Goal: Information Seeking & Learning: Learn about a topic

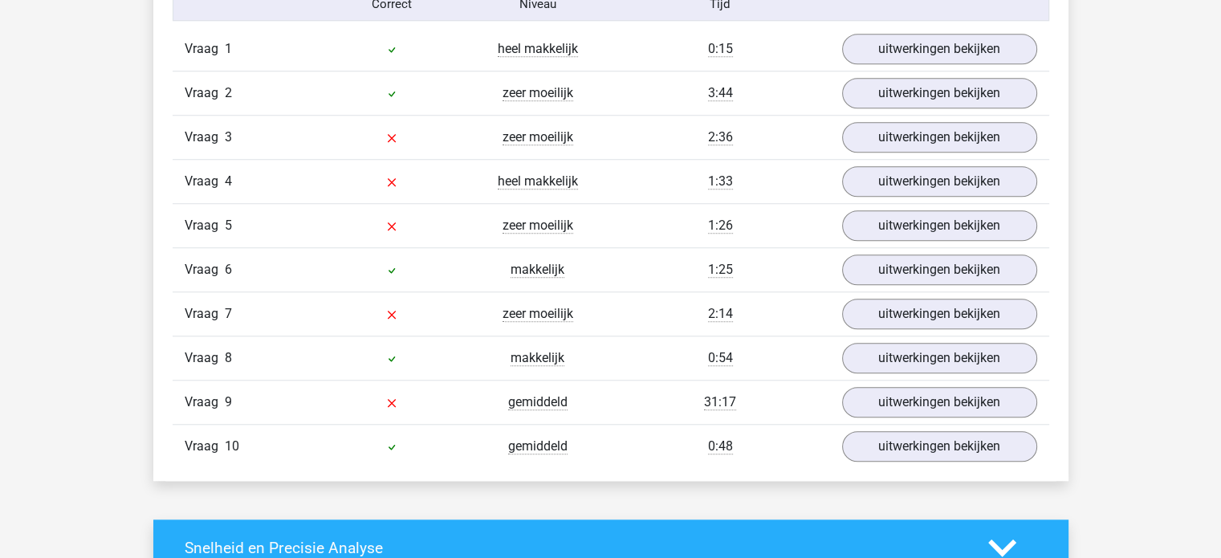
scroll to position [1365, 0]
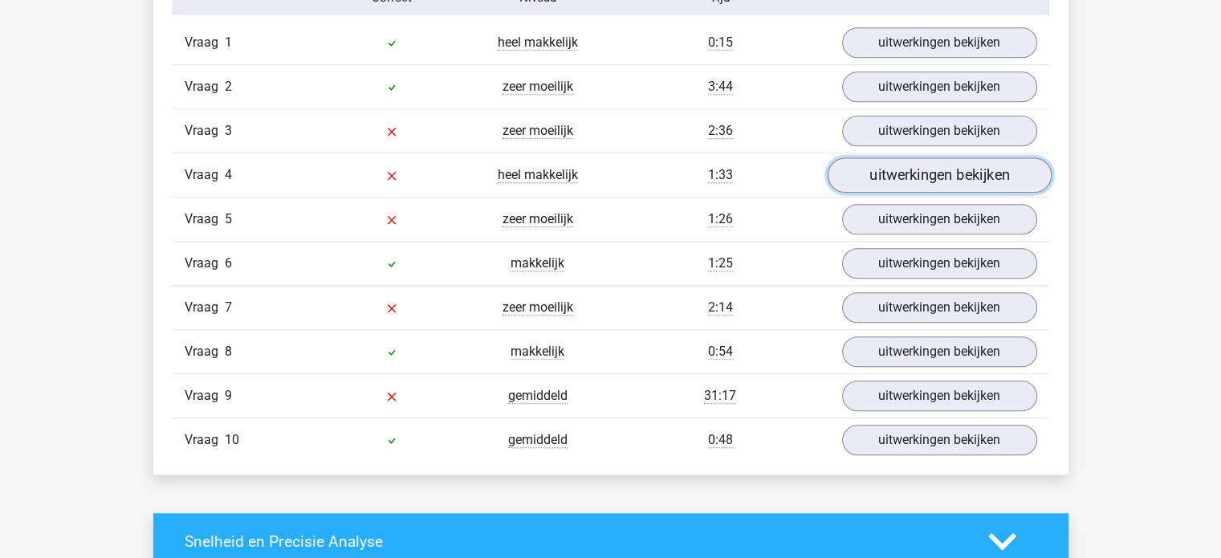
click at [861, 167] on link "uitwerkingen bekijken" at bounding box center [939, 174] width 224 height 35
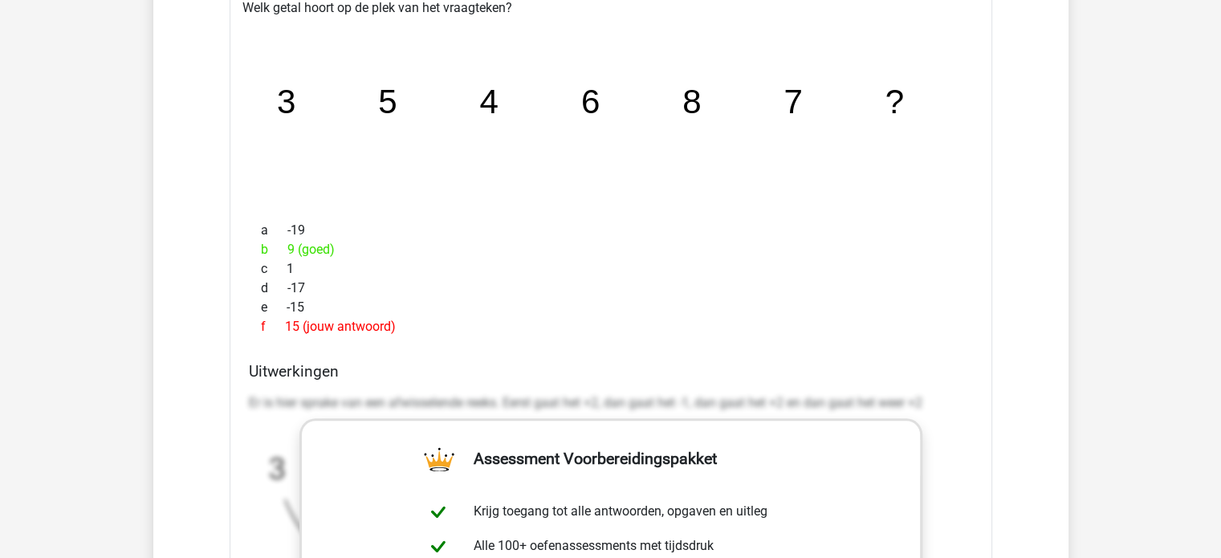
scroll to position [1525, 0]
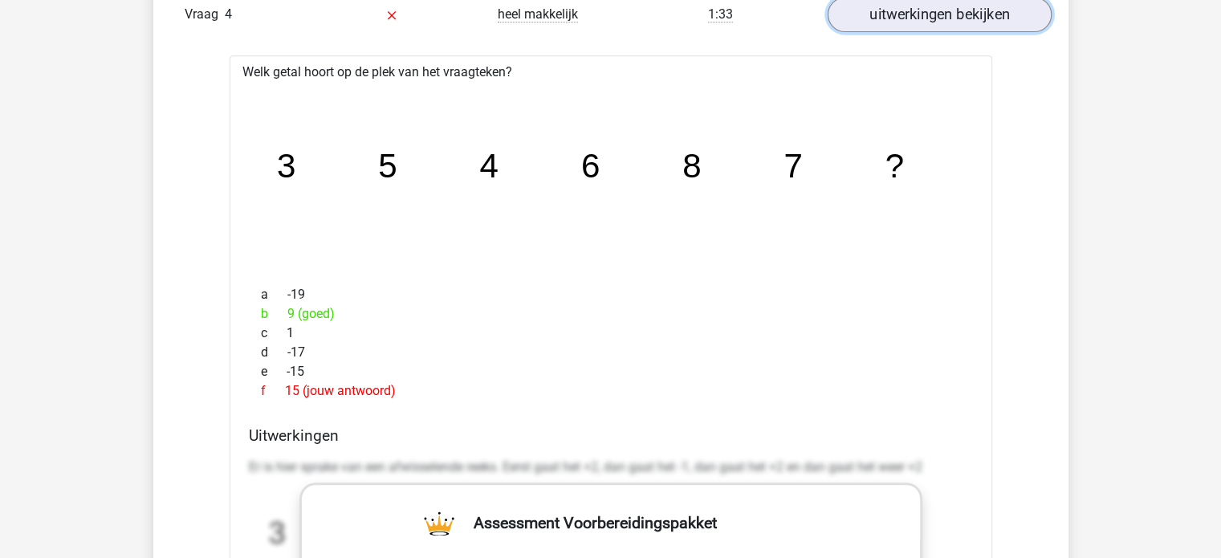
click at [904, 15] on link "uitwerkingen bekijken" at bounding box center [939, 14] width 224 height 35
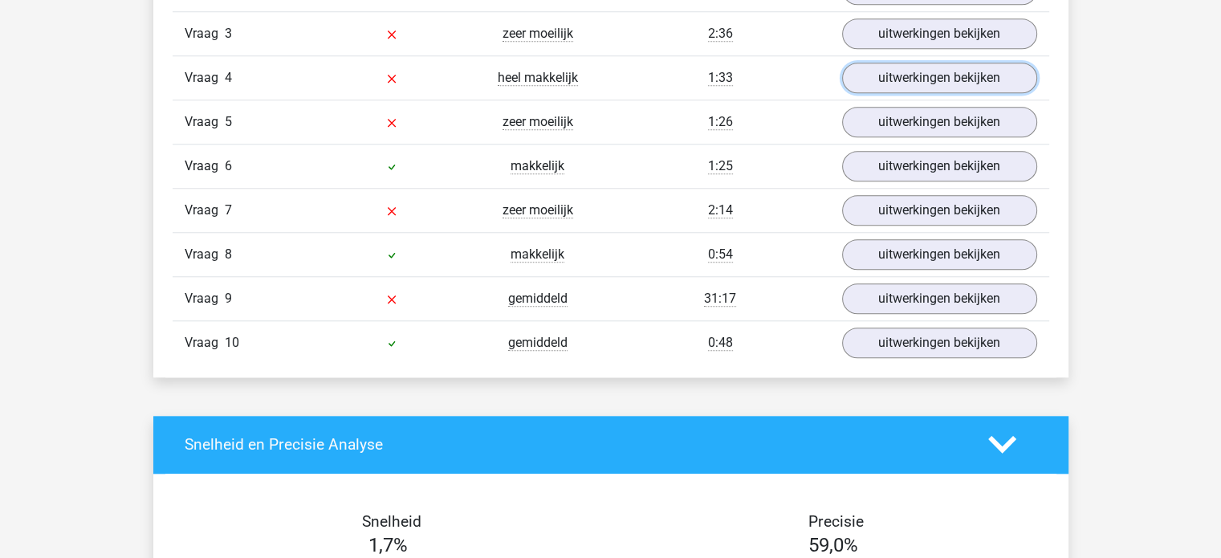
scroll to position [1365, 0]
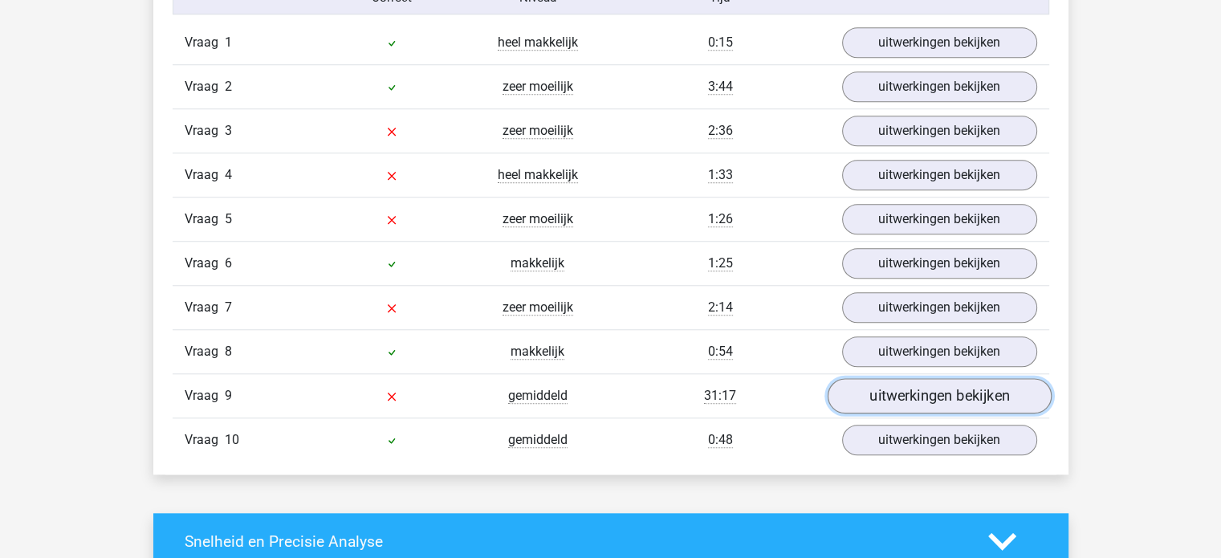
click at [931, 388] on link "uitwerkingen bekijken" at bounding box center [939, 395] width 224 height 35
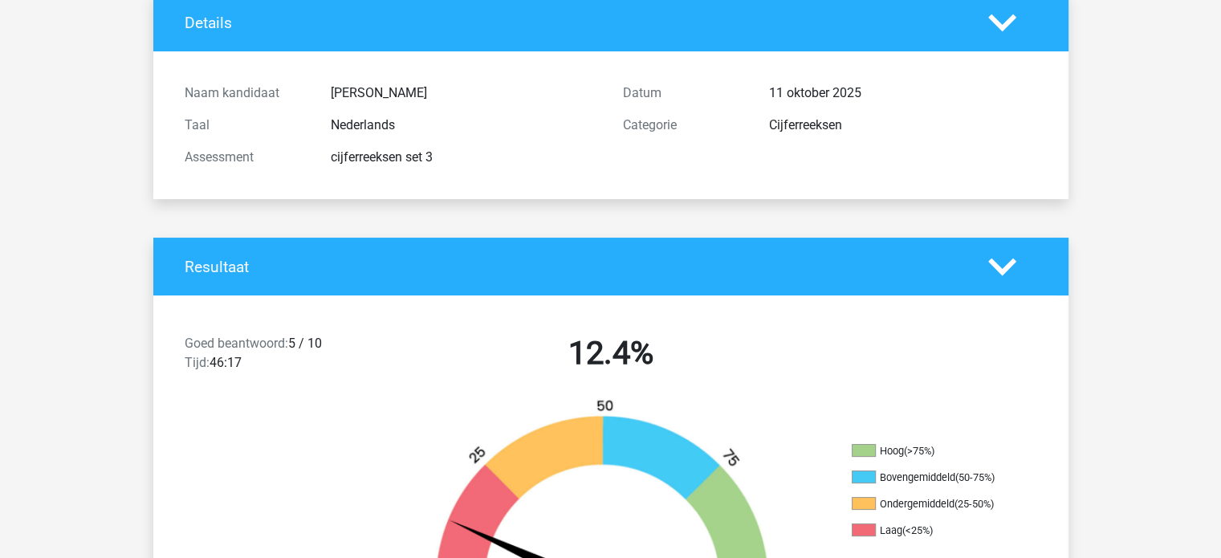
scroll to position [0, 0]
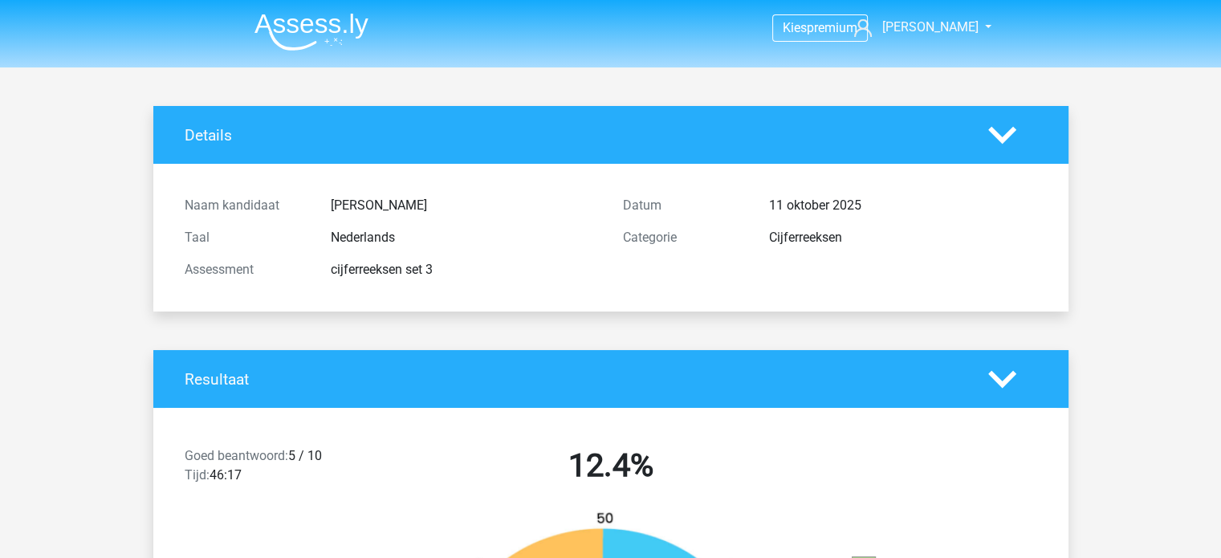
click at [316, 23] on img at bounding box center [311, 32] width 114 height 38
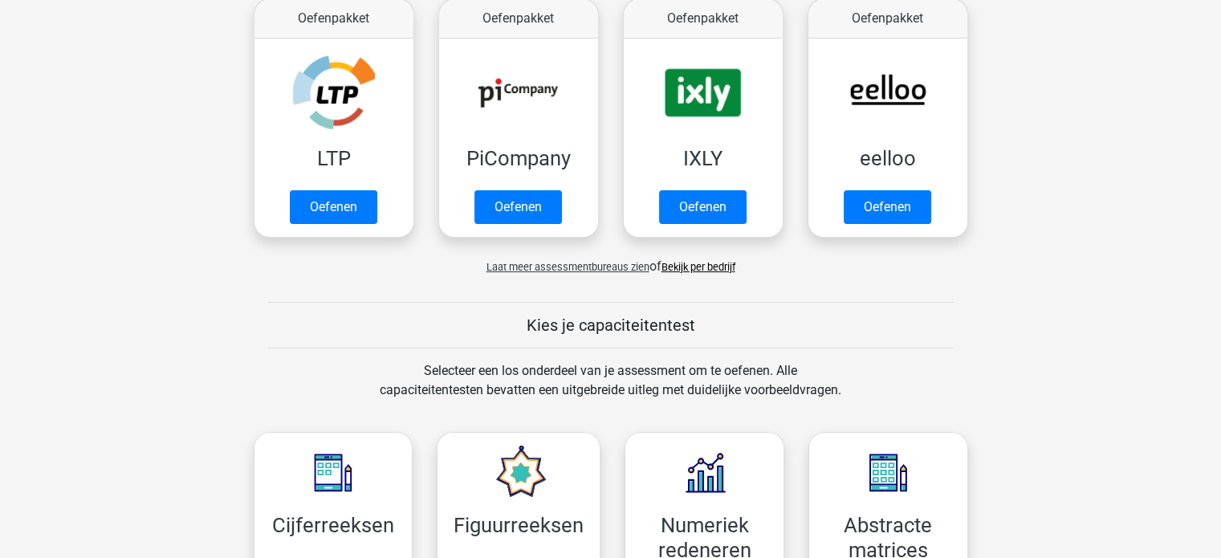
scroll to position [642, 0]
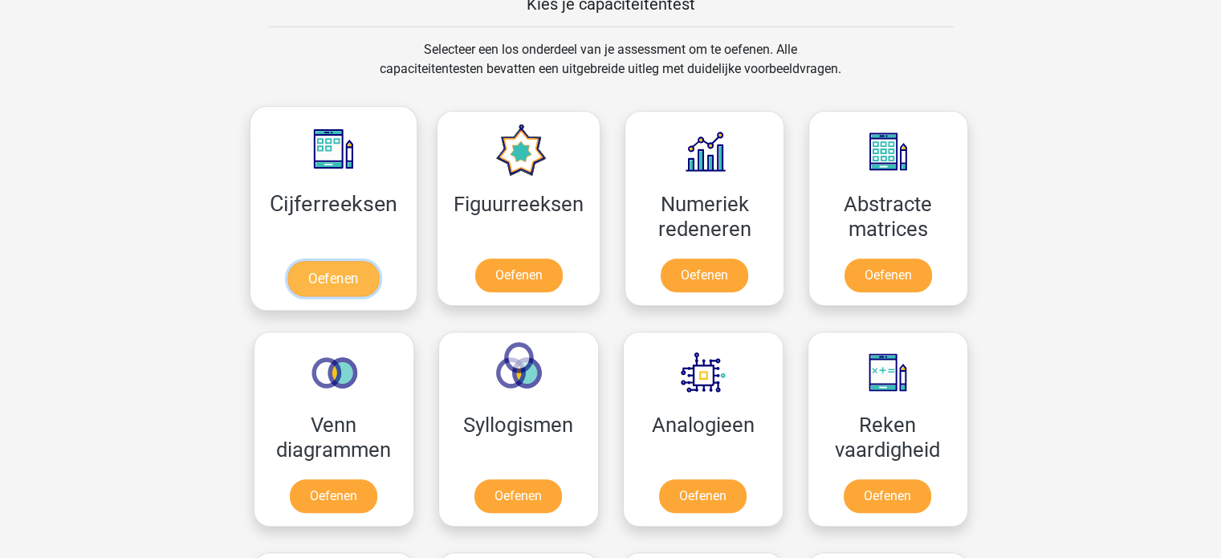
click at [337, 275] on link "Oefenen" at bounding box center [333, 278] width 92 height 35
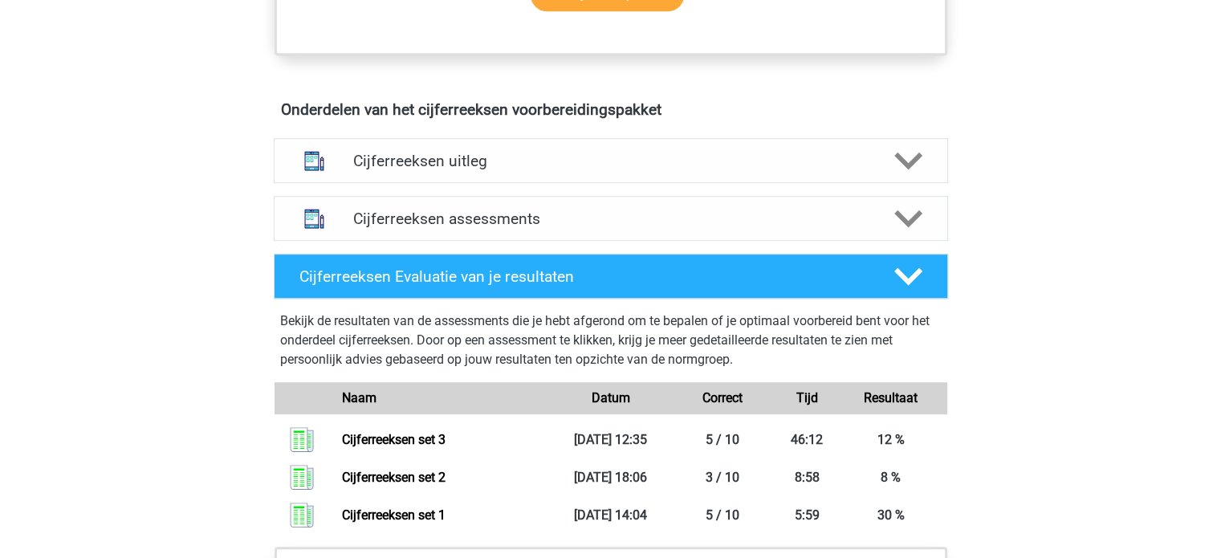
scroll to position [883, 0]
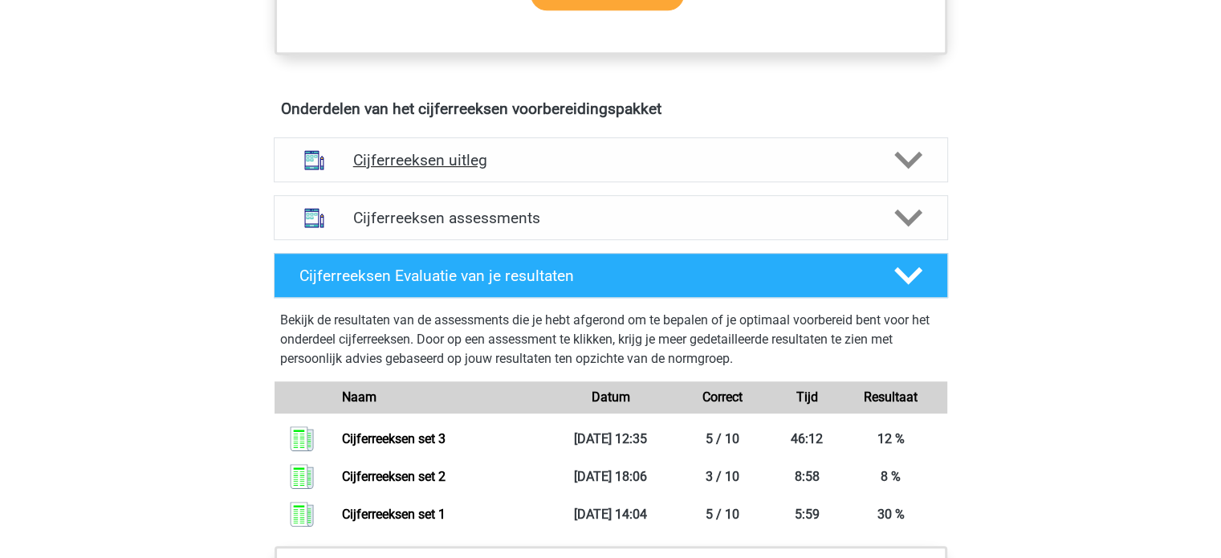
click at [430, 169] on h4 "Cijferreeksen uitleg" at bounding box center [610, 160] width 515 height 18
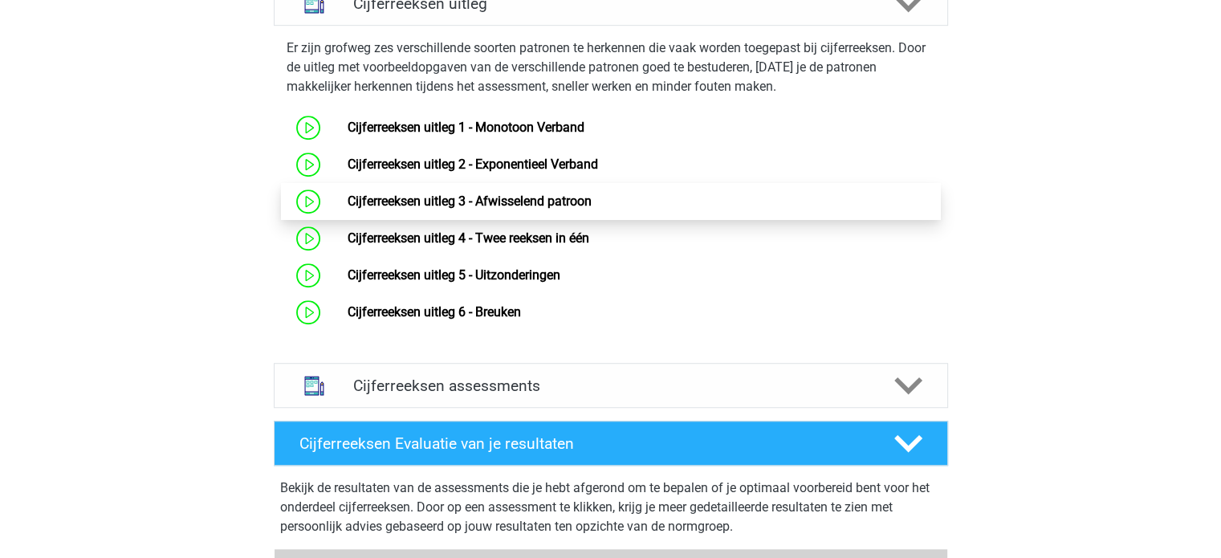
scroll to position [1044, 0]
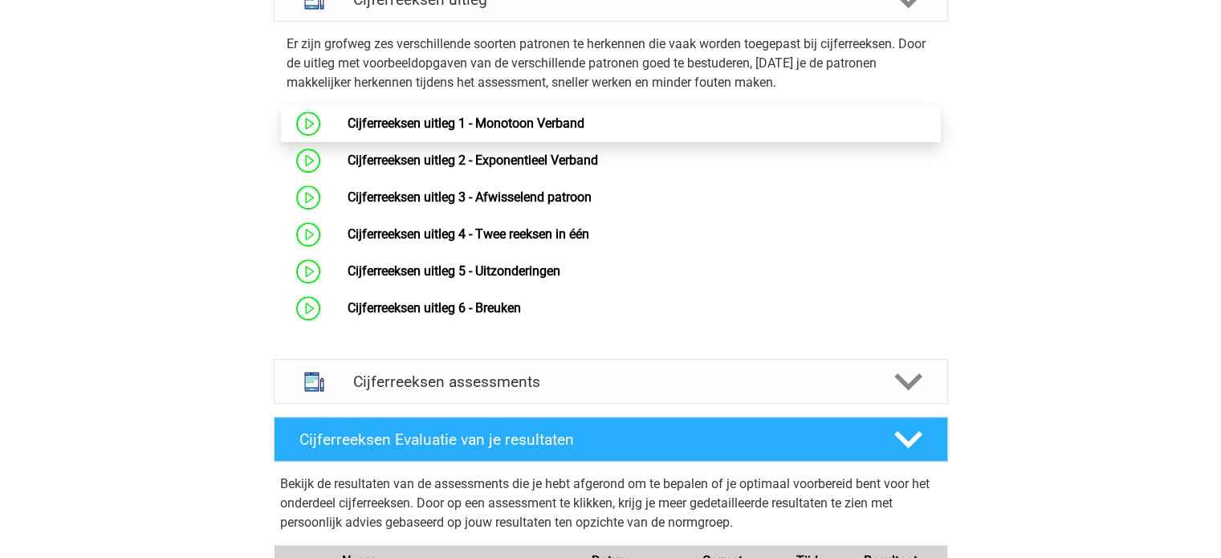
click at [456, 131] on link "Cijferreeksen uitleg 1 - Monotoon Verband" at bounding box center [466, 123] width 237 height 15
click at [418, 131] on link "Cijferreeksen uitleg 1 - Monotoon Verband" at bounding box center [466, 123] width 237 height 15
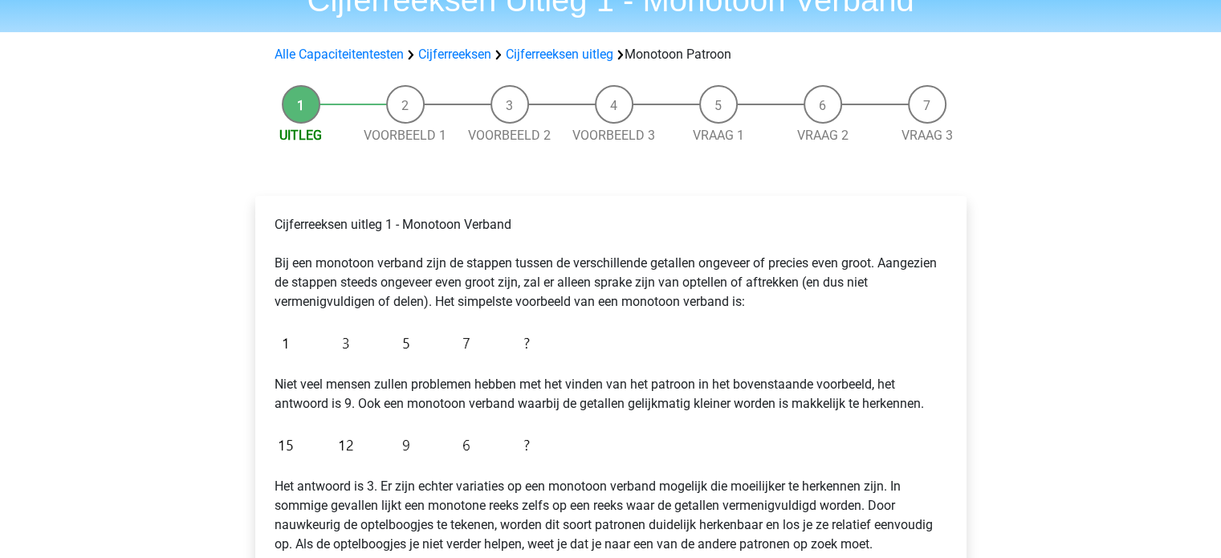
scroll to position [241, 0]
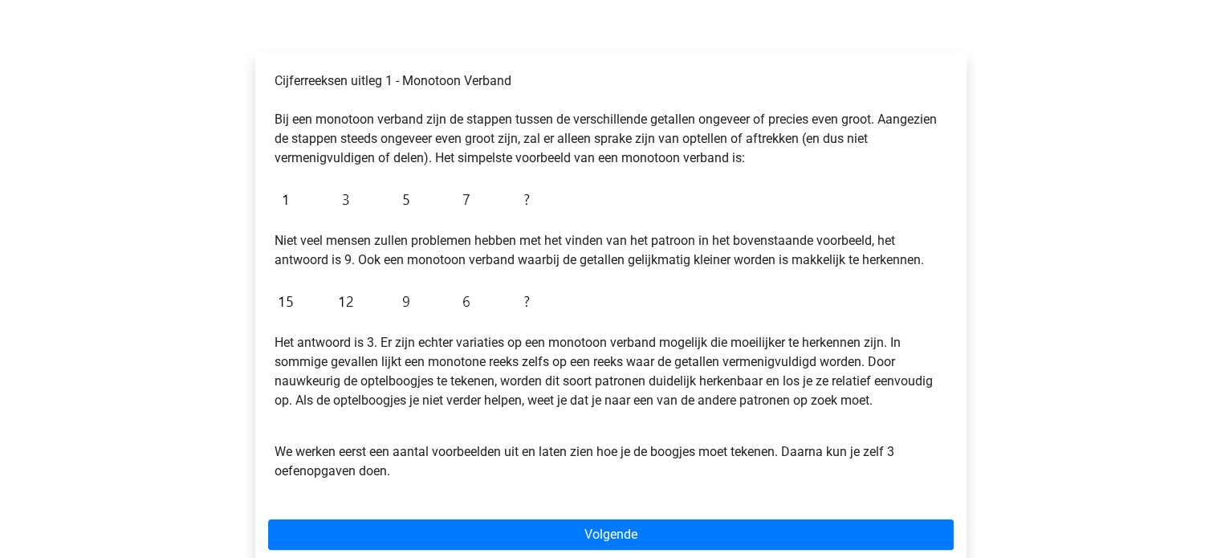
scroll to position [241, 0]
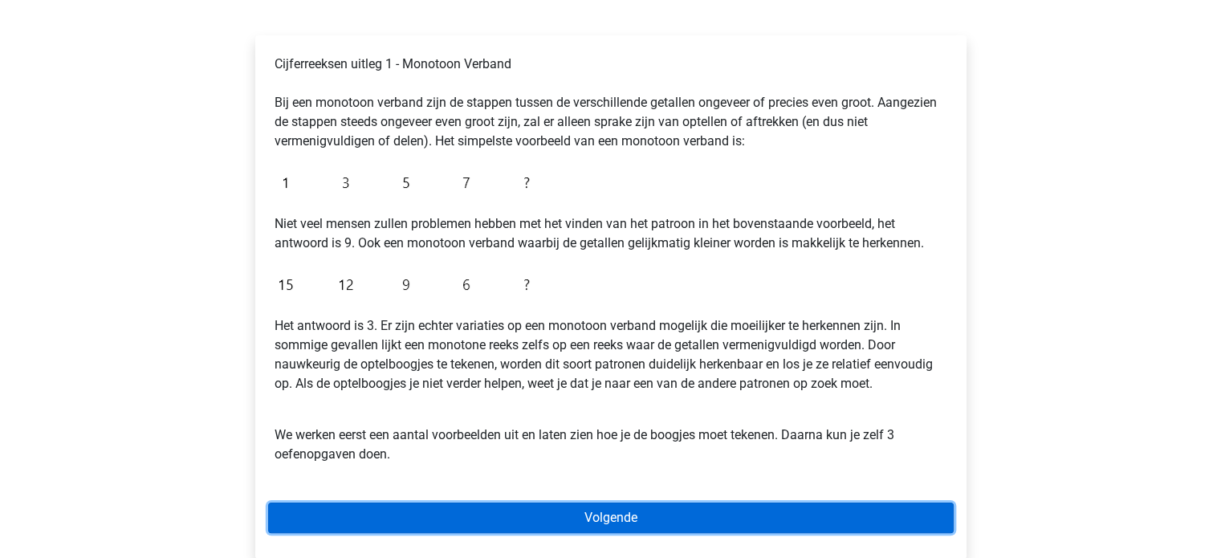
click at [619, 507] on link "Volgende" at bounding box center [611, 518] width 686 height 31
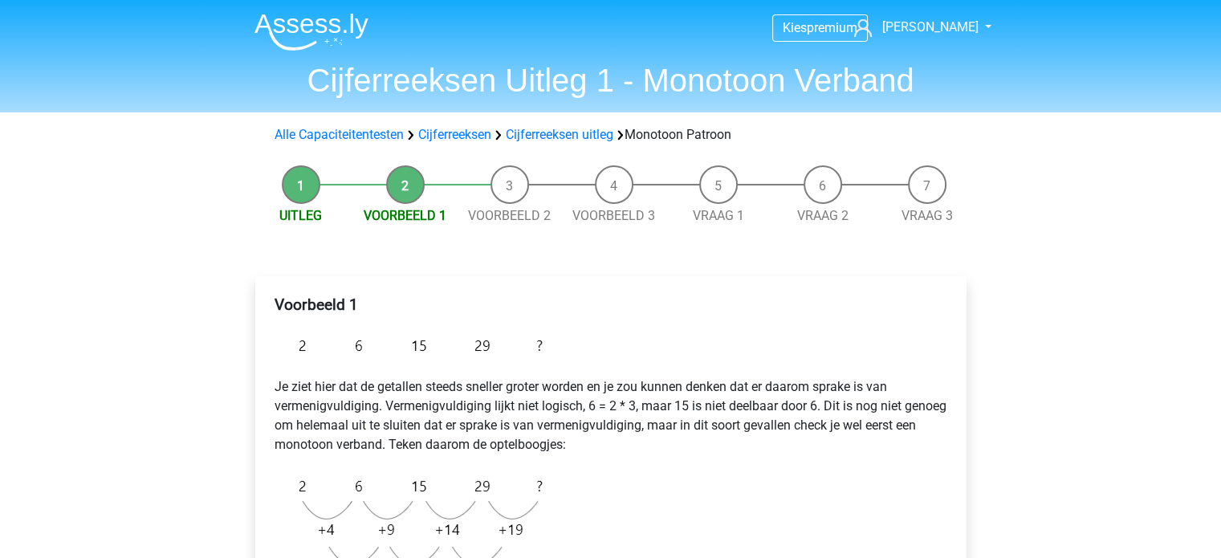
click at [301, 187] on li "Uitleg" at bounding box center [301, 195] width 104 height 60
click at [578, 135] on link "Cijferreeksen uitleg" at bounding box center [560, 134] width 108 height 15
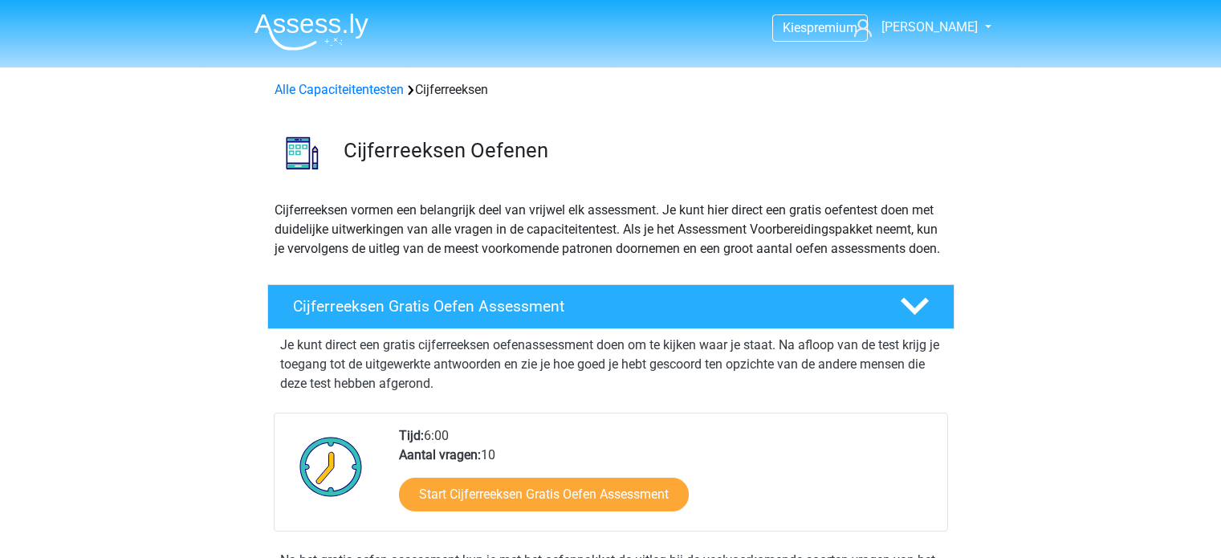
scroll to position [1031, 0]
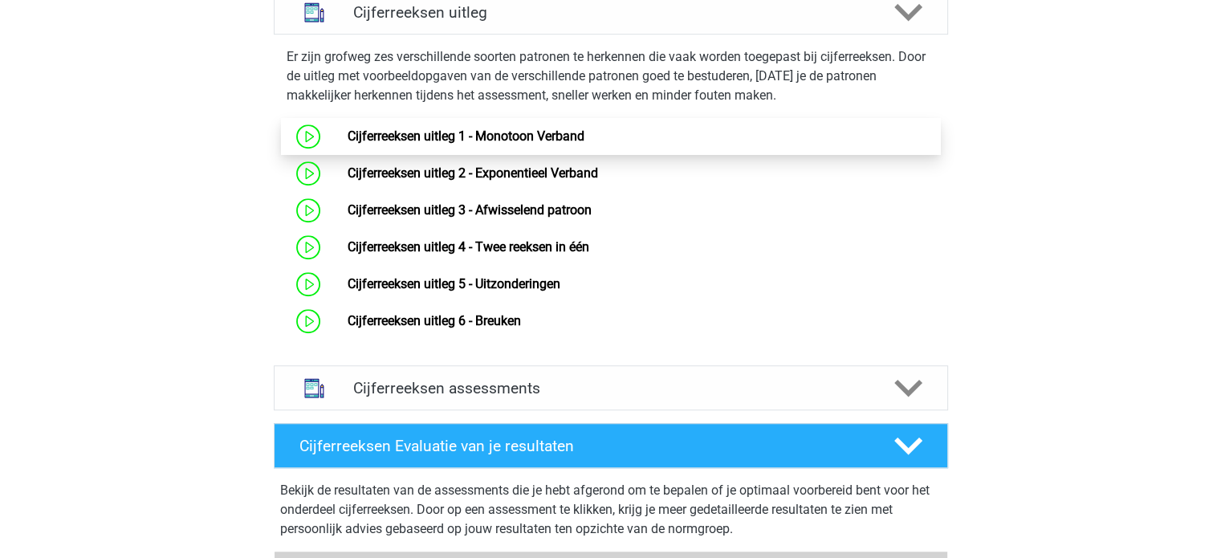
click at [426, 144] on link "Cijferreeksen uitleg 1 - Monotoon Verband" at bounding box center [466, 135] width 237 height 15
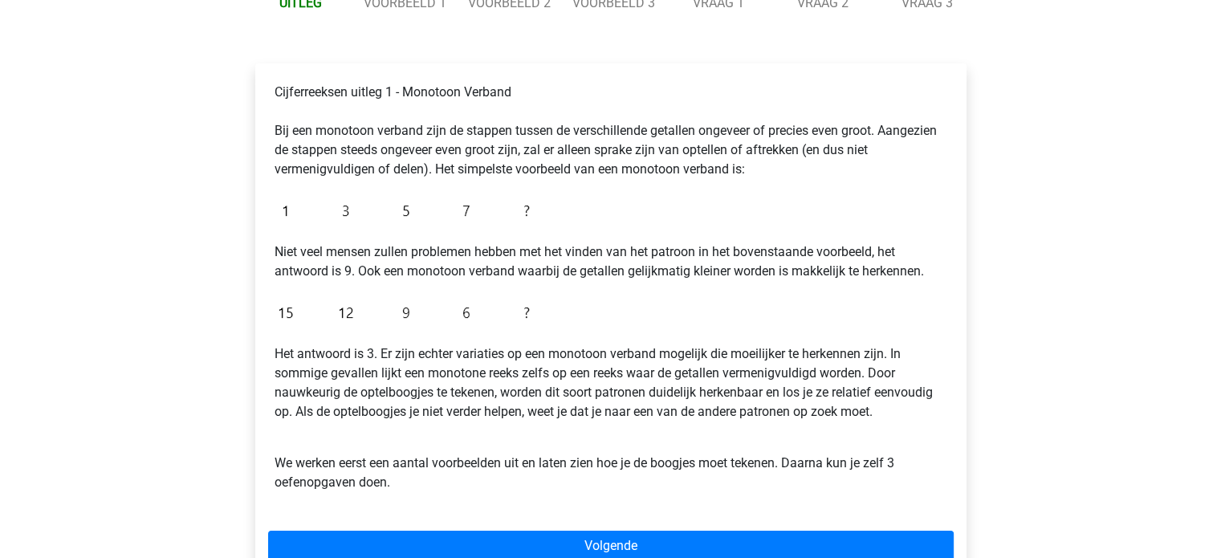
scroll to position [241, 0]
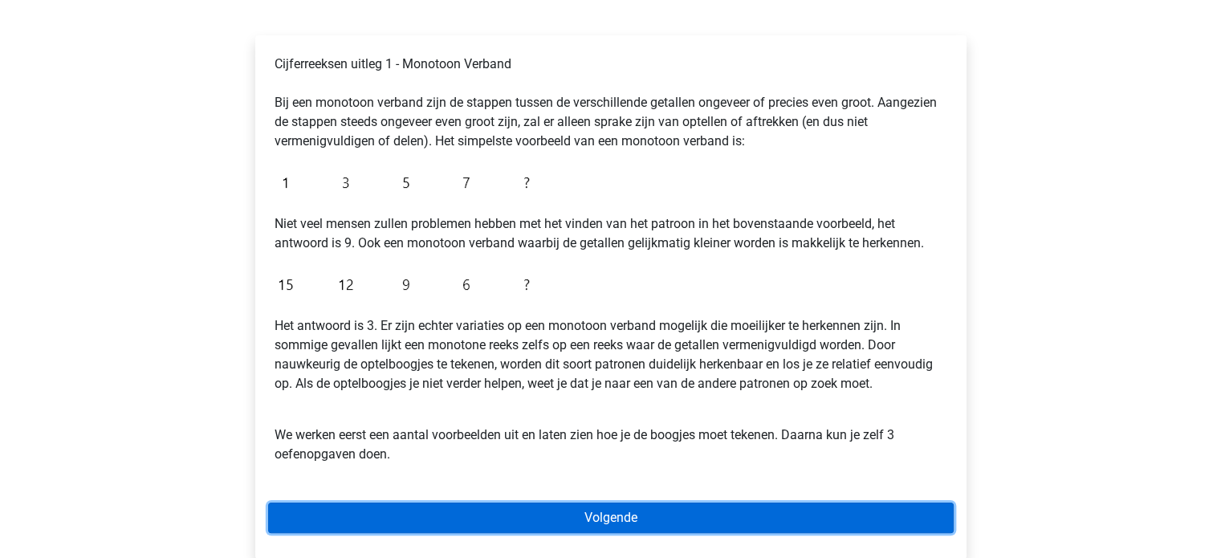
click at [547, 518] on link "Volgende" at bounding box center [611, 518] width 686 height 31
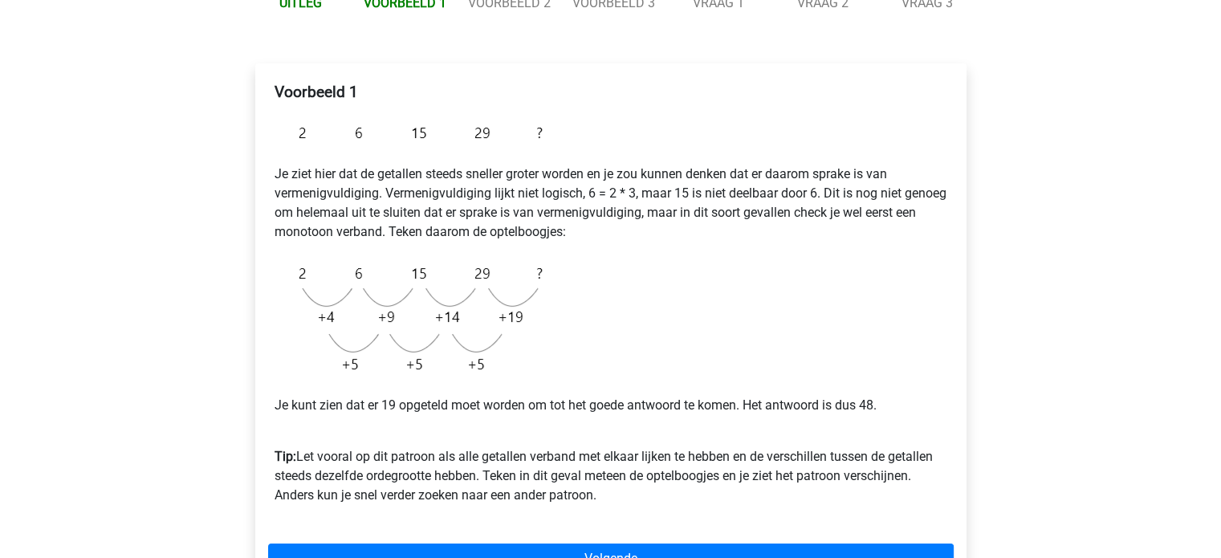
scroll to position [241, 0]
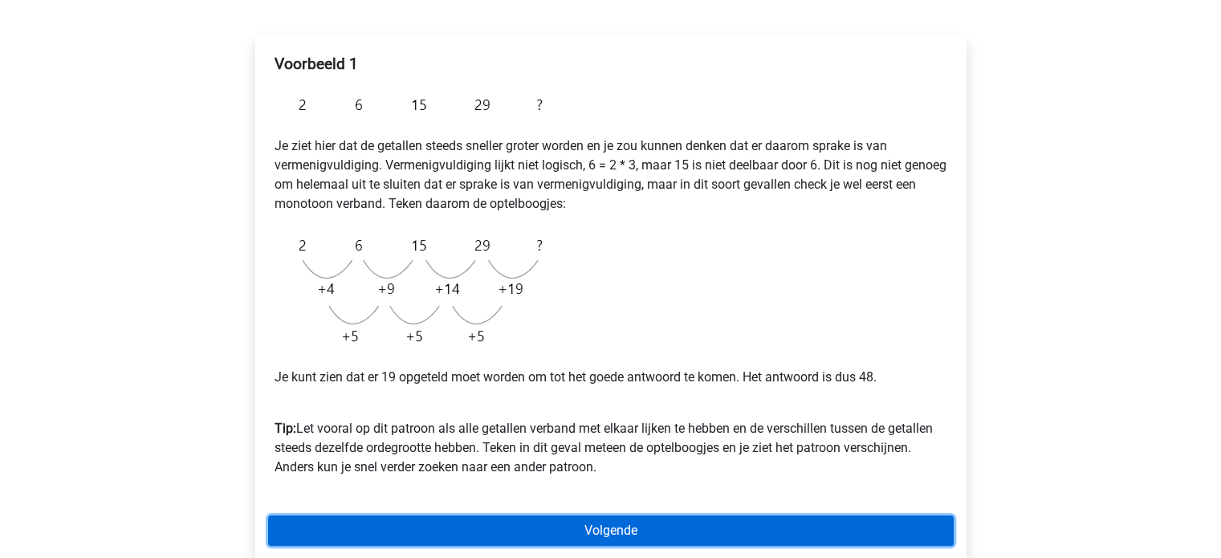
click at [456, 523] on link "Volgende" at bounding box center [611, 530] width 686 height 31
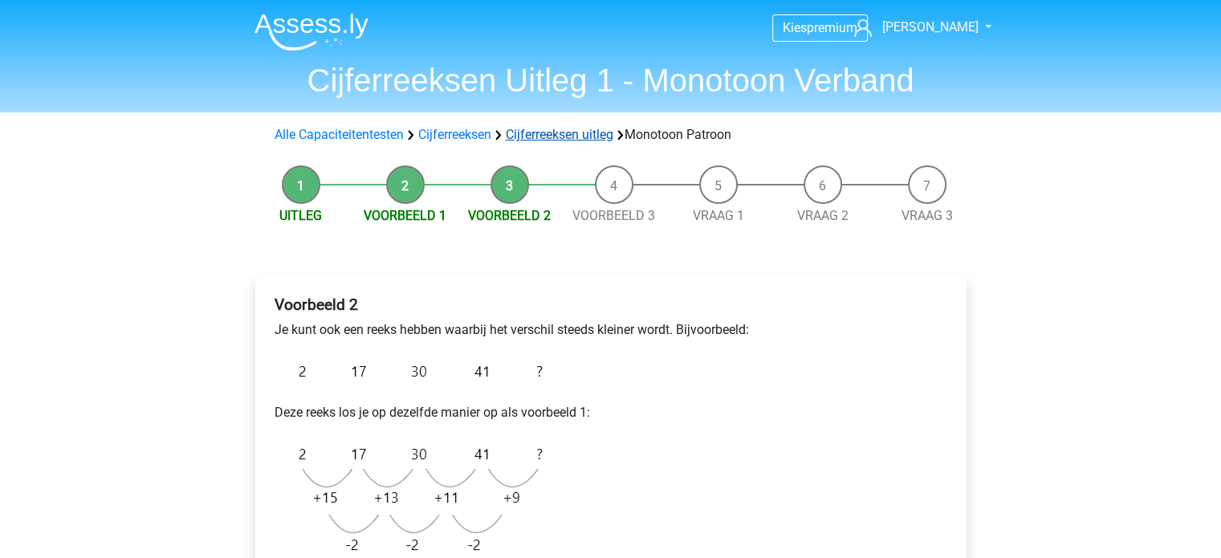
click at [574, 135] on link "Cijferreeksen uitleg" at bounding box center [560, 134] width 108 height 15
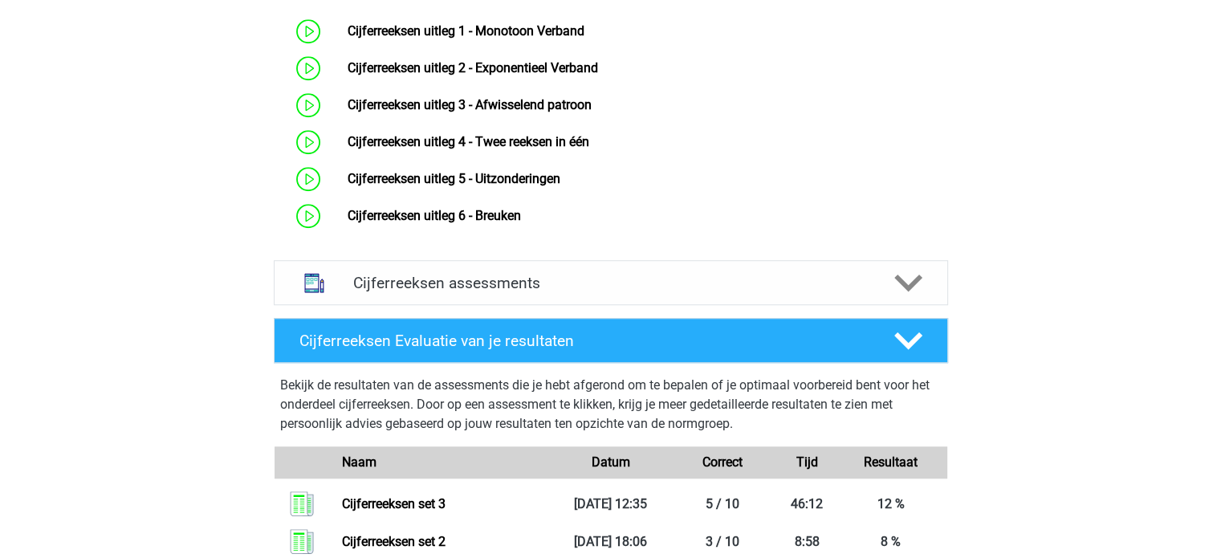
scroll to position [1111, 0]
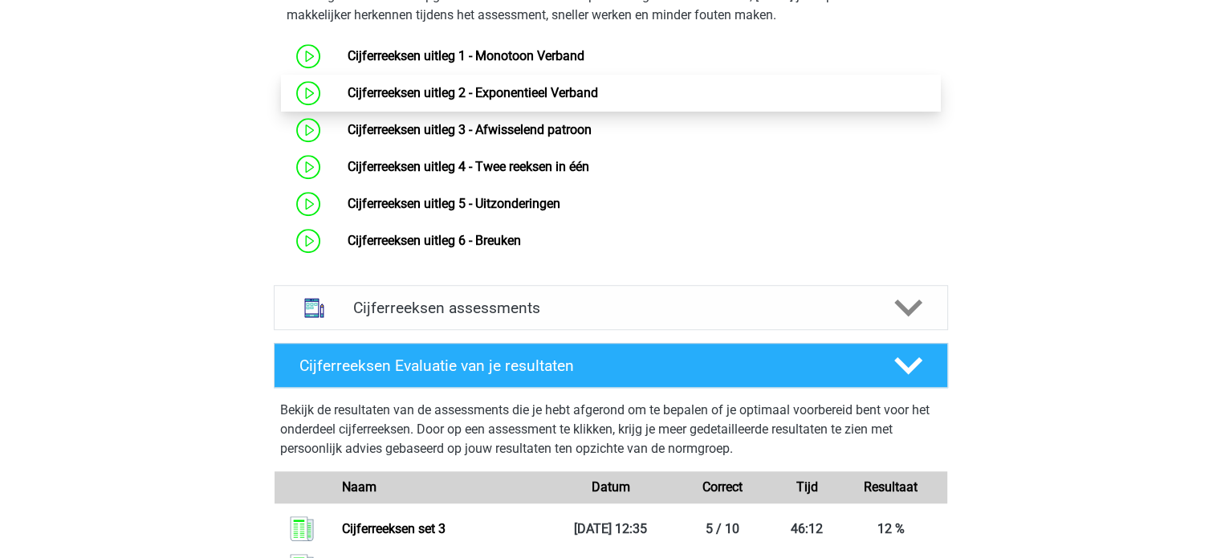
click at [428, 100] on link "Cijferreeksen uitleg 2 - Exponentieel Verband" at bounding box center [473, 92] width 250 height 15
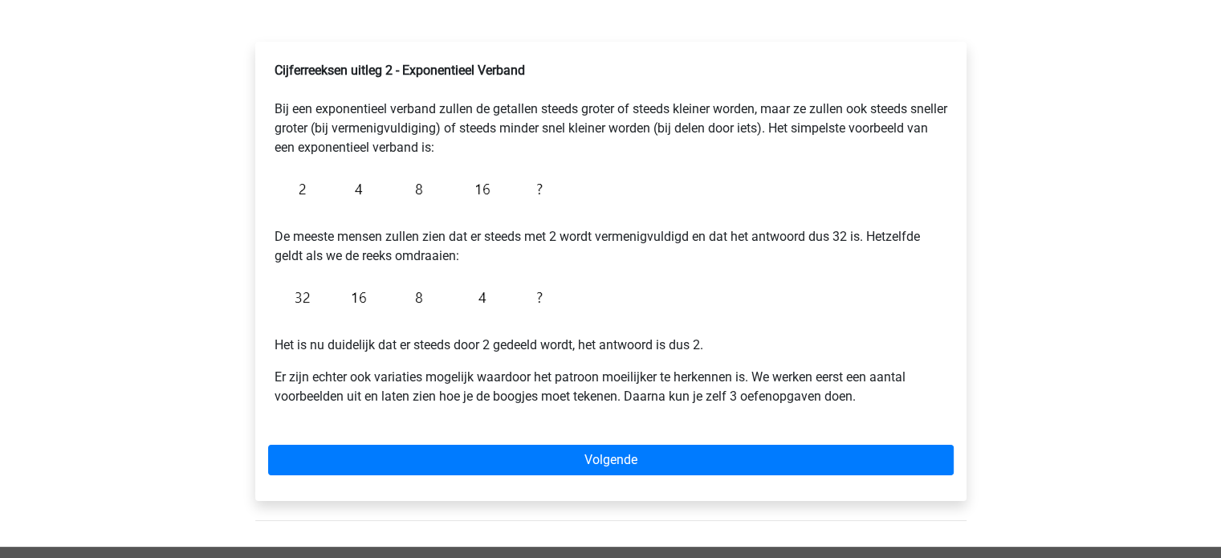
scroll to position [401, 0]
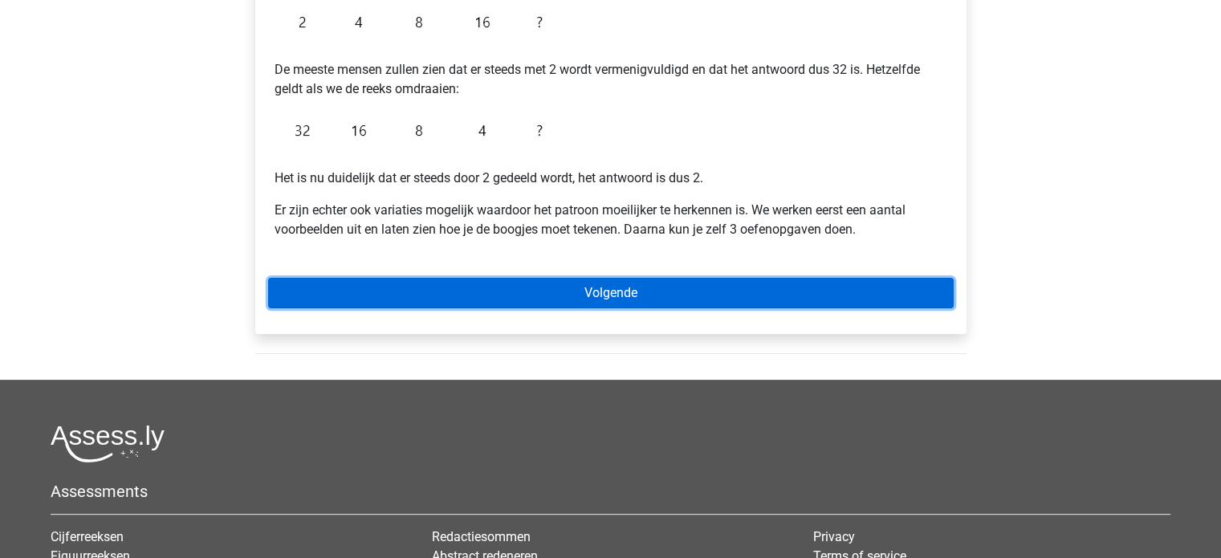
click at [576, 295] on link "Volgende" at bounding box center [611, 293] width 686 height 31
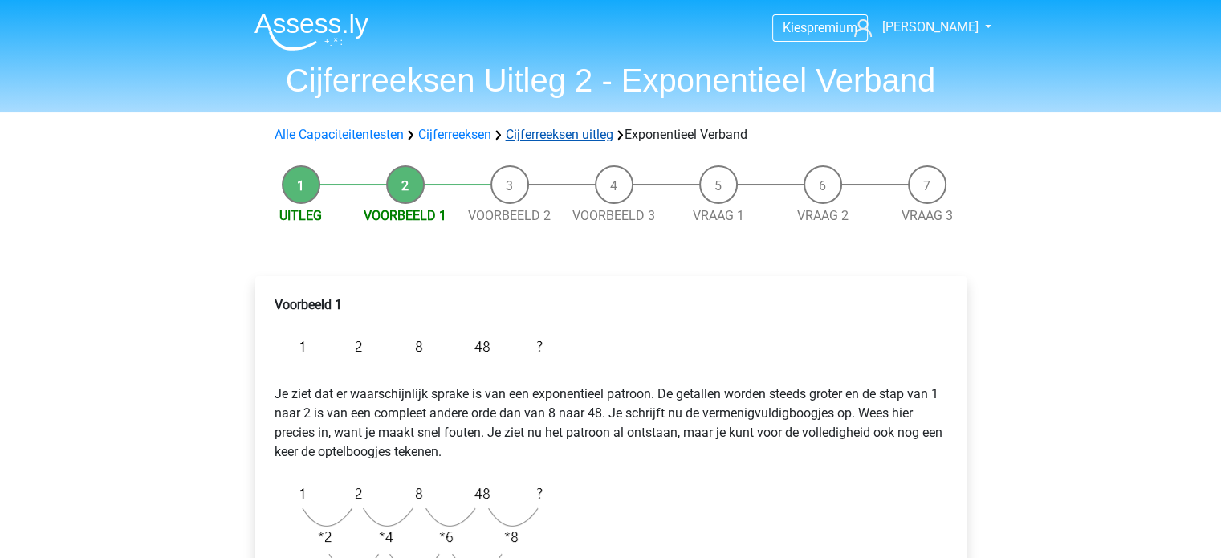
drag, startPoint x: 568, startPoint y: 131, endPoint x: 564, endPoint y: 140, distance: 10.4
click at [568, 131] on link "Cijferreeksen uitleg" at bounding box center [560, 134] width 108 height 15
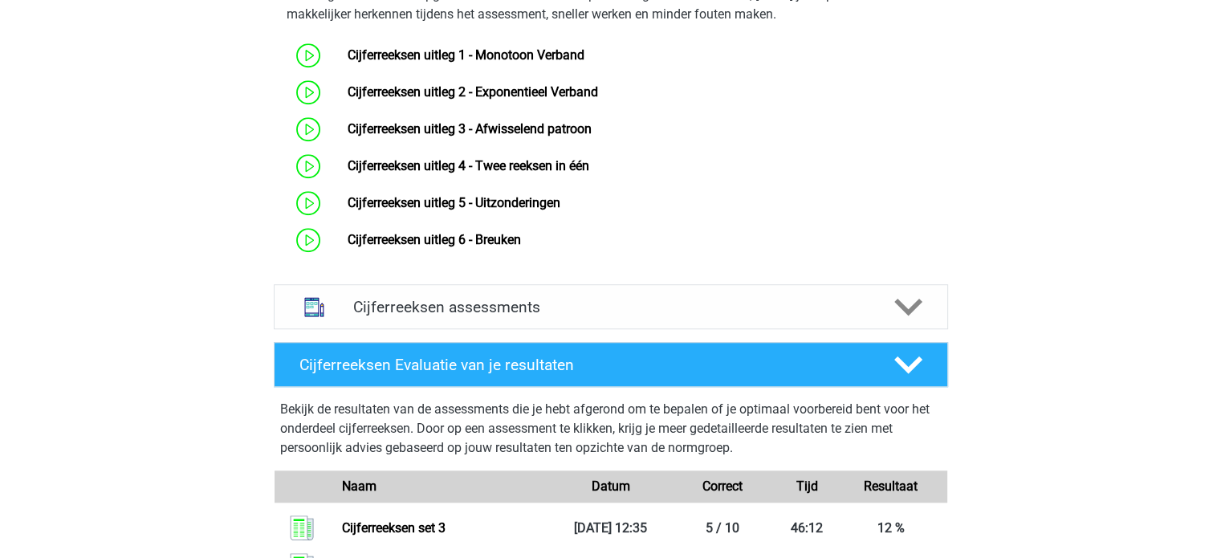
scroll to position [1111, 0]
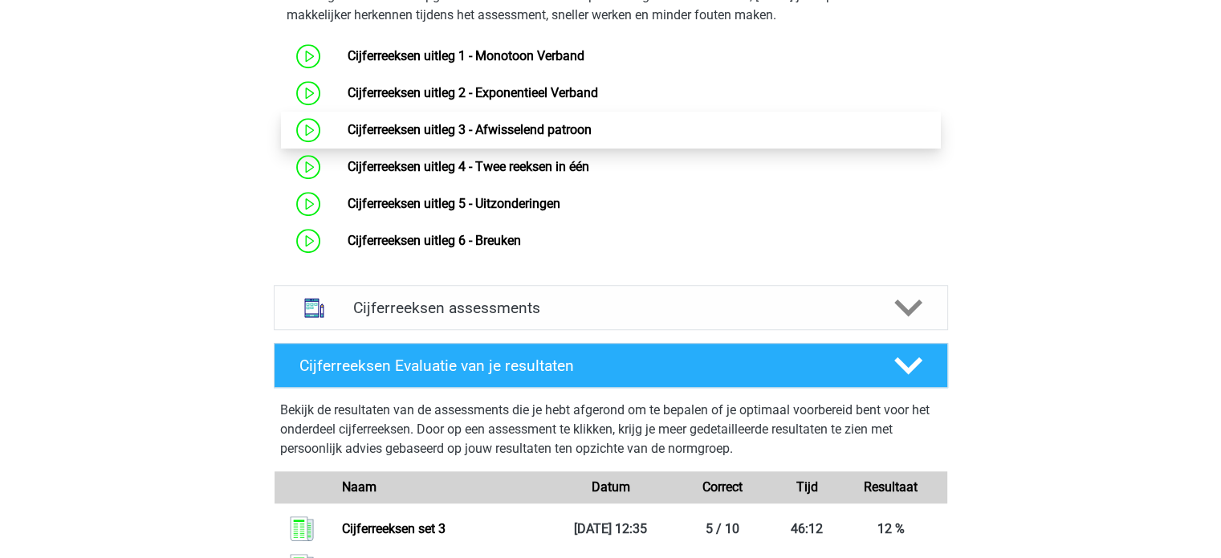
click at [416, 137] on link "Cijferreeksen uitleg 3 - Afwisselend patroon" at bounding box center [470, 129] width 244 height 15
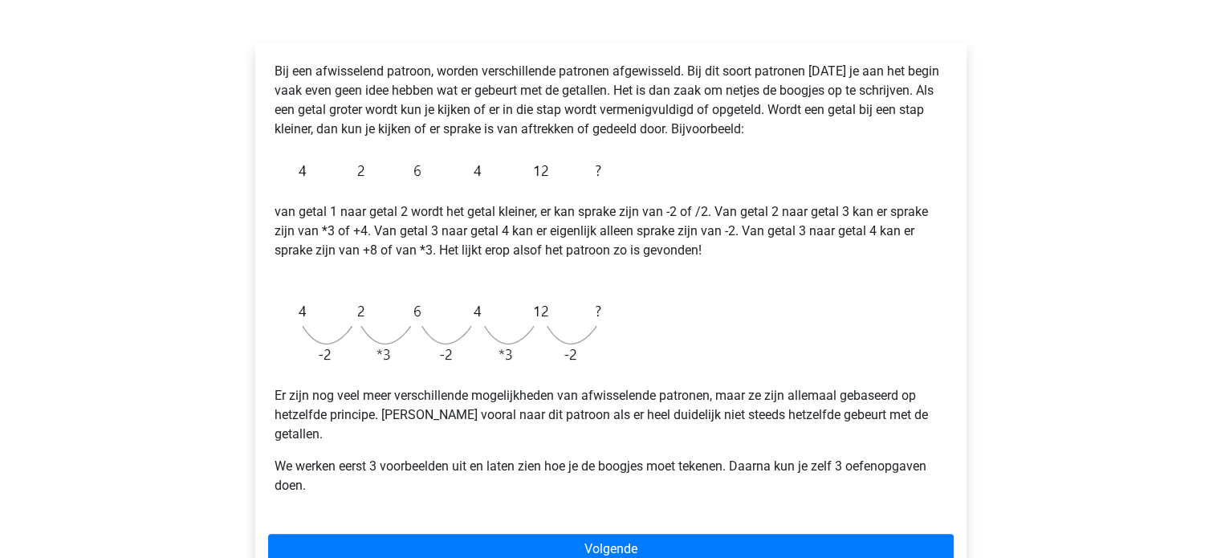
scroll to position [321, 0]
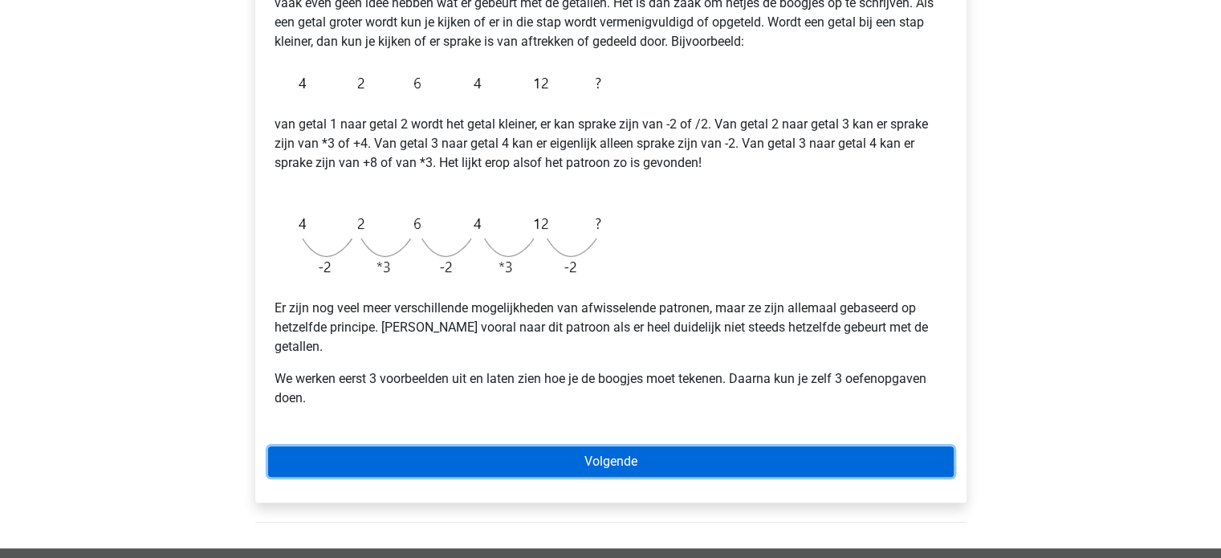
click at [521, 450] on link "Volgende" at bounding box center [611, 461] width 686 height 31
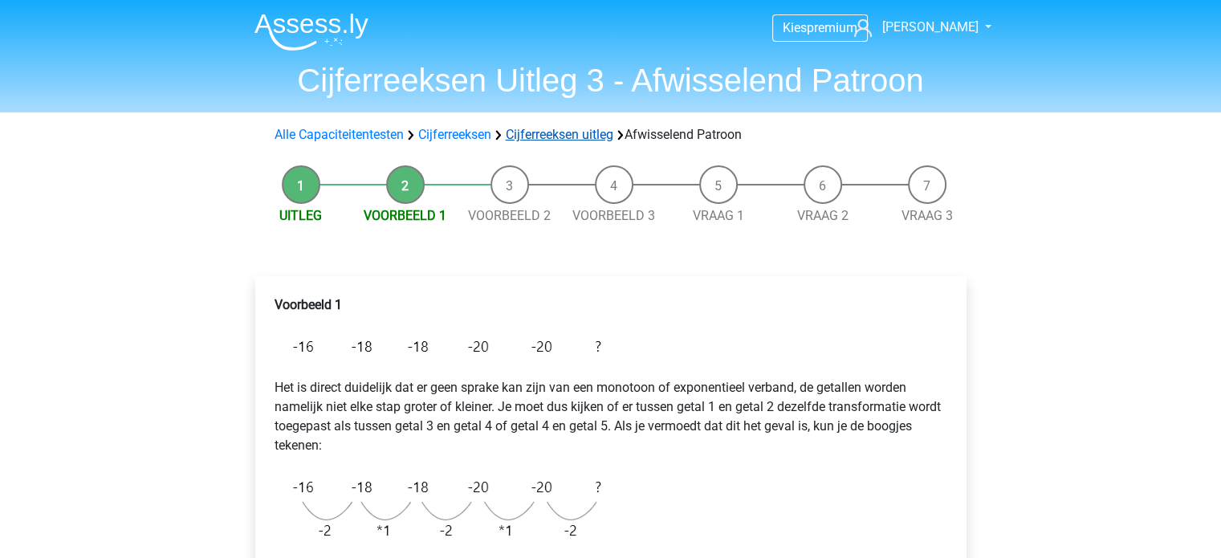
click at [554, 134] on link "Cijferreeksen uitleg" at bounding box center [560, 134] width 108 height 15
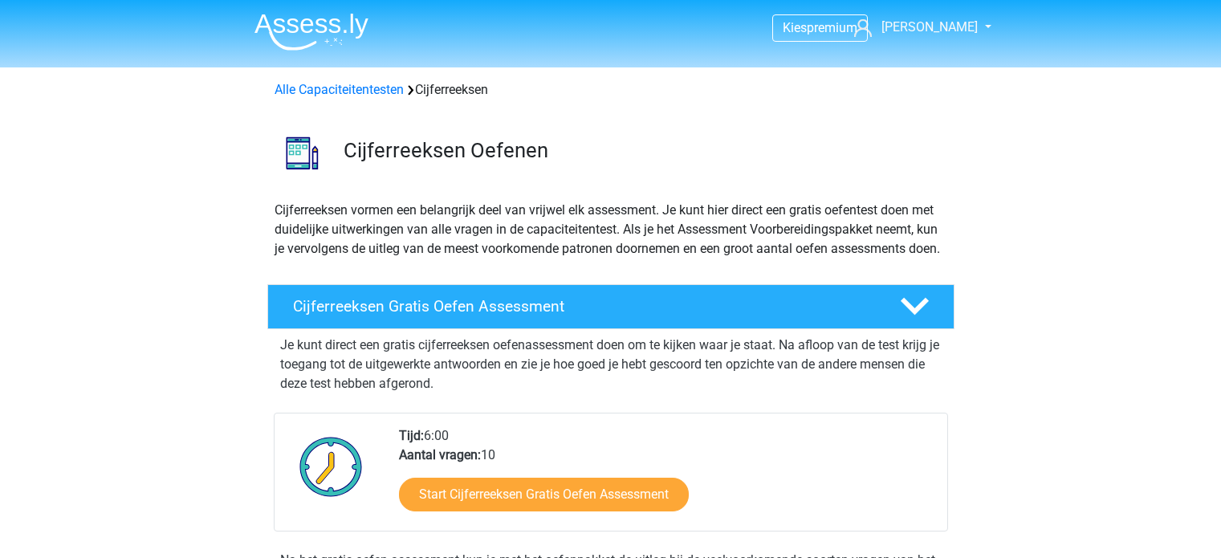
scroll to position [1031, 0]
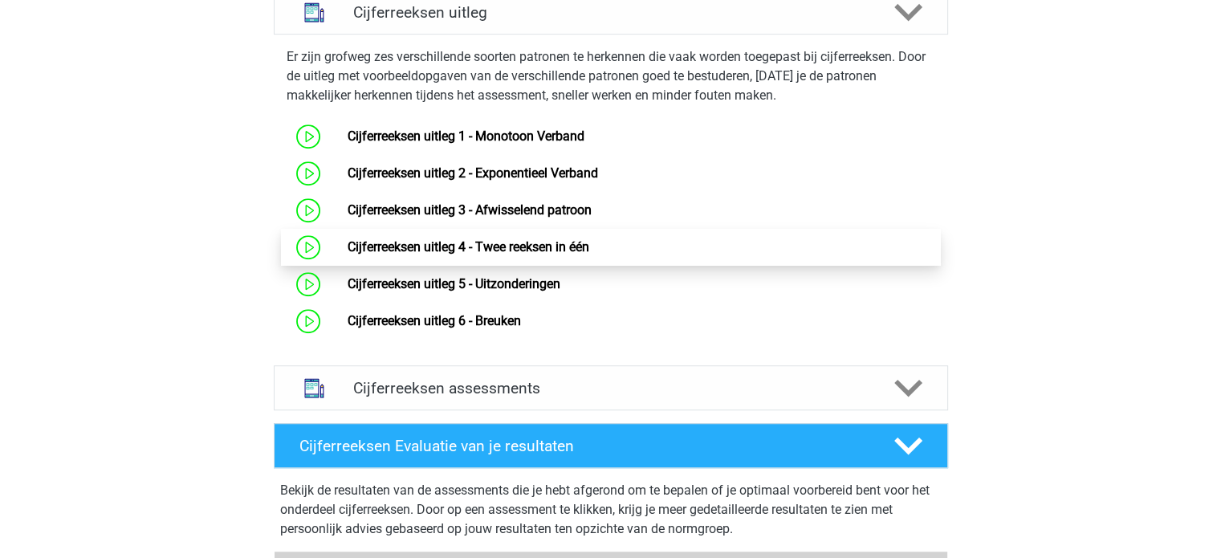
click at [528, 254] on link "Cijferreeksen uitleg 4 - Twee reeksen in één" at bounding box center [469, 246] width 242 height 15
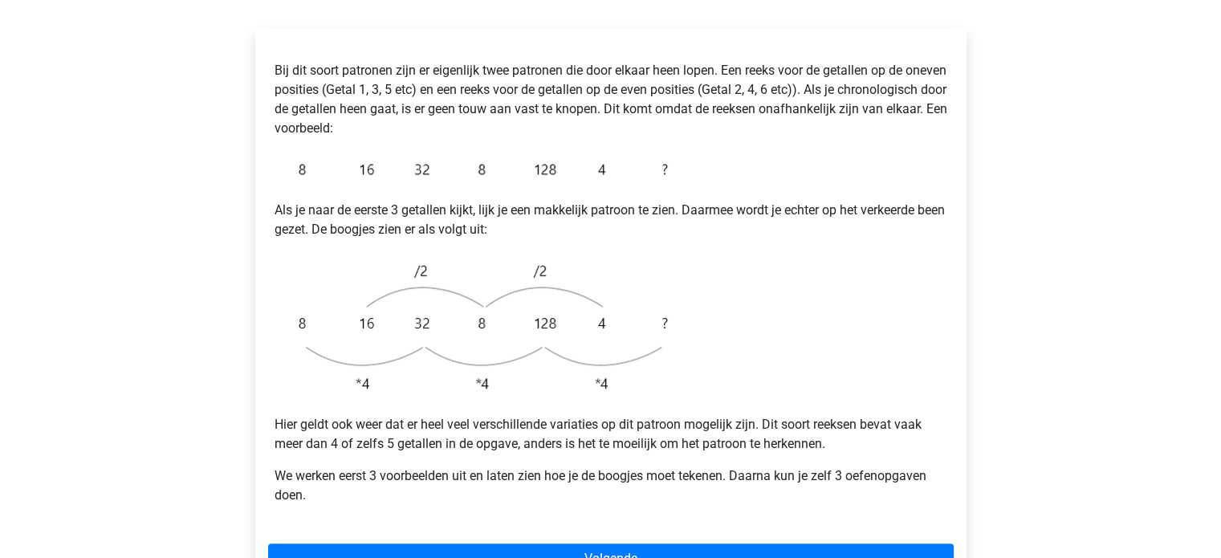
scroll to position [321, 0]
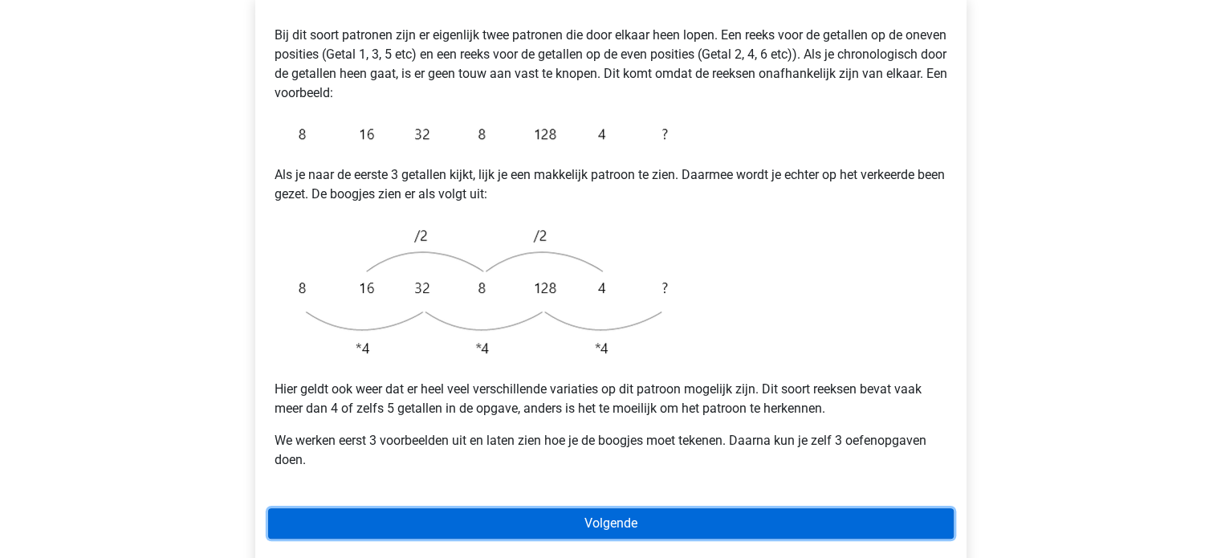
click at [515, 508] on link "Volgende" at bounding box center [611, 523] width 686 height 31
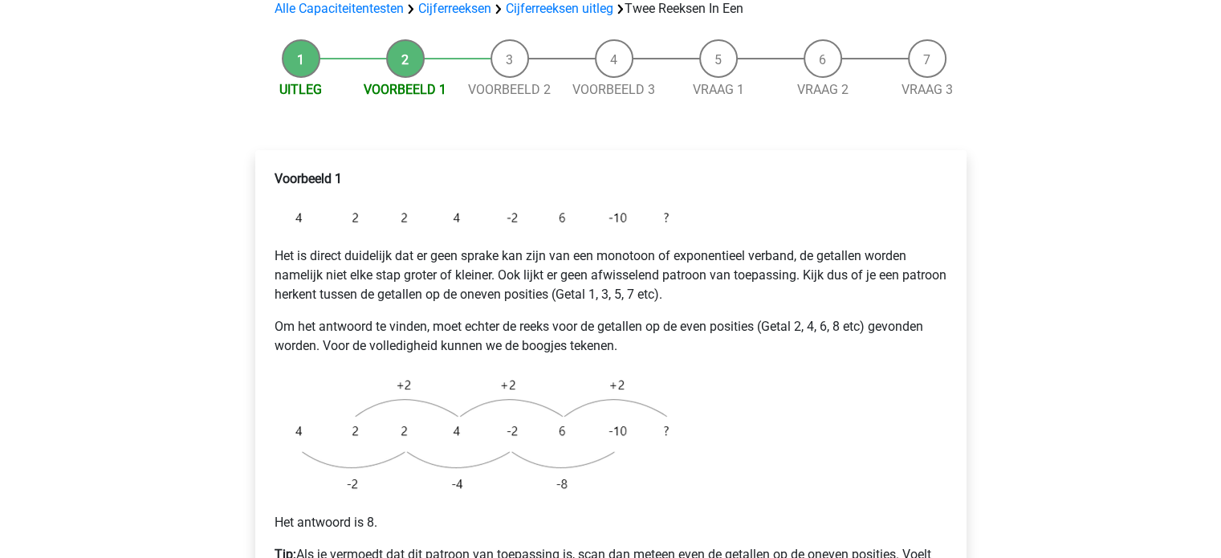
scroll to position [241, 0]
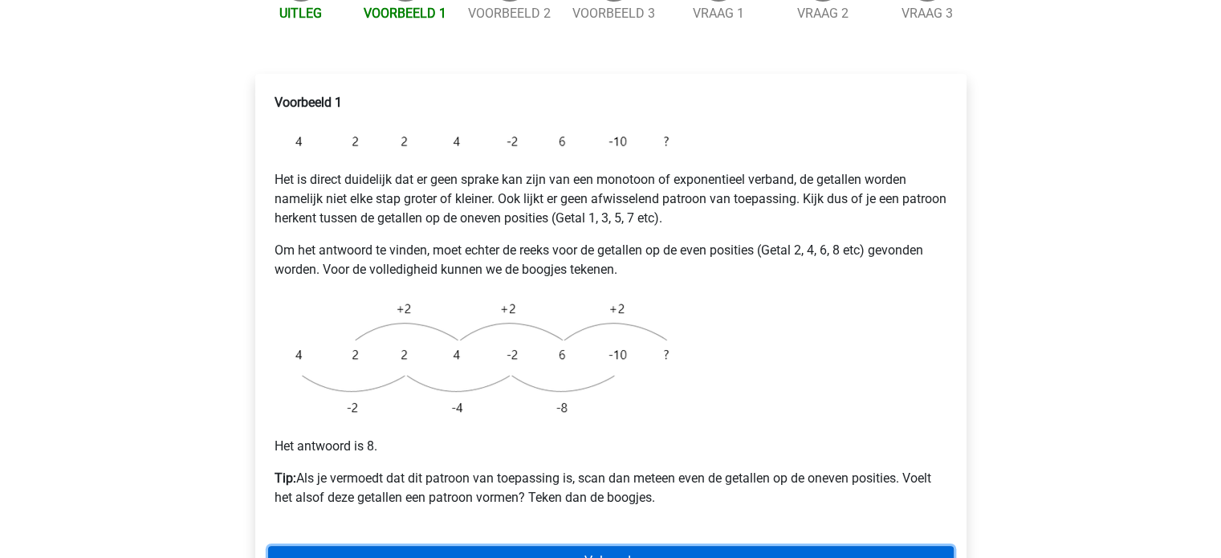
click at [510, 546] on link "Volgende" at bounding box center [611, 561] width 686 height 31
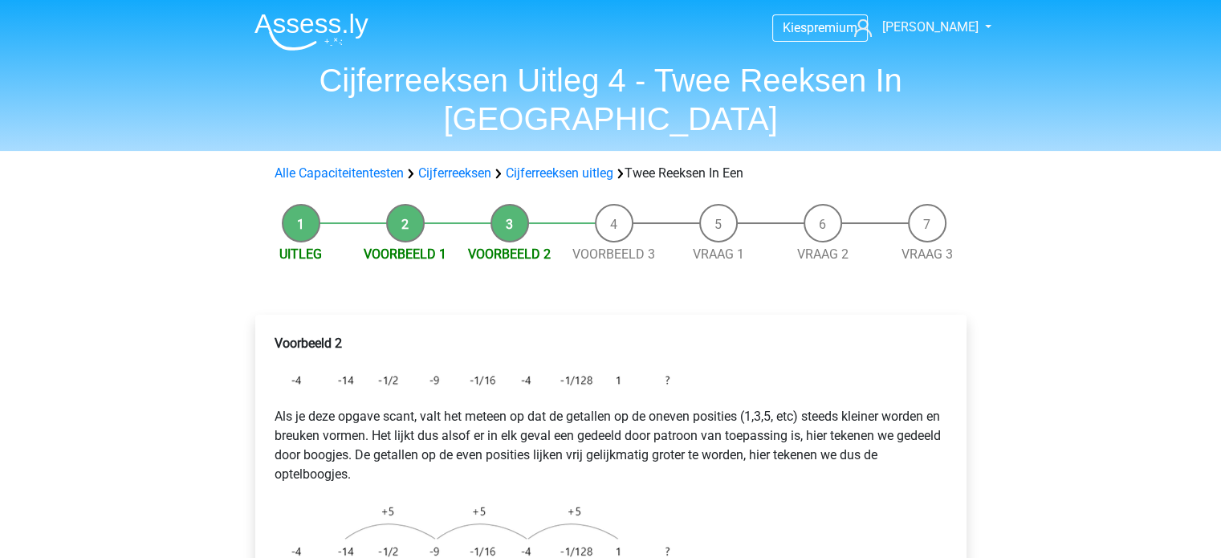
click at [574, 157] on div "Alle Capaciteitentesten Cijferreeksen Cijferreeksen uitleg Twee Reeksen In Een" at bounding box center [611, 173] width 763 height 32
click at [571, 165] on link "Cijferreeksen uitleg" at bounding box center [560, 172] width 108 height 15
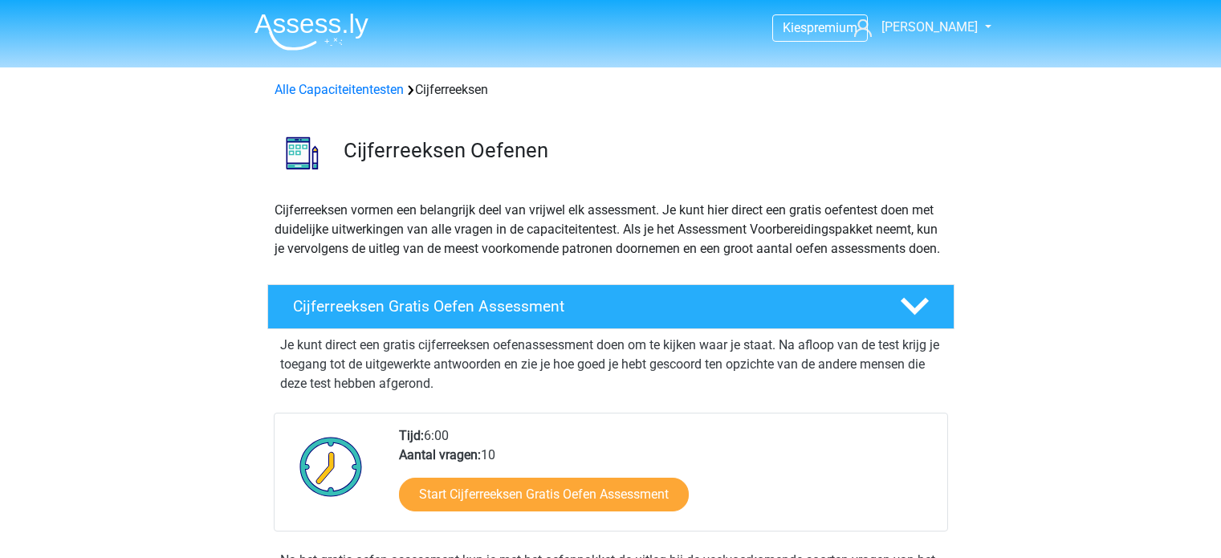
scroll to position [1191, 0]
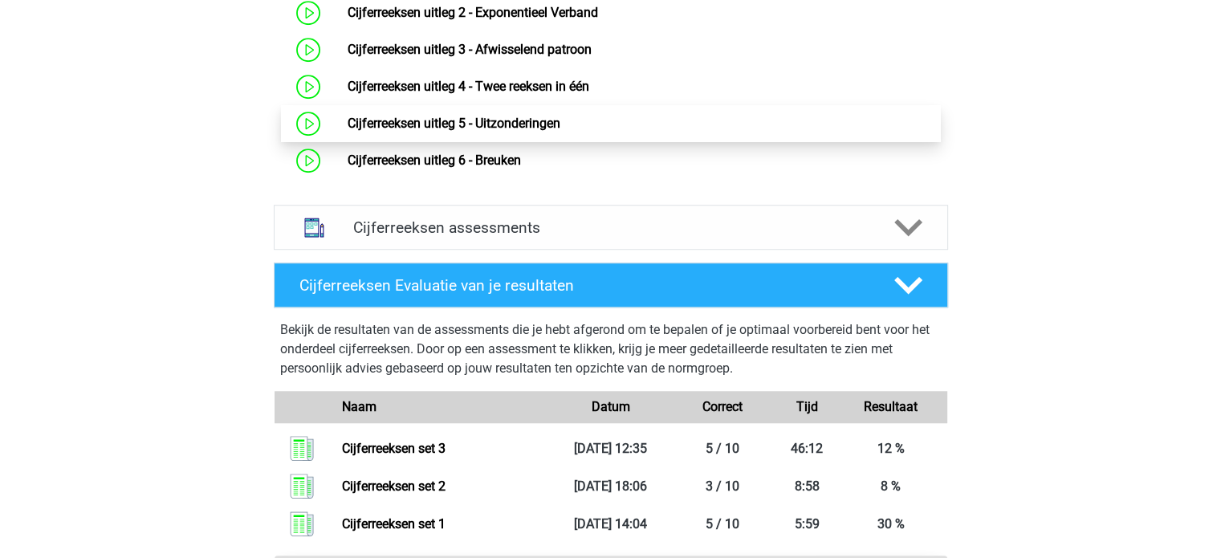
click at [484, 131] on link "Cijferreeksen uitleg 5 - Uitzonderingen" at bounding box center [454, 123] width 213 height 15
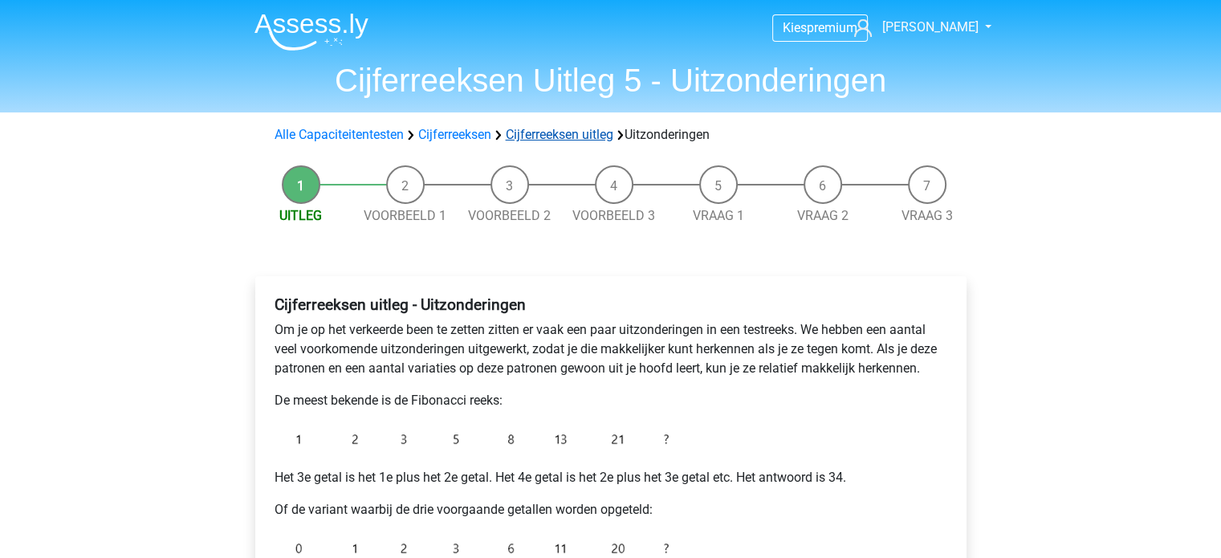
click at [528, 126] on div "Alle Capaciteitentesten Cijferreeksen Cijferreeksen uitleg Uitzonderingen" at bounding box center [611, 134] width 686 height 19
click at [526, 130] on link "Cijferreeksen uitleg" at bounding box center [560, 134] width 108 height 15
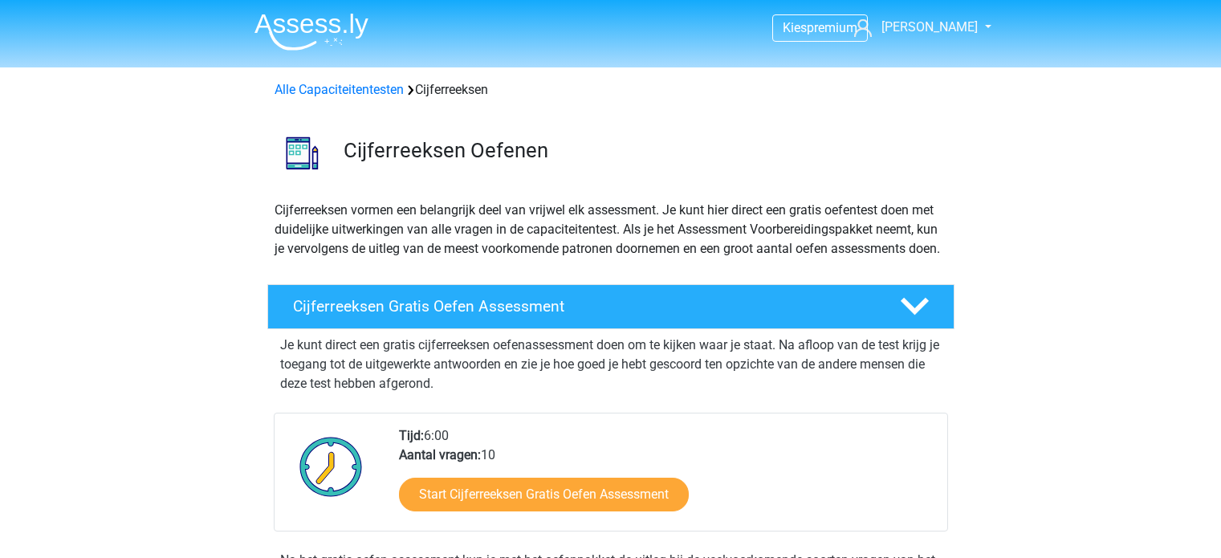
scroll to position [1031, 0]
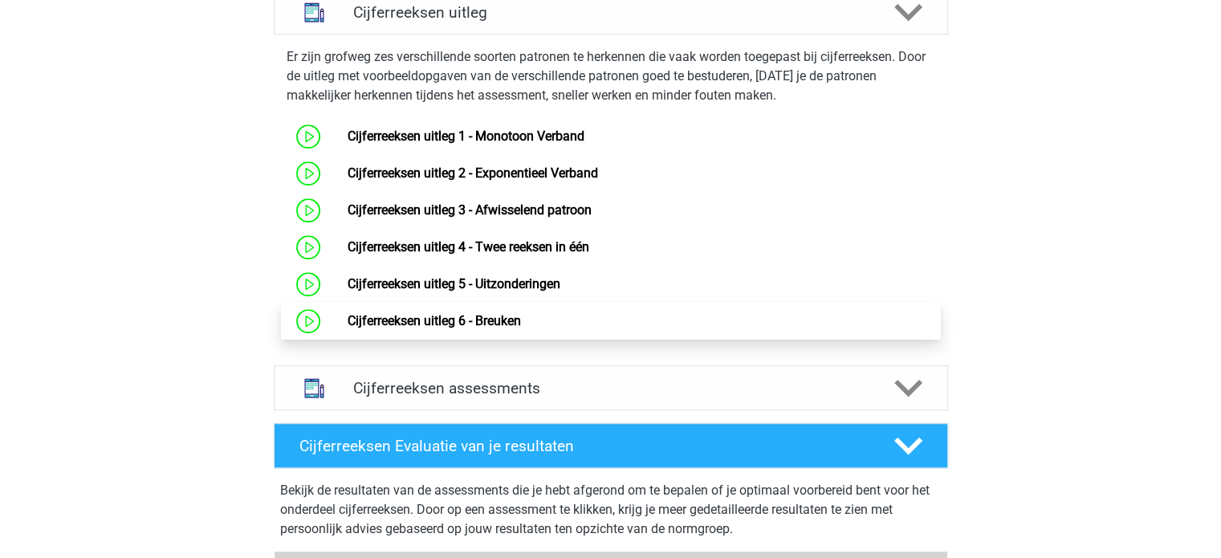
click at [440, 328] on link "Cijferreeksen uitleg 6 - Breuken" at bounding box center [434, 320] width 173 height 15
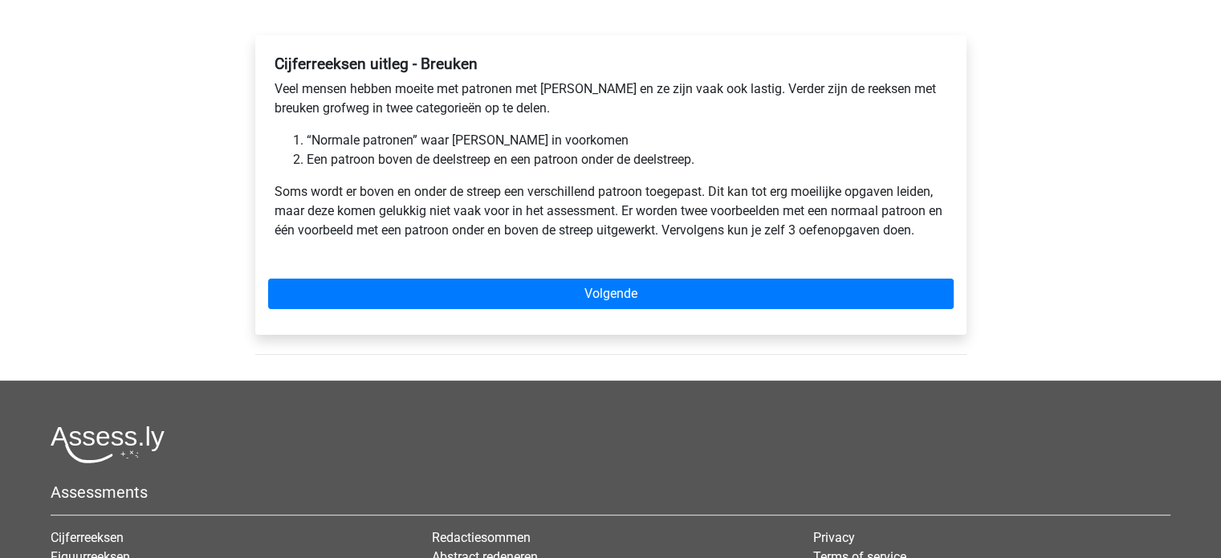
scroll to position [161, 0]
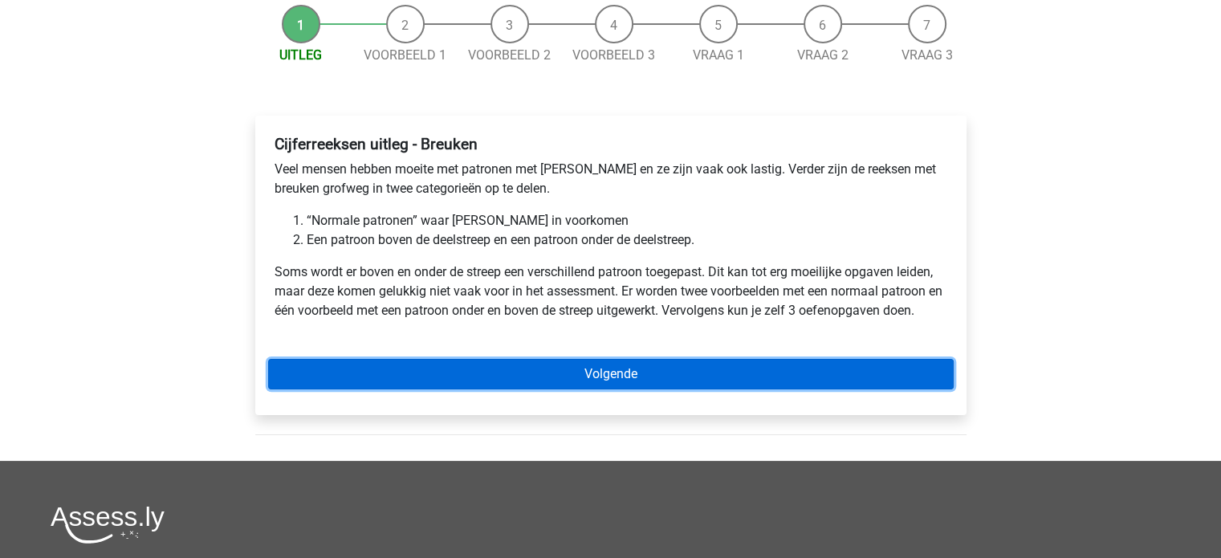
click at [466, 378] on link "Volgende" at bounding box center [611, 374] width 686 height 31
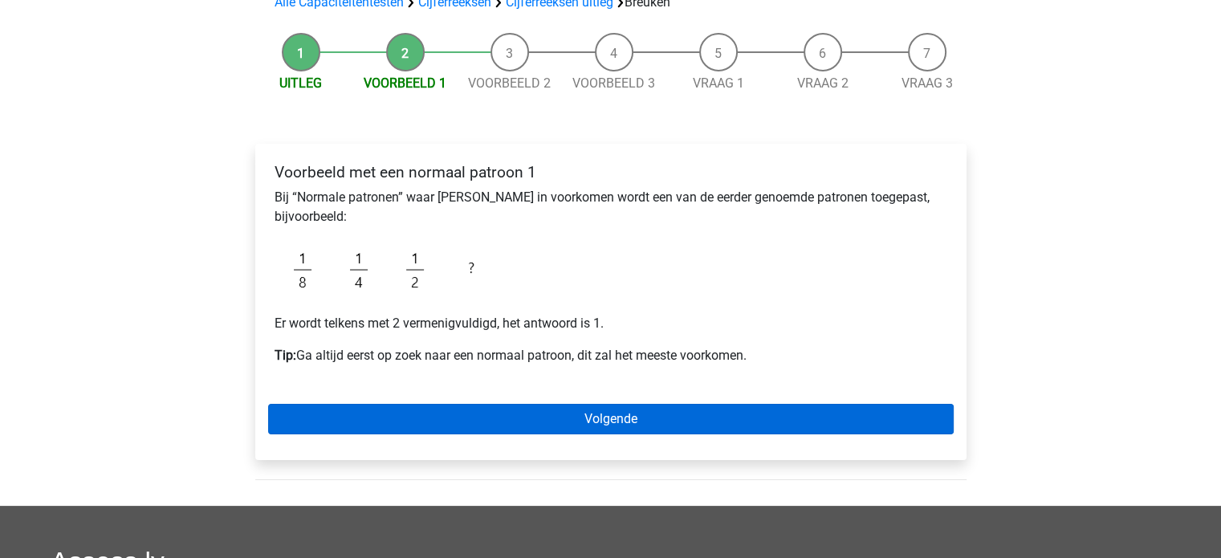
scroll to position [161, 0]
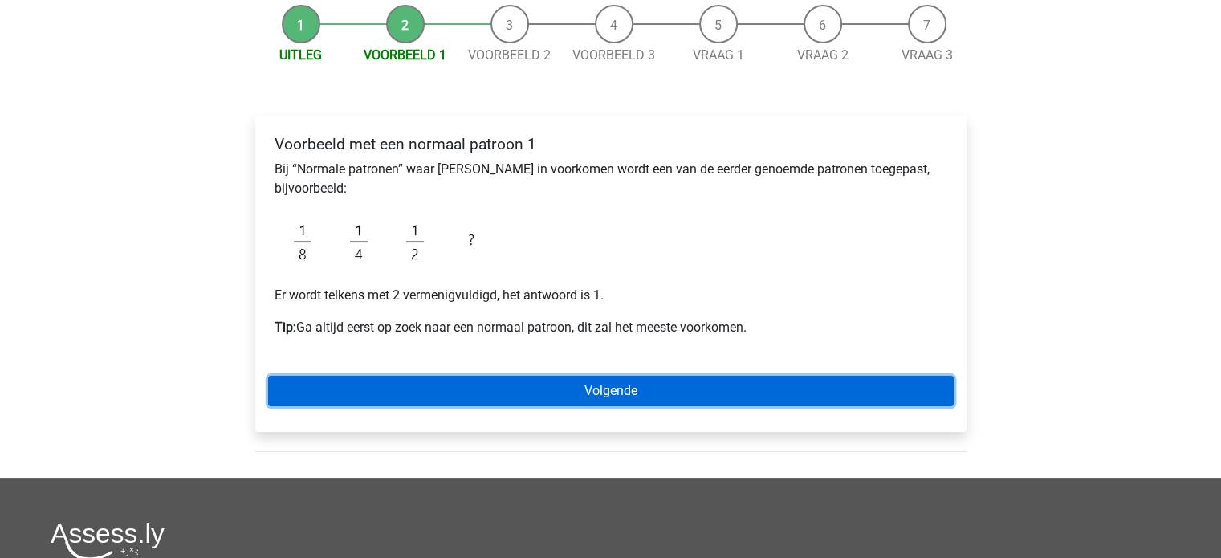
click at [381, 382] on link "Volgende" at bounding box center [611, 391] width 686 height 31
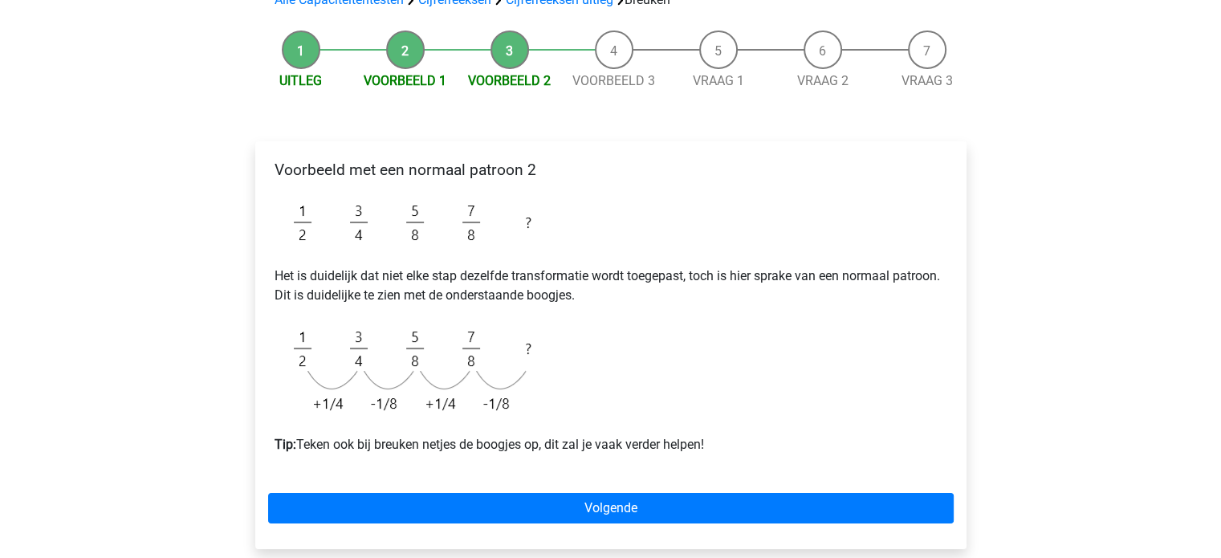
scroll to position [161, 0]
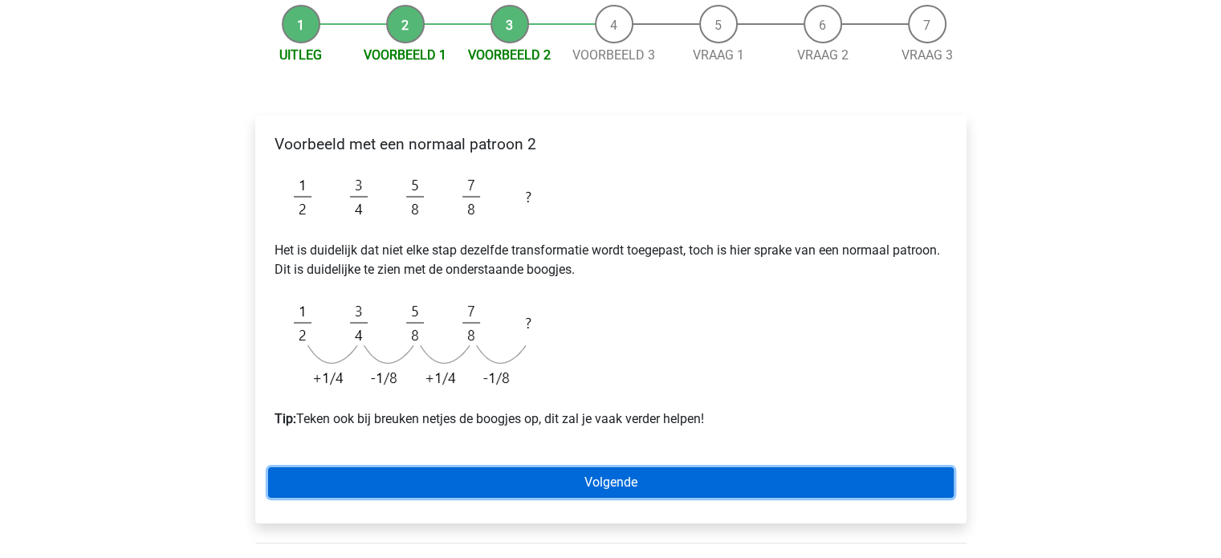
click at [484, 487] on link "Volgende" at bounding box center [611, 482] width 686 height 31
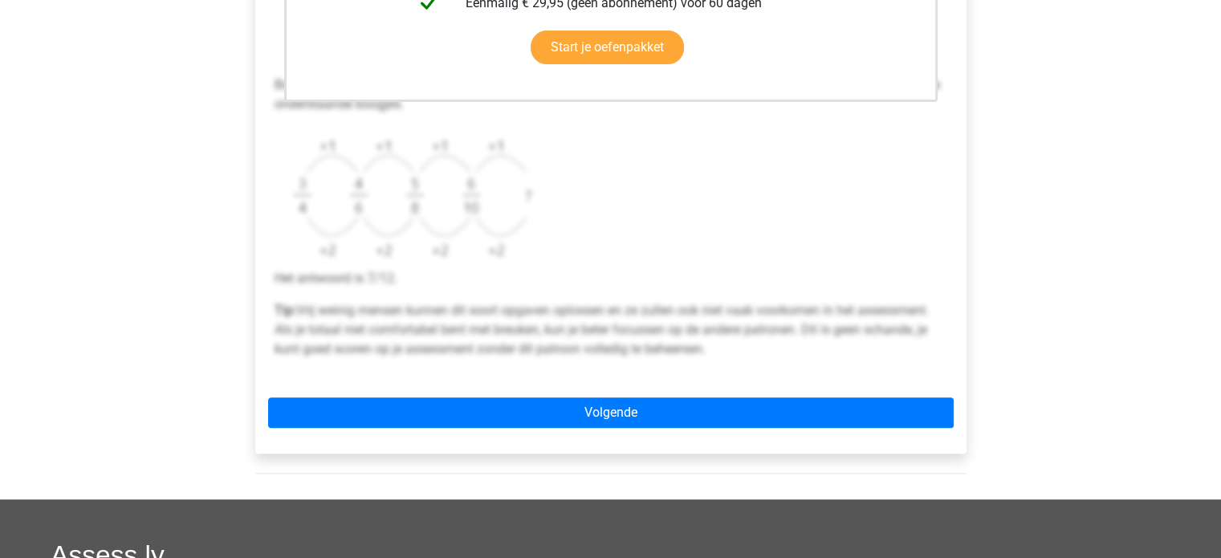
scroll to position [562, 0]
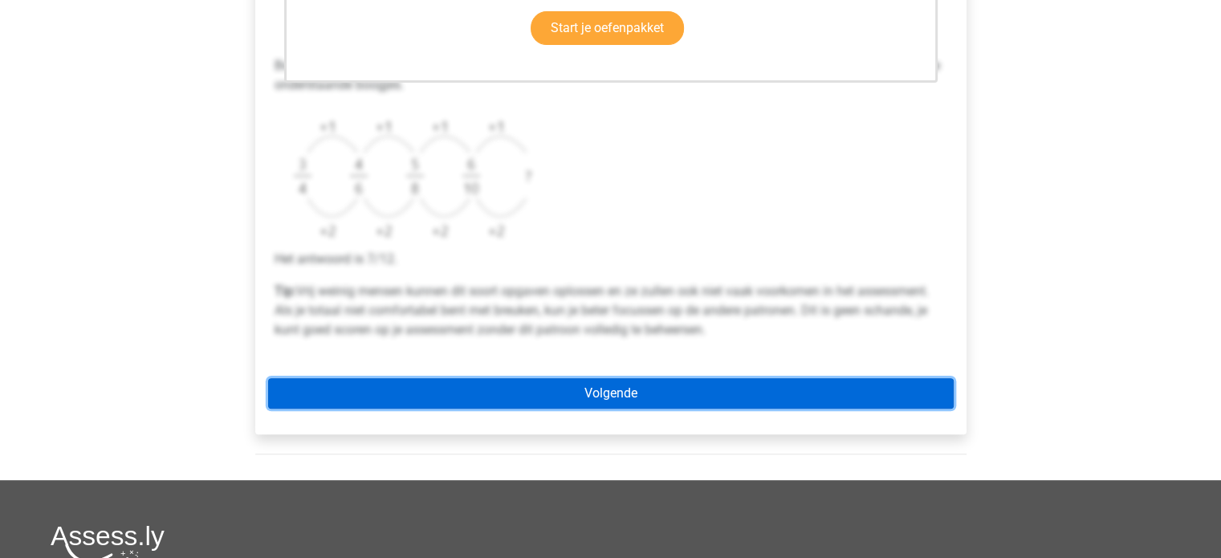
click at [605, 399] on link "Volgende" at bounding box center [611, 393] width 686 height 31
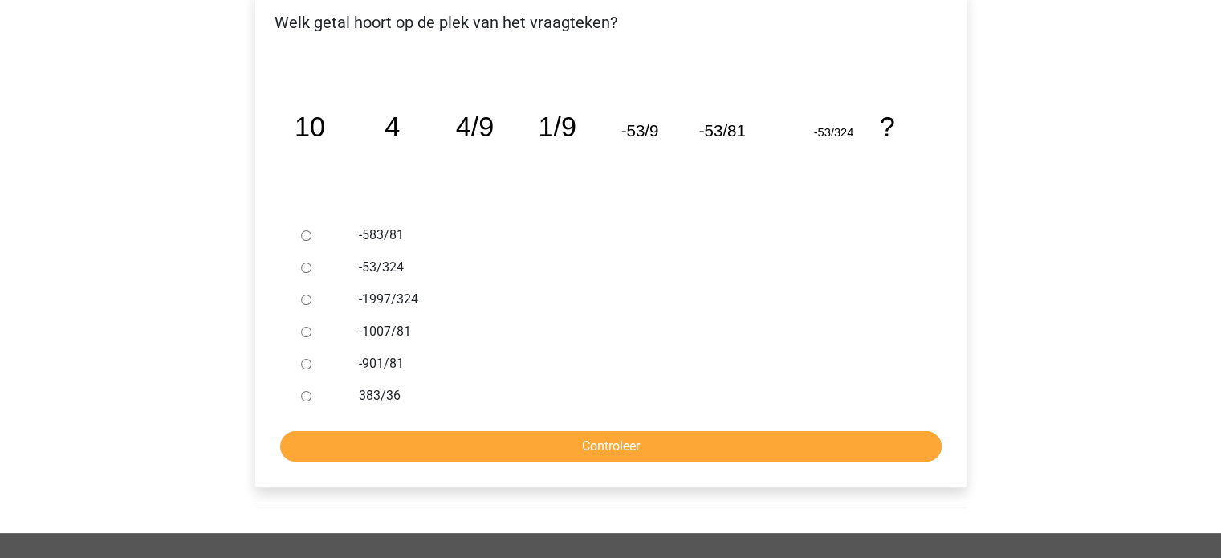
scroll to position [321, 0]
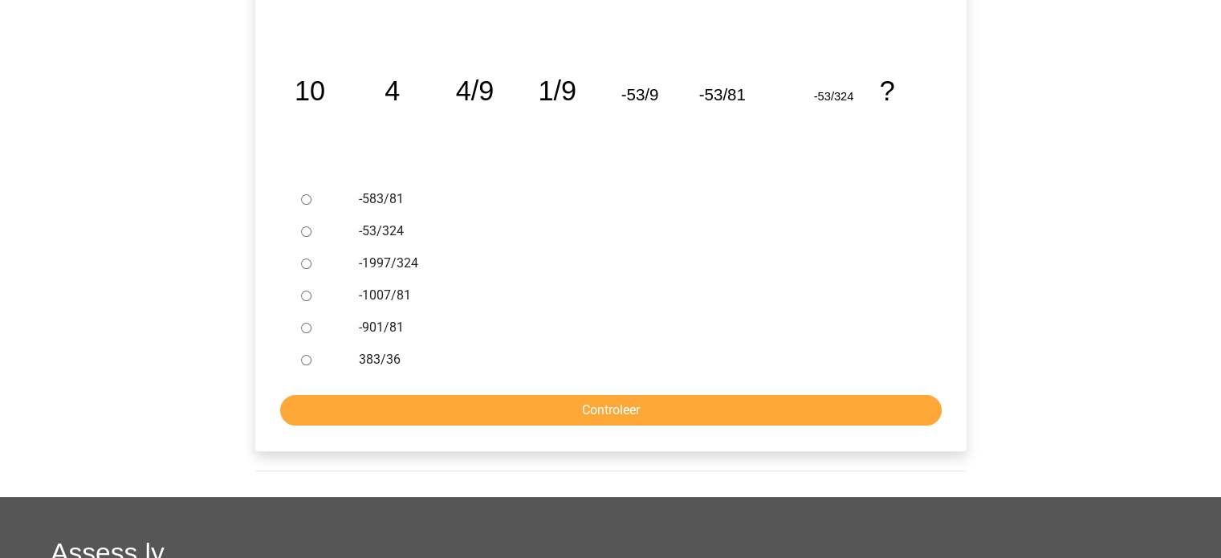
click at [352, 328] on div "-901/81" at bounding box center [637, 327] width 580 height 32
click at [305, 327] on input "-901/81" at bounding box center [306, 328] width 10 height 10
radio input "true"
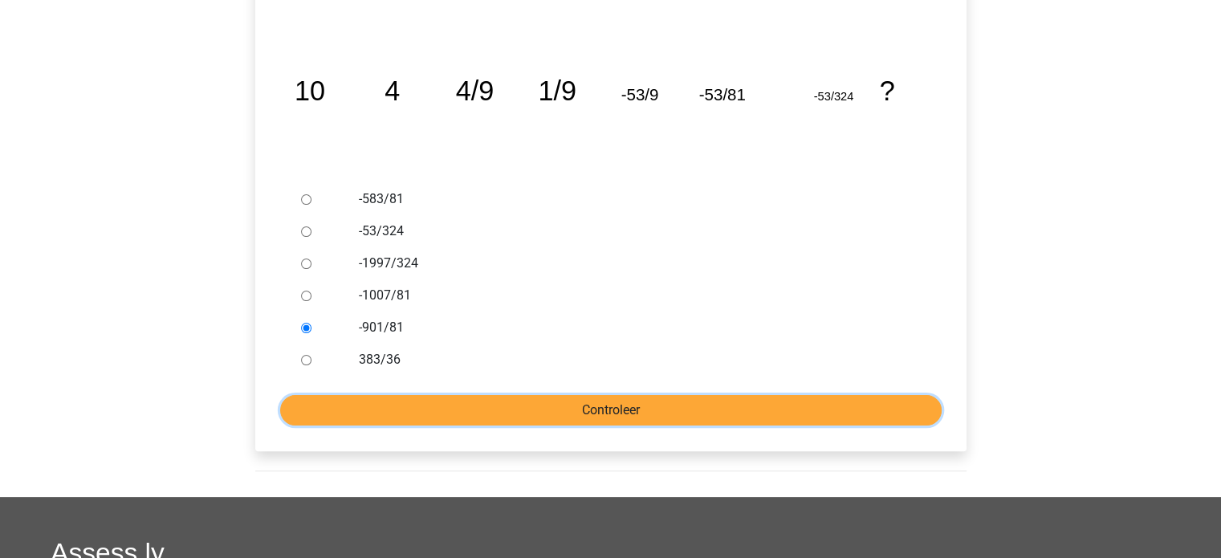
click at [498, 413] on input "Controleer" at bounding box center [611, 410] width 662 height 31
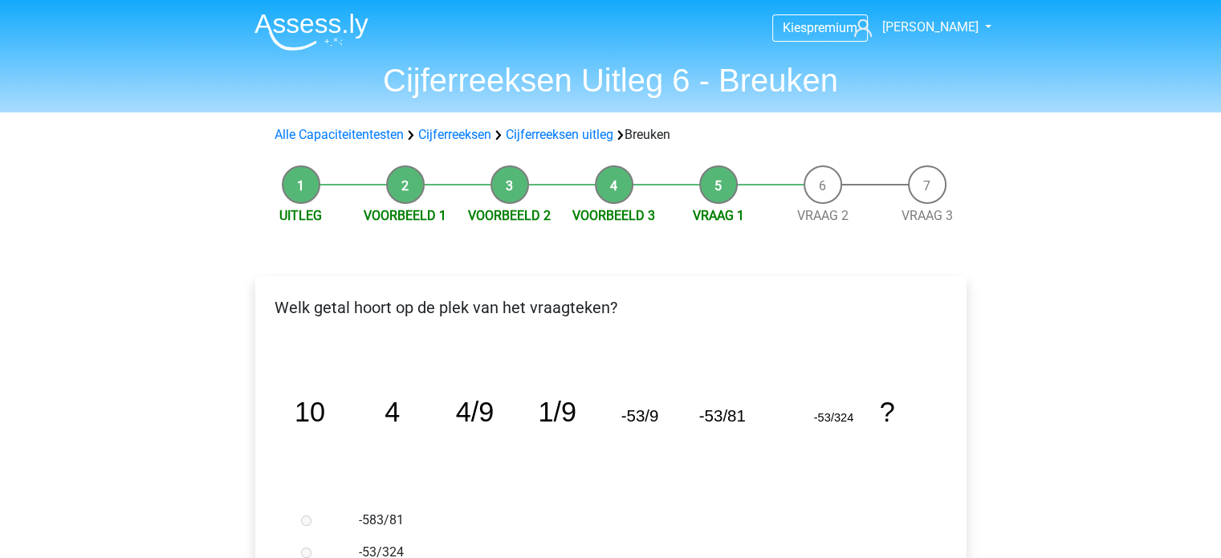
click at [825, 185] on li "Vraag 2" at bounding box center [823, 195] width 104 height 60
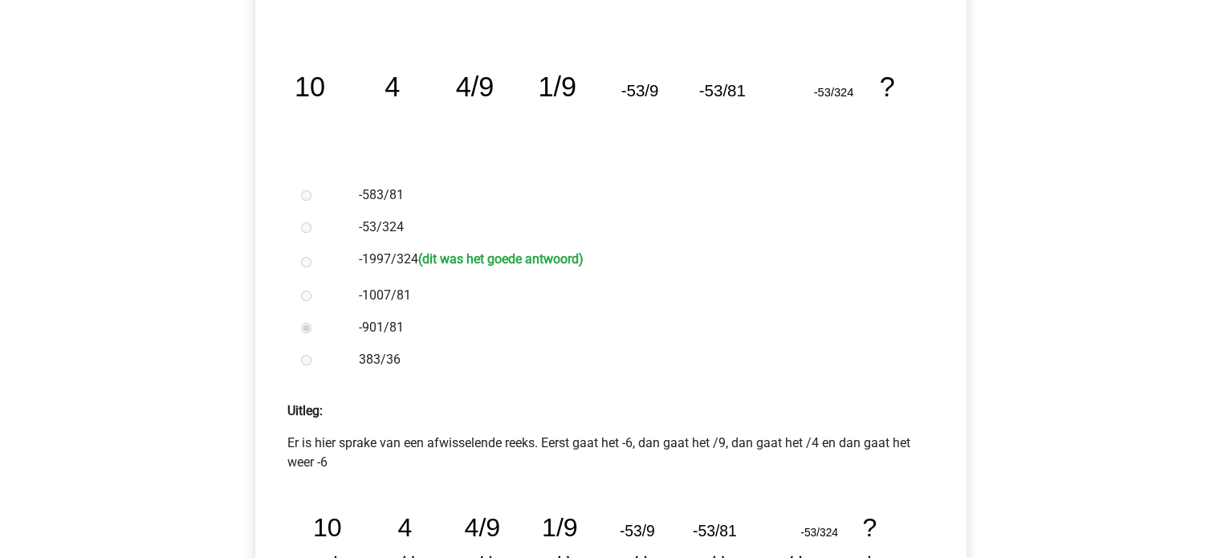
scroll to position [562, 0]
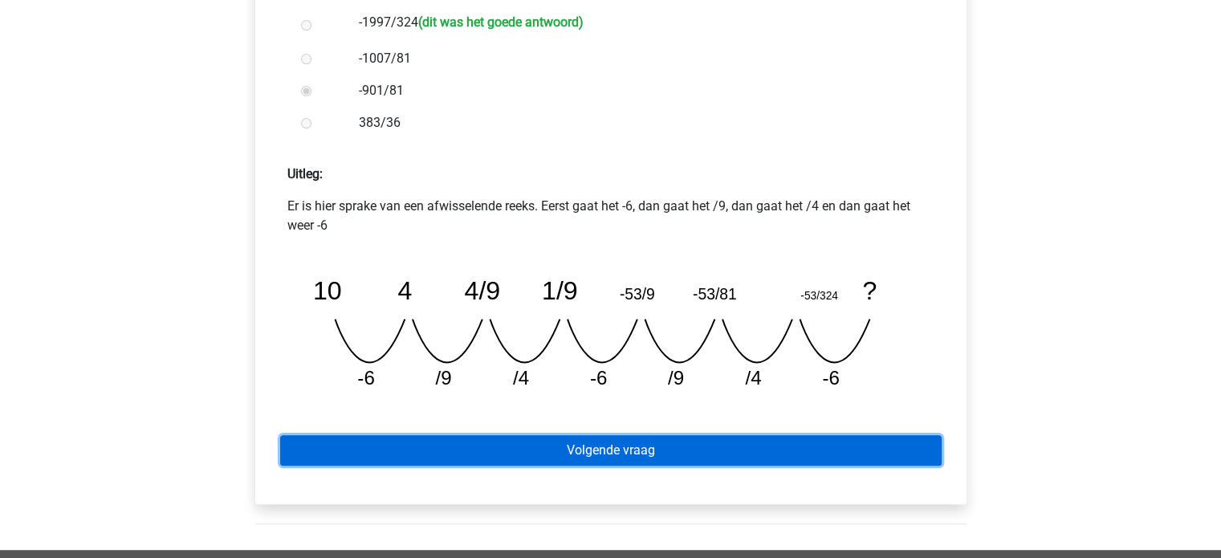
click at [578, 455] on link "Volgende vraag" at bounding box center [611, 450] width 662 height 31
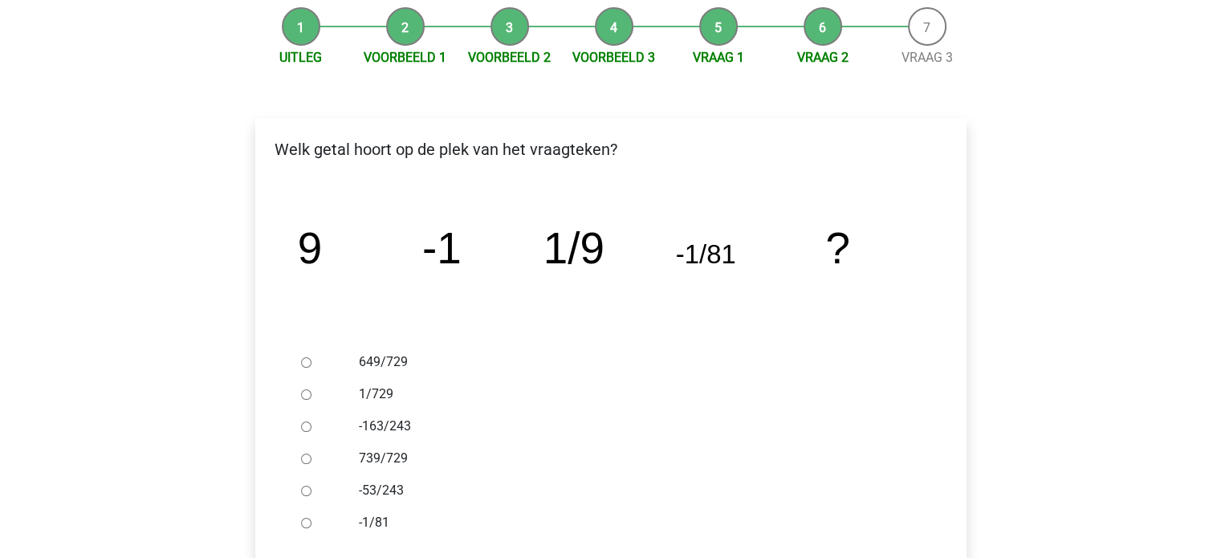
scroll to position [161, 0]
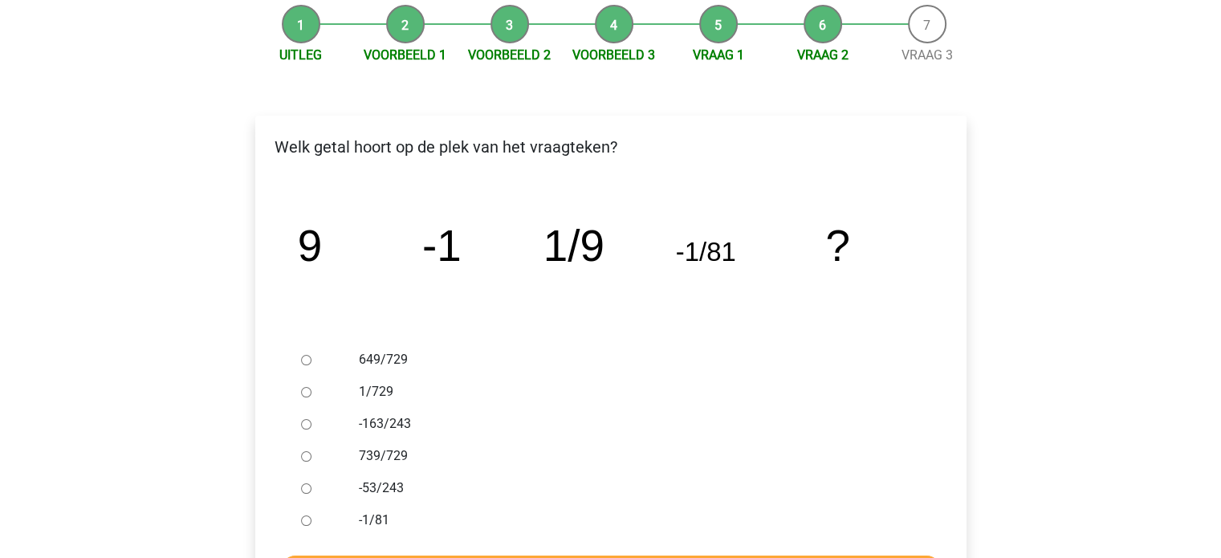
click at [366, 391] on label "1/729" at bounding box center [637, 391] width 556 height 19
click at [311, 391] on input "1/729" at bounding box center [306, 392] width 10 height 10
radio input "true"
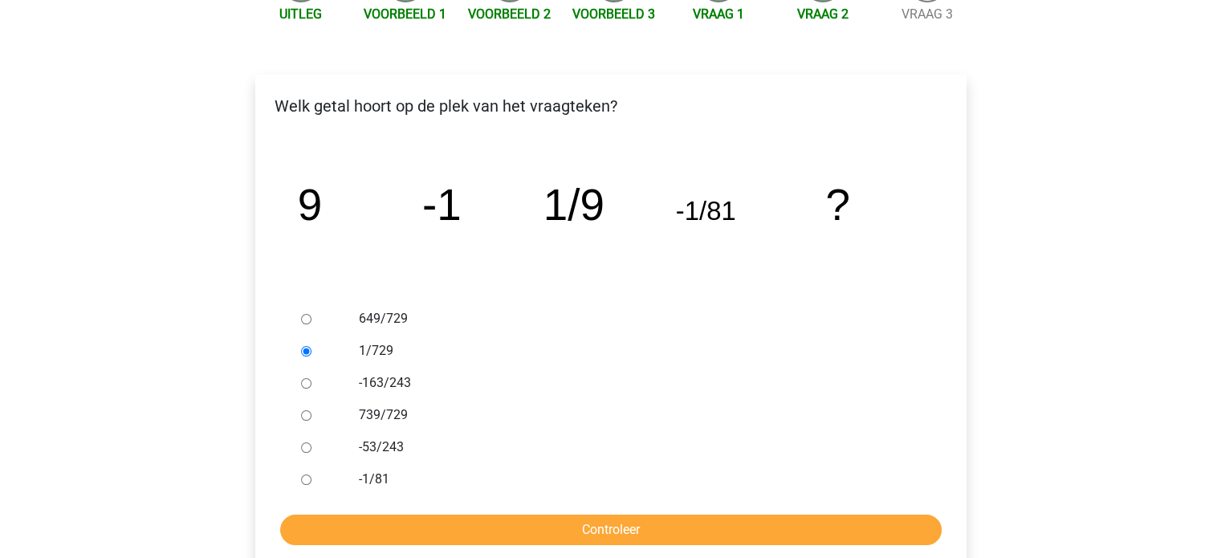
scroll to position [241, 0]
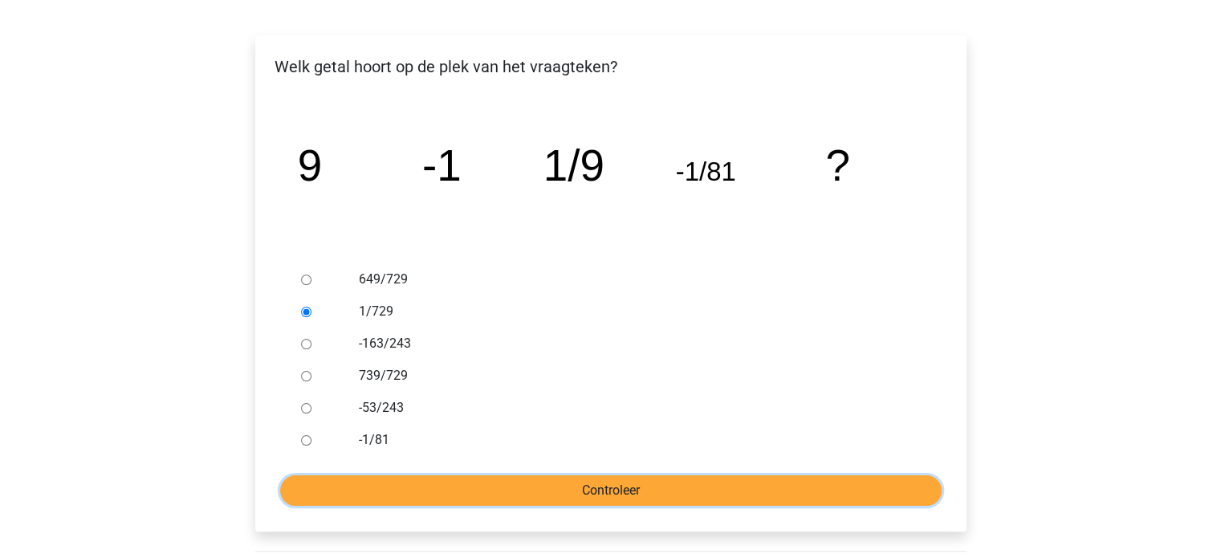
click at [622, 489] on input "Controleer" at bounding box center [611, 490] width 662 height 31
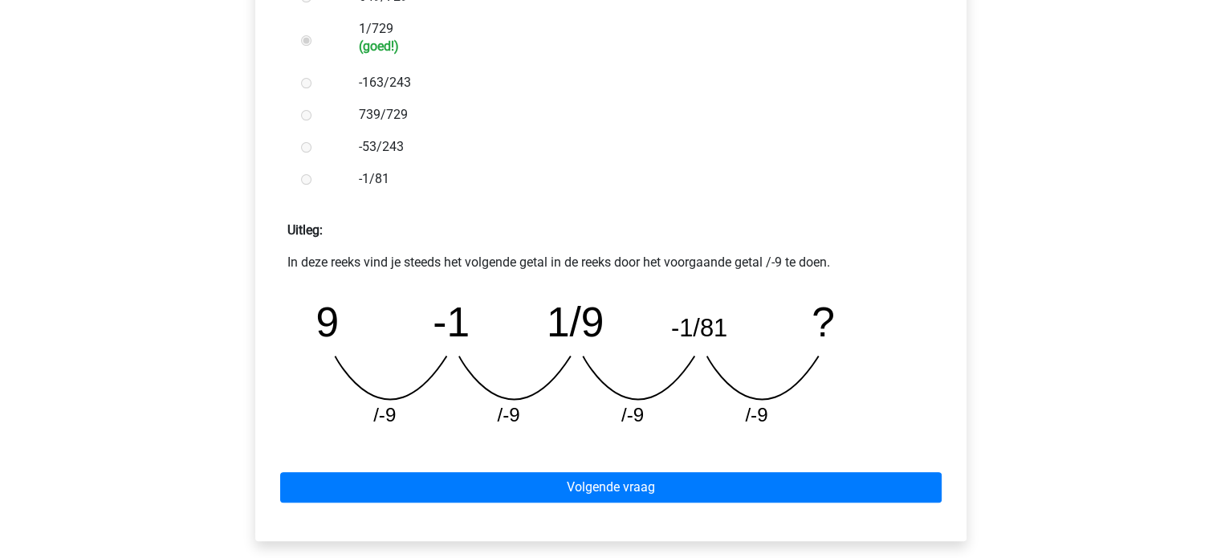
scroll to position [562, 0]
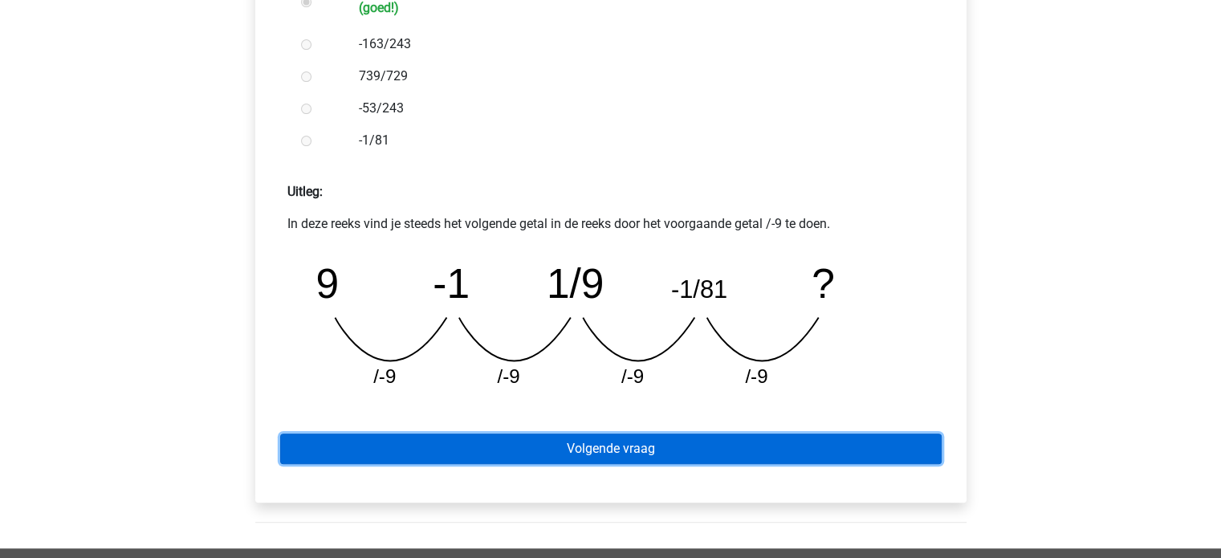
click at [610, 455] on link "Volgende vraag" at bounding box center [611, 449] width 662 height 31
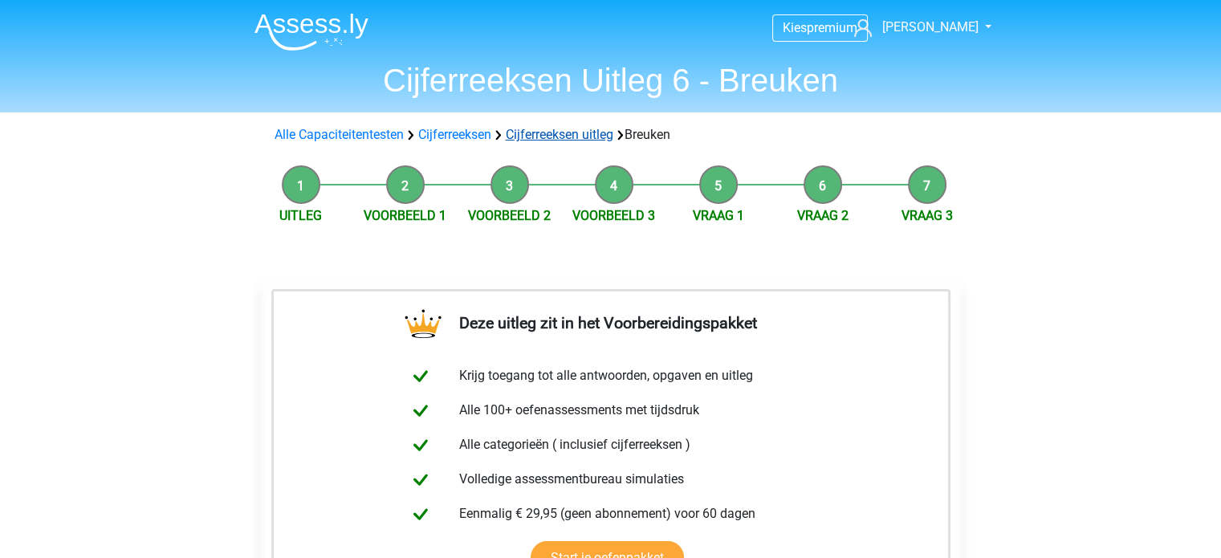
click at [568, 134] on link "Cijferreeksen uitleg" at bounding box center [560, 134] width 108 height 15
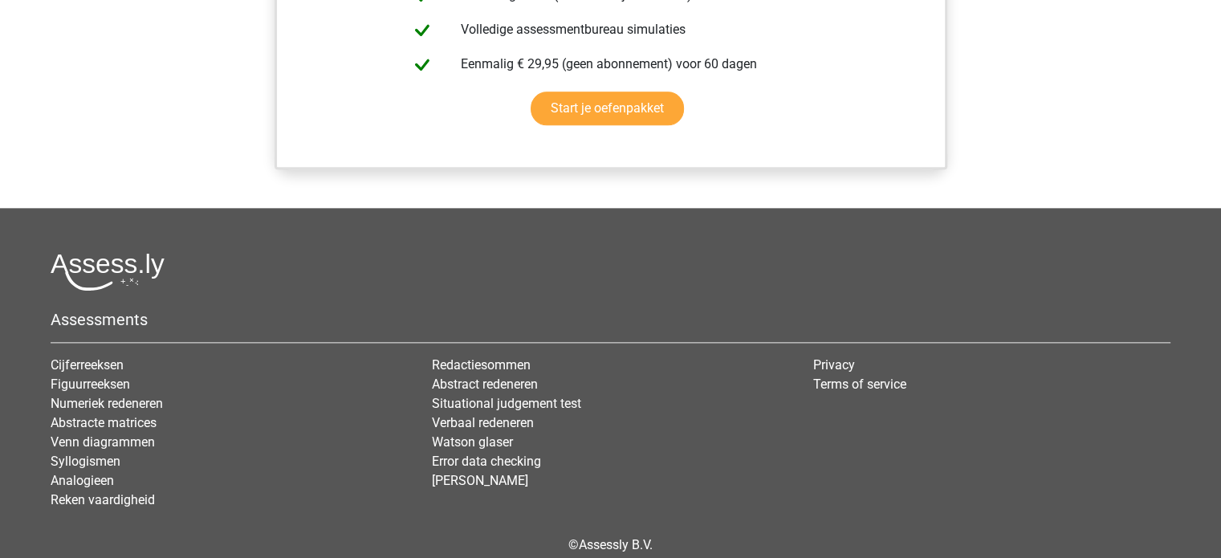
scroll to position [1352, 0]
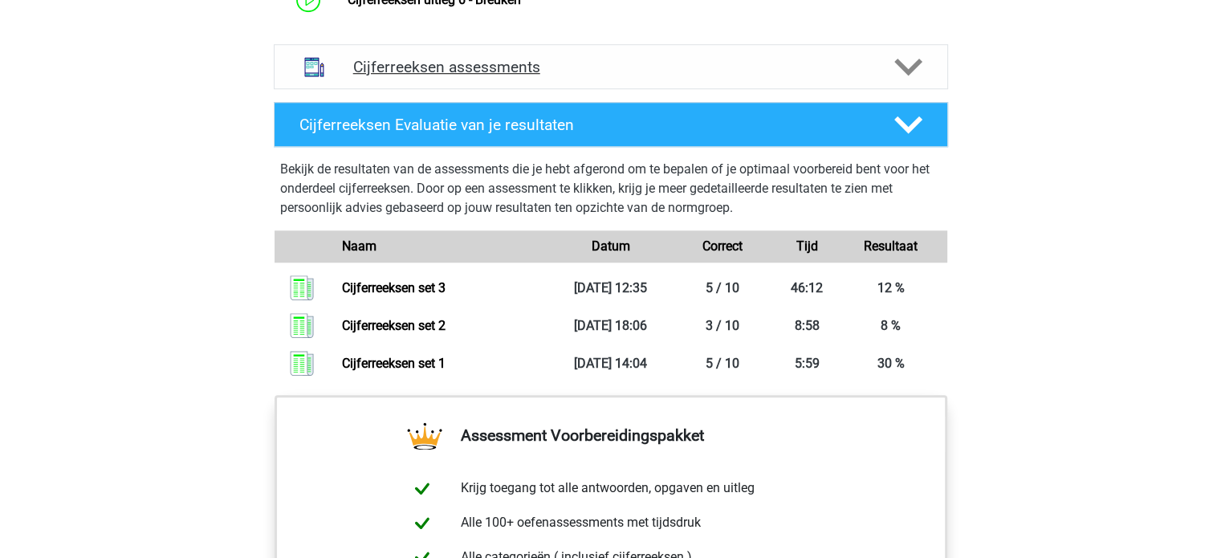
click at [504, 75] on h4 "Cijferreeksen assessments" at bounding box center [610, 67] width 515 height 18
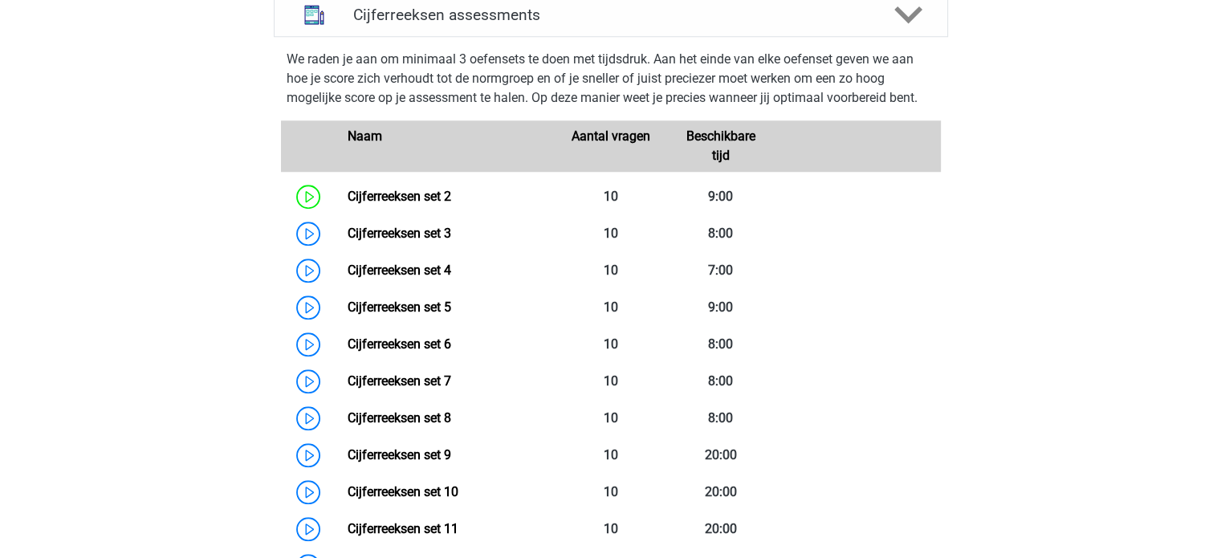
scroll to position [1432, 0]
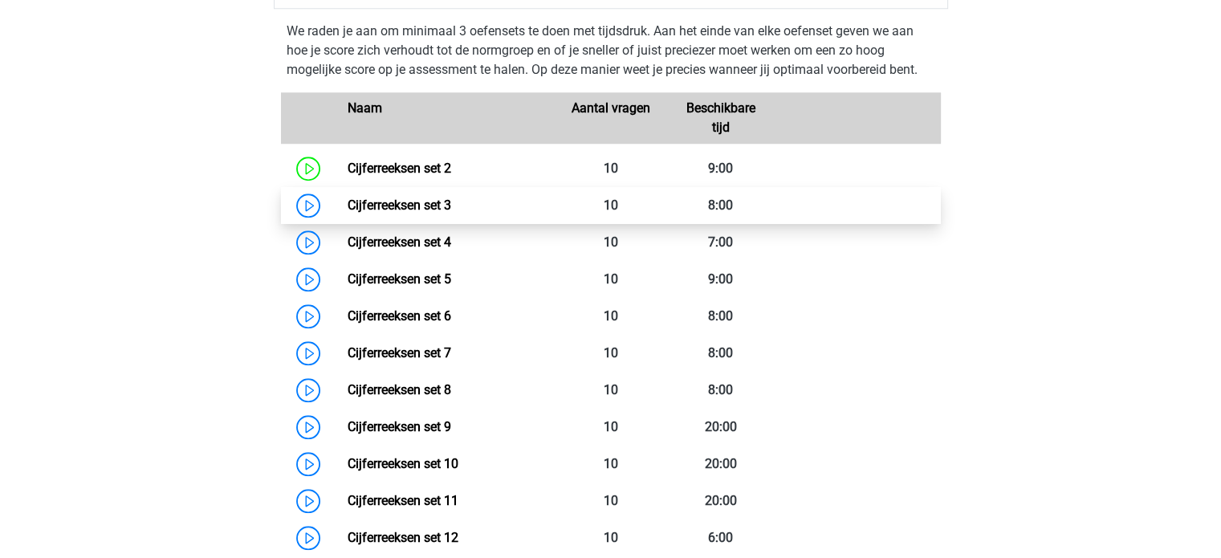
click at [440, 213] on link "Cijferreeksen set 3" at bounding box center [400, 204] width 104 height 15
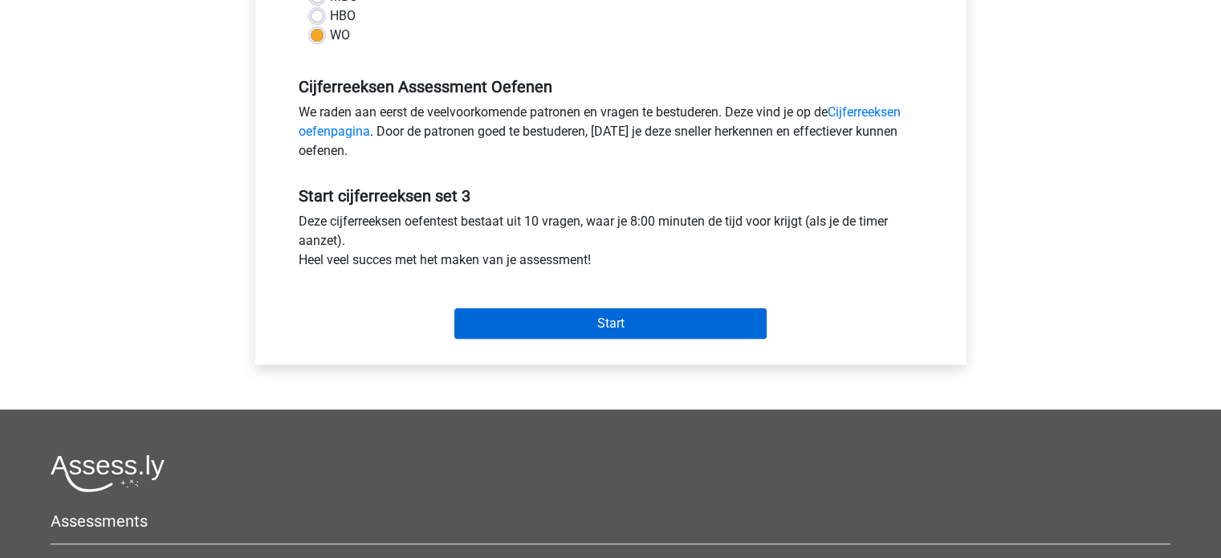
scroll to position [482, 0]
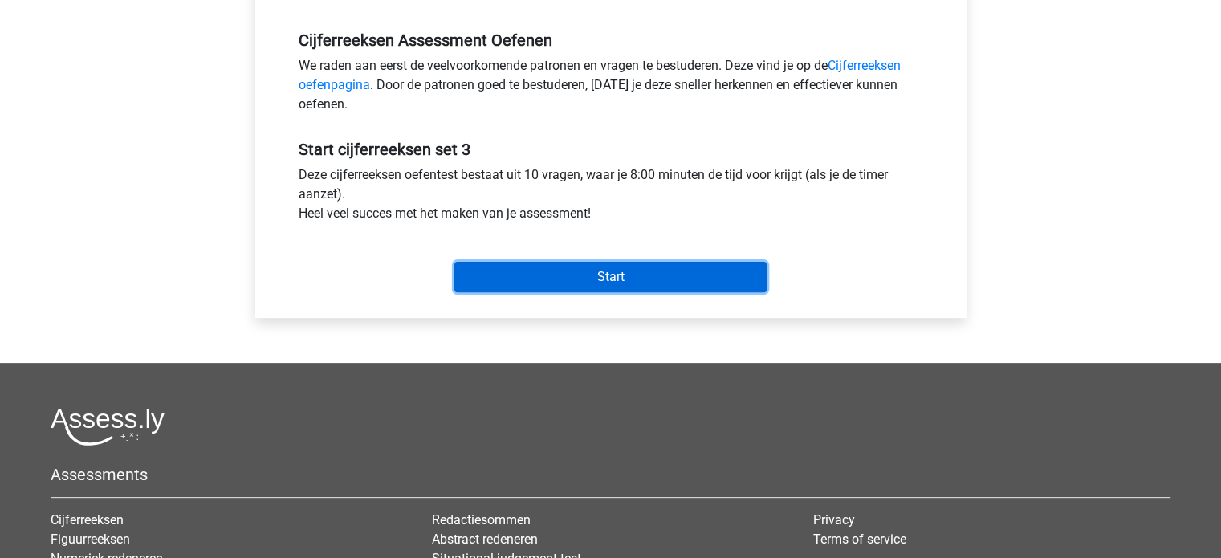
click at [577, 283] on input "Start" at bounding box center [610, 277] width 312 height 31
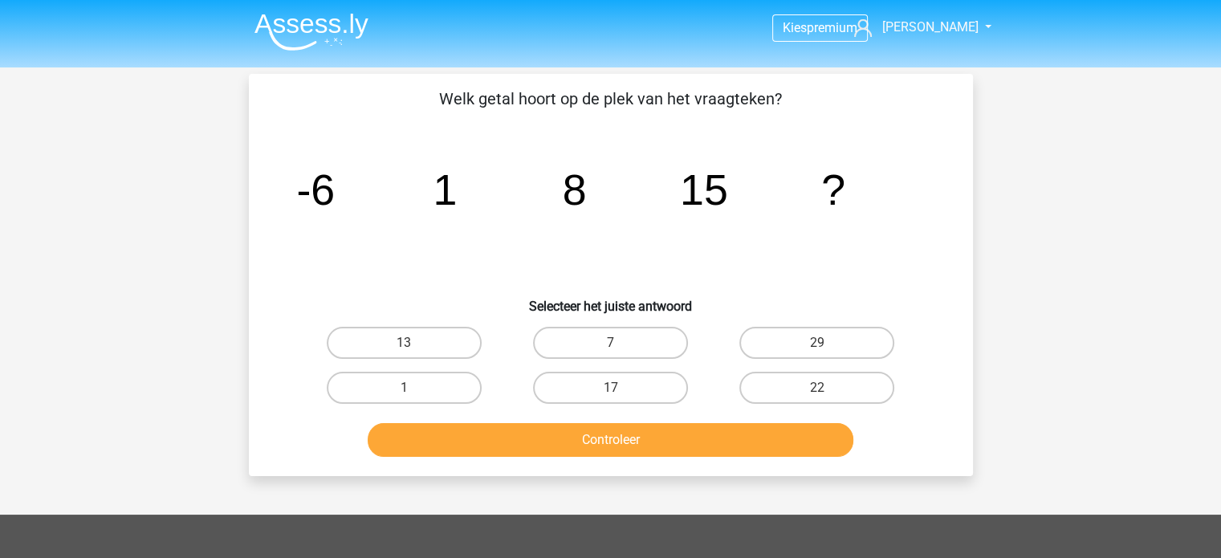
click at [818, 389] on input "22" at bounding box center [822, 393] width 10 height 10
radio input "true"
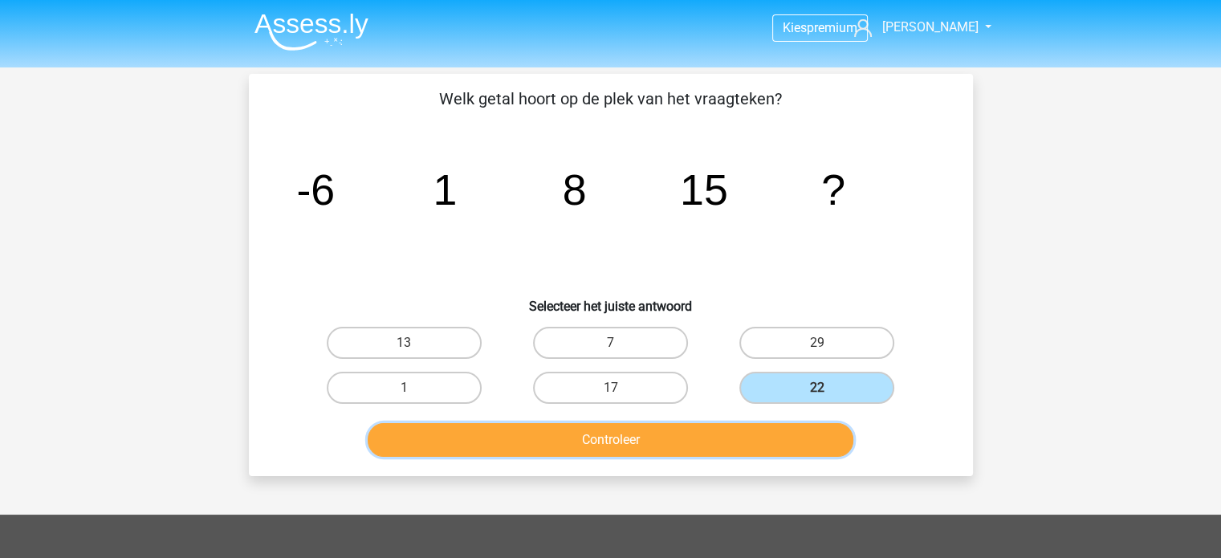
click at [621, 442] on button "Controleer" at bounding box center [611, 440] width 486 height 34
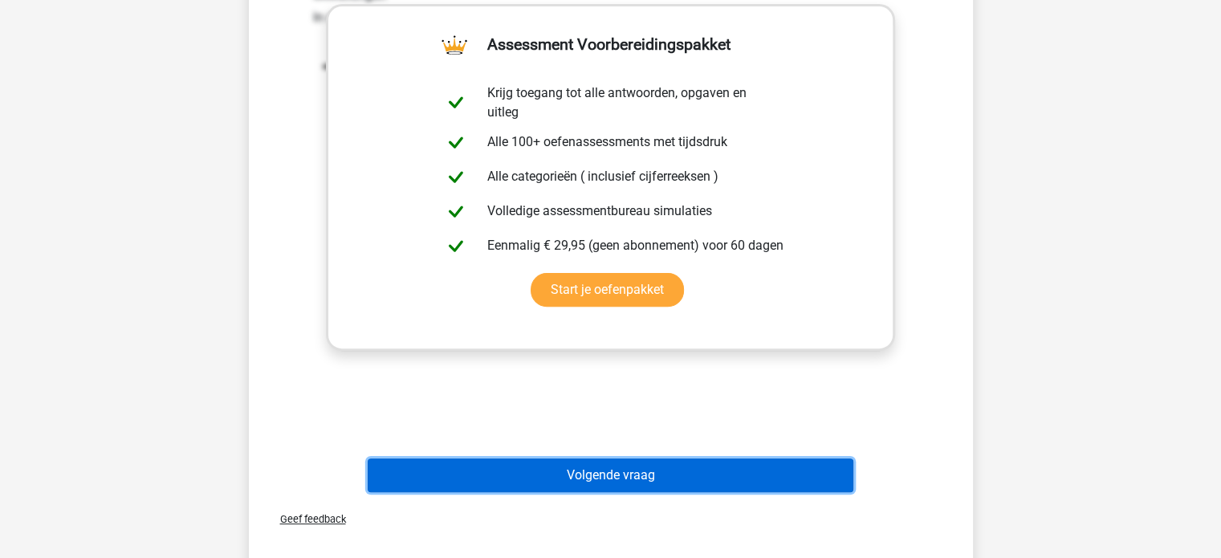
click at [602, 474] on button "Volgende vraag" at bounding box center [611, 475] width 486 height 34
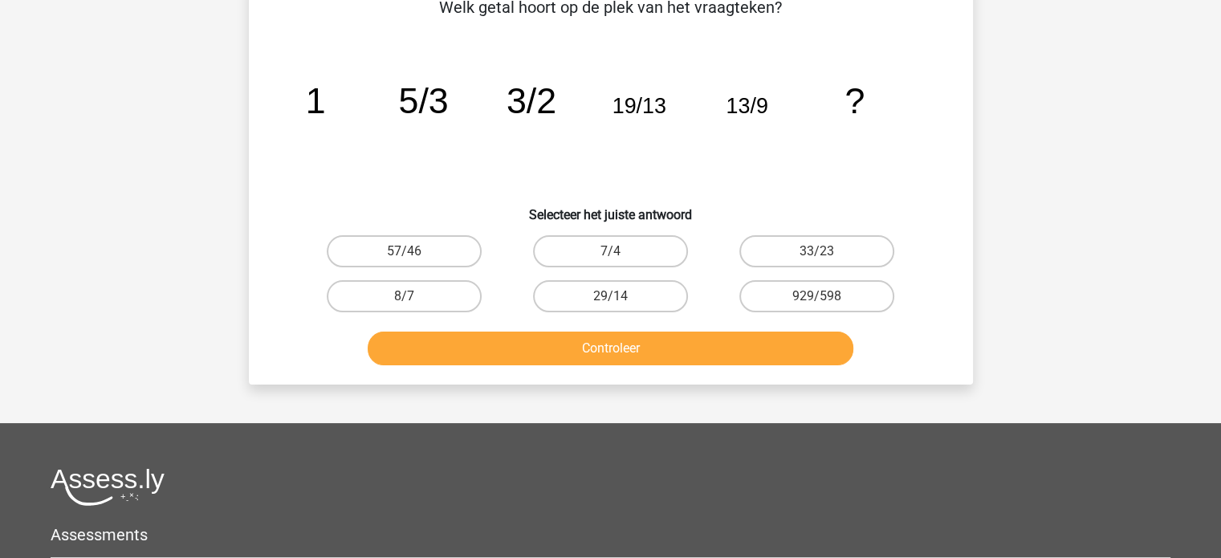
scroll to position [74, 0]
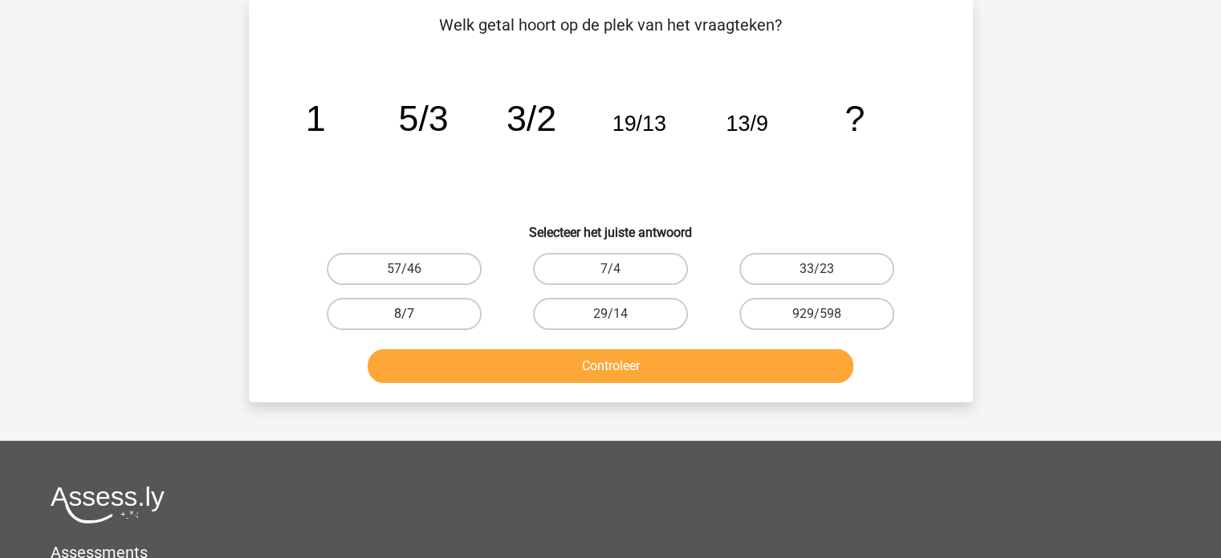
click at [442, 313] on label "8/7" at bounding box center [404, 314] width 155 height 32
click at [414, 314] on input "8/7" at bounding box center [409, 319] width 10 height 10
radio input "true"
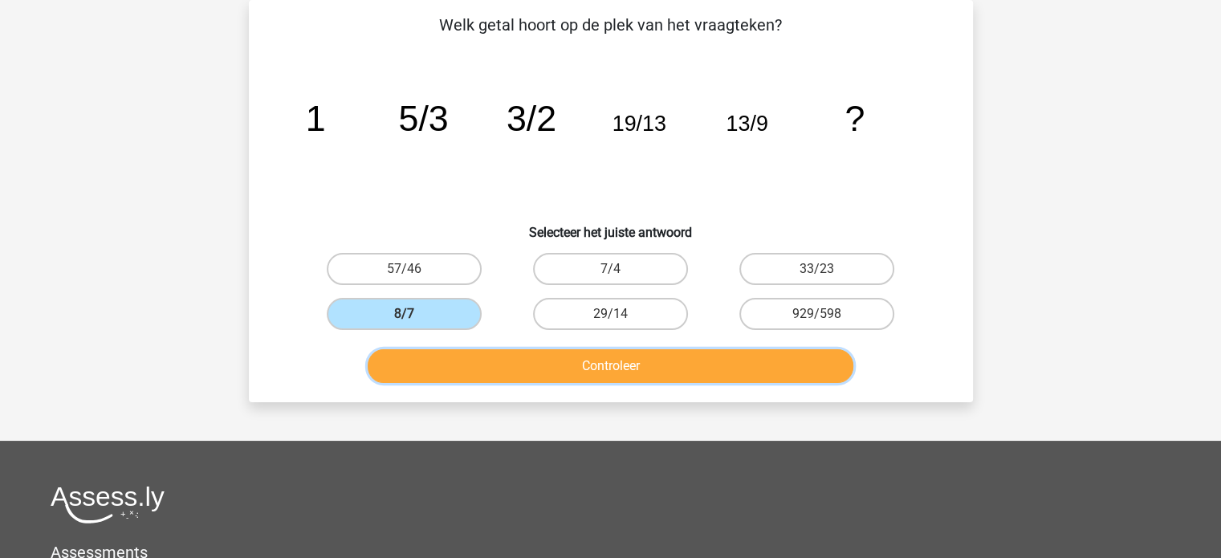
click at [480, 365] on button "Controleer" at bounding box center [611, 366] width 486 height 34
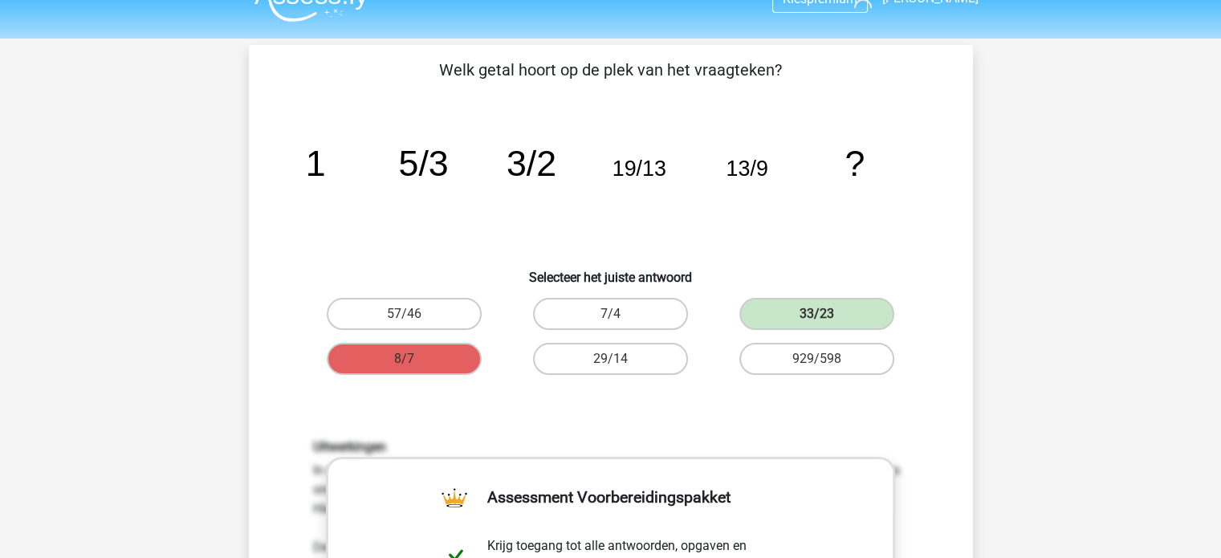
scroll to position [0, 0]
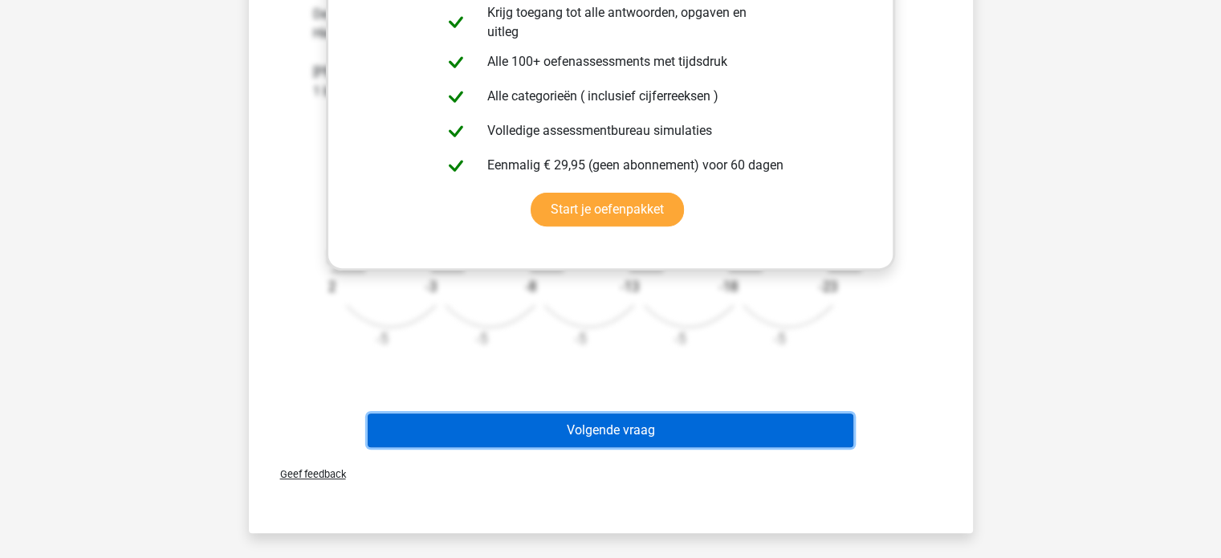
click at [620, 425] on button "Volgende vraag" at bounding box center [611, 430] width 486 height 34
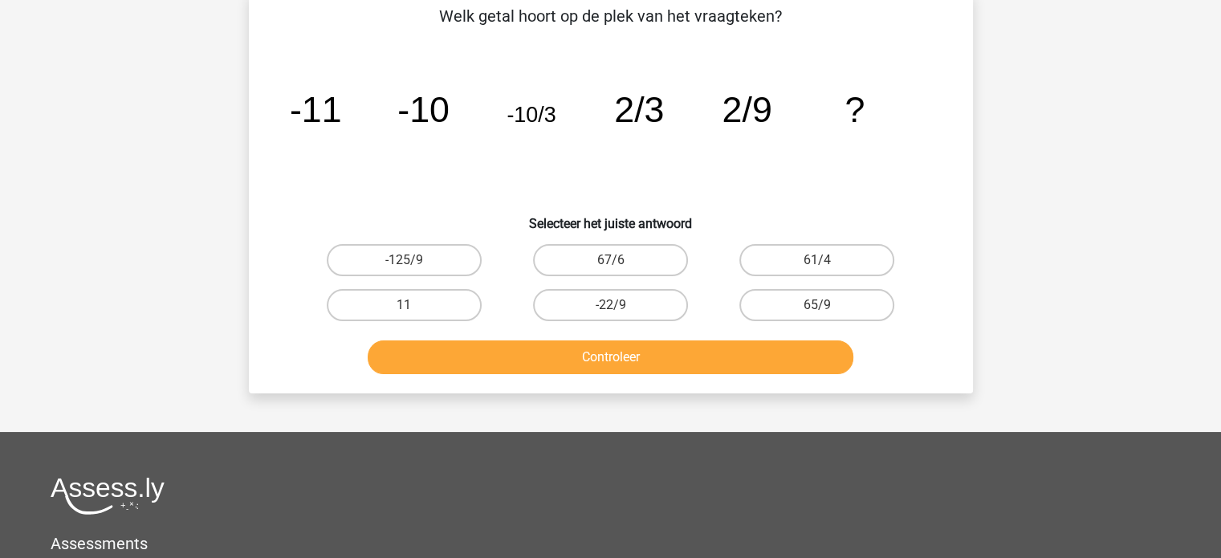
scroll to position [74, 0]
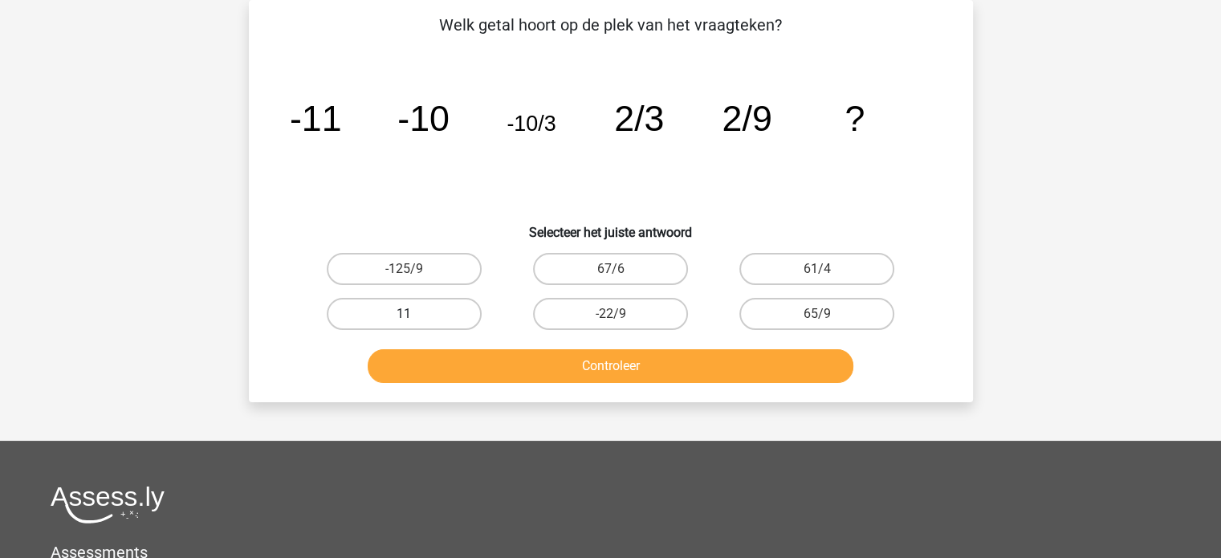
click at [430, 308] on label "11" at bounding box center [404, 314] width 155 height 32
click at [414, 314] on input "11" at bounding box center [409, 319] width 10 height 10
radio input "true"
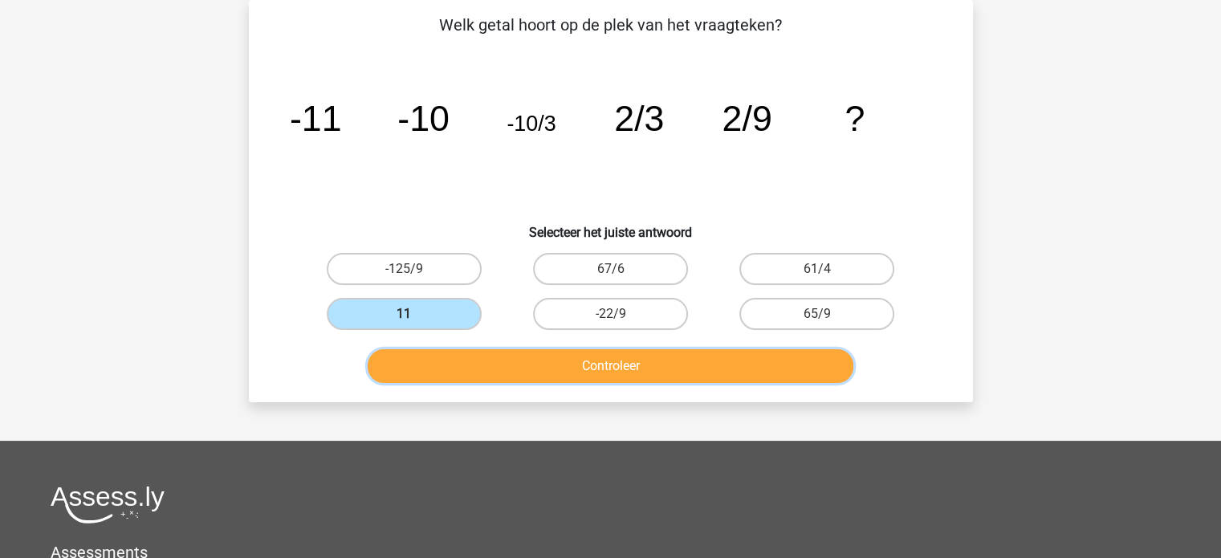
click at [527, 369] on button "Controleer" at bounding box center [611, 366] width 486 height 34
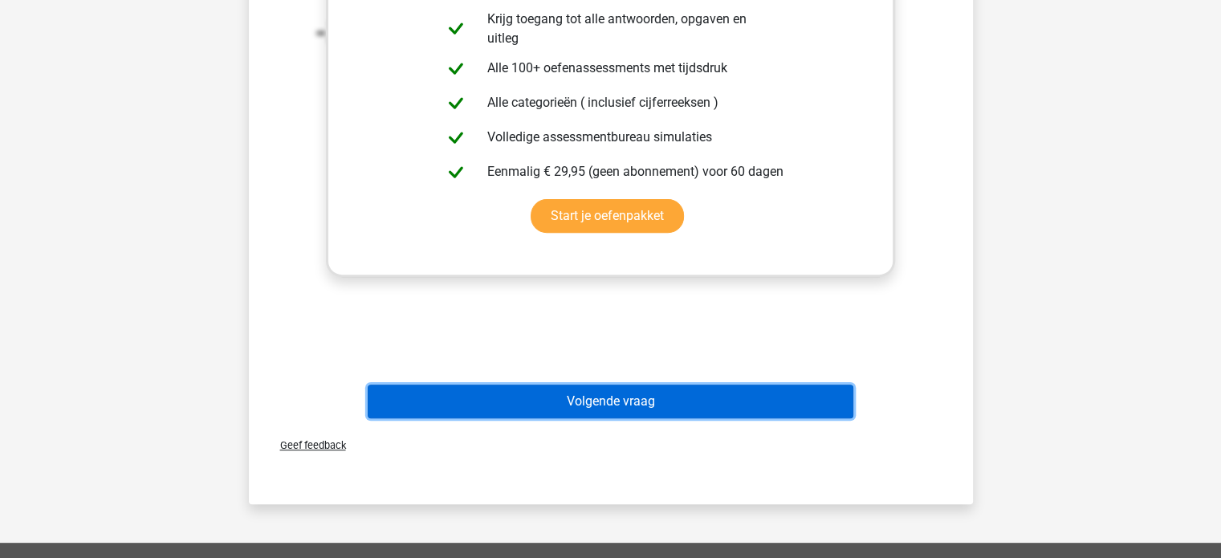
click at [527, 399] on button "Volgende vraag" at bounding box center [611, 402] width 486 height 34
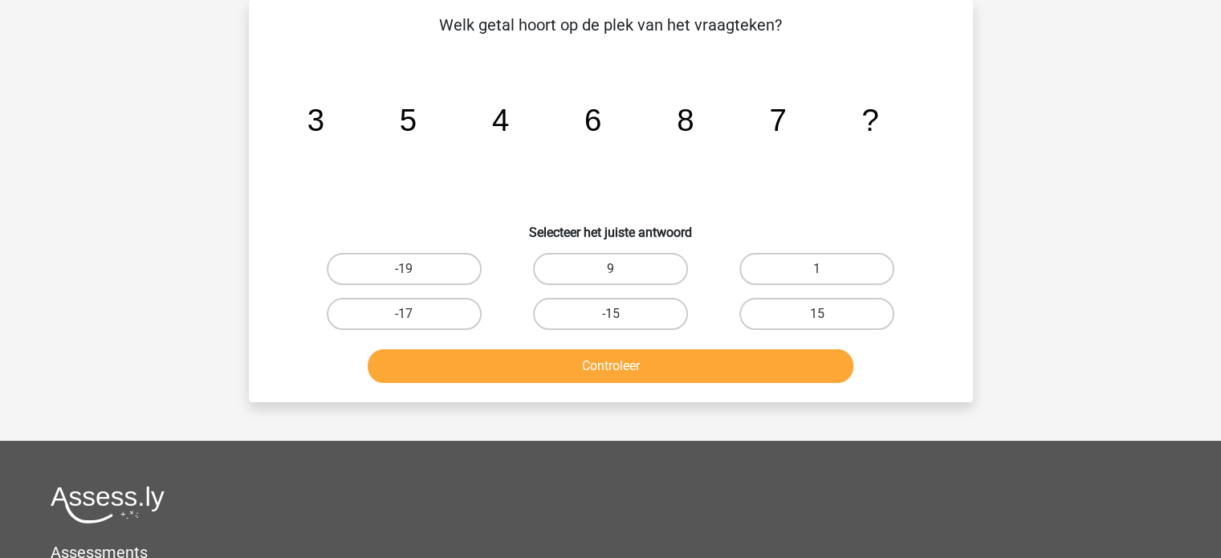
scroll to position [0, 0]
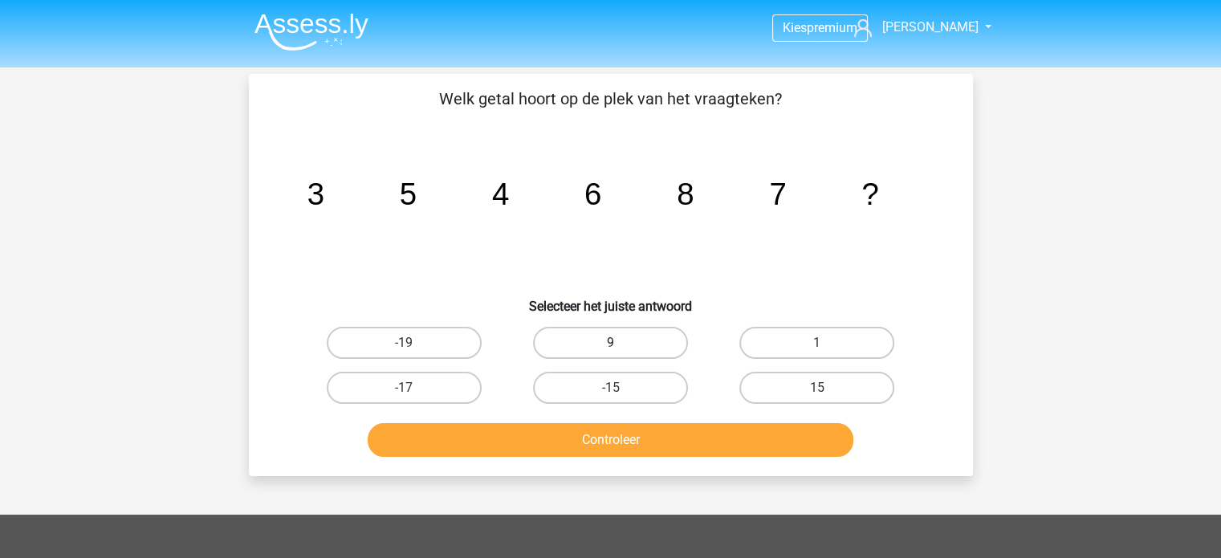
click at [610, 340] on label "9" at bounding box center [610, 343] width 155 height 32
click at [610, 343] on input "9" at bounding box center [615, 348] width 10 height 10
radio input "true"
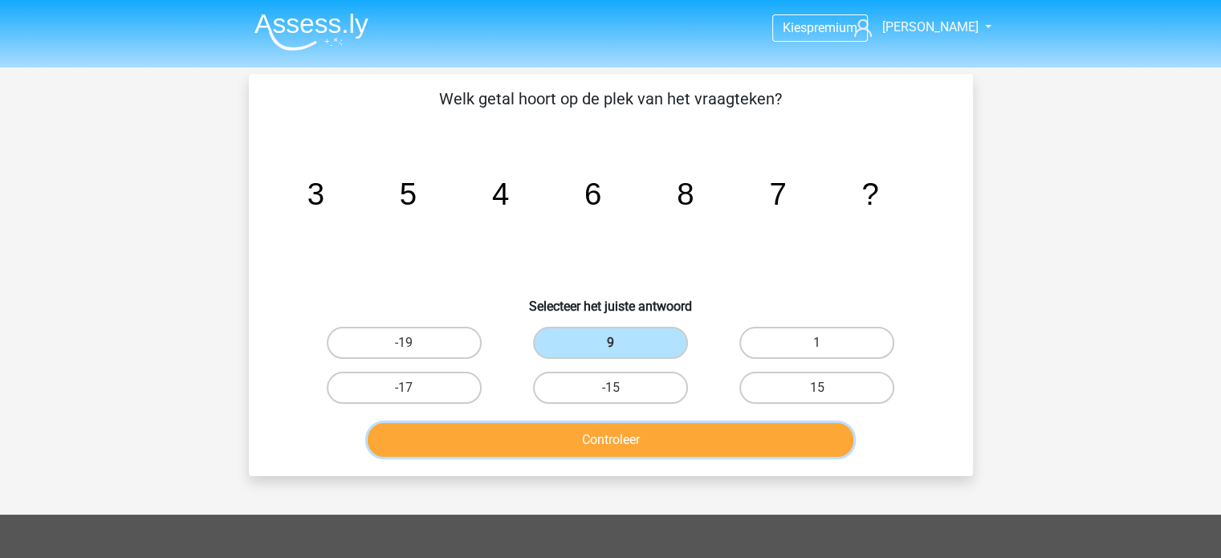
click at [601, 437] on button "Controleer" at bounding box center [611, 440] width 486 height 34
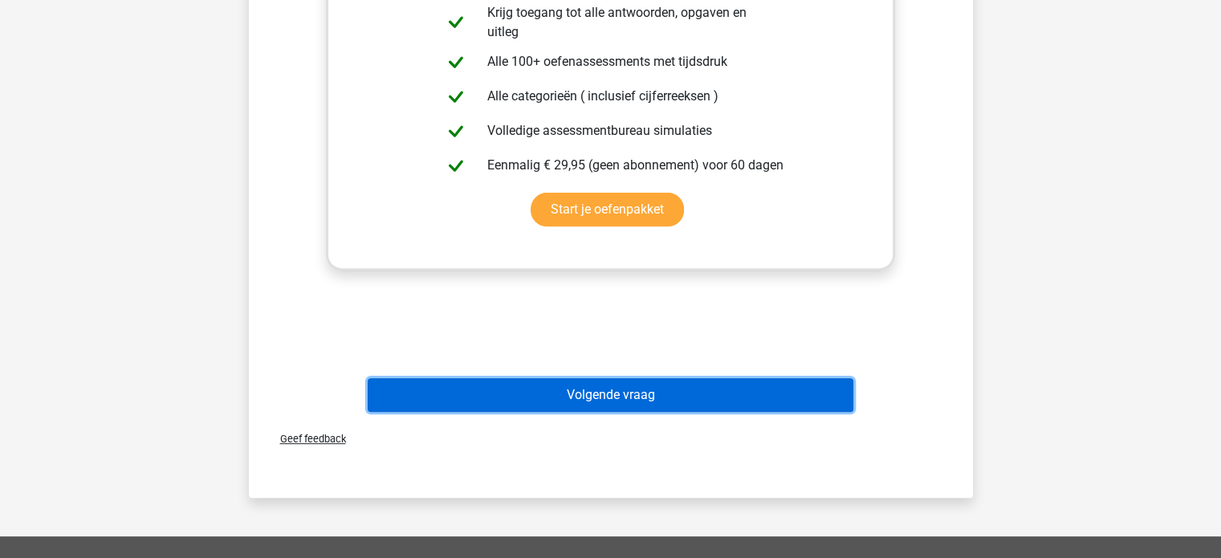
click at [628, 391] on button "Volgende vraag" at bounding box center [611, 395] width 486 height 34
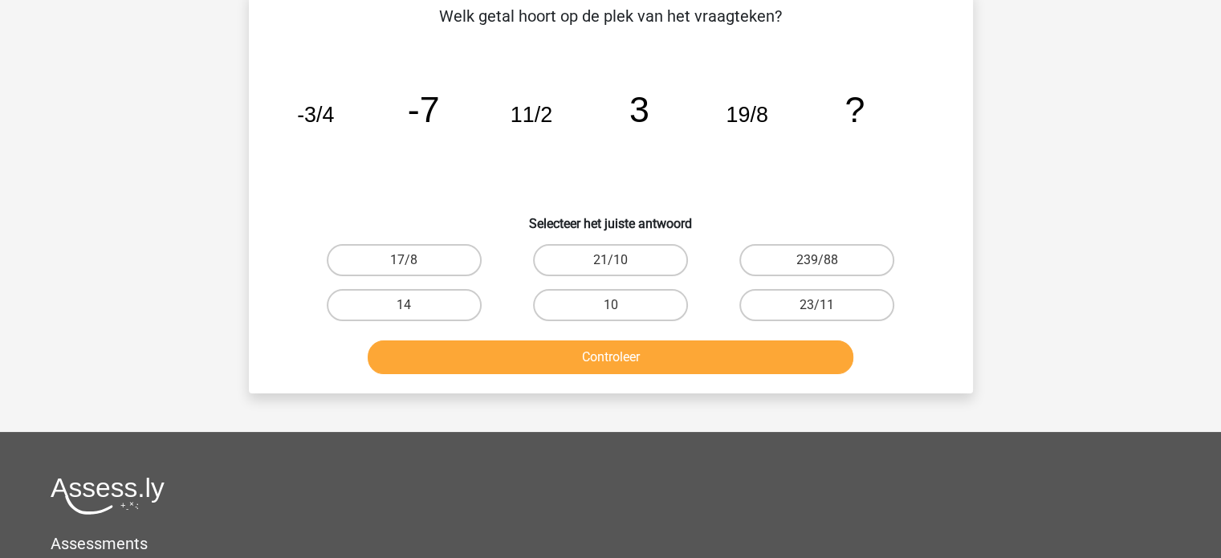
scroll to position [74, 0]
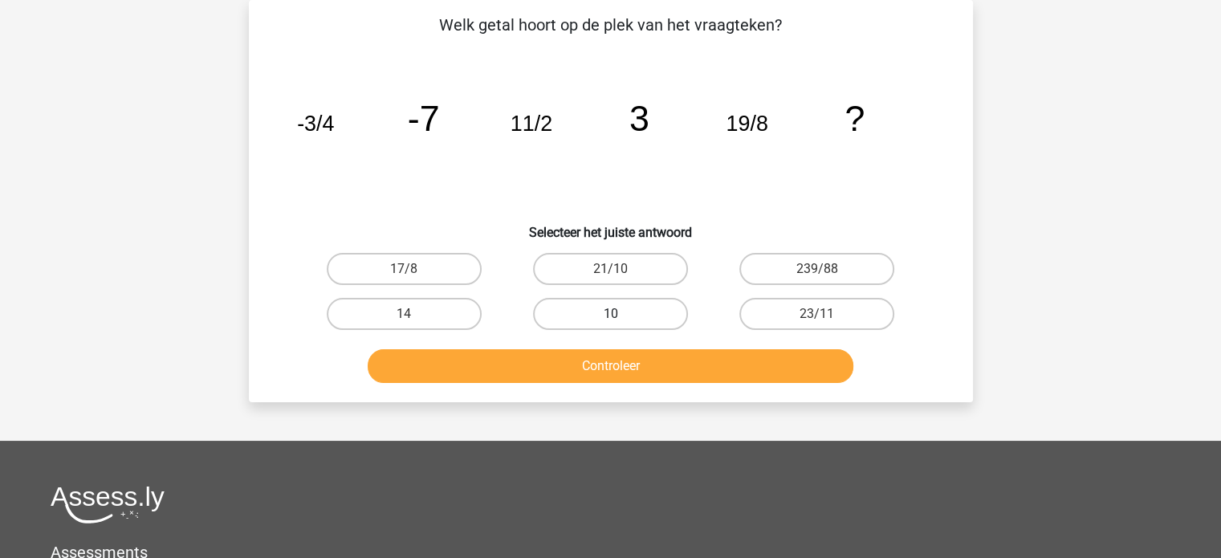
click at [626, 311] on label "10" at bounding box center [610, 314] width 155 height 32
click at [621, 314] on input "10" at bounding box center [615, 319] width 10 height 10
radio input "true"
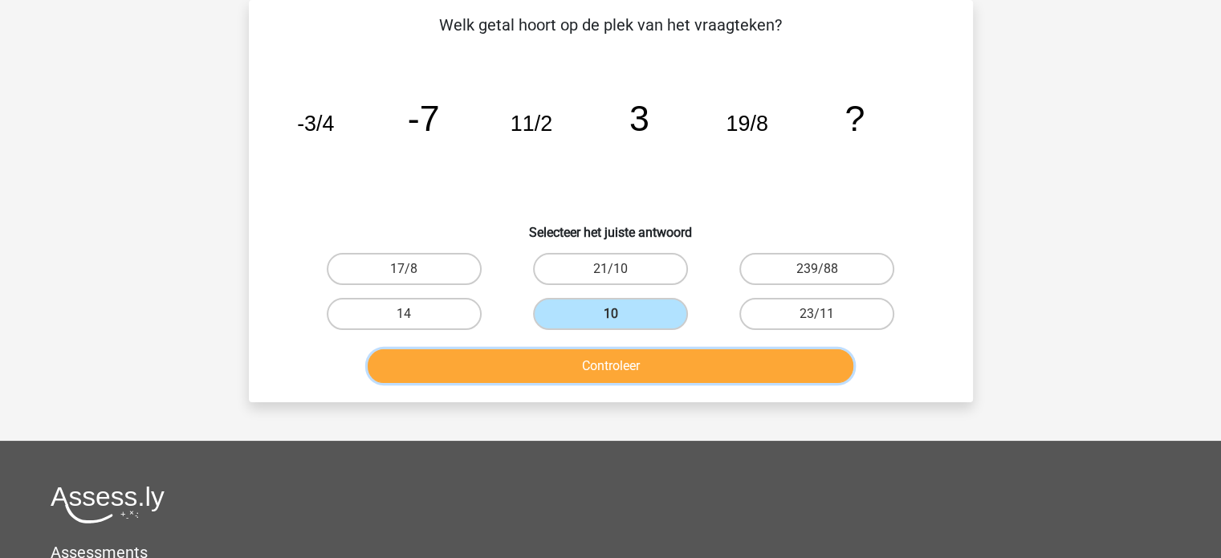
click at [613, 368] on button "Controleer" at bounding box center [611, 366] width 486 height 34
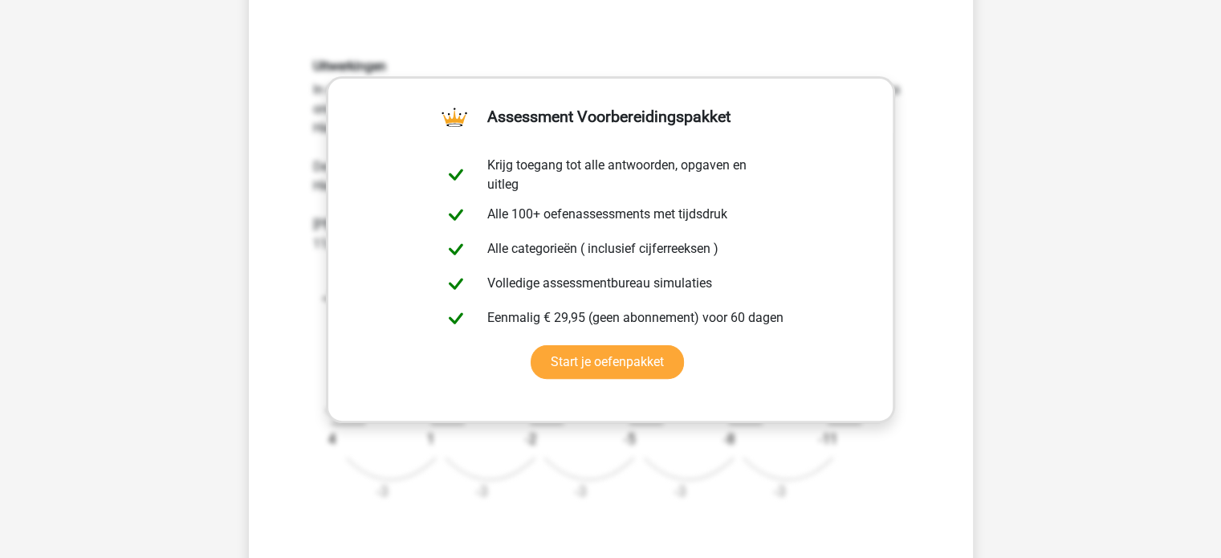
scroll to position [475, 0]
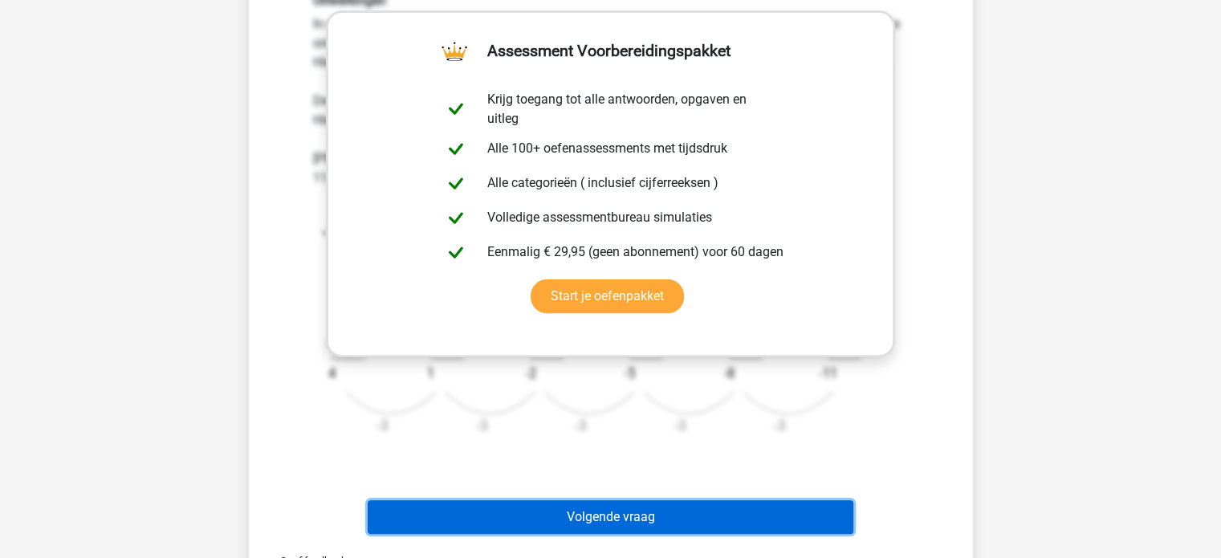
click at [519, 515] on button "Volgende vraag" at bounding box center [611, 517] width 486 height 34
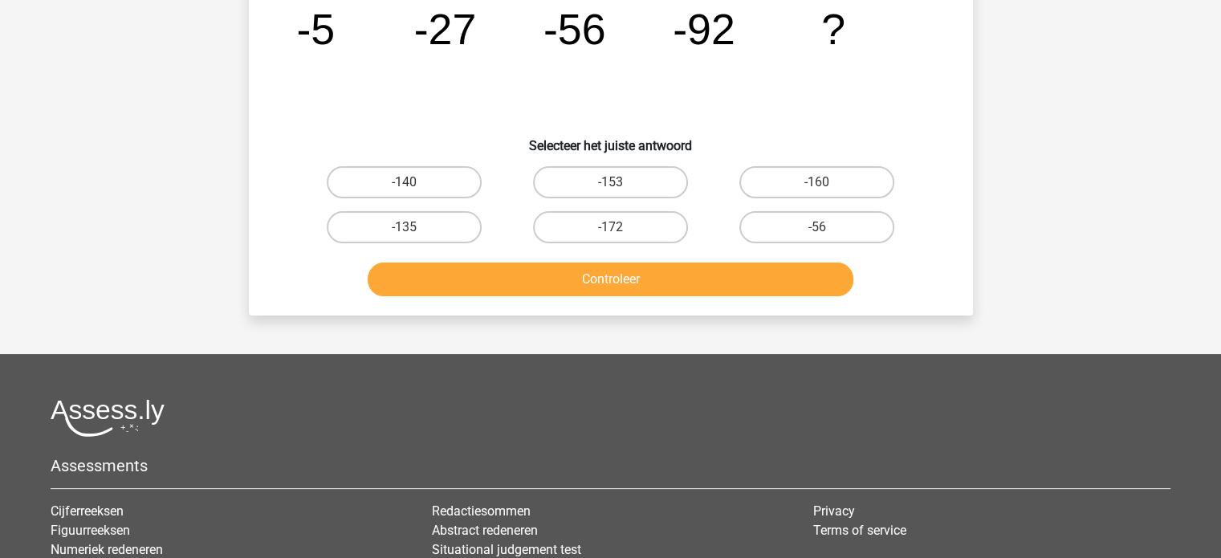
scroll to position [74, 0]
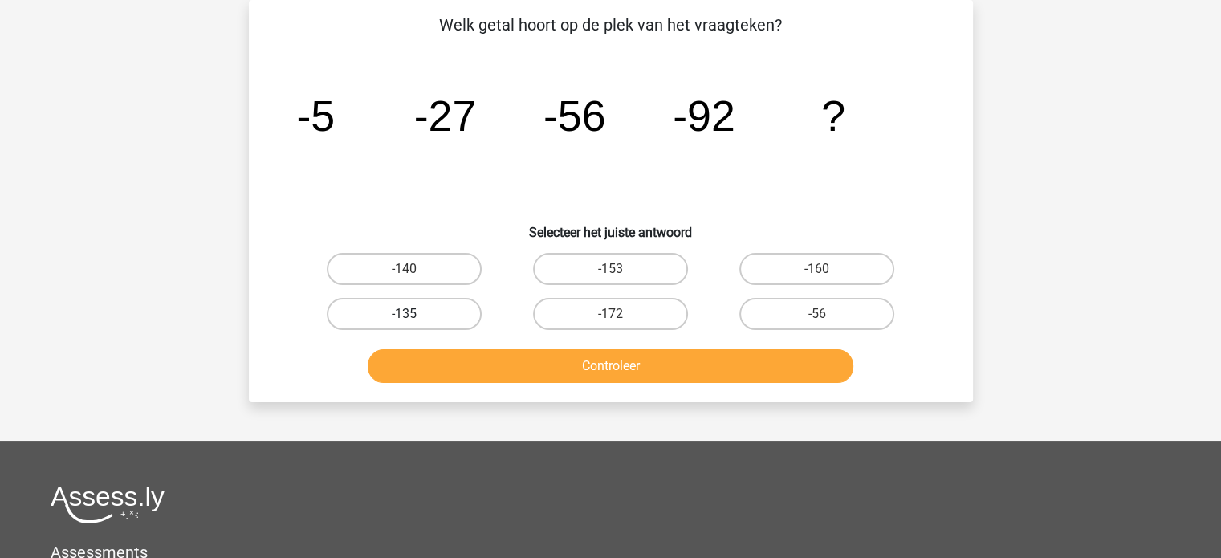
click at [434, 317] on label "-135" at bounding box center [404, 314] width 155 height 32
click at [414, 317] on input "-135" at bounding box center [409, 319] width 10 height 10
radio input "true"
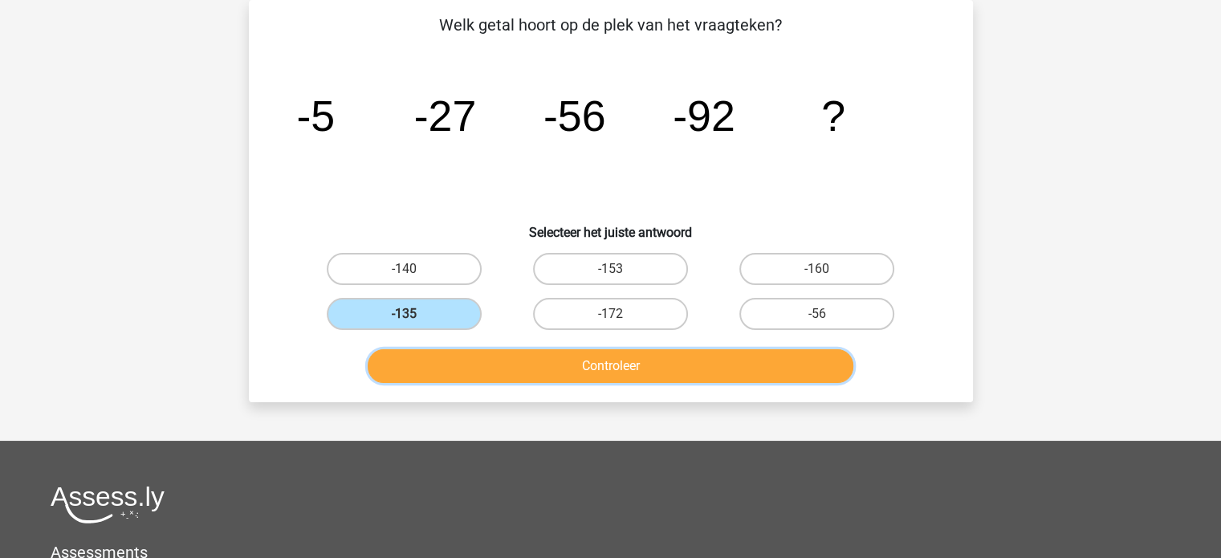
click at [454, 364] on button "Controleer" at bounding box center [611, 366] width 486 height 34
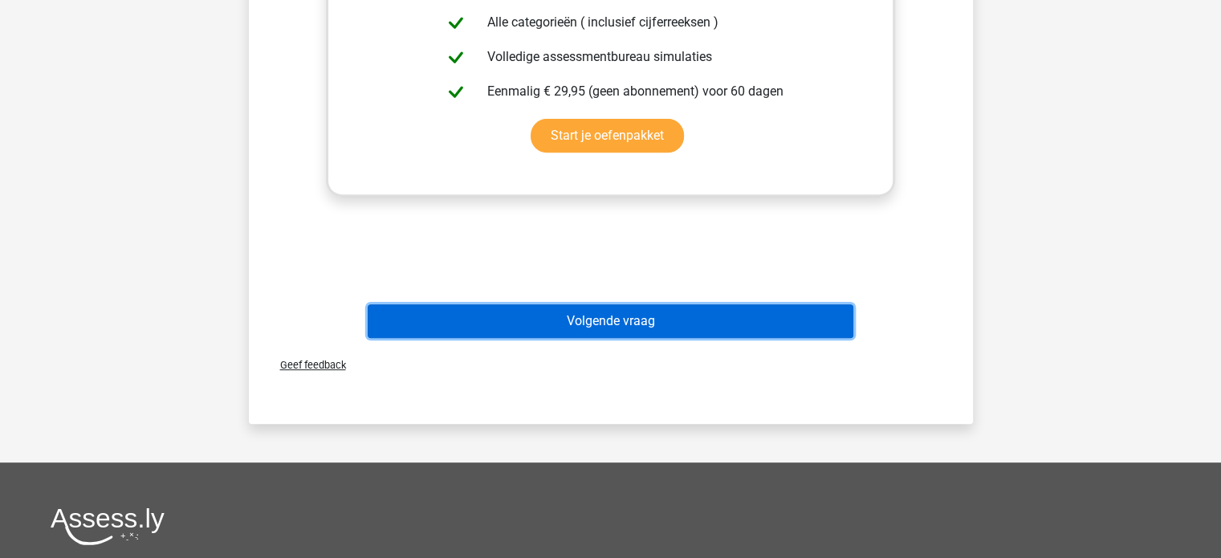
drag, startPoint x: 611, startPoint y: 317, endPoint x: 607, endPoint y: 340, distance: 22.8
click at [611, 317] on button "Volgende vraag" at bounding box center [611, 321] width 486 height 34
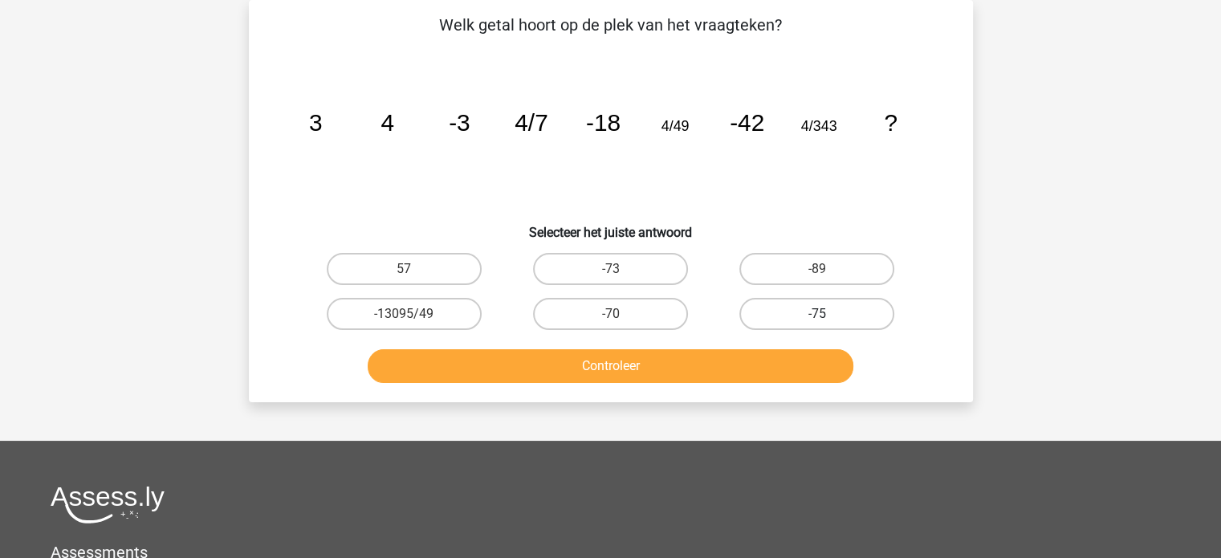
click at [832, 306] on label "-75" at bounding box center [816, 314] width 155 height 32
click at [828, 314] on input "-75" at bounding box center [822, 319] width 10 height 10
radio input "true"
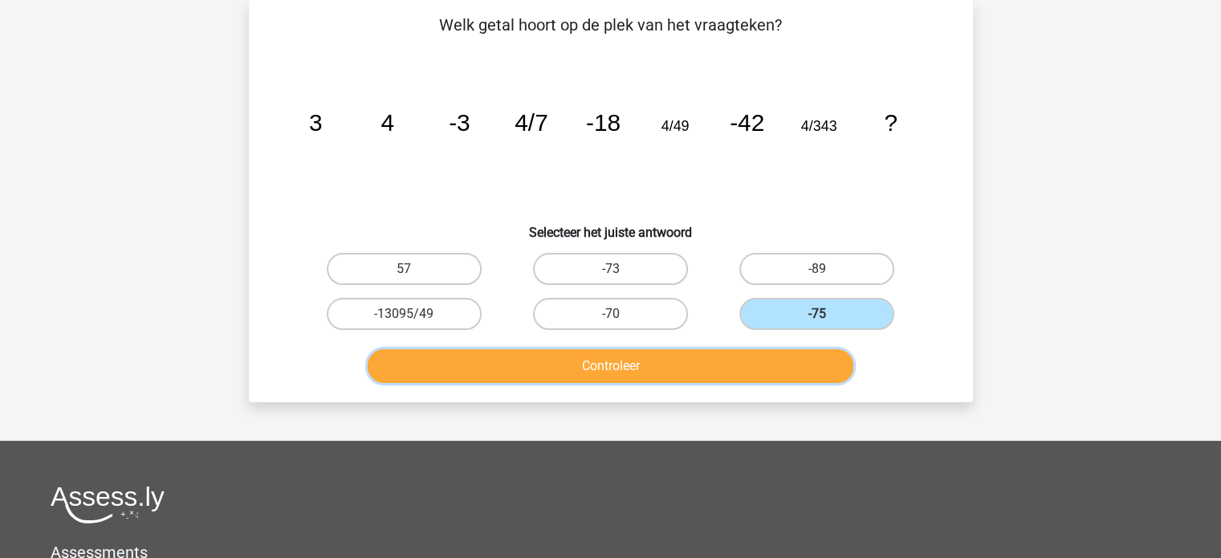
click at [607, 365] on button "Controleer" at bounding box center [611, 366] width 486 height 34
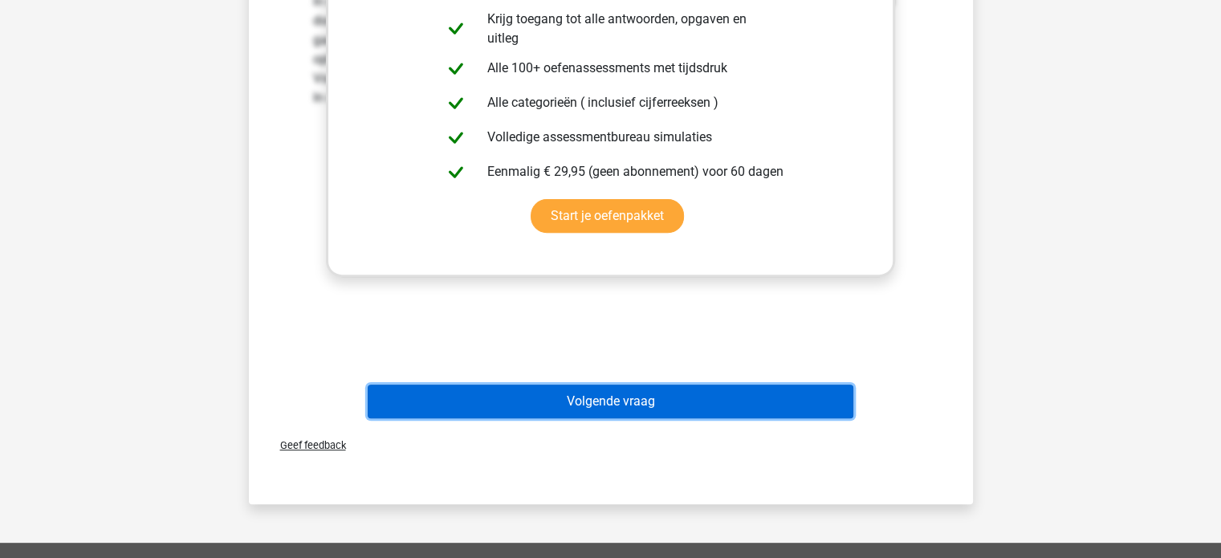
click at [594, 391] on button "Volgende vraag" at bounding box center [611, 402] width 486 height 34
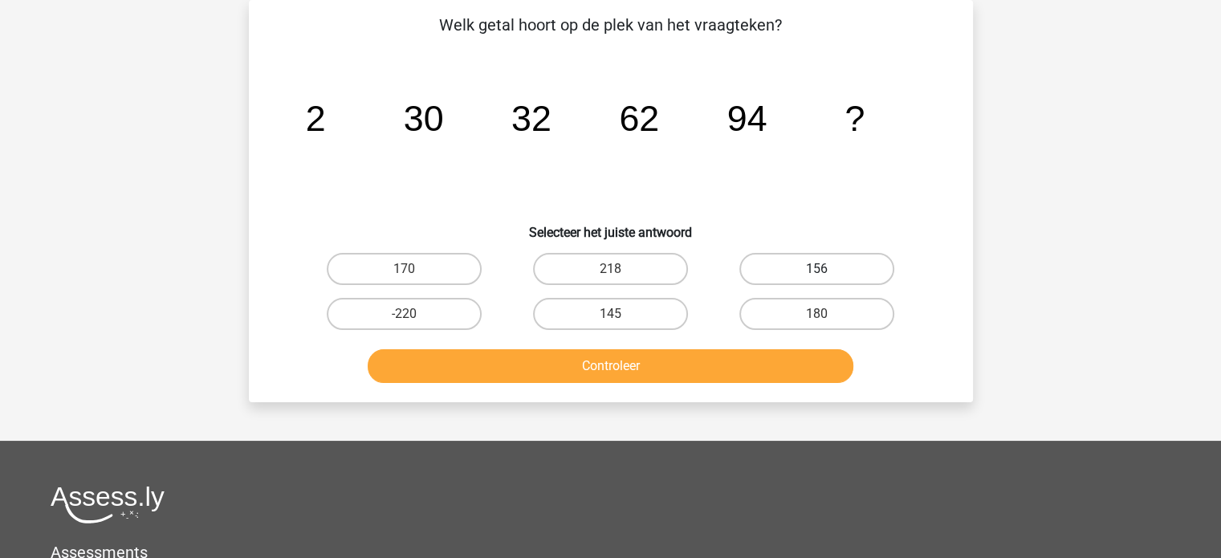
click at [833, 266] on label "156" at bounding box center [816, 269] width 155 height 32
click at [828, 269] on input "156" at bounding box center [822, 274] width 10 height 10
radio input "true"
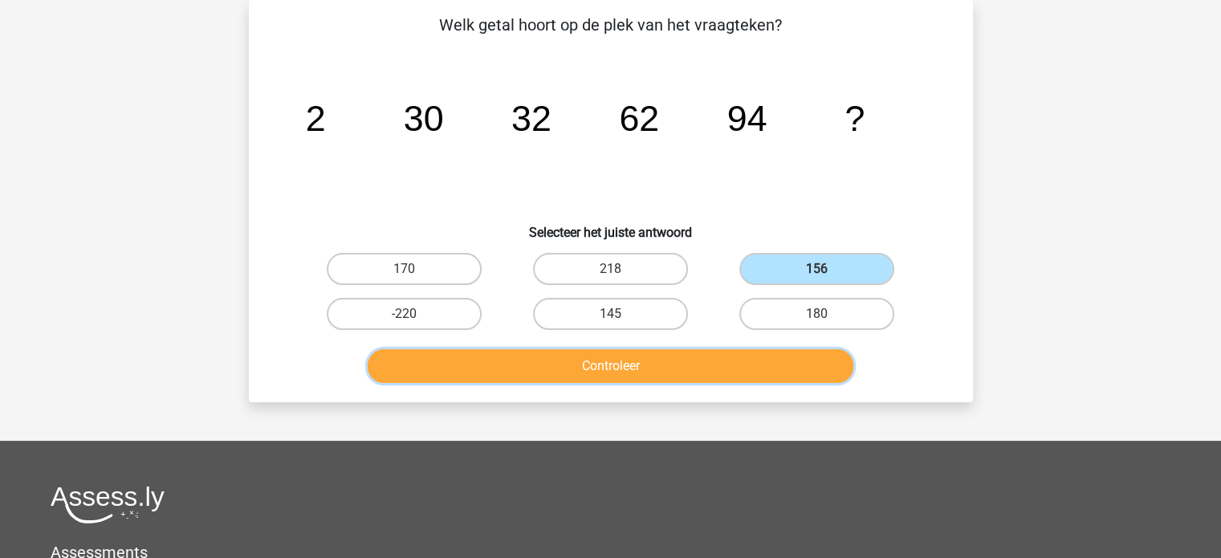
click at [722, 375] on button "Controleer" at bounding box center [611, 366] width 486 height 34
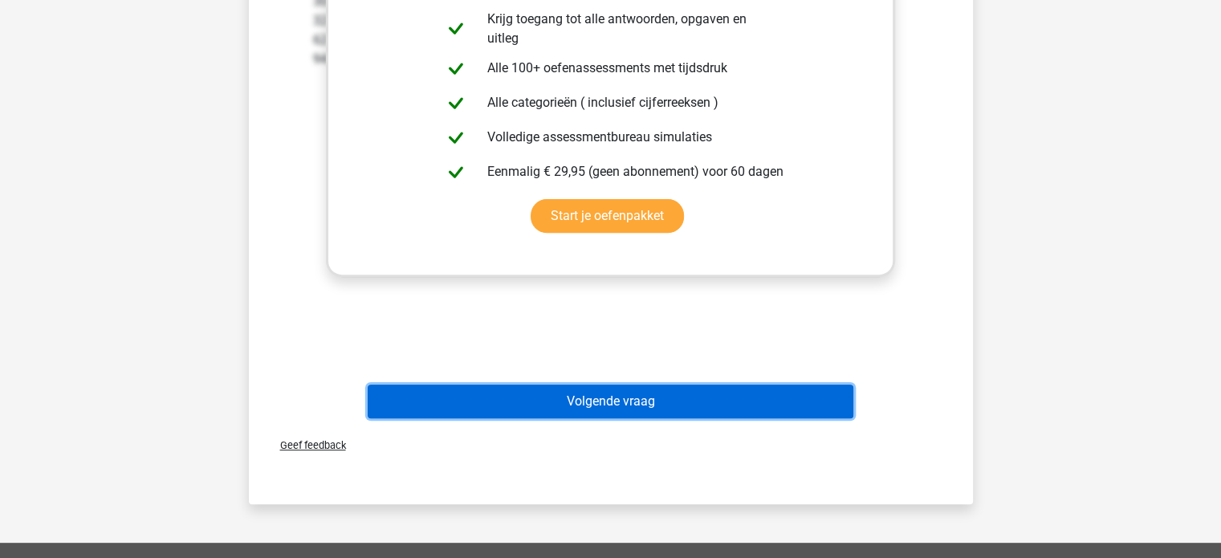
click at [678, 402] on button "Volgende vraag" at bounding box center [611, 402] width 486 height 34
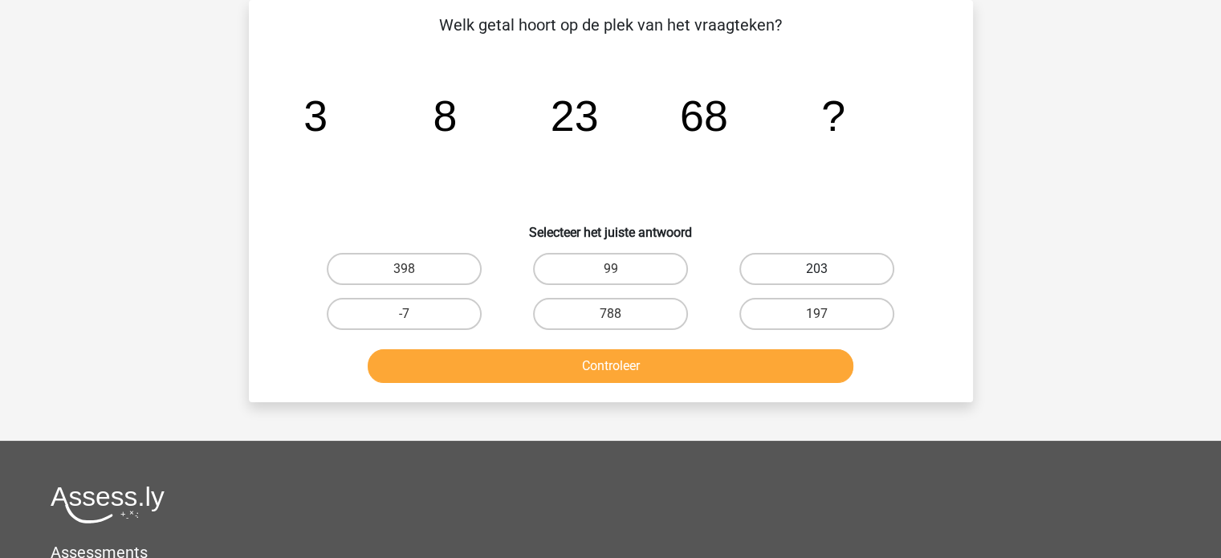
click at [802, 267] on label "203" at bounding box center [816, 269] width 155 height 32
click at [817, 269] on input "203" at bounding box center [822, 274] width 10 height 10
radio input "true"
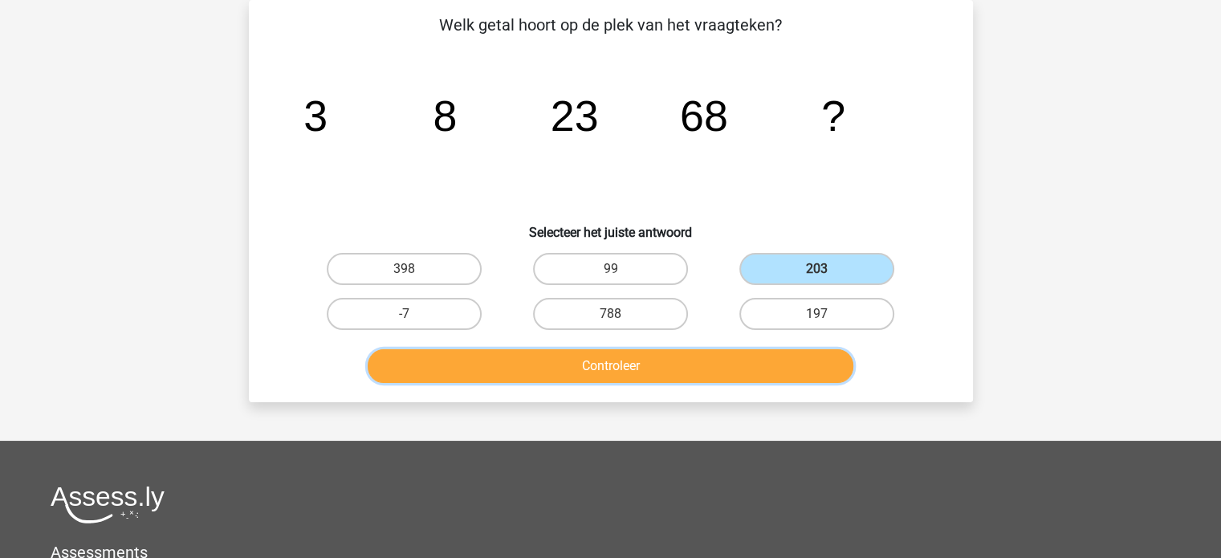
click at [648, 352] on button "Controleer" at bounding box center [611, 366] width 486 height 34
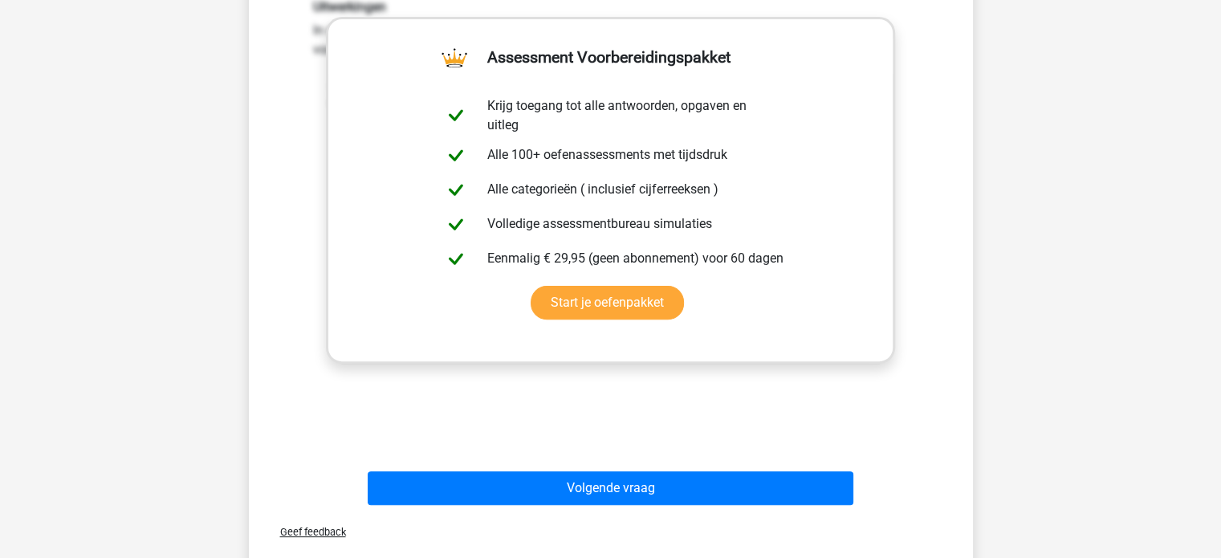
scroll to position [475, 0]
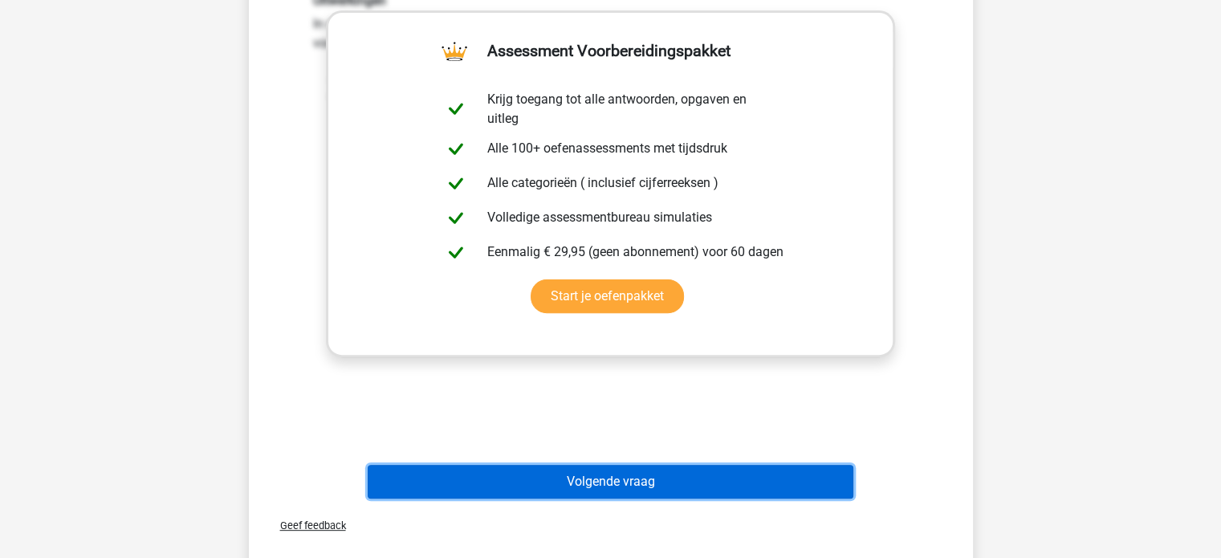
click at [702, 477] on button "Volgende vraag" at bounding box center [611, 482] width 486 height 34
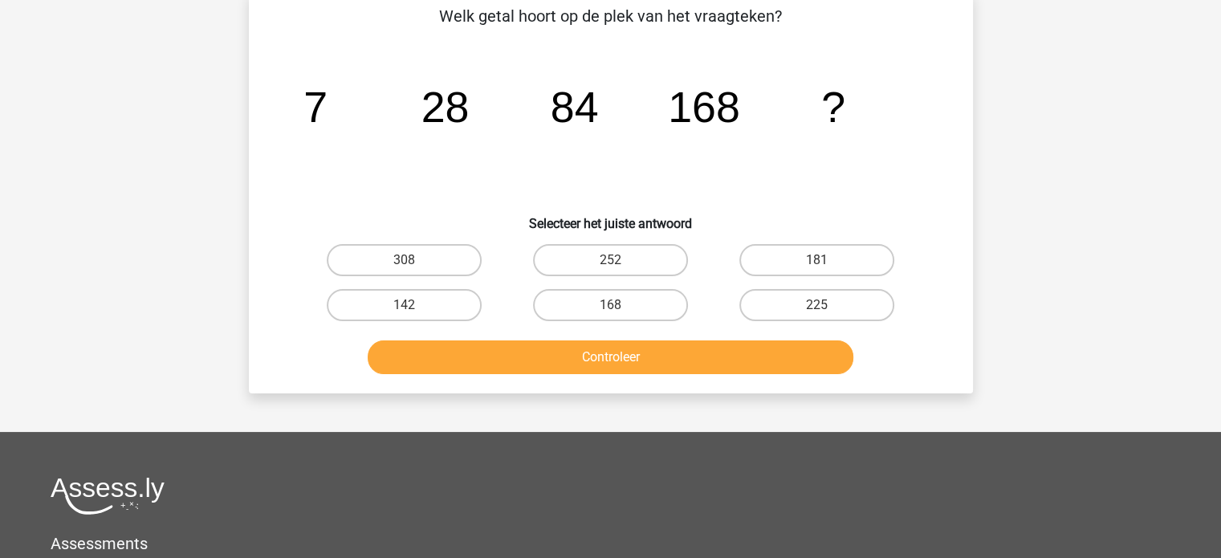
scroll to position [74, 0]
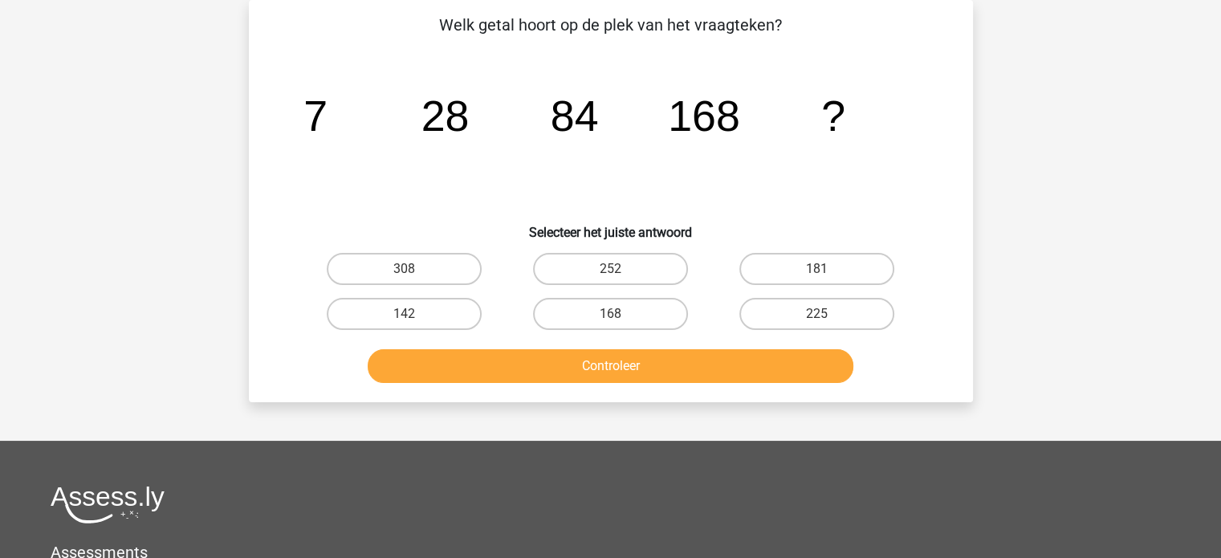
click at [838, 193] on icon "image/svg+xml 7 28 84 168 ?" at bounding box center [610, 131] width 647 height 162
click at [642, 315] on label "168" at bounding box center [610, 314] width 155 height 32
click at [621, 315] on input "168" at bounding box center [615, 319] width 10 height 10
radio input "true"
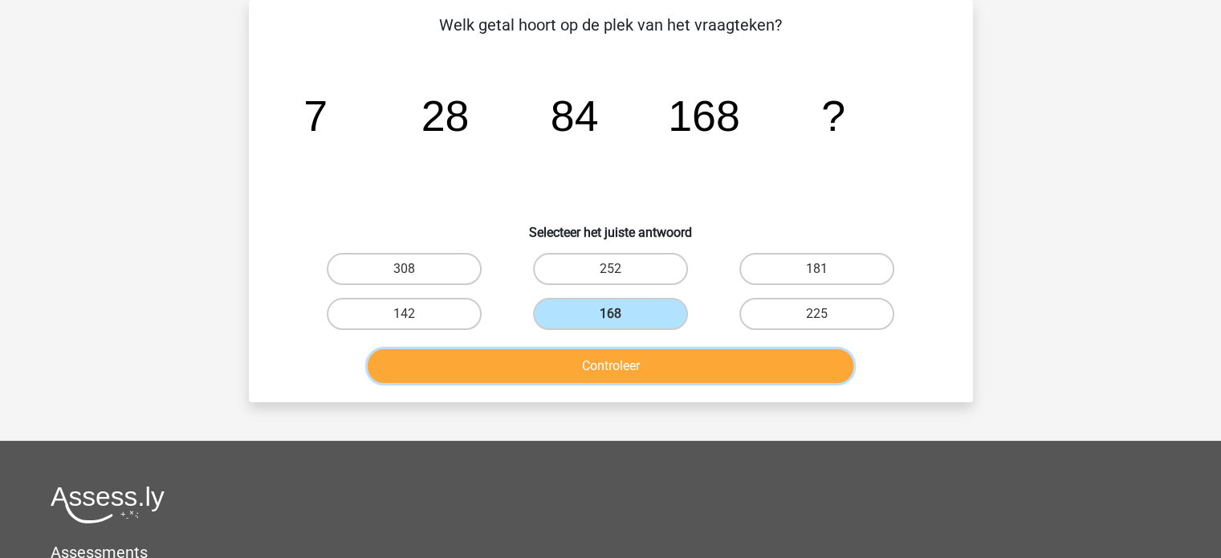
click at [637, 368] on button "Controleer" at bounding box center [611, 366] width 486 height 34
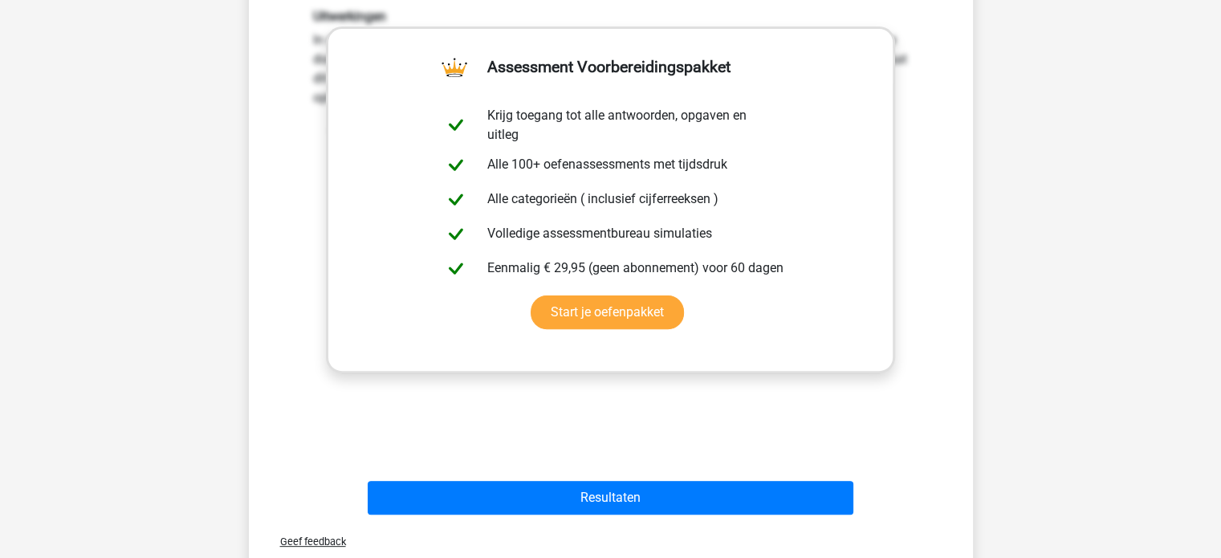
scroll to position [475, 0]
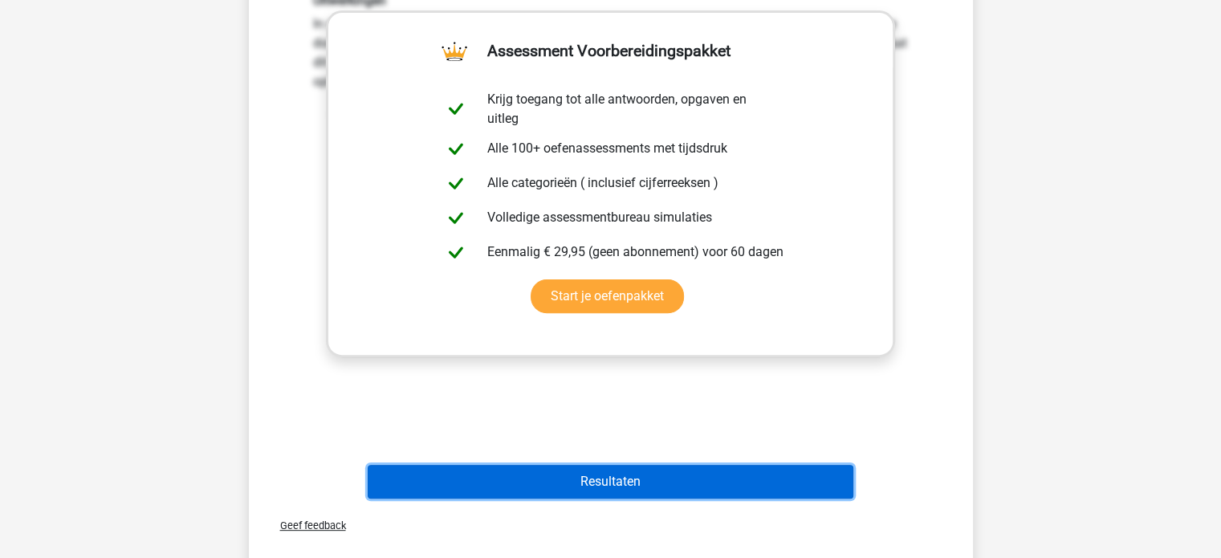
click at [617, 485] on button "Resultaten" at bounding box center [611, 482] width 486 height 34
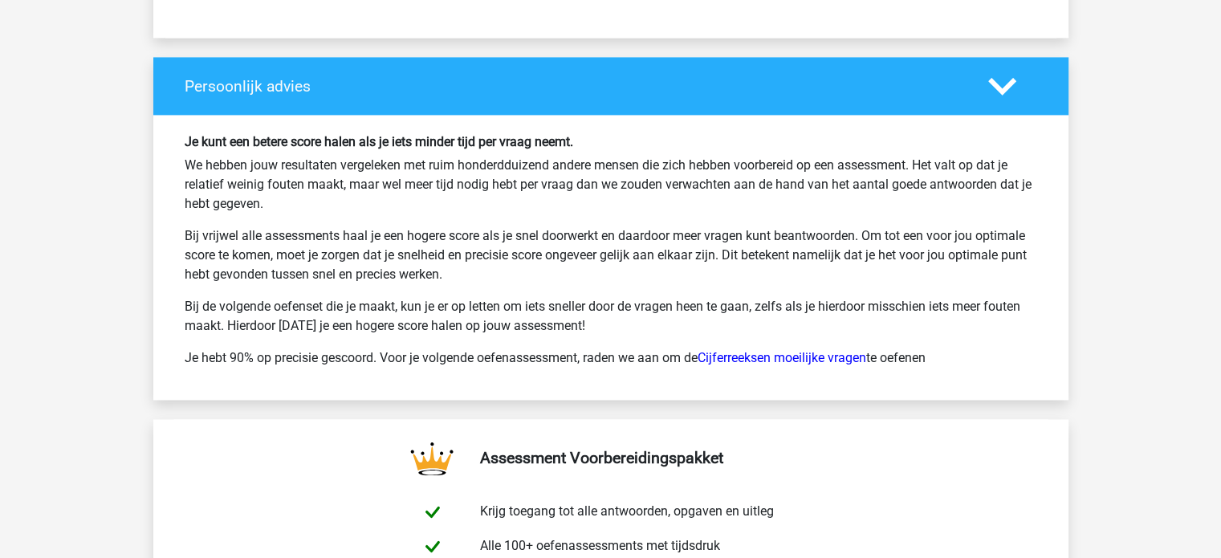
scroll to position [2489, 0]
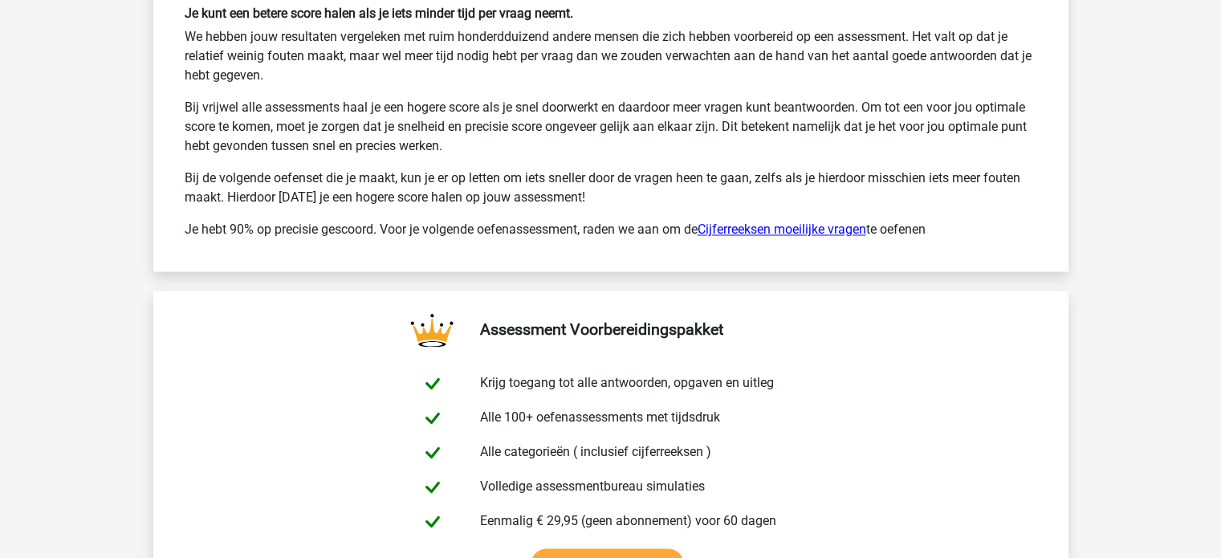
click at [776, 231] on link "Cijferreeksen moeilijke vragen" at bounding box center [782, 229] width 169 height 15
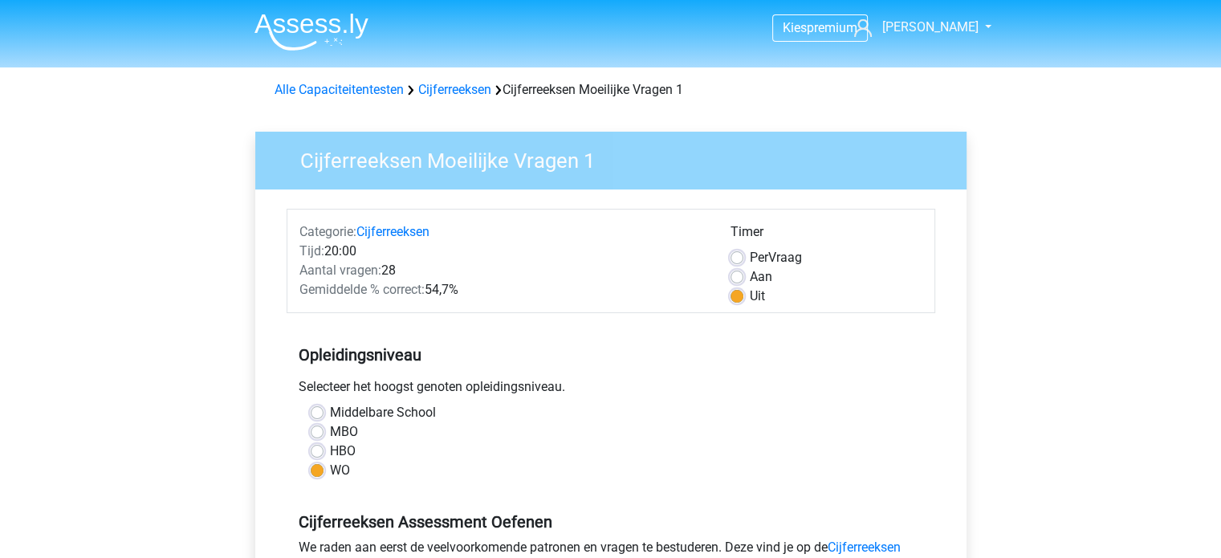
click at [750, 256] on label "Per Vraag" at bounding box center [776, 257] width 52 height 19
click at [736, 256] on input "Per Vraag" at bounding box center [737, 256] width 13 height 16
radio input "true"
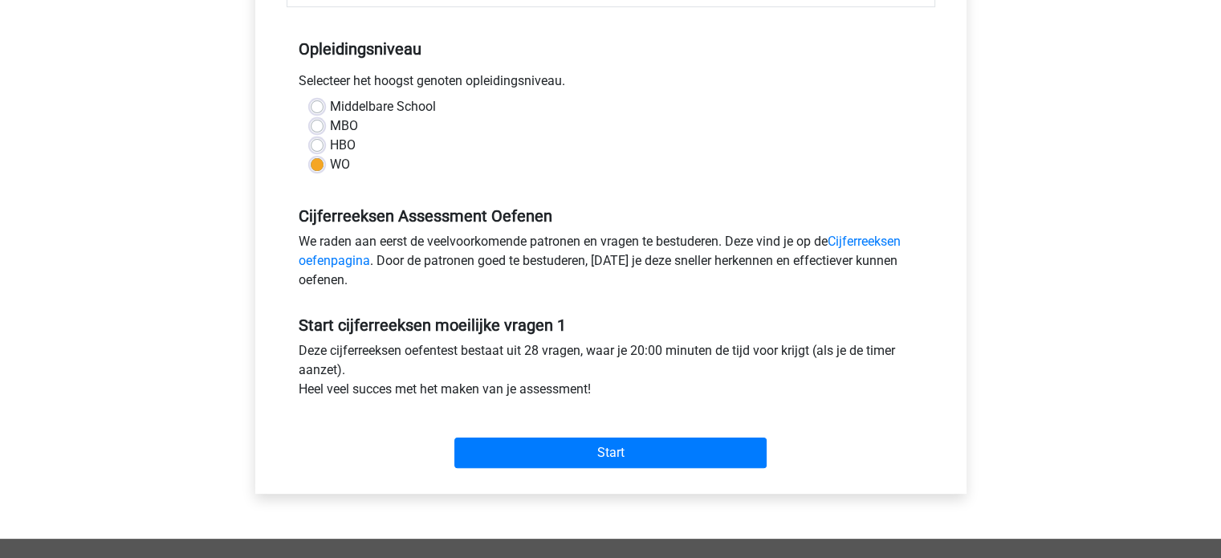
scroll to position [321, 0]
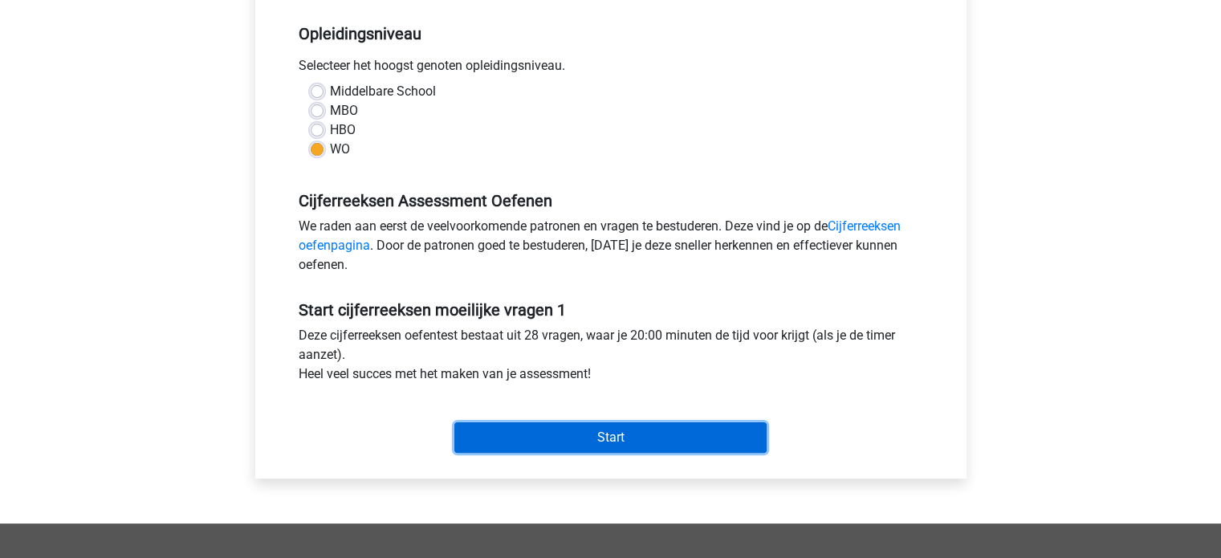
click at [629, 438] on input "Start" at bounding box center [610, 437] width 312 height 31
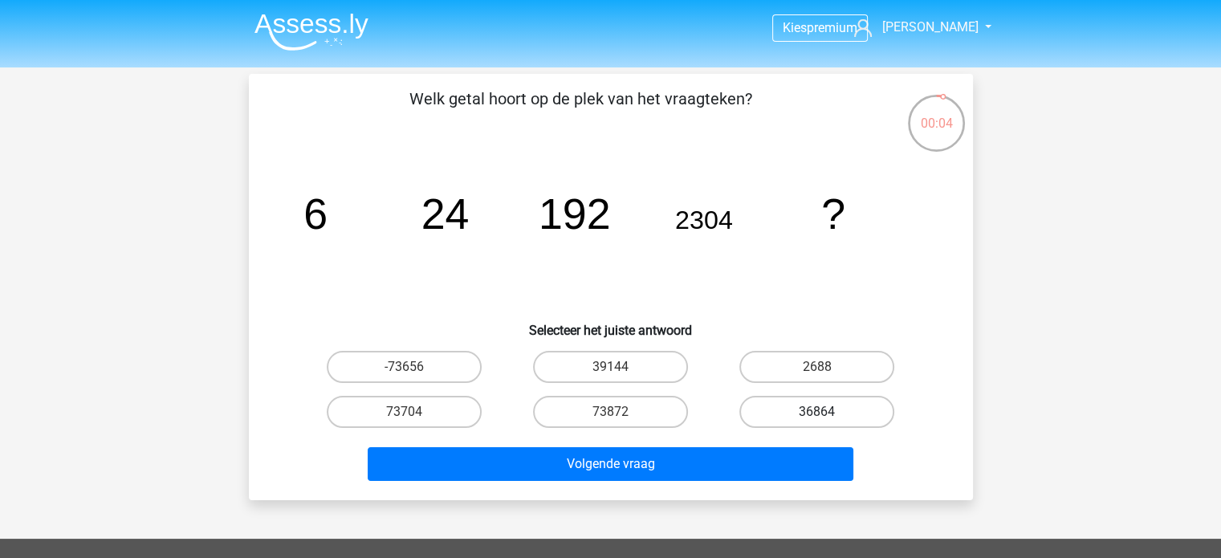
click at [814, 407] on label "36864" at bounding box center [816, 412] width 155 height 32
click at [817, 412] on input "36864" at bounding box center [822, 417] width 10 height 10
radio input "true"
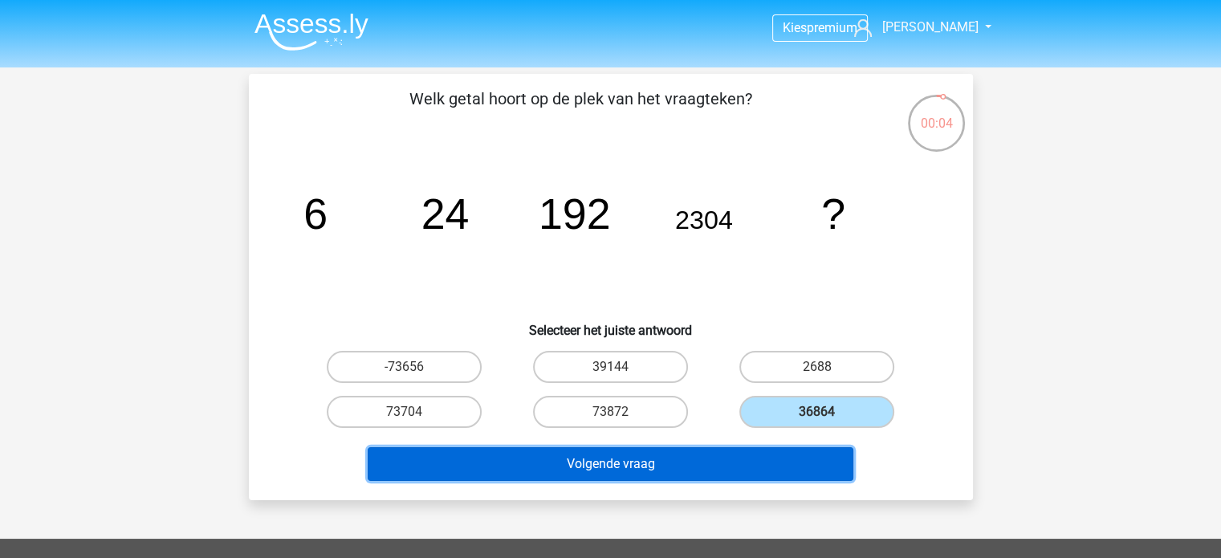
click at [719, 452] on button "Volgende vraag" at bounding box center [611, 464] width 486 height 34
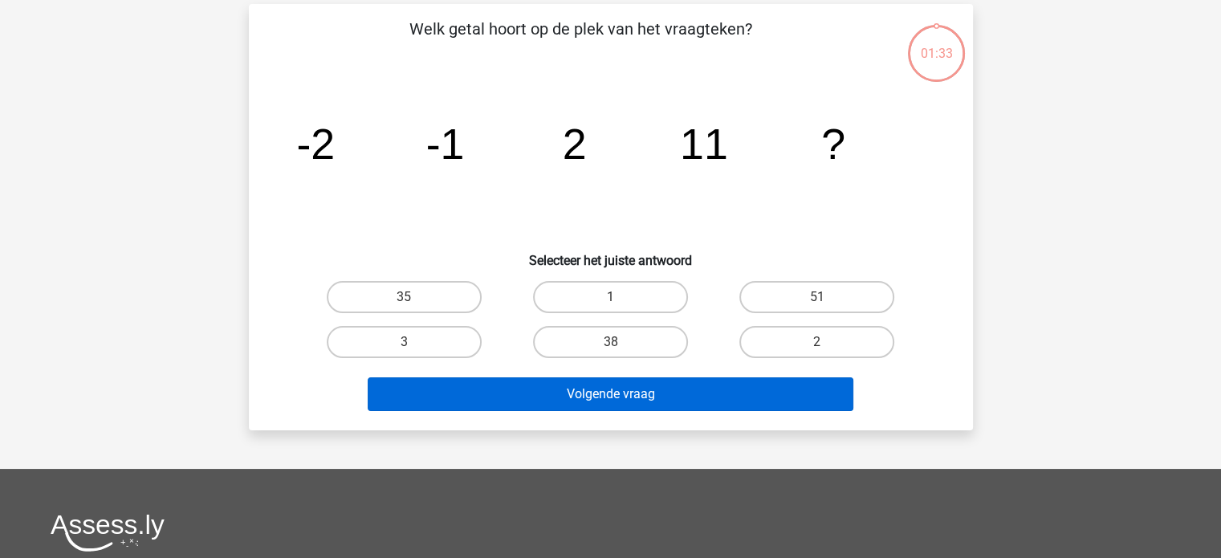
scroll to position [74, 0]
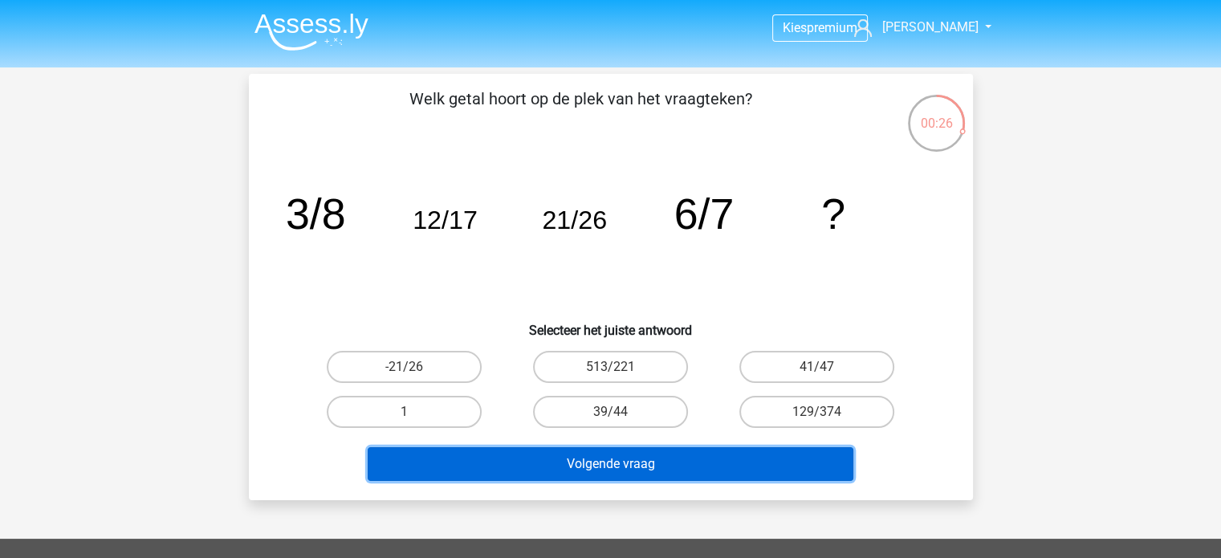
click at [572, 465] on button "Volgende vraag" at bounding box center [611, 464] width 486 height 34
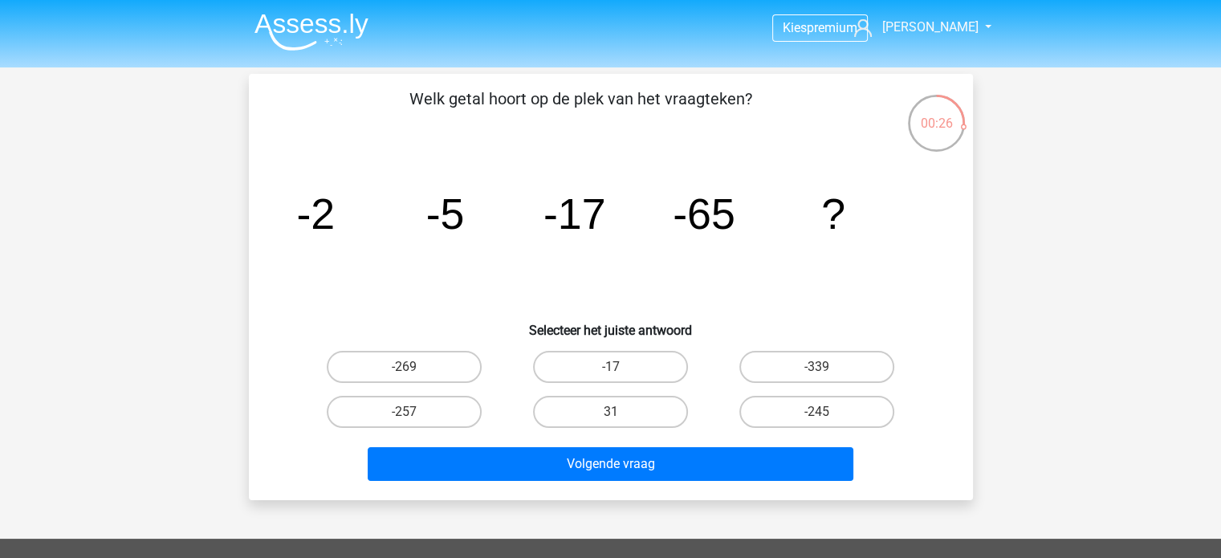
click at [413, 412] on input "-257" at bounding box center [409, 417] width 10 height 10
radio input "true"
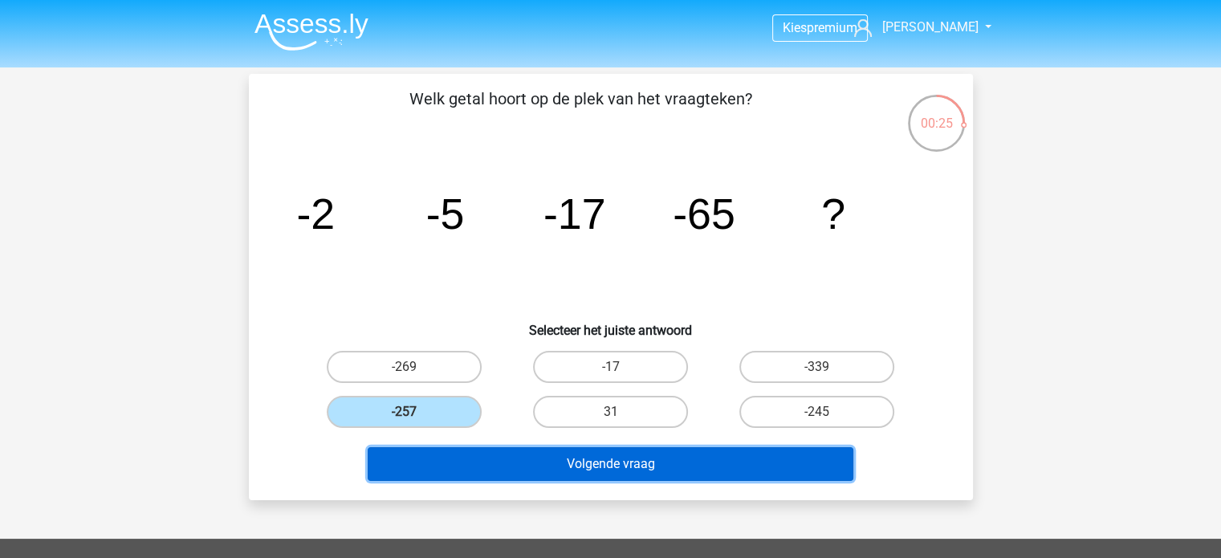
click at [409, 456] on button "Volgende vraag" at bounding box center [611, 464] width 486 height 34
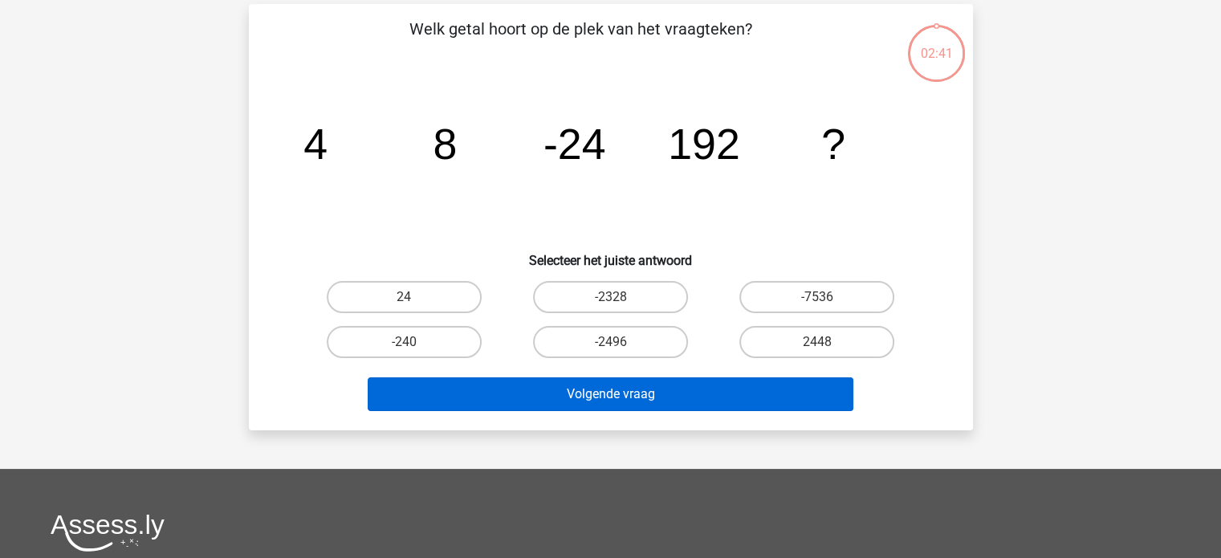
scroll to position [74, 0]
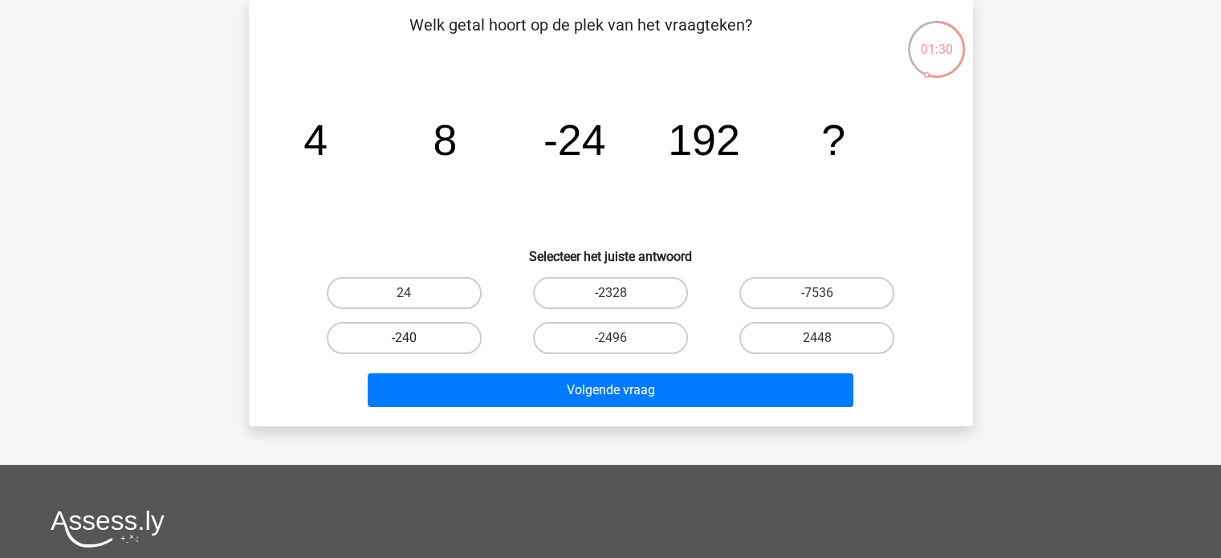
click at [442, 337] on label "-240" at bounding box center [404, 338] width 155 height 32
click at [414, 338] on input "-240" at bounding box center [409, 343] width 10 height 10
radio input "true"
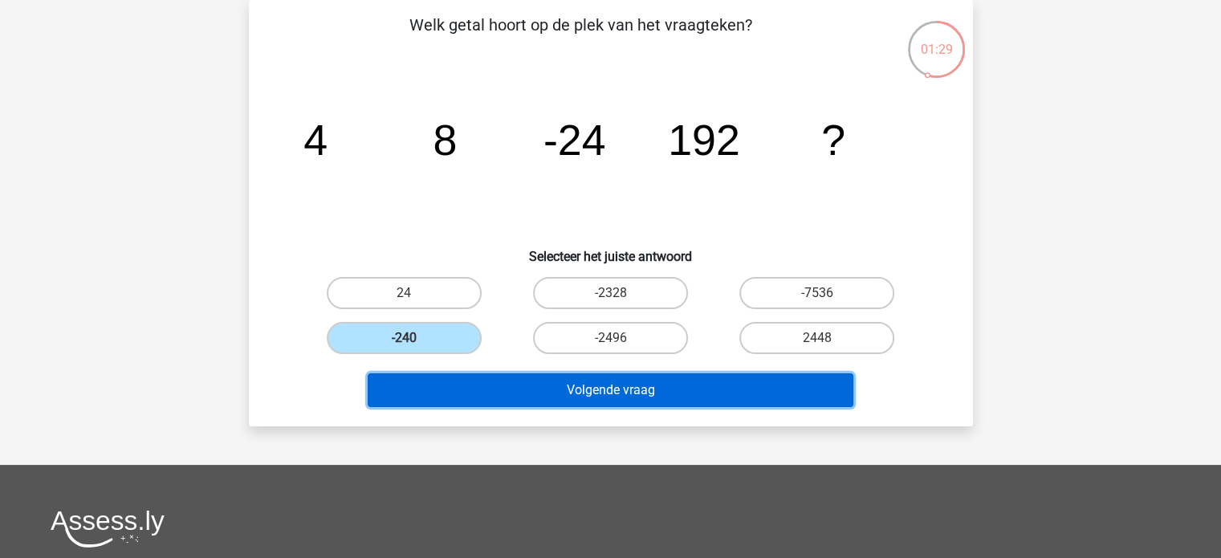
click at [499, 390] on button "Volgende vraag" at bounding box center [611, 390] width 486 height 34
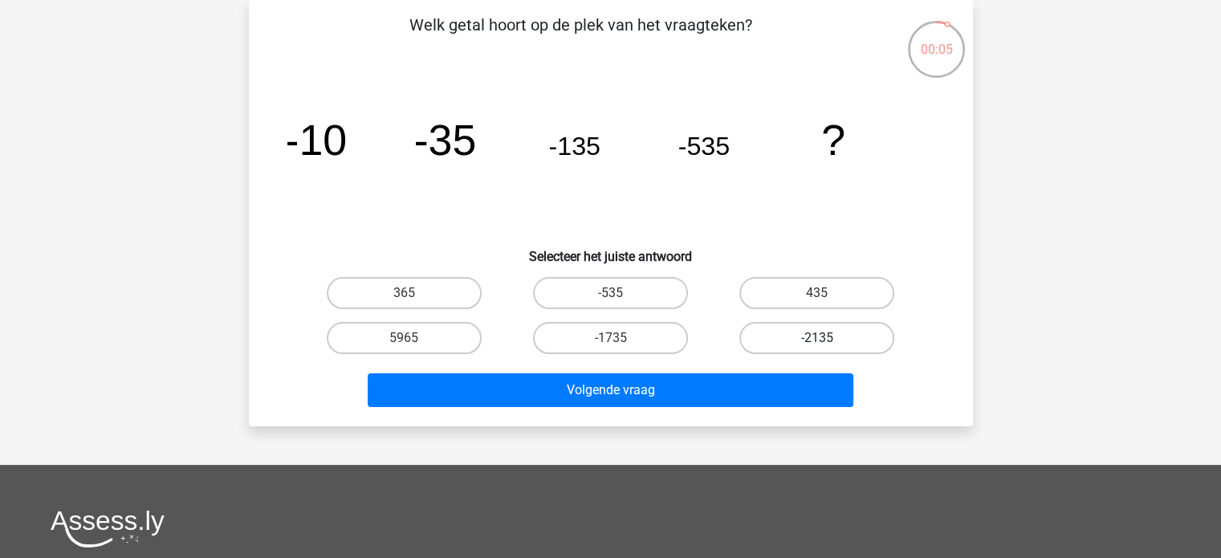
click at [784, 338] on label "-2135" at bounding box center [816, 338] width 155 height 32
click at [817, 338] on input "-2135" at bounding box center [822, 343] width 10 height 10
radio input "true"
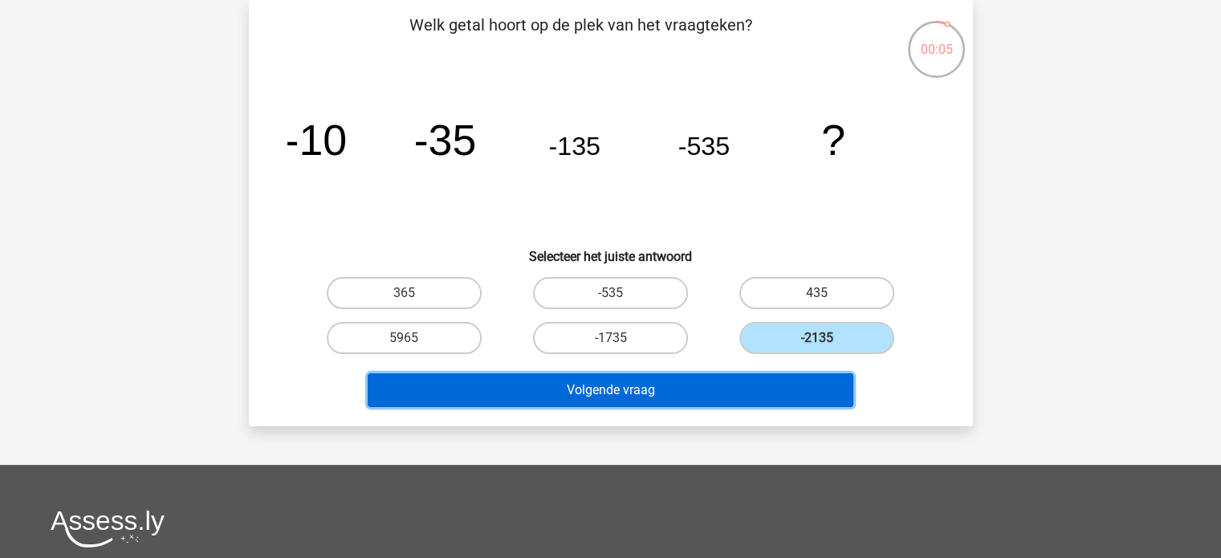
click at [739, 378] on button "Volgende vraag" at bounding box center [611, 390] width 486 height 34
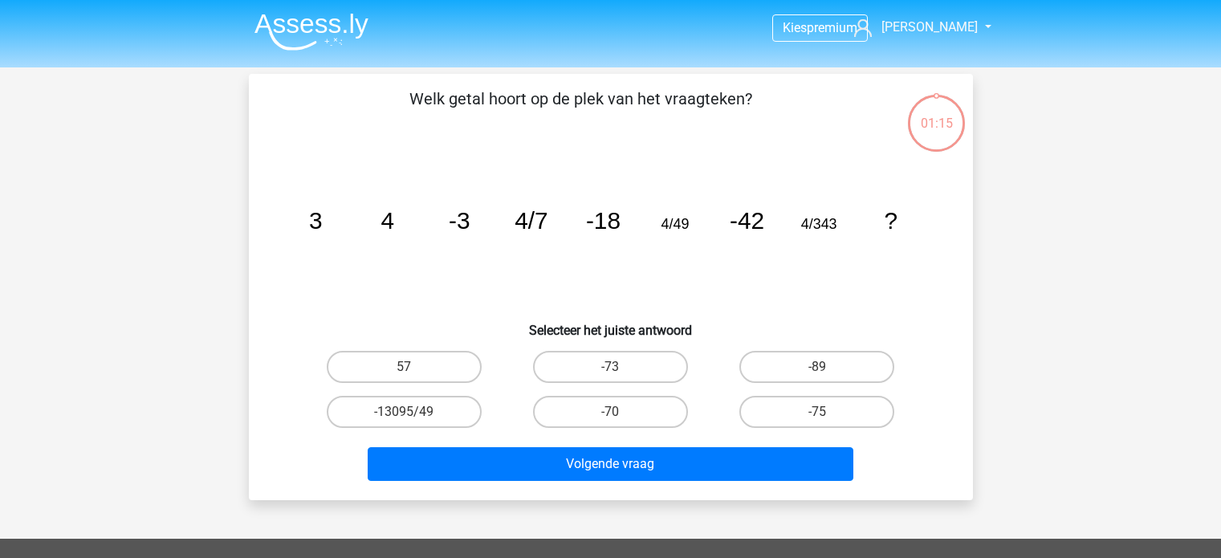
scroll to position [74, 0]
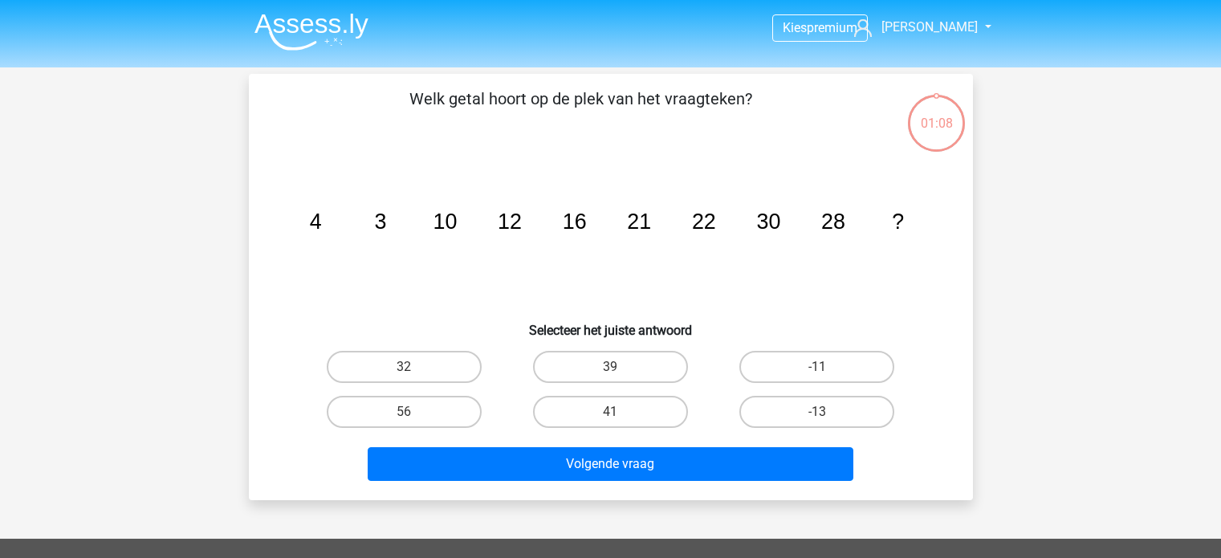
scroll to position [74, 0]
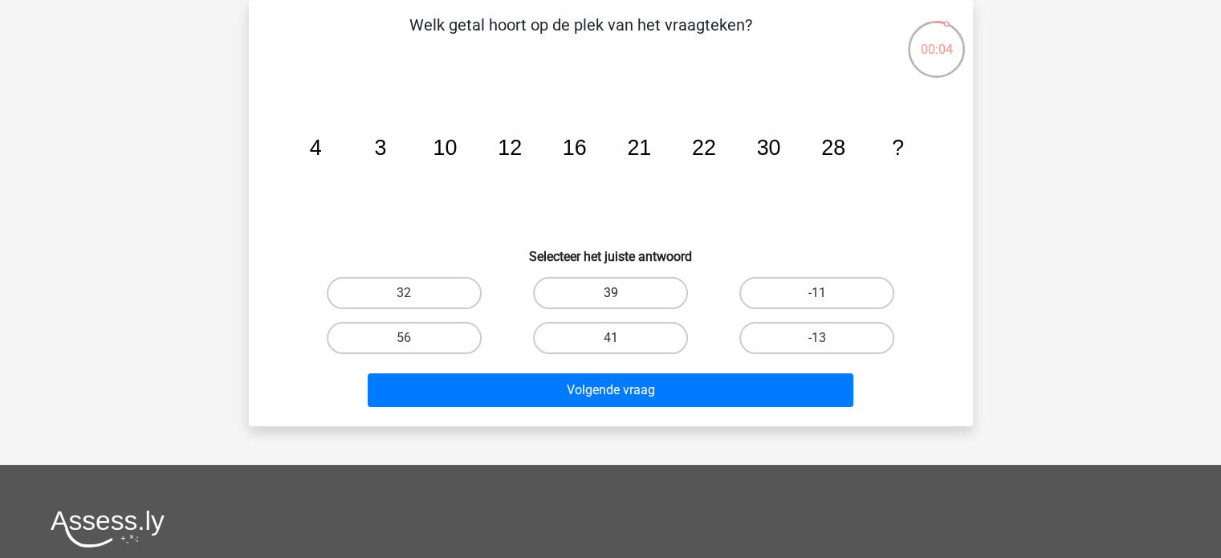
click at [651, 301] on label "39" at bounding box center [610, 293] width 155 height 32
click at [621, 301] on input "39" at bounding box center [615, 298] width 10 height 10
radio input "true"
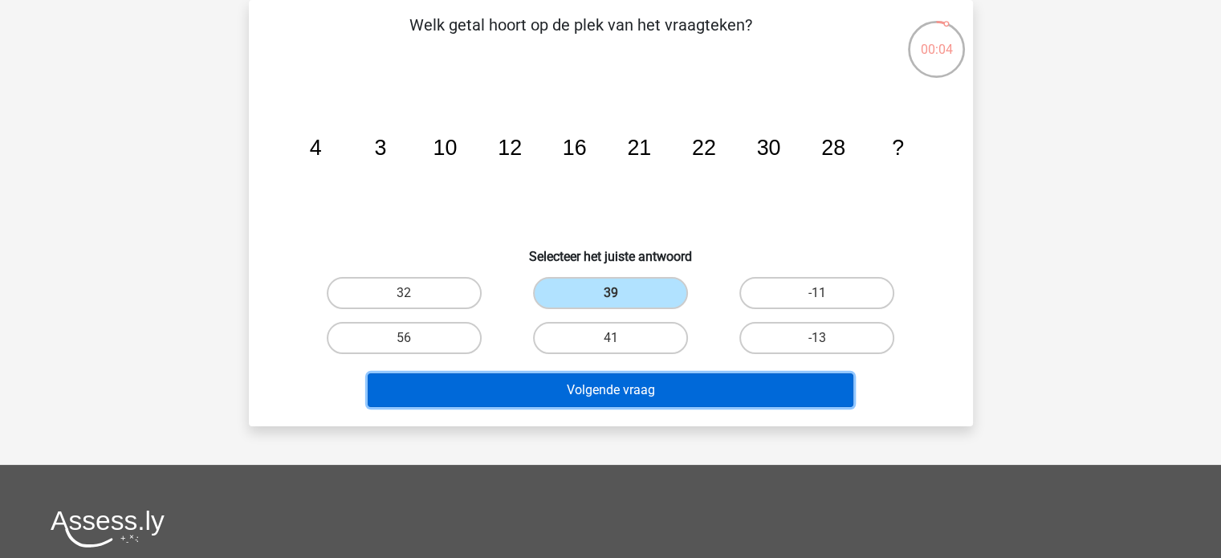
click at [624, 395] on button "Volgende vraag" at bounding box center [611, 390] width 486 height 34
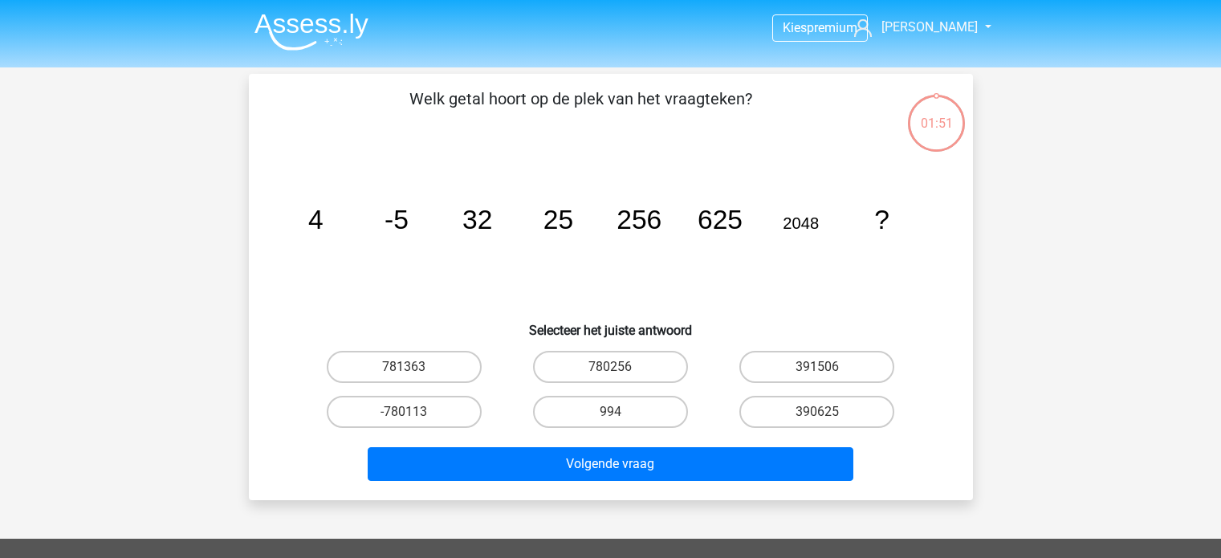
scroll to position [74, 0]
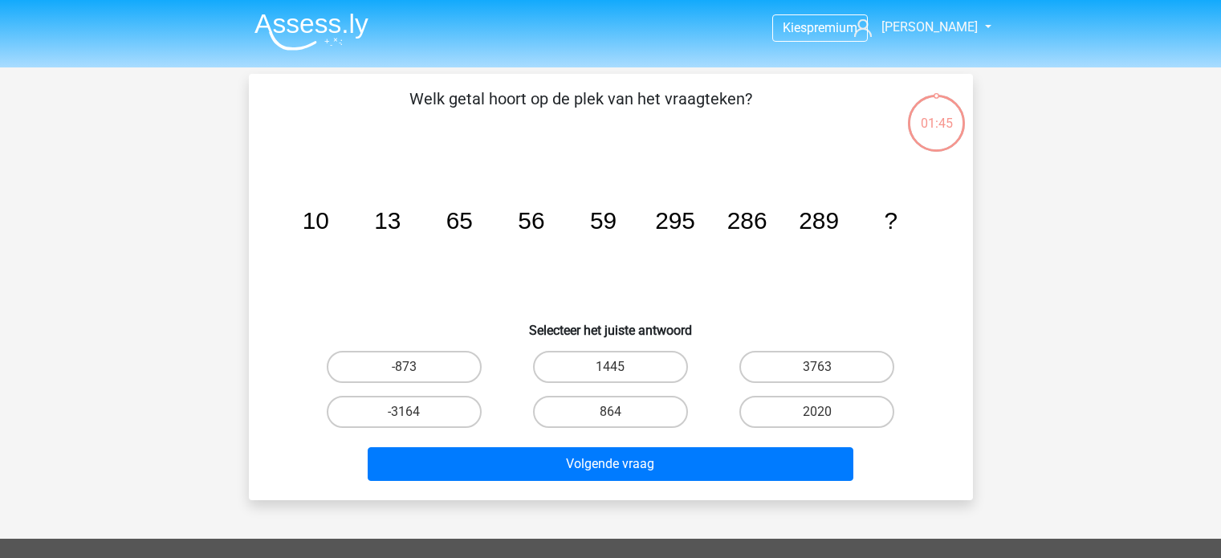
scroll to position [74, 0]
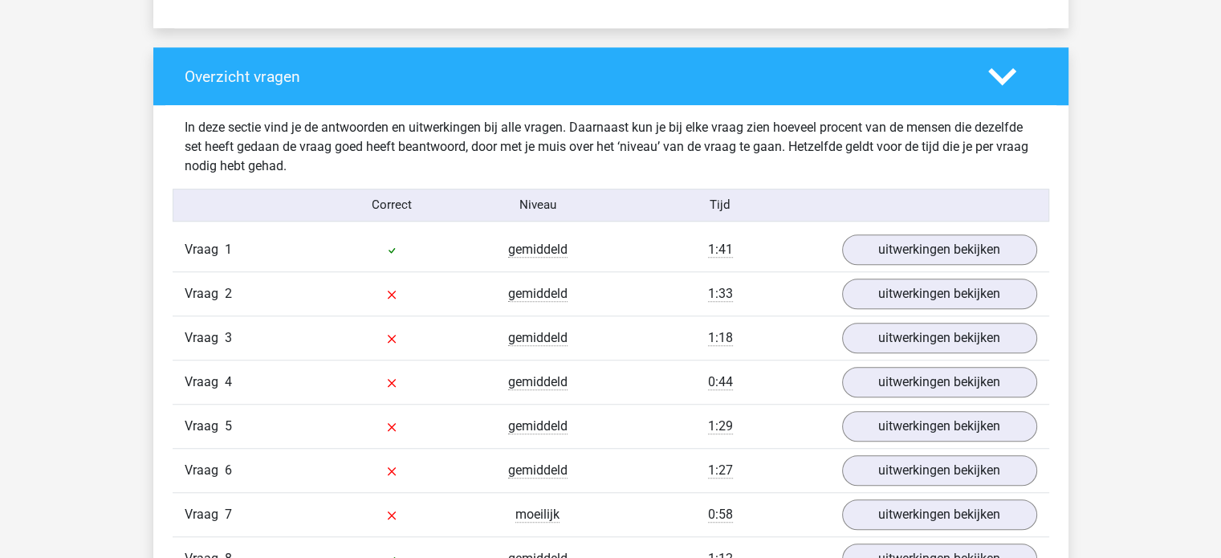
scroll to position [1124, 0]
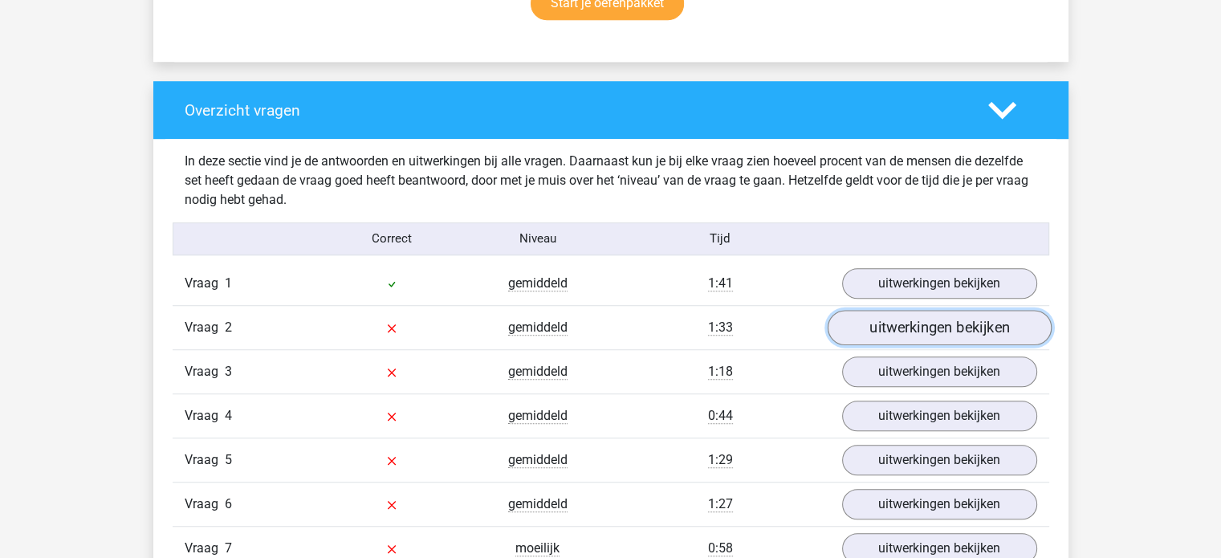
click at [930, 327] on link "uitwerkingen bekijken" at bounding box center [939, 327] width 224 height 35
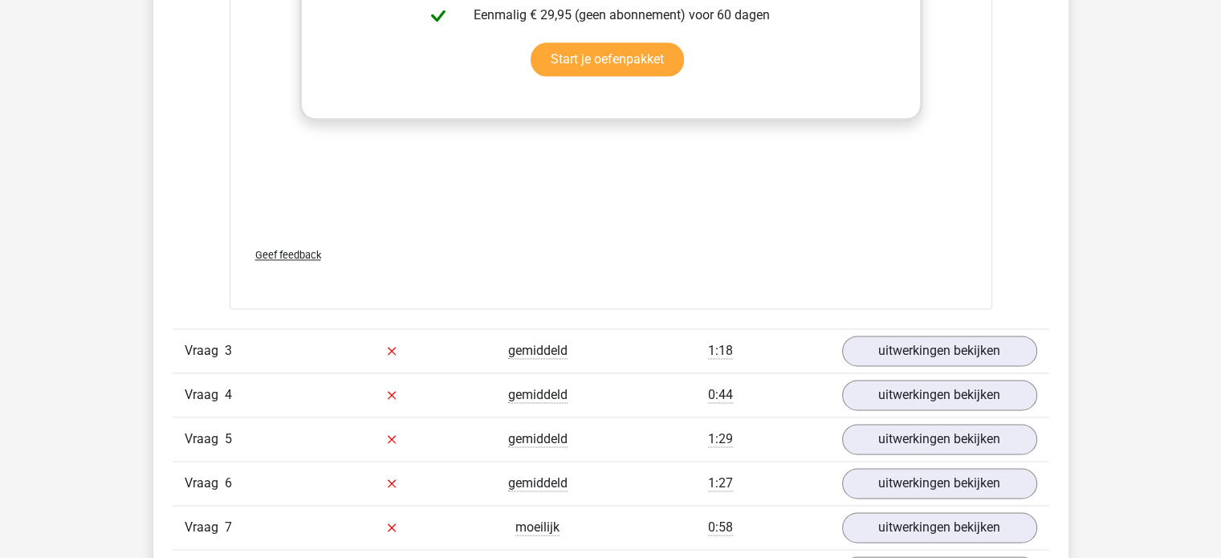
scroll to position [2248, 0]
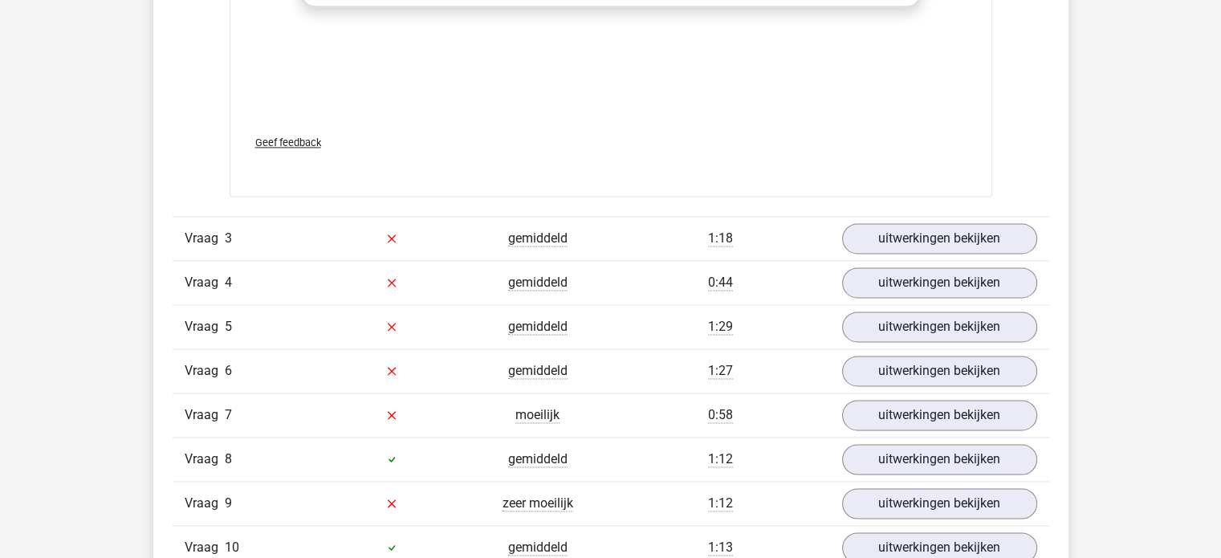
click at [296, 136] on span "Geef feedback" at bounding box center [288, 142] width 66 height 12
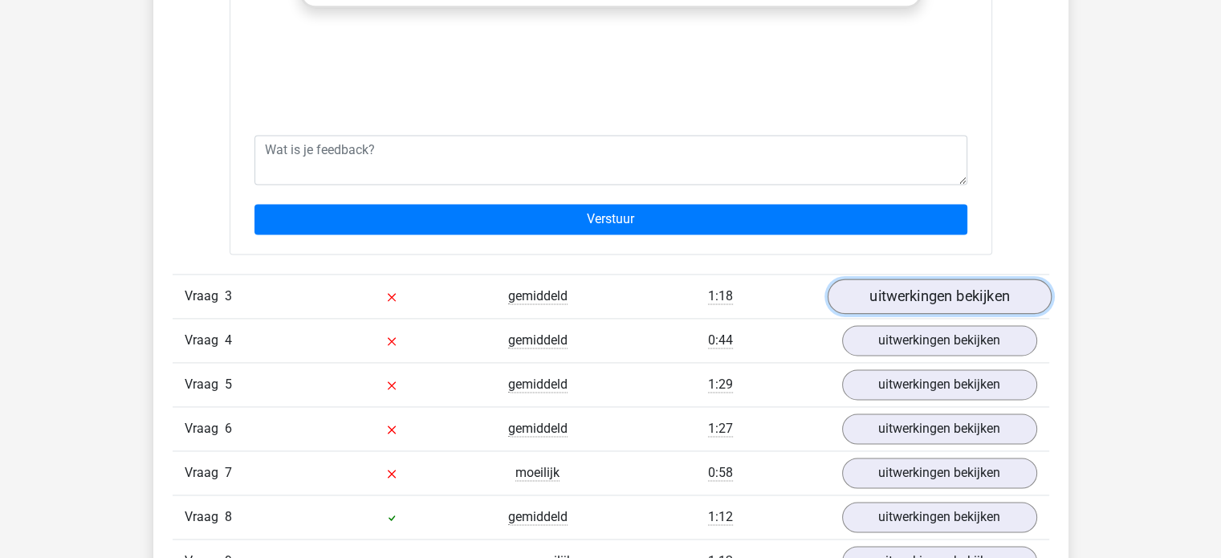
click at [871, 285] on link "uitwerkingen bekijken" at bounding box center [939, 296] width 224 height 35
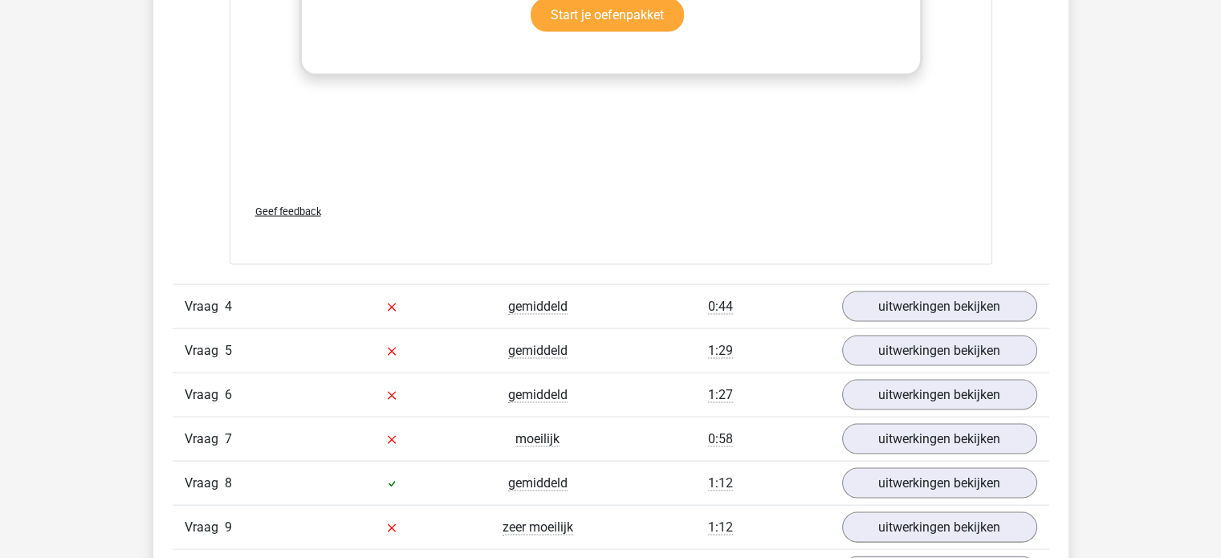
scroll to position [3372, 0]
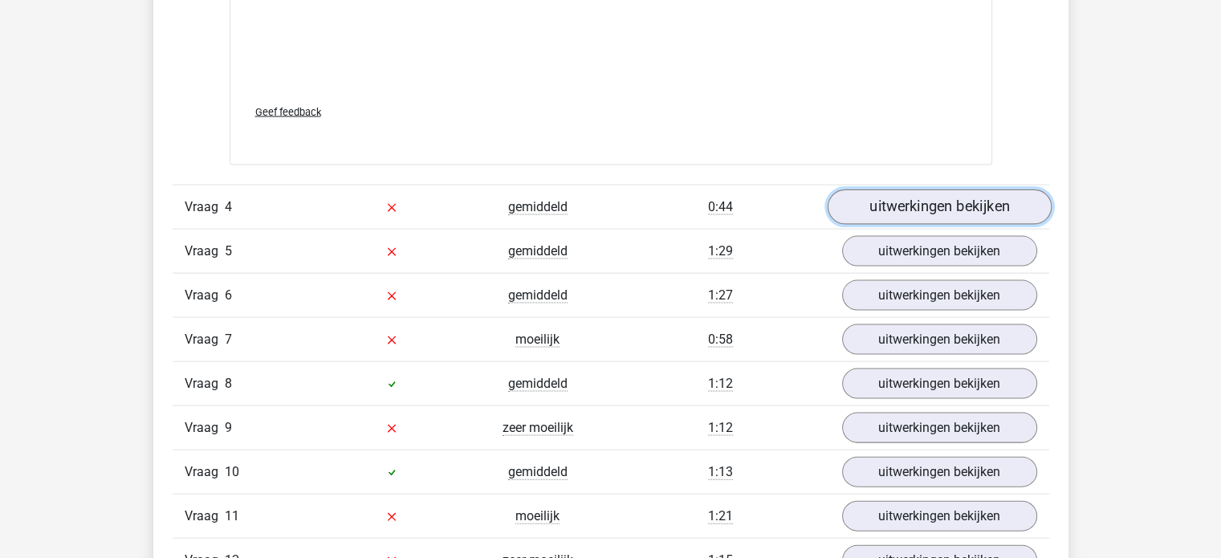
click at [880, 218] on link "uitwerkingen bekijken" at bounding box center [939, 206] width 224 height 35
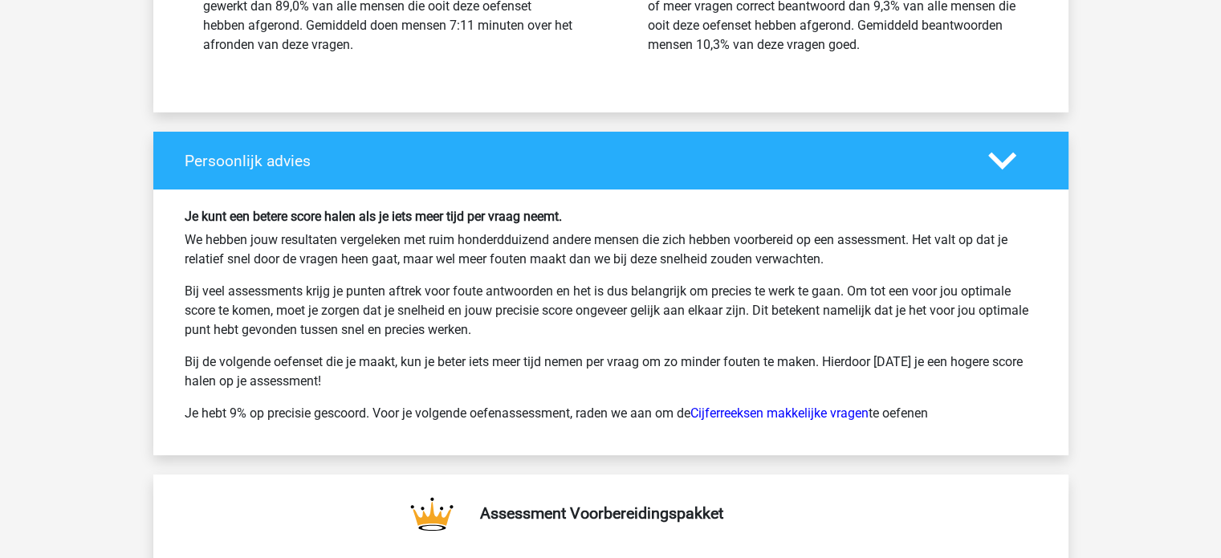
scroll to position [6102, 0]
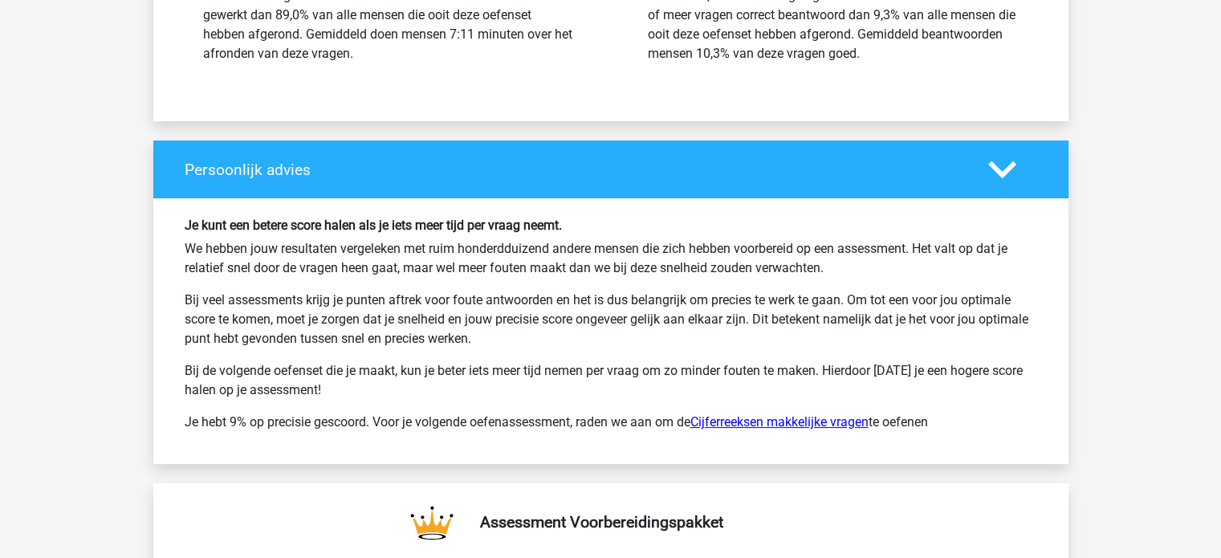
click at [800, 414] on link "Cijferreeksen makkelijke vragen" at bounding box center [779, 421] width 178 height 15
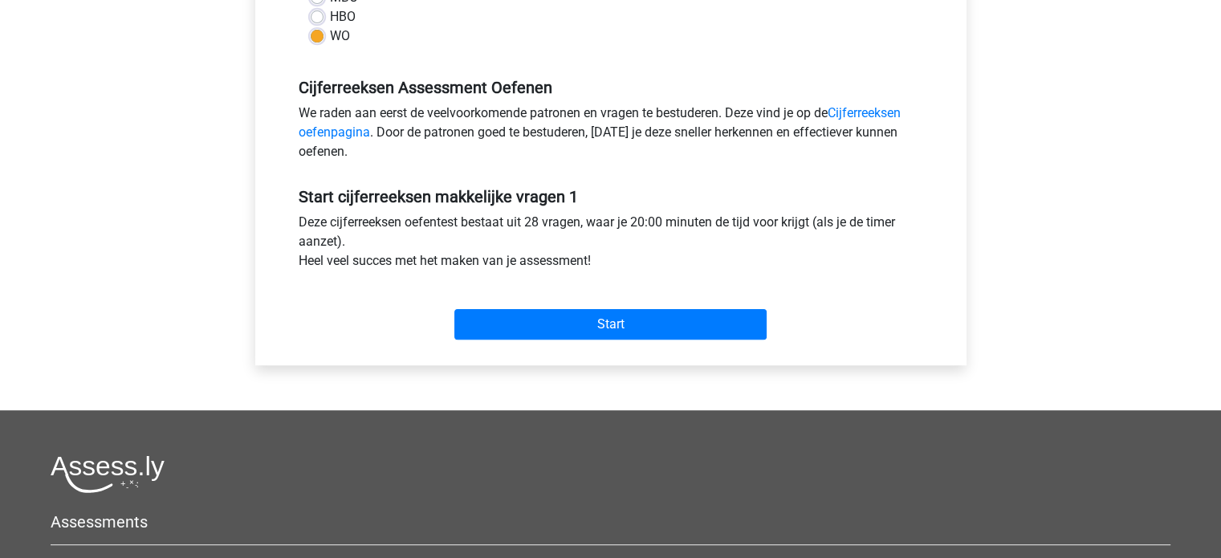
scroll to position [482, 0]
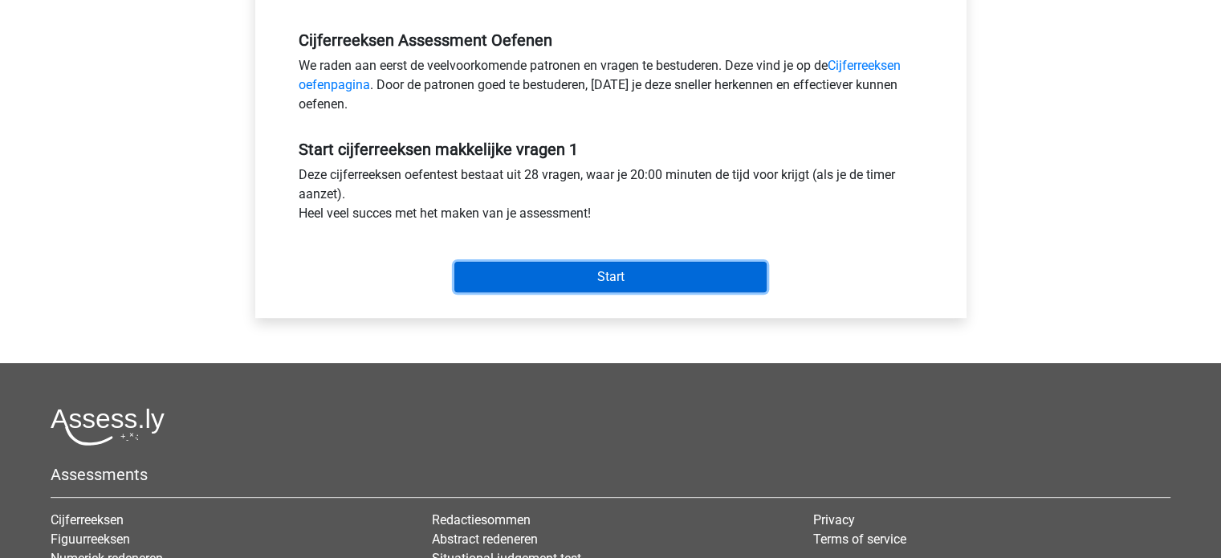
click at [575, 272] on input "Start" at bounding box center [610, 277] width 312 height 31
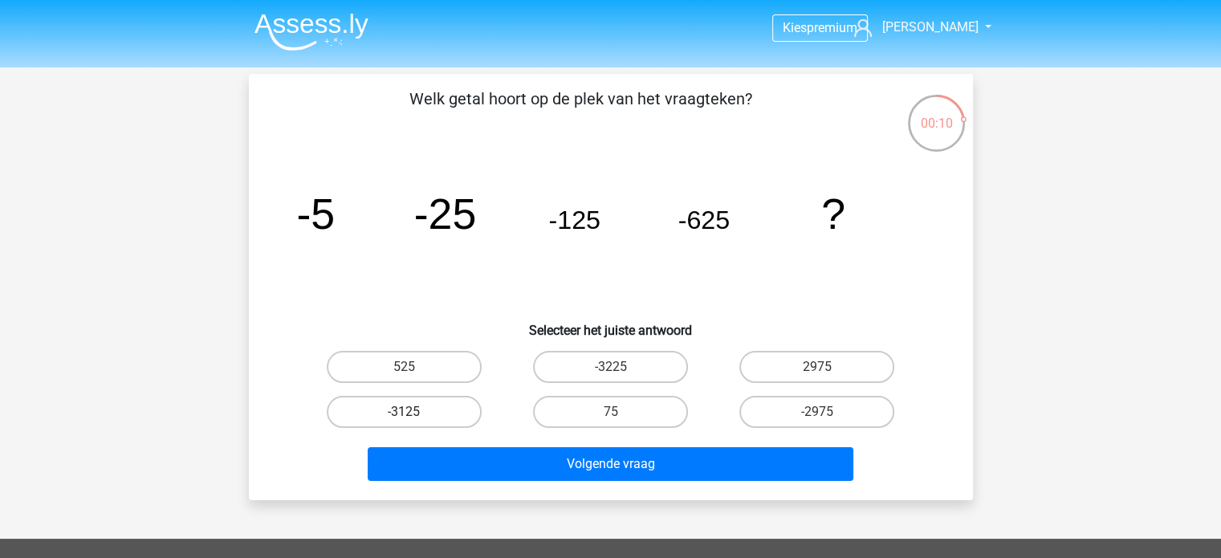
click at [414, 406] on label "-3125" at bounding box center [404, 412] width 155 height 32
click at [414, 412] on input "-3125" at bounding box center [409, 417] width 10 height 10
radio input "true"
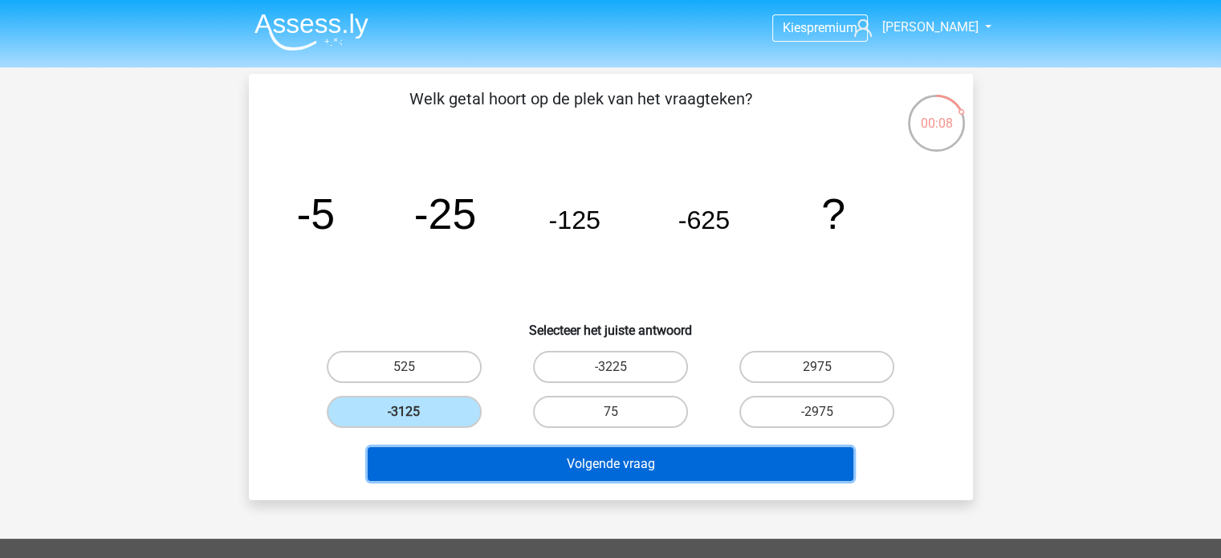
click at [441, 448] on button "Volgende vraag" at bounding box center [611, 464] width 486 height 34
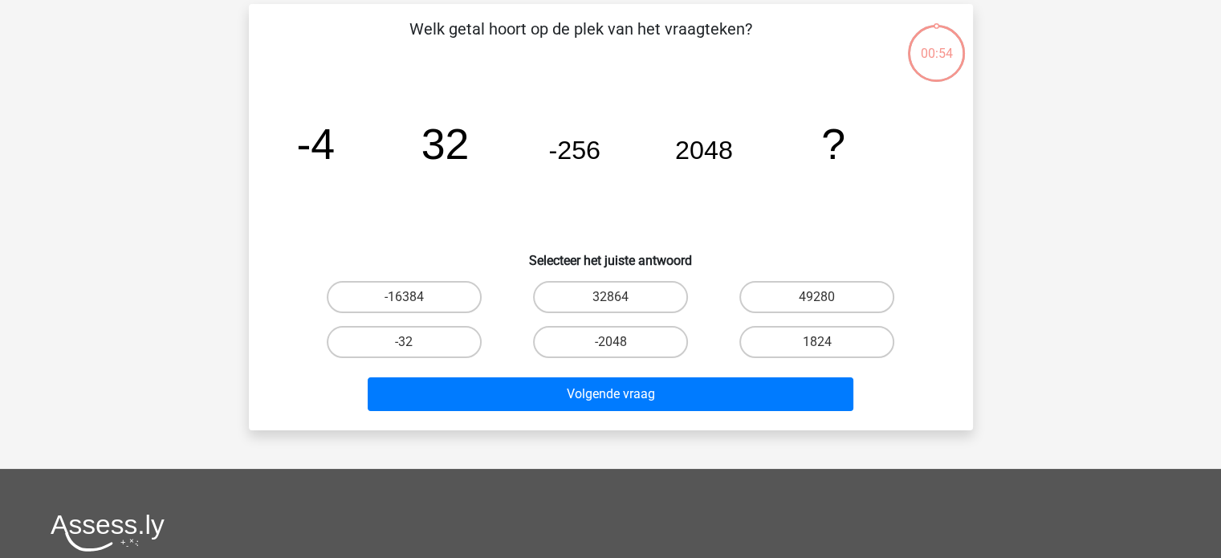
scroll to position [74, 0]
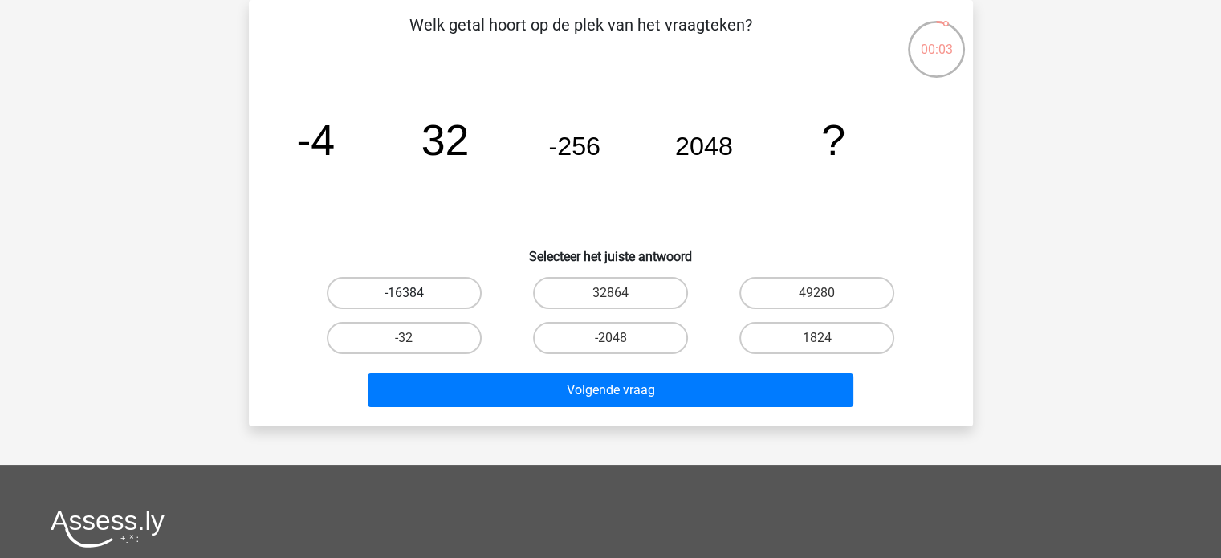
click at [417, 288] on label "-16384" at bounding box center [404, 293] width 155 height 32
click at [414, 293] on input "-16384" at bounding box center [409, 298] width 10 height 10
radio input "true"
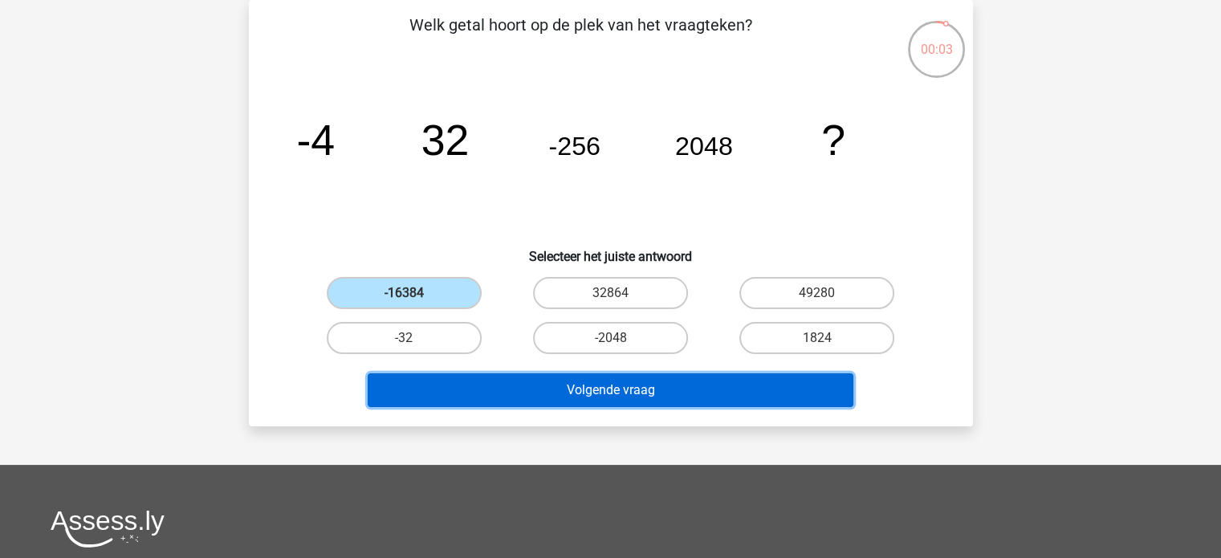
click at [445, 391] on button "Volgende vraag" at bounding box center [611, 390] width 486 height 34
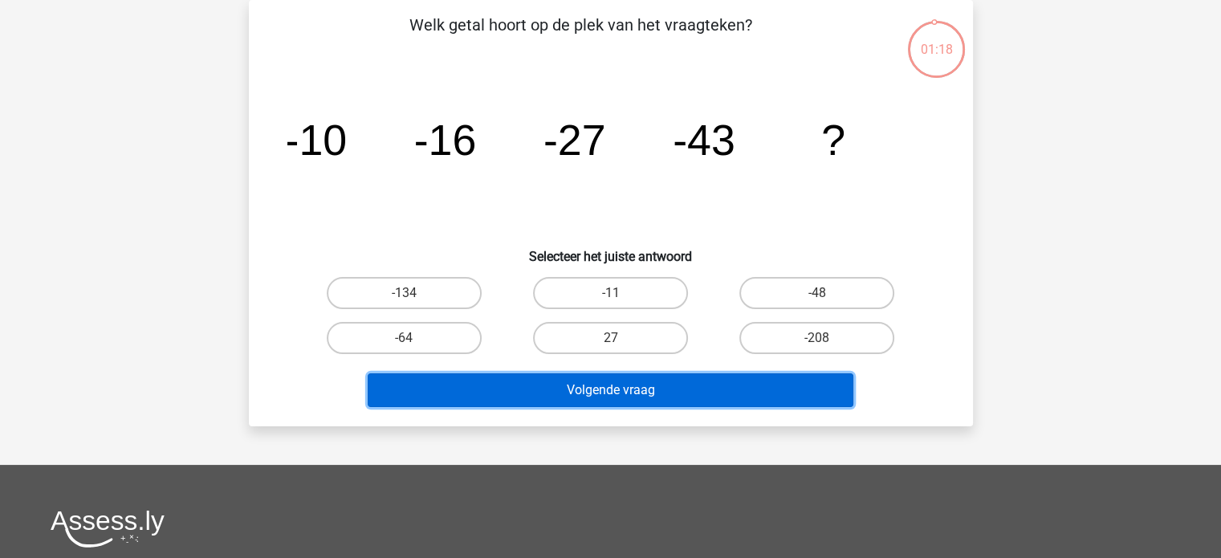
click at [444, 393] on button "Volgende vraag" at bounding box center [611, 390] width 486 height 34
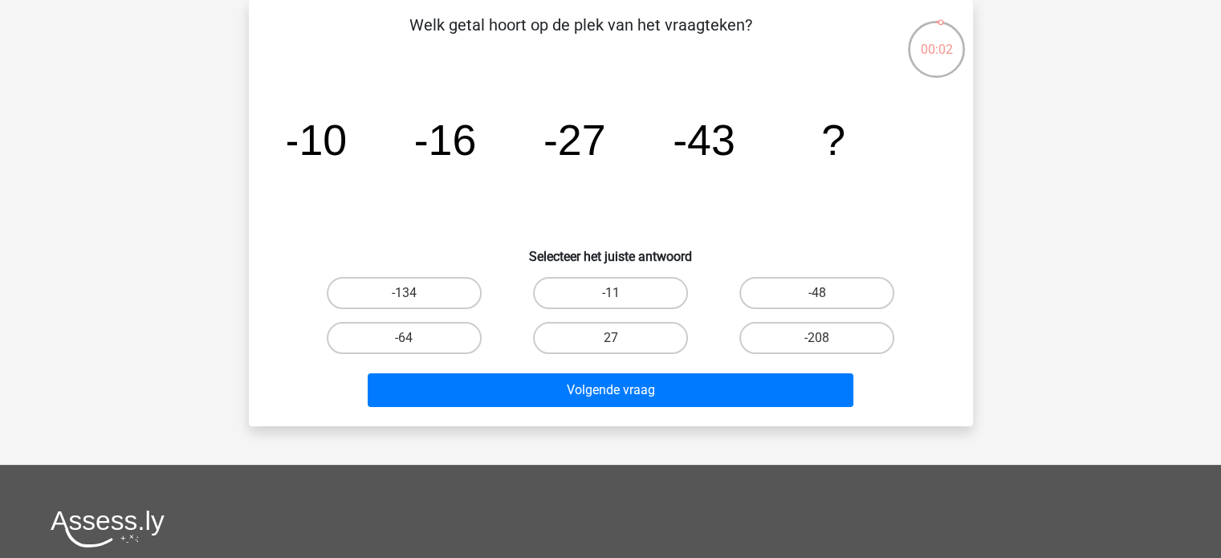
click at [876, 206] on icon "image/svg+xml -10 -16 -27 -43 ?" at bounding box center [610, 155] width 647 height 162
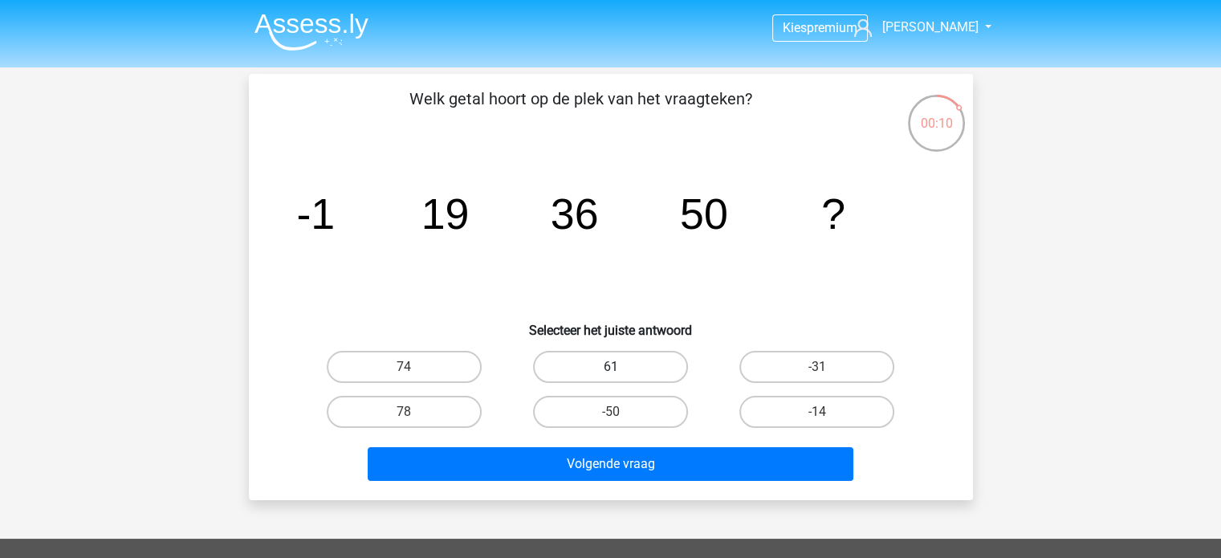
click at [586, 360] on label "61" at bounding box center [610, 367] width 155 height 32
click at [610, 367] on input "61" at bounding box center [615, 372] width 10 height 10
radio input "true"
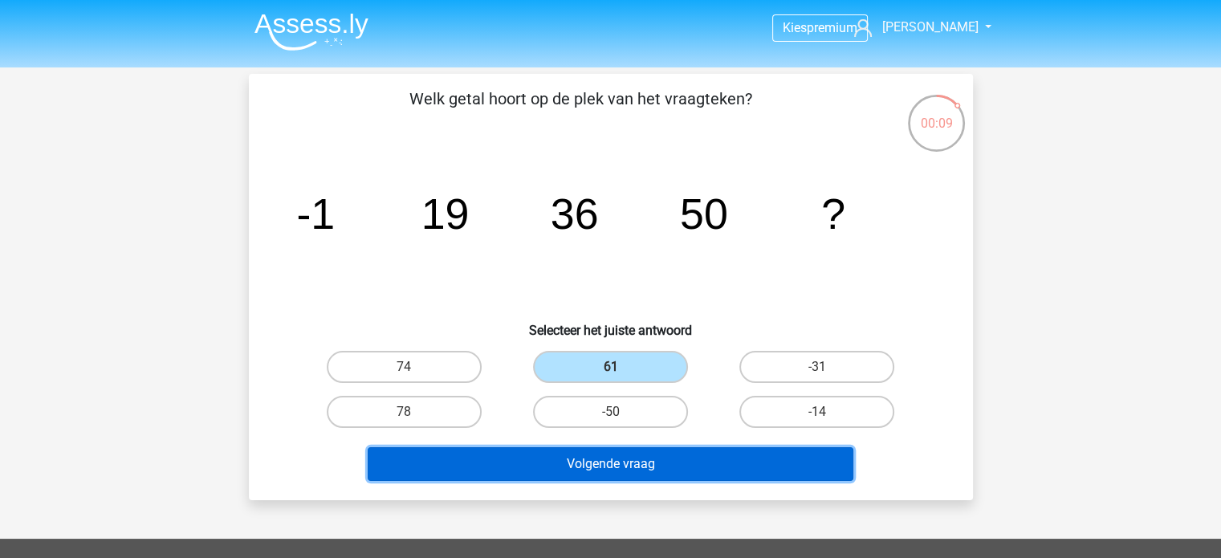
click at [565, 449] on button "Volgende vraag" at bounding box center [611, 464] width 486 height 34
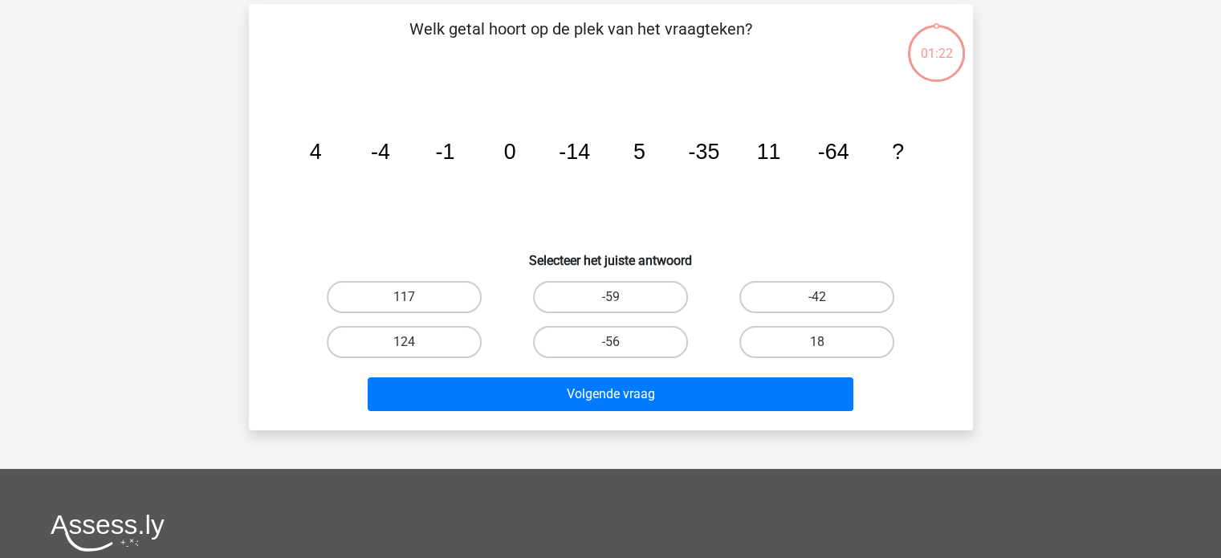
scroll to position [74, 0]
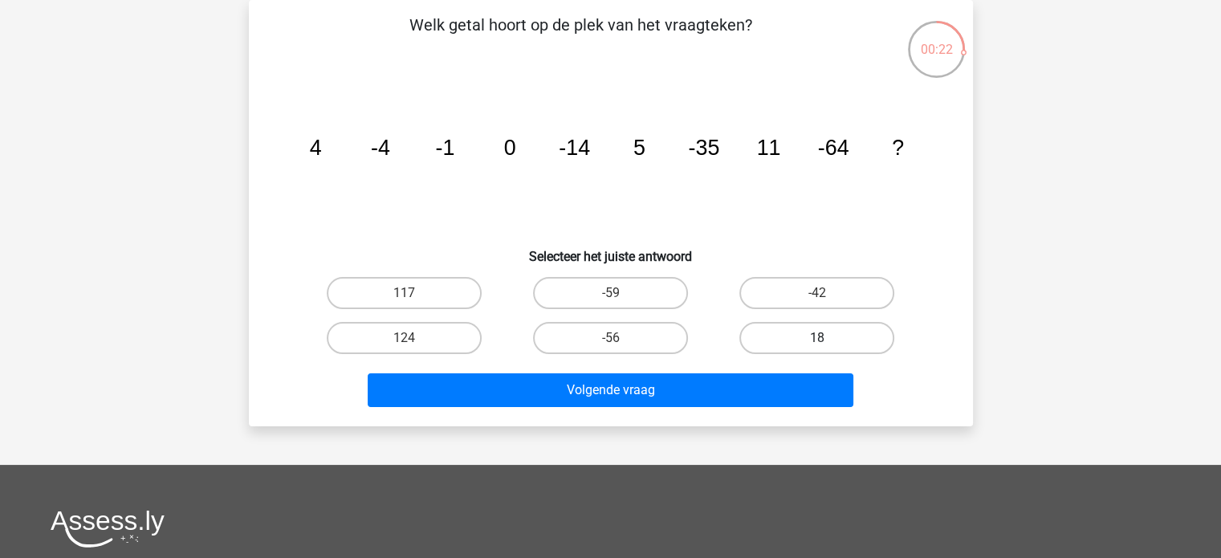
click at [793, 344] on label "18" at bounding box center [816, 338] width 155 height 32
click at [817, 344] on input "18" at bounding box center [822, 343] width 10 height 10
radio input "true"
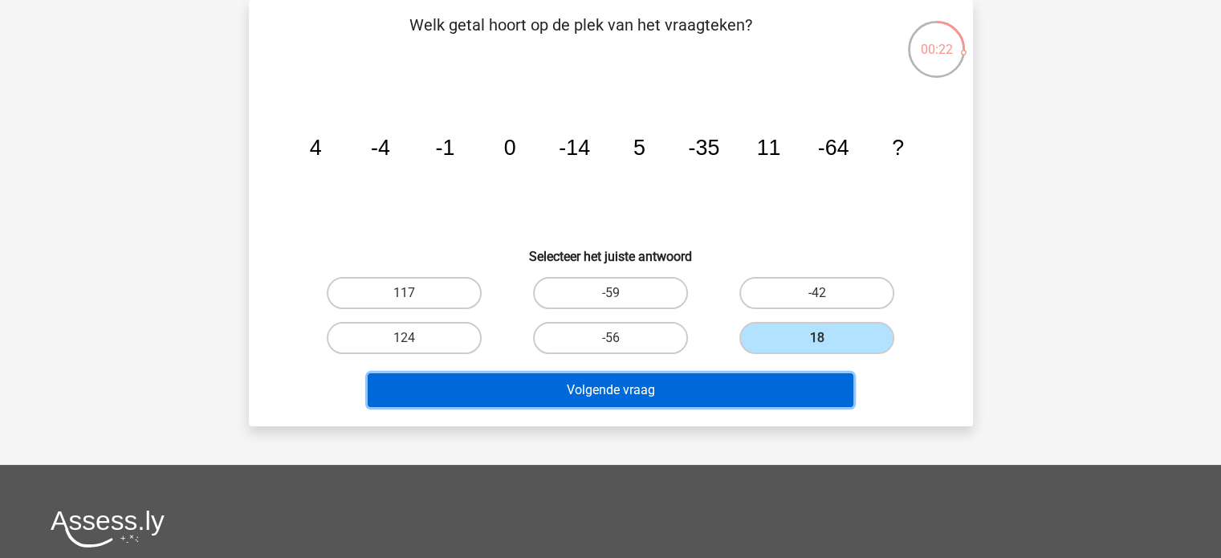
click at [700, 391] on button "Volgende vraag" at bounding box center [611, 390] width 486 height 34
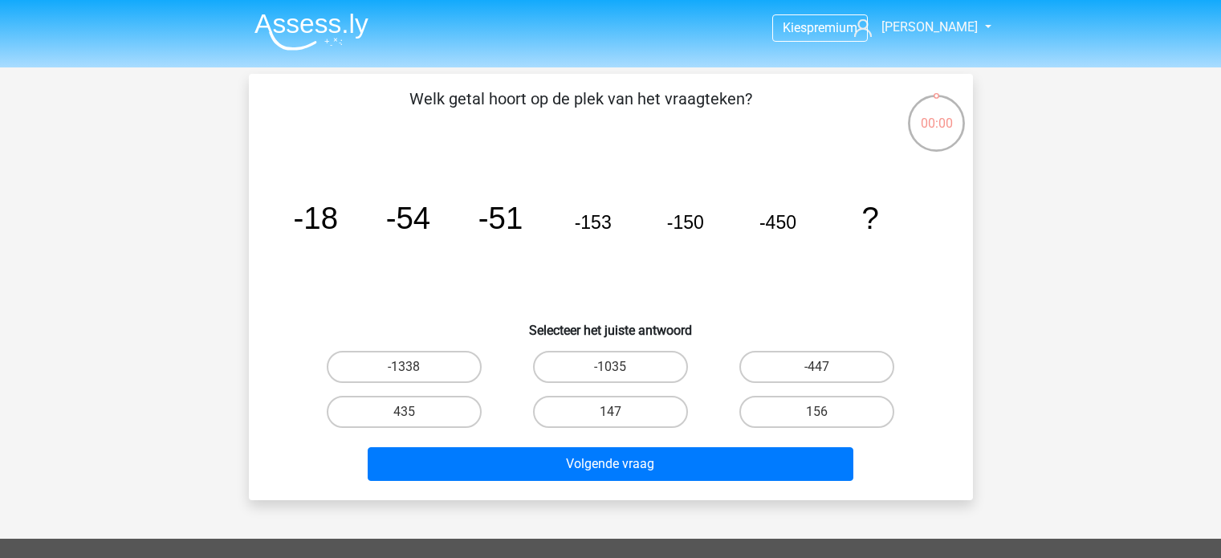
scroll to position [74, 0]
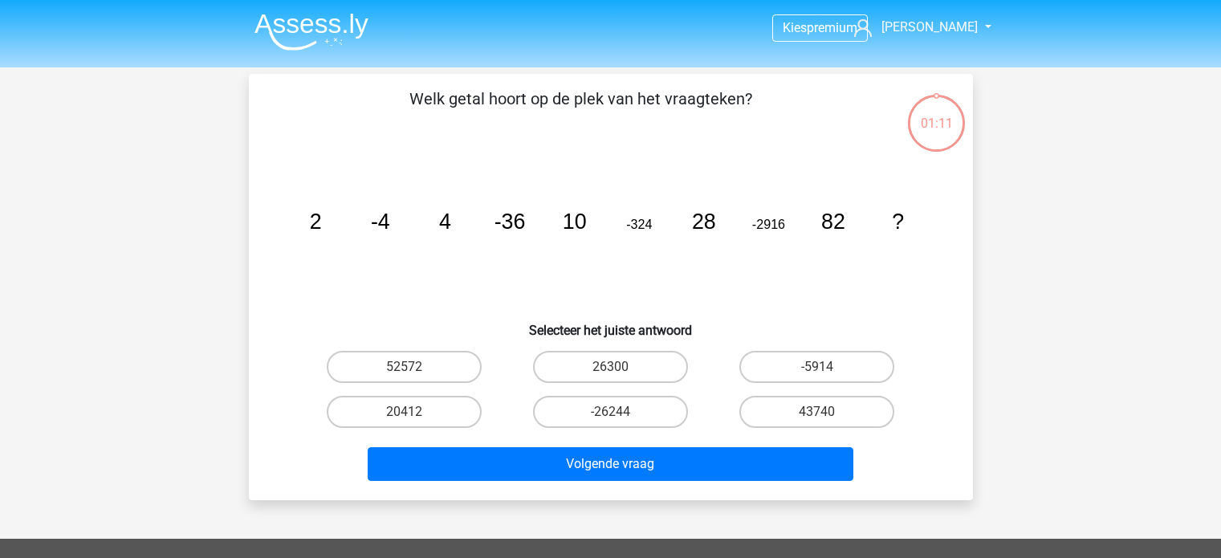
scroll to position [74, 0]
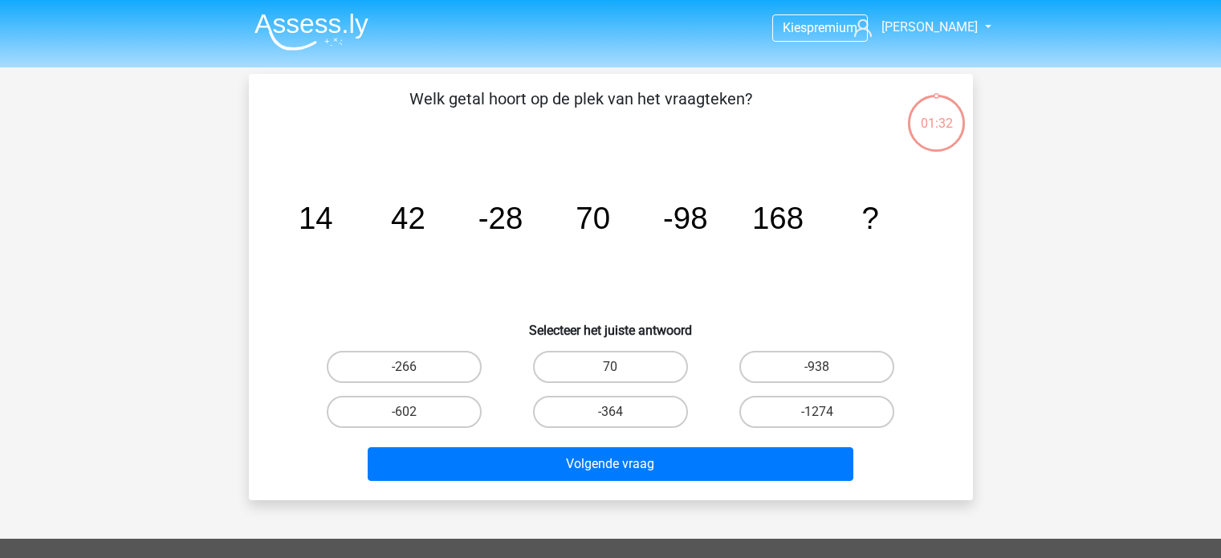
scroll to position [74, 0]
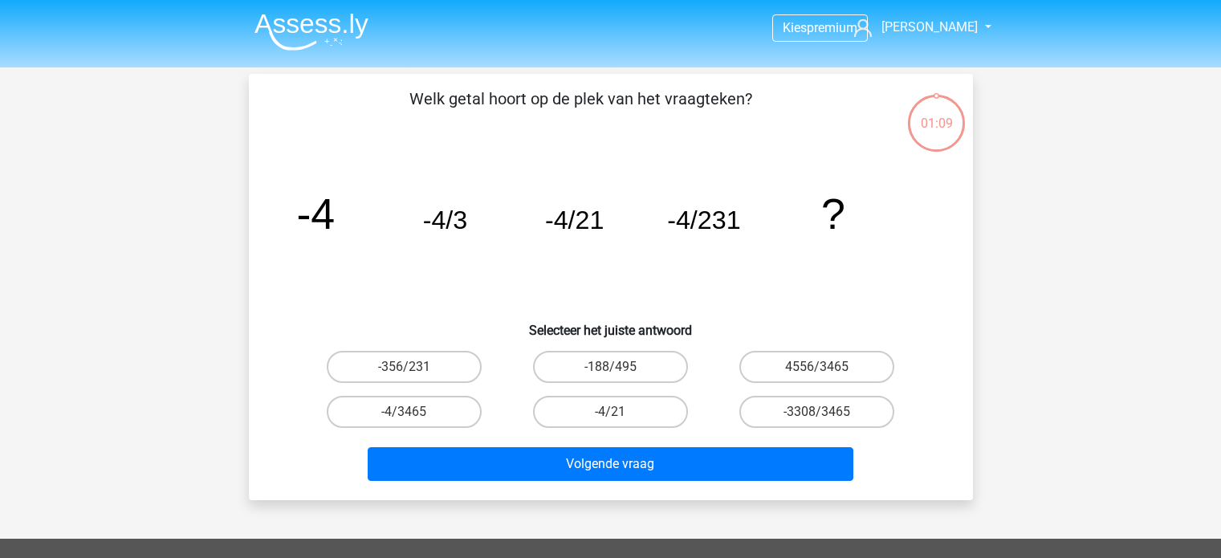
scroll to position [74, 0]
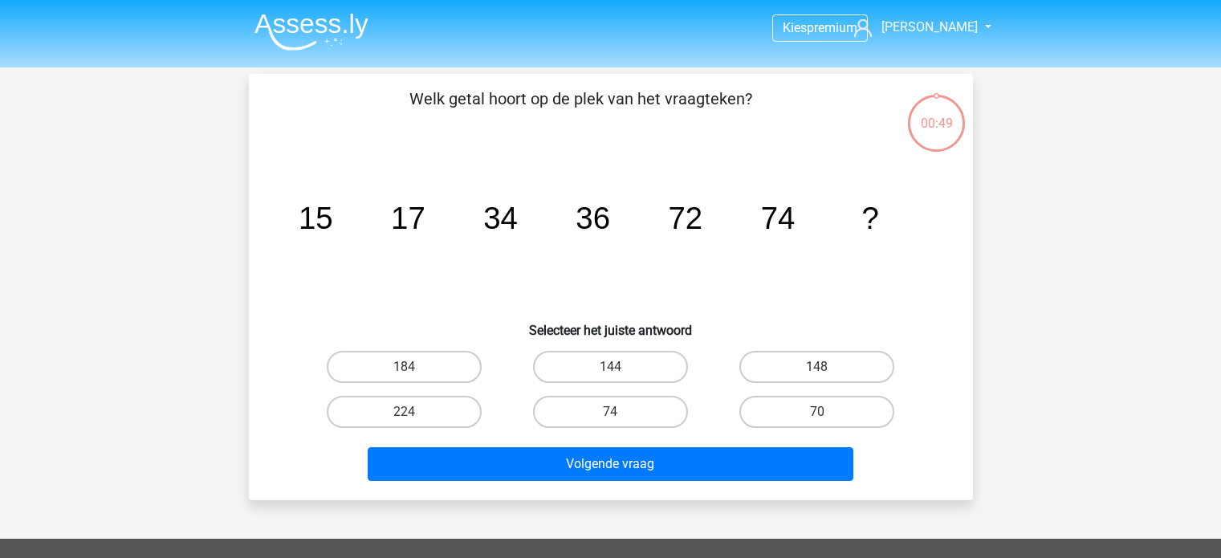
scroll to position [74, 0]
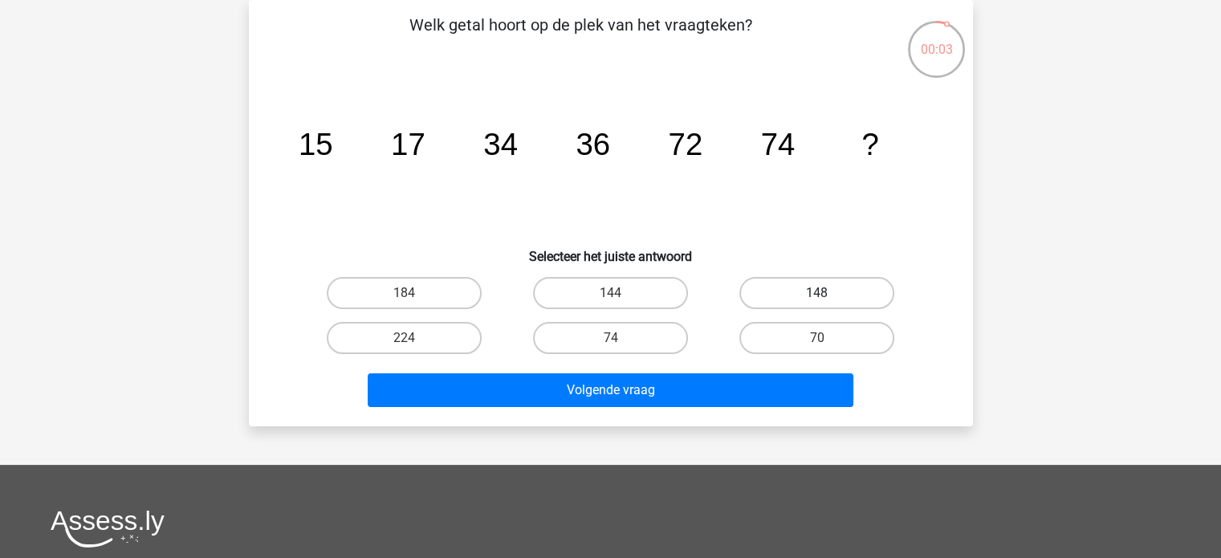
click at [803, 284] on label "148" at bounding box center [816, 293] width 155 height 32
click at [817, 293] on input "148" at bounding box center [822, 298] width 10 height 10
radio input "true"
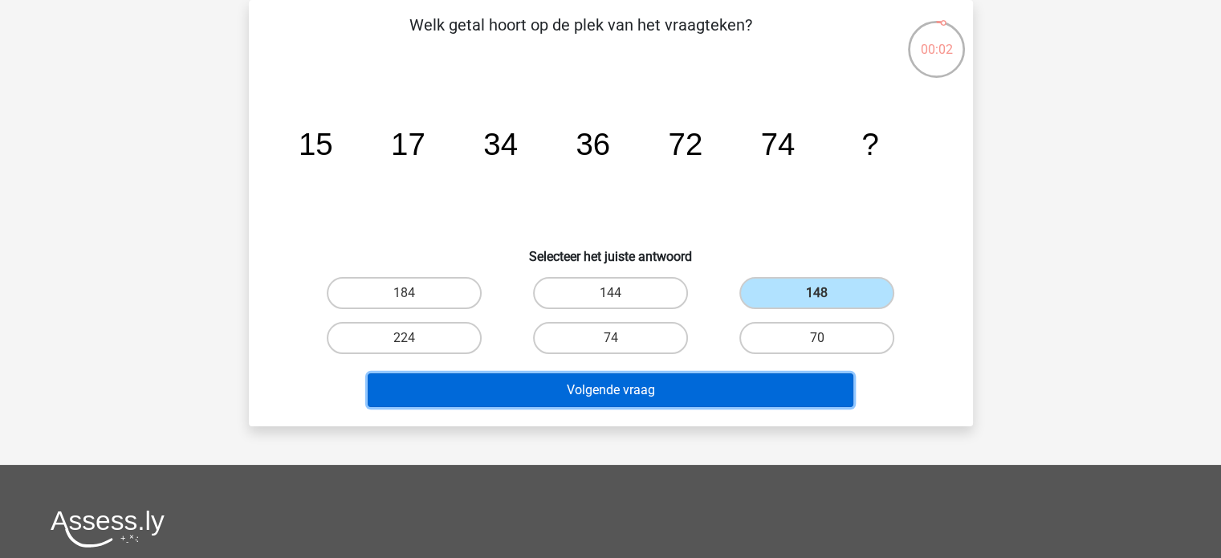
click at [568, 389] on button "Volgende vraag" at bounding box center [611, 390] width 486 height 34
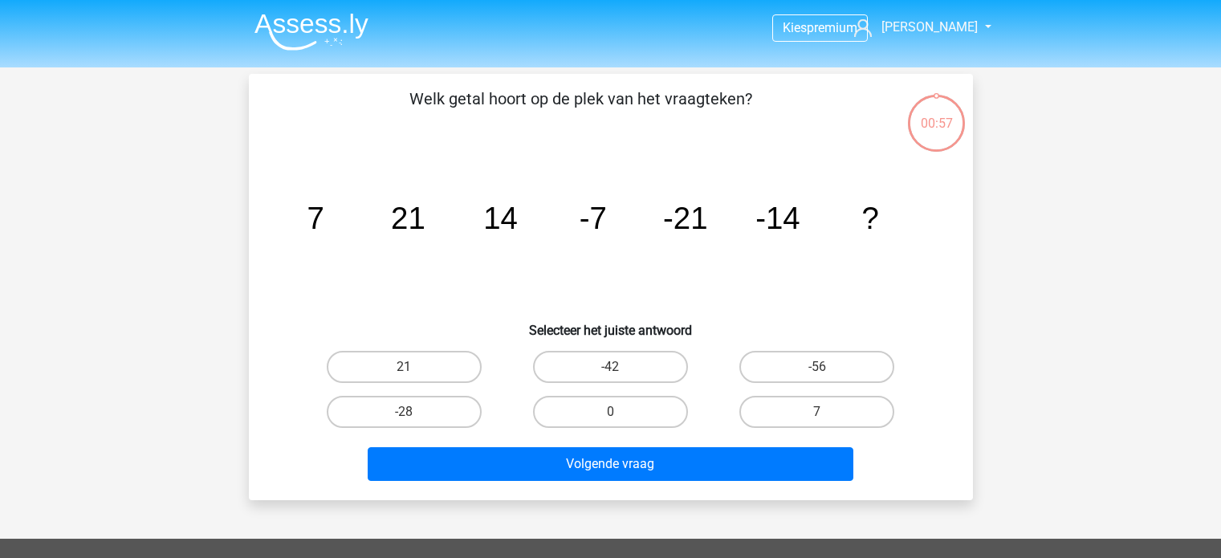
scroll to position [74, 0]
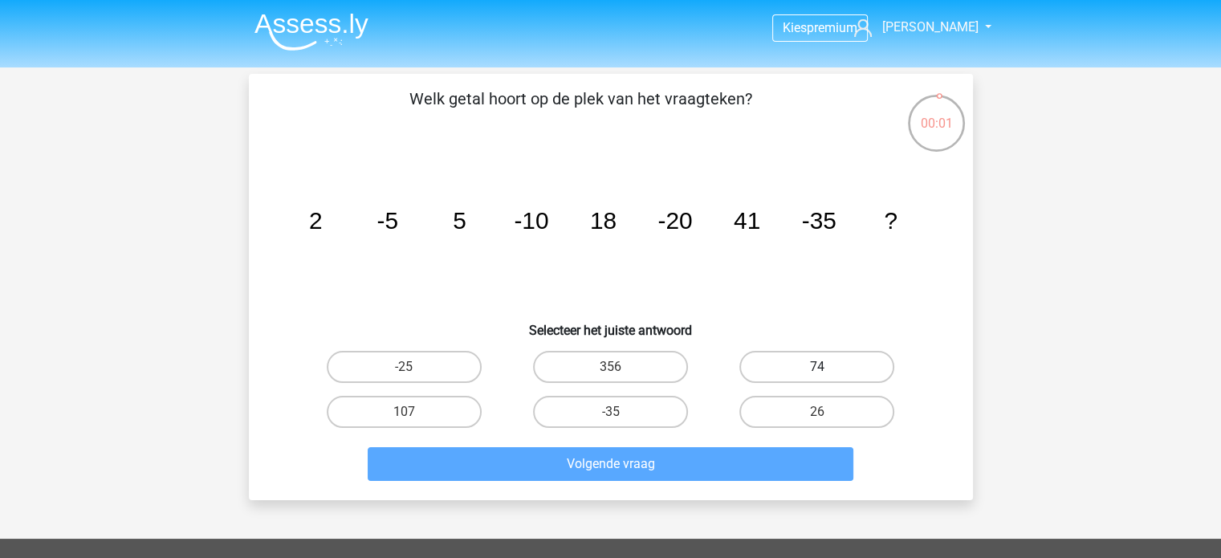
drag, startPoint x: 799, startPoint y: 341, endPoint x: 793, endPoint y: 360, distance: 19.3
click at [800, 340] on div "Welk getal hoort op de plek van het vraagteken? image/svg+xml 2 -5 5 -10 18 -20…" at bounding box center [610, 287] width 711 height 401
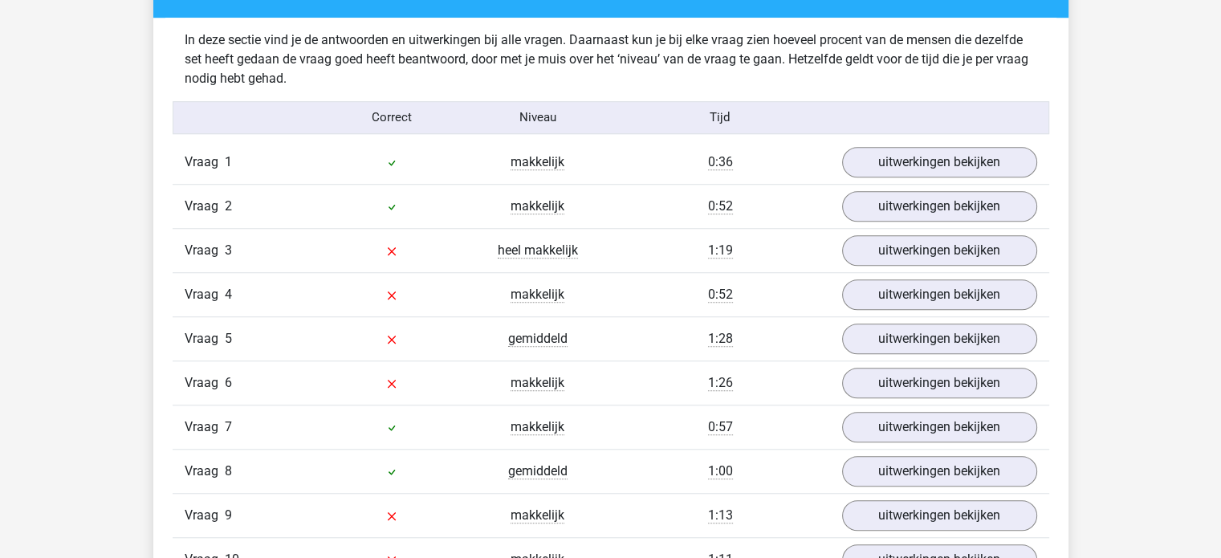
scroll to position [1365, 0]
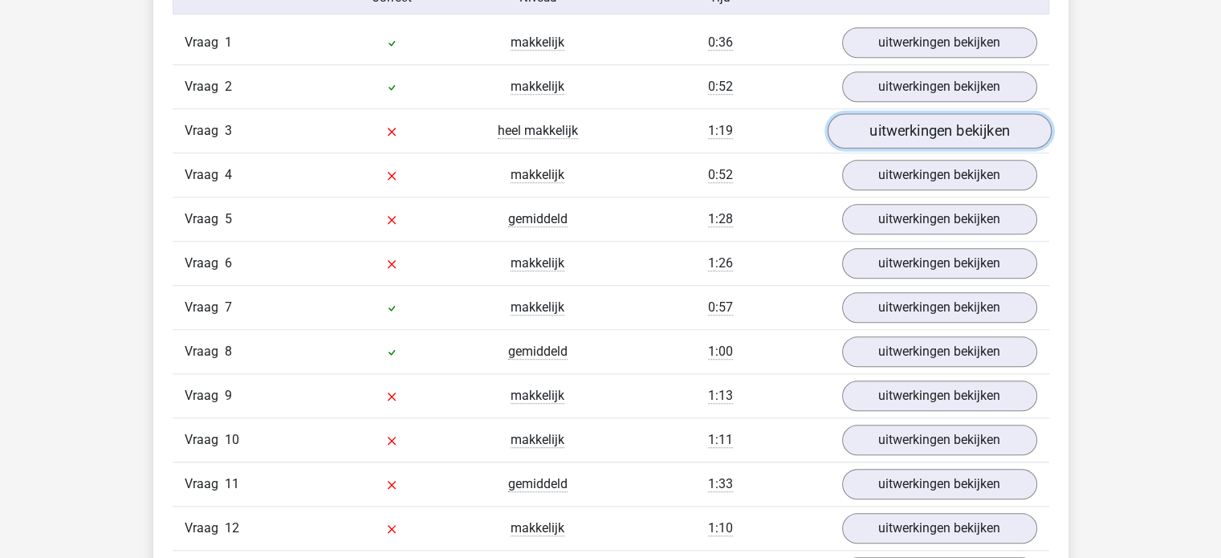
click at [894, 122] on link "uitwerkingen bekijken" at bounding box center [939, 130] width 224 height 35
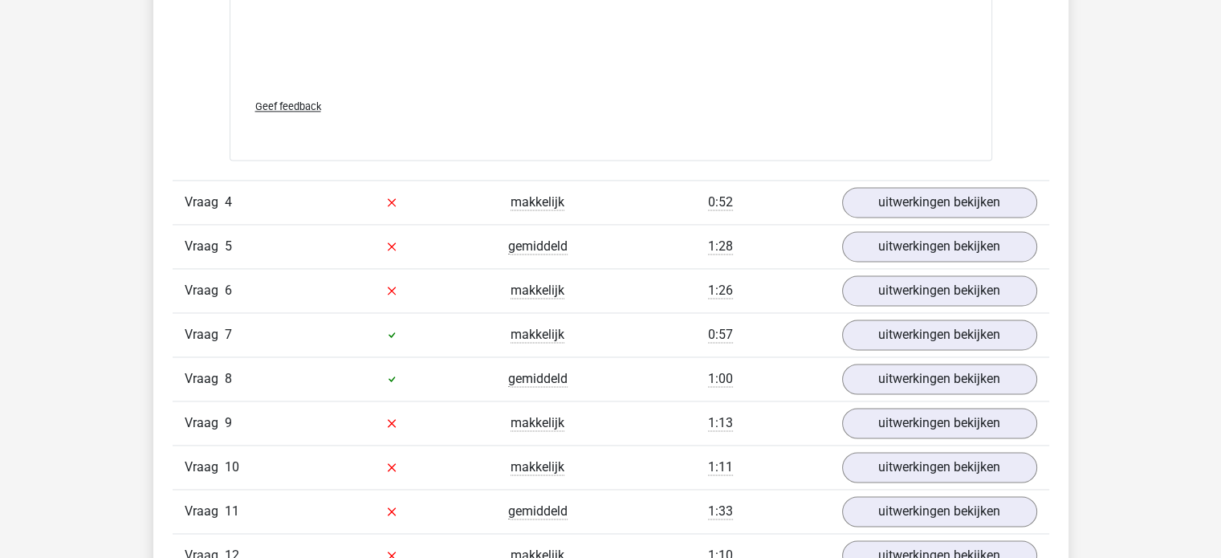
scroll to position [2248, 0]
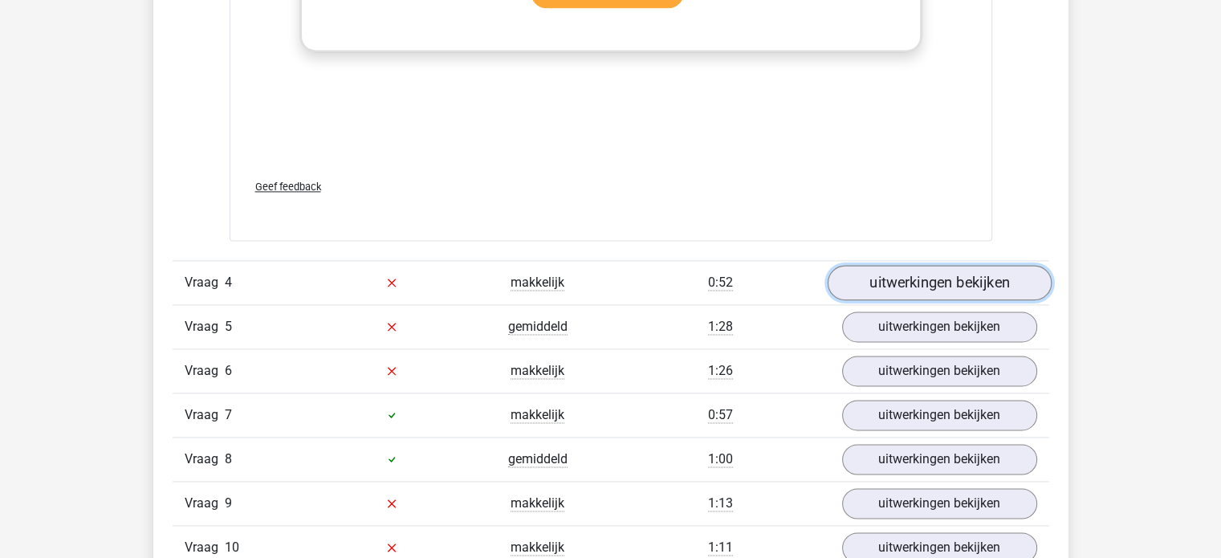
click at [895, 278] on link "uitwerkingen bekijken" at bounding box center [939, 282] width 224 height 35
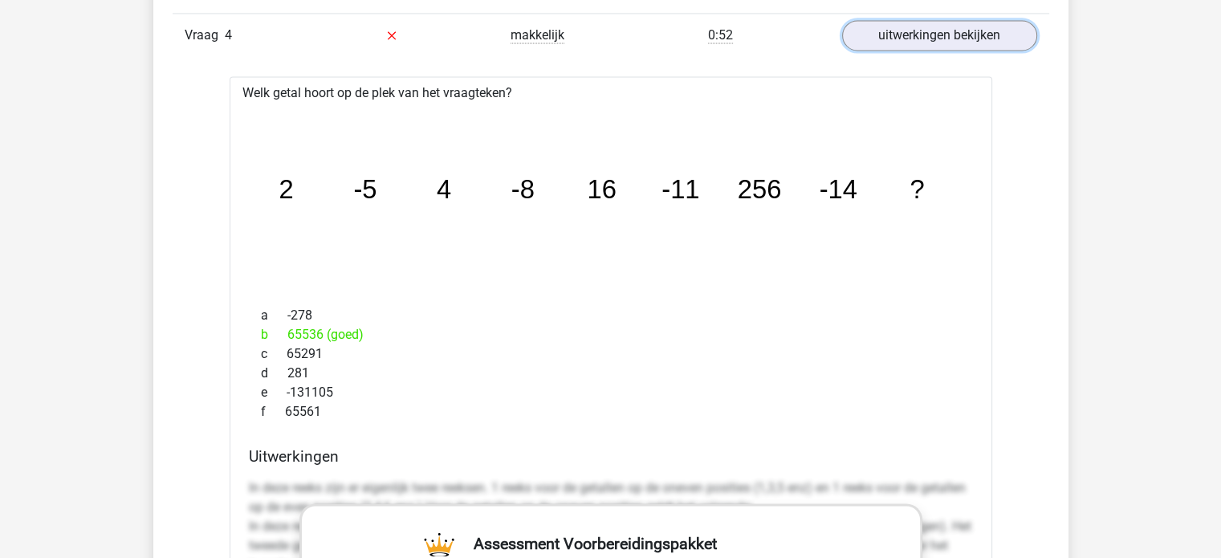
scroll to position [2489, 0]
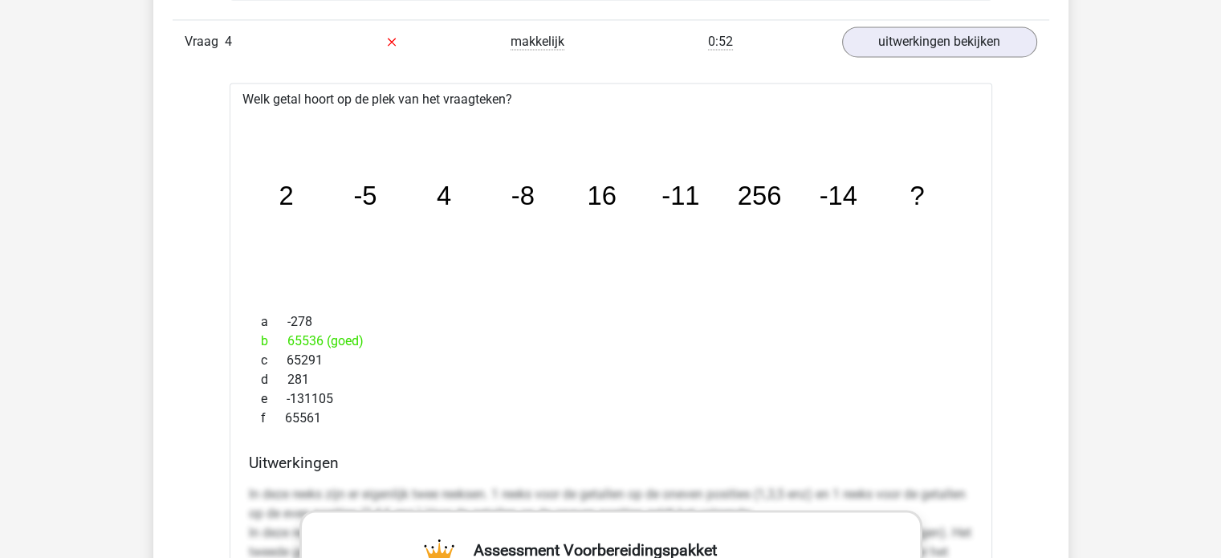
click at [738, 92] on div "Welk getal hoort op de plek van het vraagteken? image/svg+xml 2 -5 4 -8 16 -11 …" at bounding box center [611, 559] width 763 height 952
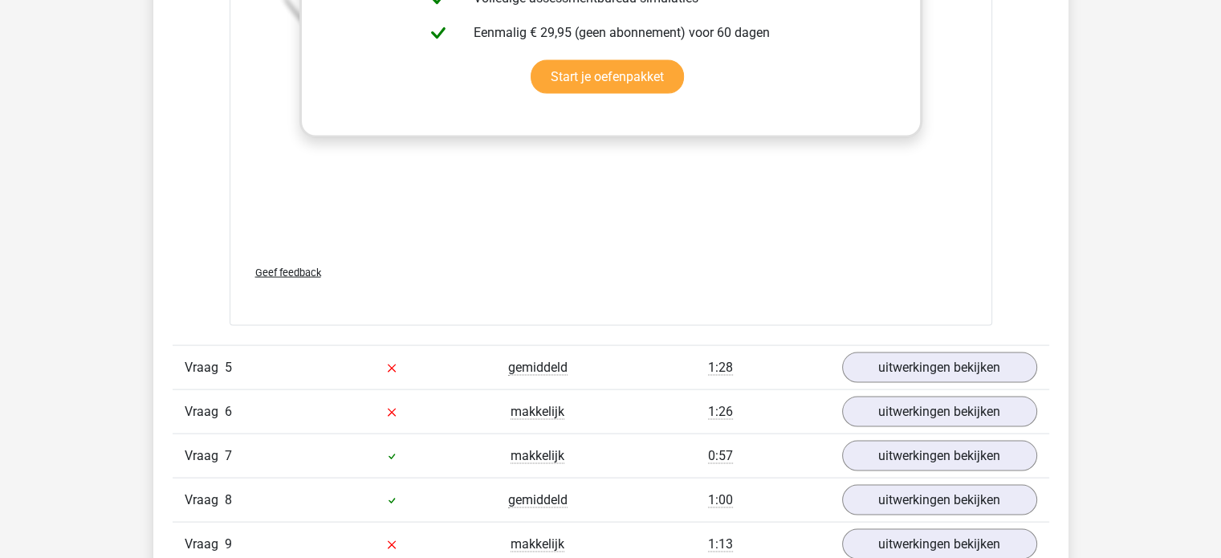
scroll to position [3292, 0]
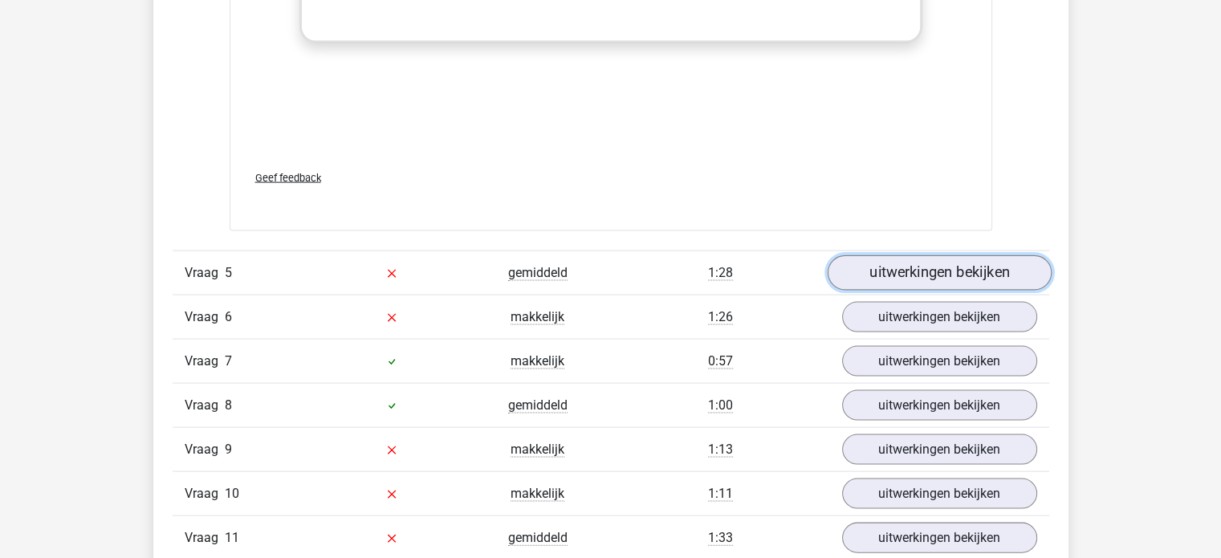
click at [880, 271] on link "uitwerkingen bekijken" at bounding box center [939, 272] width 224 height 35
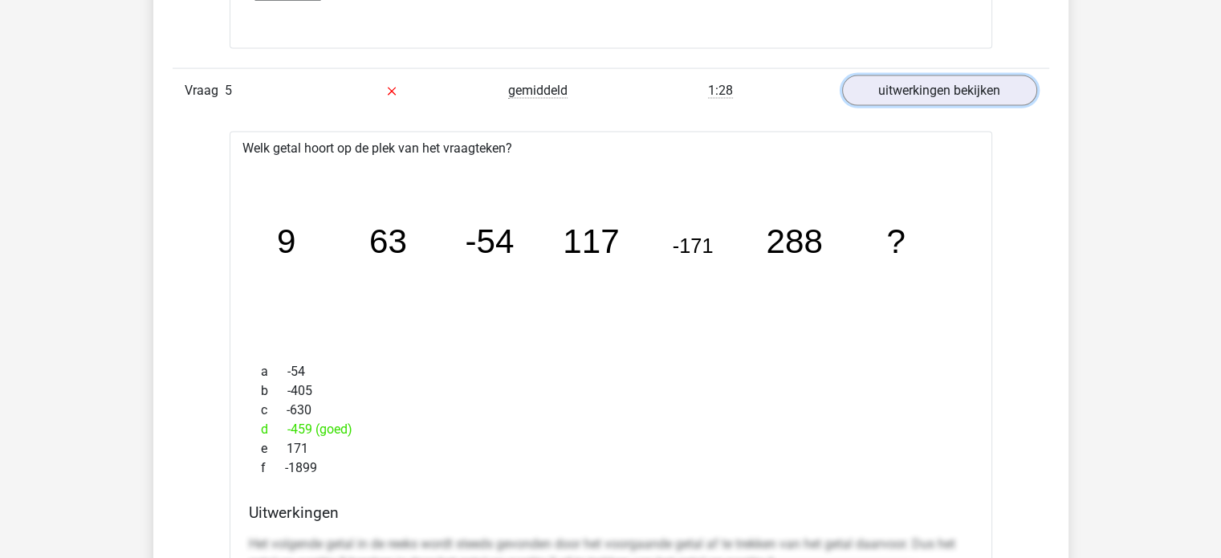
scroll to position [3532, 0]
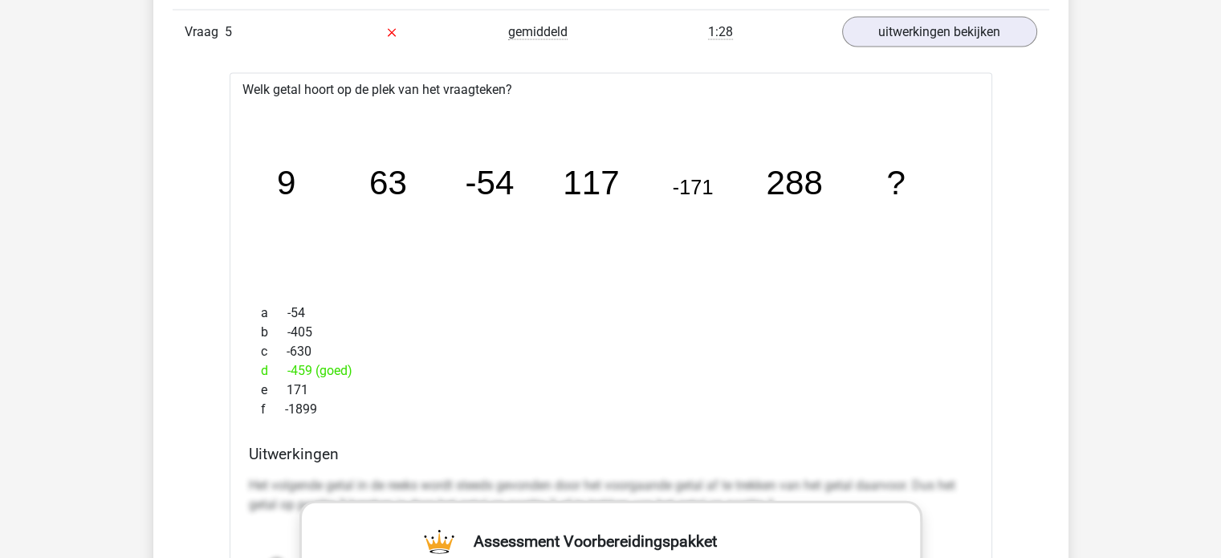
click at [564, 298] on div "a -54 b -405 c -630 d -459 (goed) e 171 f -1899" at bounding box center [611, 361] width 724 height 128
click at [663, 230] on icon "image/svg+xml 9 63 -54 117 -171 288 ?" at bounding box center [610, 195] width 711 height 178
click at [756, 312] on div "a -54" at bounding box center [611, 312] width 724 height 19
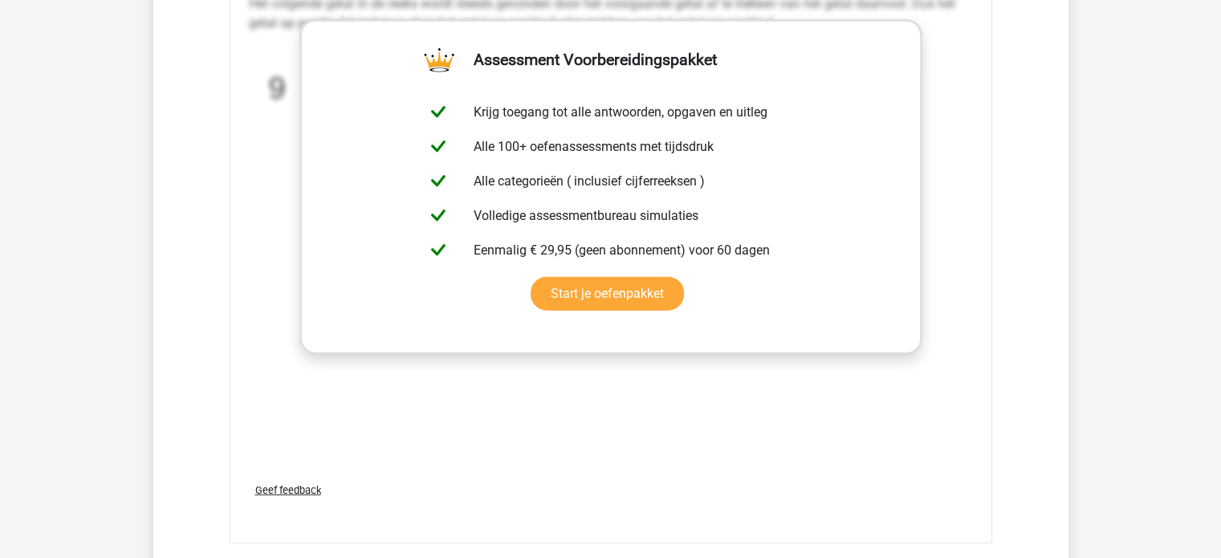
scroll to position [4416, 0]
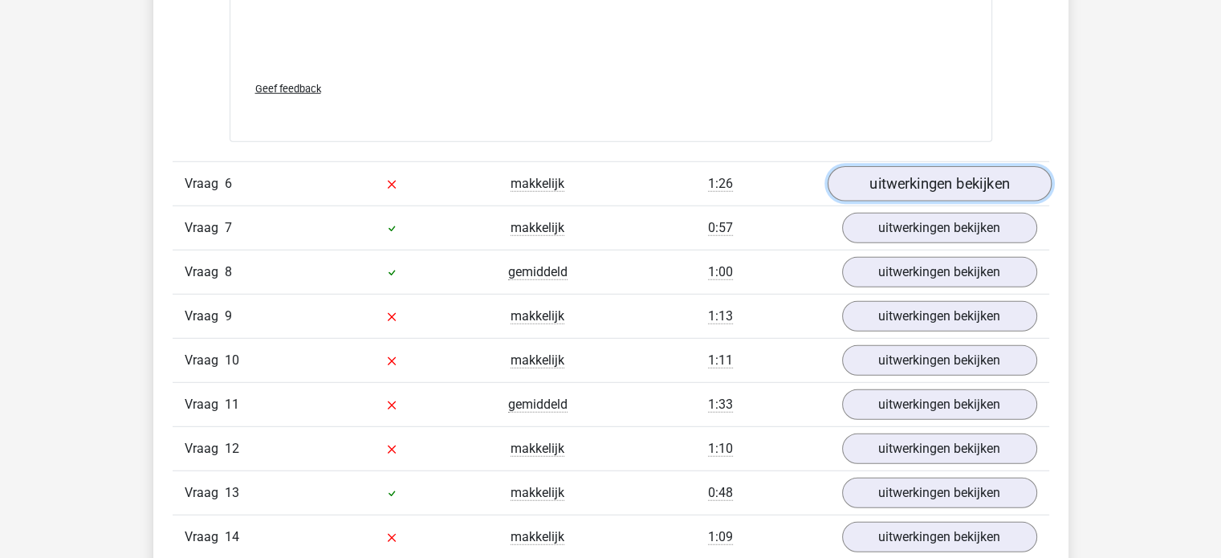
click at [873, 172] on link "uitwerkingen bekijken" at bounding box center [939, 183] width 224 height 35
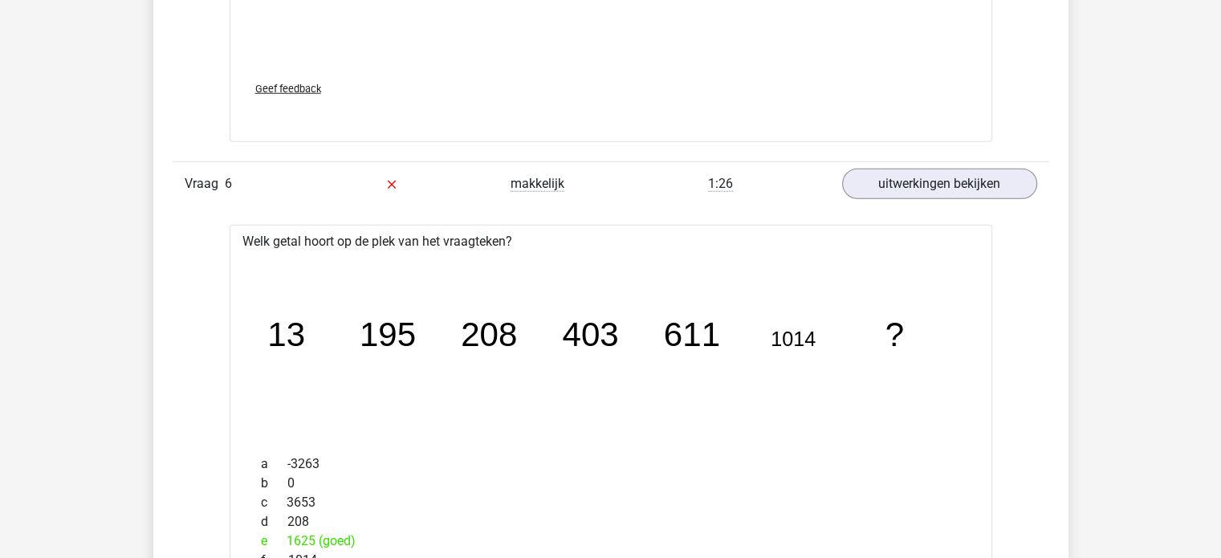
click at [605, 270] on icon "image/svg+xml 13 195 208 403 611 1014 ?" at bounding box center [610, 347] width 711 height 178
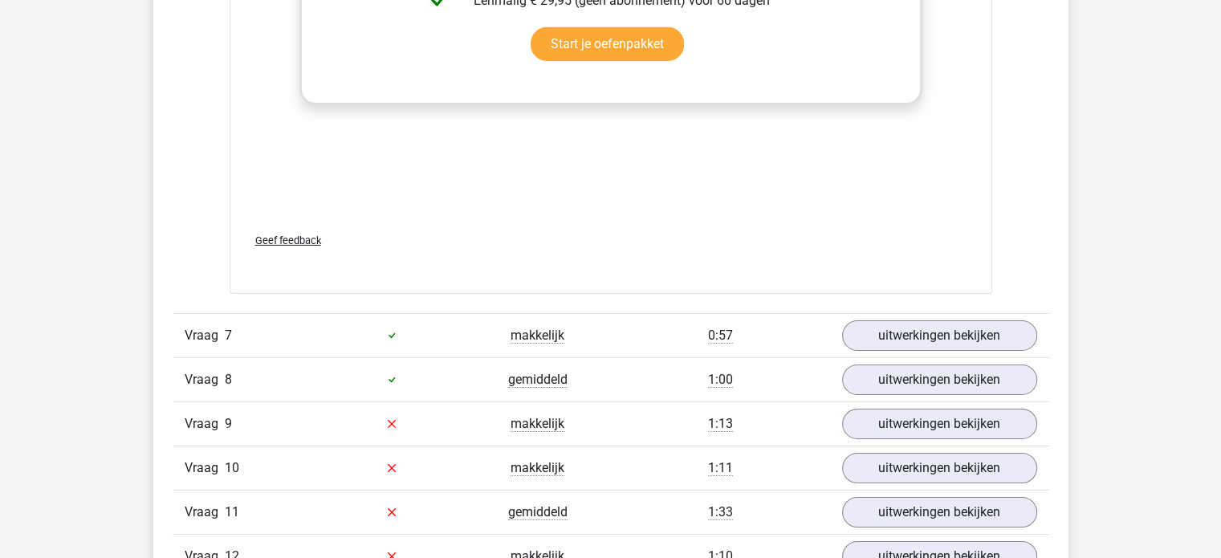
scroll to position [5379, 0]
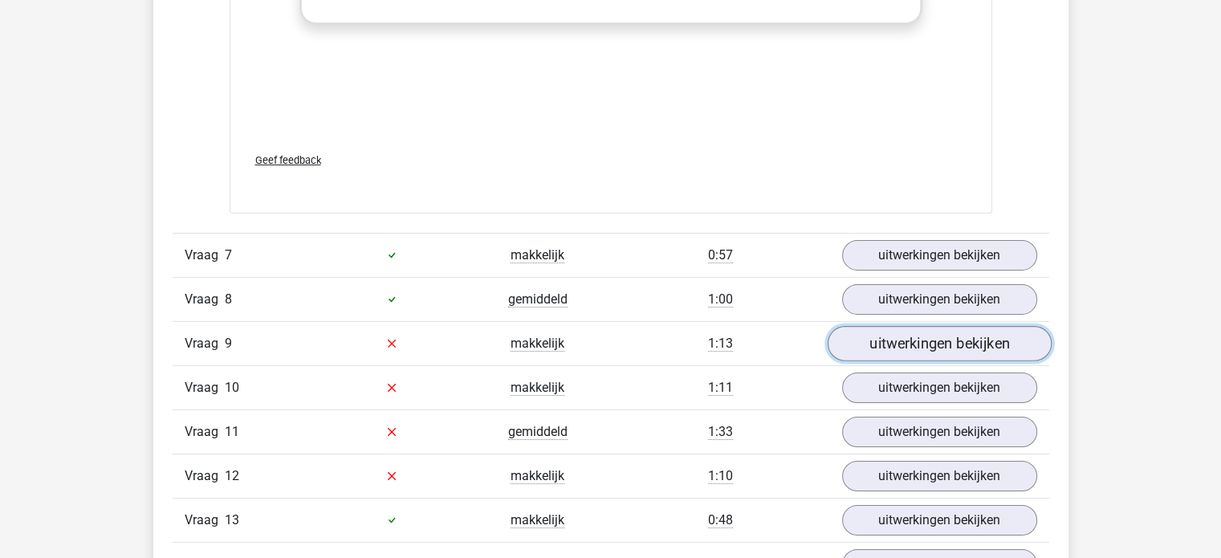
drag, startPoint x: 930, startPoint y: 351, endPoint x: 911, endPoint y: 351, distance: 18.5
click at [930, 351] on link "uitwerkingen bekijken" at bounding box center [939, 343] width 224 height 35
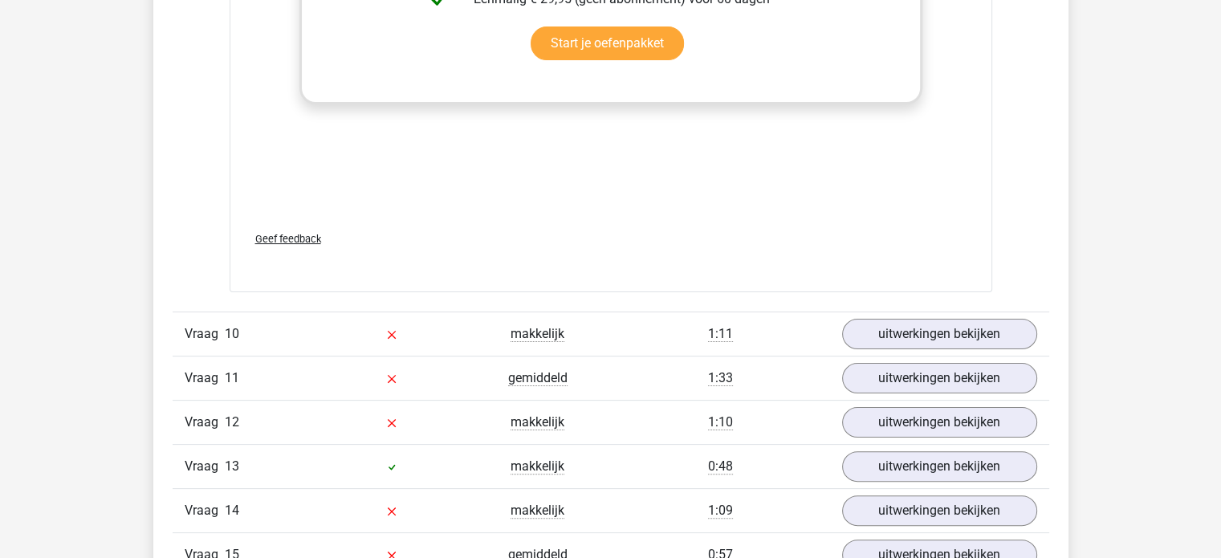
scroll to position [6503, 0]
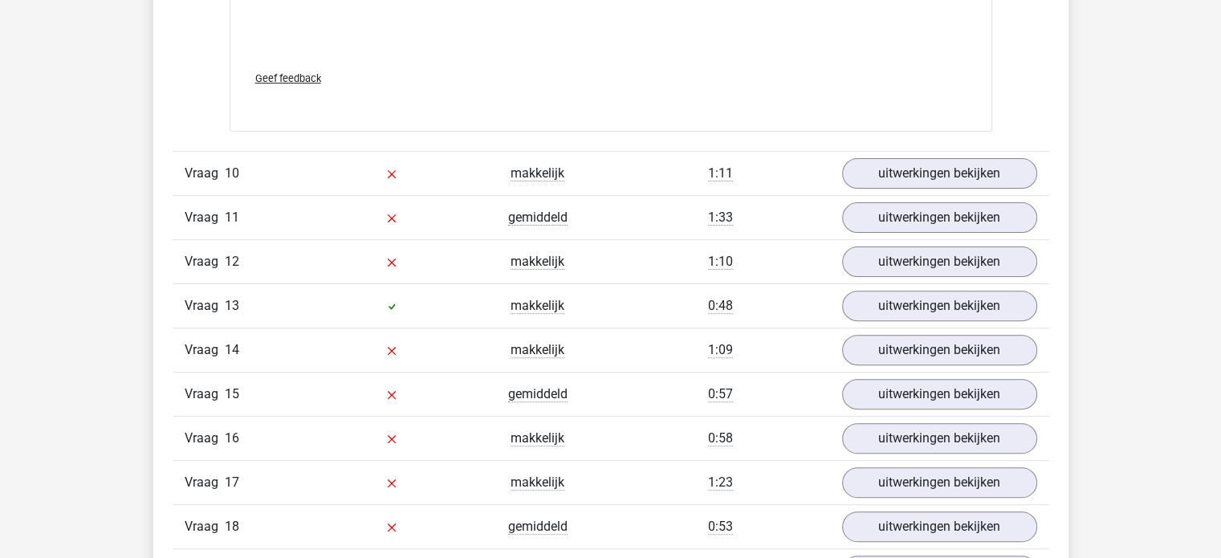
scroll to position [6583, 0]
click at [867, 161] on link "uitwerkingen bekijken" at bounding box center [939, 174] width 224 height 35
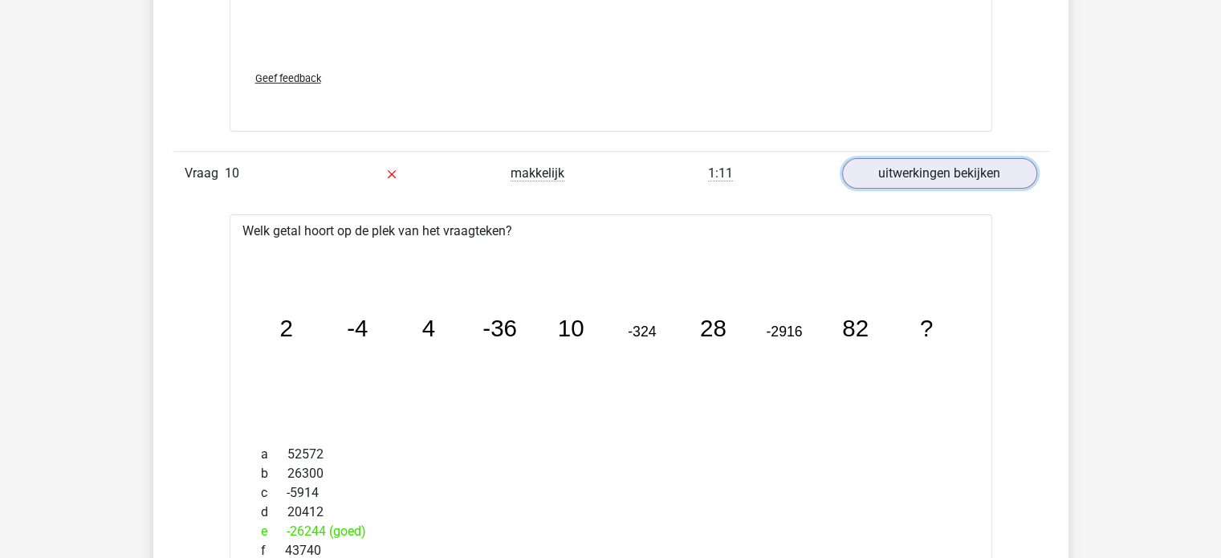
scroll to position [6663, 0]
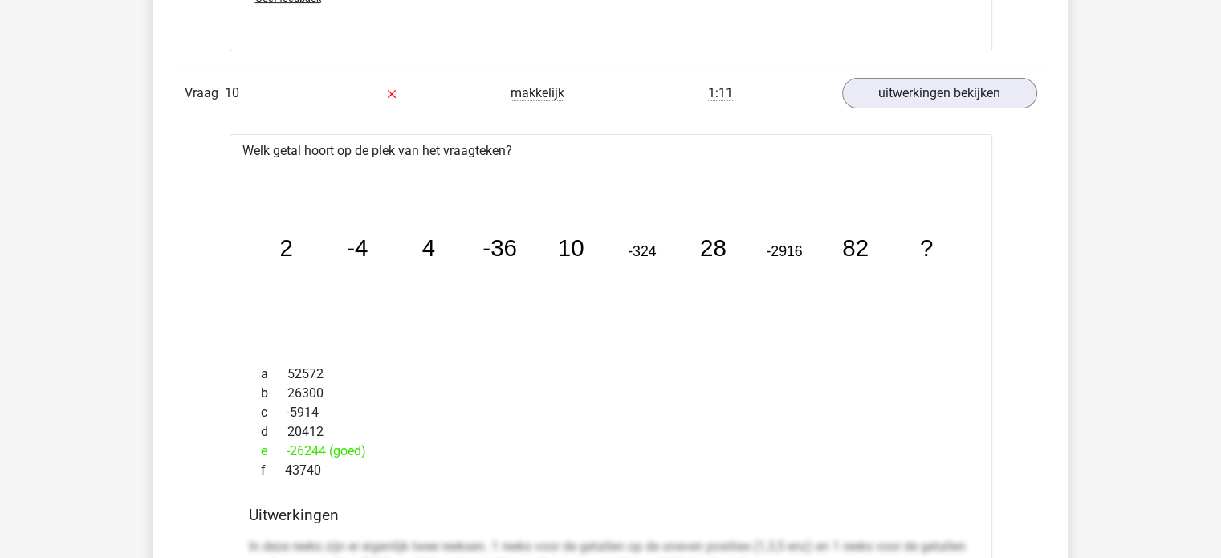
click at [685, 320] on icon "image/svg+xml 2 -4 4 -36 10 -324 28 -2916 82 ?" at bounding box center [610, 256] width 711 height 178
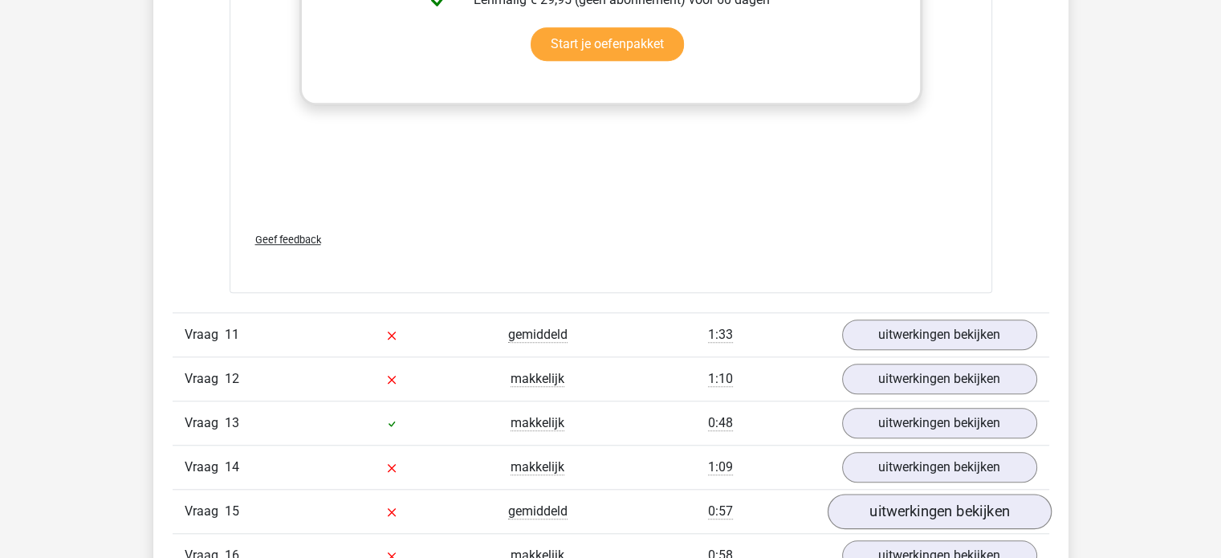
scroll to position [7466, 0]
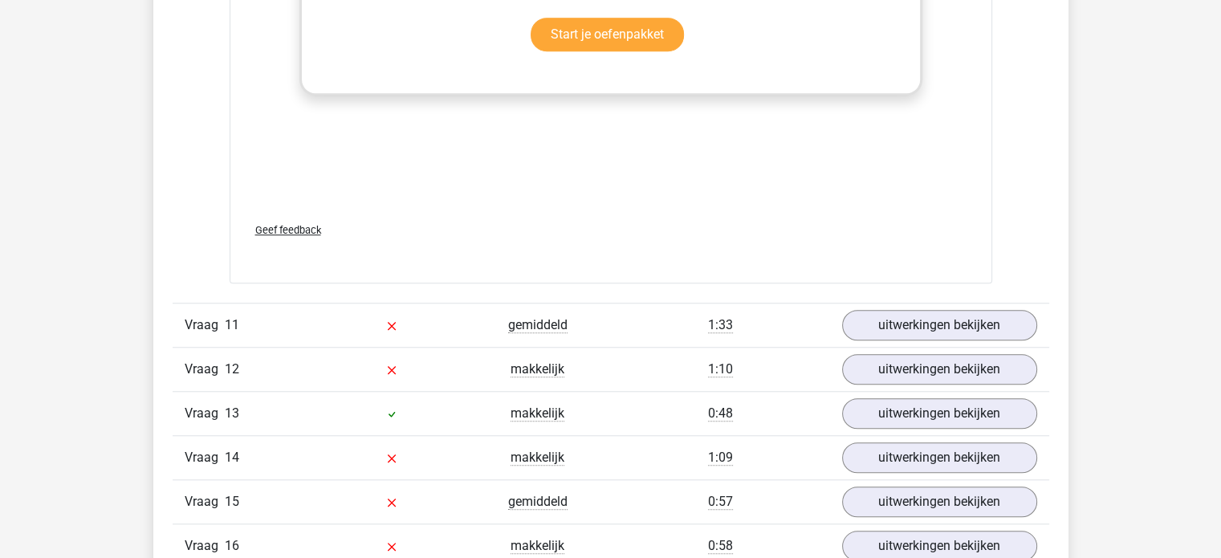
drag, startPoint x: 901, startPoint y: 314, endPoint x: 853, endPoint y: 318, distance: 47.5
click at [901, 314] on link "uitwerkingen bekijken" at bounding box center [939, 324] width 224 height 35
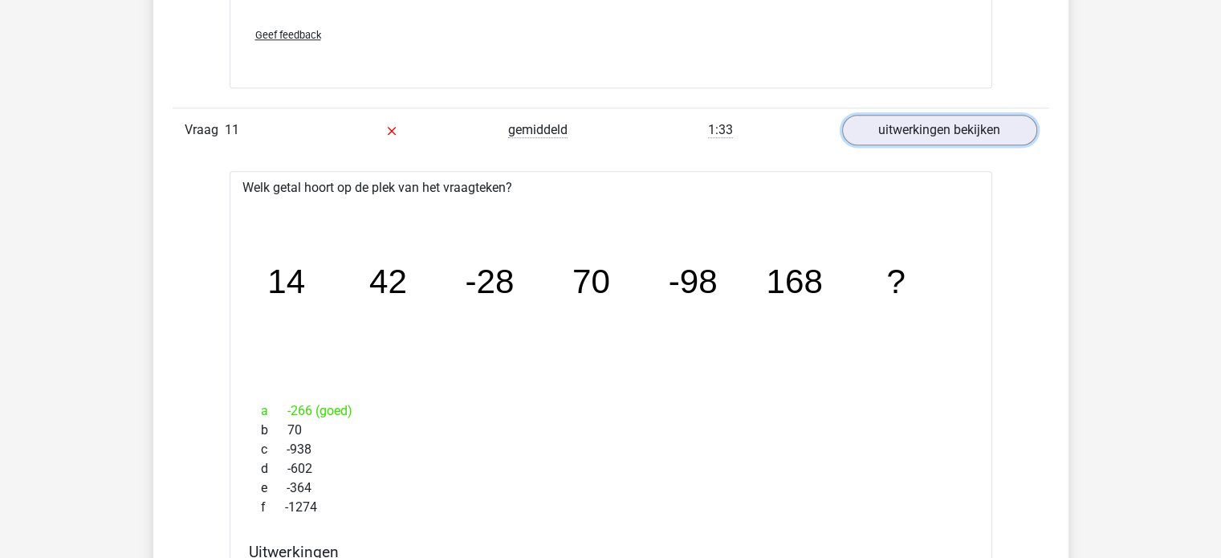
scroll to position [7707, 0]
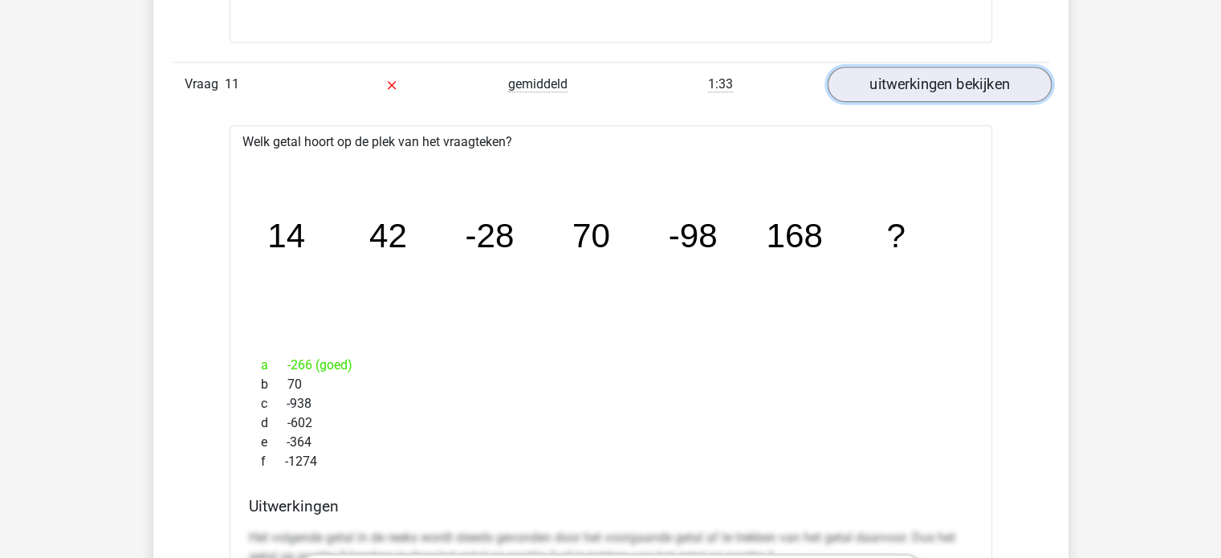
click at [873, 76] on link "uitwerkingen bekijken" at bounding box center [939, 84] width 224 height 35
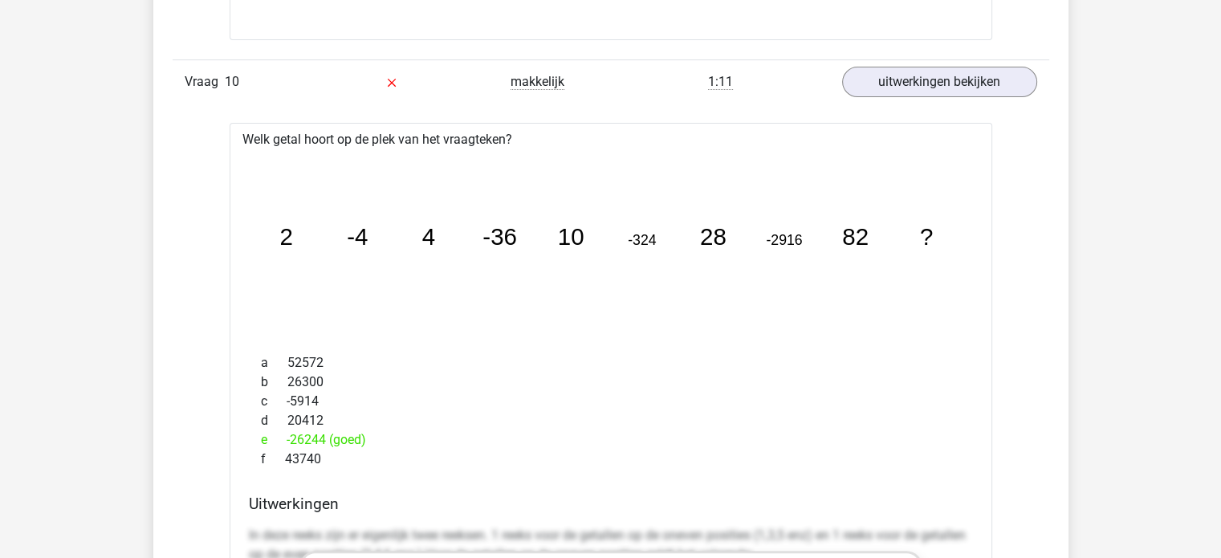
scroll to position [6663, 0]
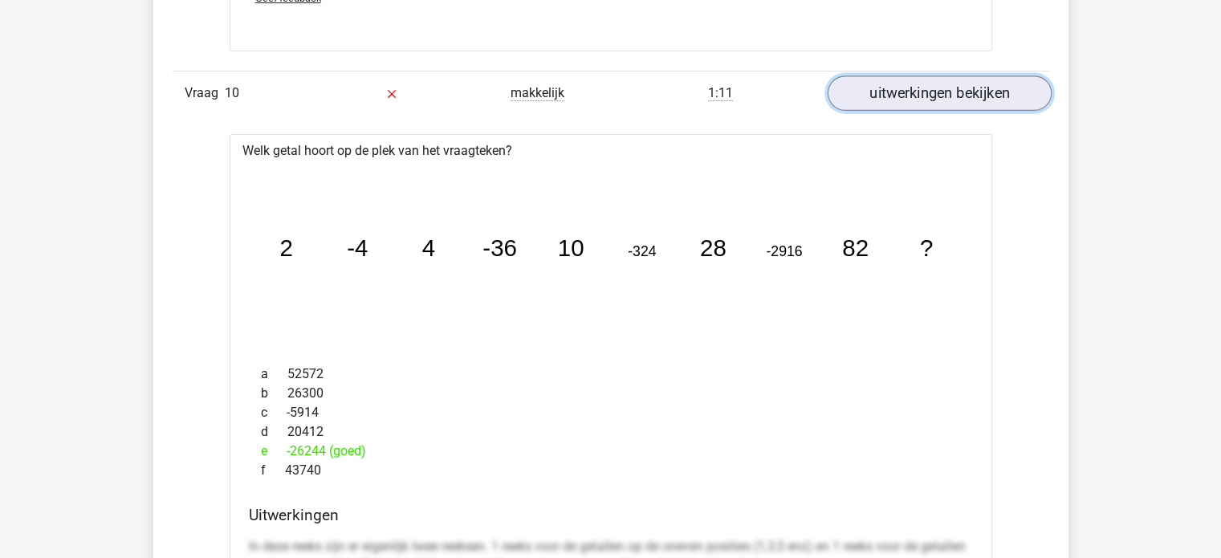
click at [886, 94] on link "uitwerkingen bekijken" at bounding box center [939, 93] width 224 height 35
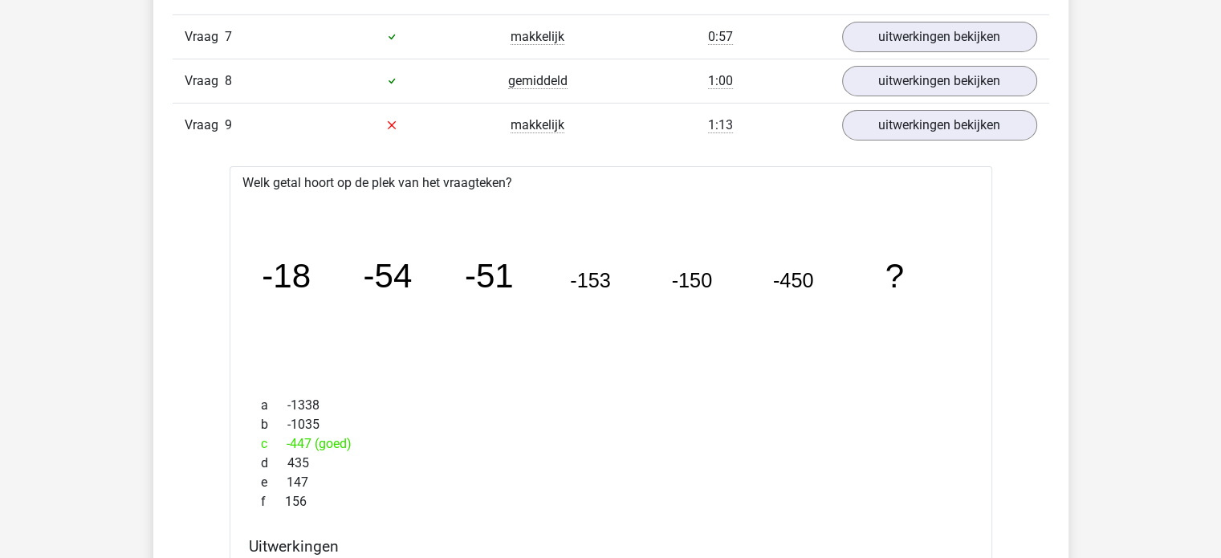
scroll to position [5459, 0]
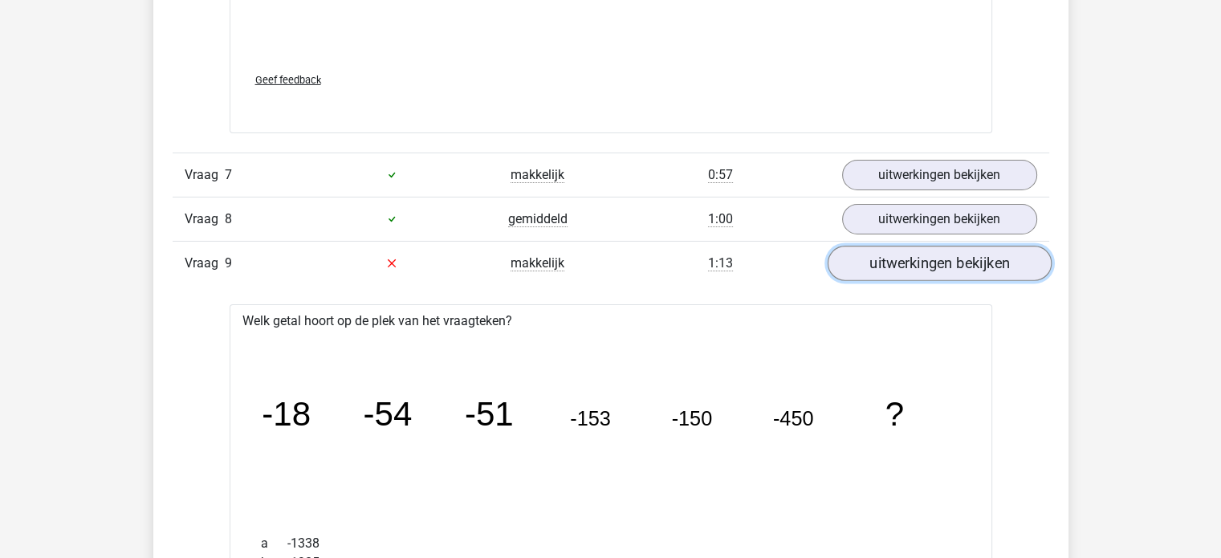
click at [864, 263] on link "uitwerkingen bekijken" at bounding box center [939, 263] width 224 height 35
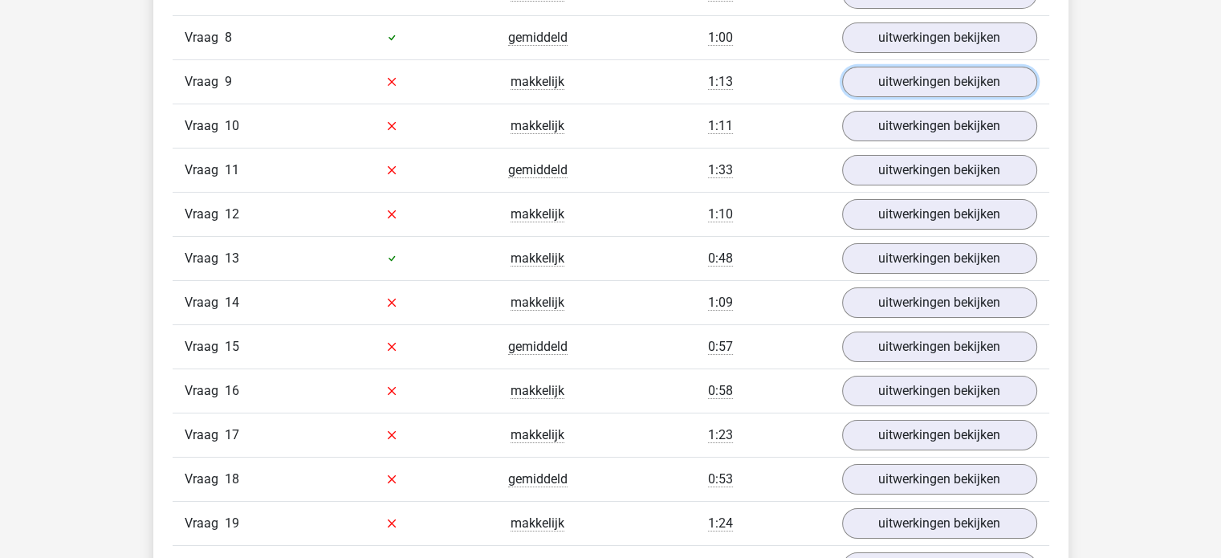
scroll to position [5540, 0]
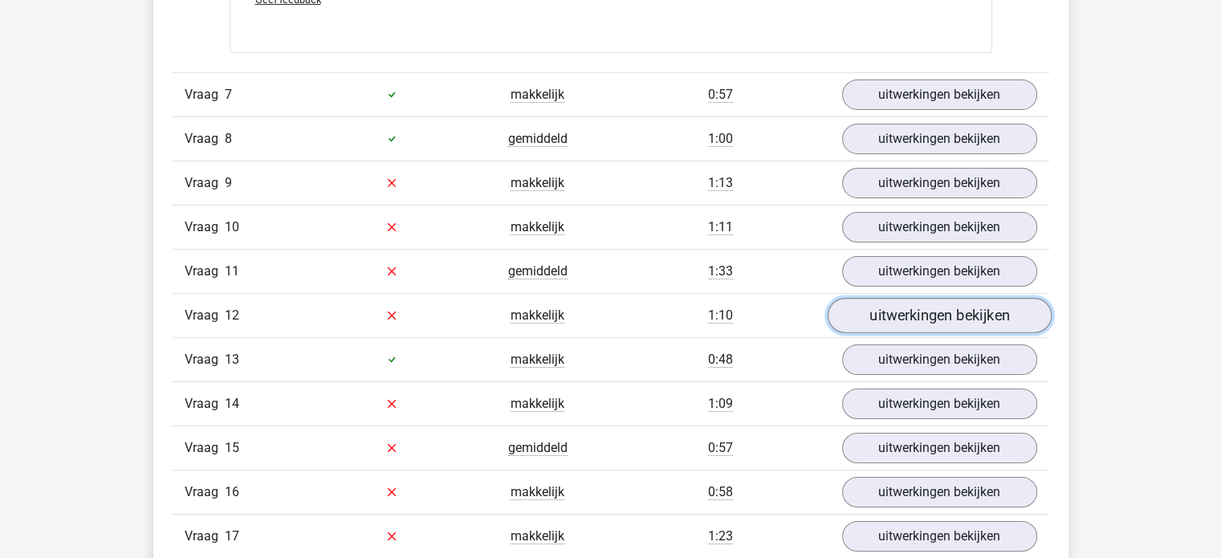
click at [894, 305] on link "uitwerkingen bekijken" at bounding box center [939, 315] width 224 height 35
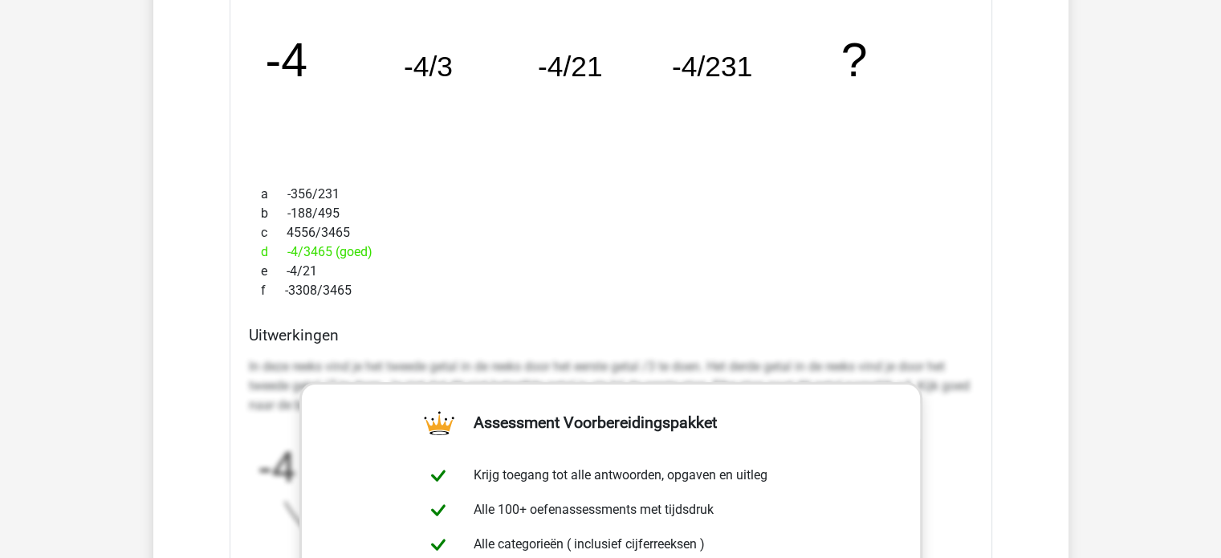
scroll to position [5459, 0]
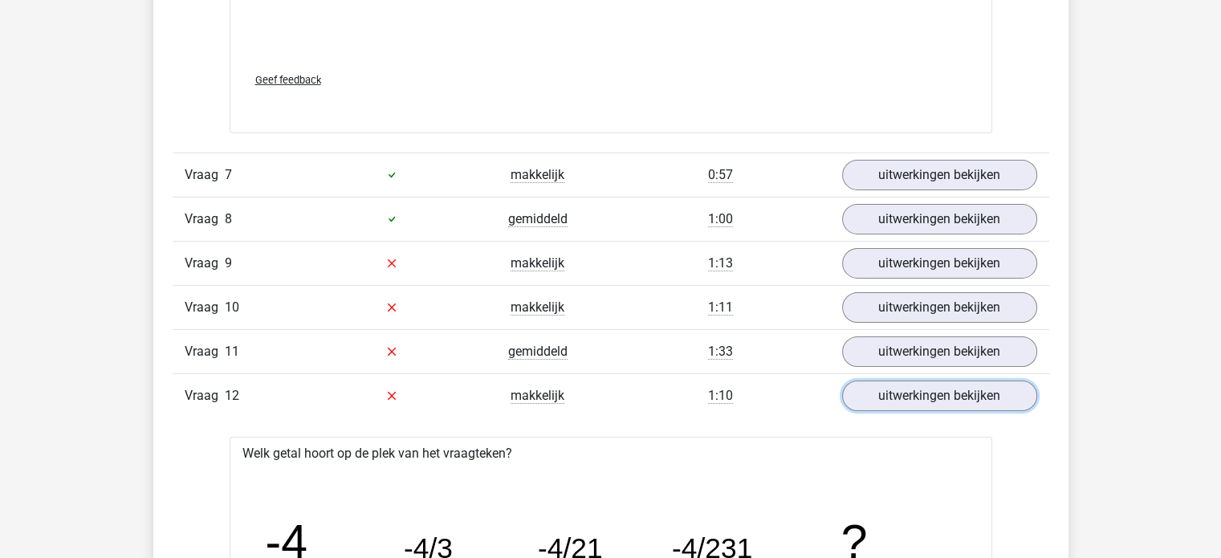
drag, startPoint x: 867, startPoint y: 385, endPoint x: 803, endPoint y: 403, distance: 66.8
click at [867, 385] on link "uitwerkingen bekijken" at bounding box center [939, 396] width 195 height 31
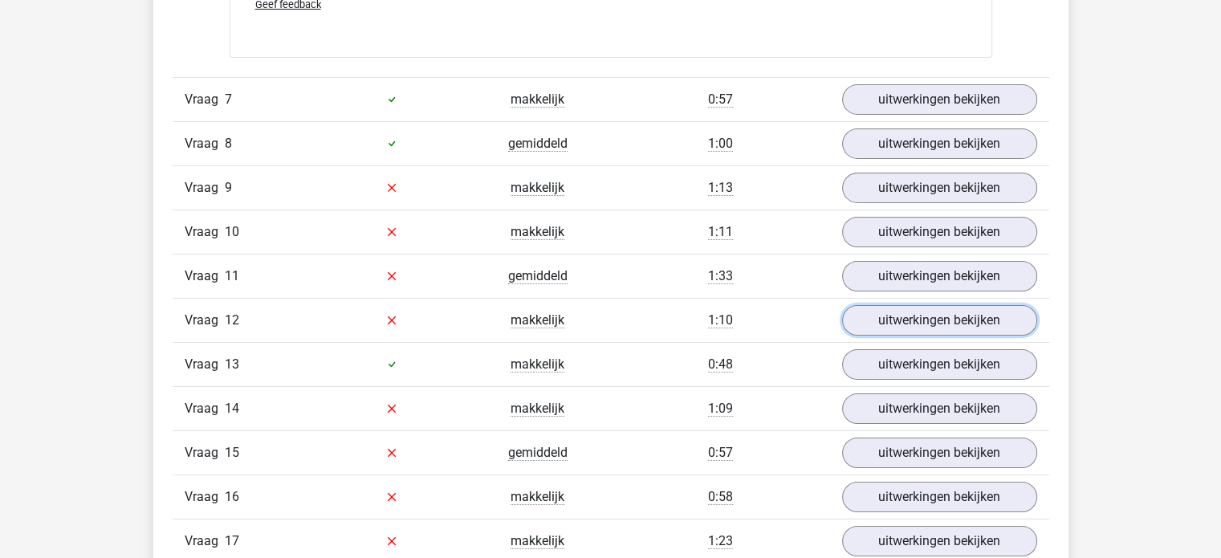
scroll to position [5620, 0]
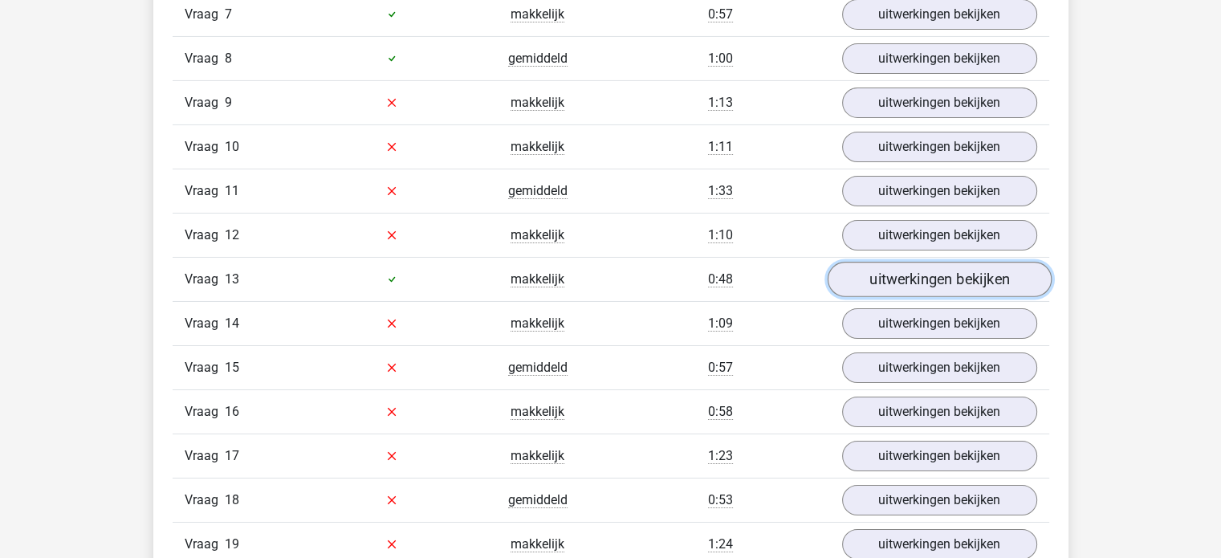
click at [911, 269] on link "uitwerkingen bekijken" at bounding box center [939, 279] width 224 height 35
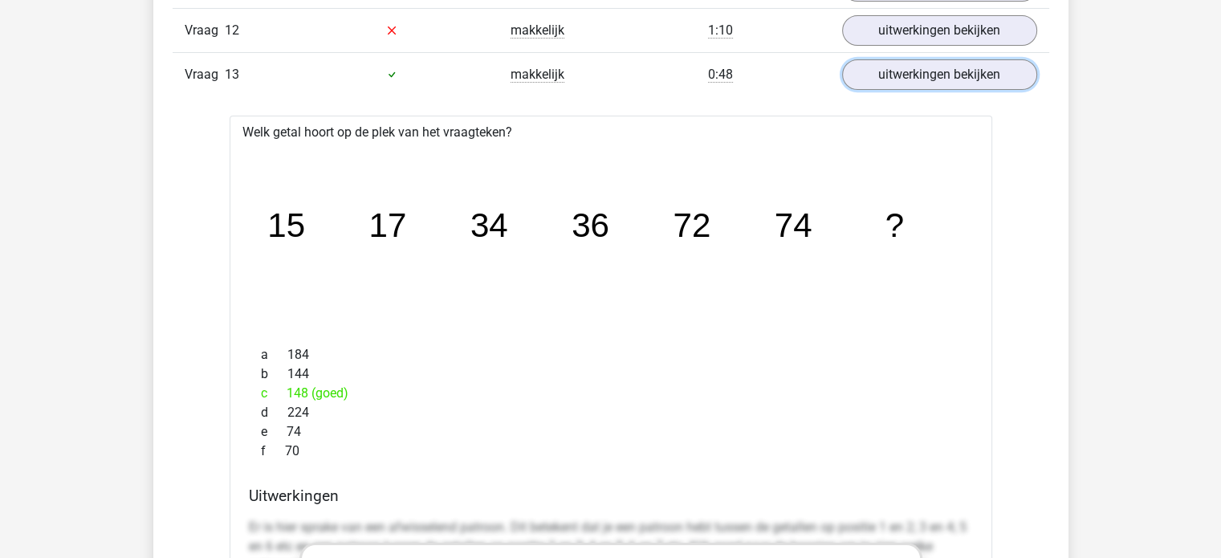
scroll to position [5861, 0]
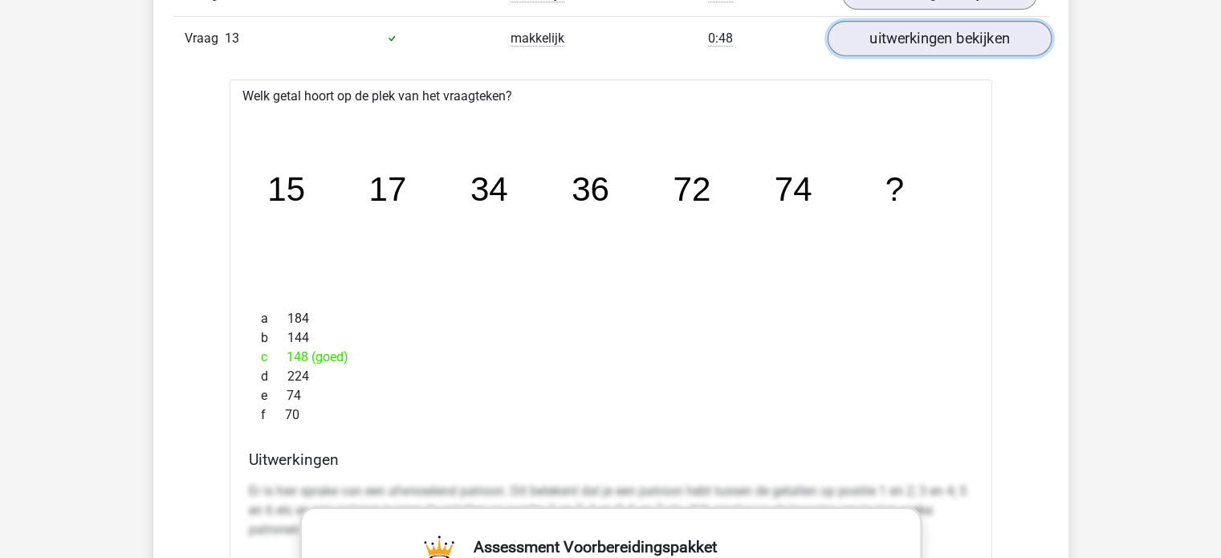
click at [959, 36] on link "uitwerkingen bekijken" at bounding box center [939, 38] width 224 height 35
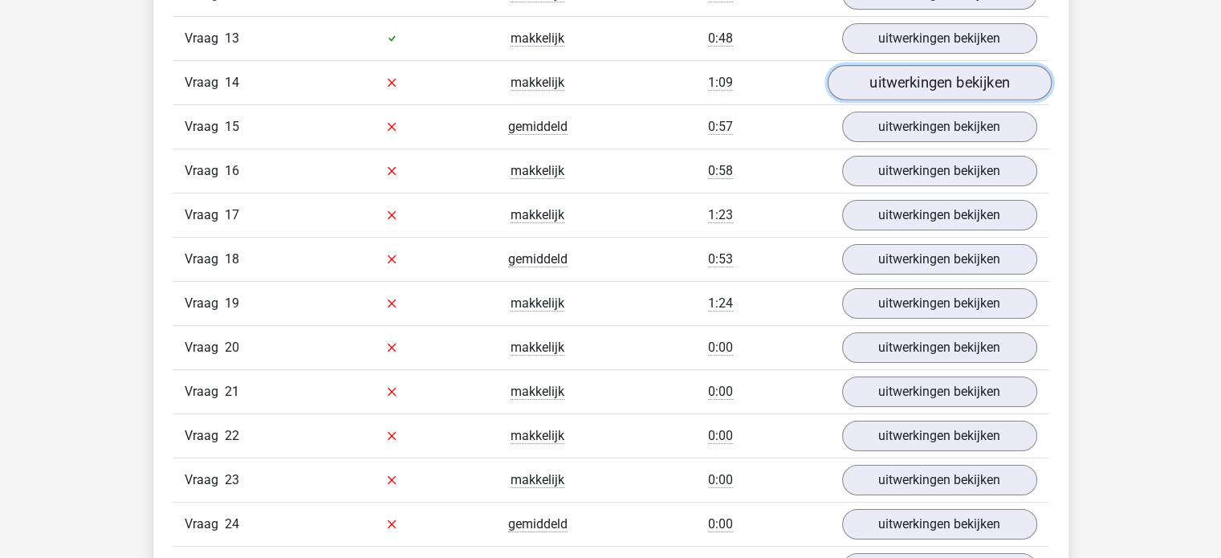
click at [906, 76] on link "uitwerkingen bekijken" at bounding box center [939, 82] width 224 height 35
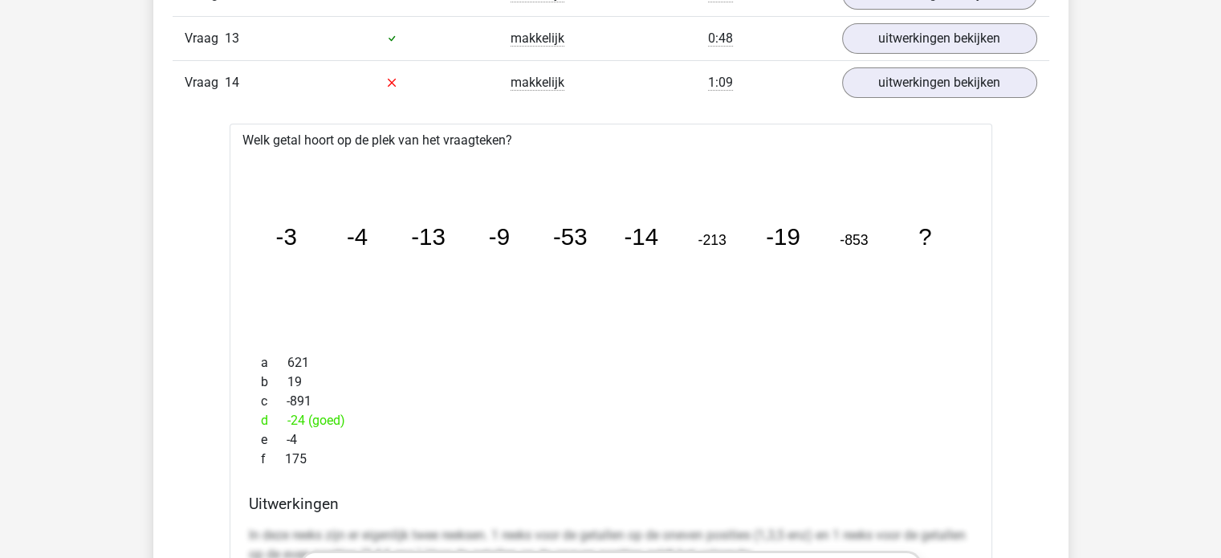
click at [602, 330] on div "image/svg+xml -3 -4 -13 -9 -53 -14 -213 -19 -853 ?" at bounding box center [610, 245] width 737 height 191
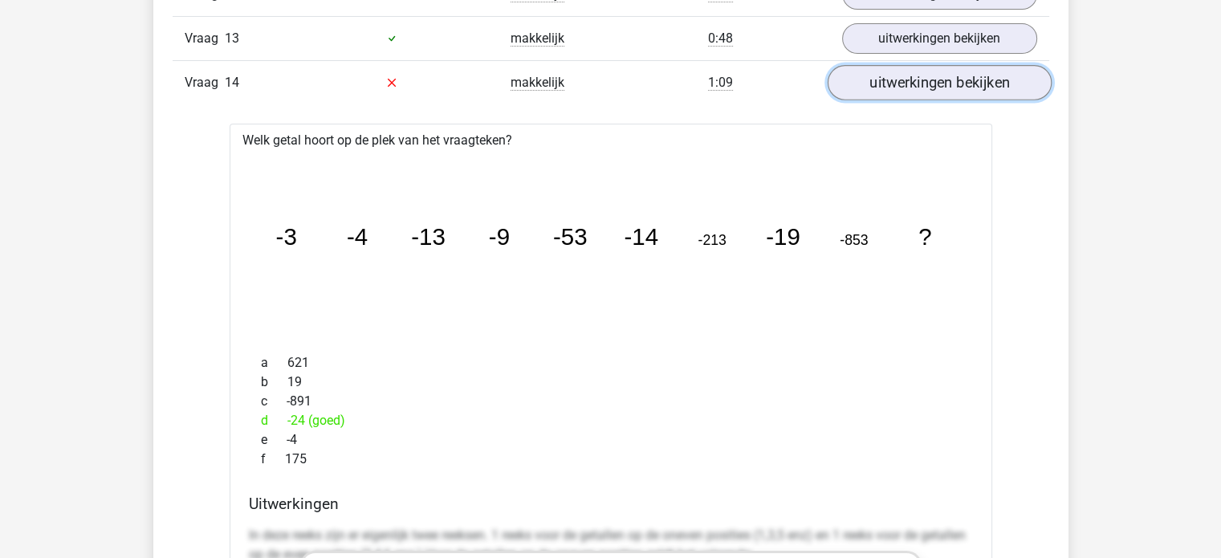
drag, startPoint x: 898, startPoint y: 67, endPoint x: 878, endPoint y: 88, distance: 29.0
click at [898, 67] on link "uitwerkingen bekijken" at bounding box center [939, 82] width 224 height 35
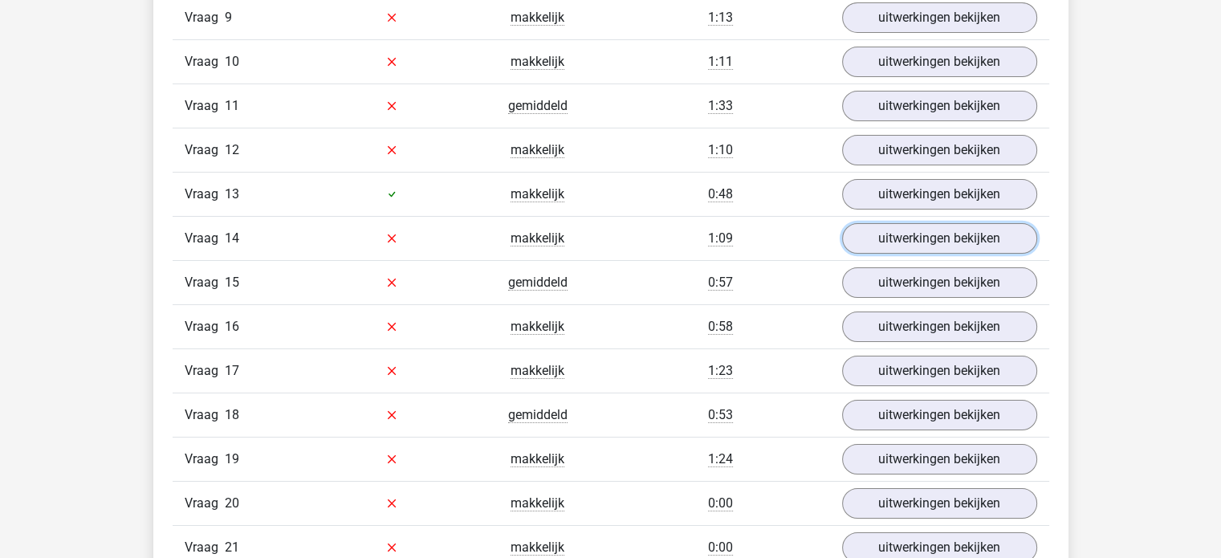
scroll to position [5700, 0]
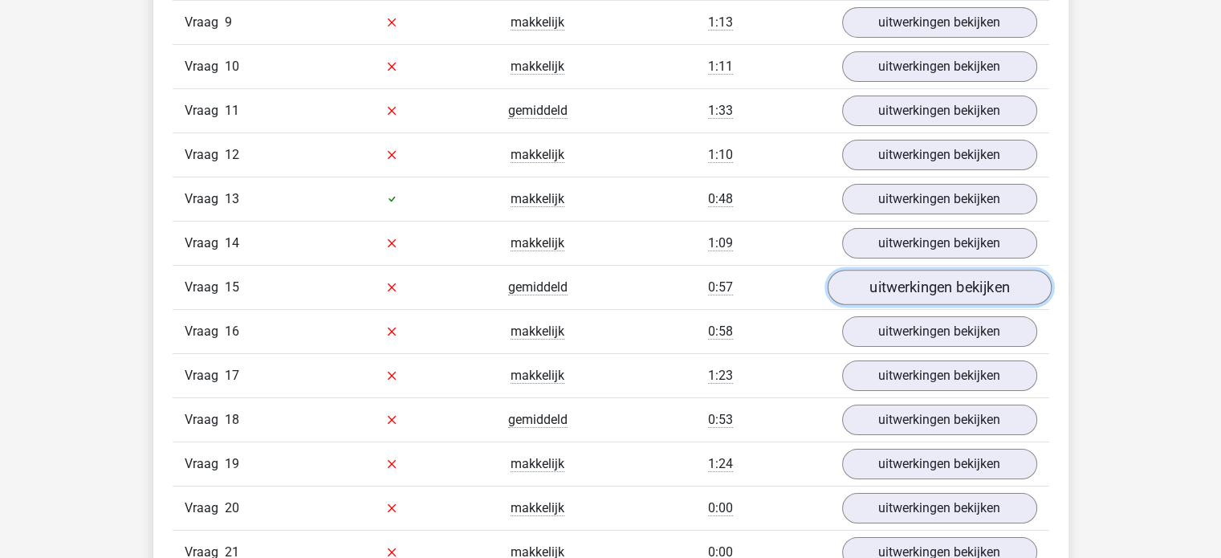
click at [872, 282] on link "uitwerkingen bekijken" at bounding box center [939, 287] width 224 height 35
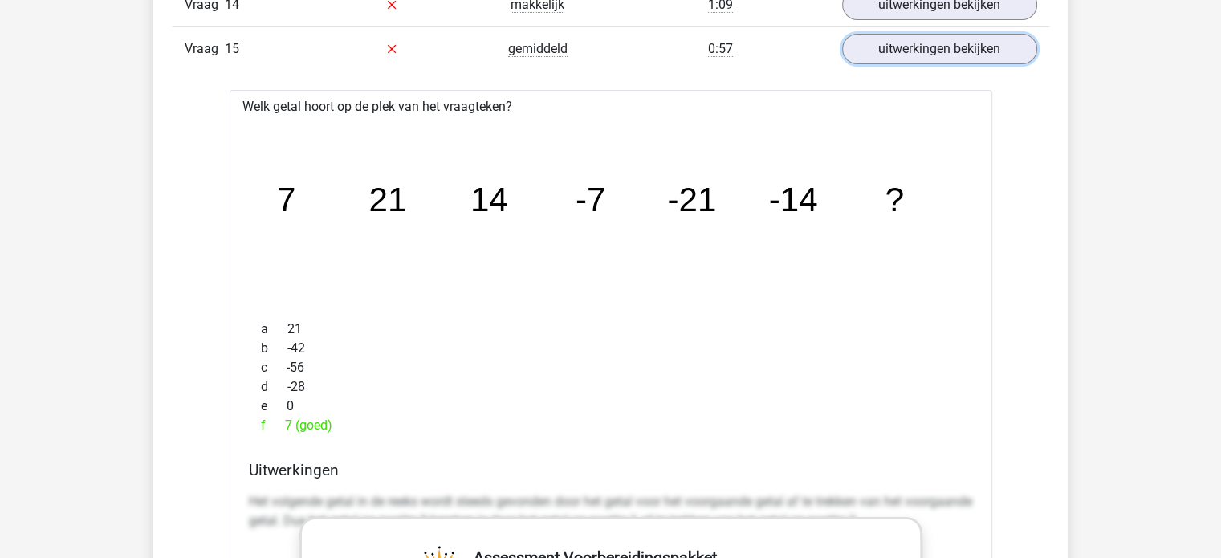
scroll to position [5941, 0]
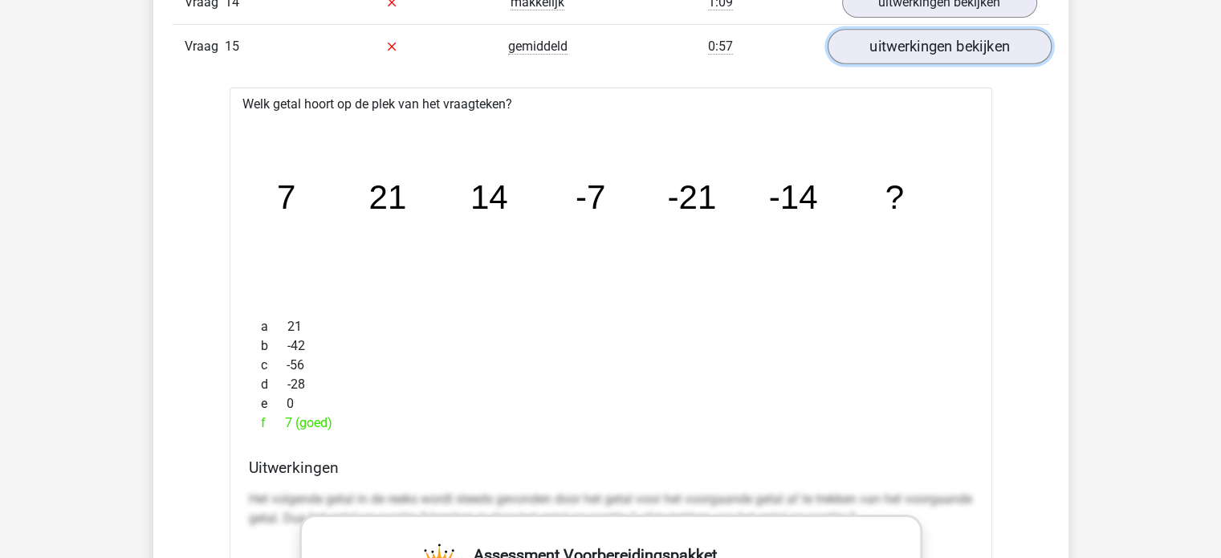
click at [905, 48] on link "uitwerkingen bekijken" at bounding box center [939, 46] width 224 height 35
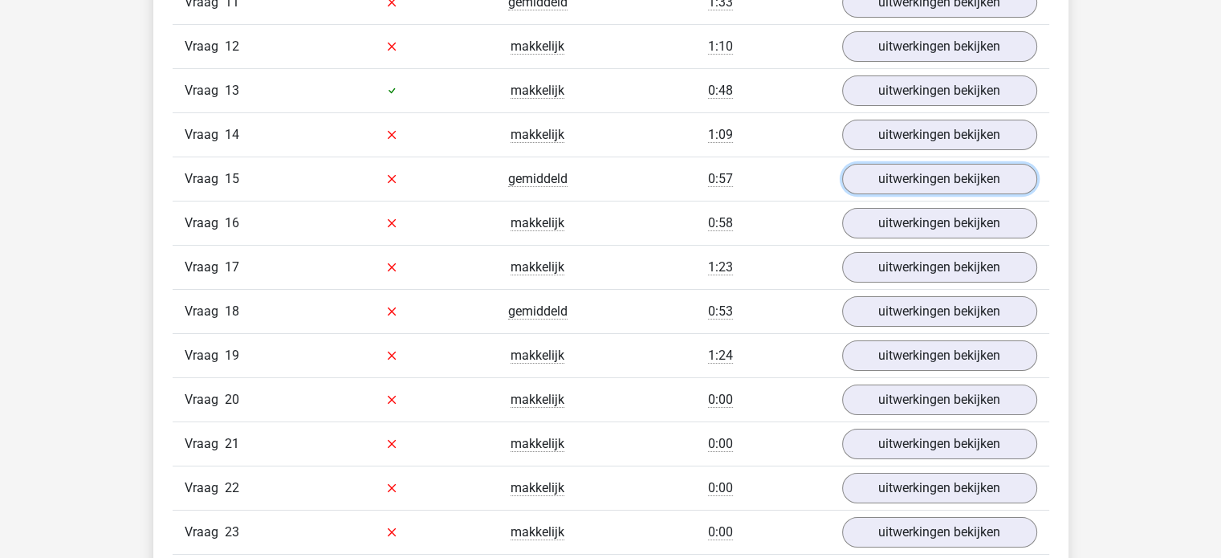
scroll to position [5780, 0]
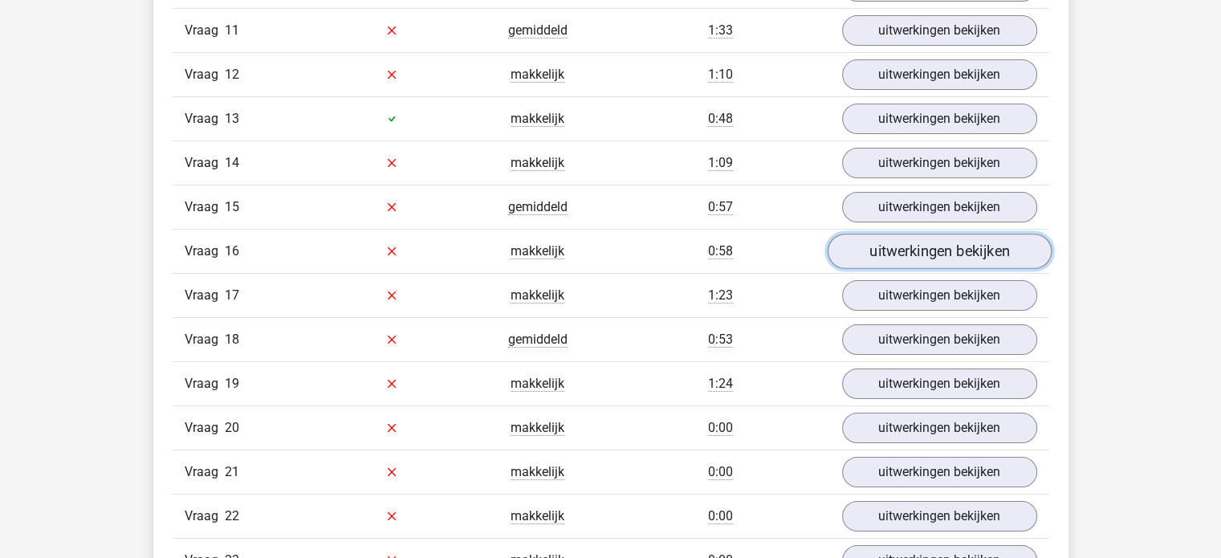
click at [920, 246] on link "uitwerkingen bekijken" at bounding box center [939, 251] width 224 height 35
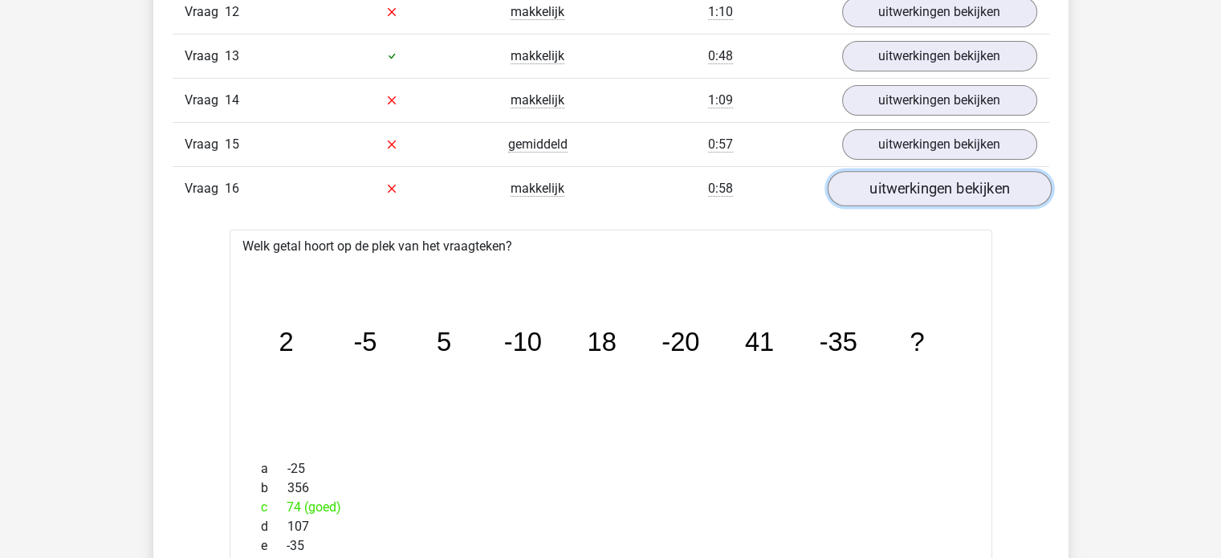
scroll to position [5941, 0]
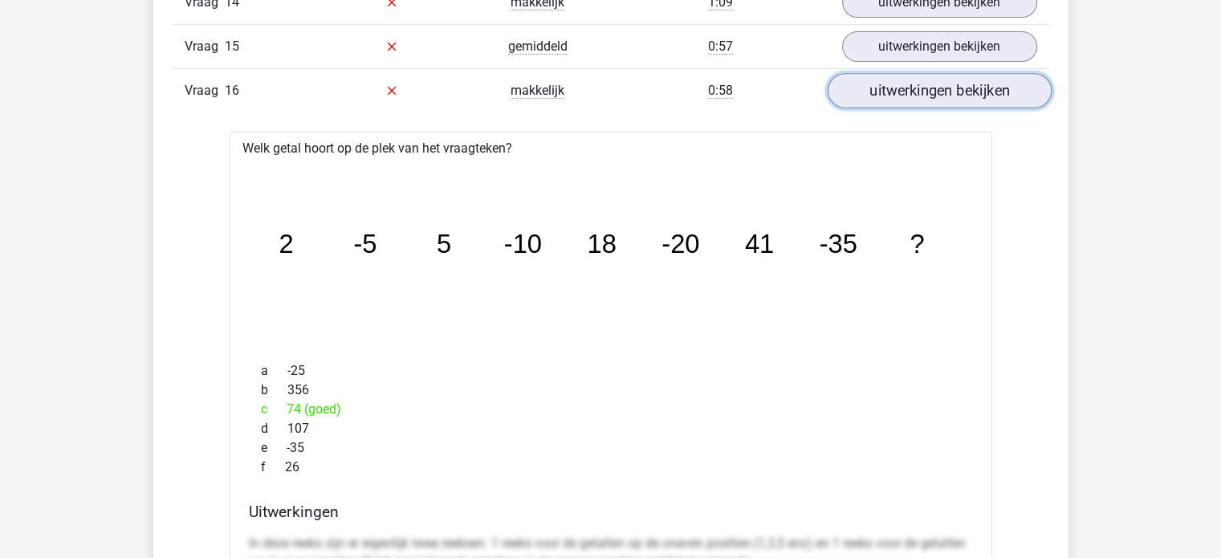
click at [877, 88] on link "uitwerkingen bekijken" at bounding box center [939, 90] width 224 height 35
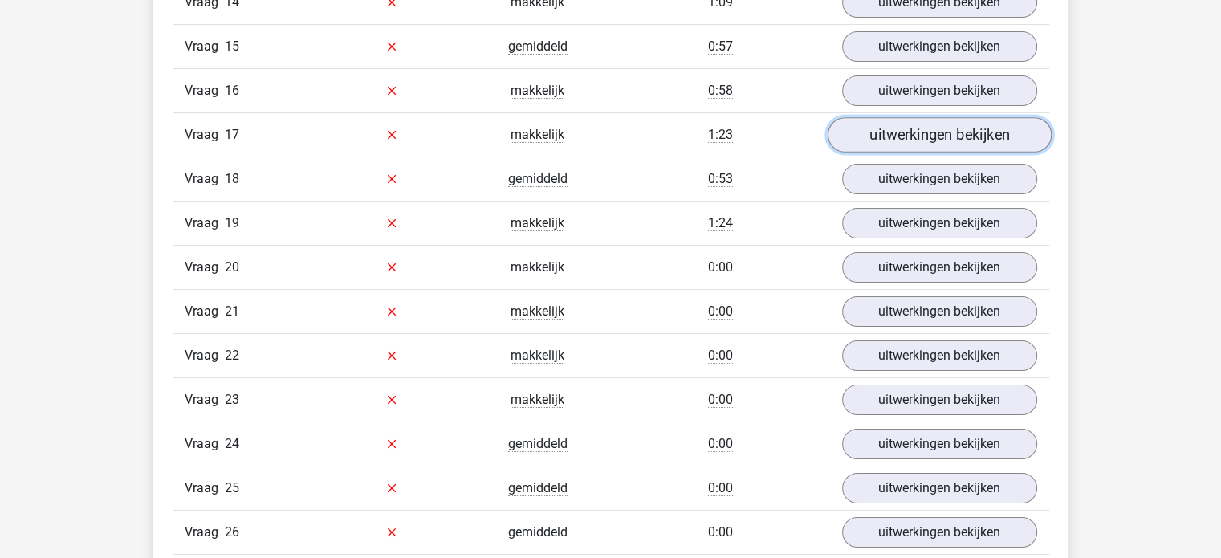
click at [886, 124] on link "uitwerkingen bekijken" at bounding box center [939, 134] width 224 height 35
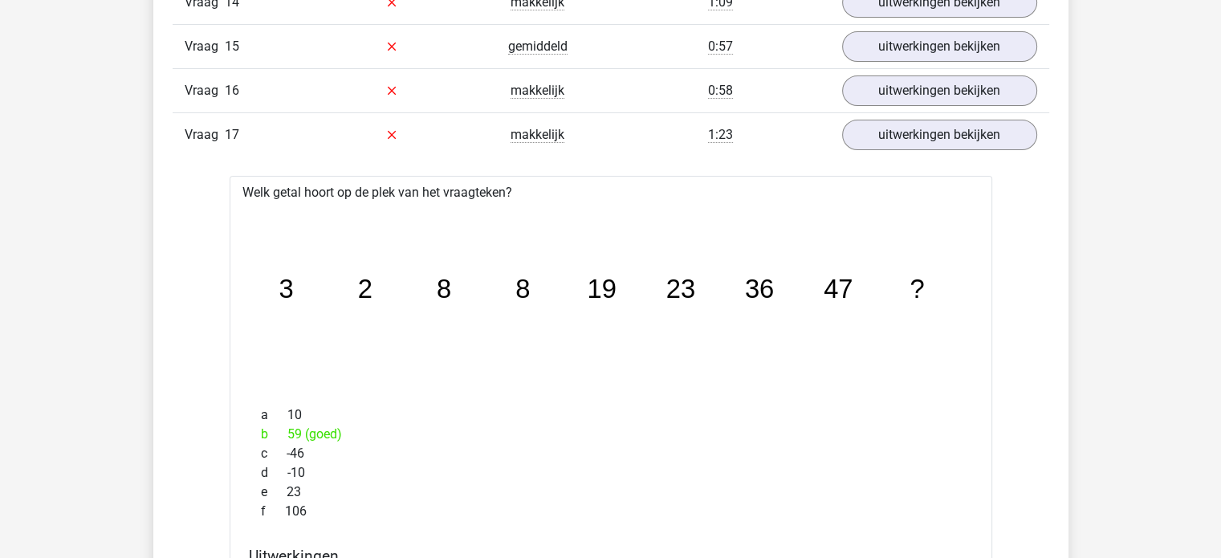
click at [582, 237] on icon "image/svg+xml 3 2 8 8 19 23 36 47 ?" at bounding box center [610, 298] width 711 height 178
drag, startPoint x: 905, startPoint y: 124, endPoint x: 882, endPoint y: 137, distance: 26.6
click at [905, 124] on link "uitwerkingen bekijken" at bounding box center [939, 134] width 224 height 35
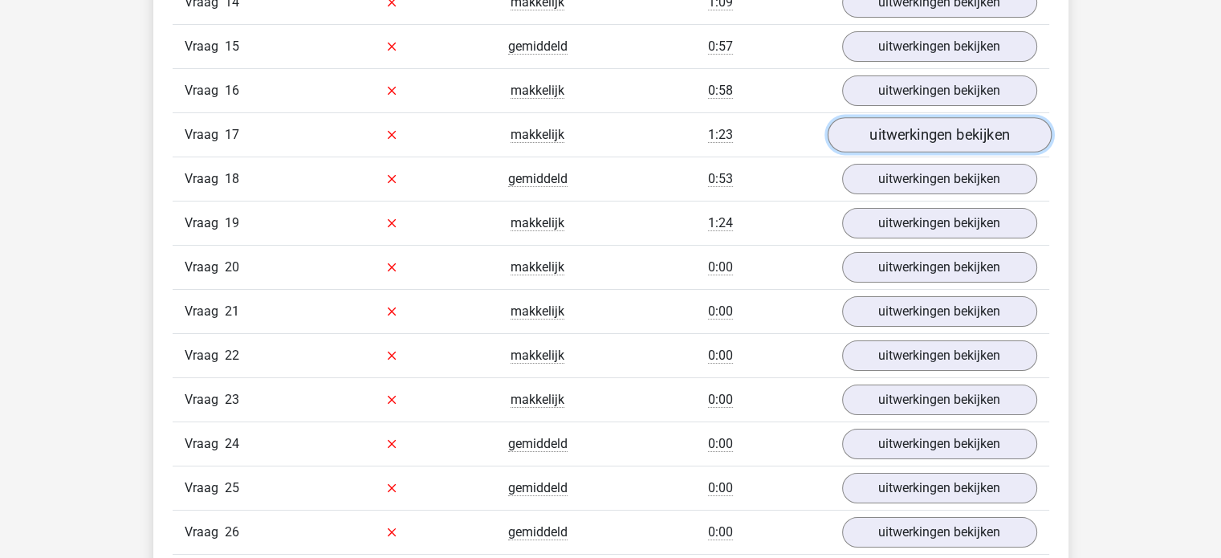
click at [944, 119] on link "uitwerkingen bekijken" at bounding box center [939, 134] width 224 height 35
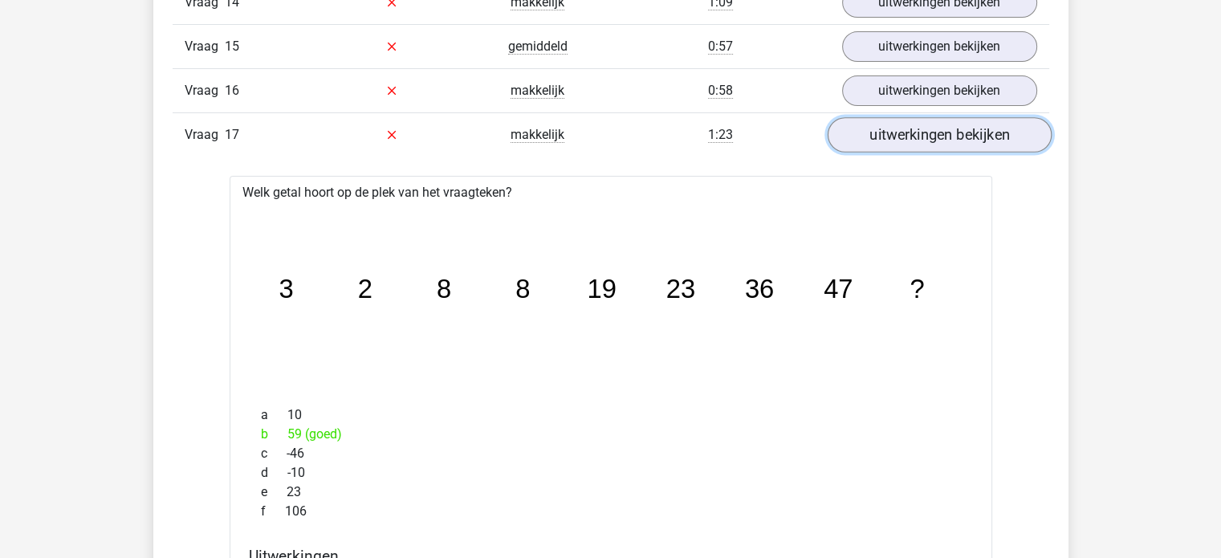
click at [911, 117] on link "uitwerkingen bekijken" at bounding box center [939, 134] width 224 height 35
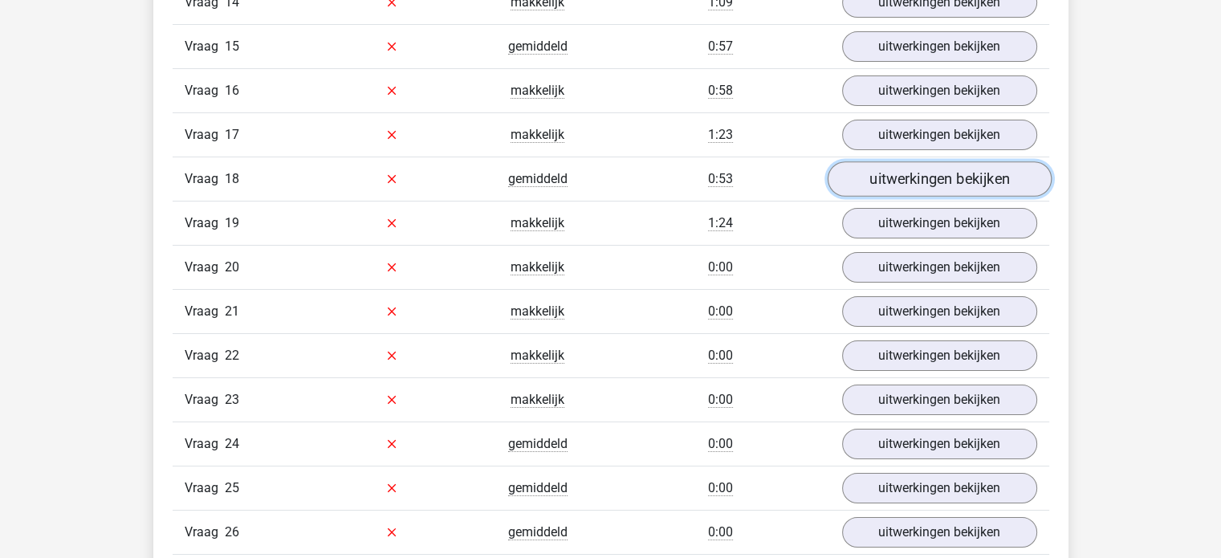
click at [901, 172] on link "uitwerkingen bekijken" at bounding box center [939, 178] width 224 height 35
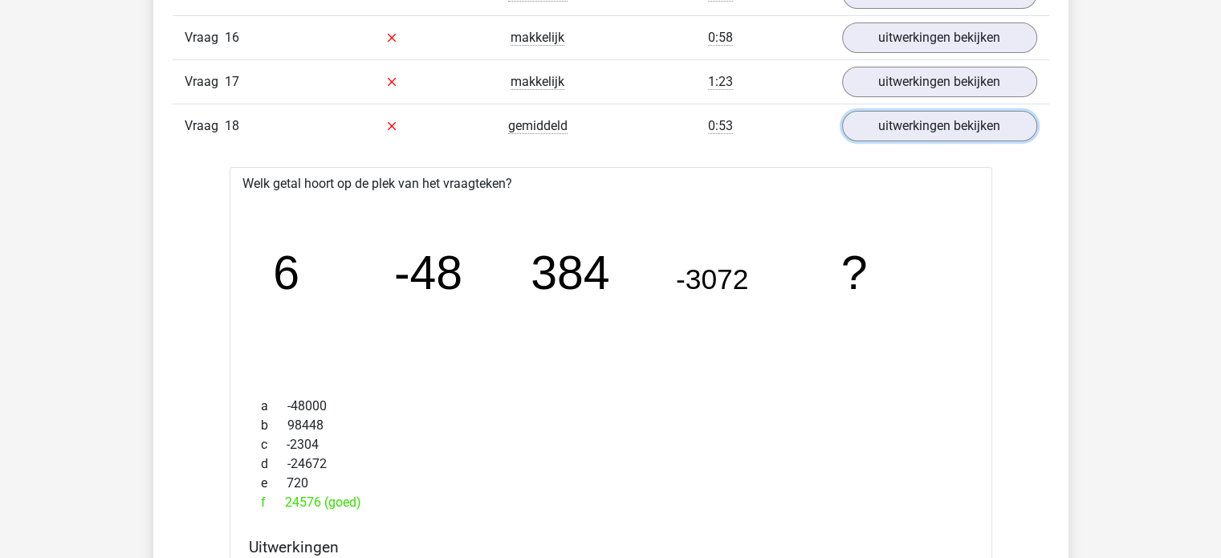
scroll to position [6021, 0]
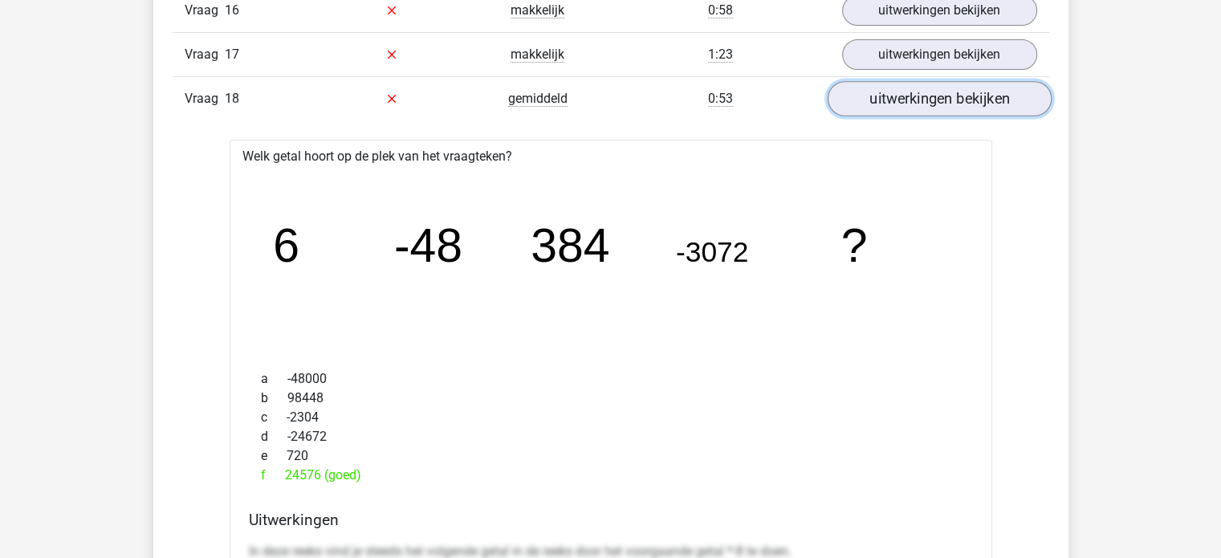
click at [898, 99] on link "uitwerkingen bekijken" at bounding box center [939, 98] width 224 height 35
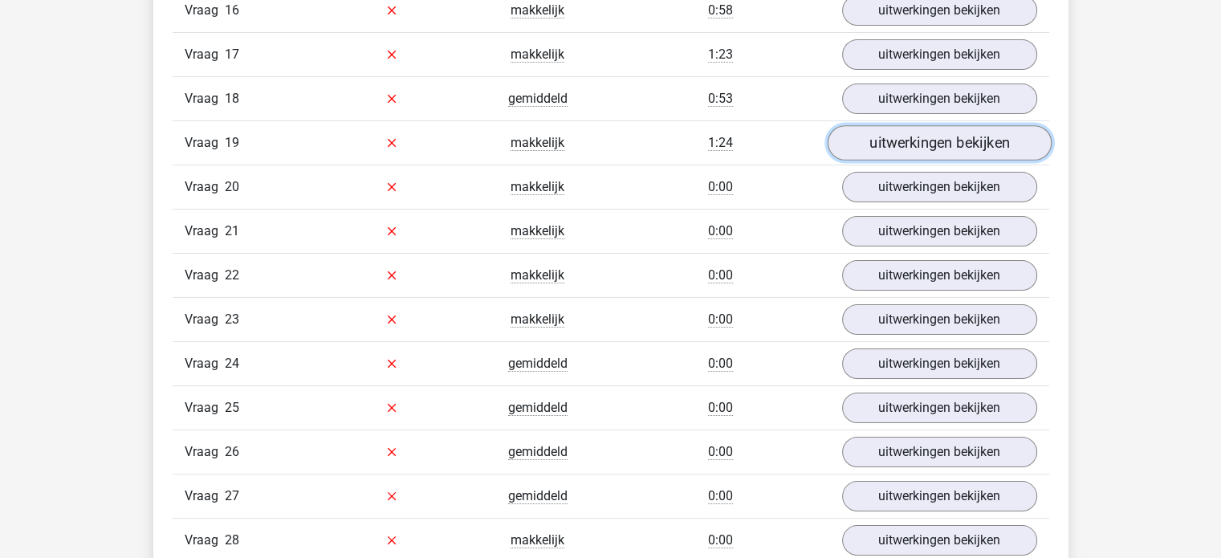
click at [878, 137] on link "uitwerkingen bekijken" at bounding box center [939, 142] width 224 height 35
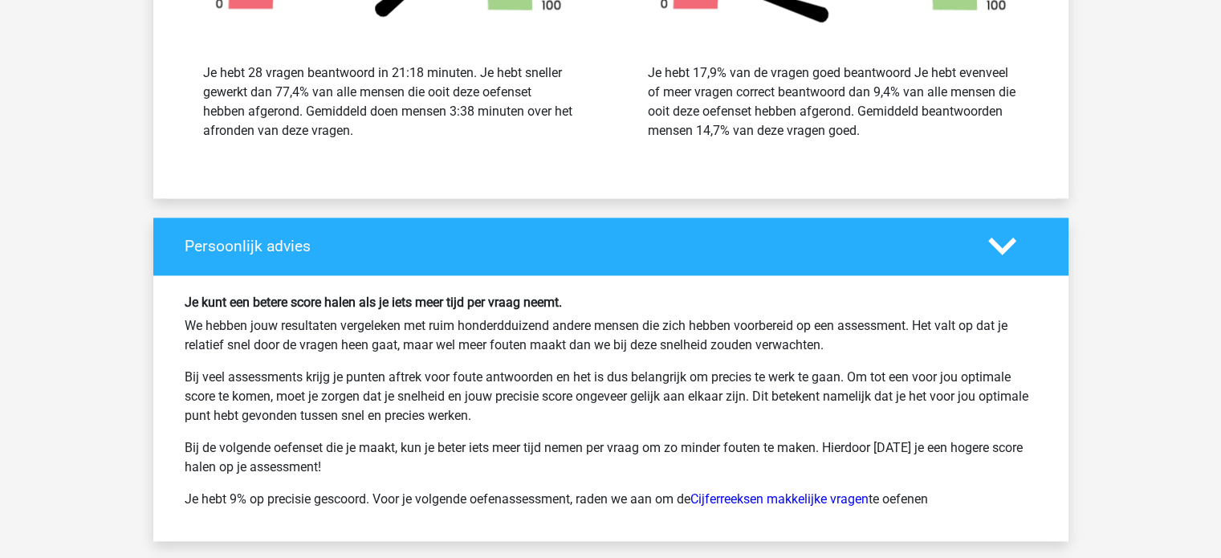
scroll to position [7948, 0]
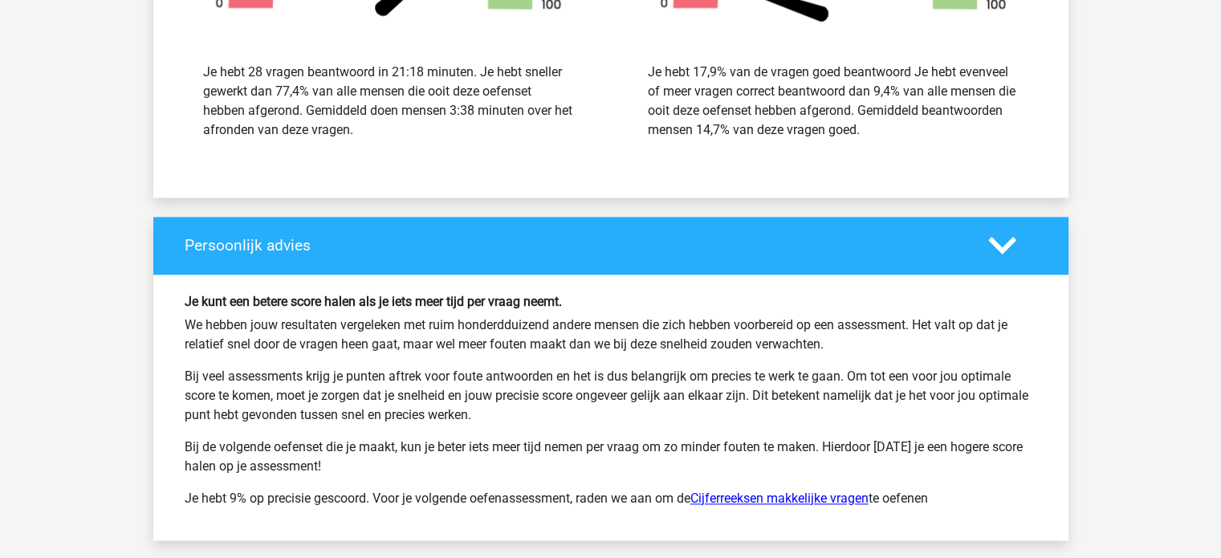
click at [836, 491] on link "Cijferreeksen makkelijke vragen" at bounding box center [779, 498] width 178 height 15
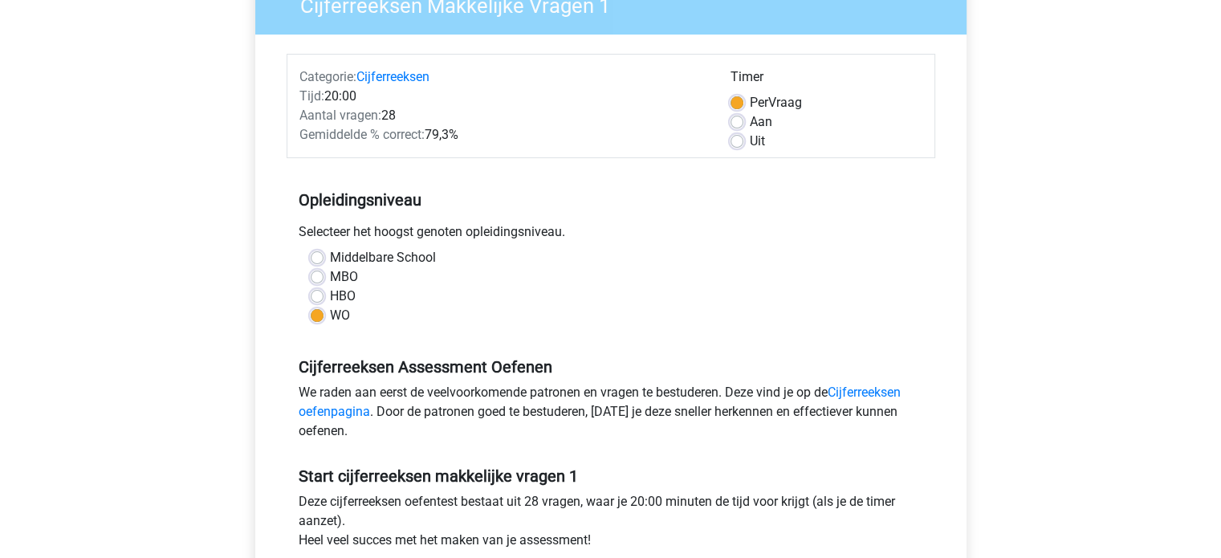
scroll to position [161, 0]
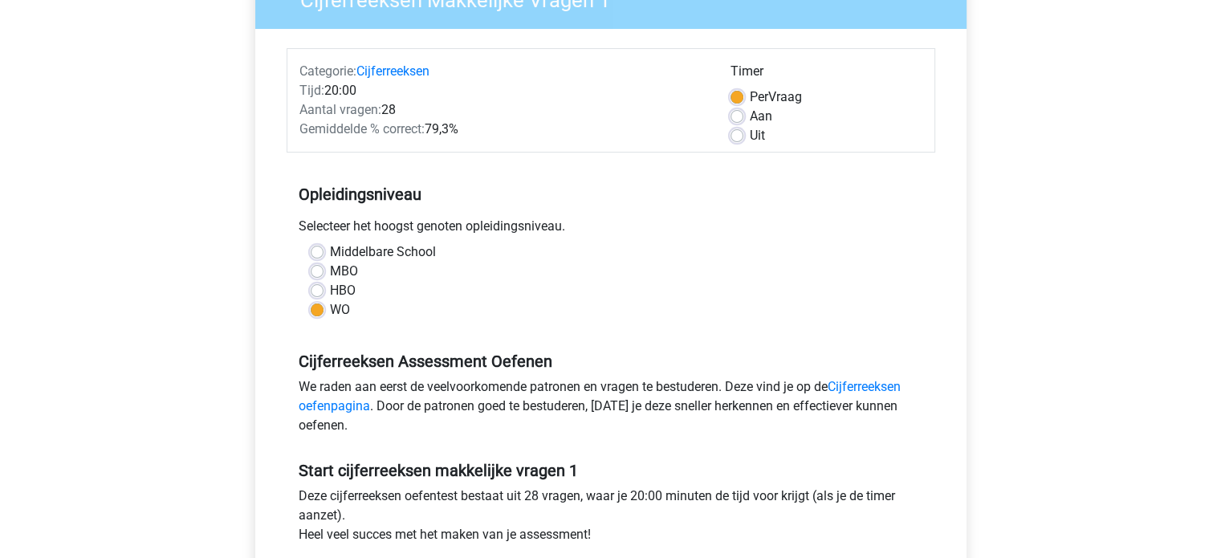
click at [750, 112] on label "Aan" at bounding box center [761, 116] width 22 height 19
click at [735, 112] on input "Aan" at bounding box center [737, 115] width 13 height 16
radio input "true"
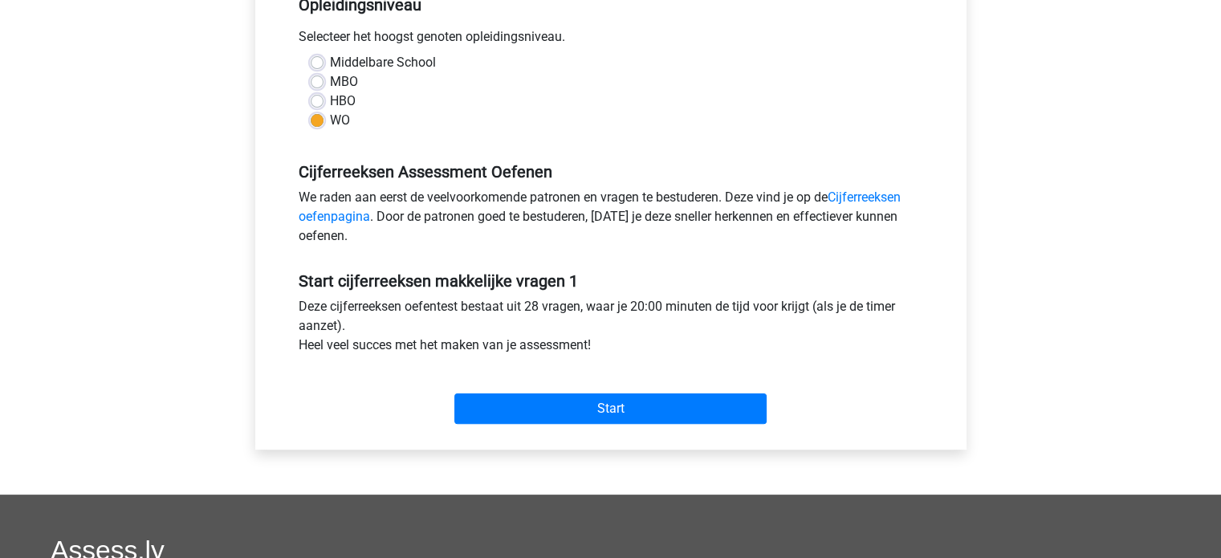
scroll to position [482, 0]
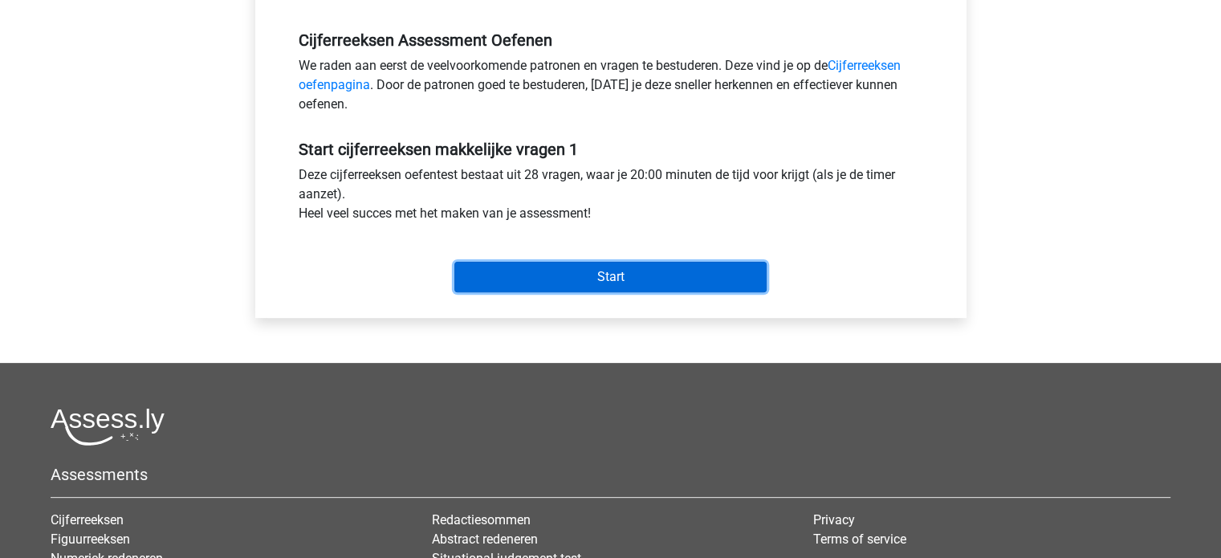
click at [645, 269] on input "Start" at bounding box center [610, 277] width 312 height 31
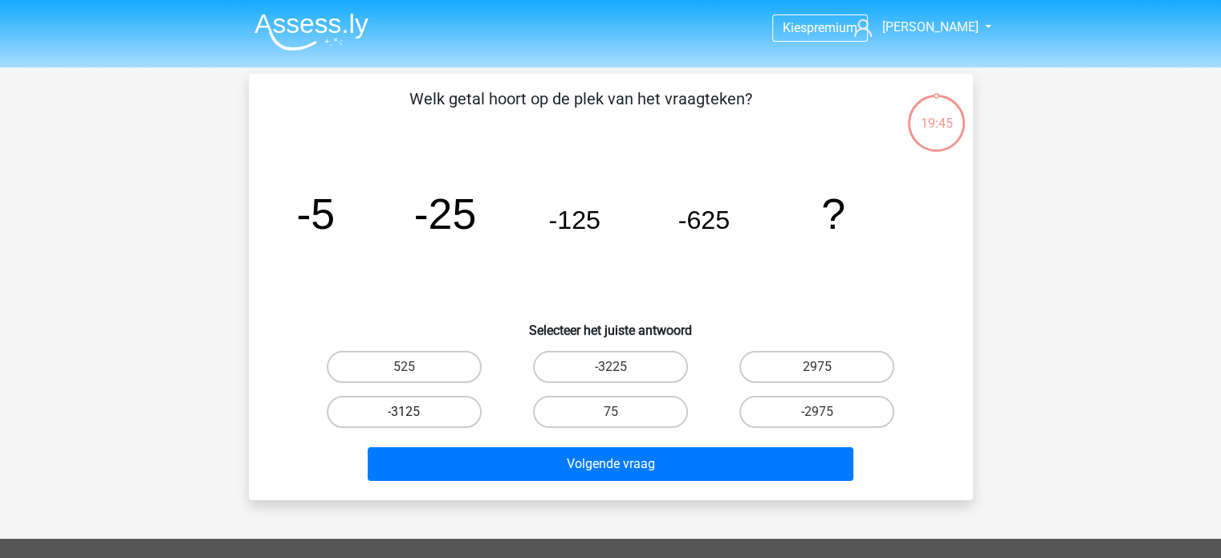
click at [419, 403] on label "-3125" at bounding box center [404, 412] width 155 height 32
click at [414, 412] on input "-3125" at bounding box center [409, 417] width 10 height 10
radio input "true"
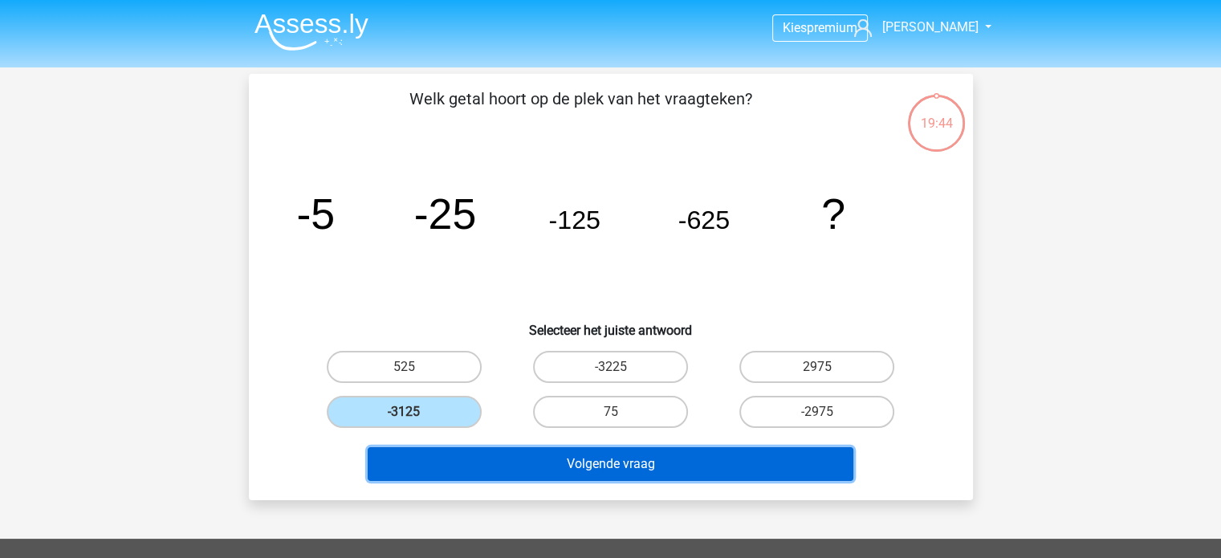
click at [453, 459] on button "Volgende vraag" at bounding box center [611, 464] width 486 height 34
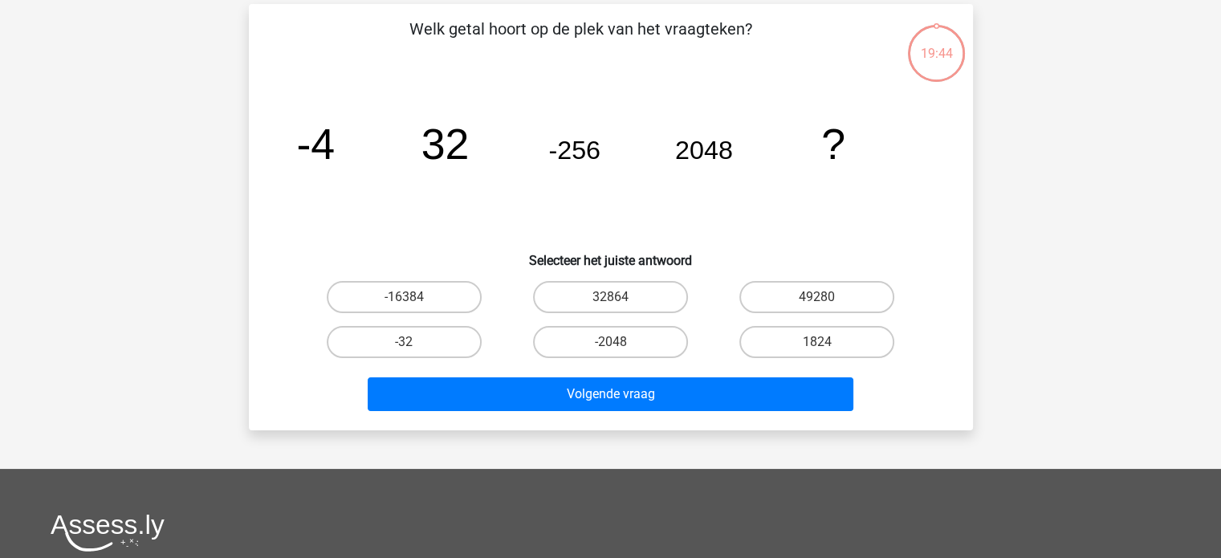
scroll to position [74, 0]
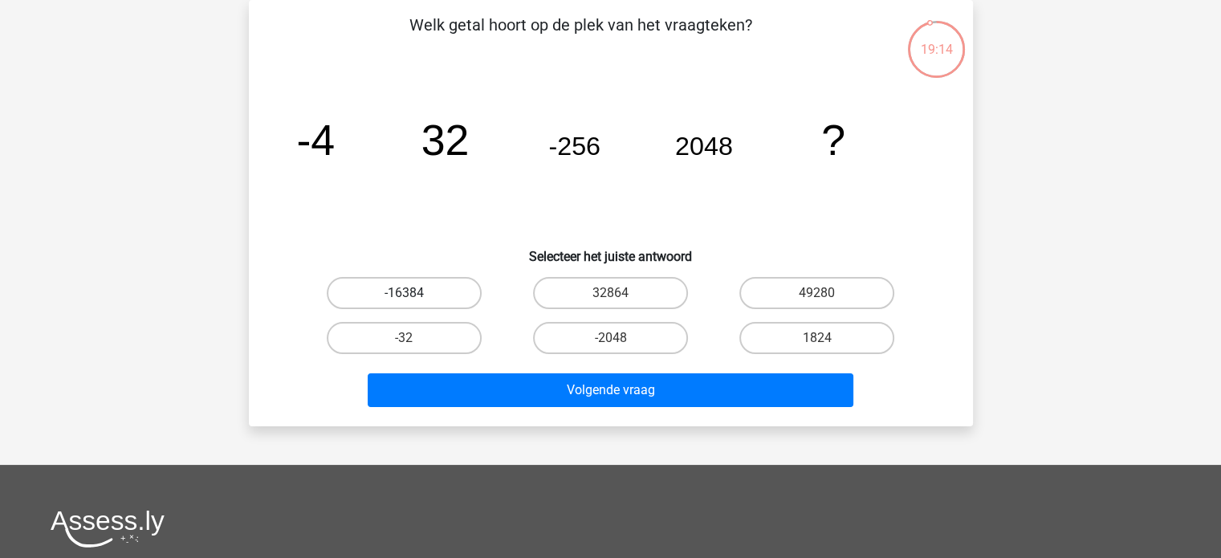
click at [434, 297] on label "-16384" at bounding box center [404, 293] width 155 height 32
click at [414, 297] on input "-16384" at bounding box center [409, 298] width 10 height 10
radio input "true"
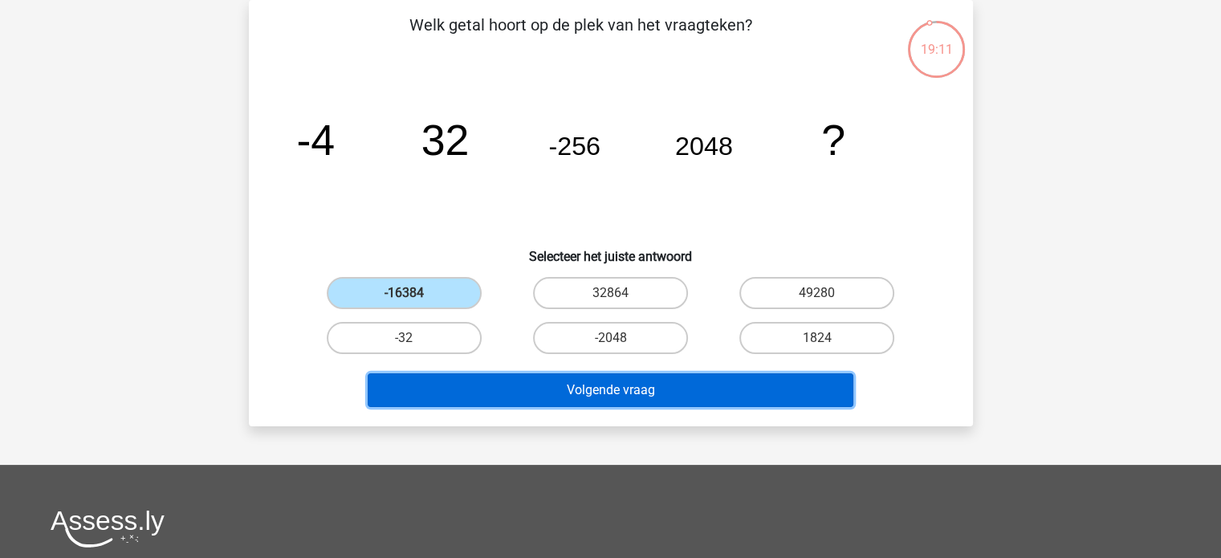
click at [461, 377] on button "Volgende vraag" at bounding box center [611, 390] width 486 height 34
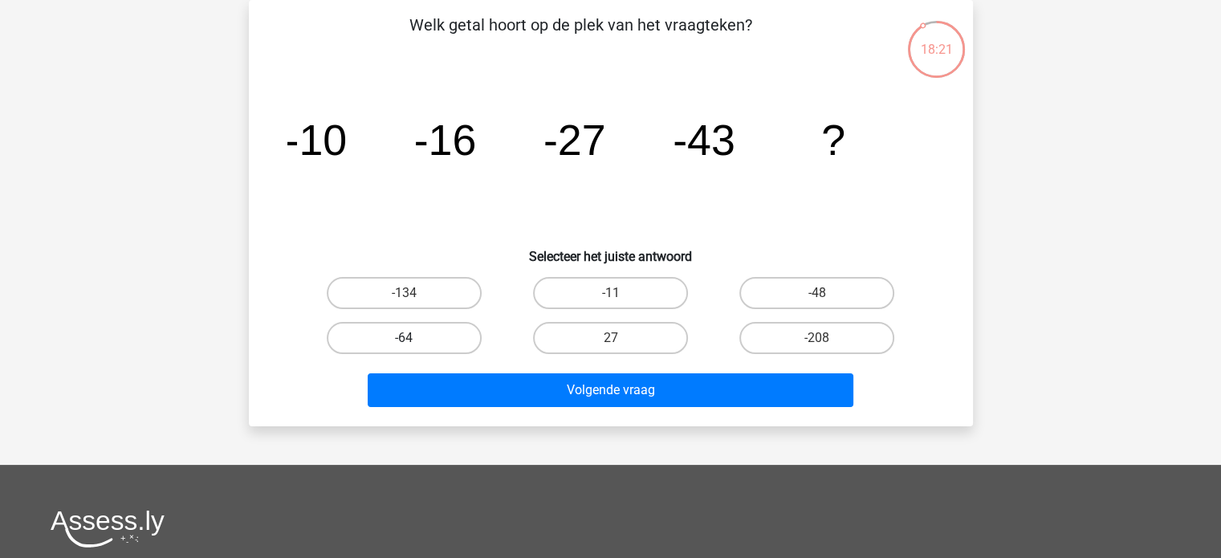
click at [356, 342] on label "-64" at bounding box center [404, 338] width 155 height 32
click at [404, 342] on input "-64" at bounding box center [409, 343] width 10 height 10
radio input "true"
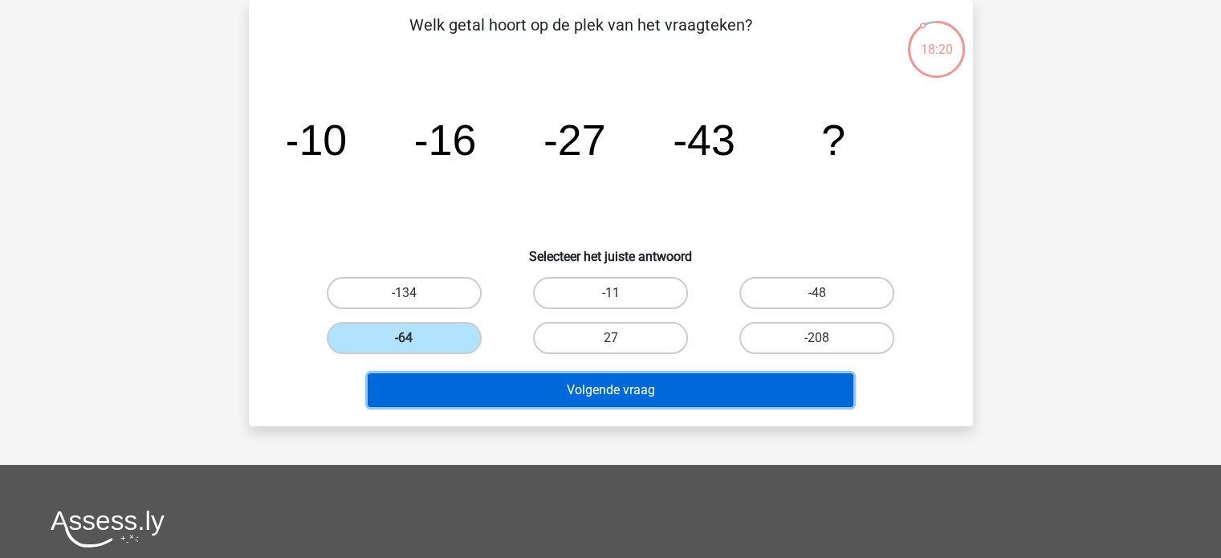
click at [397, 381] on button "Volgende vraag" at bounding box center [611, 390] width 486 height 34
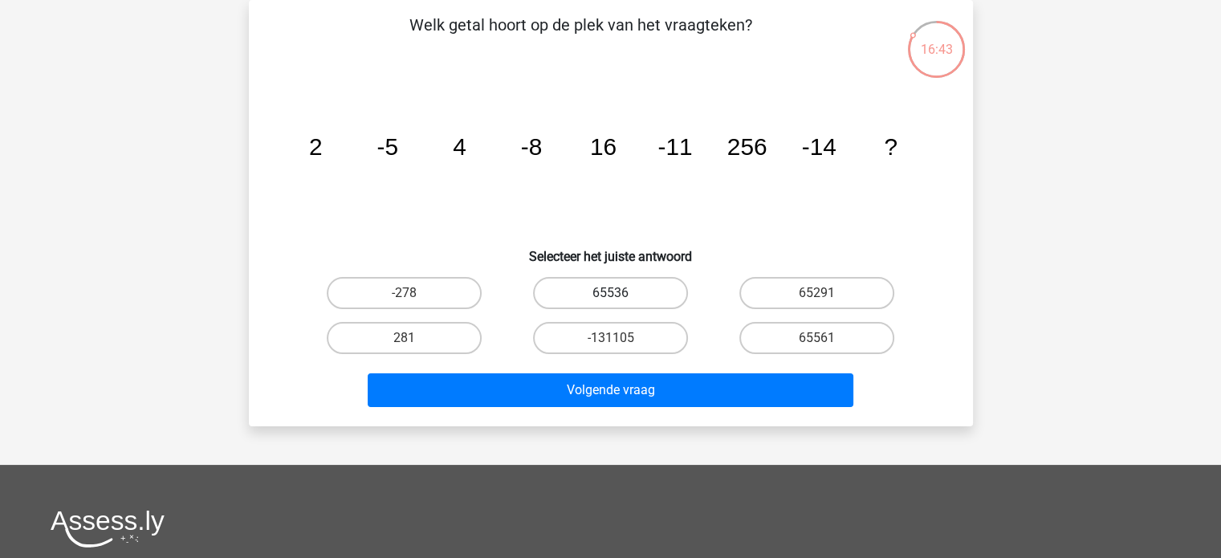
click at [615, 289] on label "65536" at bounding box center [610, 293] width 155 height 32
click at [615, 293] on input "65536" at bounding box center [615, 298] width 10 height 10
radio input "true"
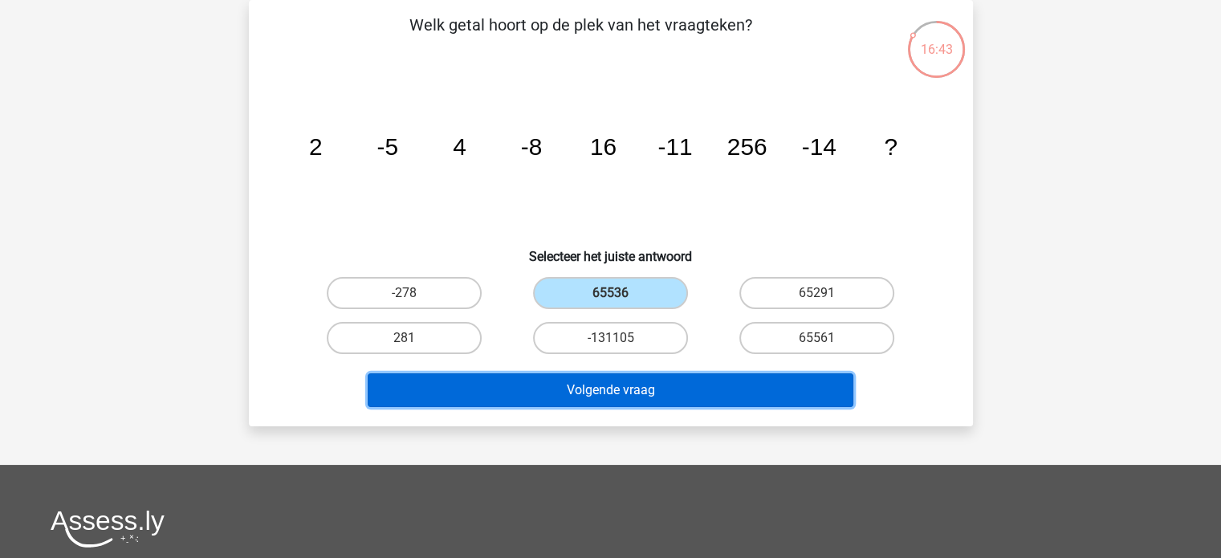
click at [612, 391] on button "Volgende vraag" at bounding box center [611, 390] width 486 height 34
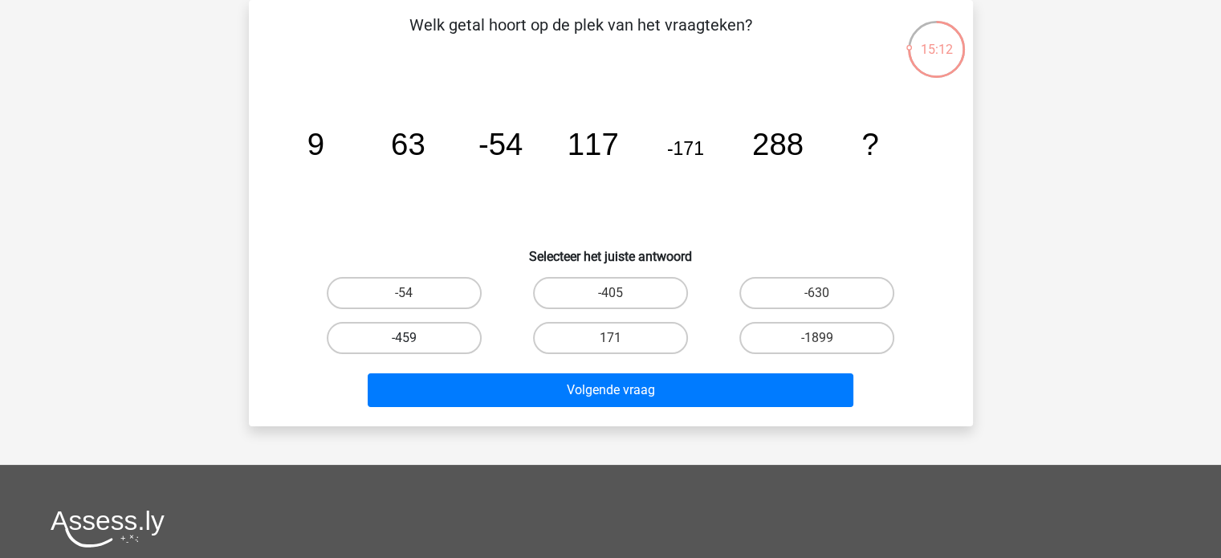
click at [430, 338] on label "-459" at bounding box center [404, 338] width 155 height 32
click at [414, 338] on input "-459" at bounding box center [409, 343] width 10 height 10
radio input "true"
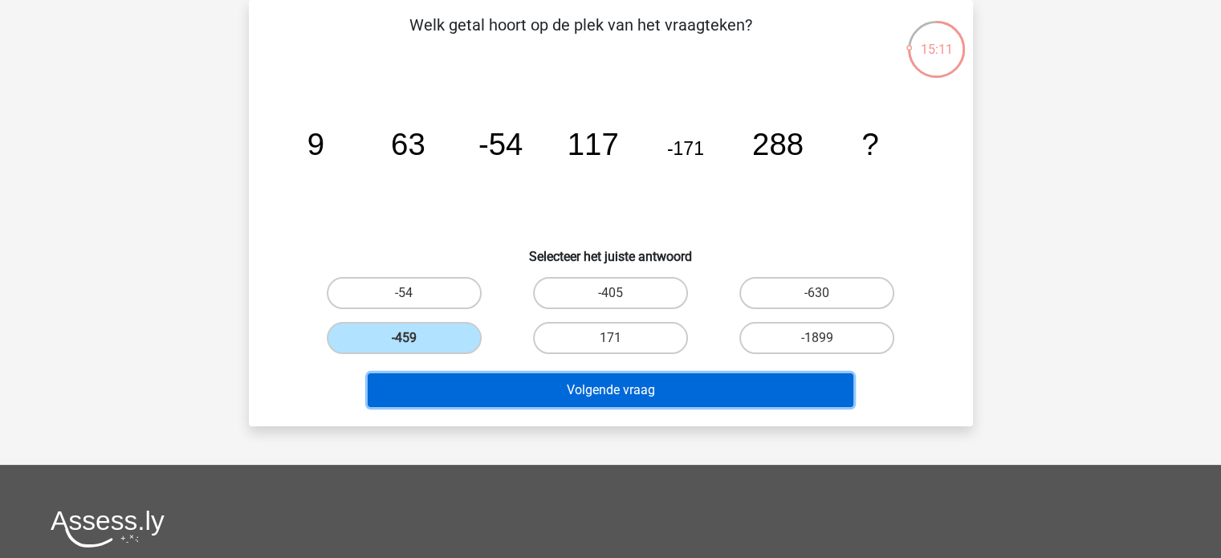
click at [436, 384] on button "Volgende vraag" at bounding box center [611, 390] width 486 height 34
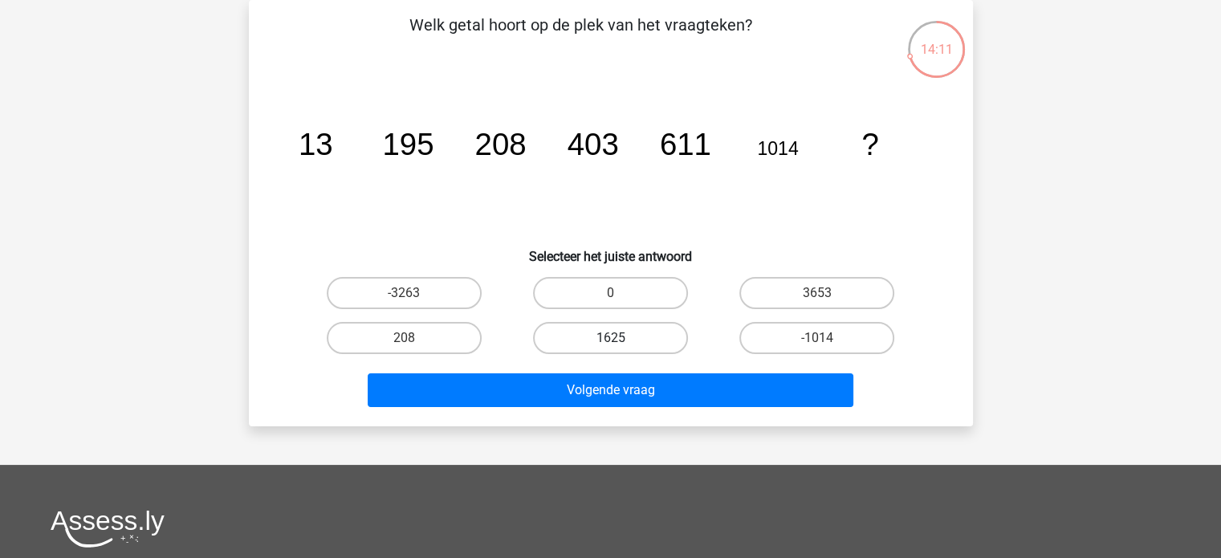
click at [599, 332] on label "1625" at bounding box center [610, 338] width 155 height 32
click at [610, 338] on input "1625" at bounding box center [615, 343] width 10 height 10
radio input "true"
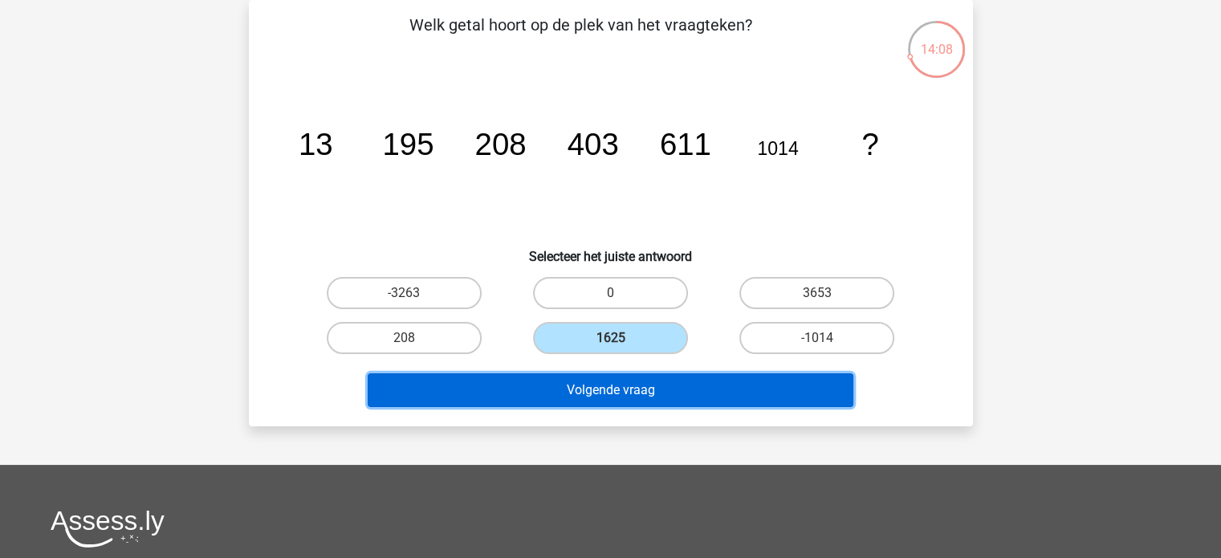
click at [600, 381] on button "Volgende vraag" at bounding box center [611, 390] width 486 height 34
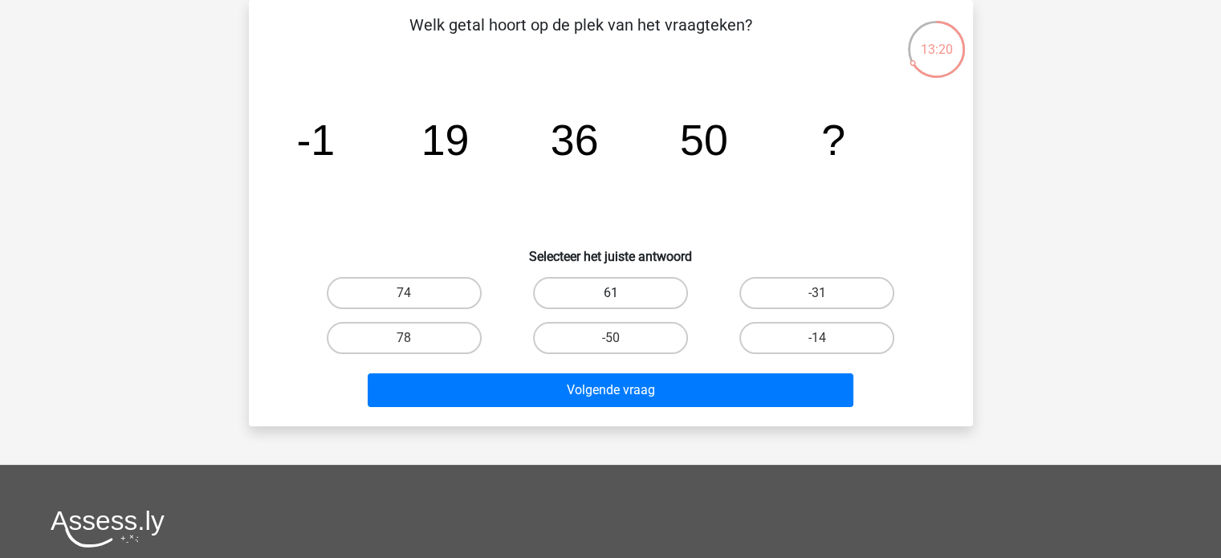
click at [601, 288] on label "61" at bounding box center [610, 293] width 155 height 32
click at [610, 293] on input "61" at bounding box center [615, 298] width 10 height 10
radio input "true"
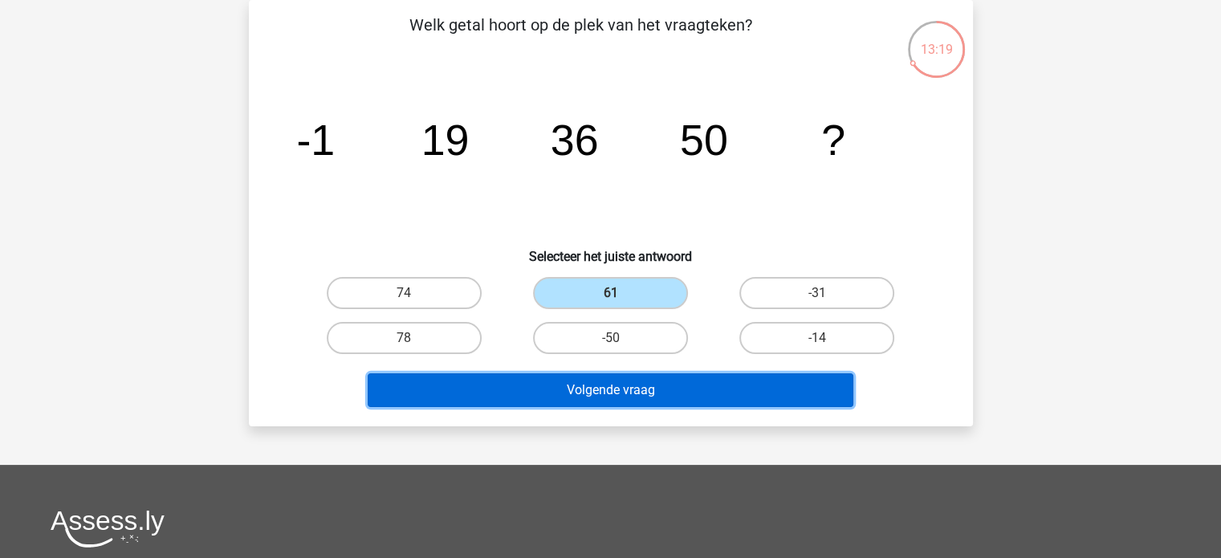
click at [573, 377] on button "Volgende vraag" at bounding box center [611, 390] width 486 height 34
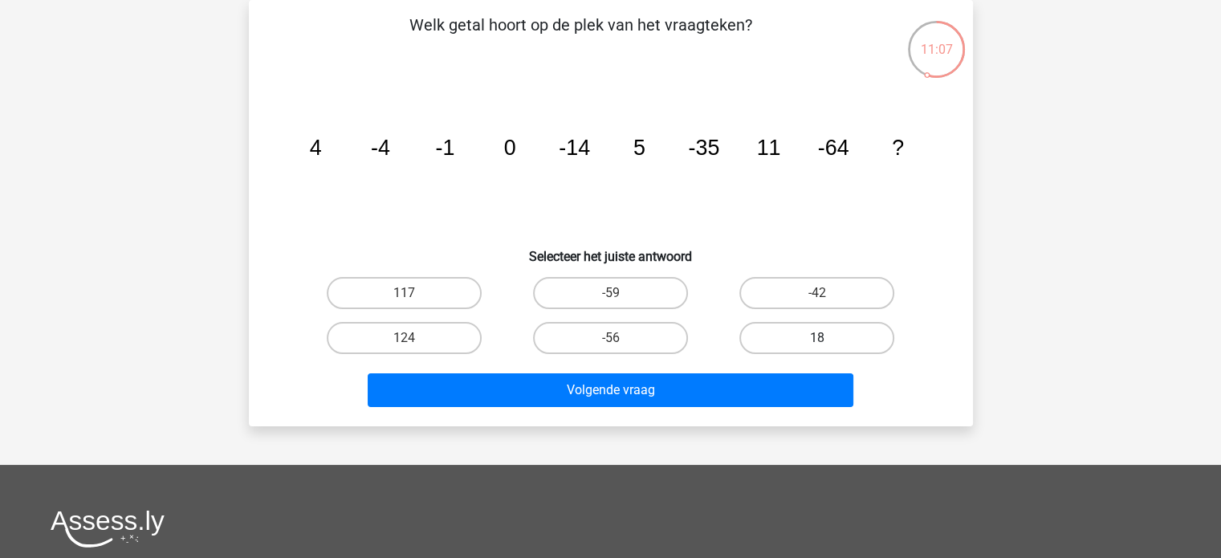
click at [836, 333] on label "18" at bounding box center [816, 338] width 155 height 32
click at [828, 338] on input "18" at bounding box center [822, 343] width 10 height 10
radio input "true"
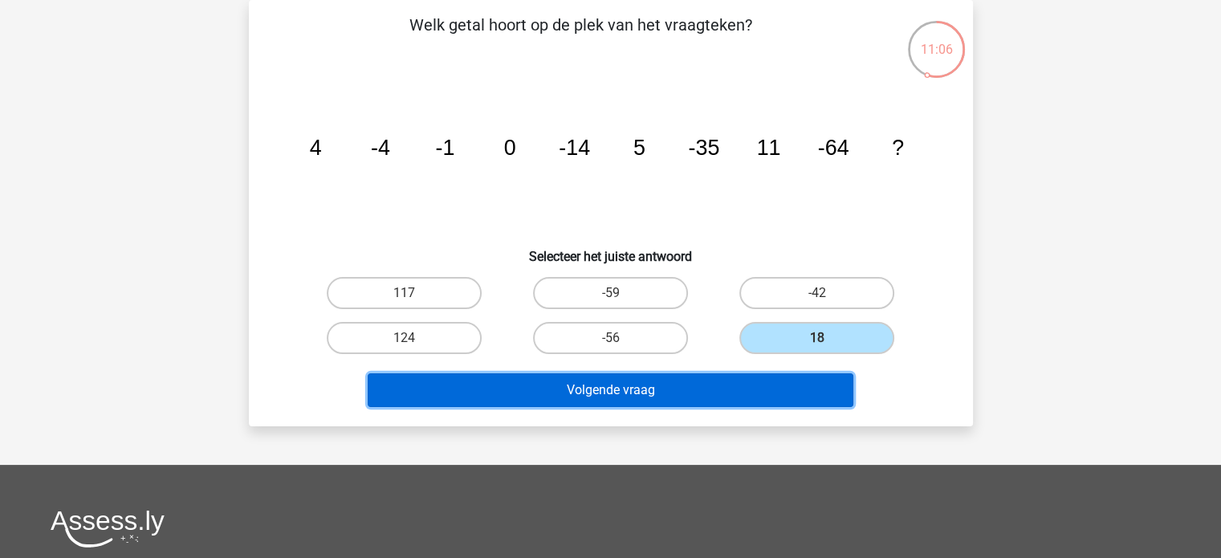
click at [755, 387] on button "Volgende vraag" at bounding box center [611, 390] width 486 height 34
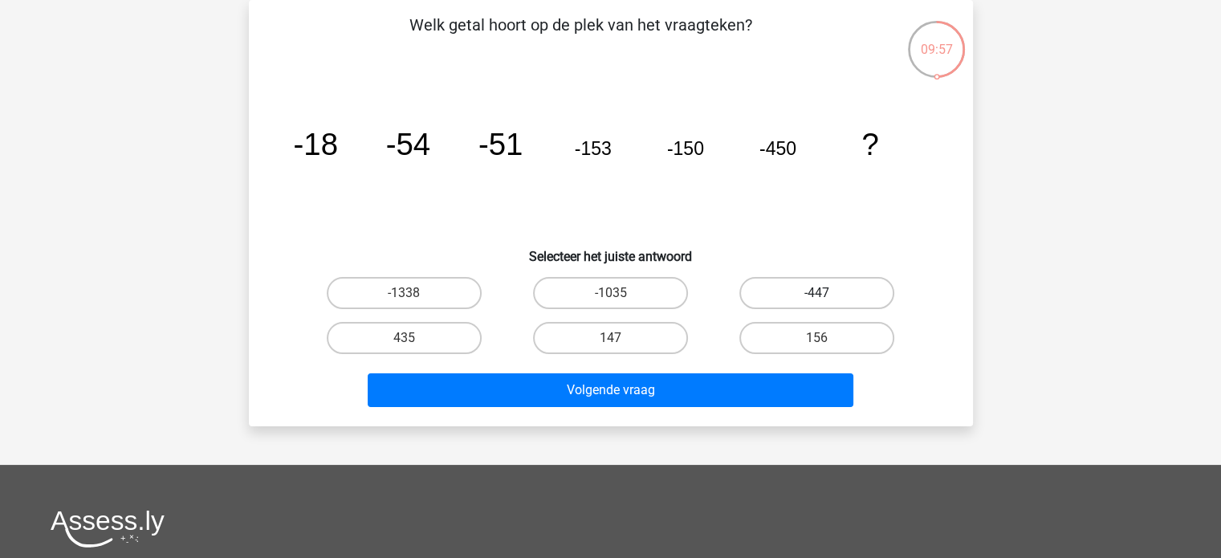
click at [796, 287] on label "-447" at bounding box center [816, 293] width 155 height 32
click at [817, 293] on input "-447" at bounding box center [822, 298] width 10 height 10
radio input "true"
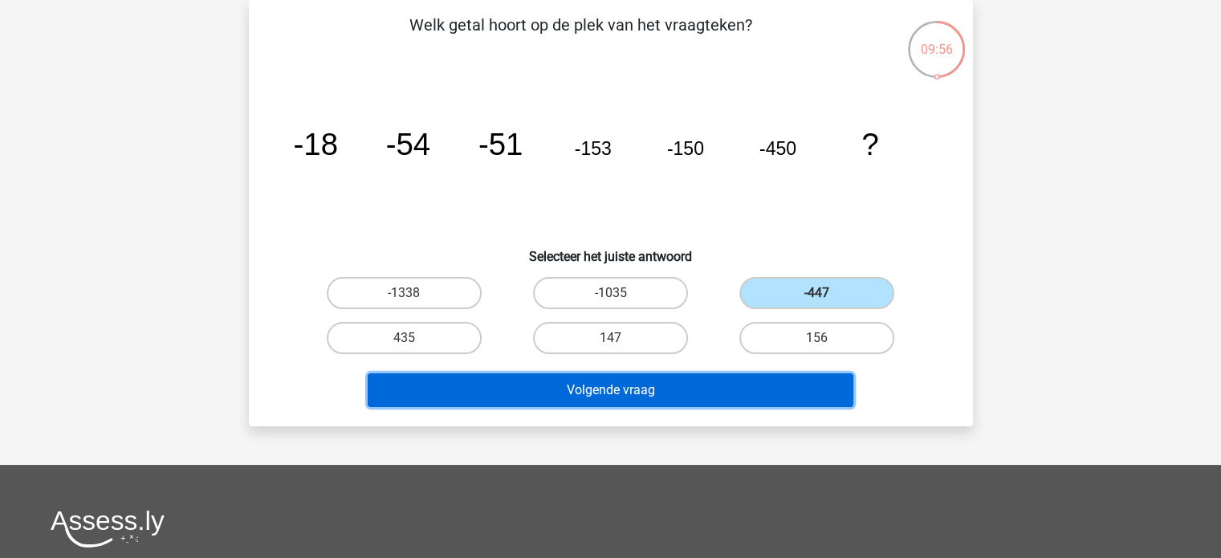
click at [678, 393] on button "Volgende vraag" at bounding box center [611, 390] width 486 height 34
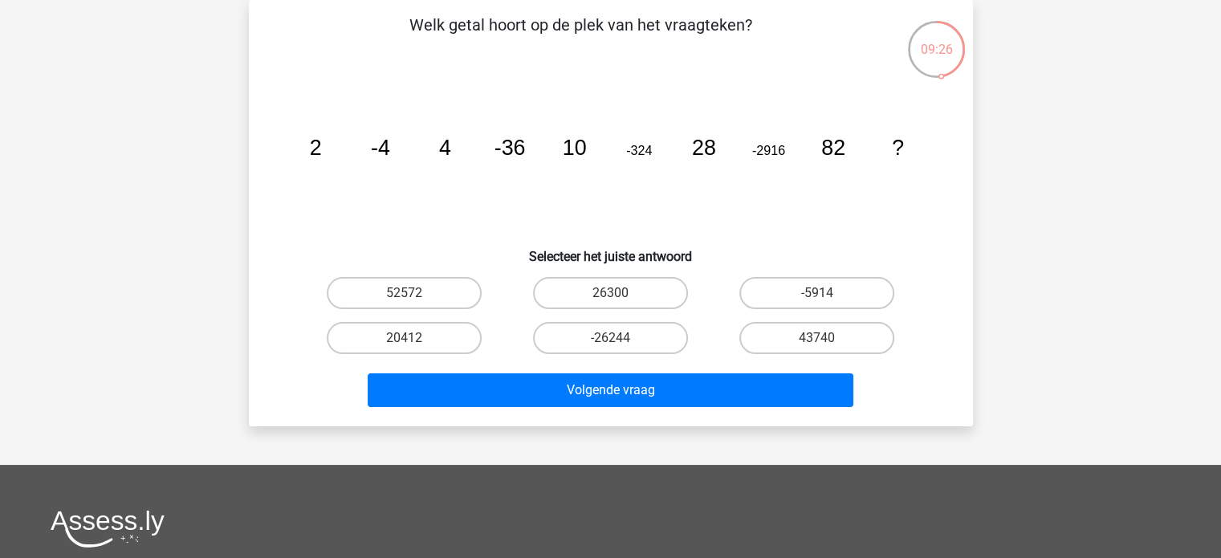
click at [617, 338] on input "-26244" at bounding box center [615, 343] width 10 height 10
radio input "true"
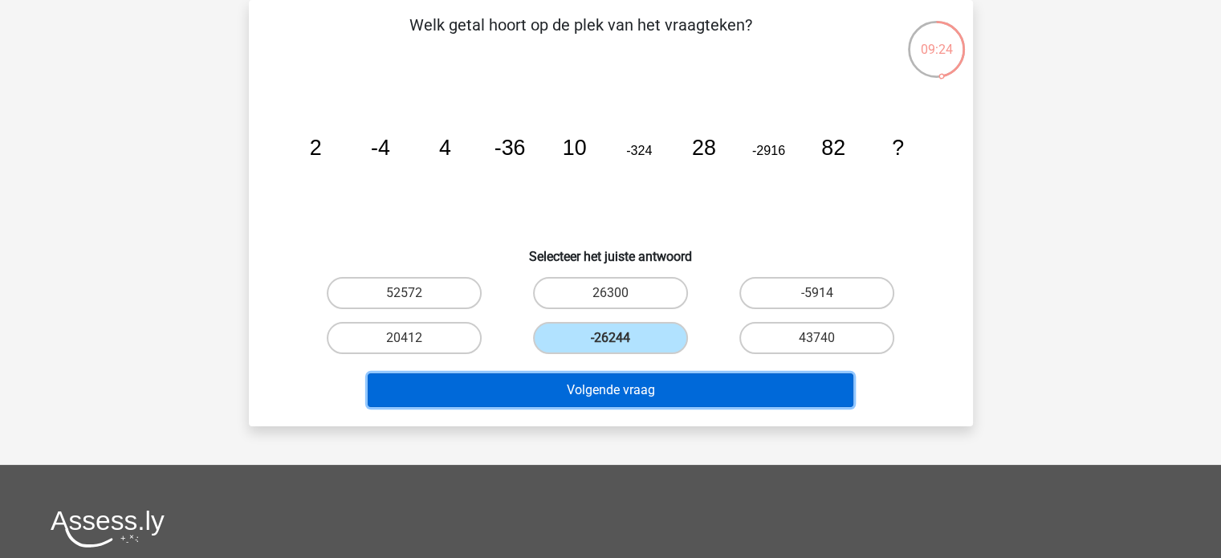
click at [594, 385] on button "Volgende vraag" at bounding box center [611, 390] width 486 height 34
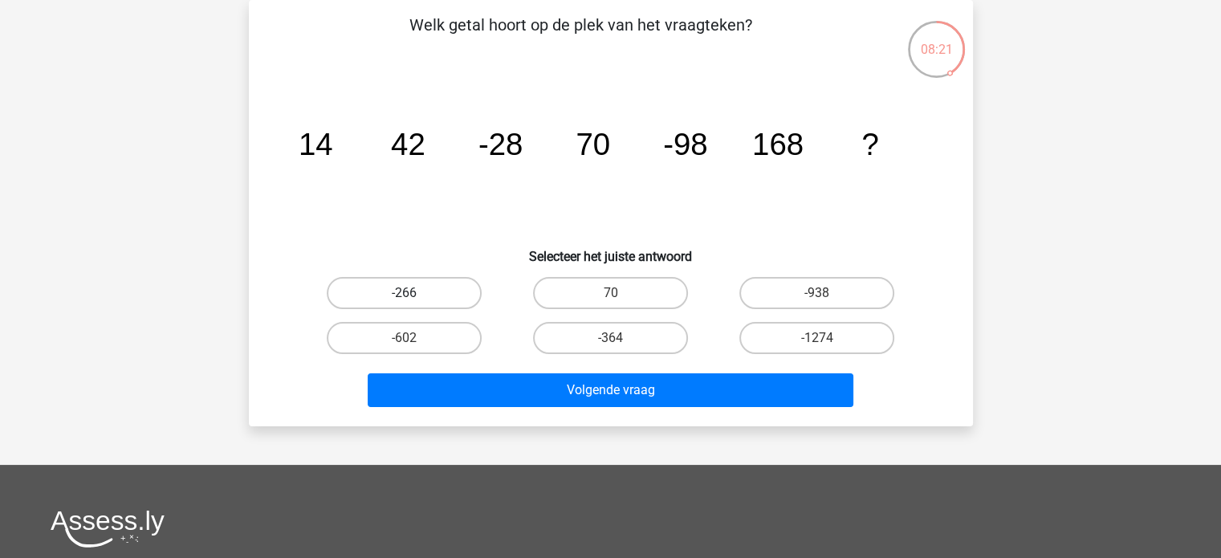
click at [436, 287] on label "-266" at bounding box center [404, 293] width 155 height 32
click at [414, 293] on input "-266" at bounding box center [409, 298] width 10 height 10
radio input "true"
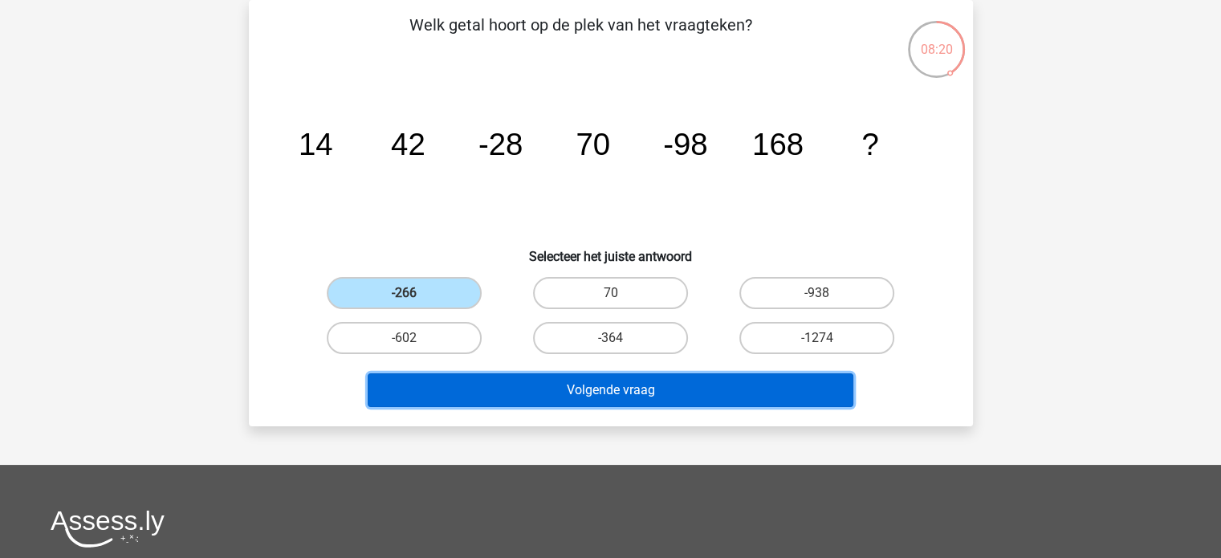
click at [474, 382] on button "Volgende vraag" at bounding box center [611, 390] width 486 height 34
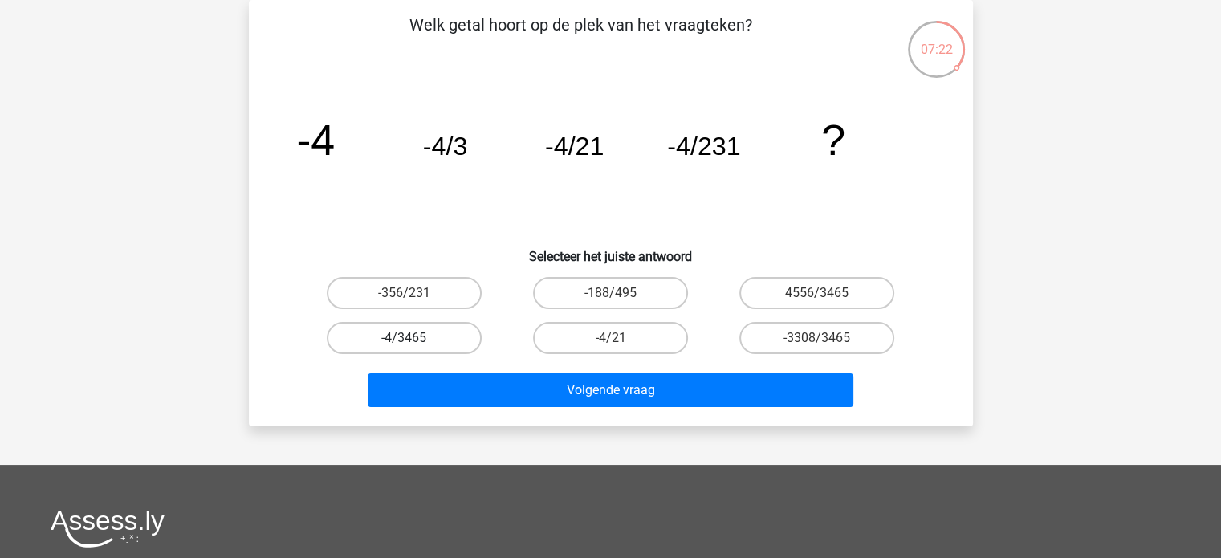
click at [352, 336] on label "-4/3465" at bounding box center [404, 338] width 155 height 32
click at [404, 338] on input "-4/3465" at bounding box center [409, 343] width 10 height 10
radio input "true"
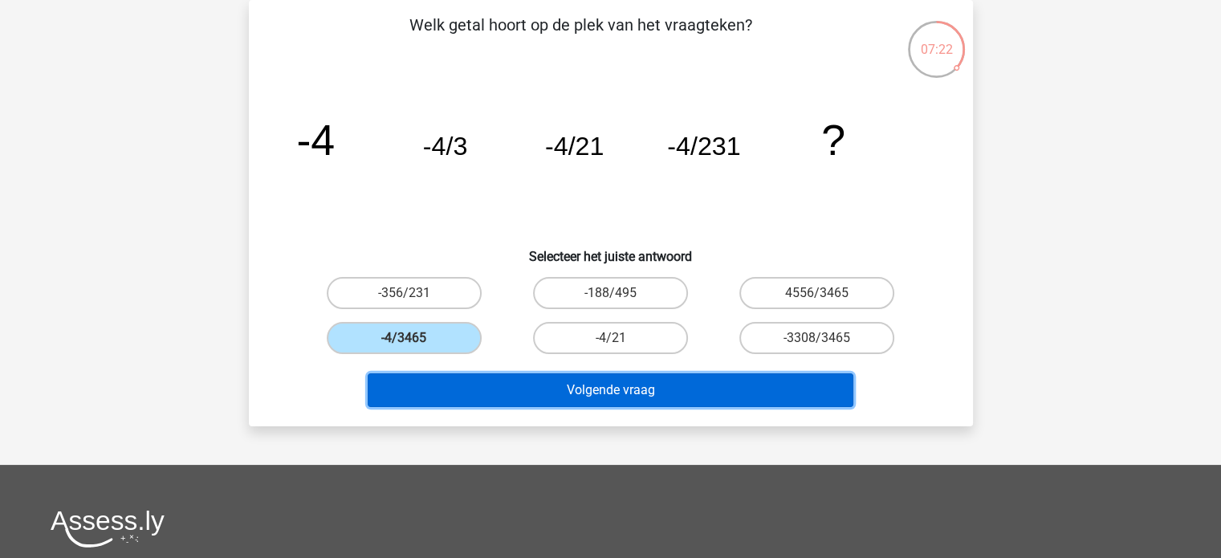
click at [421, 374] on button "Volgende vraag" at bounding box center [611, 390] width 486 height 34
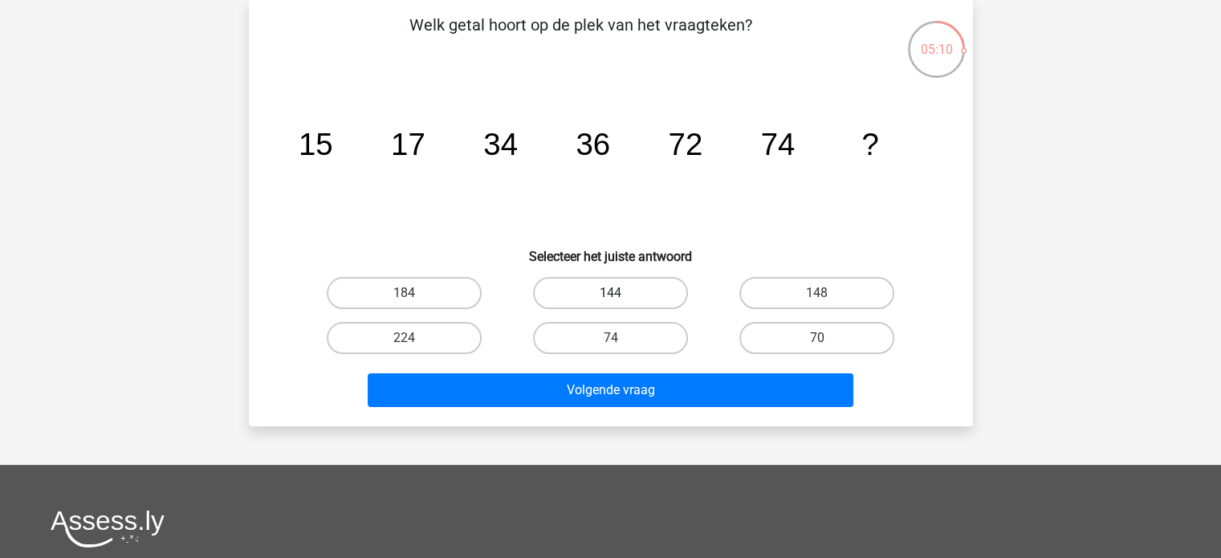
click at [608, 296] on label "144" at bounding box center [610, 293] width 155 height 32
click at [610, 296] on input "144" at bounding box center [615, 298] width 10 height 10
radio input "true"
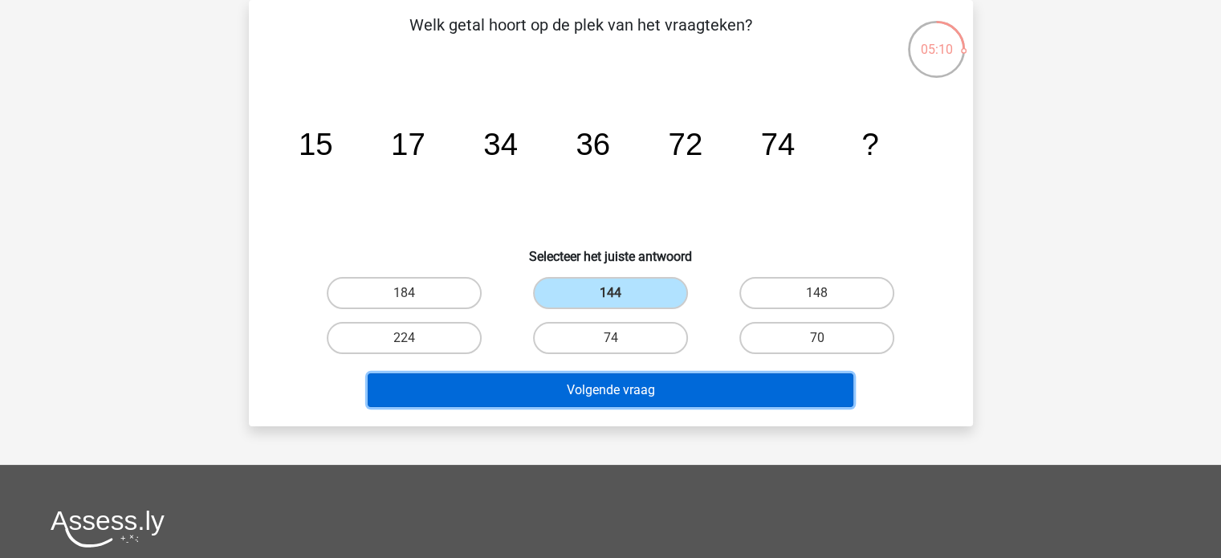
click at [588, 379] on button "Volgende vraag" at bounding box center [611, 390] width 486 height 34
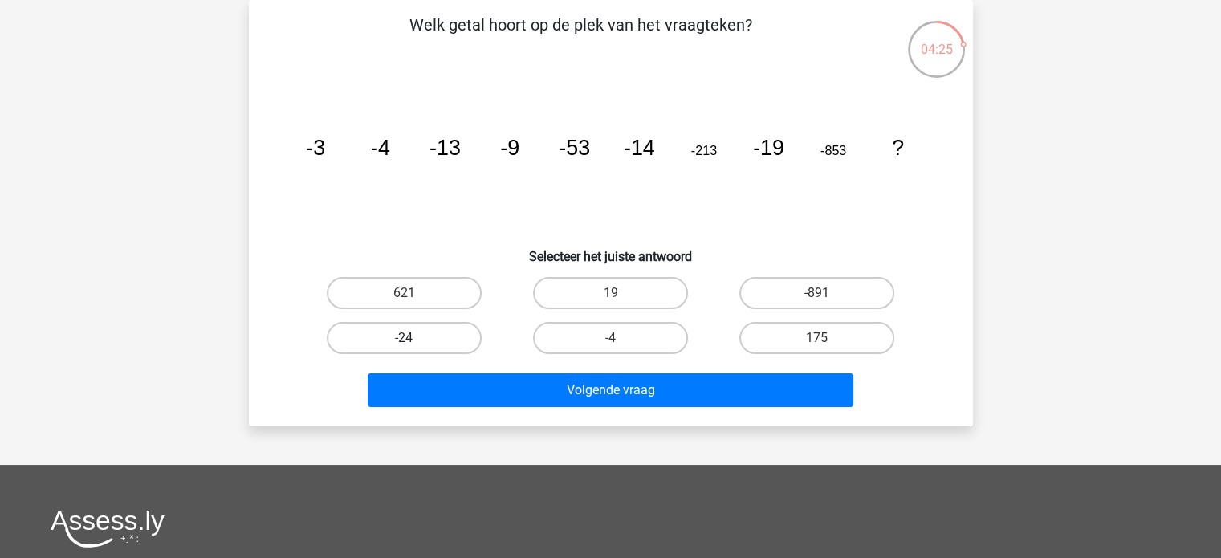
click at [429, 338] on label "-24" at bounding box center [404, 338] width 155 height 32
click at [414, 338] on input "-24" at bounding box center [409, 343] width 10 height 10
radio input "true"
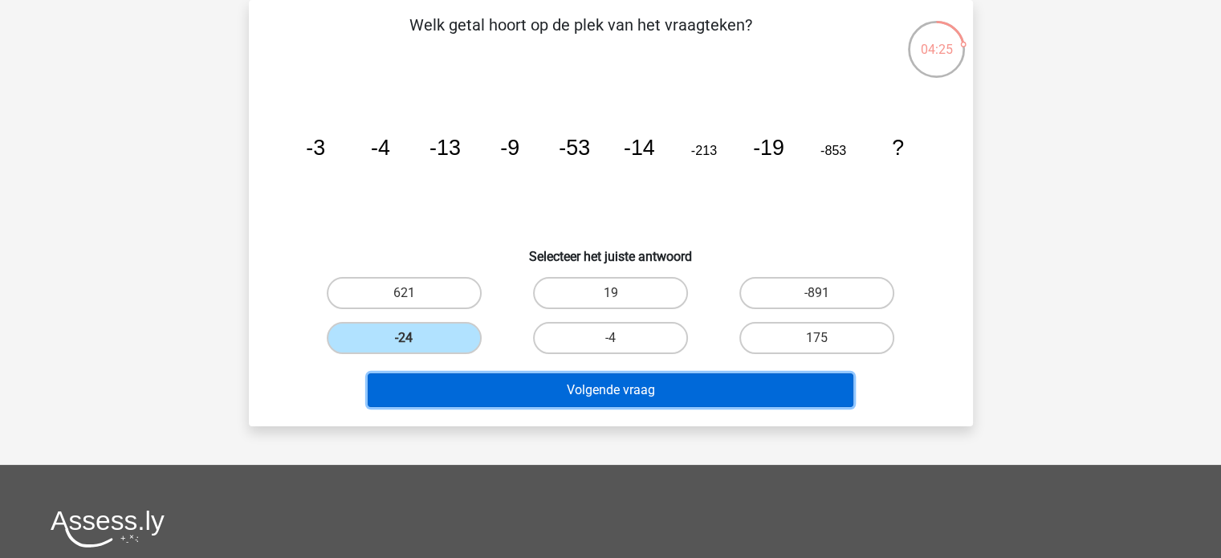
click at [423, 381] on button "Volgende vraag" at bounding box center [611, 390] width 486 height 34
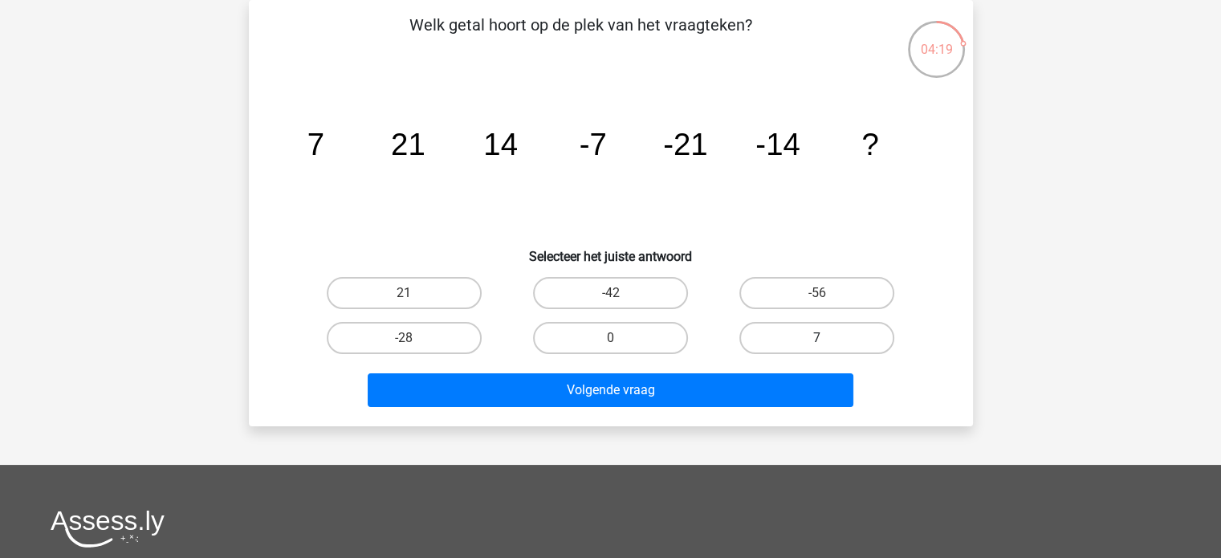
click at [834, 335] on label "7" at bounding box center [816, 338] width 155 height 32
click at [828, 338] on input "7" at bounding box center [822, 343] width 10 height 10
radio input "true"
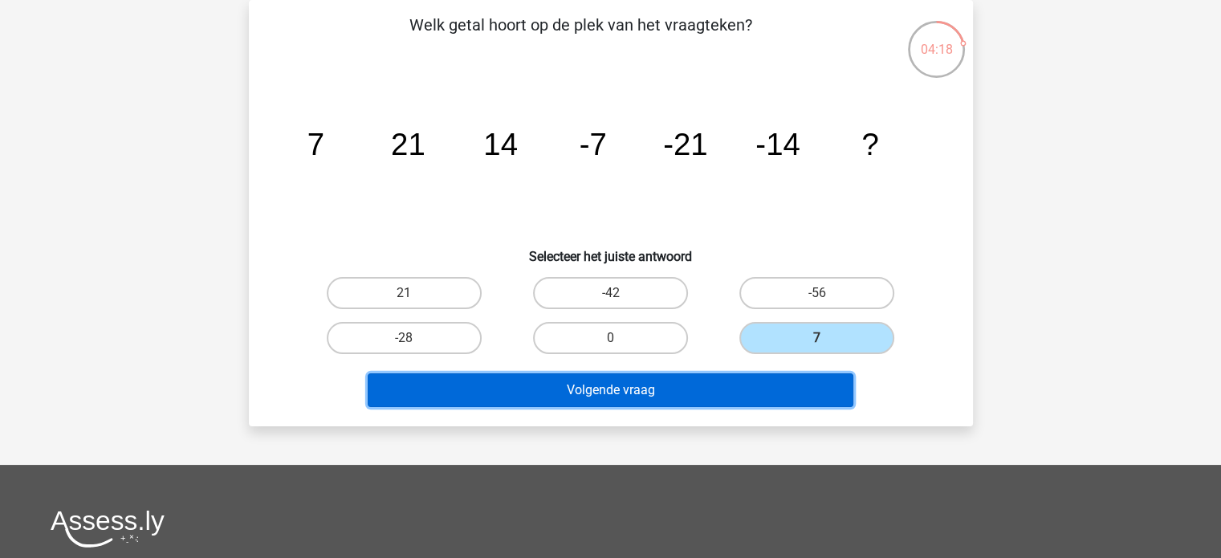
click at [706, 386] on button "Volgende vraag" at bounding box center [611, 390] width 486 height 34
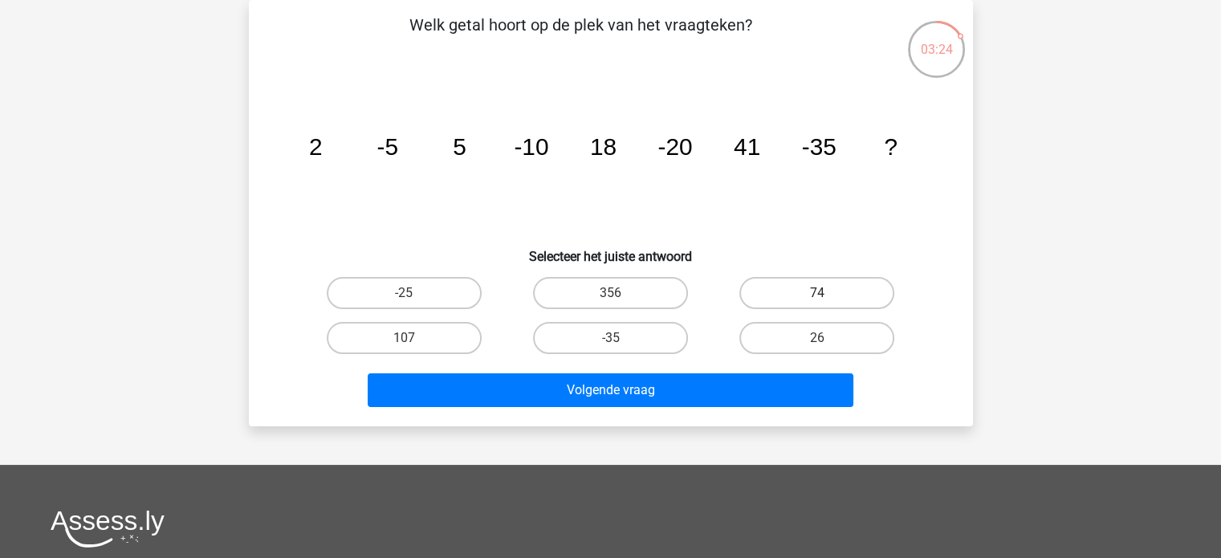
click at [815, 286] on label "74" at bounding box center [816, 293] width 155 height 32
click at [817, 293] on input "74" at bounding box center [822, 298] width 10 height 10
radio input "true"
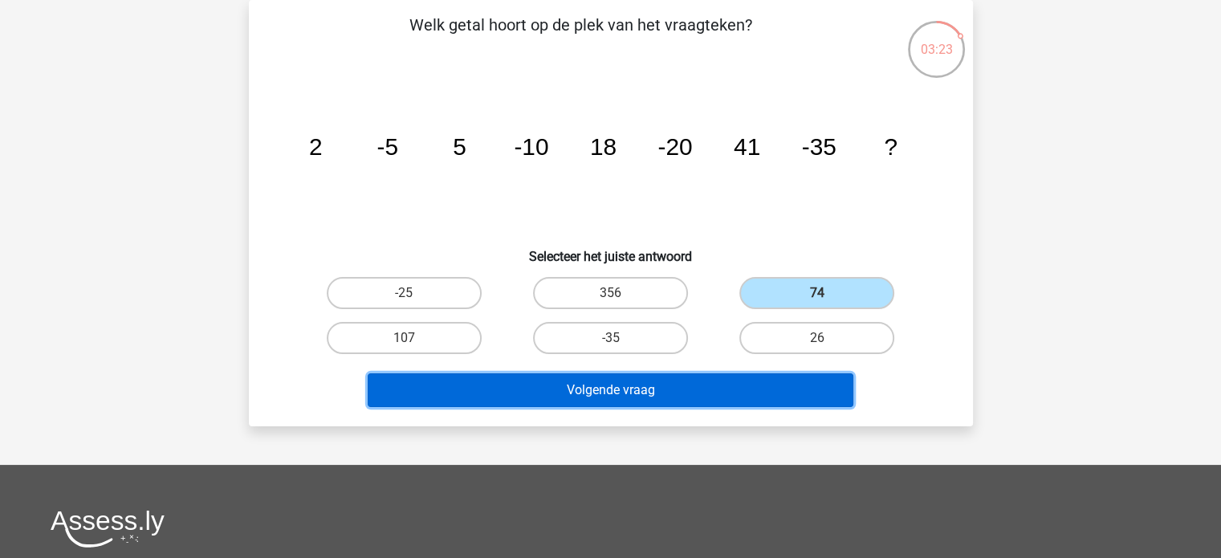
click at [607, 390] on button "Volgende vraag" at bounding box center [611, 390] width 486 height 34
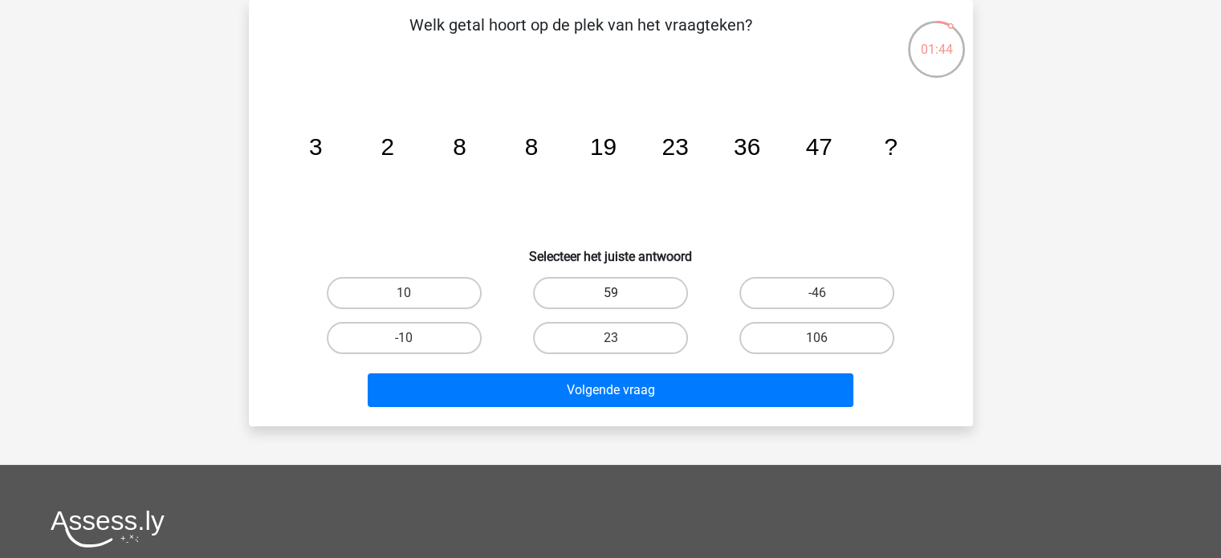
click at [607, 289] on label "59" at bounding box center [610, 293] width 155 height 32
click at [610, 293] on input "59" at bounding box center [615, 298] width 10 height 10
radio input "true"
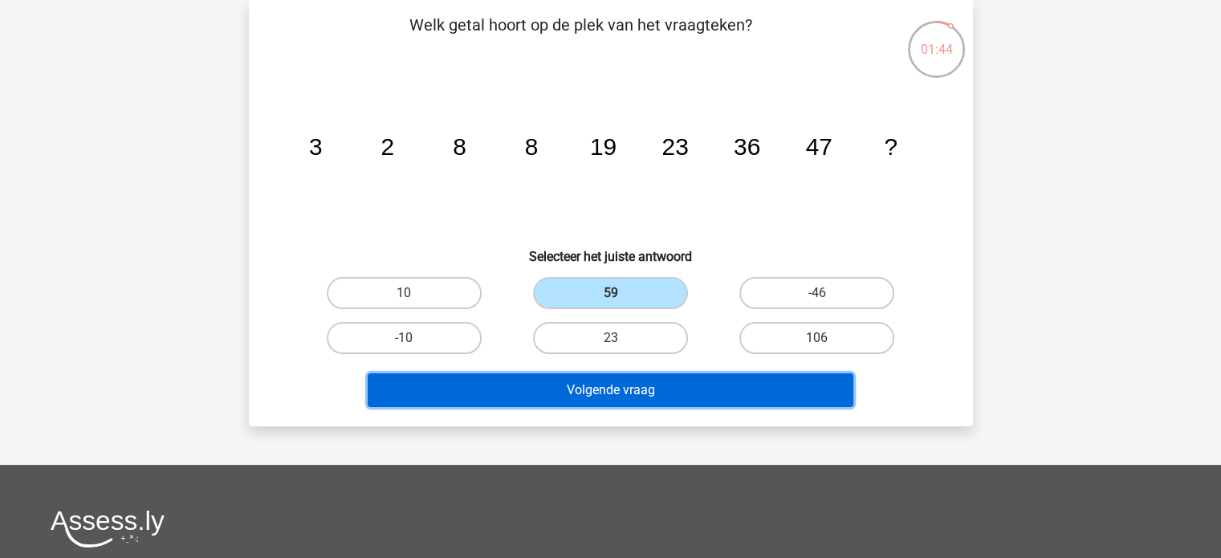
click at [604, 382] on button "Volgende vraag" at bounding box center [611, 390] width 486 height 34
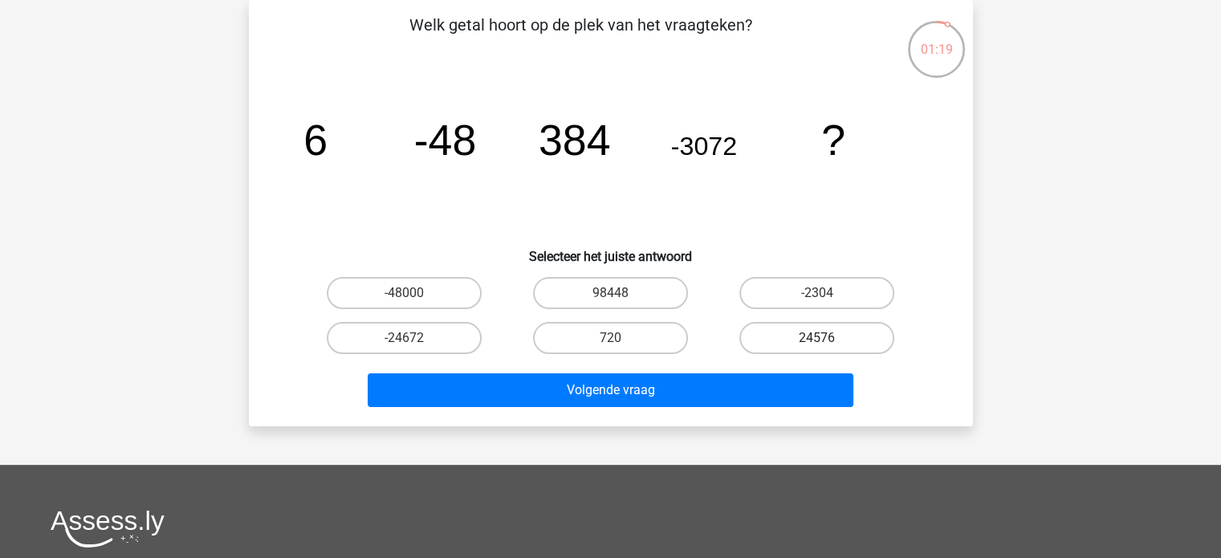
click at [840, 336] on label "24576" at bounding box center [816, 338] width 155 height 32
click at [828, 338] on input "24576" at bounding box center [822, 343] width 10 height 10
radio input "true"
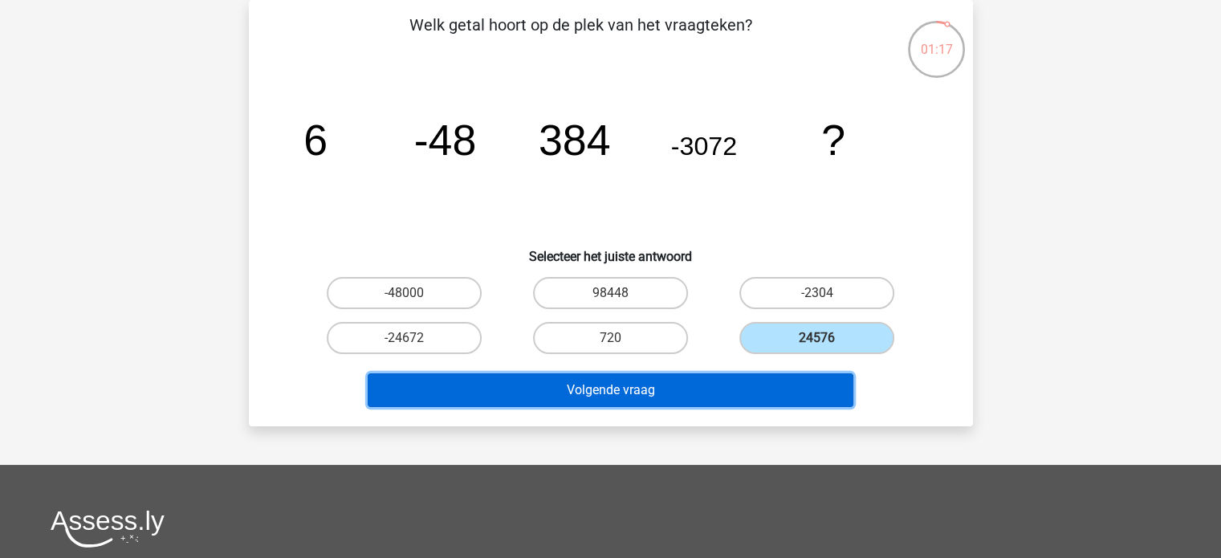
click at [748, 377] on button "Volgende vraag" at bounding box center [611, 390] width 486 height 34
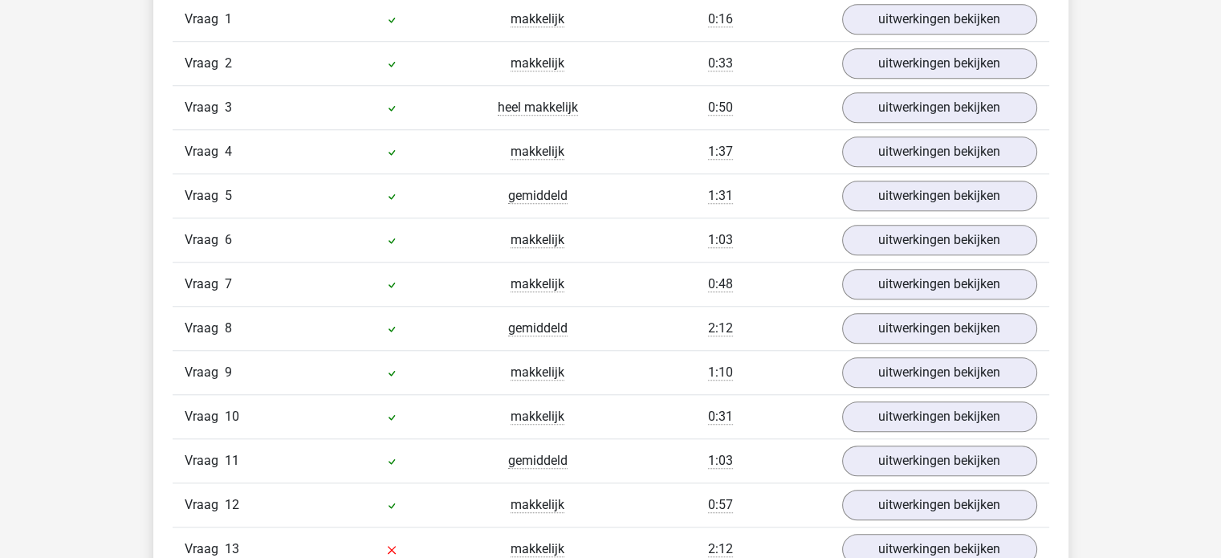
scroll to position [1525, 0]
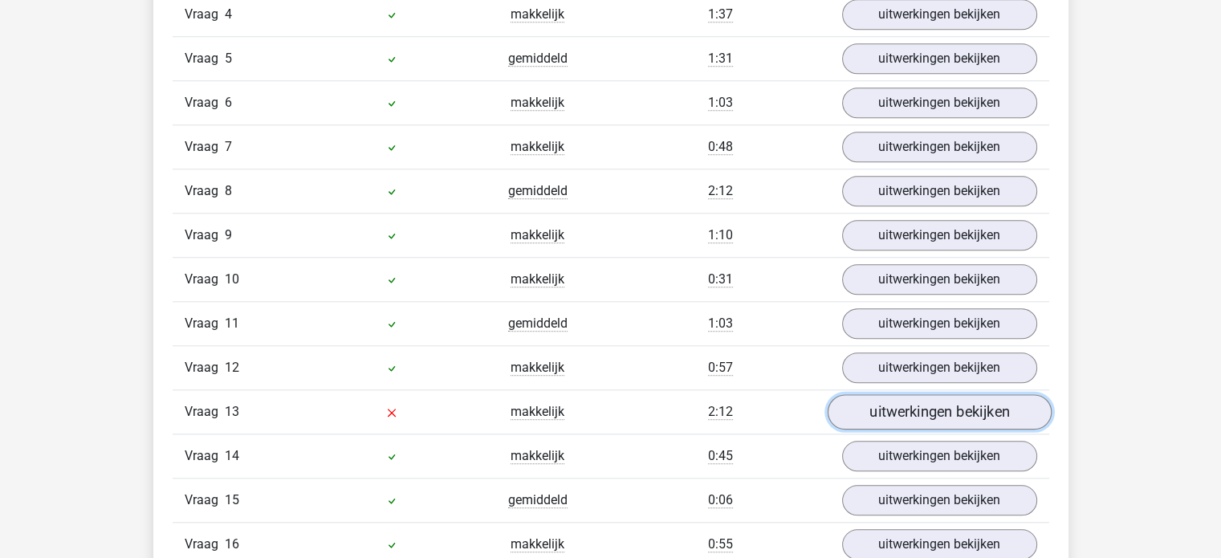
click at [877, 404] on link "uitwerkingen bekijken" at bounding box center [939, 411] width 224 height 35
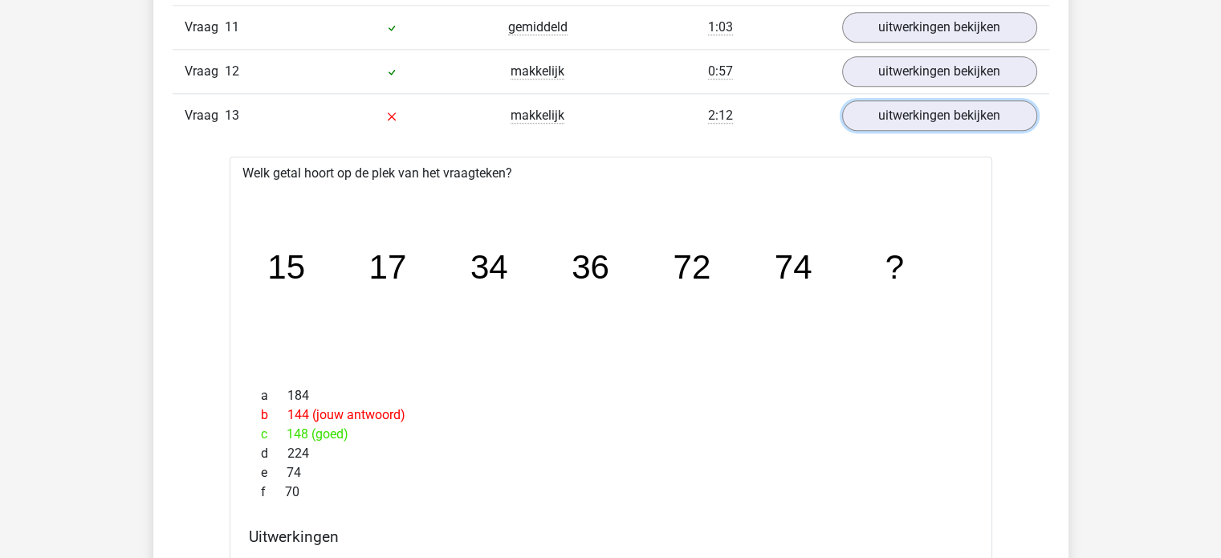
scroll to position [1766, 0]
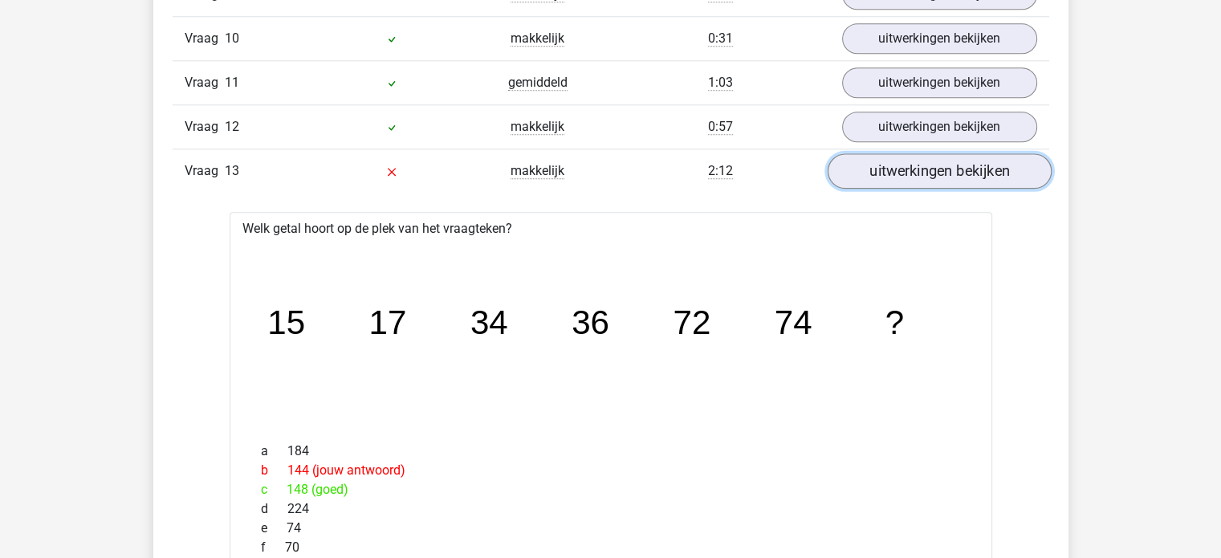
drag, startPoint x: 922, startPoint y: 157, endPoint x: 893, endPoint y: 173, distance: 32.7
click at [922, 157] on link "uitwerkingen bekijken" at bounding box center [939, 170] width 224 height 35
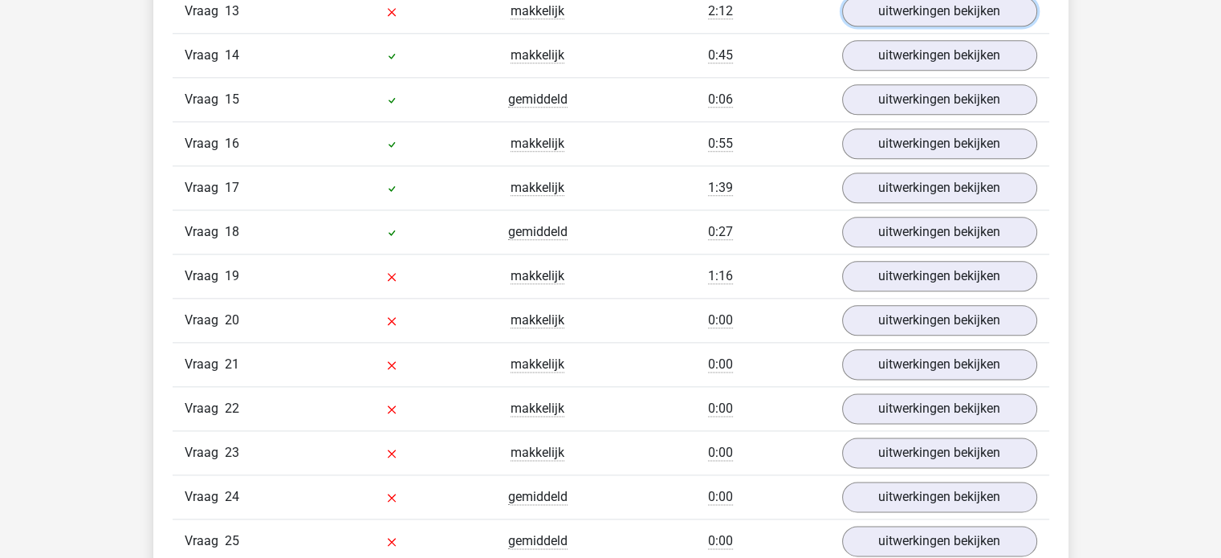
scroll to position [1927, 0]
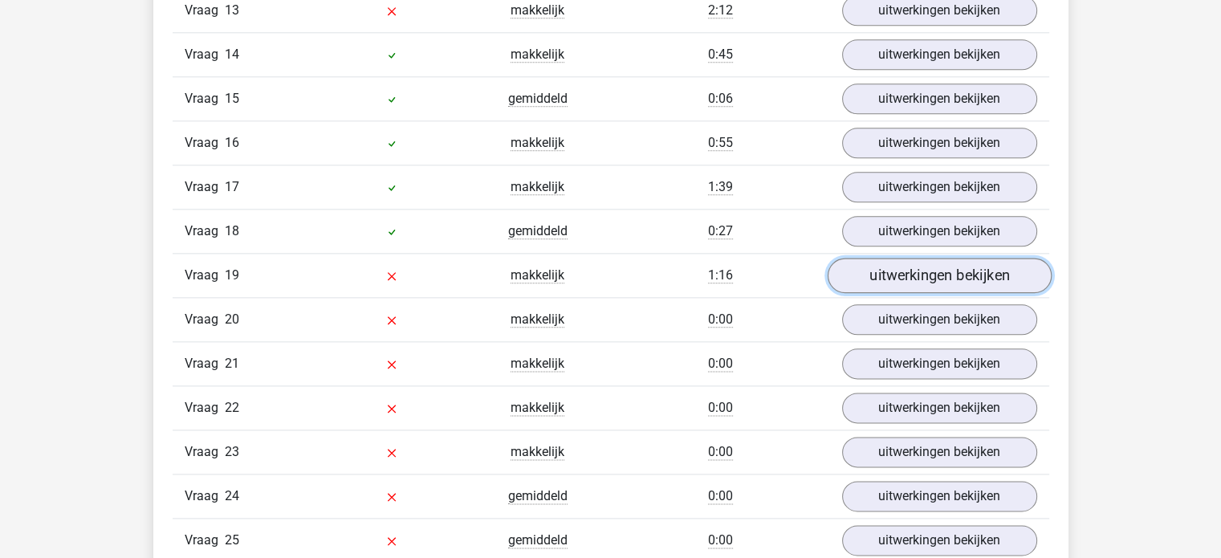
click at [917, 269] on link "uitwerkingen bekijken" at bounding box center [939, 275] width 224 height 35
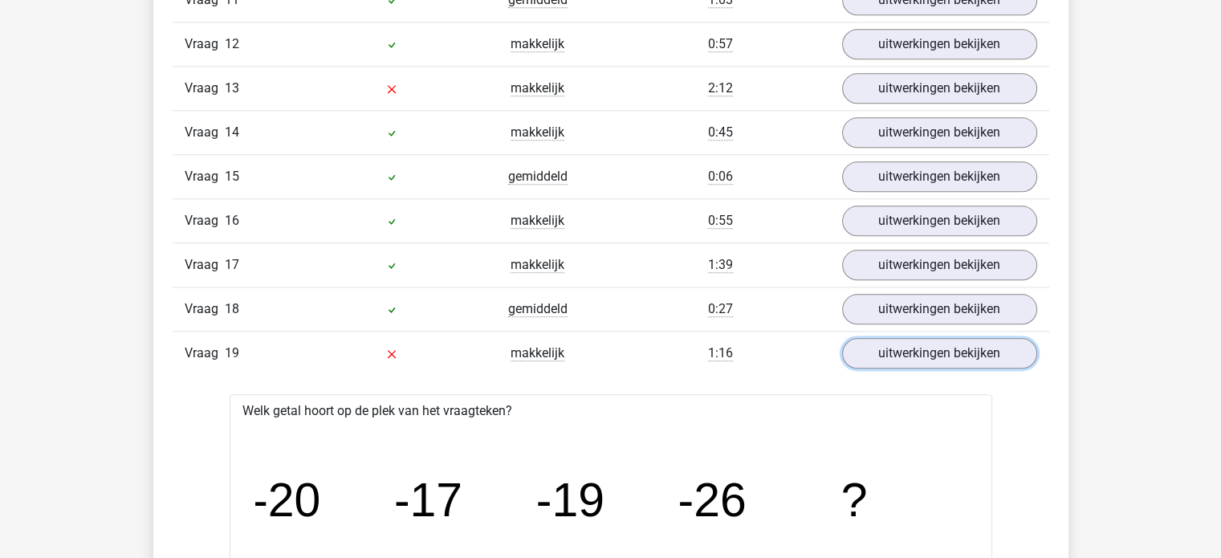
scroll to position [1847, 0]
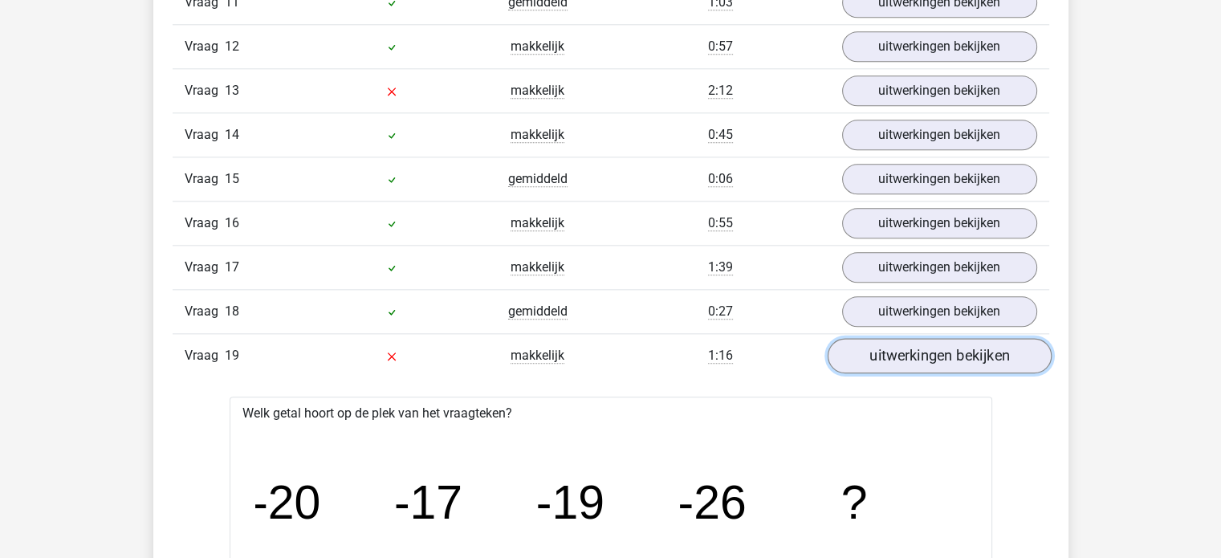
click at [890, 344] on link "uitwerkingen bekijken" at bounding box center [939, 355] width 224 height 35
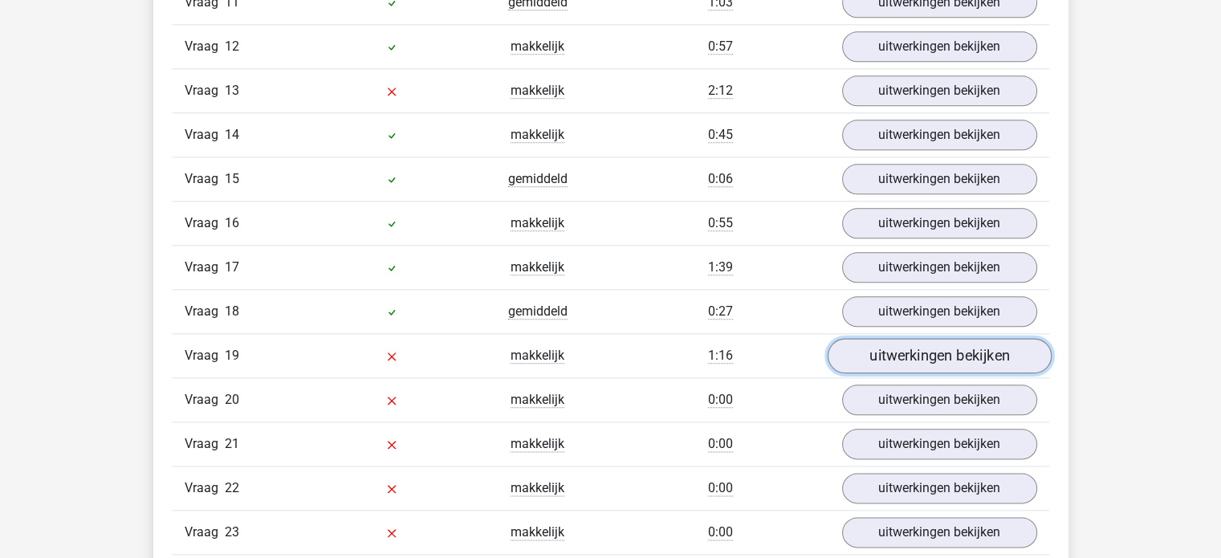
click at [851, 346] on link "uitwerkingen bekijken" at bounding box center [939, 355] width 224 height 35
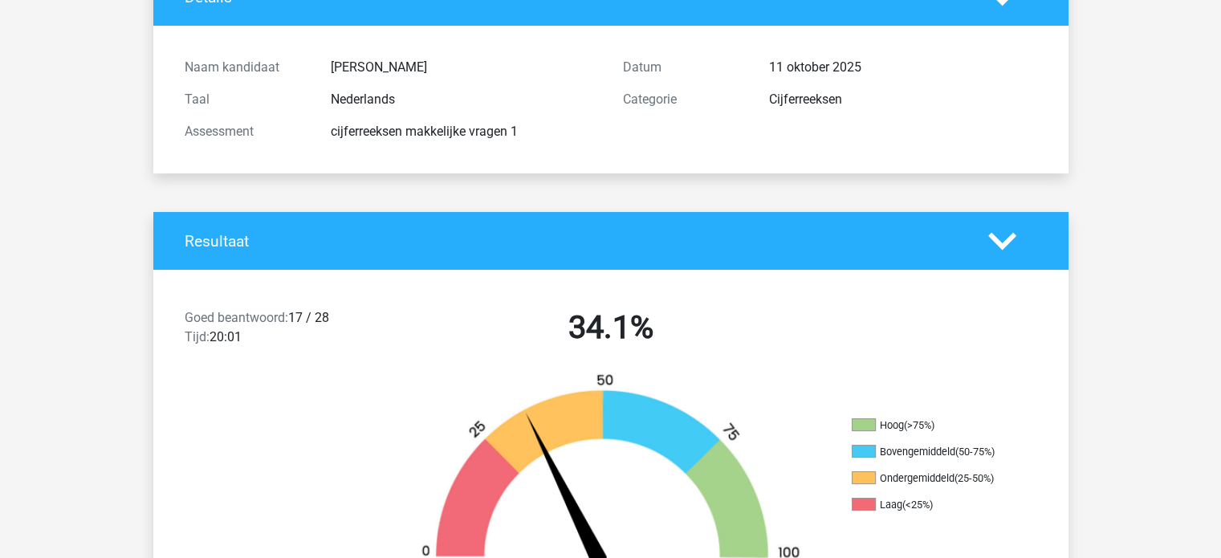
scroll to position [0, 0]
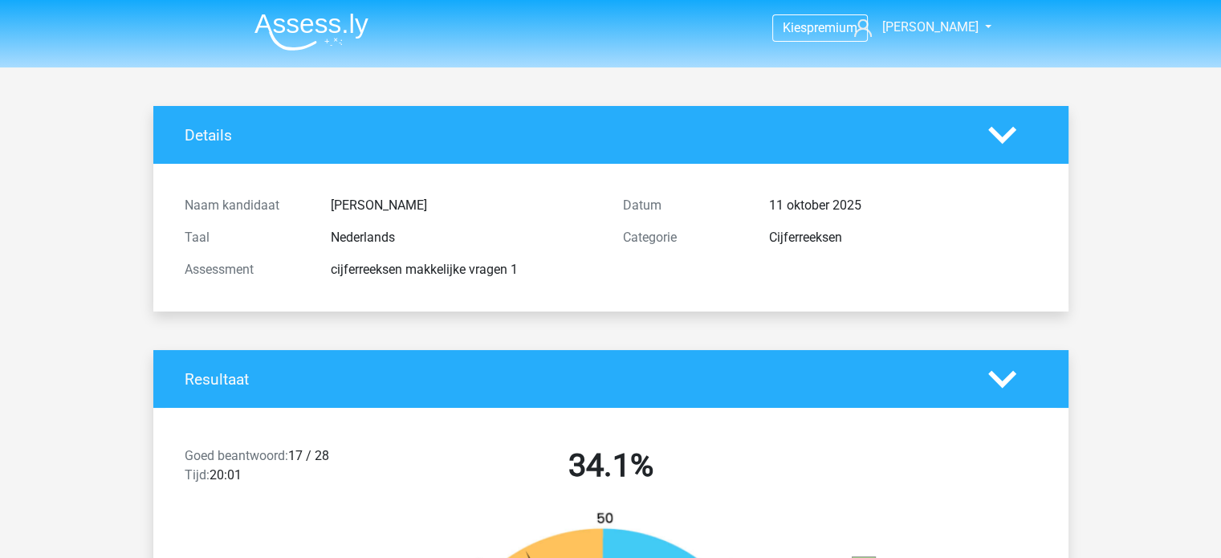
click at [293, 22] on img at bounding box center [311, 32] width 114 height 38
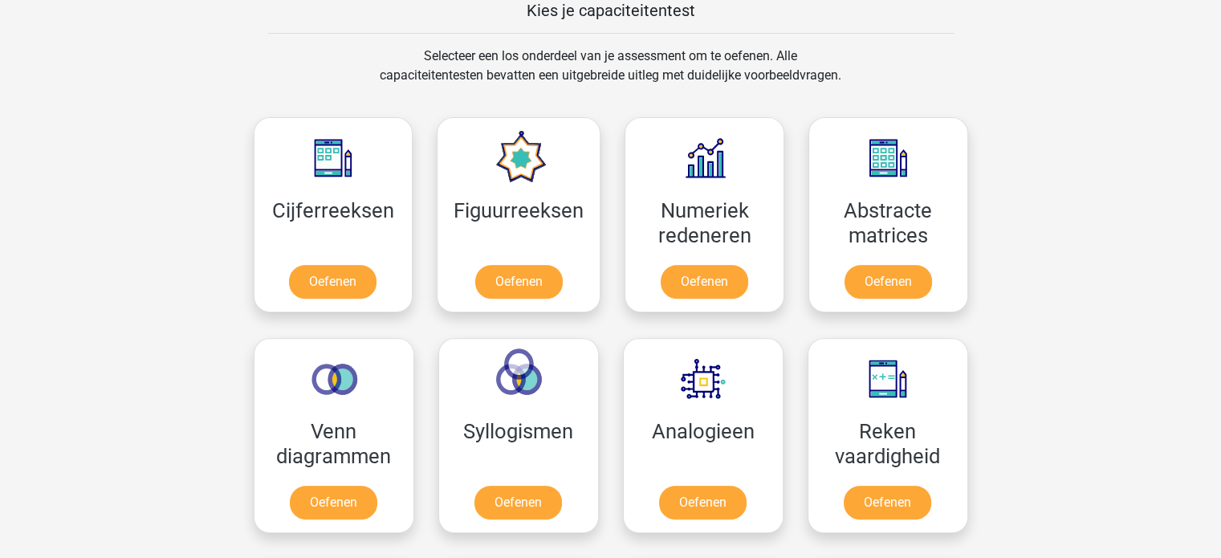
scroll to position [642, 0]
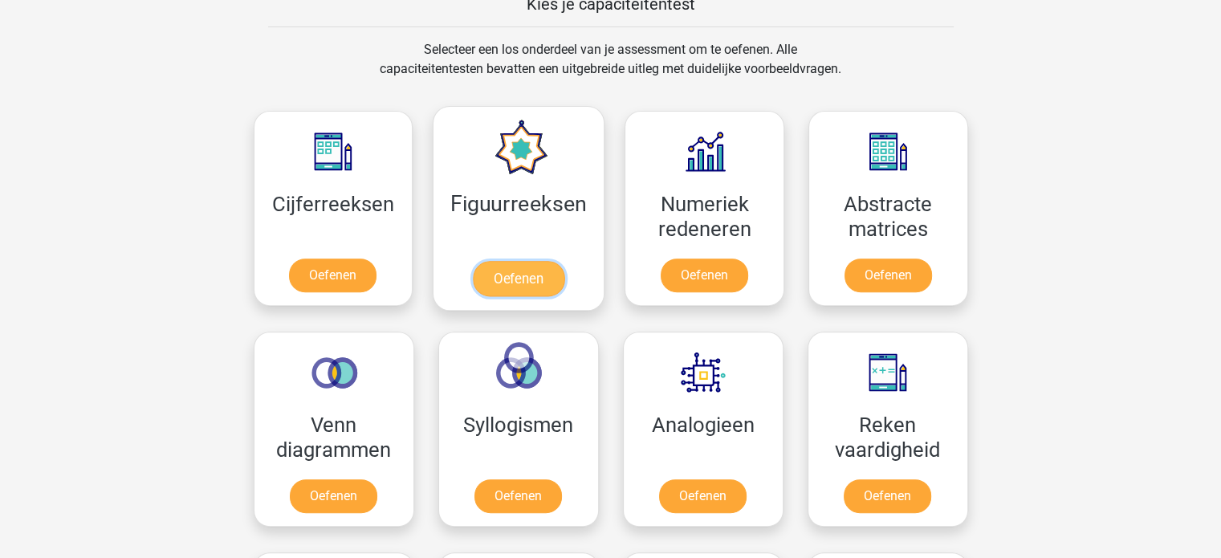
click at [543, 271] on link "Oefenen" at bounding box center [519, 278] width 92 height 35
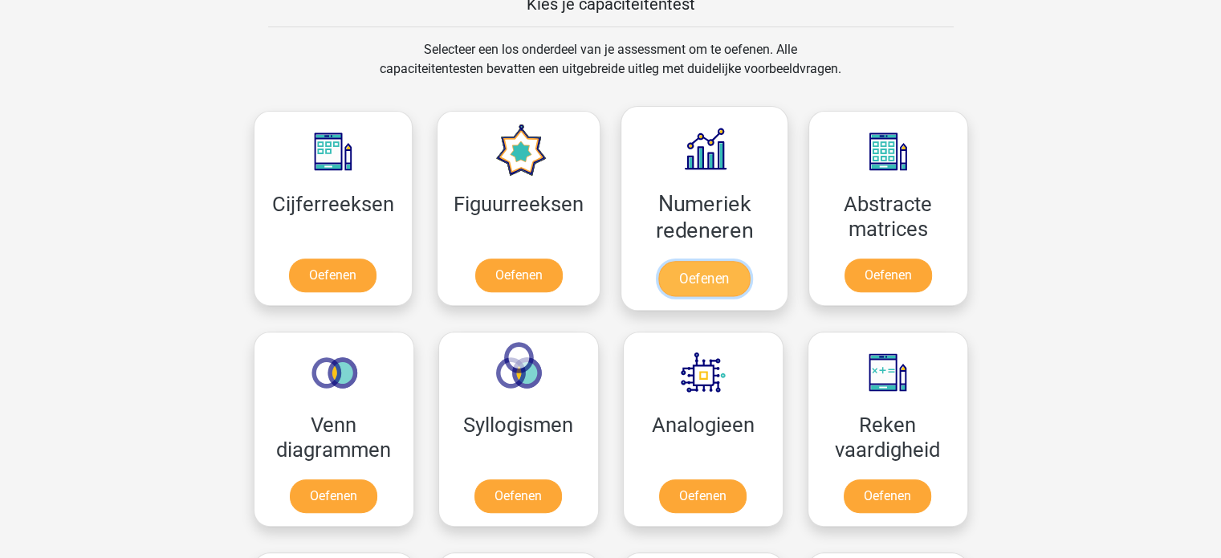
click at [702, 273] on link "Oefenen" at bounding box center [704, 278] width 92 height 35
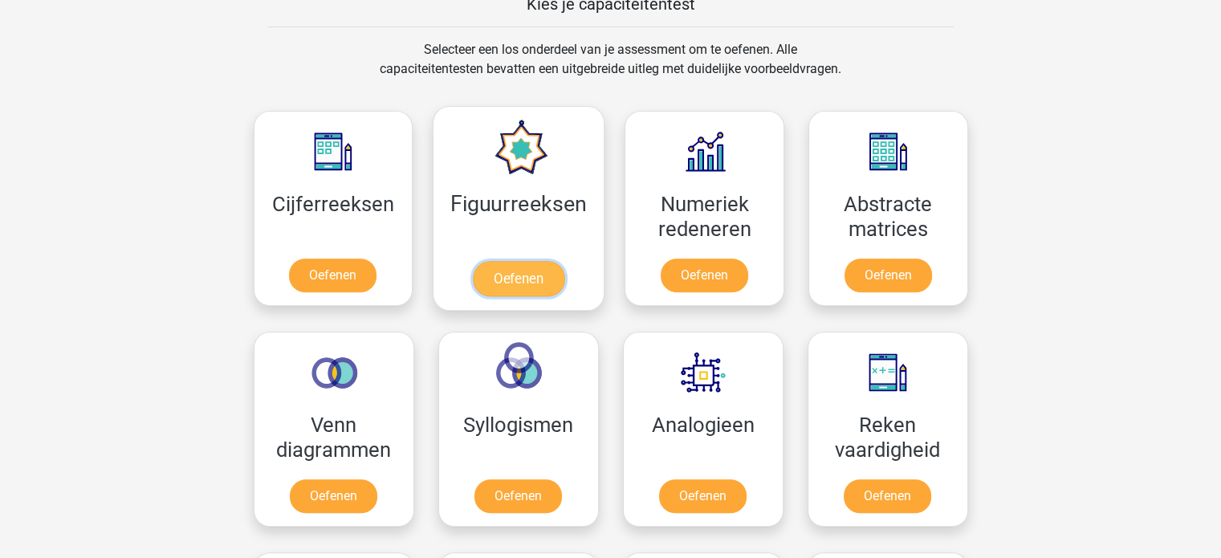
click at [515, 272] on link "Oefenen" at bounding box center [519, 278] width 92 height 35
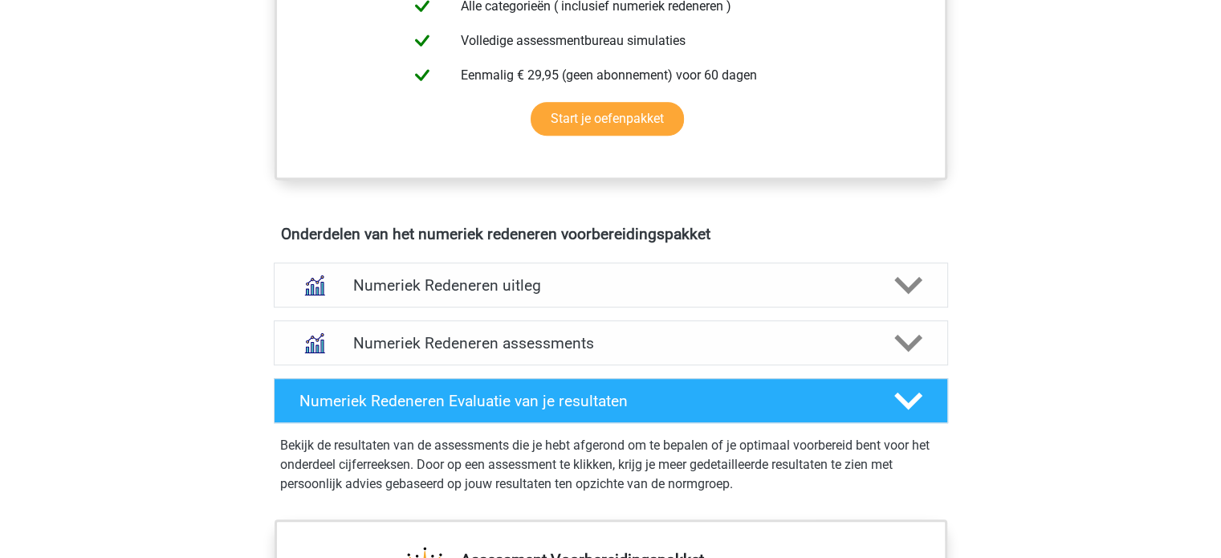
scroll to position [803, 0]
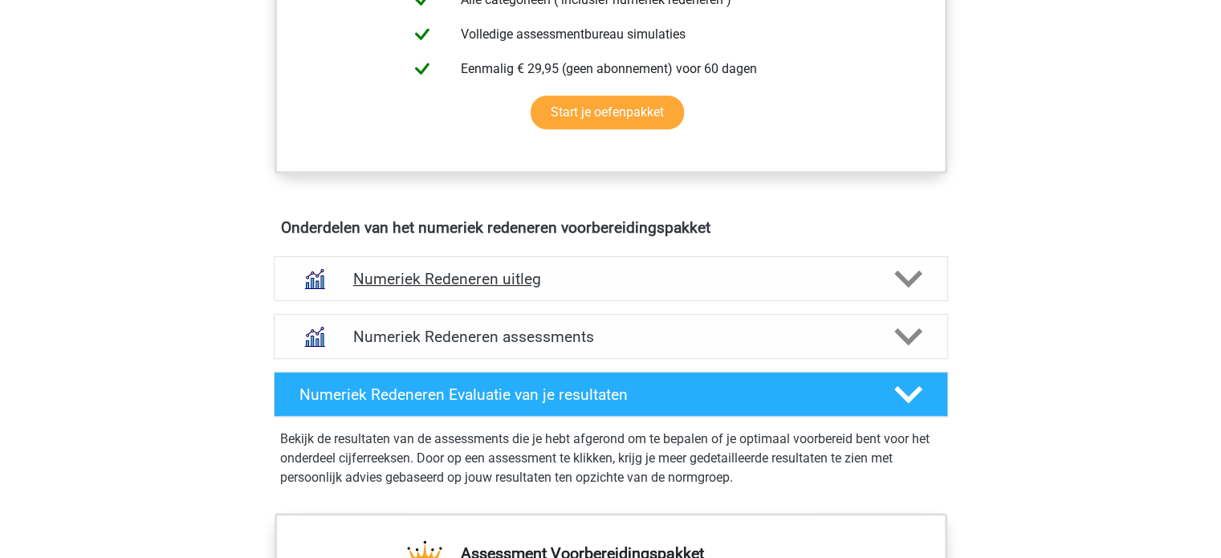
click at [539, 282] on h4 "Numeriek Redeneren uitleg" at bounding box center [610, 279] width 515 height 18
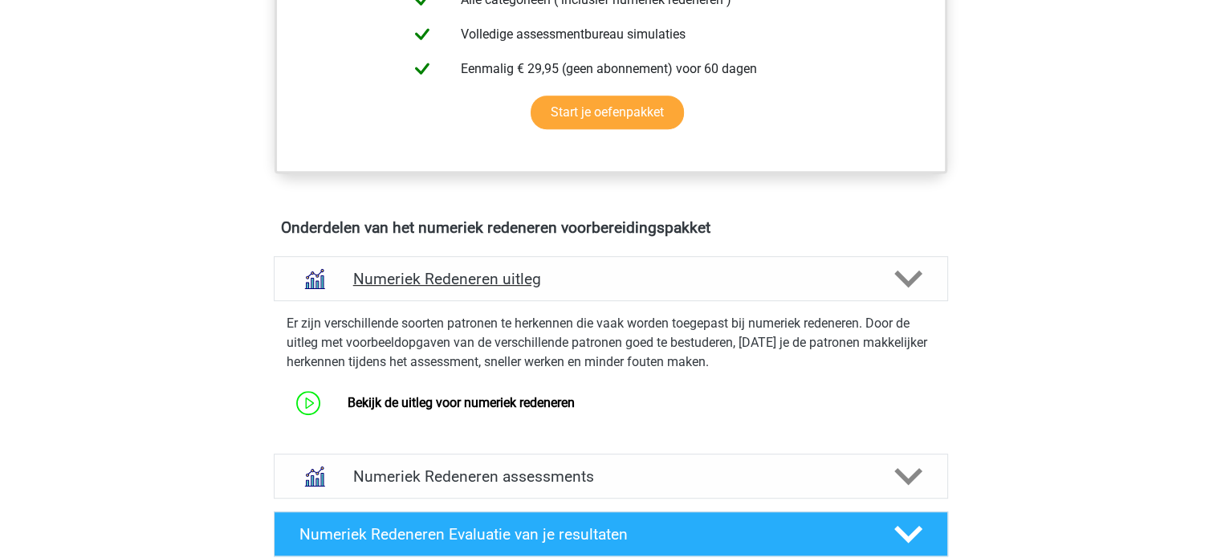
scroll to position [883, 0]
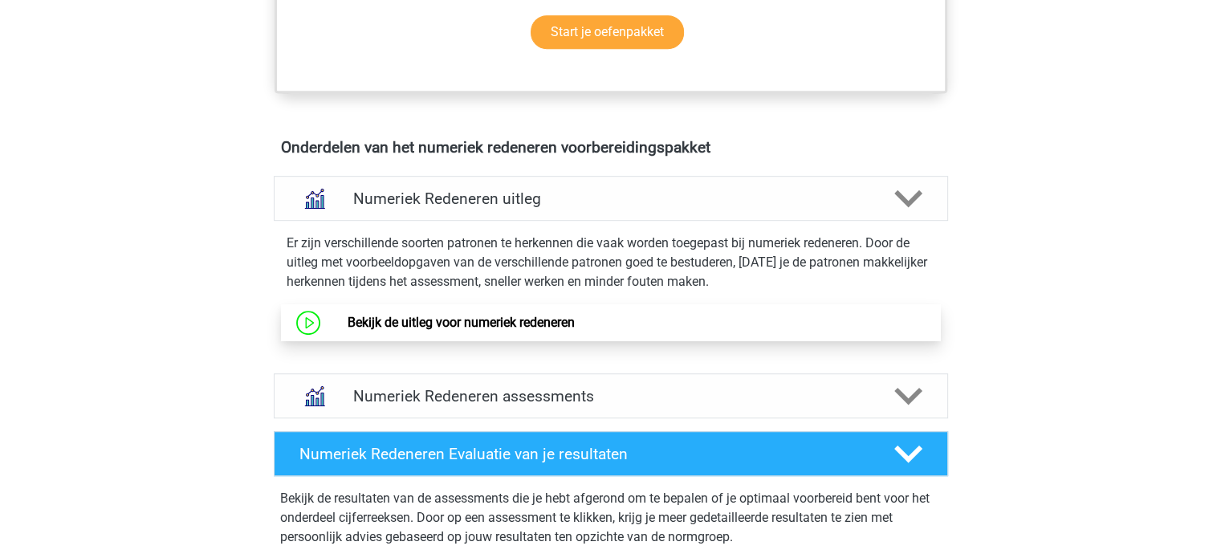
click at [531, 320] on link "Bekijk de uitleg voor numeriek redeneren" at bounding box center [461, 322] width 227 height 15
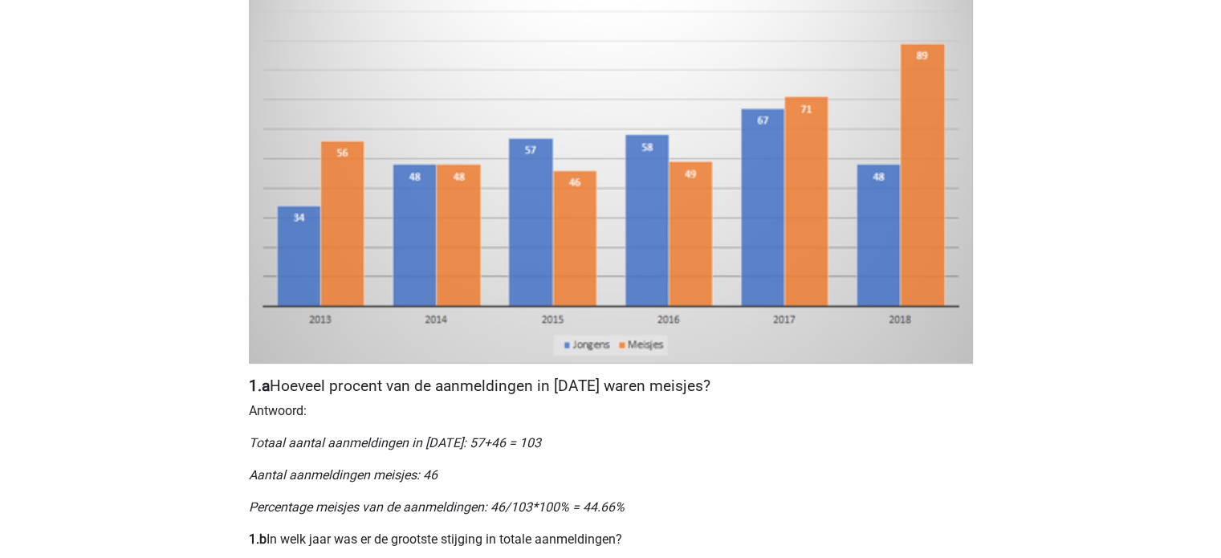
scroll to position [482, 0]
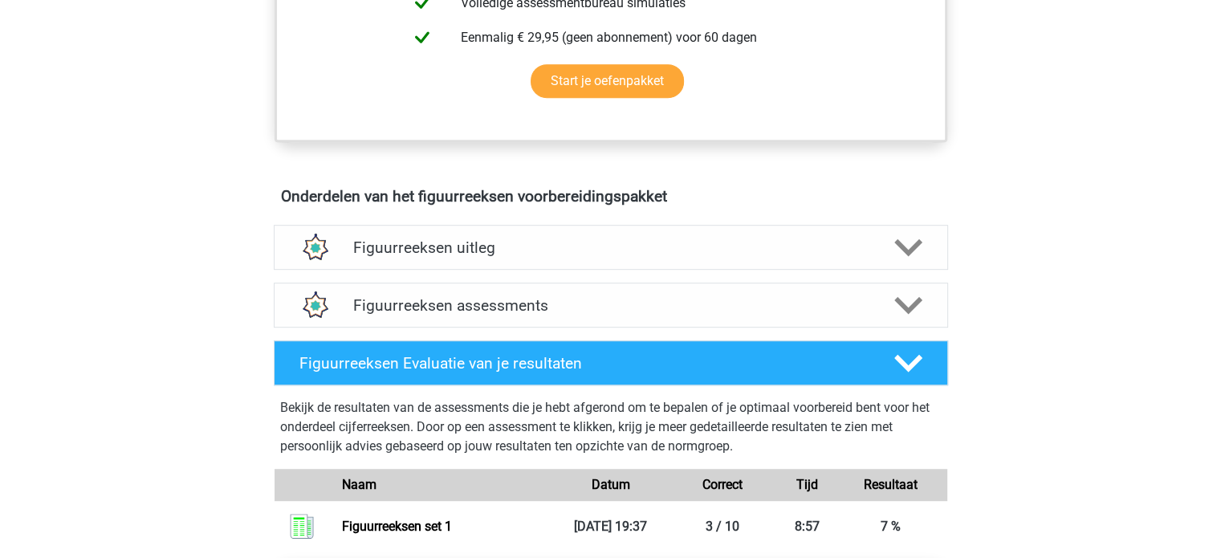
scroll to position [883, 0]
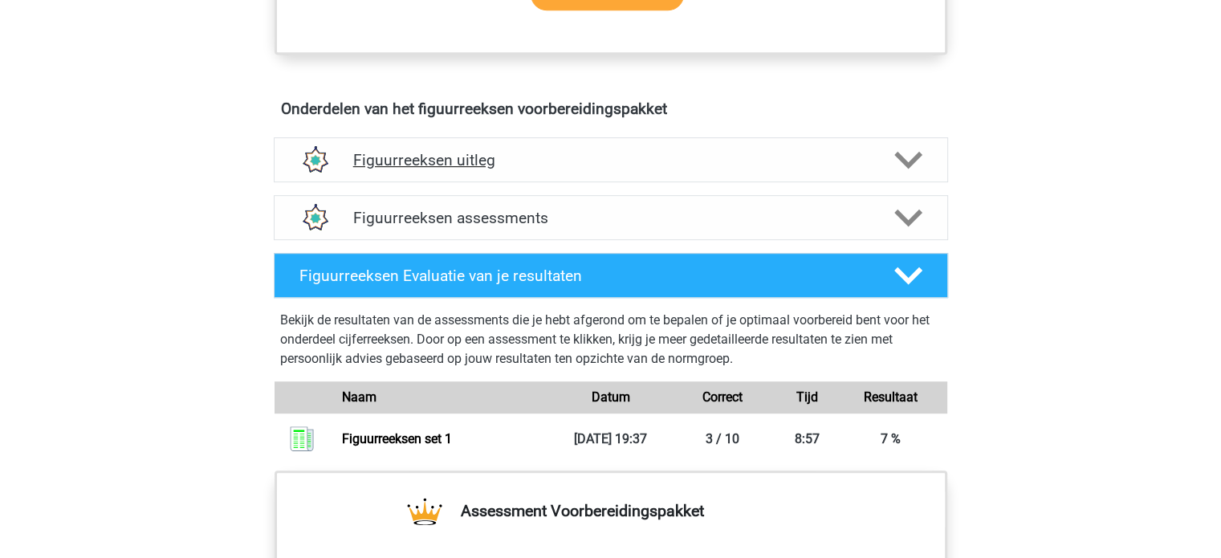
click at [351, 157] on div "Figuurreeksen uitleg" at bounding box center [611, 160] width 540 height 18
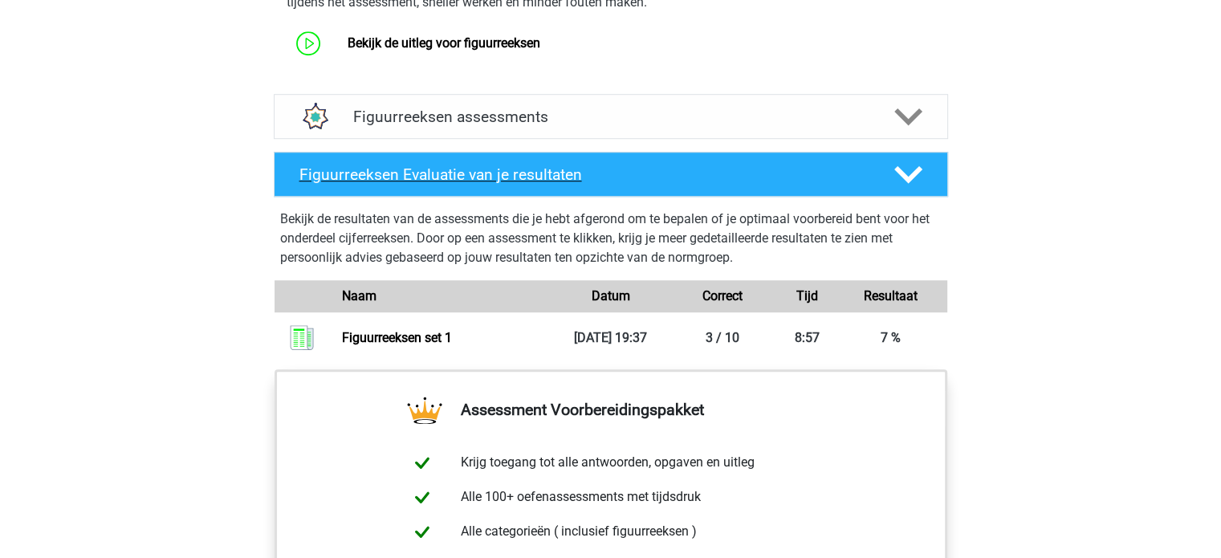
scroll to position [1124, 0]
click at [386, 169] on h4 "Figuurreeksen Evaluatie van je resultaten" at bounding box center [583, 174] width 569 height 18
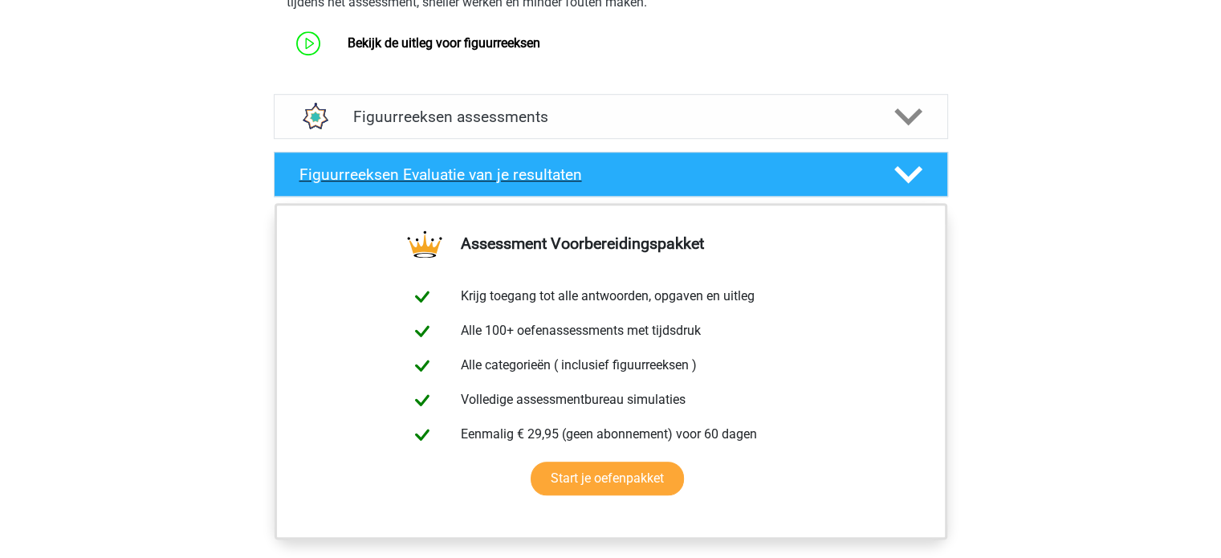
click at [386, 169] on h4 "Figuurreeksen Evaluatie van je resultaten" at bounding box center [583, 174] width 569 height 18
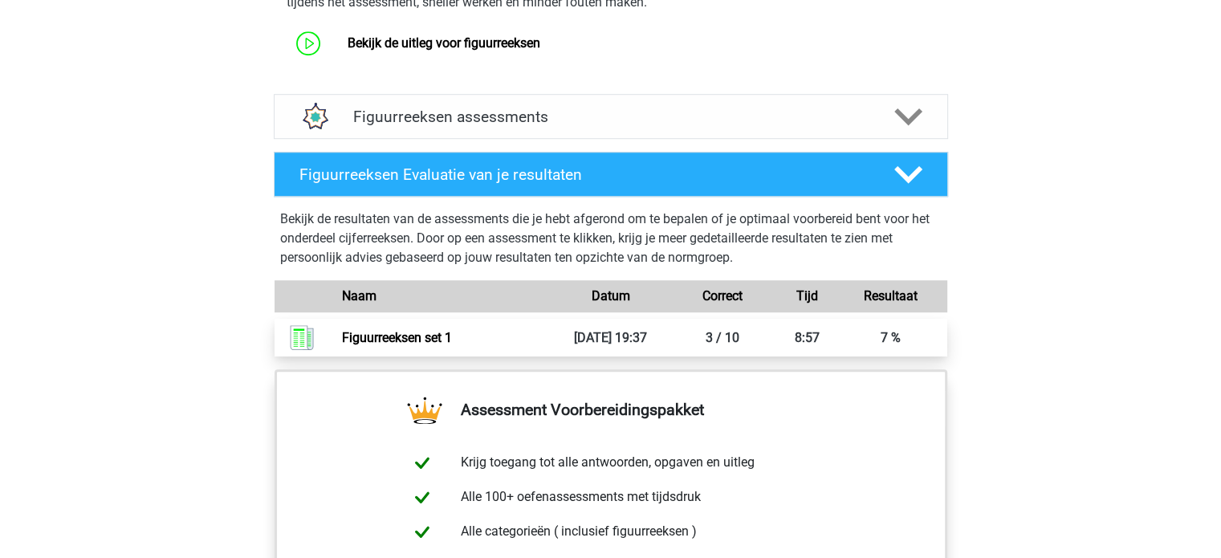
click at [414, 330] on link "Figuurreeksen set 1" at bounding box center [397, 337] width 110 height 15
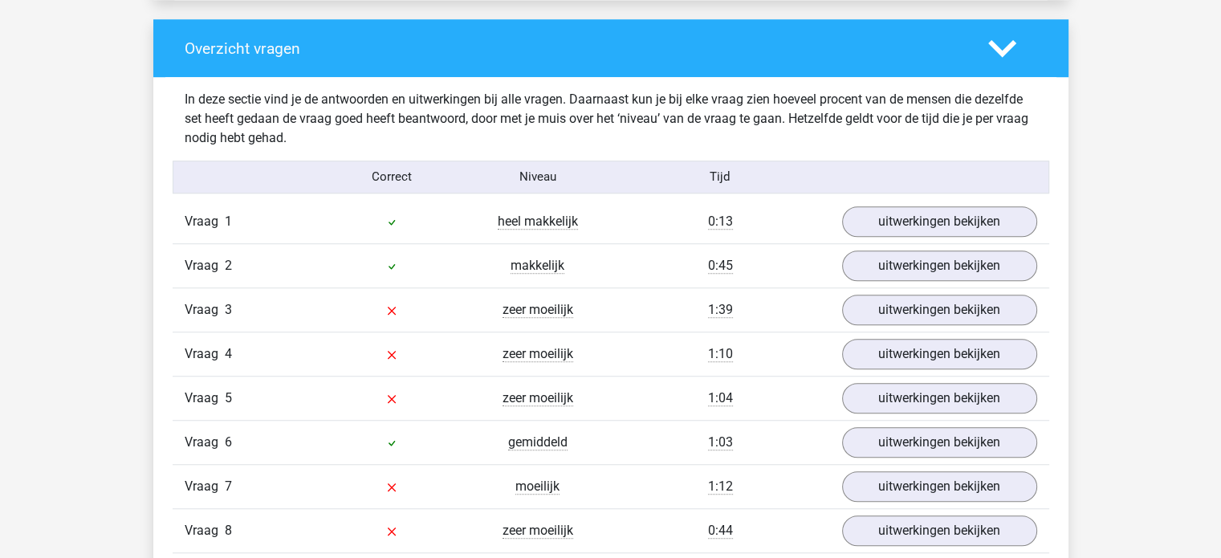
scroll to position [1204, 0]
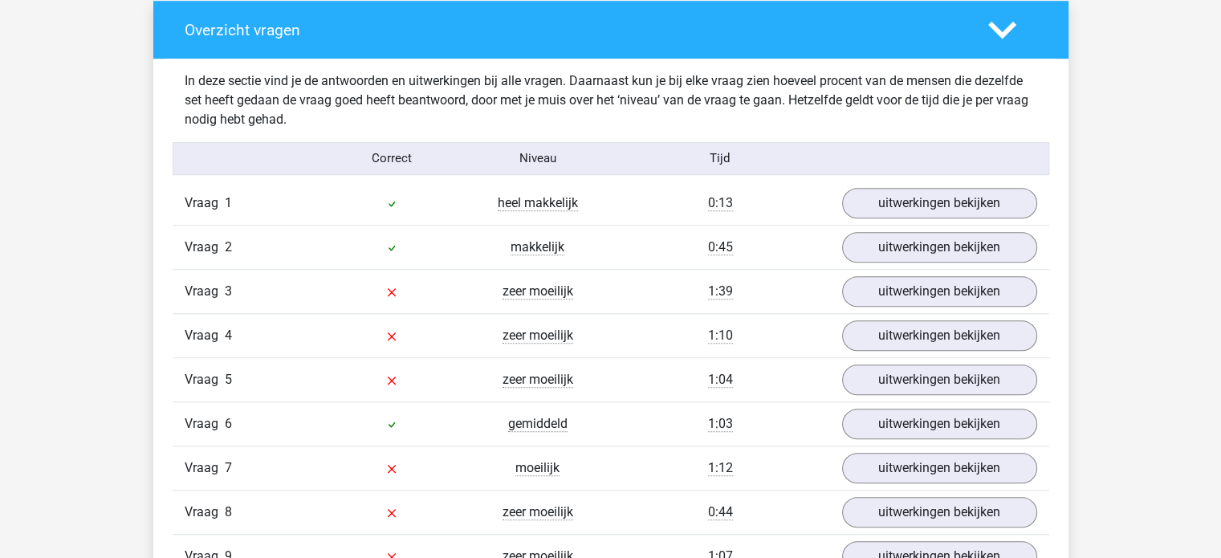
click at [937, 304] on div "Vraag 3 zeer moeilijk 1:39 uitwerkingen bekijken" at bounding box center [611, 291] width 877 height 44
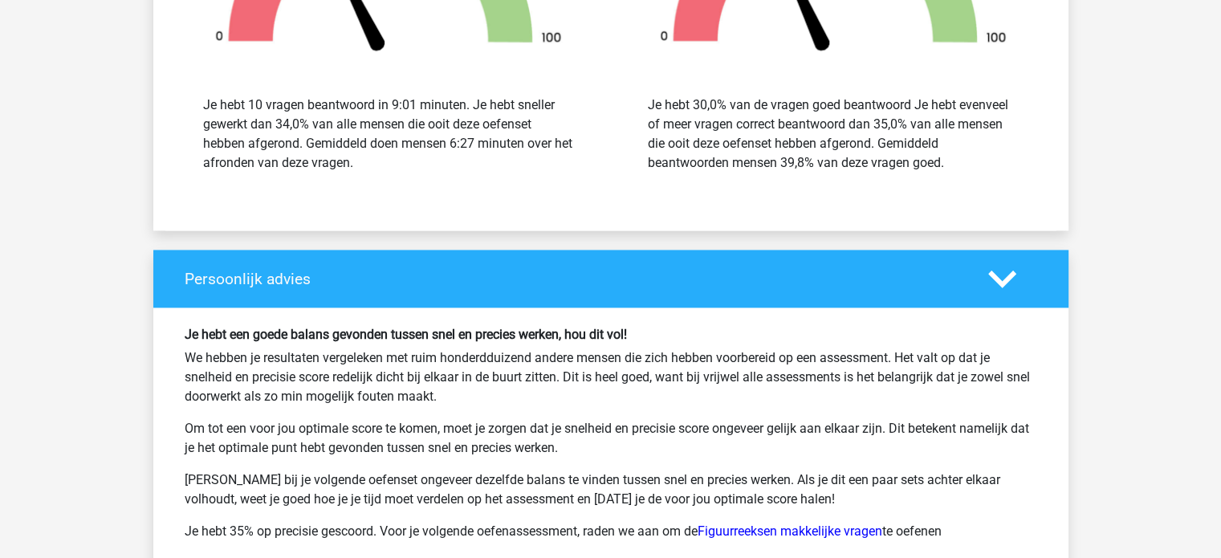
scroll to position [2248, 0]
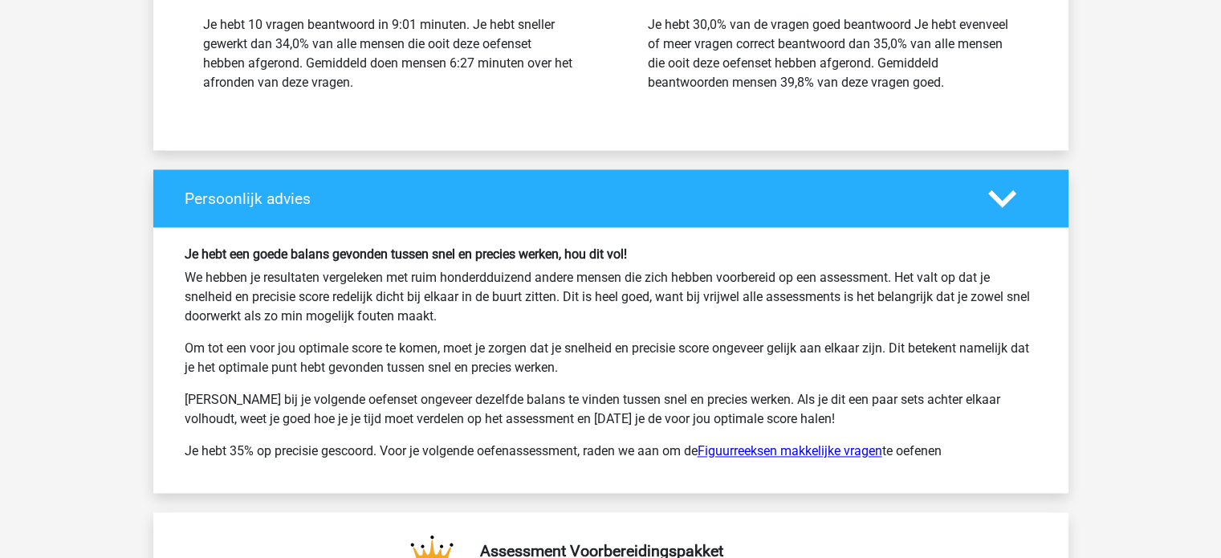
click at [751, 443] on link "Figuurreeksen makkelijke vragen" at bounding box center [790, 450] width 185 height 15
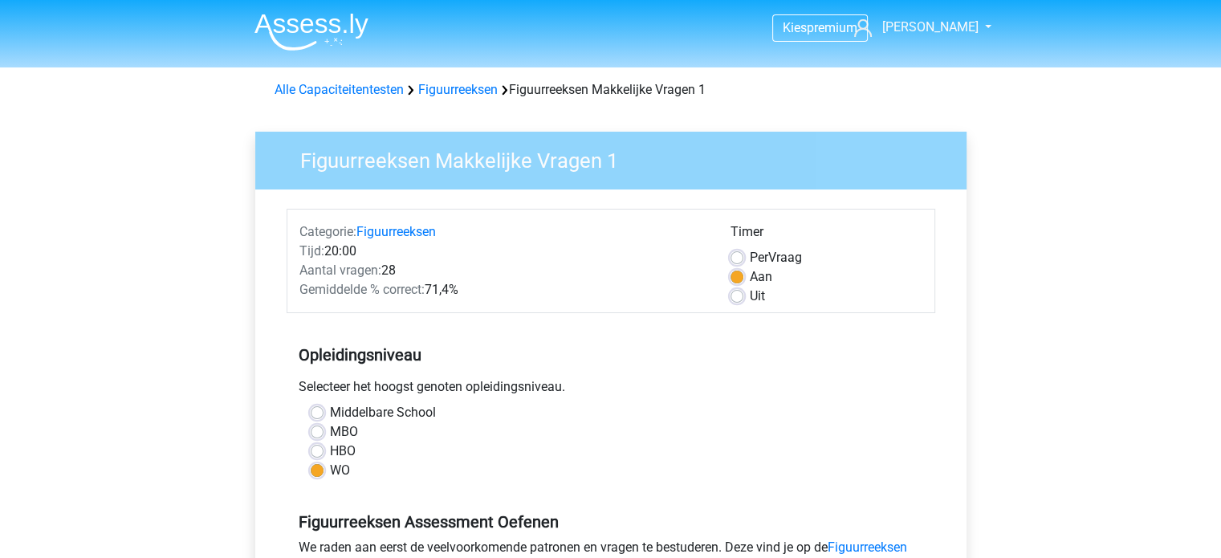
click at [750, 295] on label "Uit" at bounding box center [757, 296] width 15 height 19
click at [735, 295] on input "Uit" at bounding box center [737, 295] width 13 height 16
radio input "true"
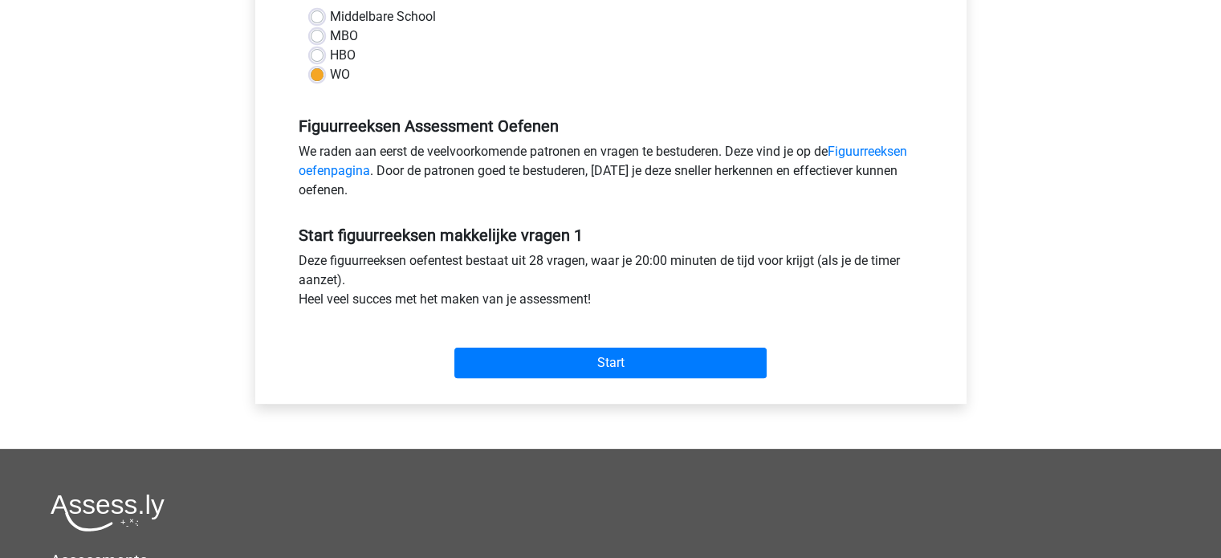
scroll to position [401, 0]
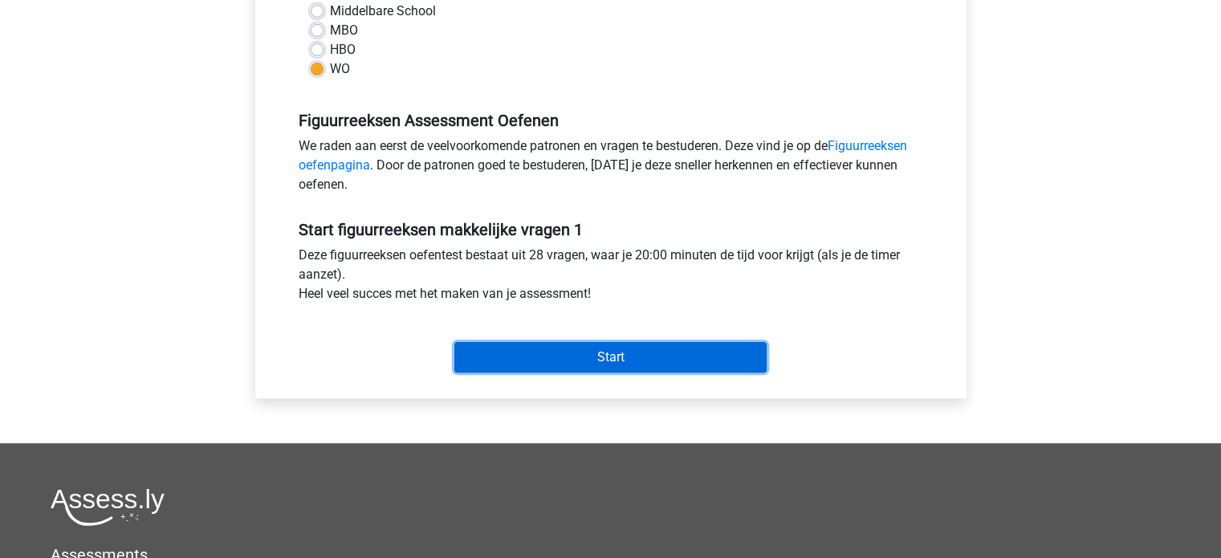
click at [702, 350] on input "Start" at bounding box center [610, 357] width 312 height 31
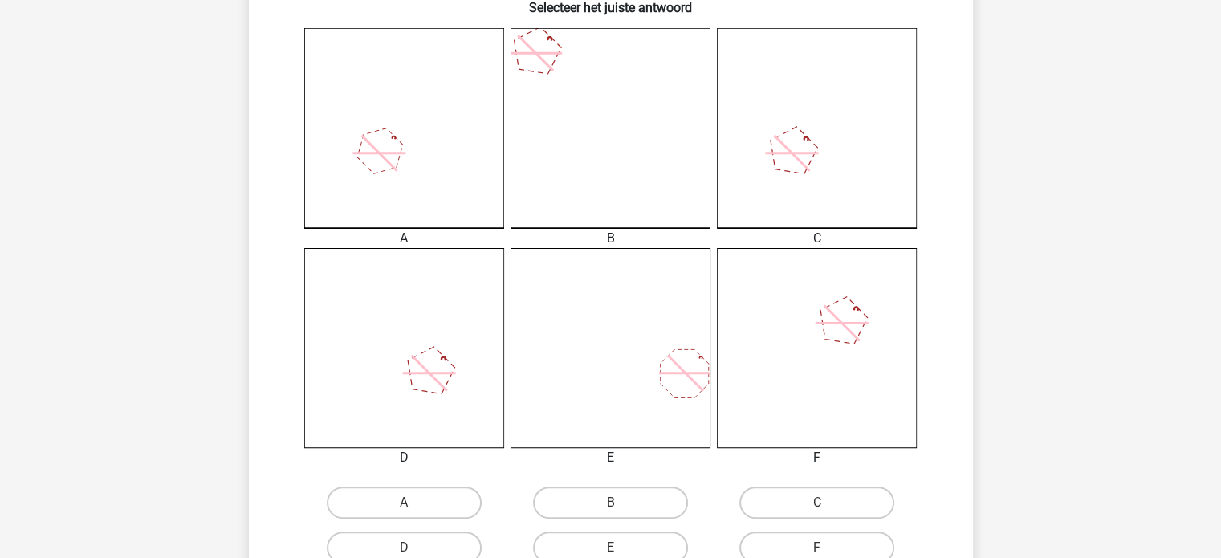
scroll to position [562, 0]
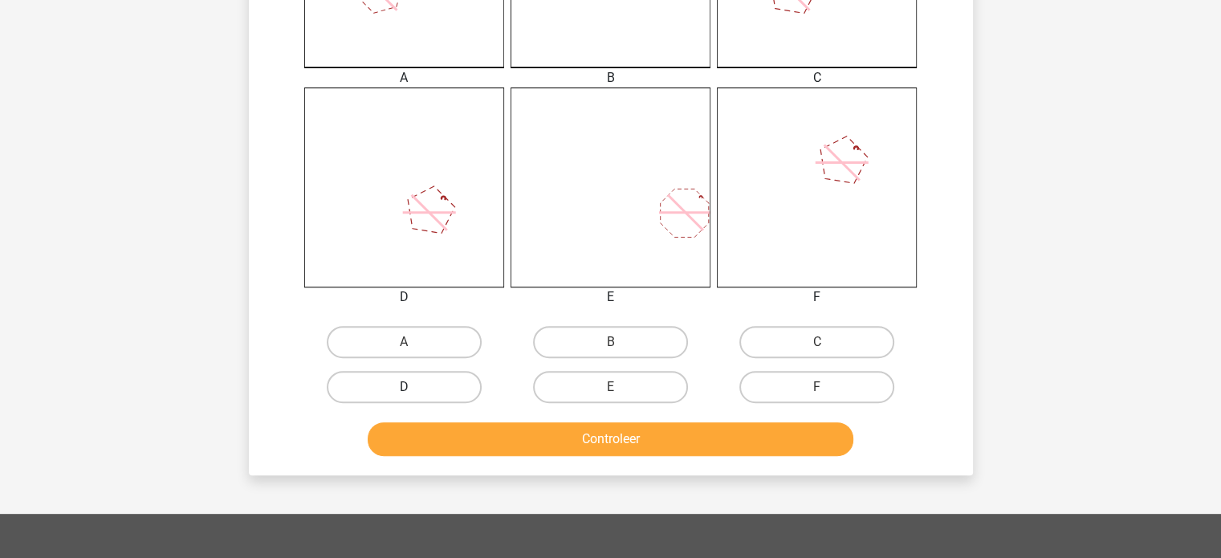
click at [448, 385] on label "D" at bounding box center [404, 387] width 155 height 32
click at [414, 387] on input "D" at bounding box center [409, 392] width 10 height 10
radio input "true"
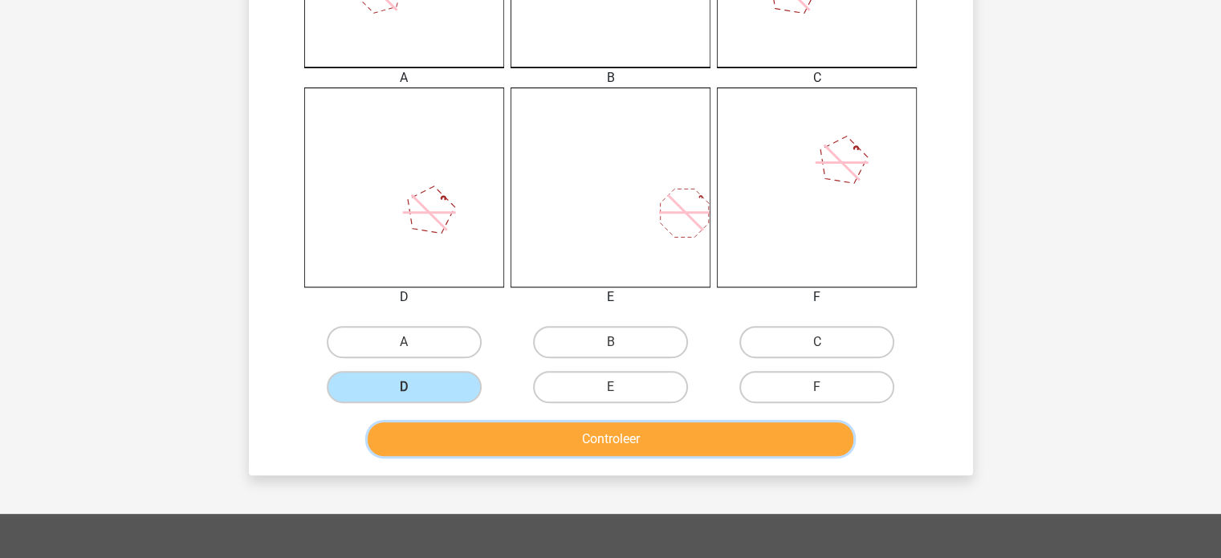
click at [478, 439] on button "Controleer" at bounding box center [611, 439] width 486 height 34
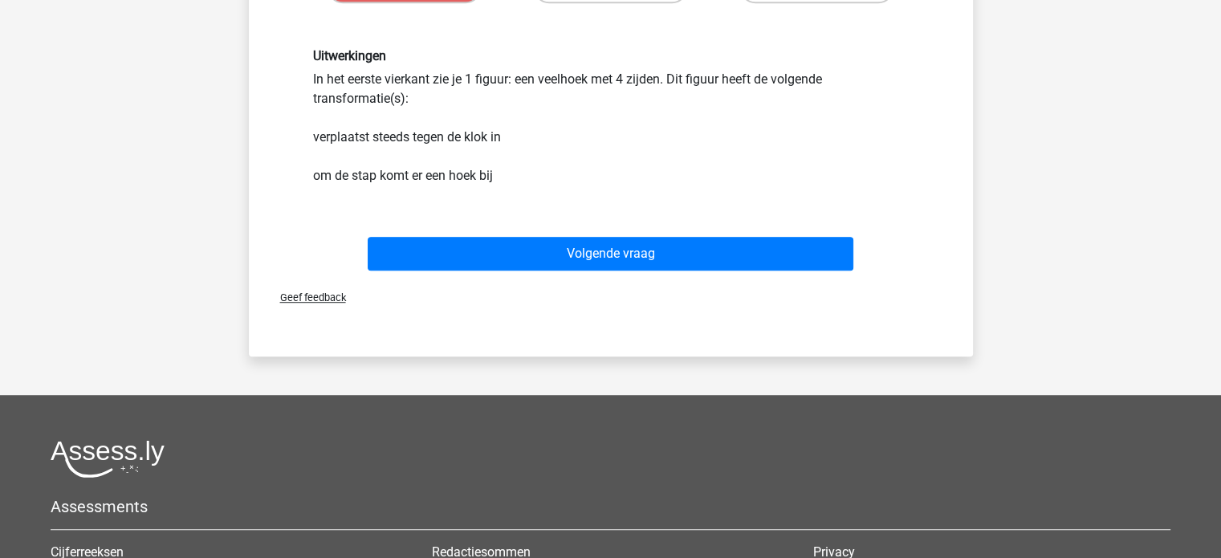
scroll to position [963, 0]
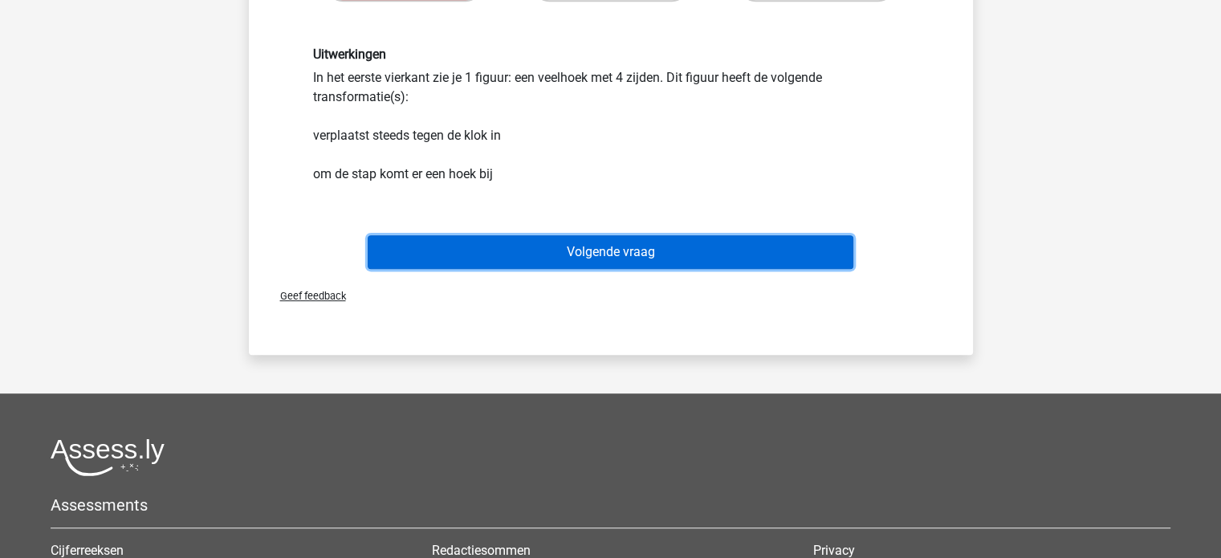
click at [570, 246] on button "Volgende vraag" at bounding box center [611, 252] width 486 height 34
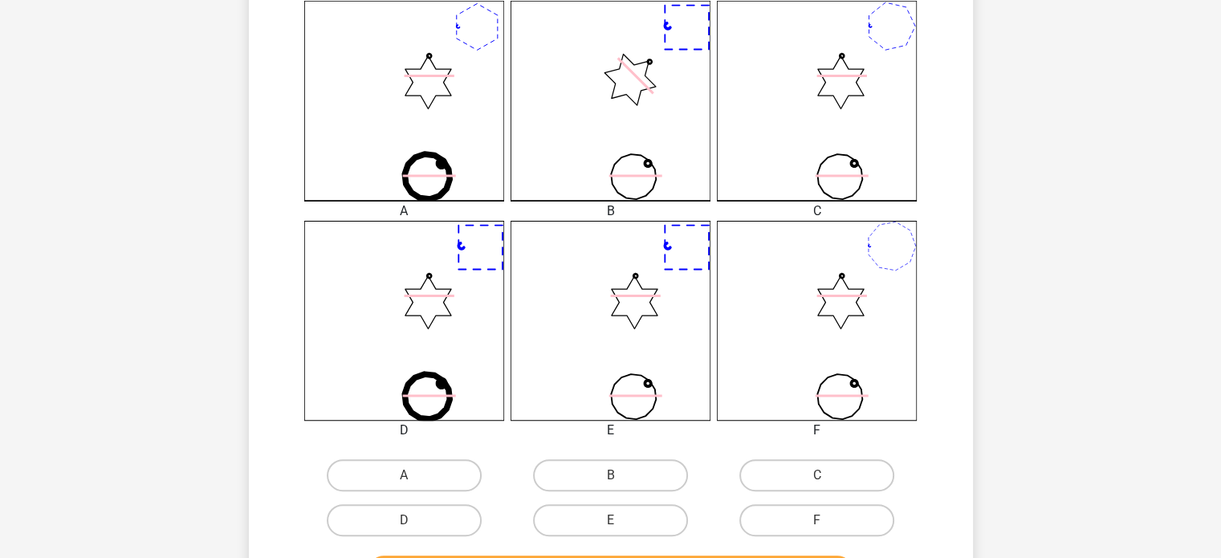
scroll to position [401, 0]
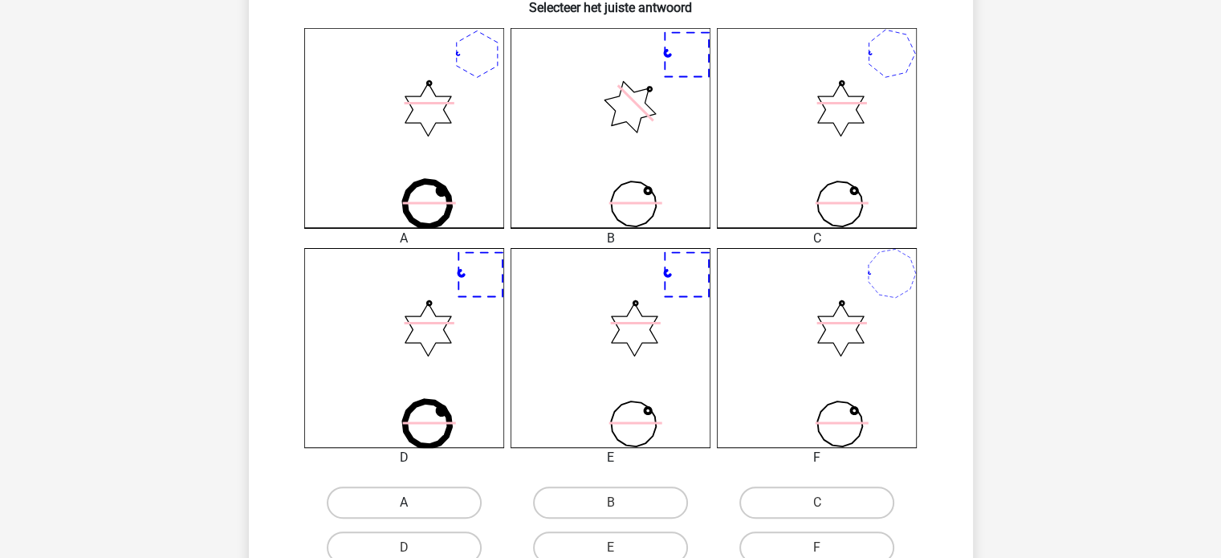
click at [420, 500] on label "A" at bounding box center [404, 503] width 155 height 32
click at [414, 503] on input "A" at bounding box center [409, 508] width 10 height 10
radio input "true"
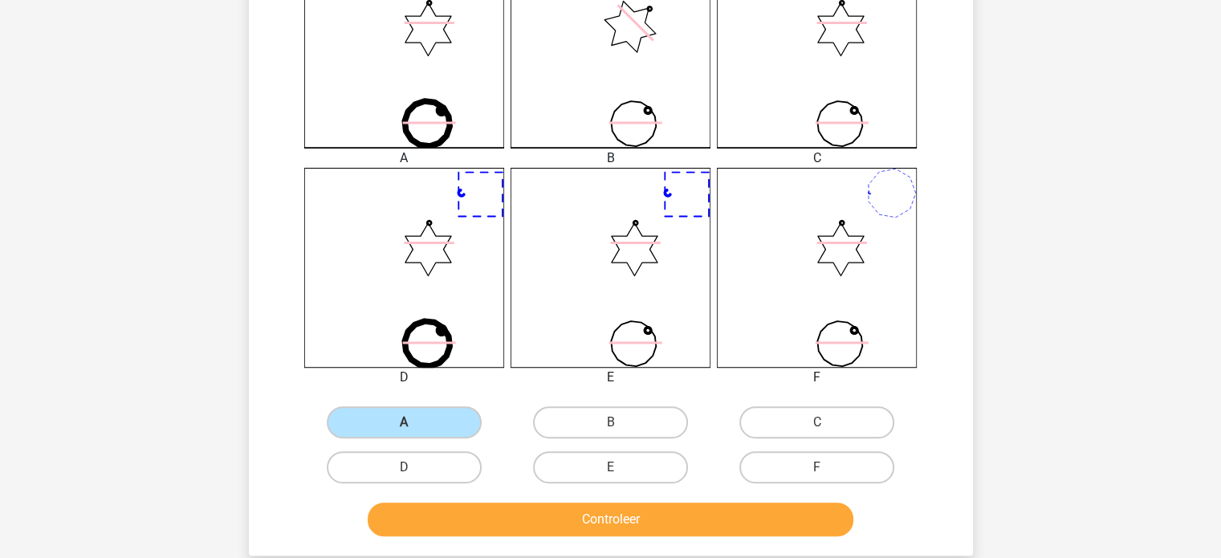
scroll to position [562, 0]
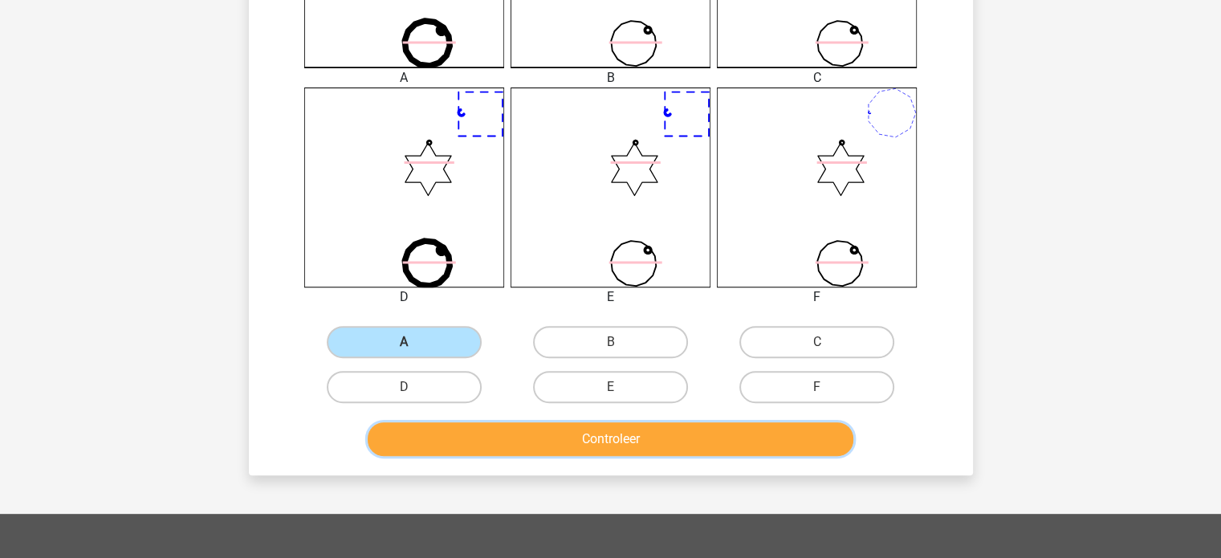
click at [399, 442] on button "Controleer" at bounding box center [611, 439] width 486 height 34
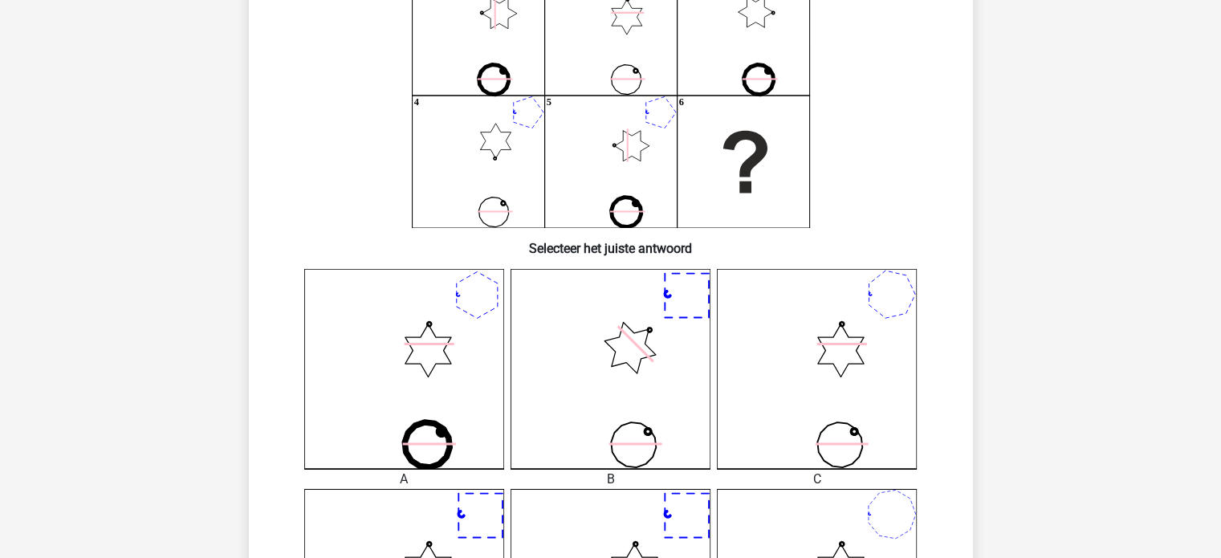
scroll to position [0, 0]
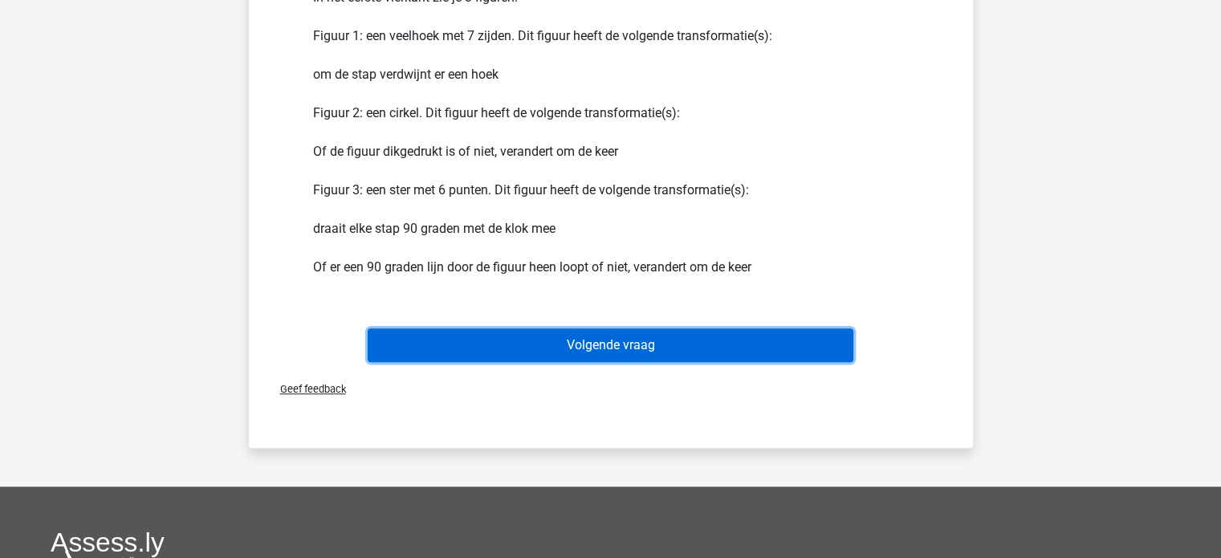
click at [563, 343] on button "Volgende vraag" at bounding box center [611, 345] width 486 height 34
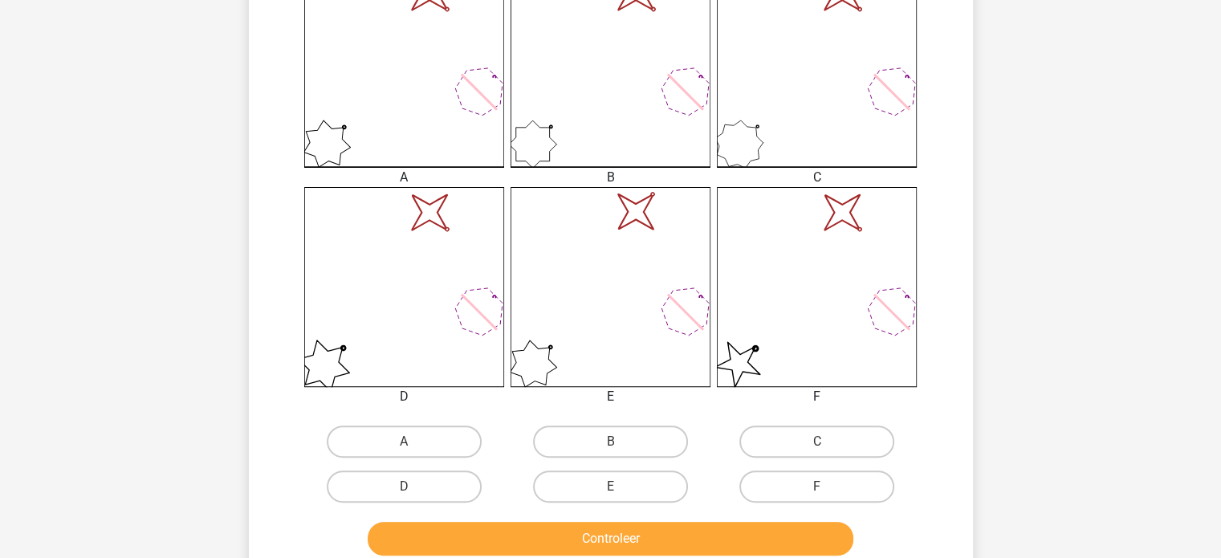
scroll to position [482, 0]
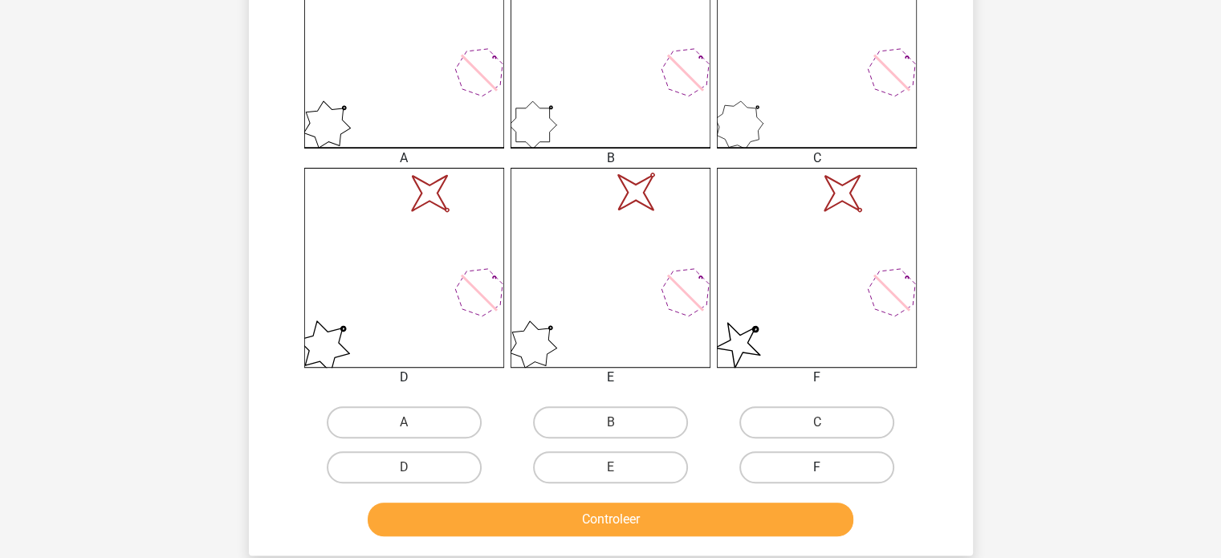
click at [837, 466] on label "F" at bounding box center [816, 467] width 155 height 32
click at [828, 467] on input "F" at bounding box center [822, 472] width 10 height 10
radio input "true"
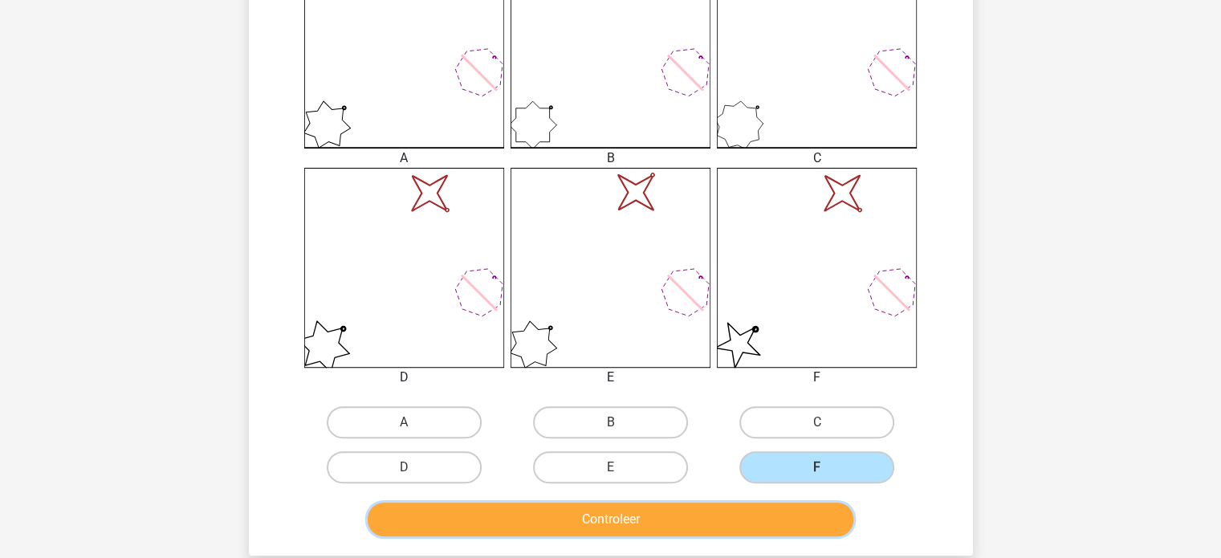
click at [738, 512] on button "Controleer" at bounding box center [611, 520] width 486 height 34
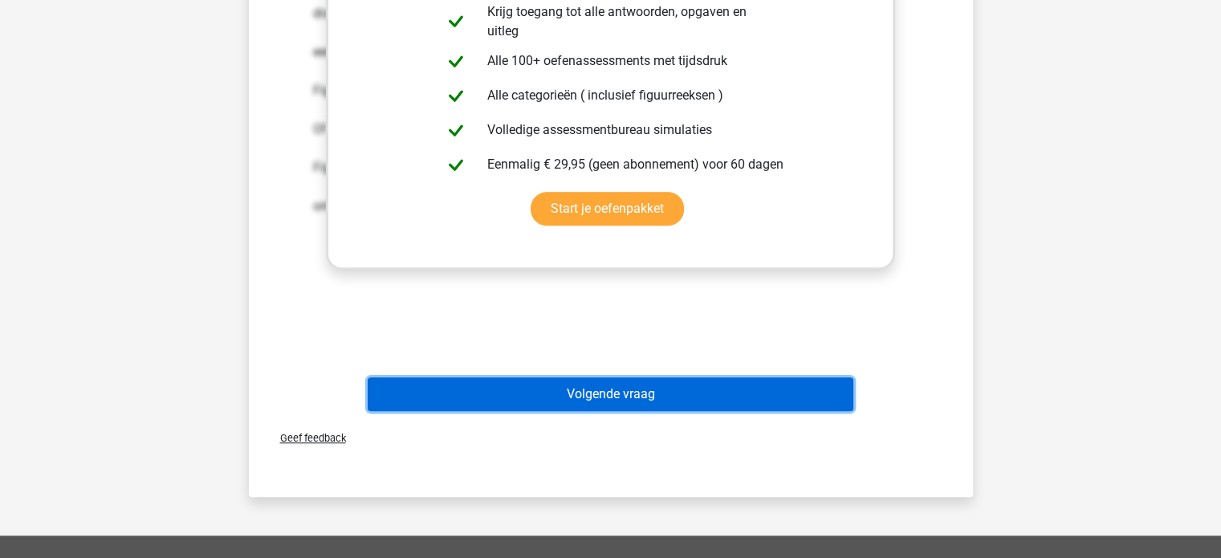
click at [631, 394] on button "Volgende vraag" at bounding box center [611, 394] width 486 height 34
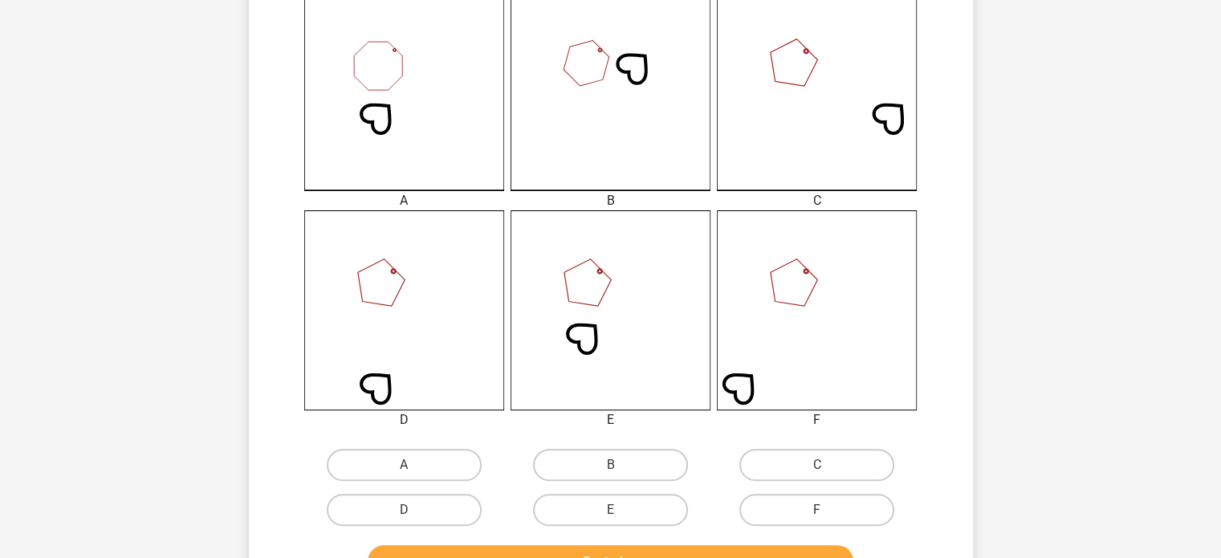
scroll to position [475, 0]
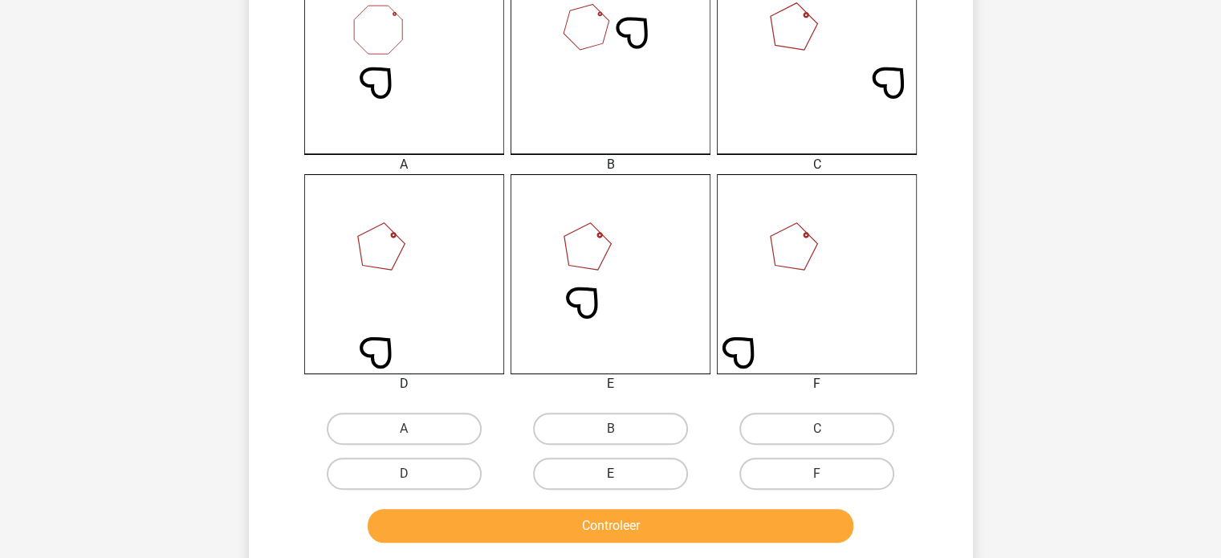
click at [612, 470] on label "E" at bounding box center [610, 474] width 155 height 32
click at [612, 474] on input "E" at bounding box center [615, 479] width 10 height 10
radio input "true"
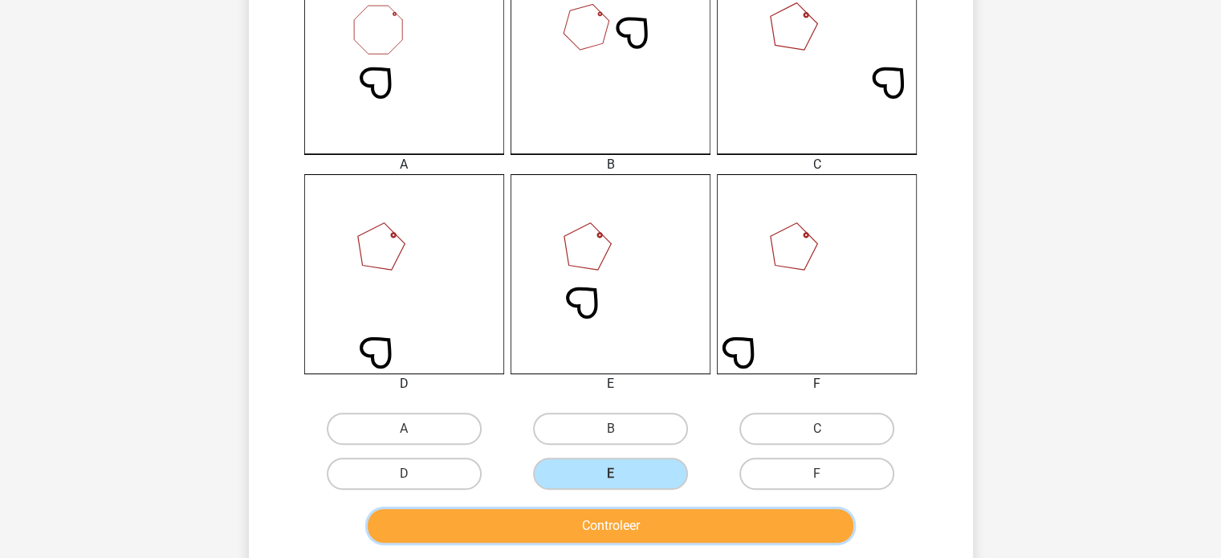
click at [601, 529] on button "Controleer" at bounding box center [611, 526] width 486 height 34
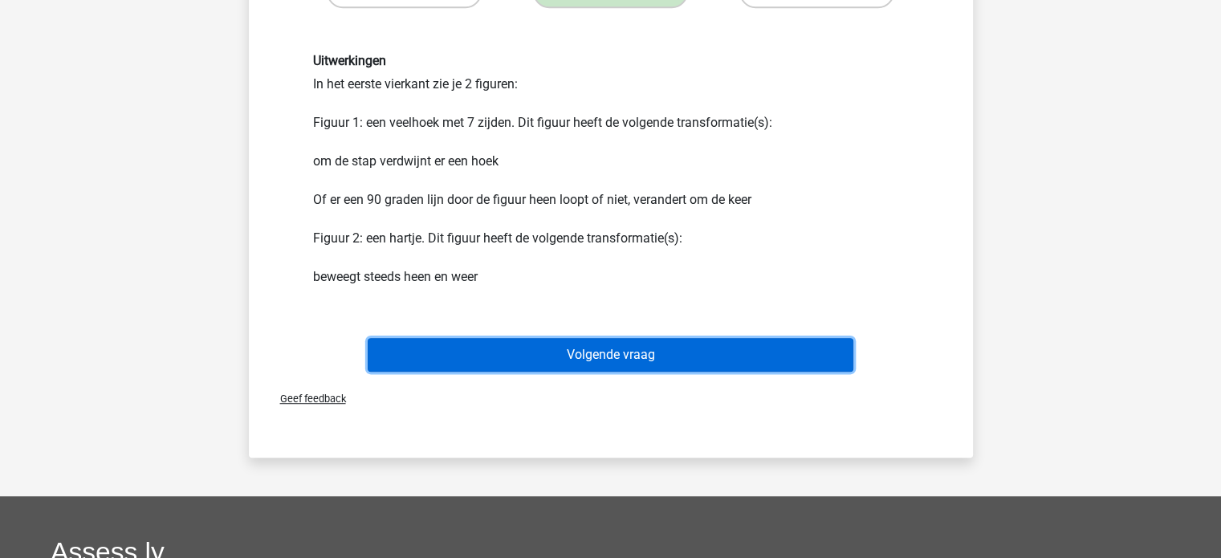
click at [581, 353] on button "Volgende vraag" at bounding box center [611, 355] width 486 height 34
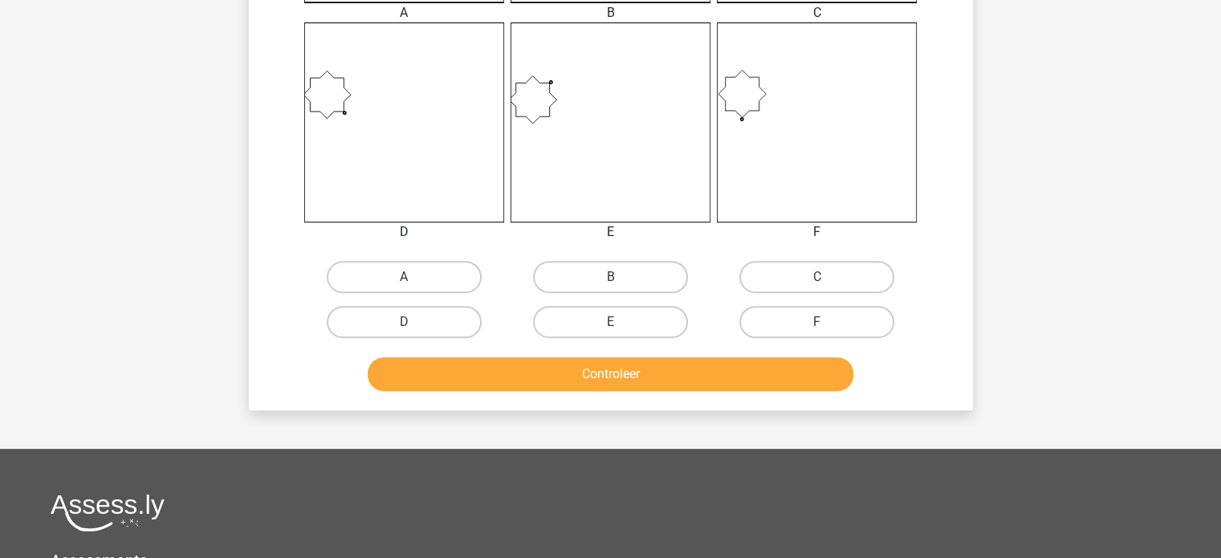
scroll to position [636, 0]
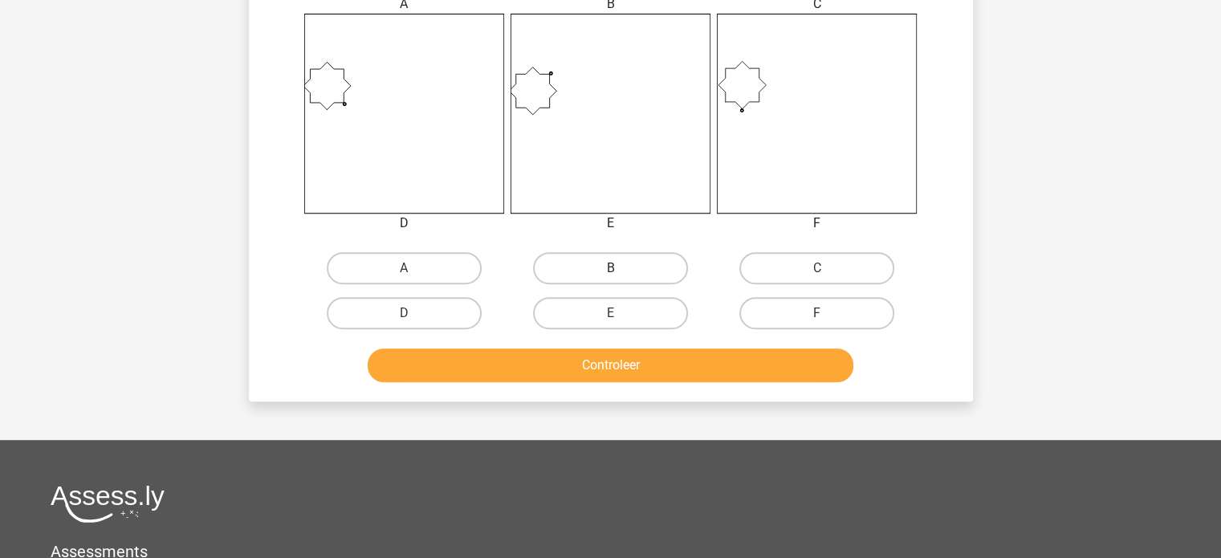
click at [583, 266] on label "B" at bounding box center [610, 268] width 155 height 32
click at [610, 268] on input "B" at bounding box center [615, 273] width 10 height 10
radio input "true"
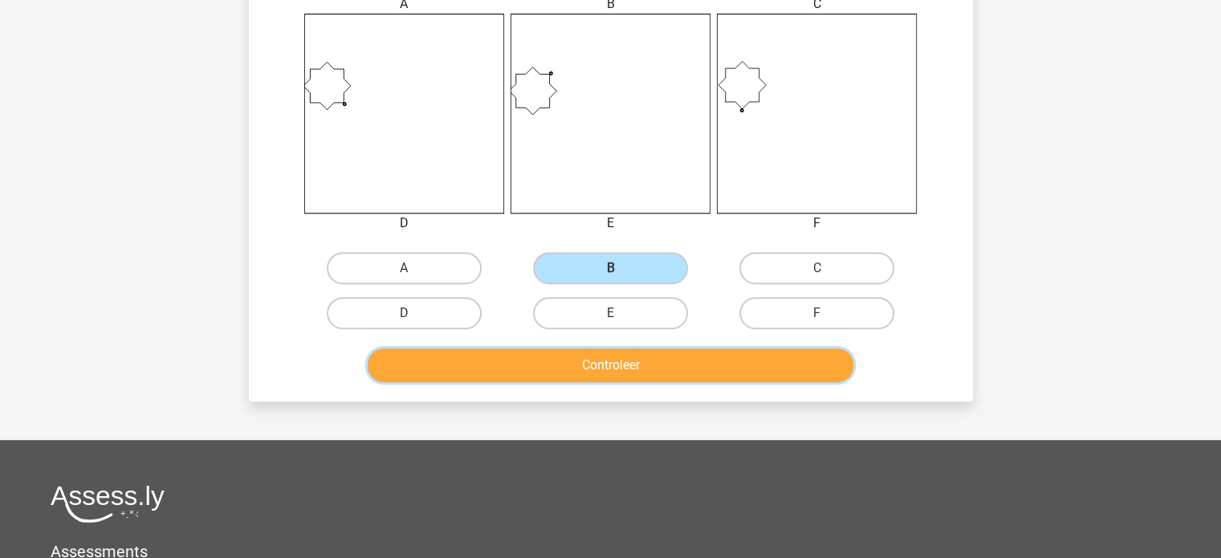
click at [563, 356] on button "Controleer" at bounding box center [611, 365] width 486 height 34
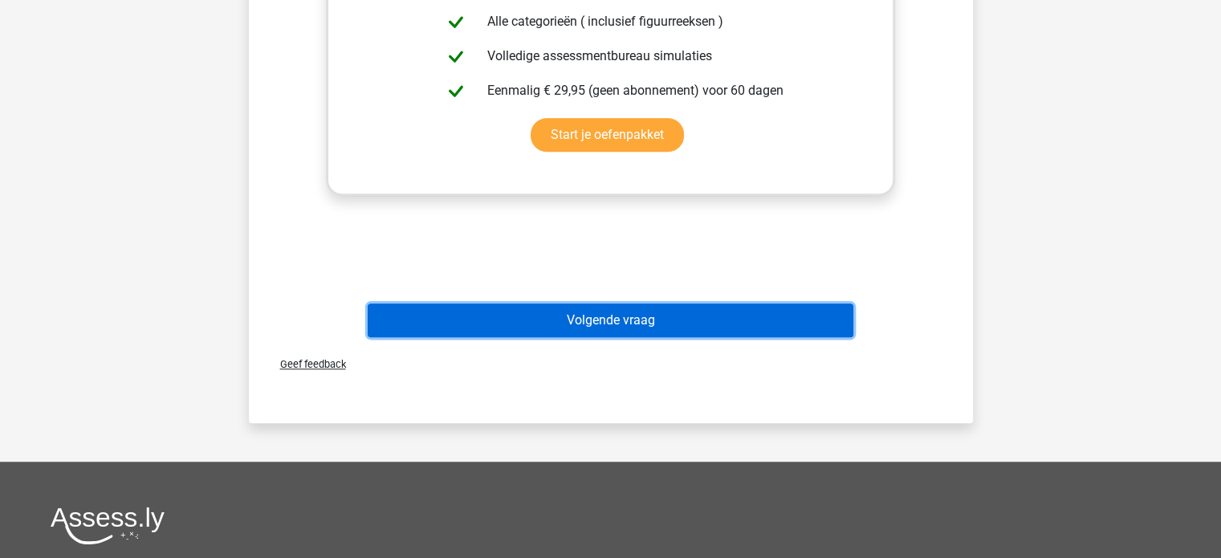
click at [559, 327] on button "Volgende vraag" at bounding box center [611, 320] width 486 height 34
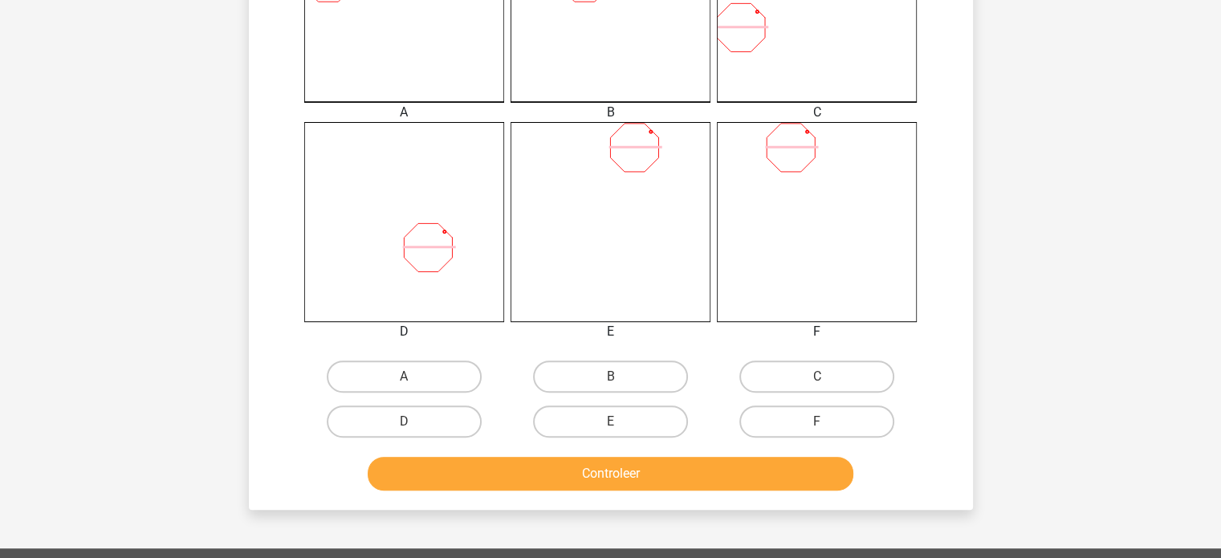
scroll to position [556, 0]
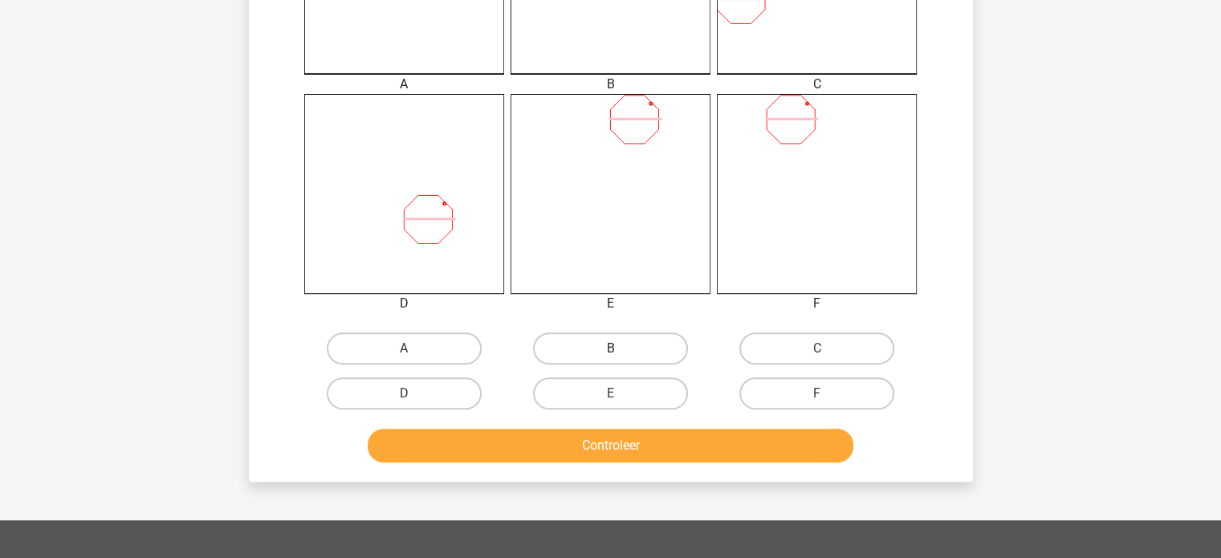
click at [658, 340] on label "B" at bounding box center [610, 348] width 155 height 32
click at [621, 348] on input "B" at bounding box center [615, 353] width 10 height 10
radio input "true"
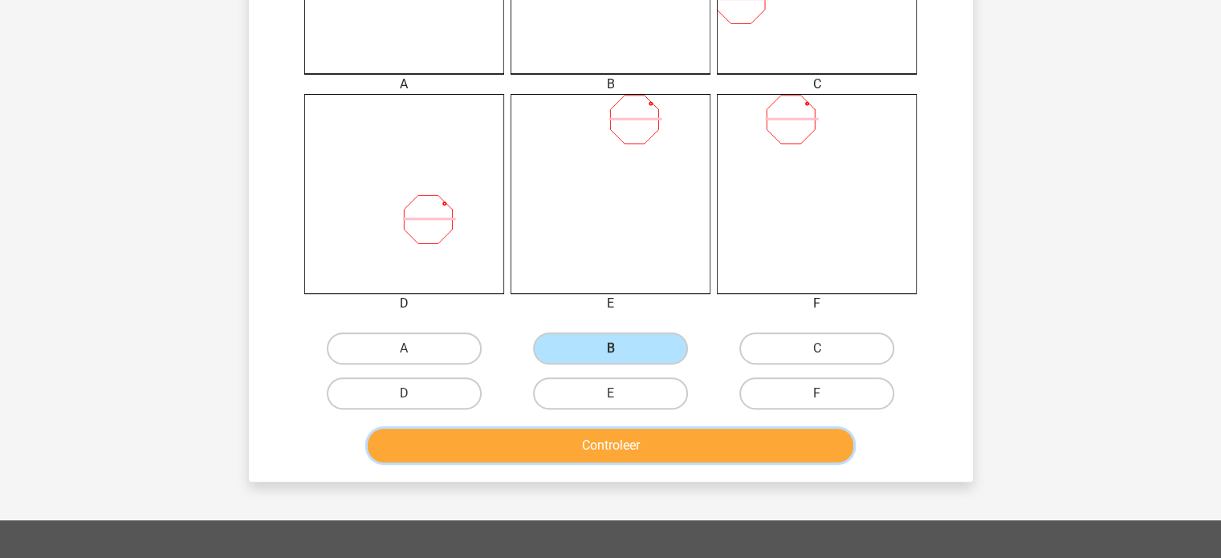
click at [626, 452] on button "Controleer" at bounding box center [611, 446] width 486 height 34
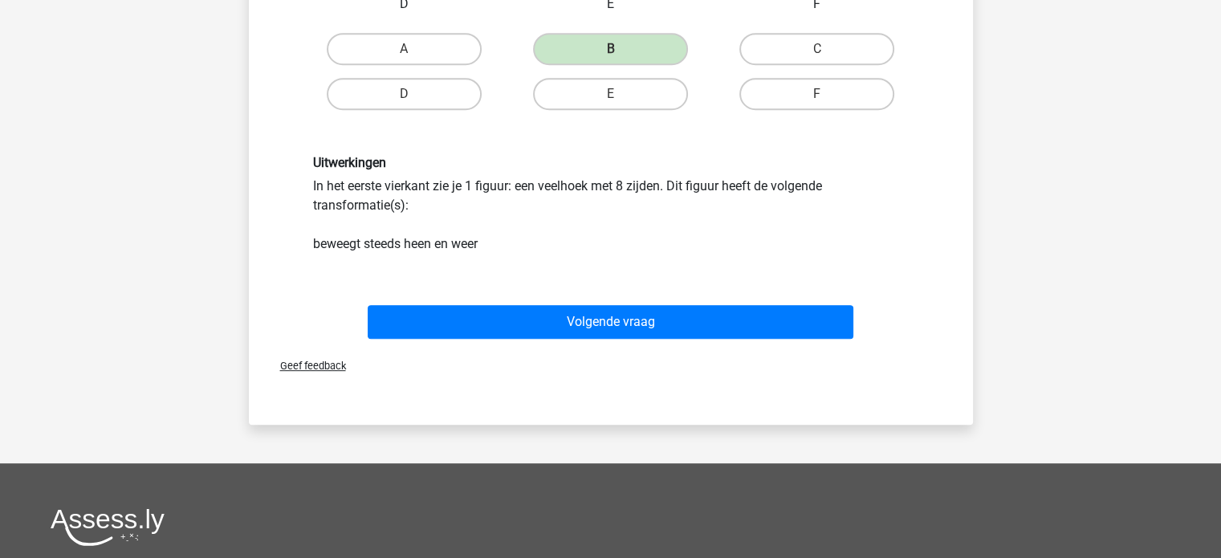
scroll to position [877, 0]
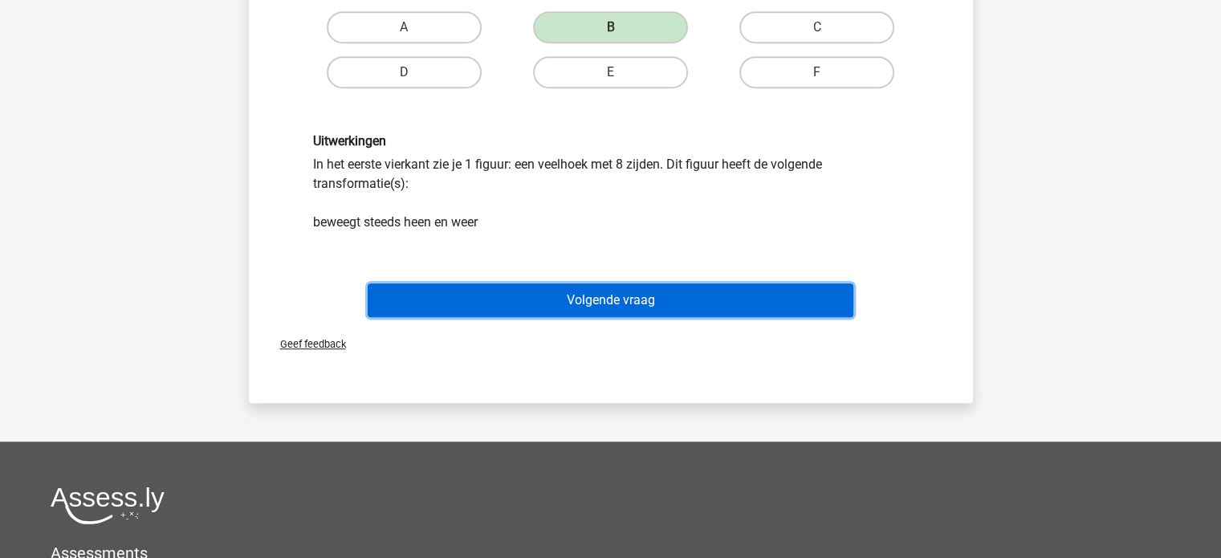
click at [571, 303] on button "Volgende vraag" at bounding box center [611, 300] width 486 height 34
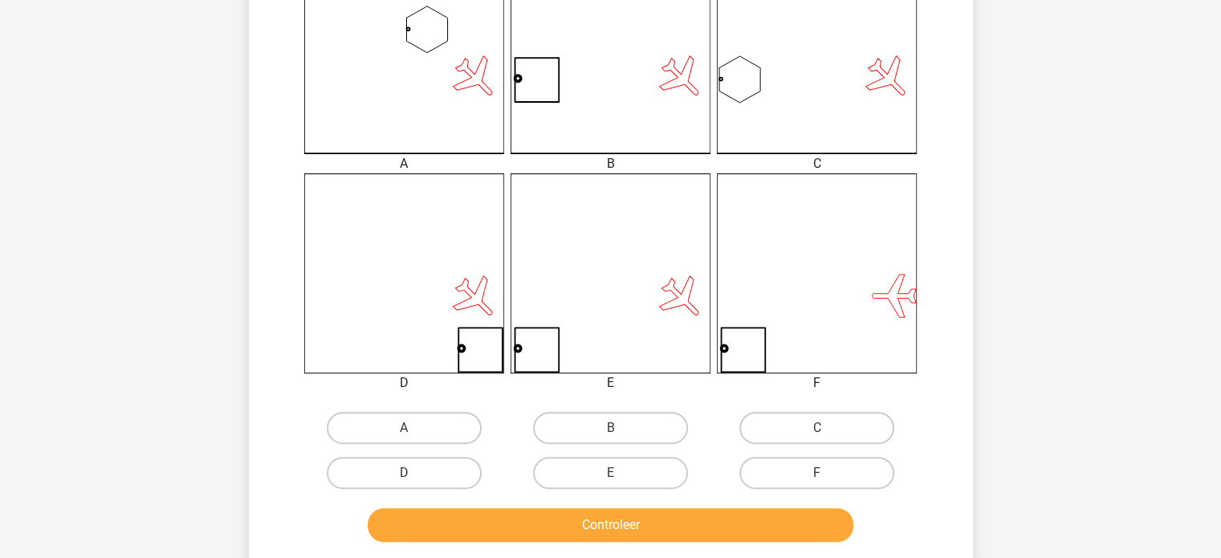
scroll to position [562, 0]
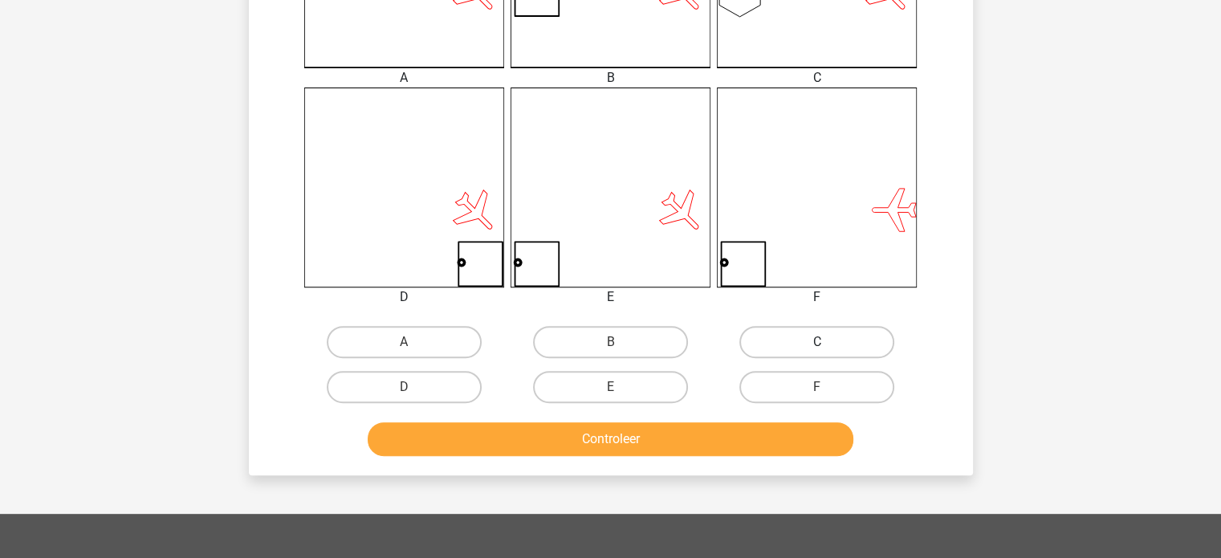
click at [829, 328] on label "C" at bounding box center [816, 342] width 155 height 32
click at [828, 342] on input "C" at bounding box center [822, 347] width 10 height 10
radio input "true"
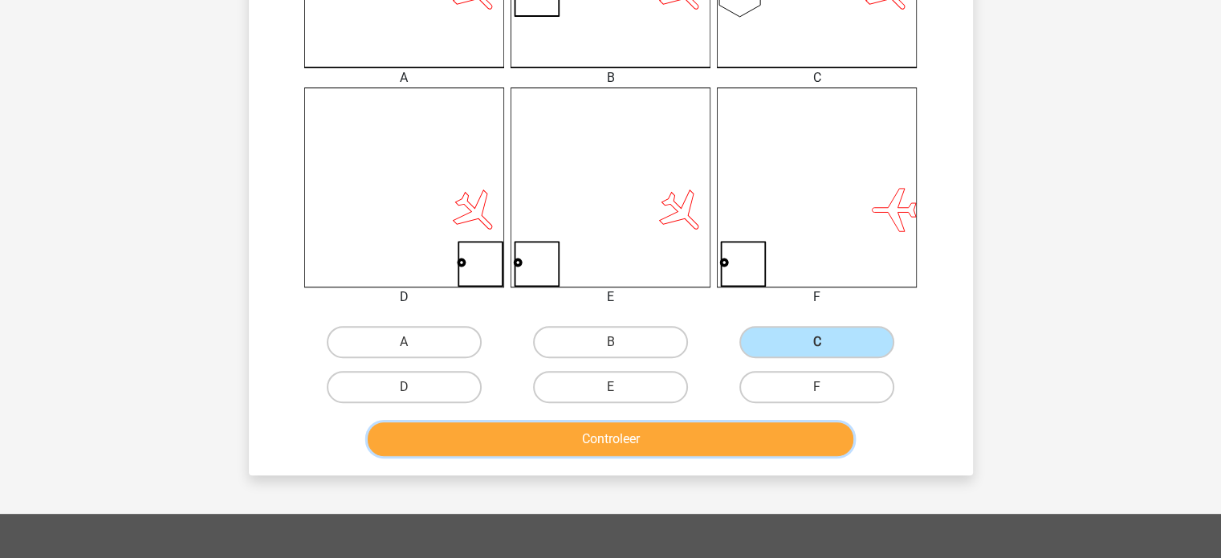
click at [623, 438] on button "Controleer" at bounding box center [611, 439] width 486 height 34
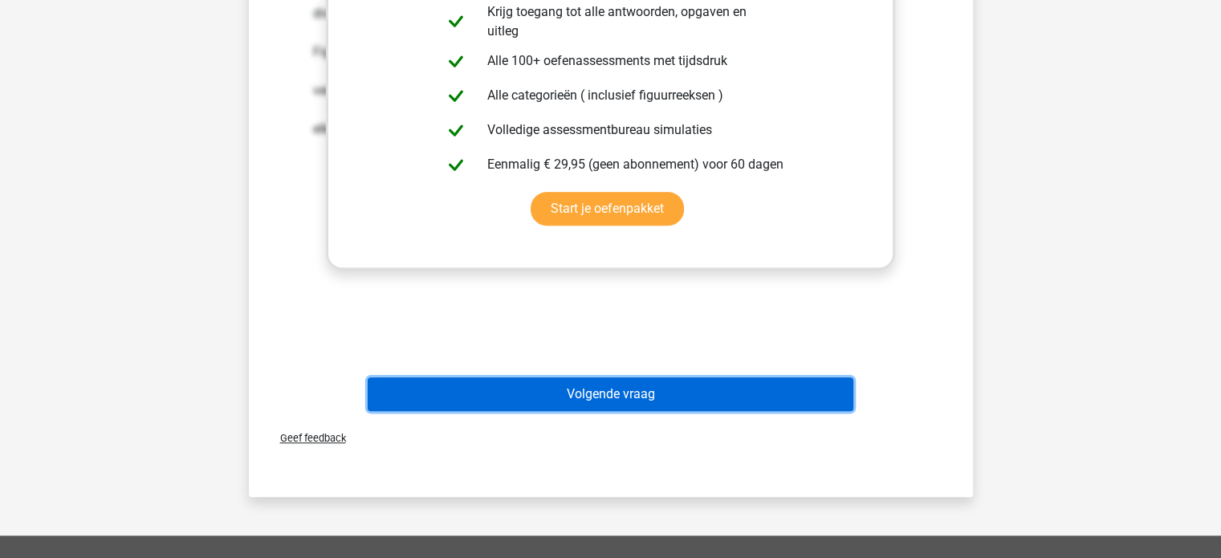
drag, startPoint x: 589, startPoint y: 393, endPoint x: 579, endPoint y: 393, distance: 10.5
click at [589, 393] on button "Volgende vraag" at bounding box center [611, 394] width 486 height 34
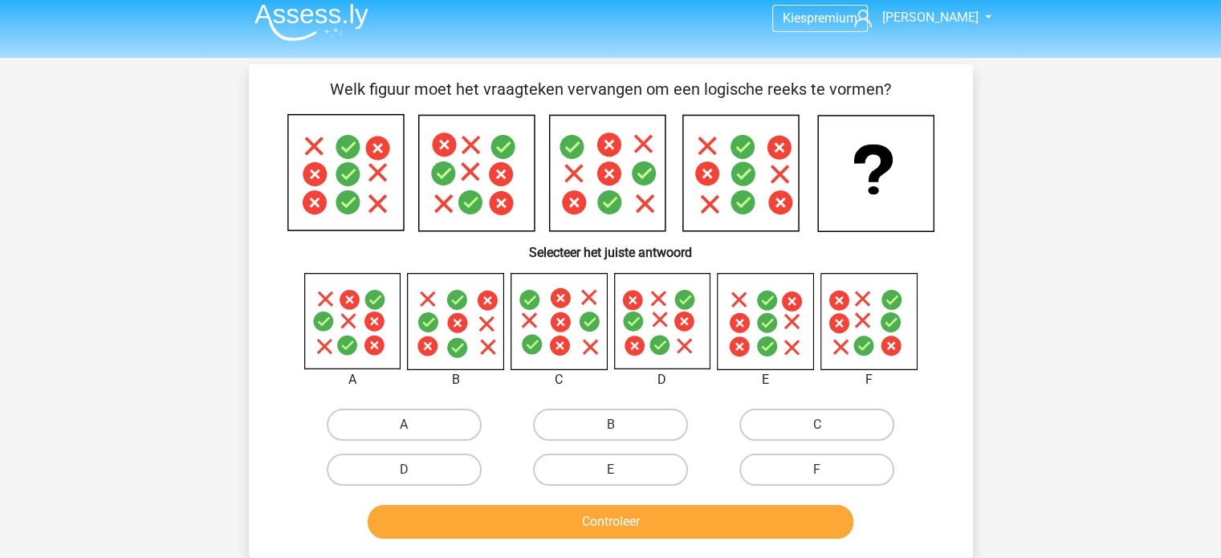
scroll to position [0, 0]
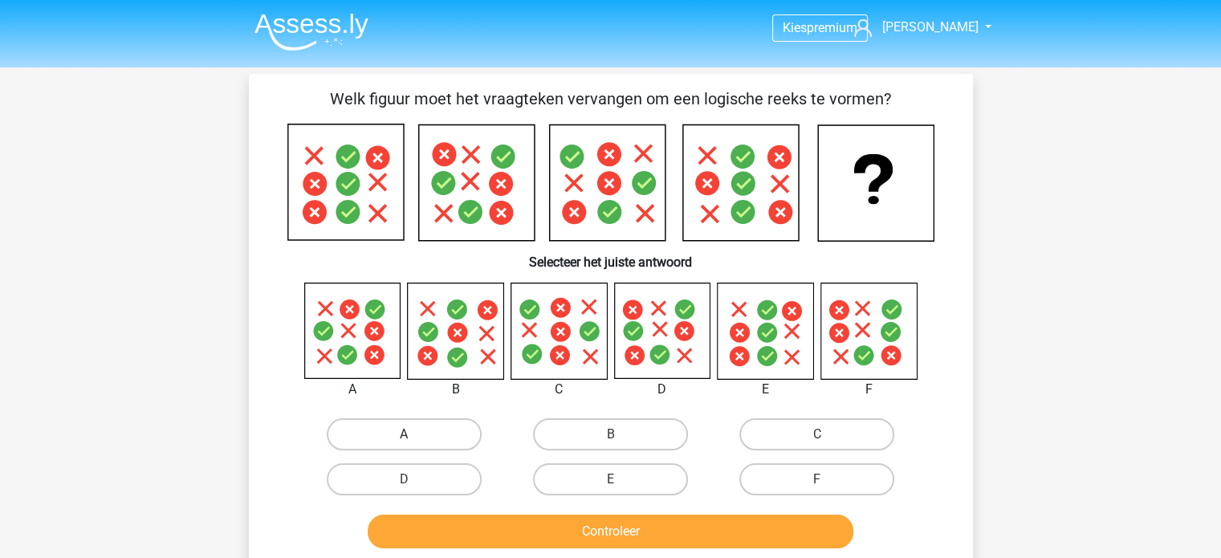
click at [399, 436] on label "A" at bounding box center [404, 434] width 155 height 32
click at [404, 436] on input "A" at bounding box center [409, 439] width 10 height 10
radio input "true"
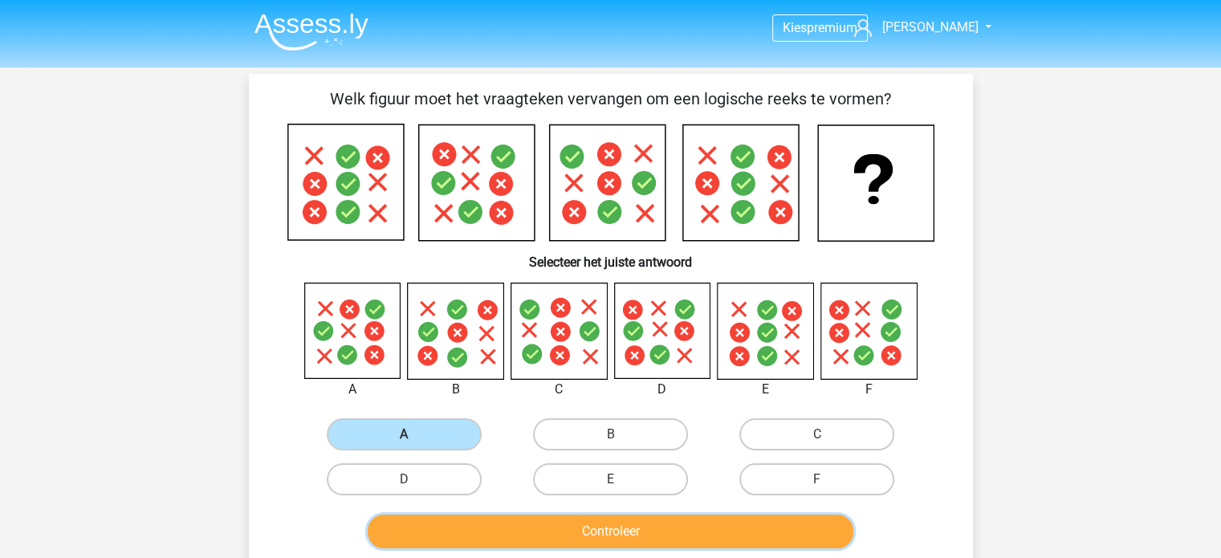
click at [475, 527] on button "Controleer" at bounding box center [611, 532] width 486 height 34
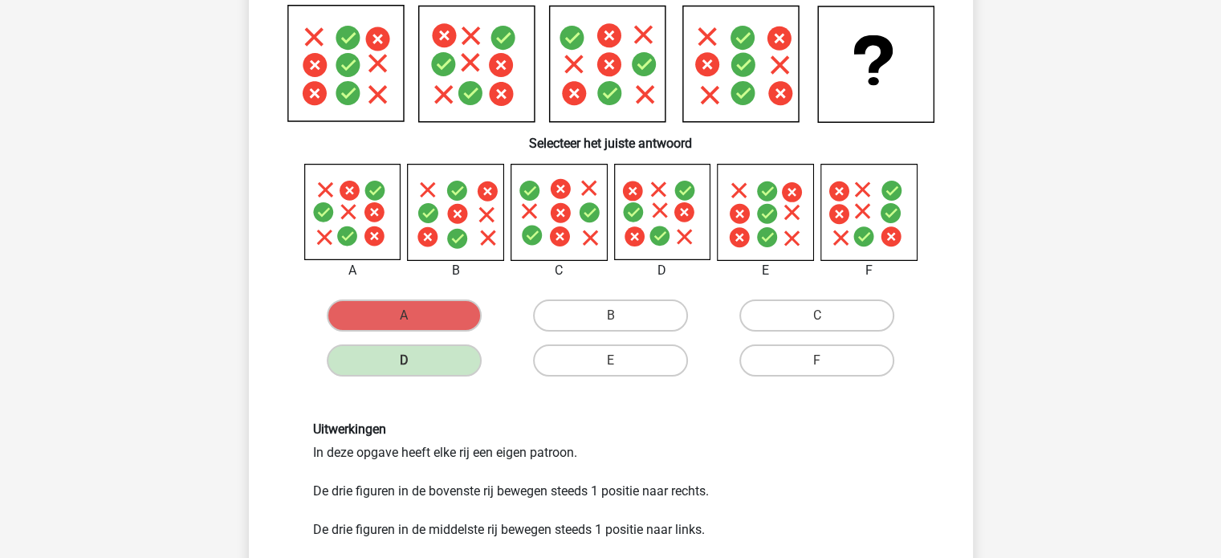
scroll to position [80, 0]
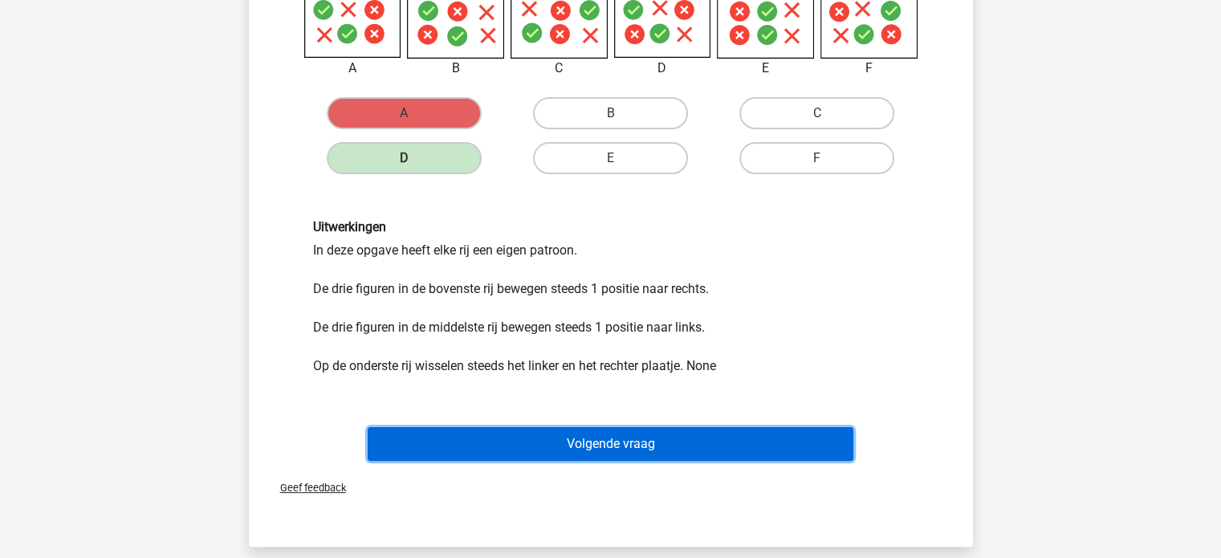
click at [498, 446] on button "Volgende vraag" at bounding box center [611, 444] width 486 height 34
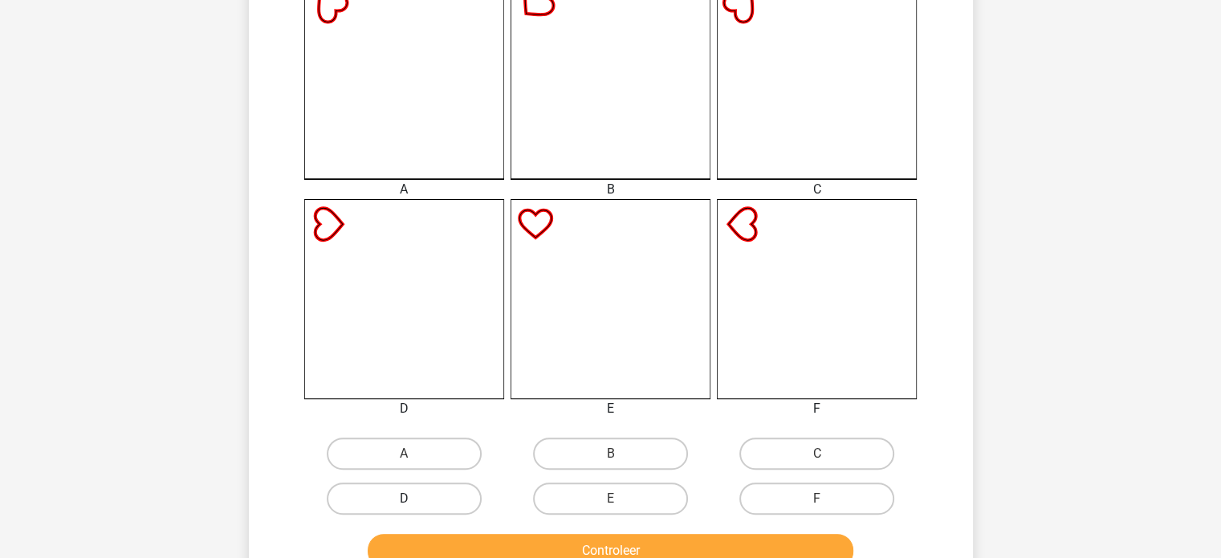
scroll to position [475, 0]
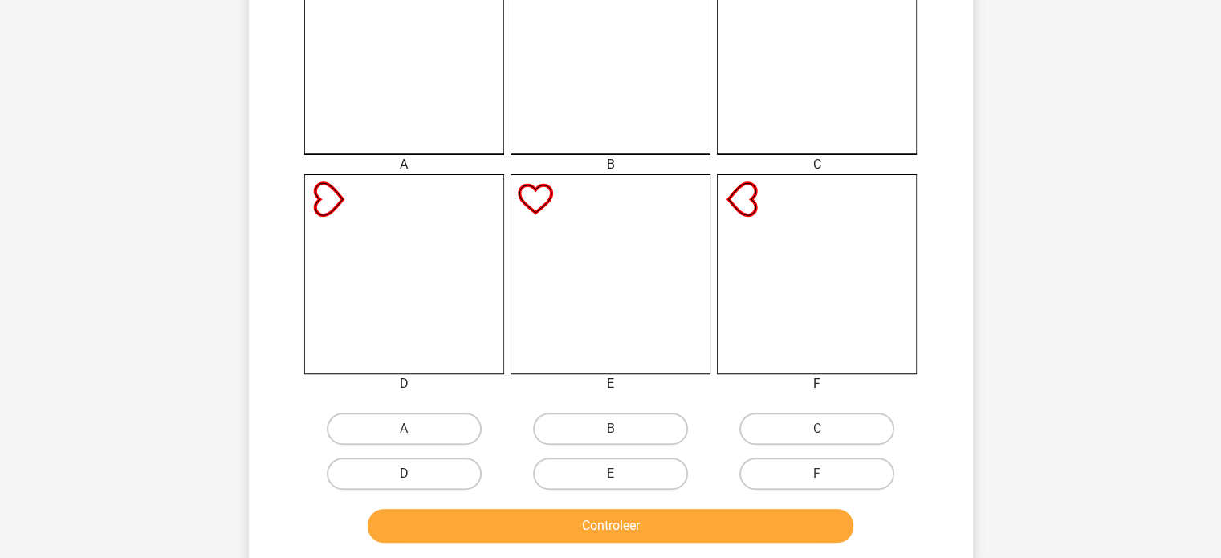
click at [408, 468] on label "D" at bounding box center [404, 474] width 155 height 32
click at [408, 474] on input "D" at bounding box center [409, 479] width 10 height 10
radio input "true"
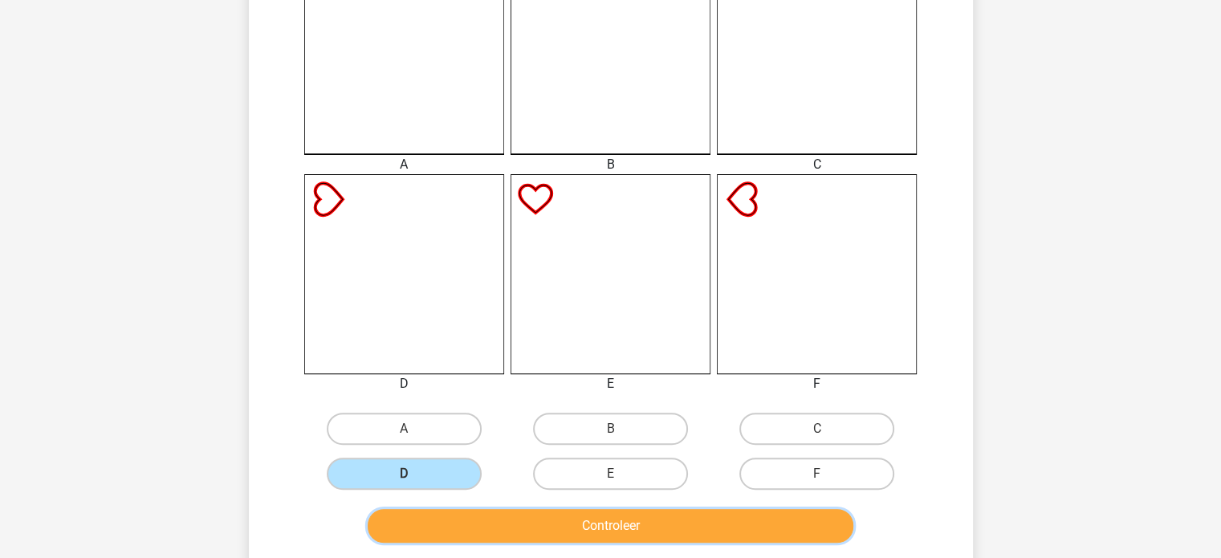
click at [430, 523] on button "Controleer" at bounding box center [611, 526] width 486 height 34
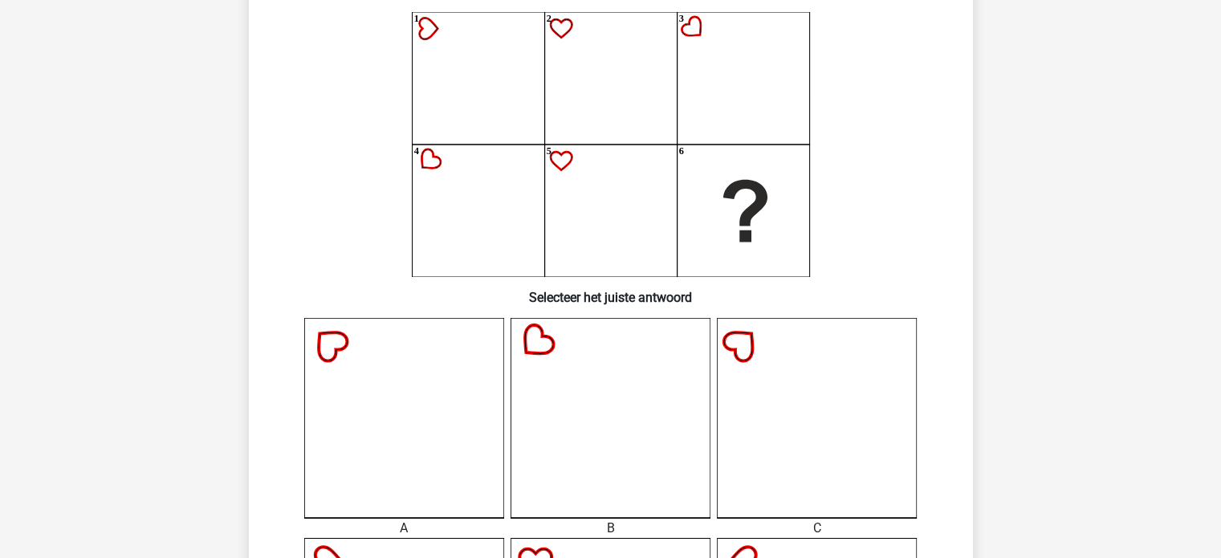
scroll to position [74, 0]
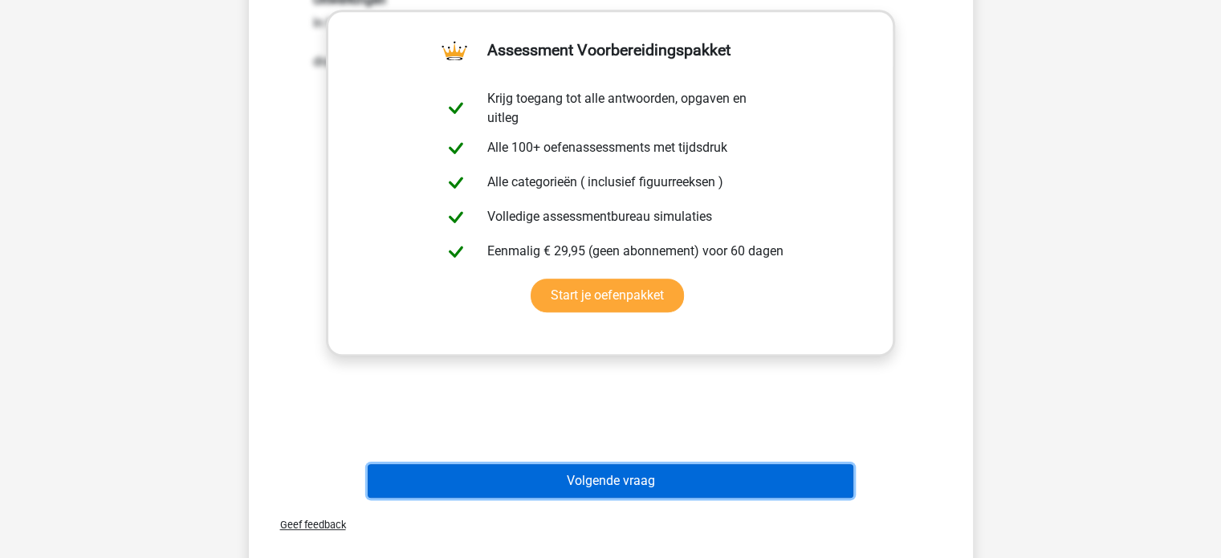
click at [548, 482] on button "Volgende vraag" at bounding box center [611, 481] width 486 height 34
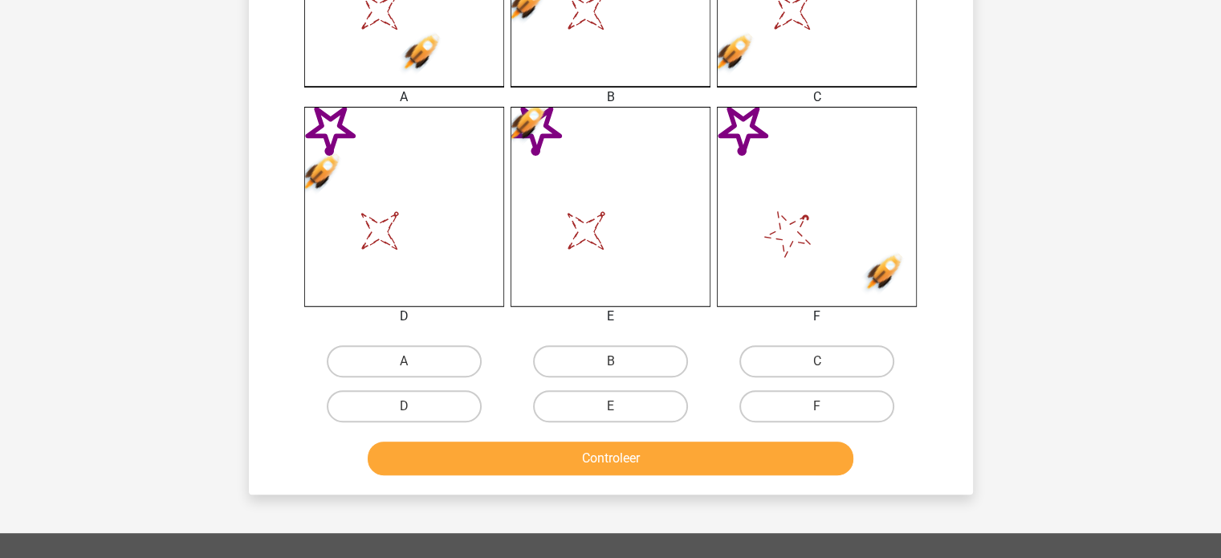
scroll to position [556, 0]
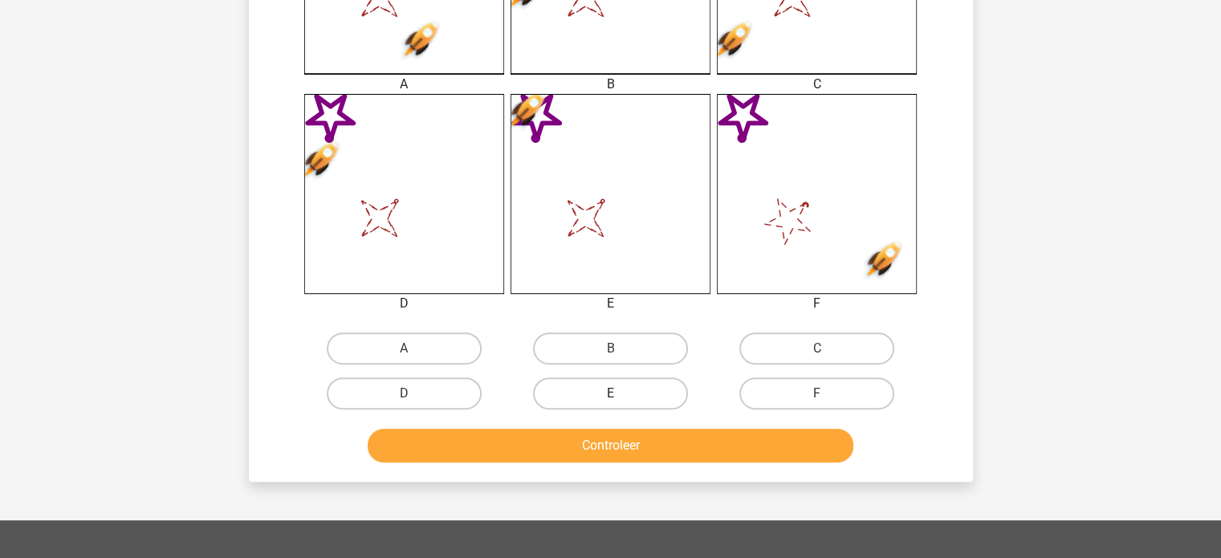
click at [621, 392] on label "E" at bounding box center [610, 393] width 155 height 32
click at [621, 393] on input "E" at bounding box center [615, 398] width 10 height 10
radio input "true"
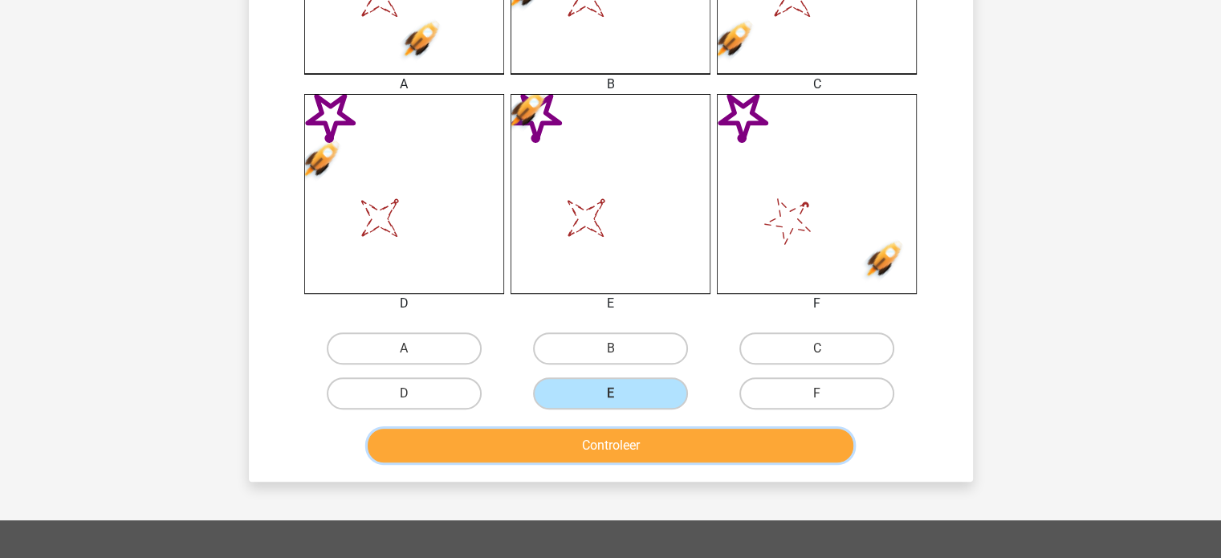
click at [607, 442] on button "Controleer" at bounding box center [611, 446] width 486 height 34
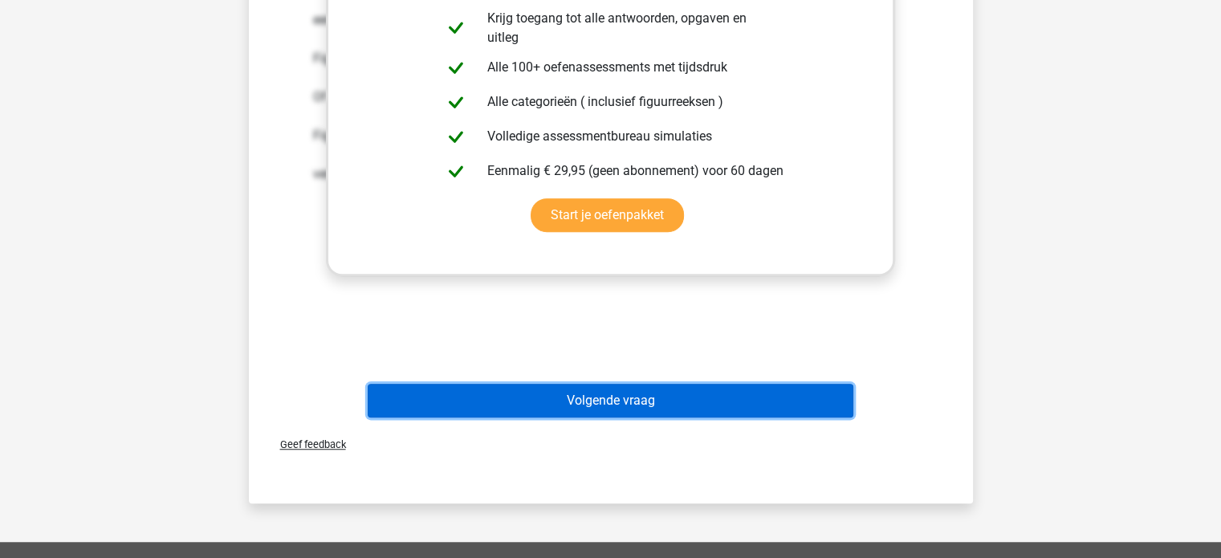
click at [531, 394] on button "Volgende vraag" at bounding box center [611, 401] width 486 height 34
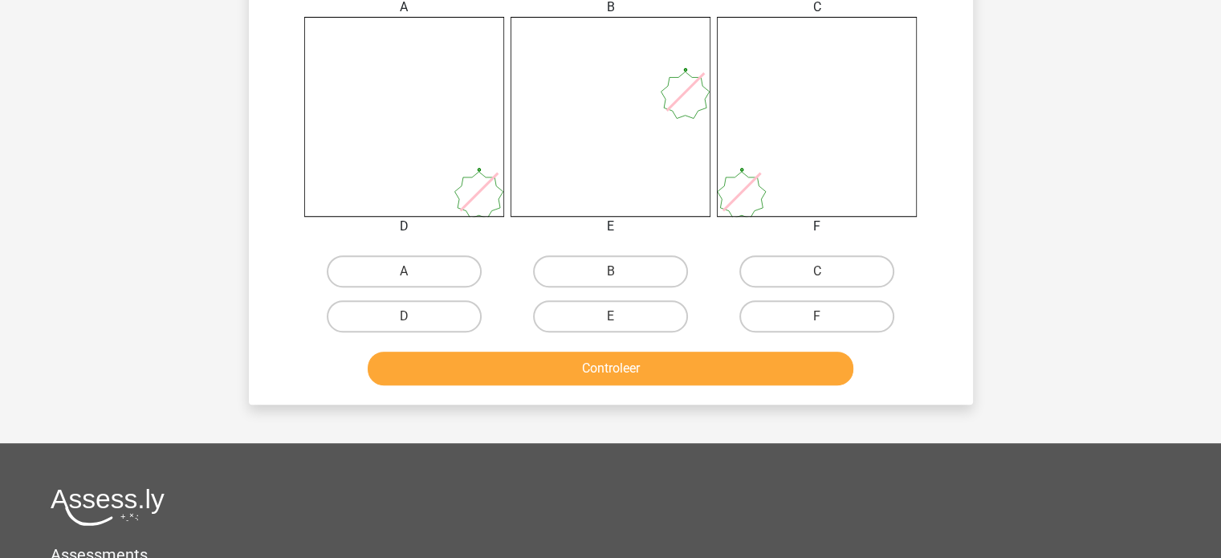
scroll to position [642, 0]
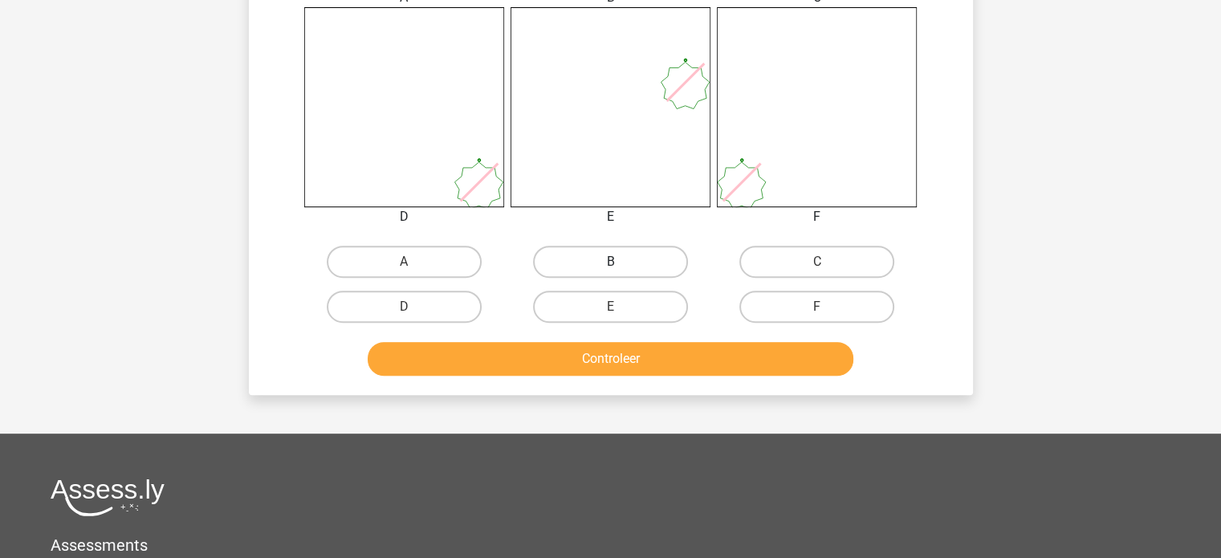
click at [586, 253] on label "B" at bounding box center [610, 262] width 155 height 32
click at [610, 262] on input "B" at bounding box center [615, 267] width 10 height 10
radio input "true"
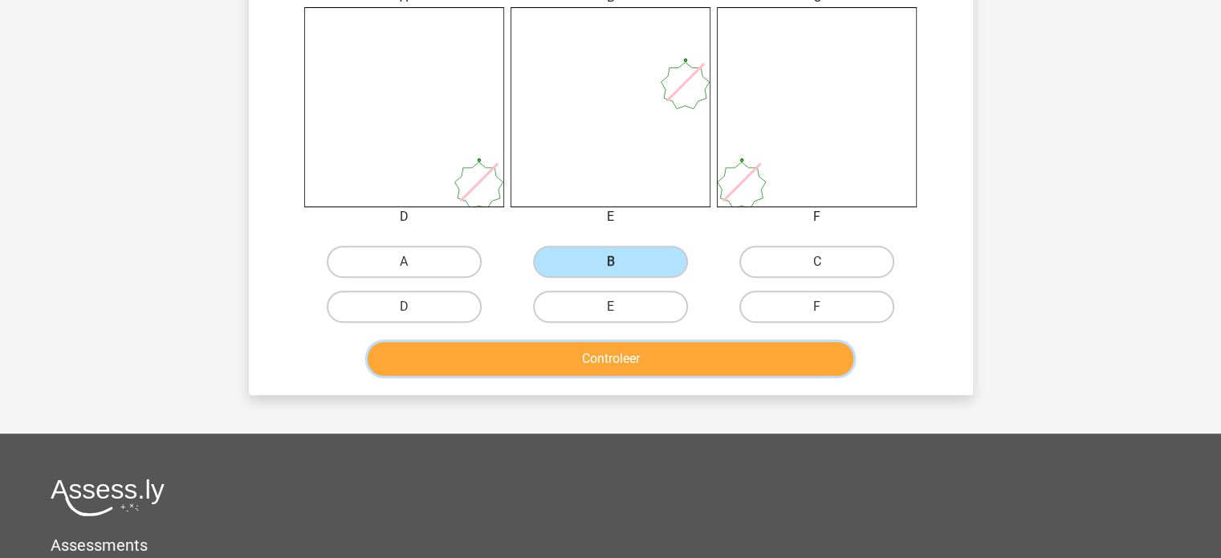
click at [589, 359] on button "Controleer" at bounding box center [611, 359] width 486 height 34
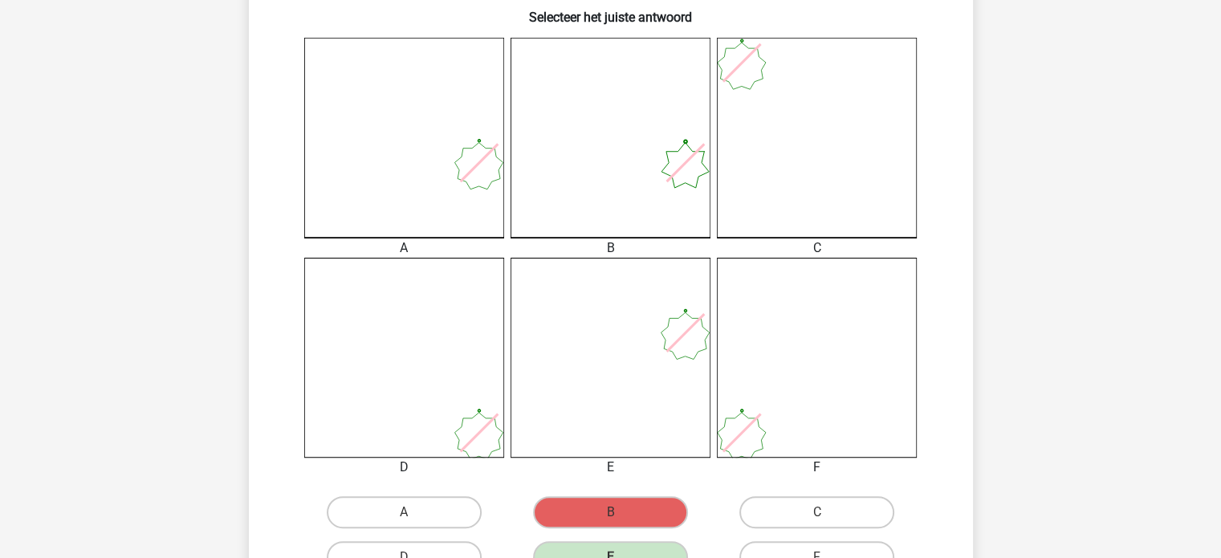
scroll to position [401, 0]
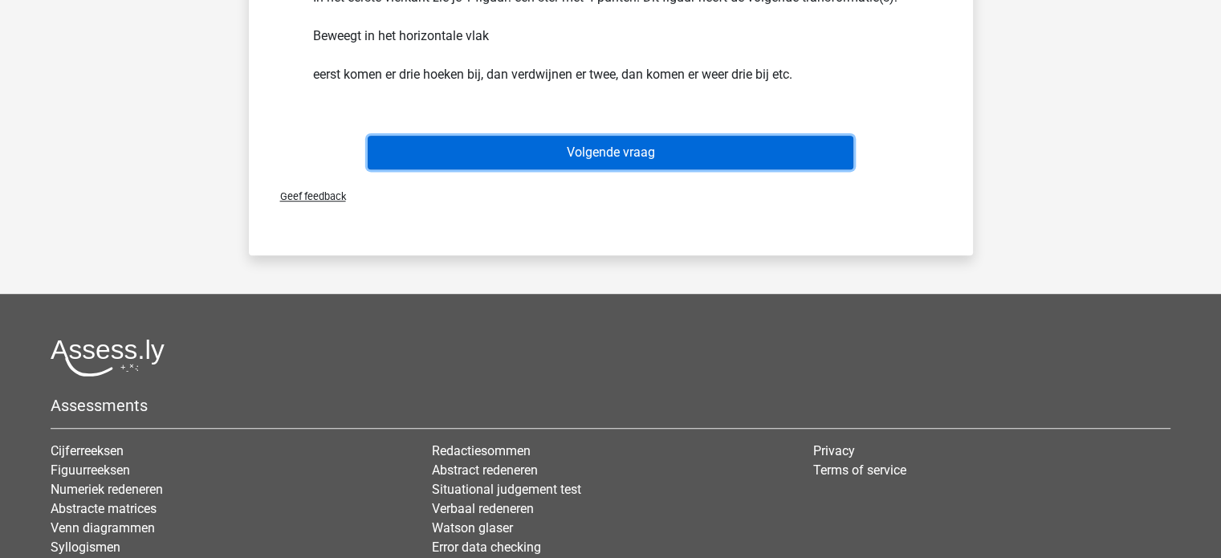
click at [595, 157] on button "Volgende vraag" at bounding box center [611, 153] width 486 height 34
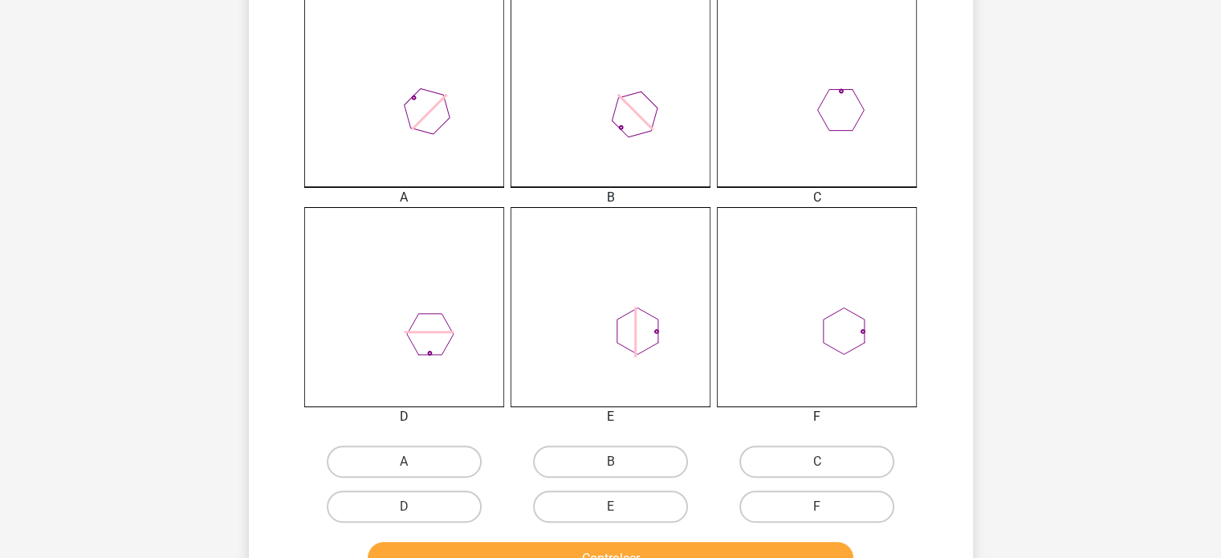
scroll to position [562, 0]
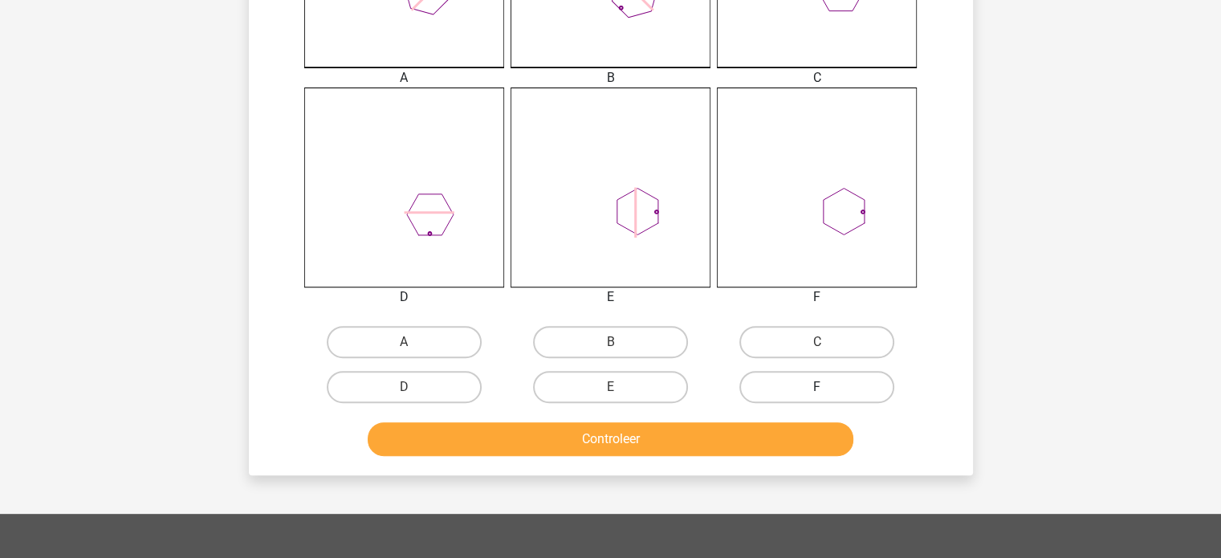
click at [844, 389] on label "F" at bounding box center [816, 387] width 155 height 32
click at [828, 389] on input "F" at bounding box center [822, 392] width 10 height 10
radio input "true"
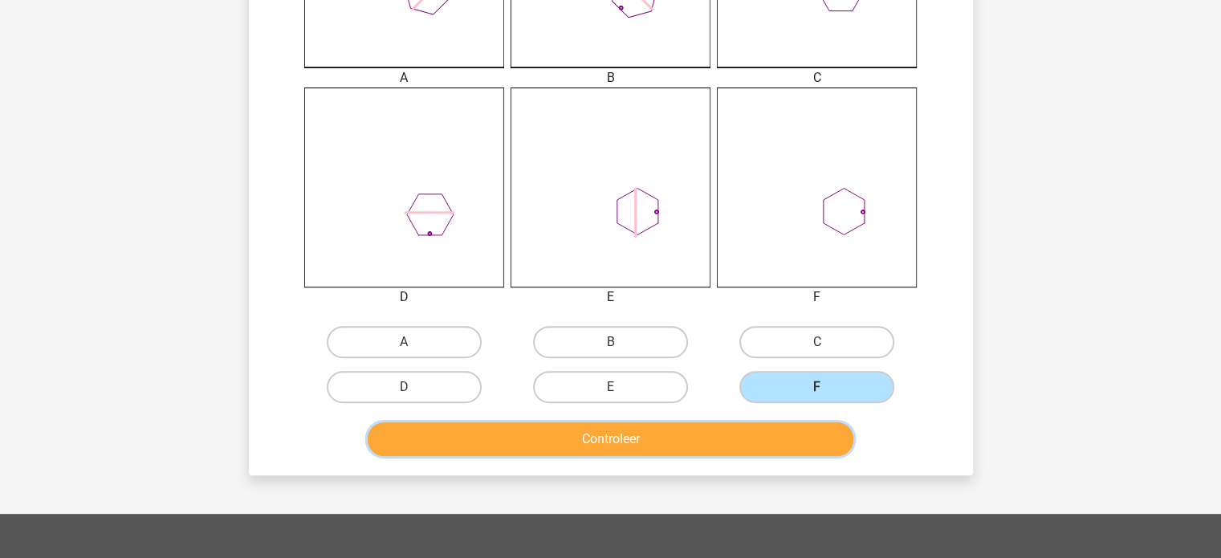
click at [765, 445] on button "Controleer" at bounding box center [611, 439] width 486 height 34
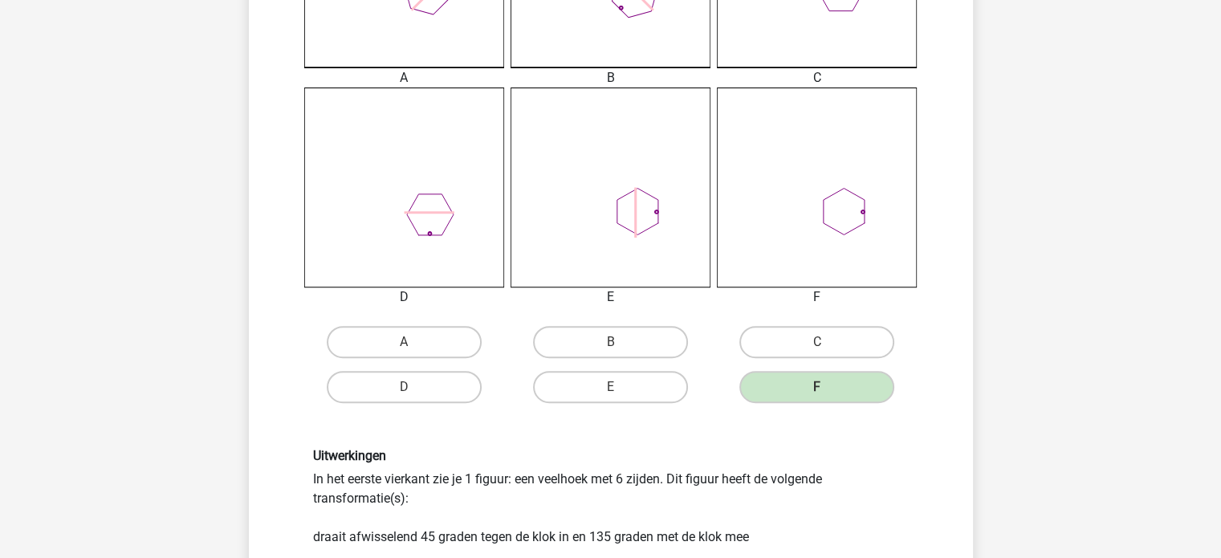
scroll to position [883, 0]
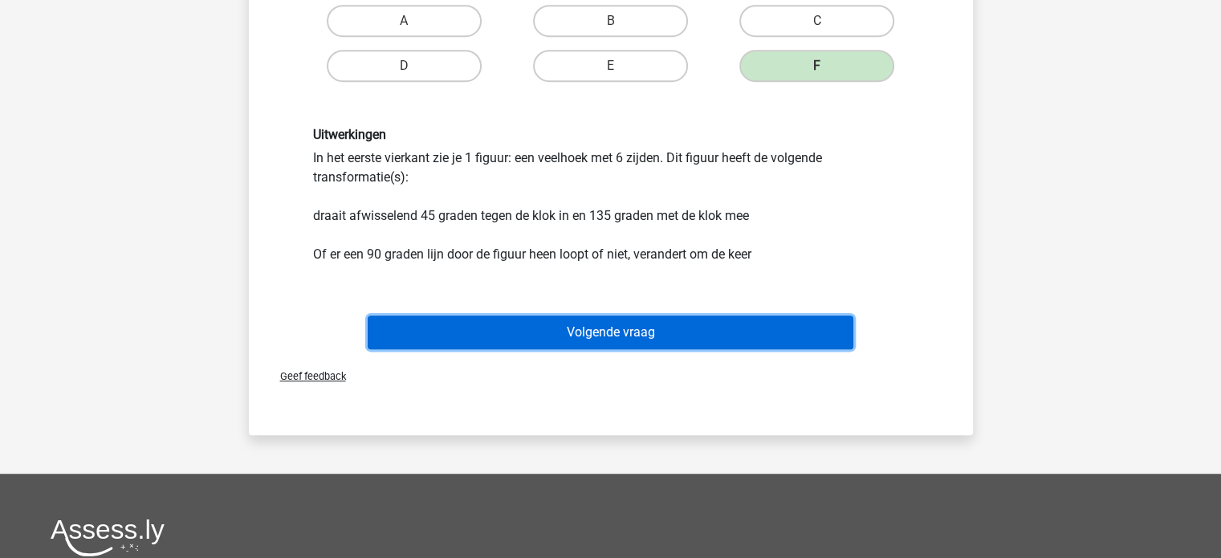
click at [710, 336] on button "Volgende vraag" at bounding box center [611, 333] width 486 height 34
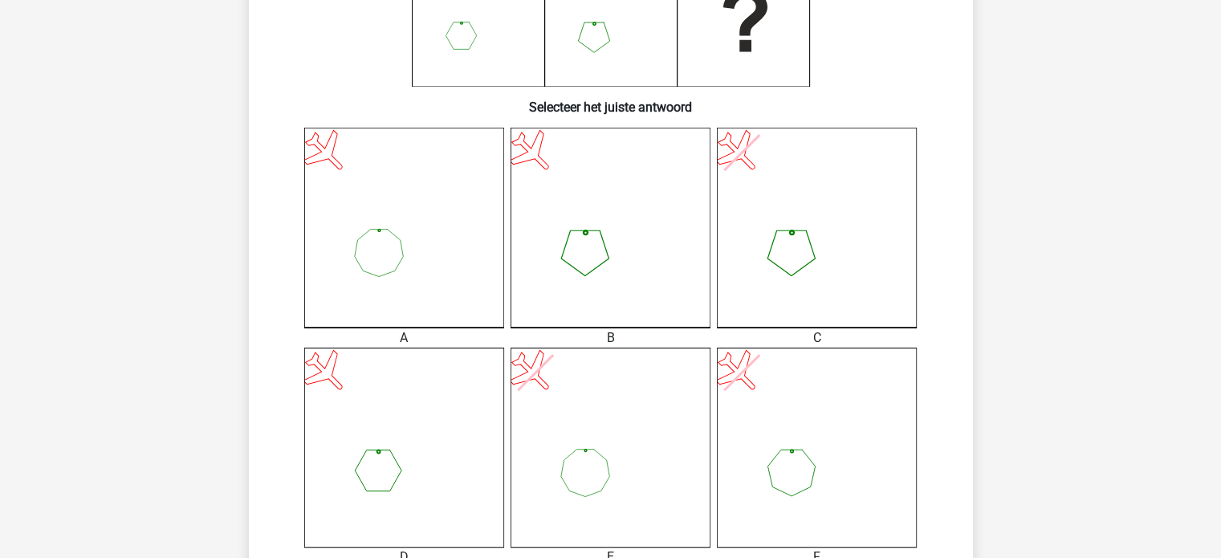
scroll to position [475, 0]
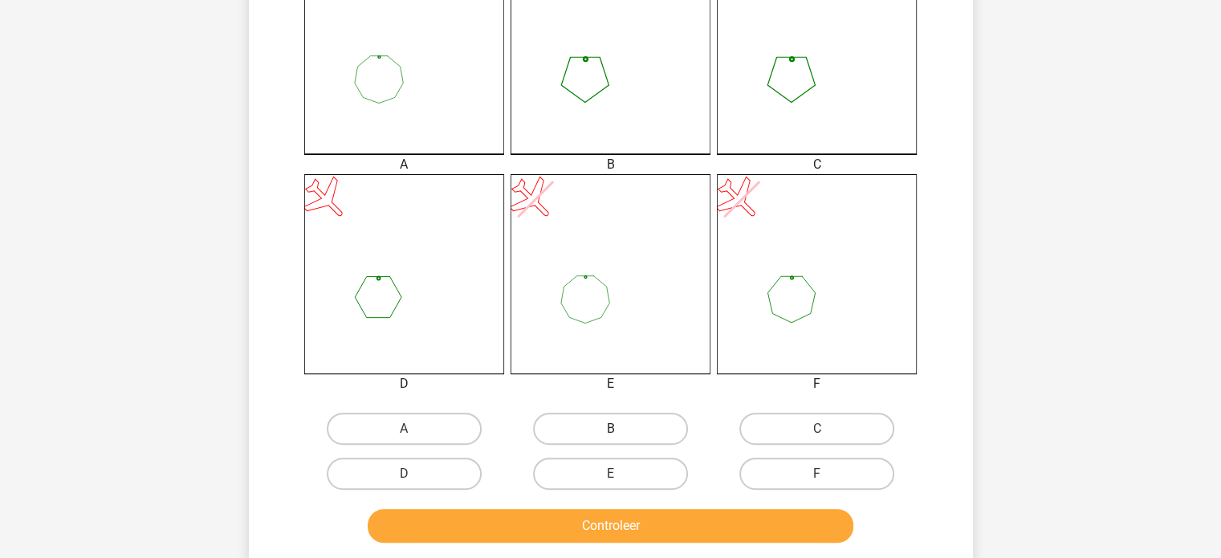
click at [609, 430] on label "B" at bounding box center [610, 429] width 155 height 32
click at [610, 430] on input "B" at bounding box center [615, 434] width 10 height 10
radio input "true"
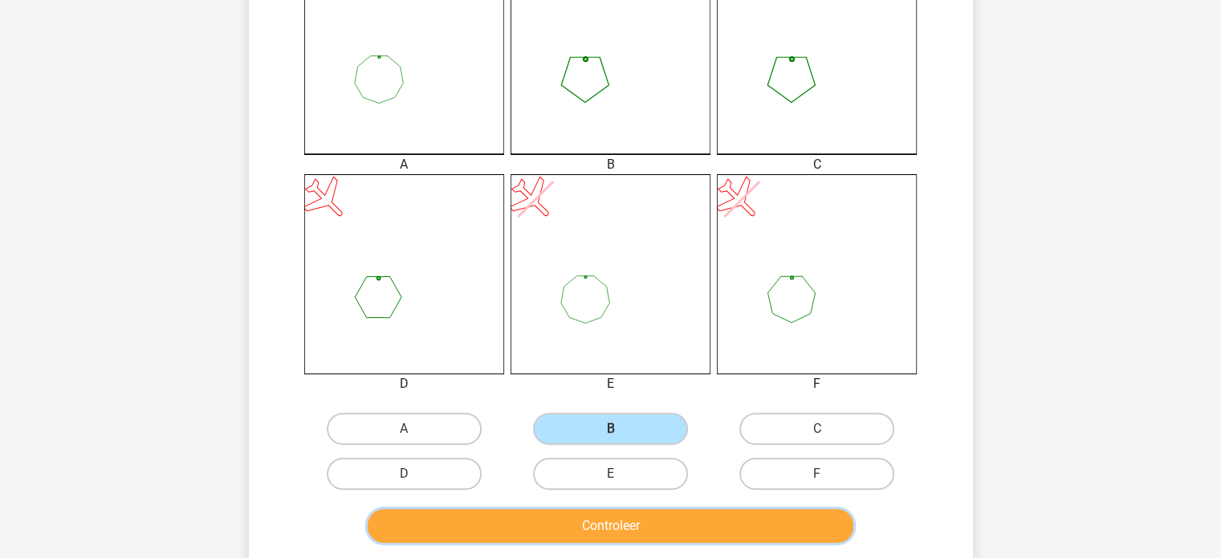
click at [601, 530] on button "Controleer" at bounding box center [611, 526] width 486 height 34
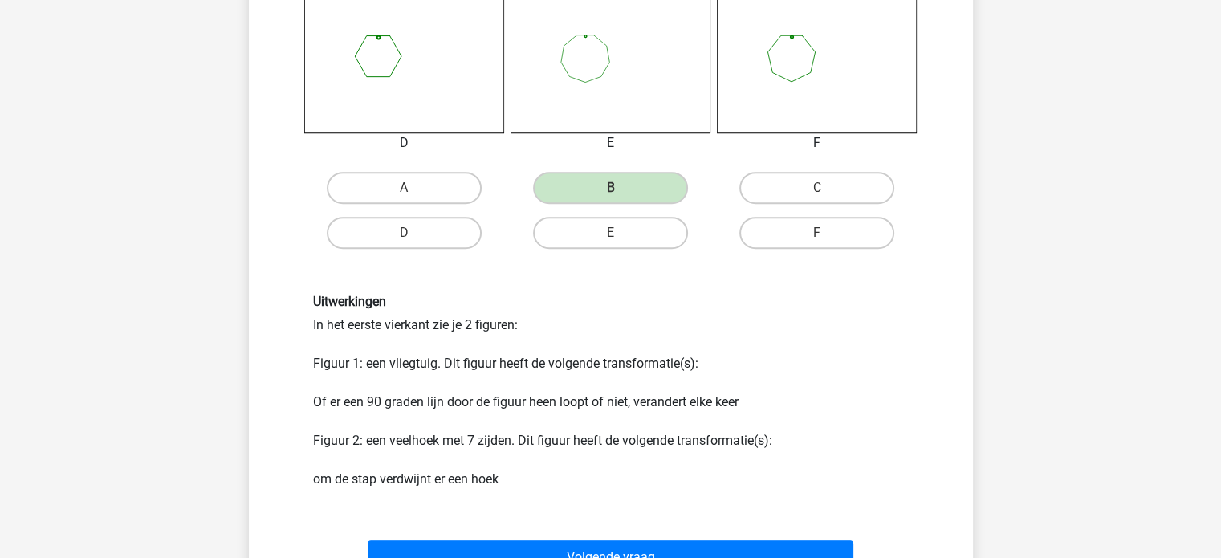
scroll to position [877, 0]
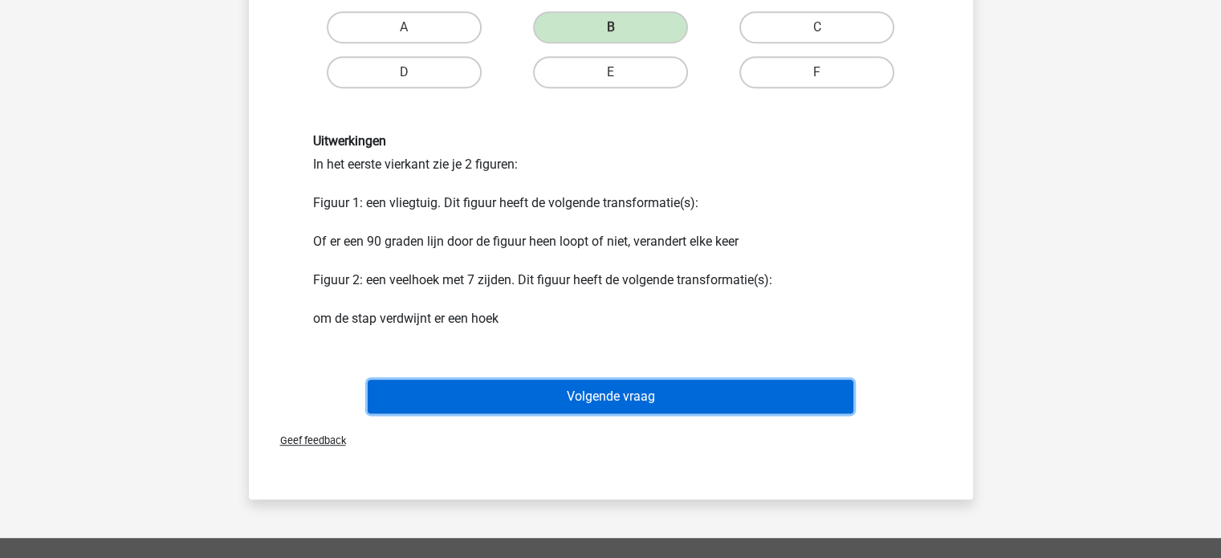
click at [569, 389] on button "Volgende vraag" at bounding box center [611, 397] width 486 height 34
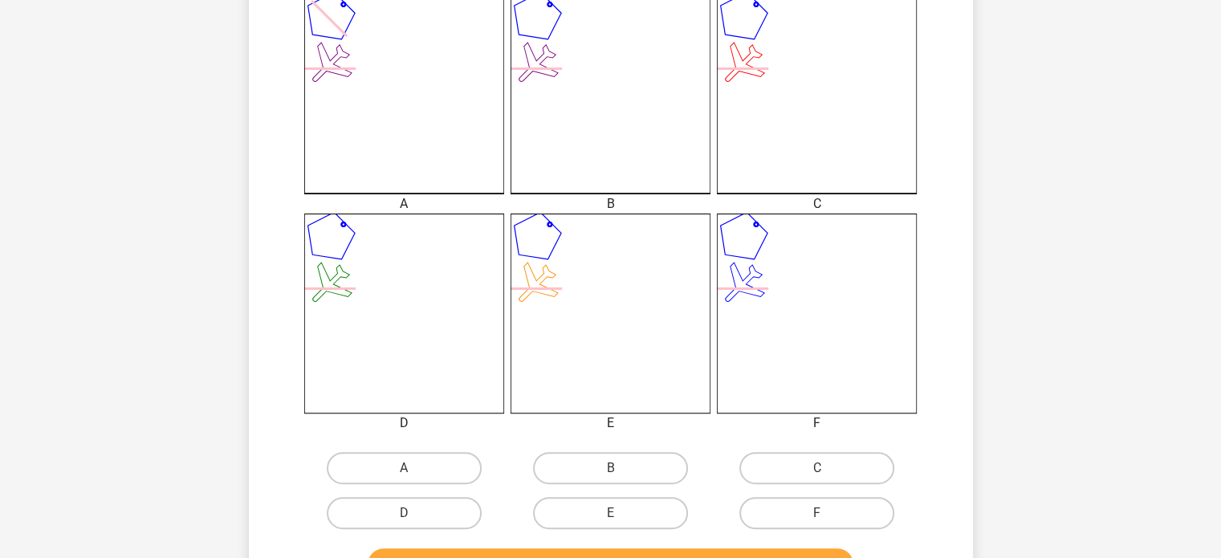
scroll to position [562, 0]
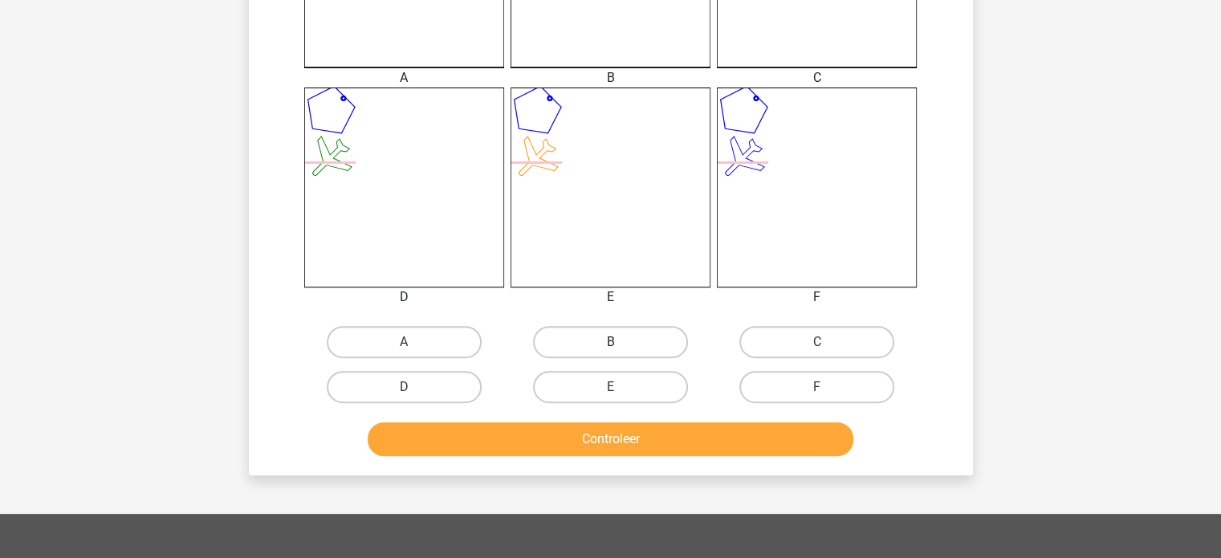
click at [575, 340] on label "B" at bounding box center [610, 342] width 155 height 32
click at [610, 342] on input "B" at bounding box center [615, 347] width 10 height 10
radio input "true"
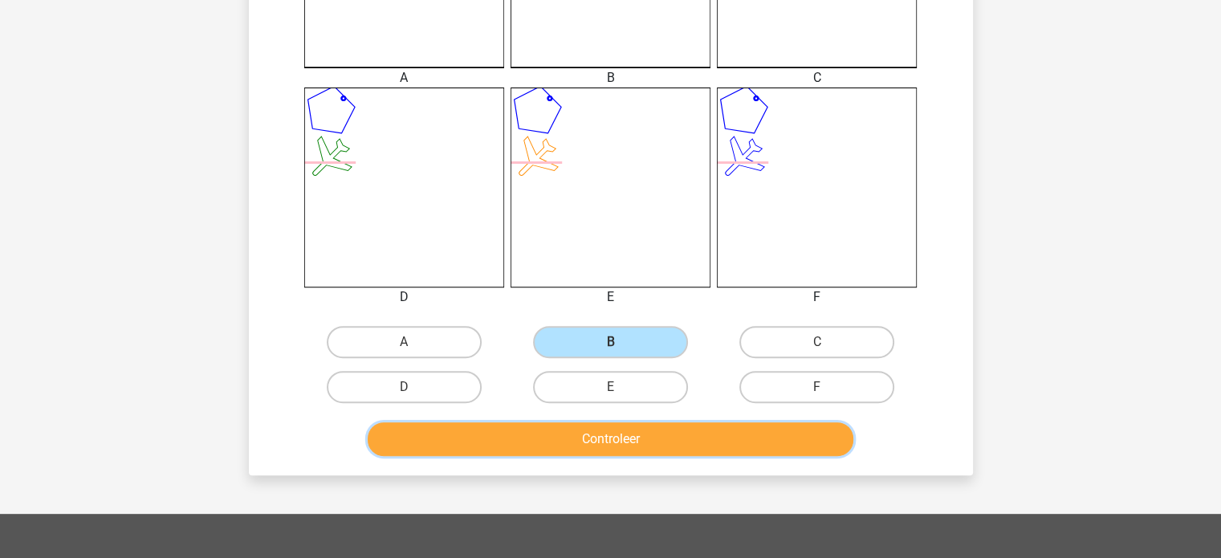
click at [572, 441] on button "Controleer" at bounding box center [611, 439] width 486 height 34
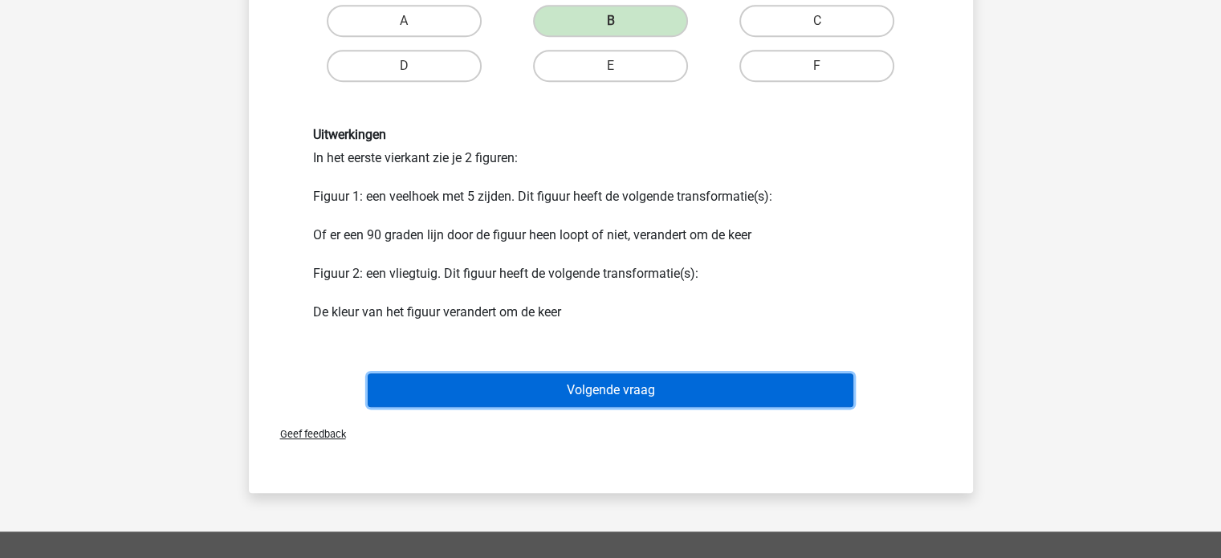
click at [637, 397] on button "Volgende vraag" at bounding box center [611, 390] width 486 height 34
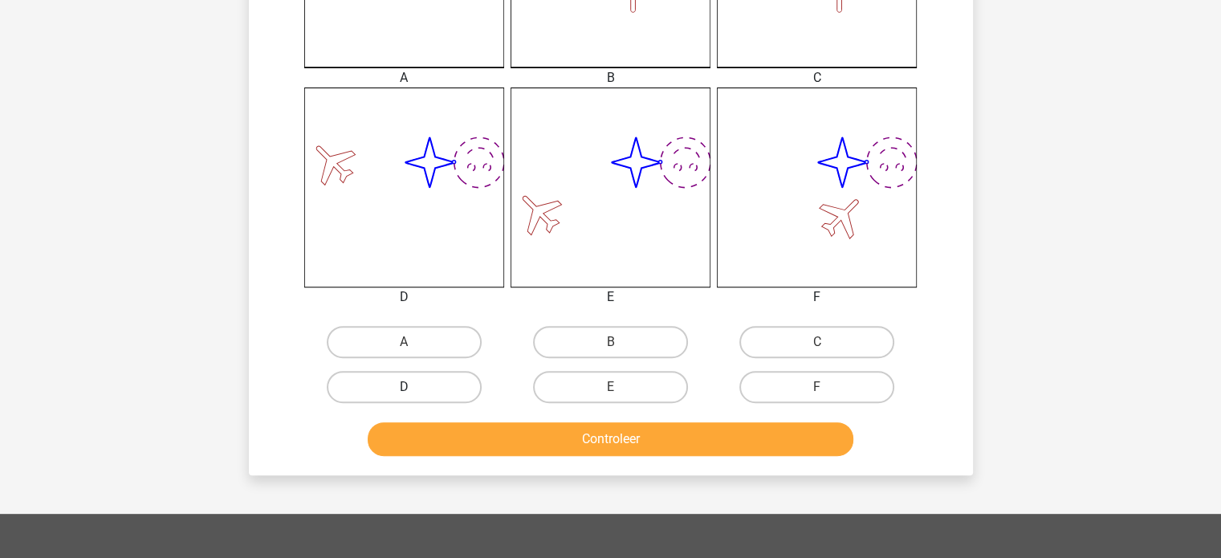
click at [421, 388] on label "D" at bounding box center [404, 387] width 155 height 32
click at [414, 388] on input "D" at bounding box center [409, 392] width 10 height 10
radio input "true"
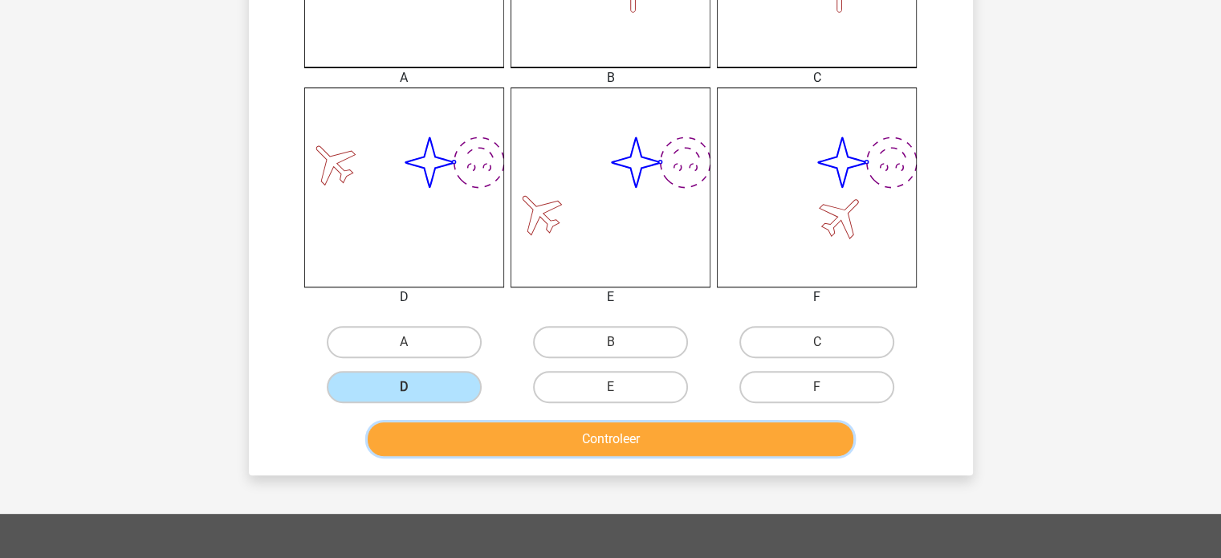
click at [434, 435] on button "Controleer" at bounding box center [611, 439] width 486 height 34
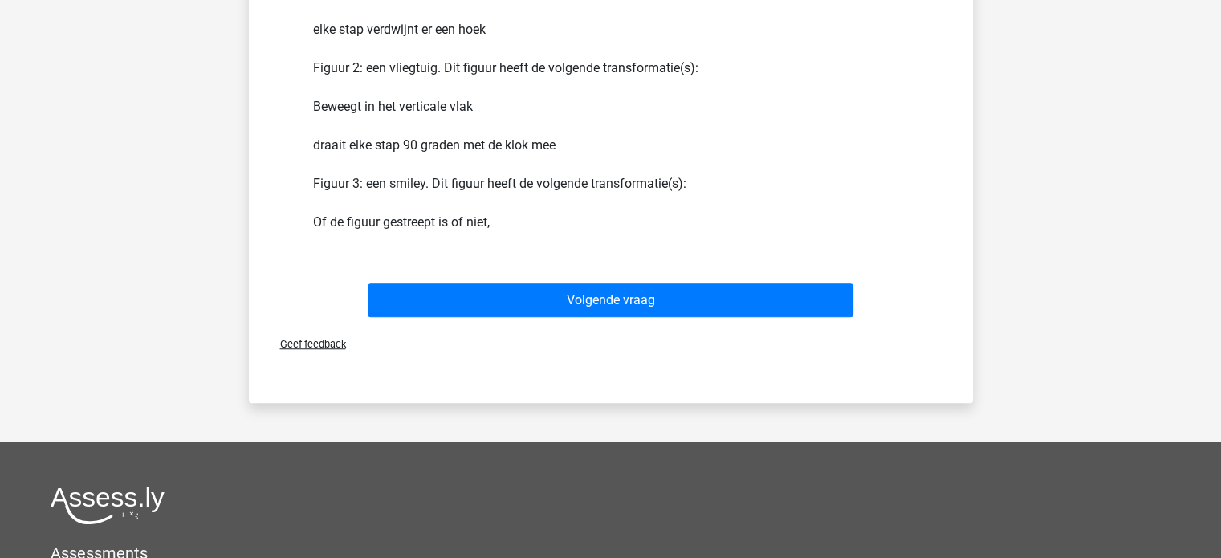
scroll to position [1124, 0]
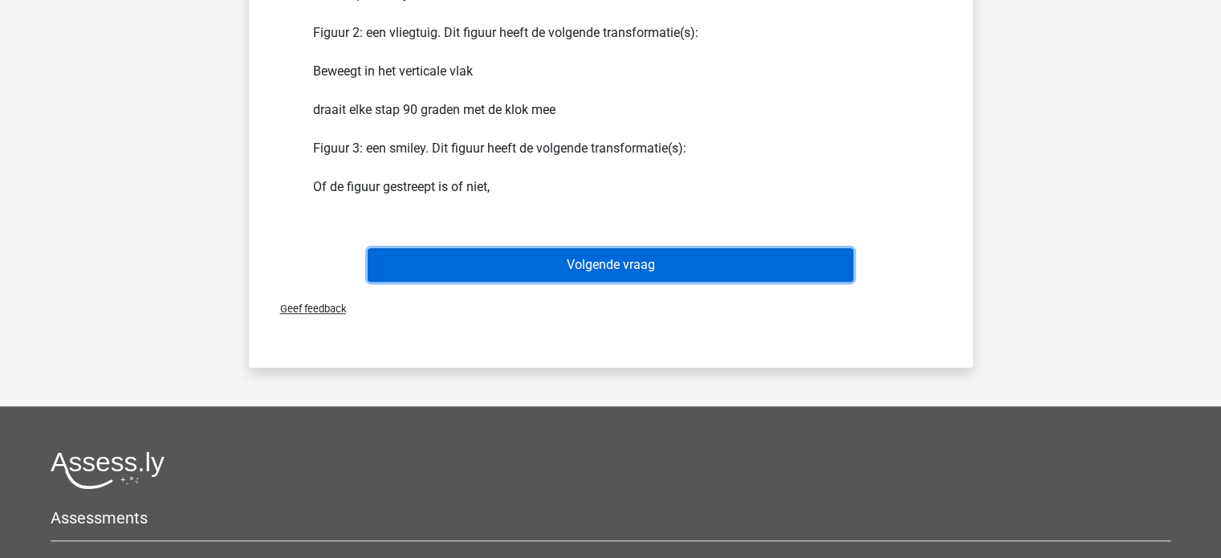
click at [663, 272] on button "Volgende vraag" at bounding box center [611, 265] width 486 height 34
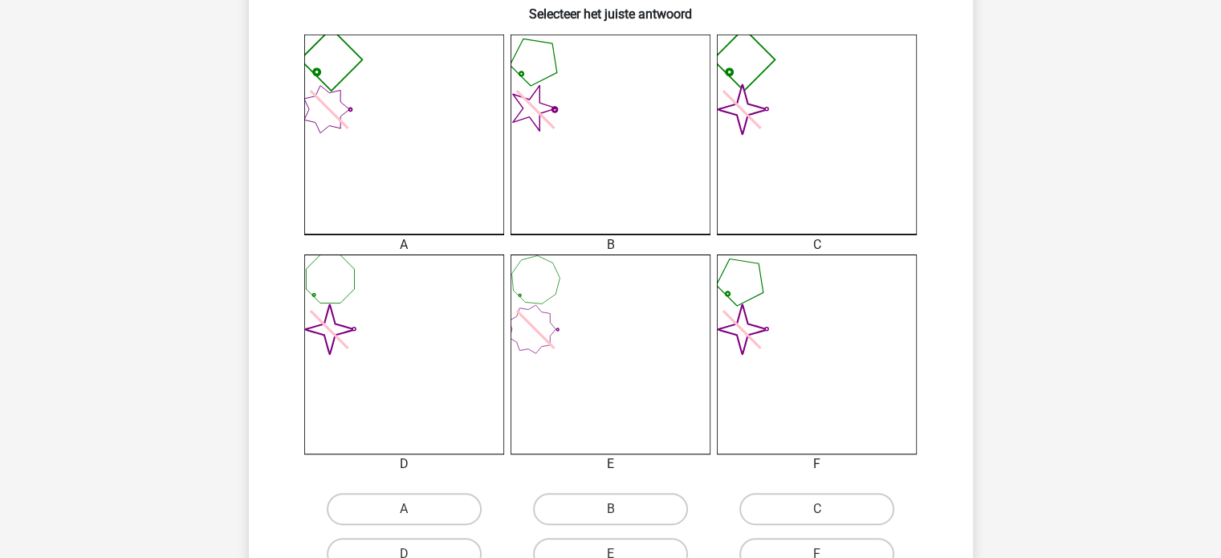
scroll to position [475, 0]
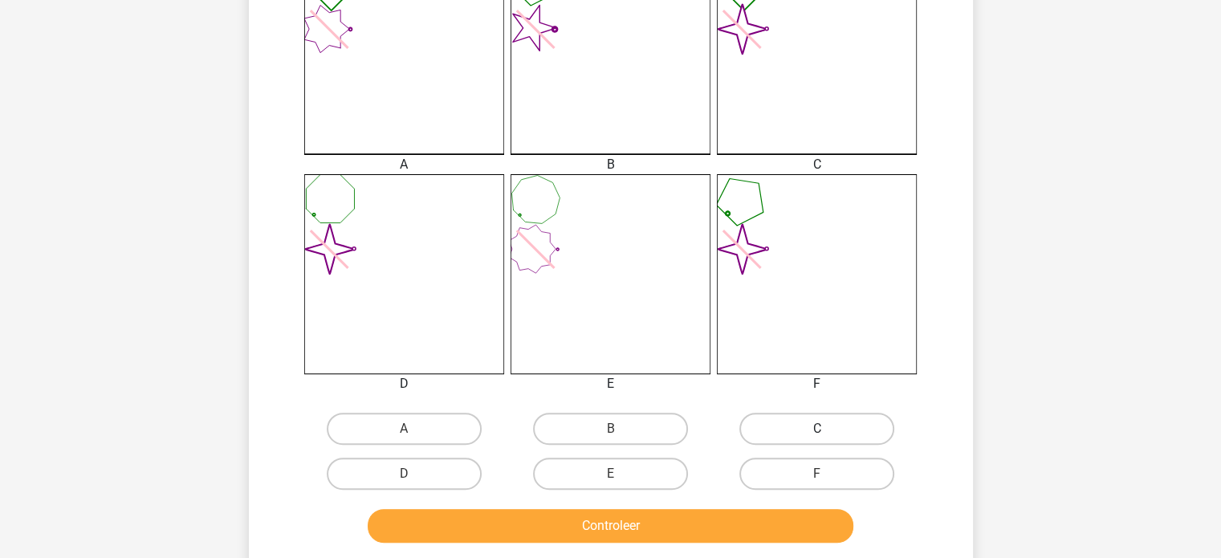
click at [866, 422] on label "C" at bounding box center [816, 429] width 155 height 32
click at [828, 429] on input "C" at bounding box center [822, 434] width 10 height 10
radio input "true"
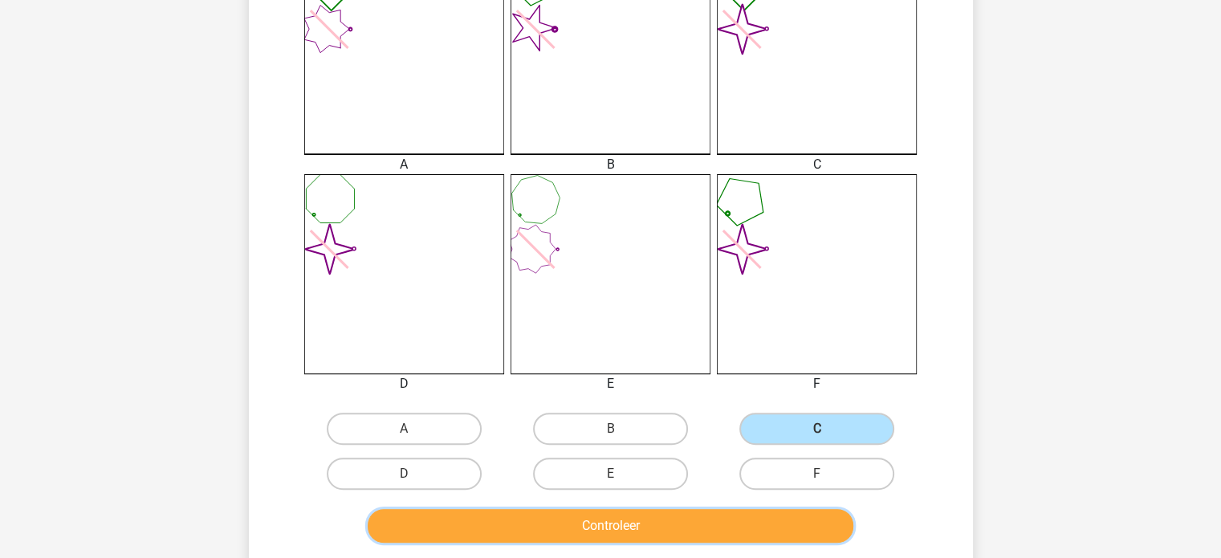
click at [748, 526] on button "Controleer" at bounding box center [611, 526] width 486 height 34
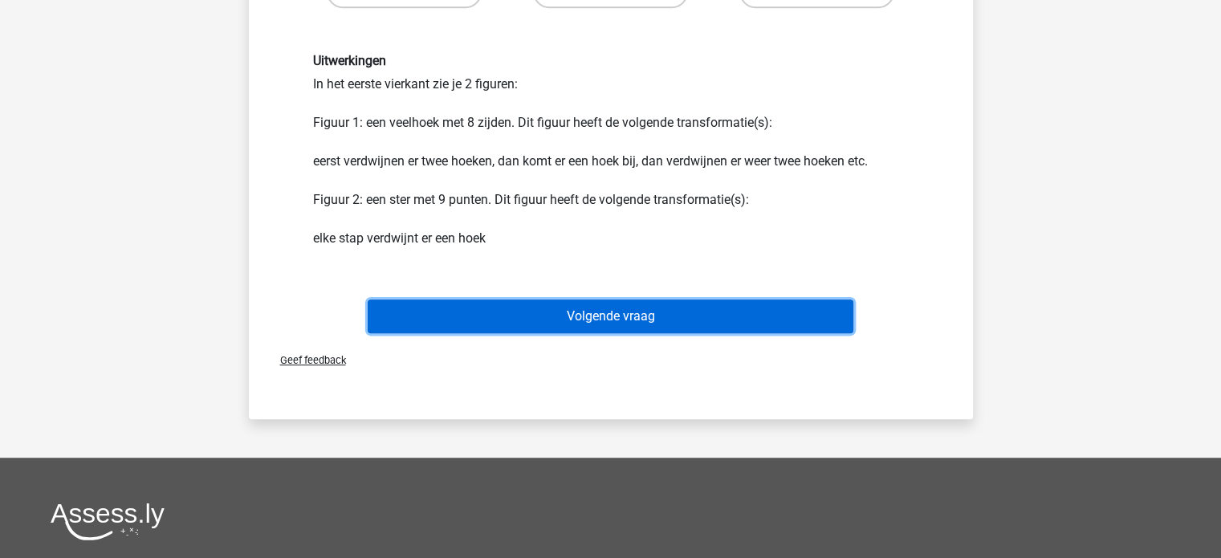
click at [641, 324] on button "Volgende vraag" at bounding box center [611, 316] width 486 height 34
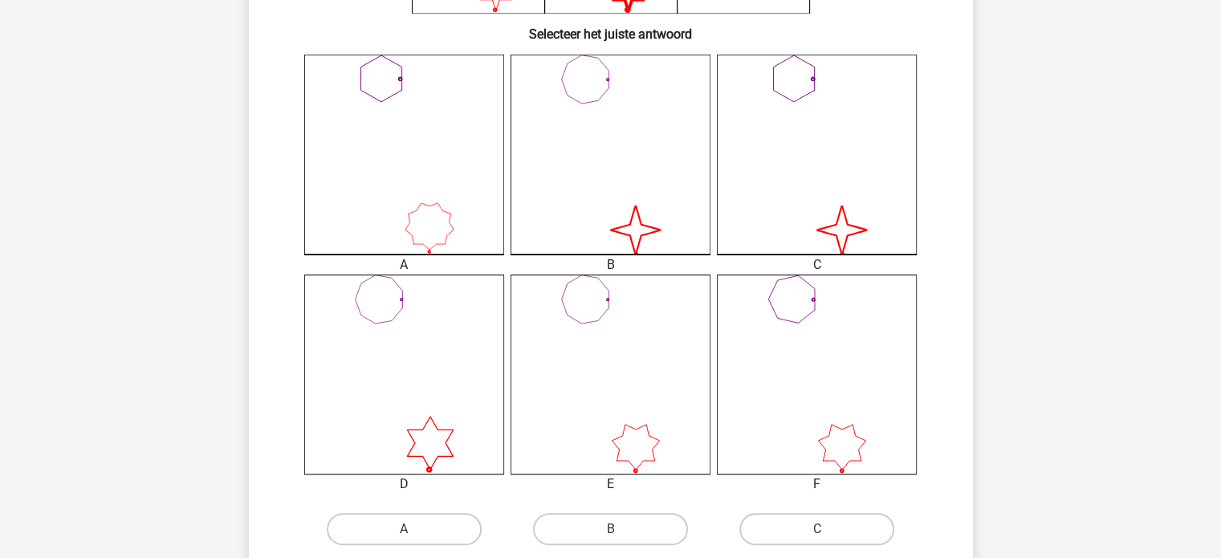
scroll to position [401, 0]
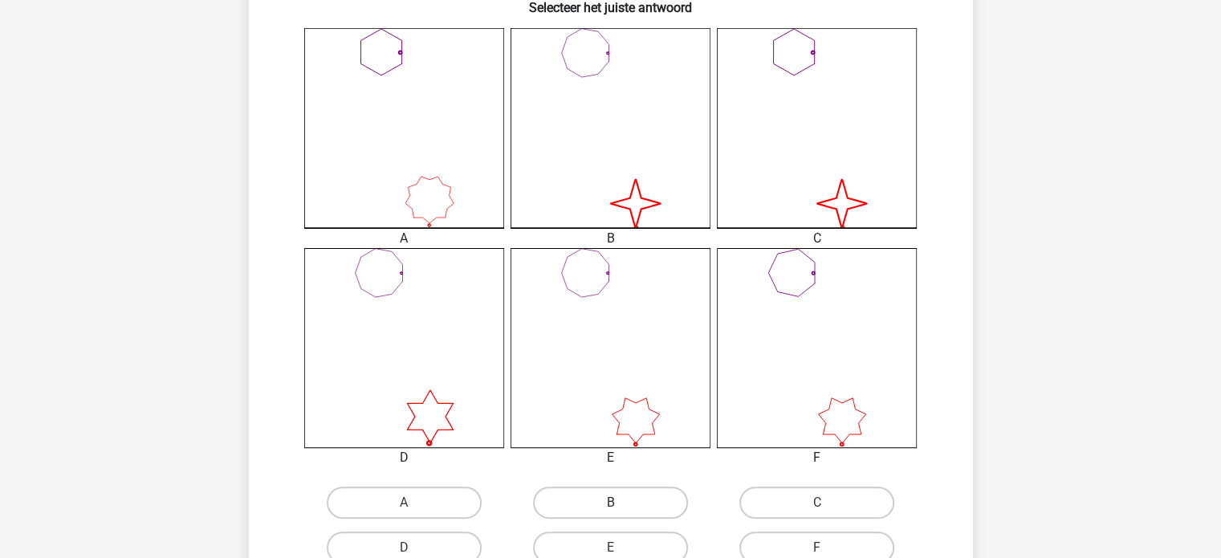
click at [592, 491] on label "B" at bounding box center [610, 503] width 155 height 32
click at [610, 503] on input "B" at bounding box center [615, 508] width 10 height 10
radio input "true"
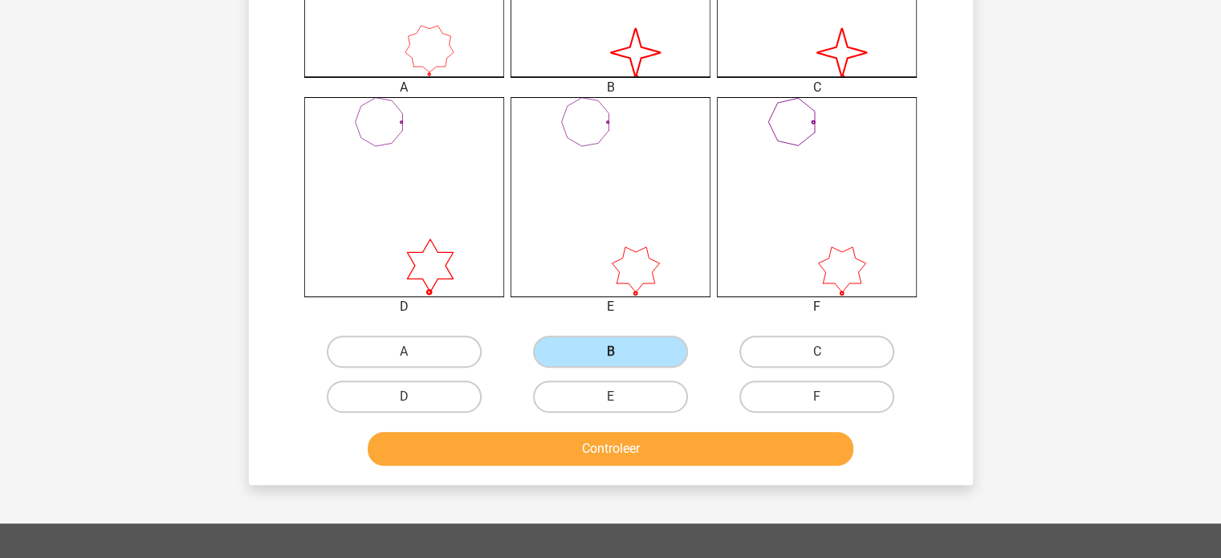
scroll to position [562, 0]
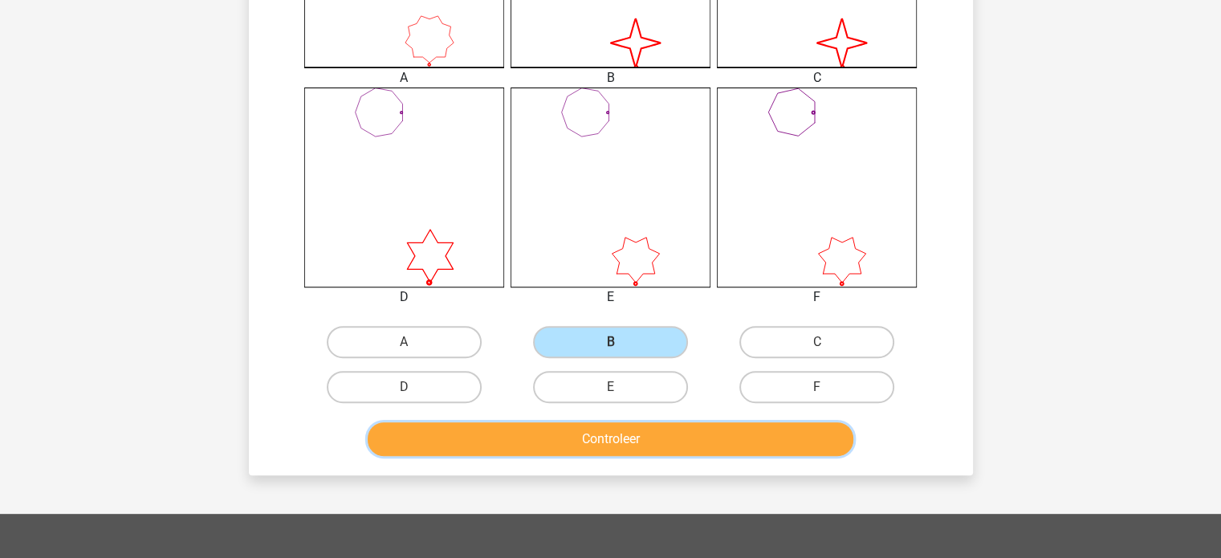
click at [581, 439] on button "Controleer" at bounding box center [611, 439] width 486 height 34
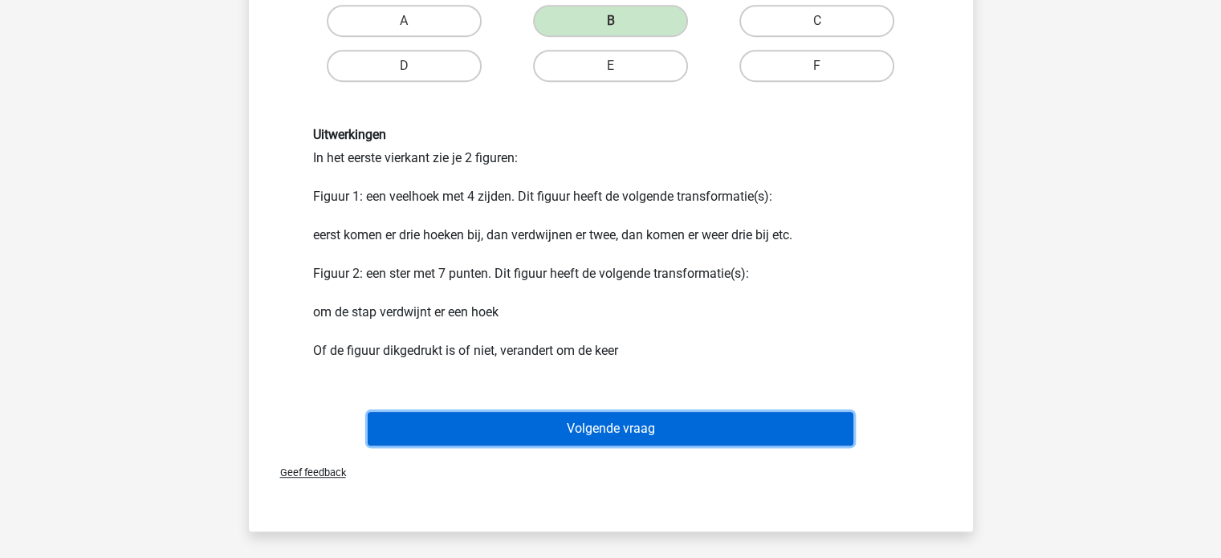
click at [574, 433] on button "Volgende vraag" at bounding box center [611, 429] width 486 height 34
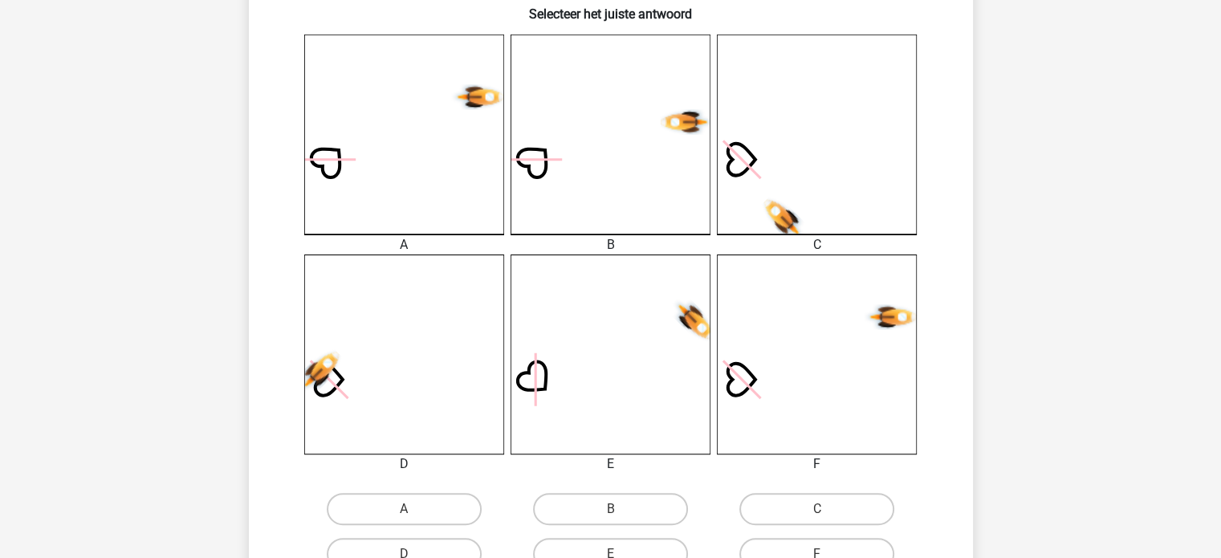
scroll to position [475, 0]
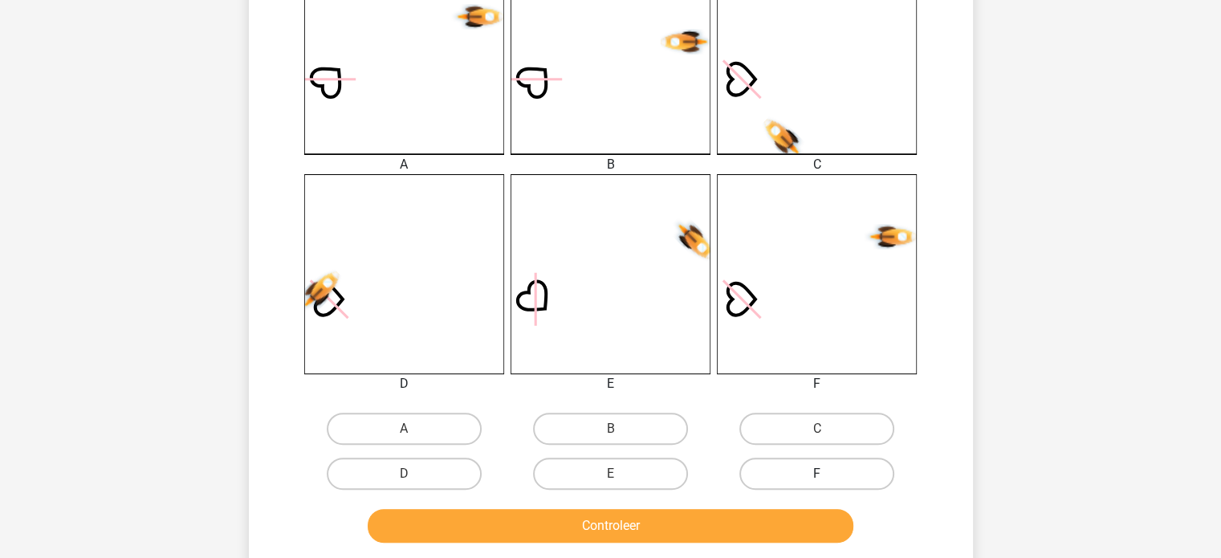
click at [796, 472] on label "F" at bounding box center [816, 474] width 155 height 32
click at [817, 474] on input "F" at bounding box center [822, 479] width 10 height 10
radio input "true"
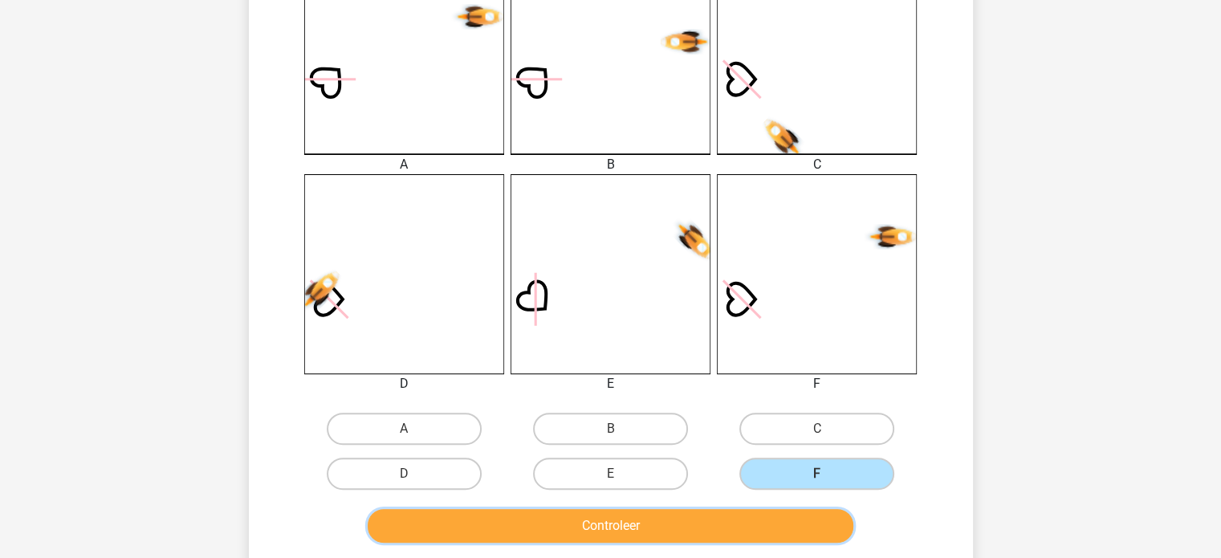
click at [730, 516] on button "Controleer" at bounding box center [611, 526] width 486 height 34
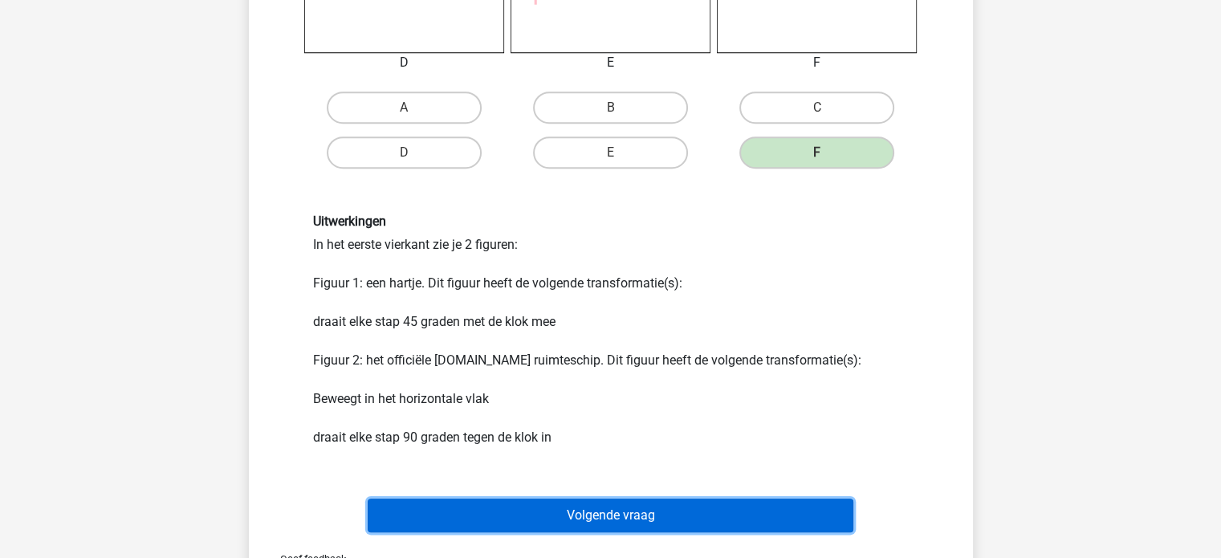
click at [642, 507] on button "Volgende vraag" at bounding box center [611, 516] width 486 height 34
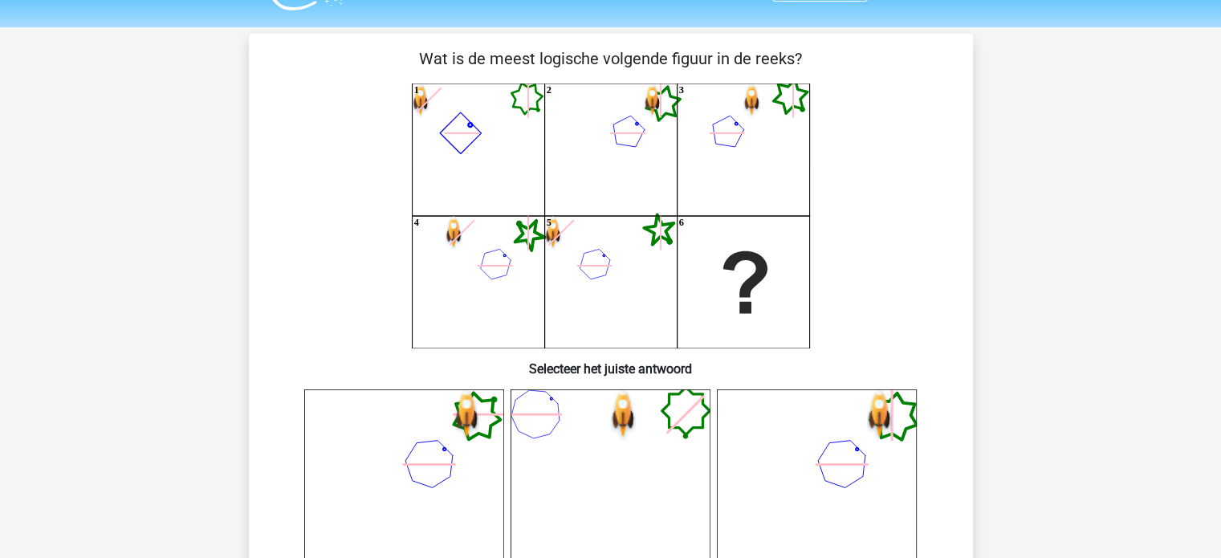
scroll to position [0, 0]
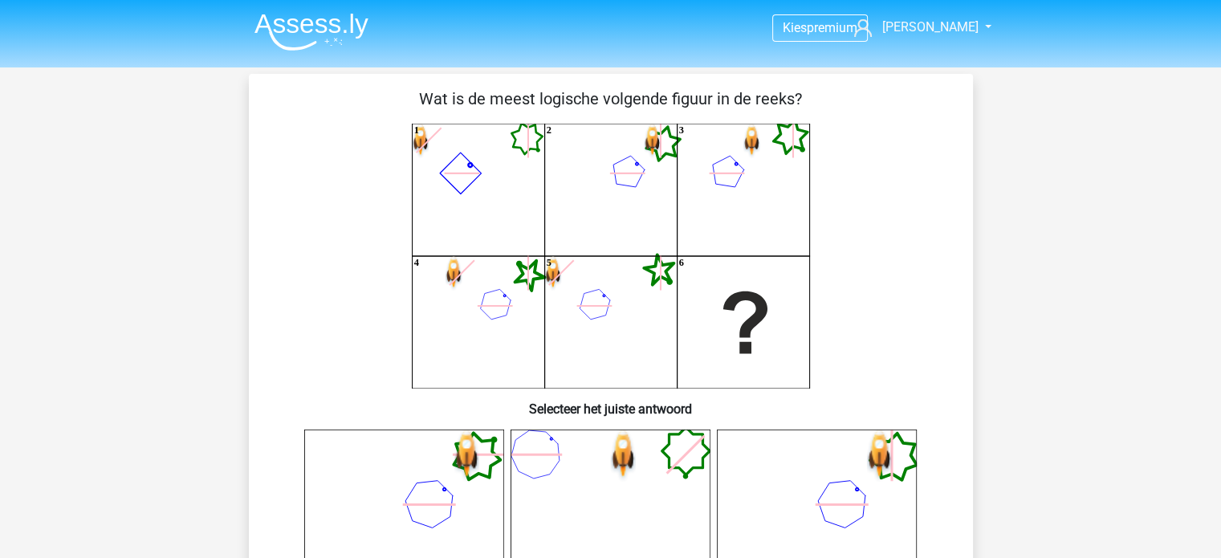
click at [481, 139] on icon "1 2 3 4 5 6" at bounding box center [610, 256] width 647 height 265
click at [450, 139] on icon "1 2 3 4 5 6" at bounding box center [610, 256] width 647 height 265
click at [421, 138] on use at bounding box center [420, 141] width 17 height 35
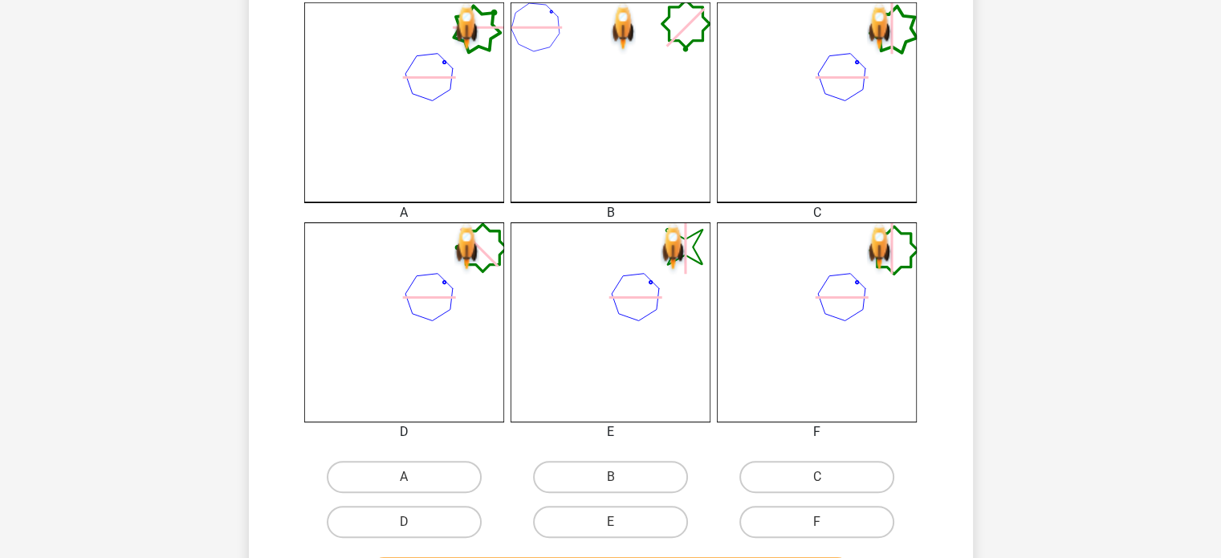
scroll to position [482, 0]
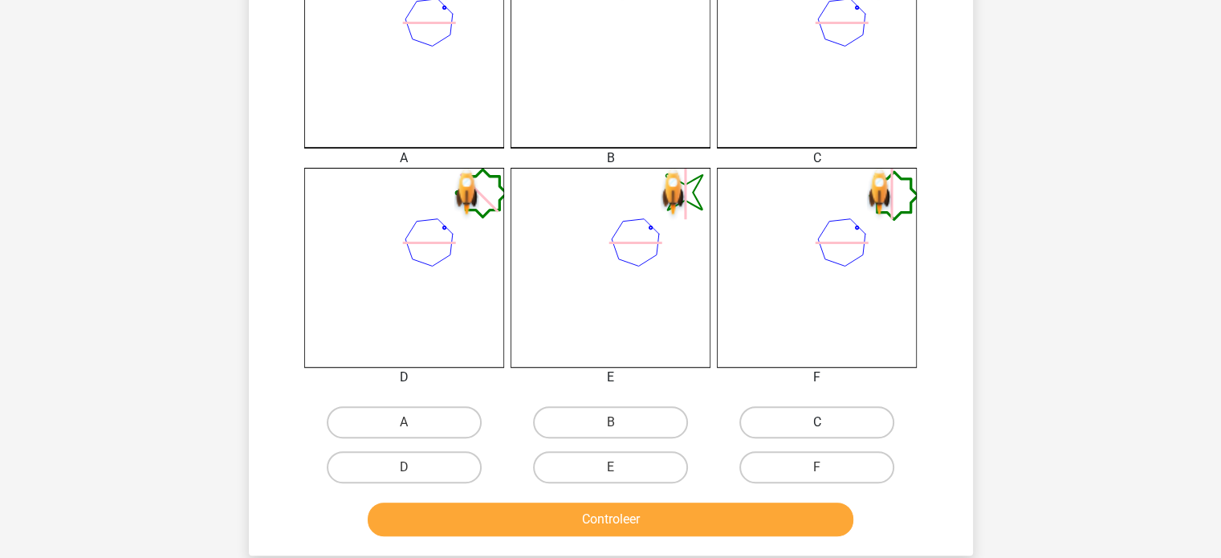
click at [787, 418] on label "C" at bounding box center [816, 422] width 155 height 32
click at [817, 422] on input "C" at bounding box center [822, 427] width 10 height 10
radio input "true"
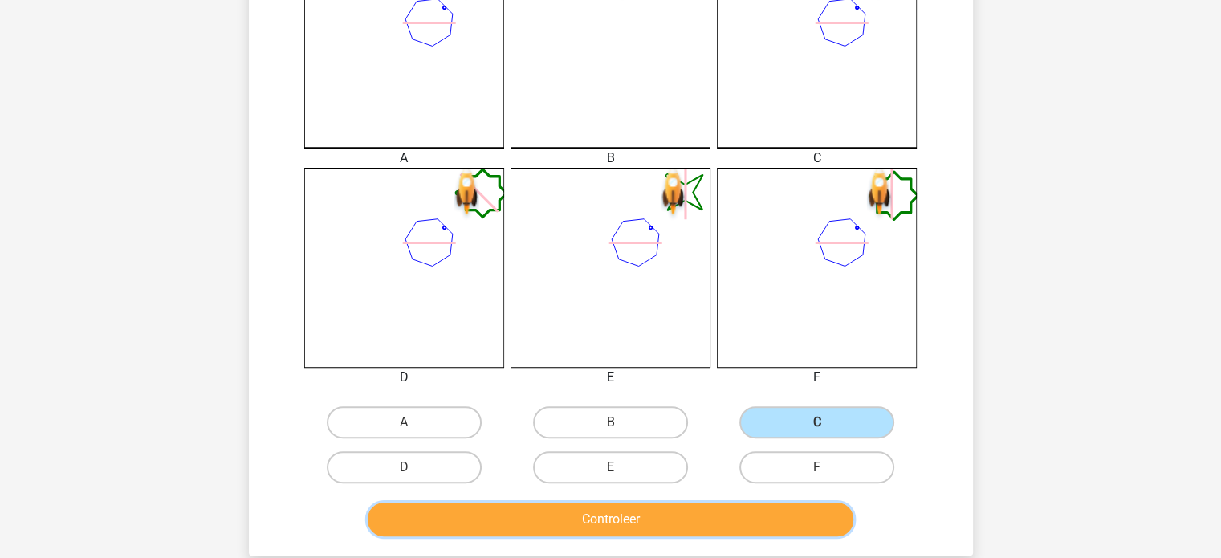
click at [605, 514] on button "Controleer" at bounding box center [611, 520] width 486 height 34
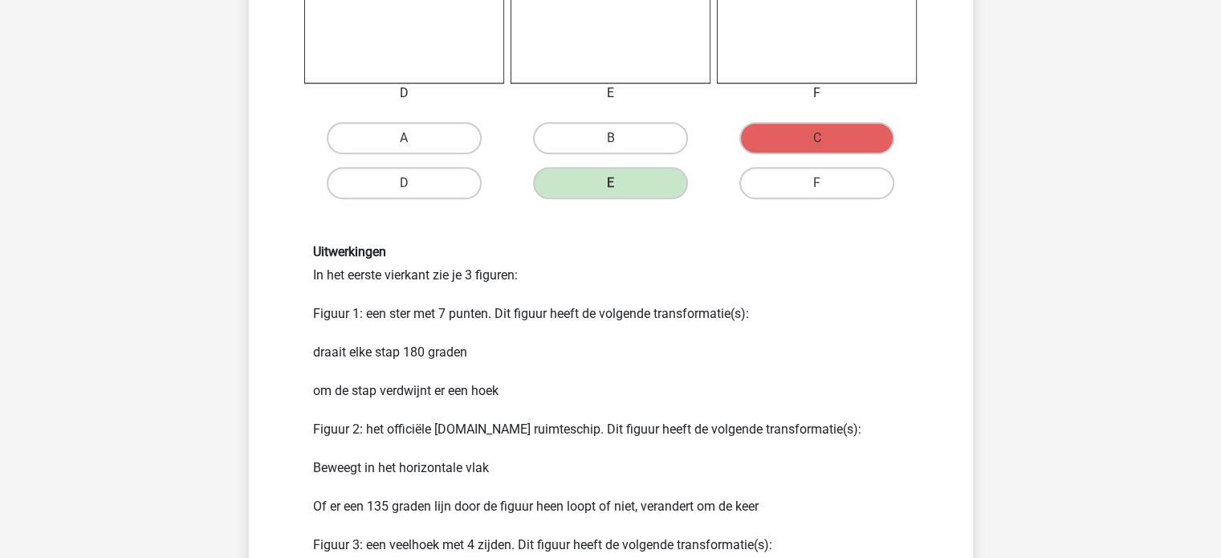
scroll to position [803, 0]
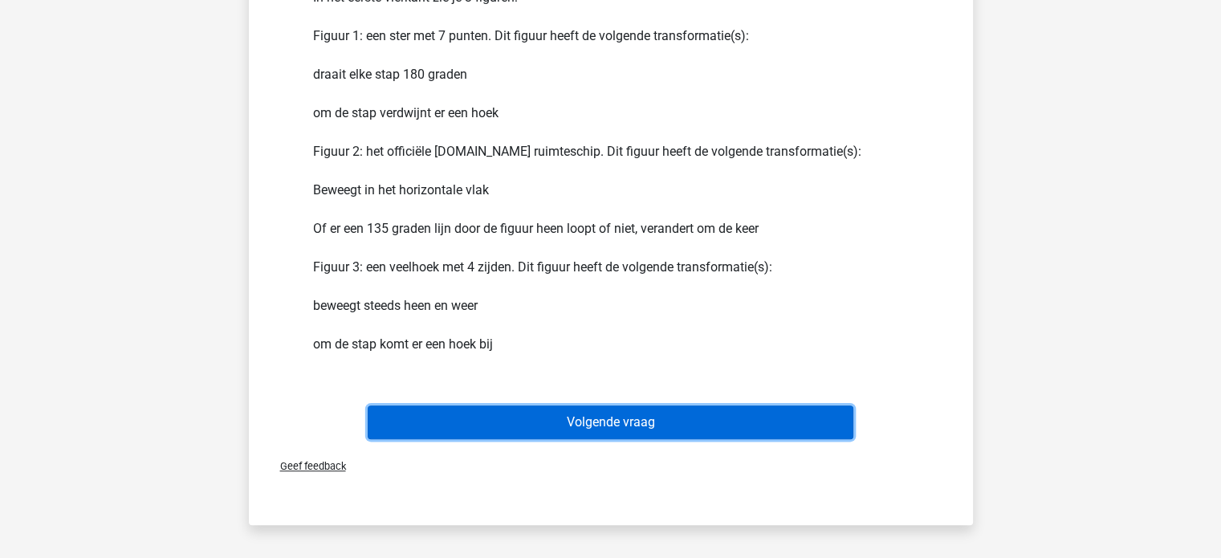
click at [610, 409] on button "Volgende vraag" at bounding box center [611, 422] width 486 height 34
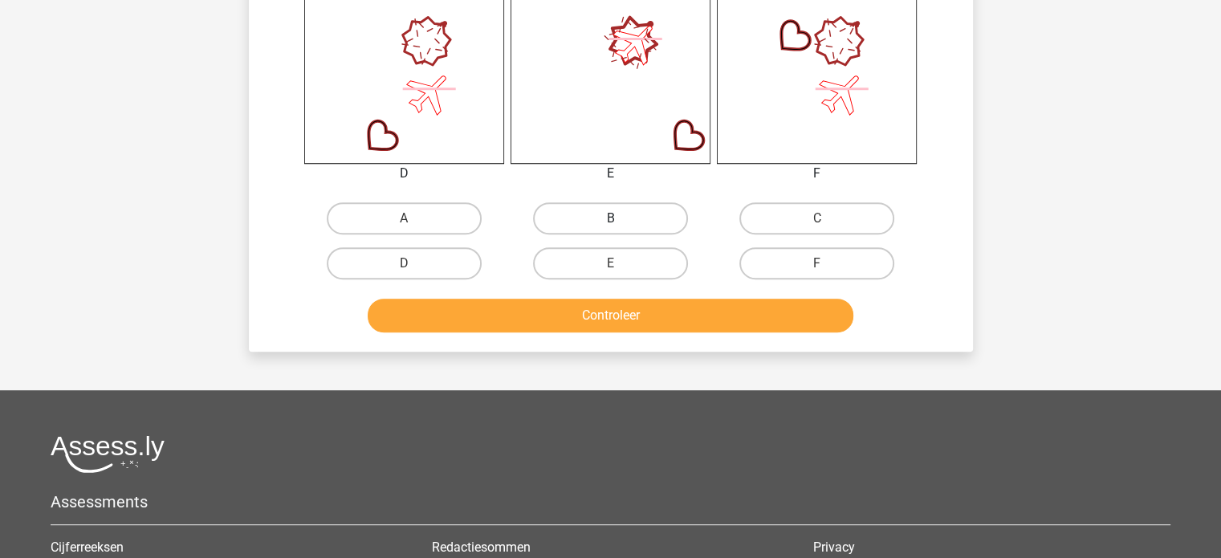
scroll to position [723, 0]
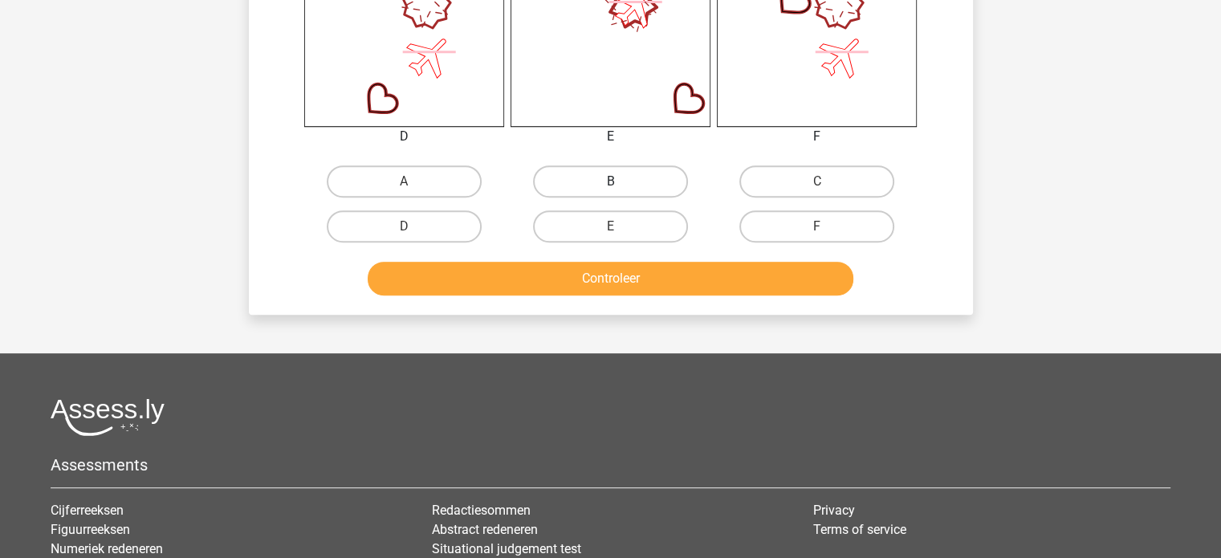
click at [615, 177] on label "B" at bounding box center [610, 181] width 155 height 32
click at [615, 181] on input "B" at bounding box center [615, 186] width 10 height 10
radio input "true"
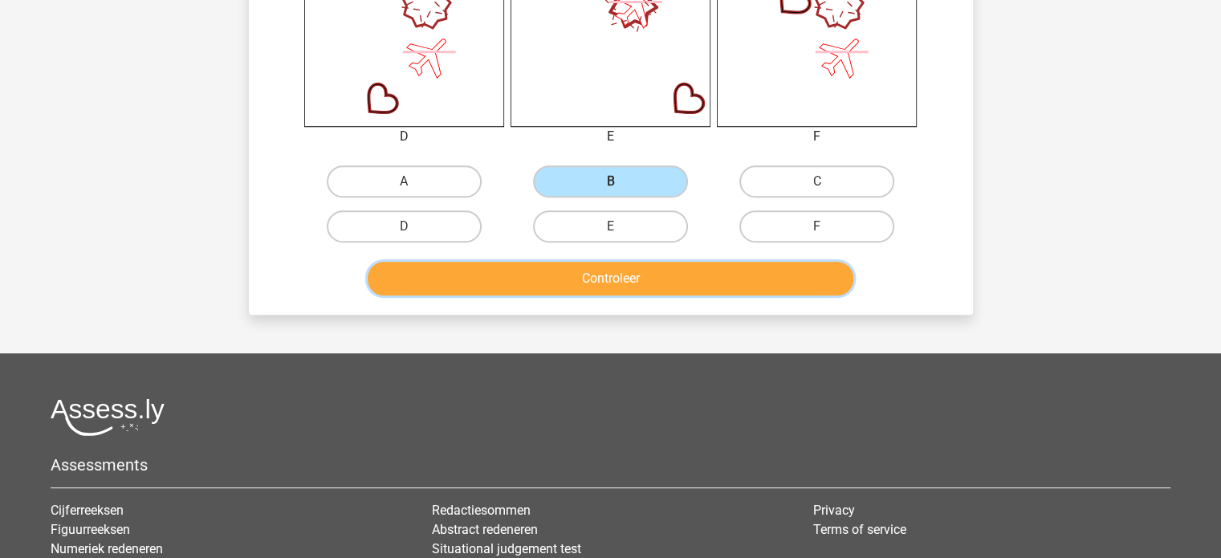
click at [618, 280] on button "Controleer" at bounding box center [611, 279] width 486 height 34
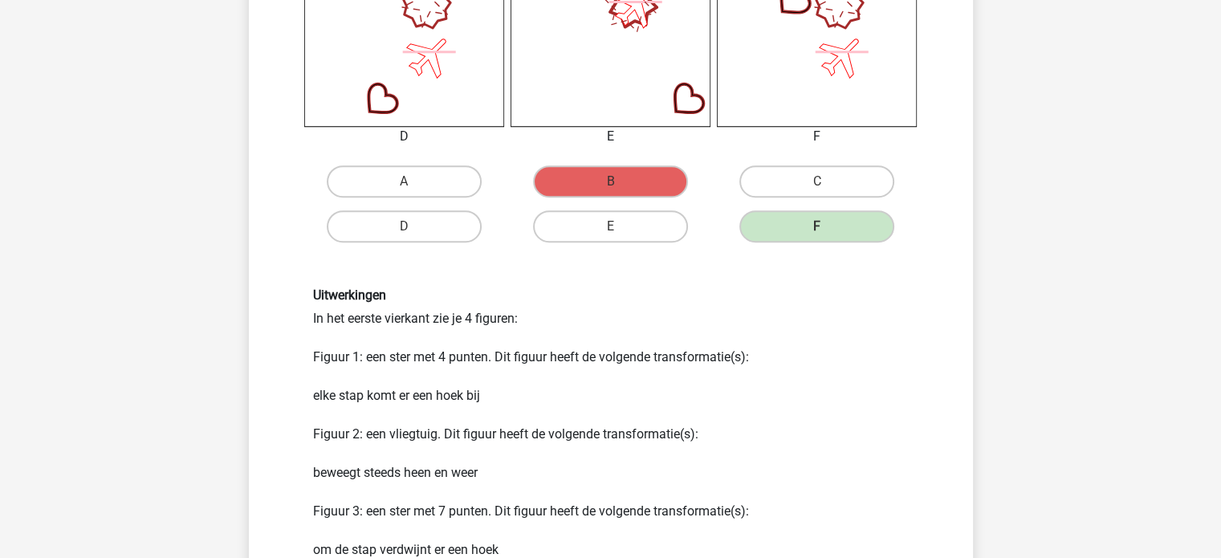
scroll to position [1044, 0]
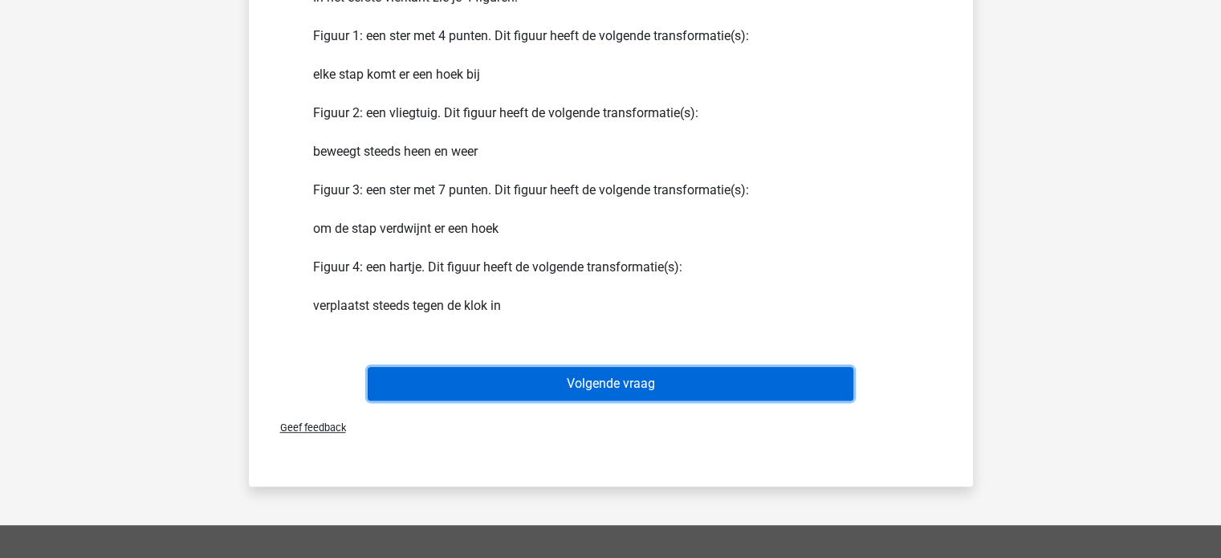
click at [493, 381] on button "Volgende vraag" at bounding box center [611, 384] width 486 height 34
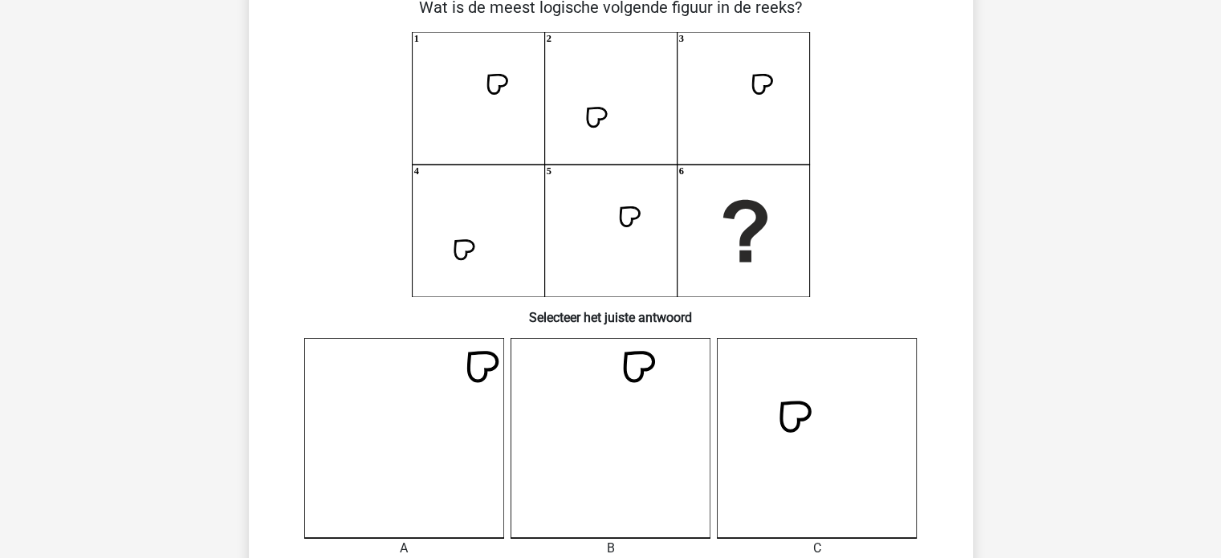
scroll to position [74, 0]
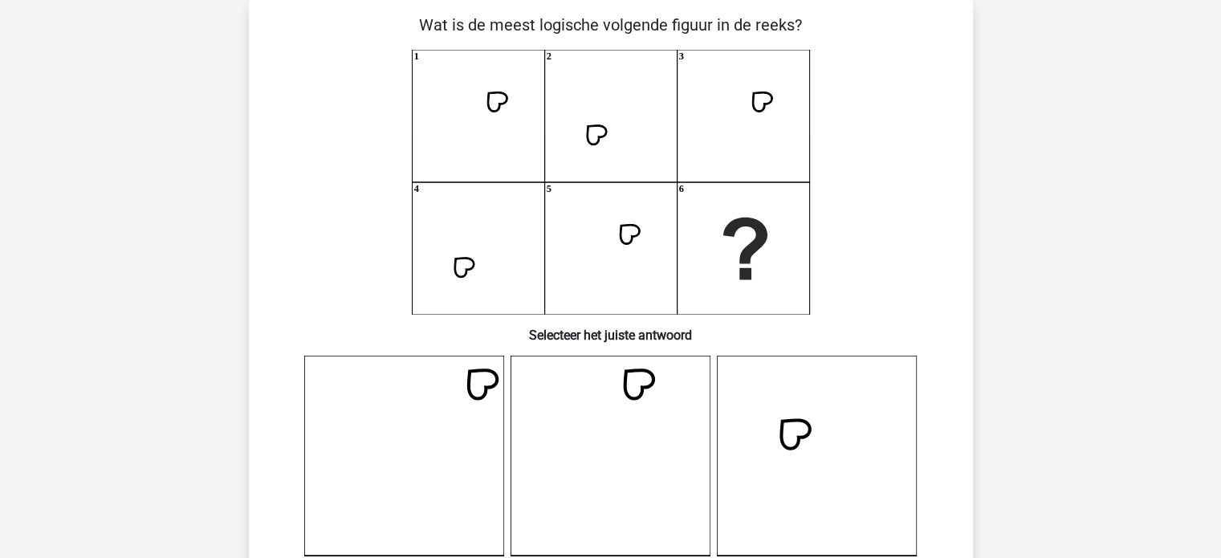
click at [507, 89] on icon "1 2 3 4 5 6" at bounding box center [610, 182] width 647 height 265
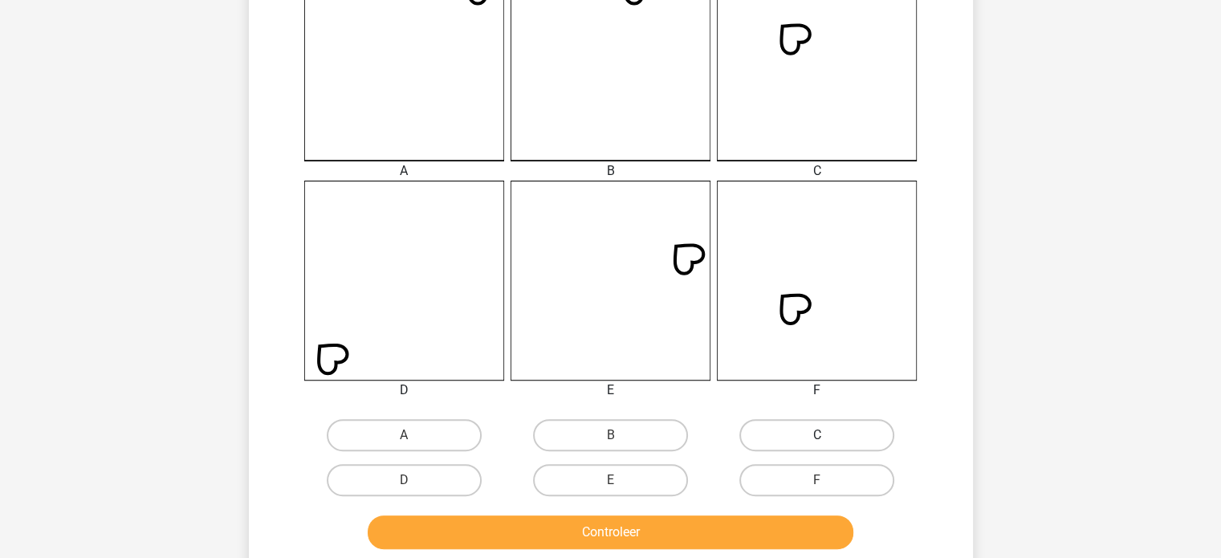
scroll to position [556, 0]
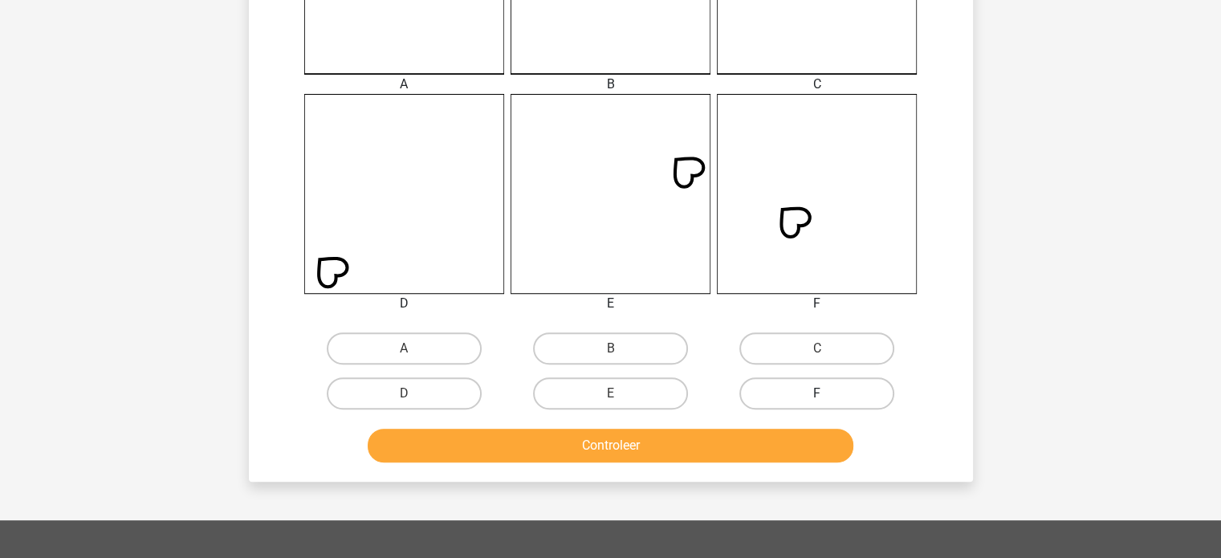
click at [786, 386] on label "F" at bounding box center [816, 393] width 155 height 32
click at [817, 393] on input "F" at bounding box center [822, 398] width 10 height 10
radio input "true"
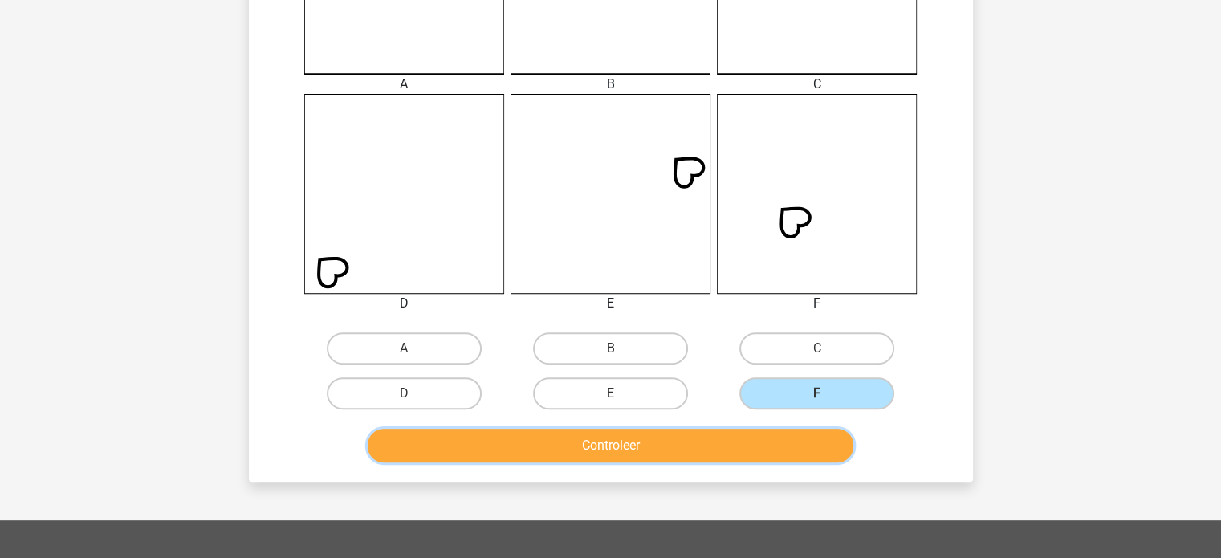
click at [708, 434] on button "Controleer" at bounding box center [611, 446] width 486 height 34
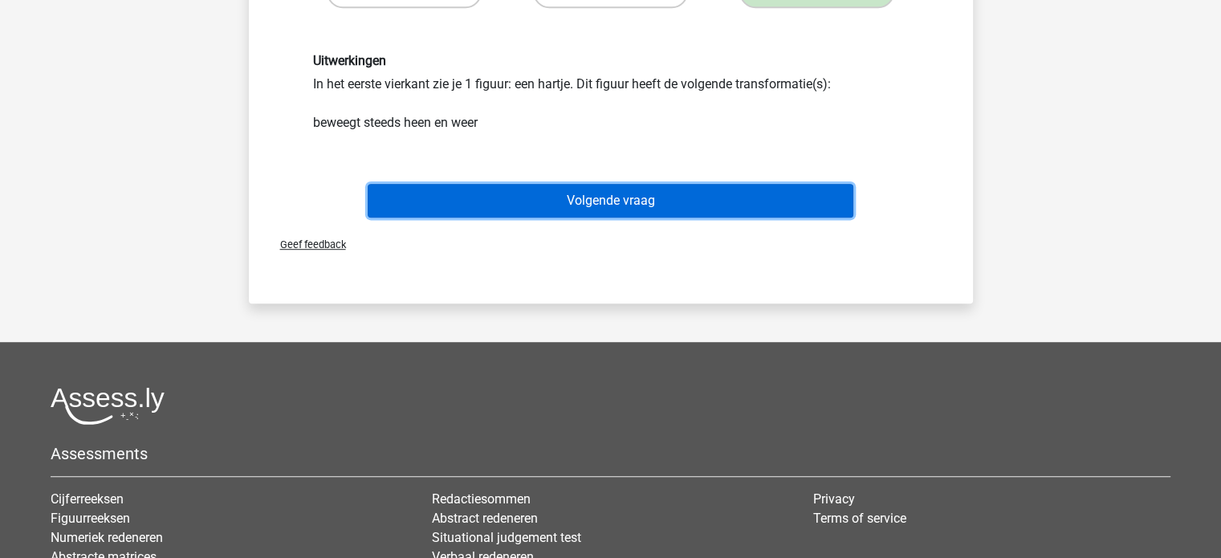
click at [594, 205] on button "Volgende vraag" at bounding box center [611, 201] width 486 height 34
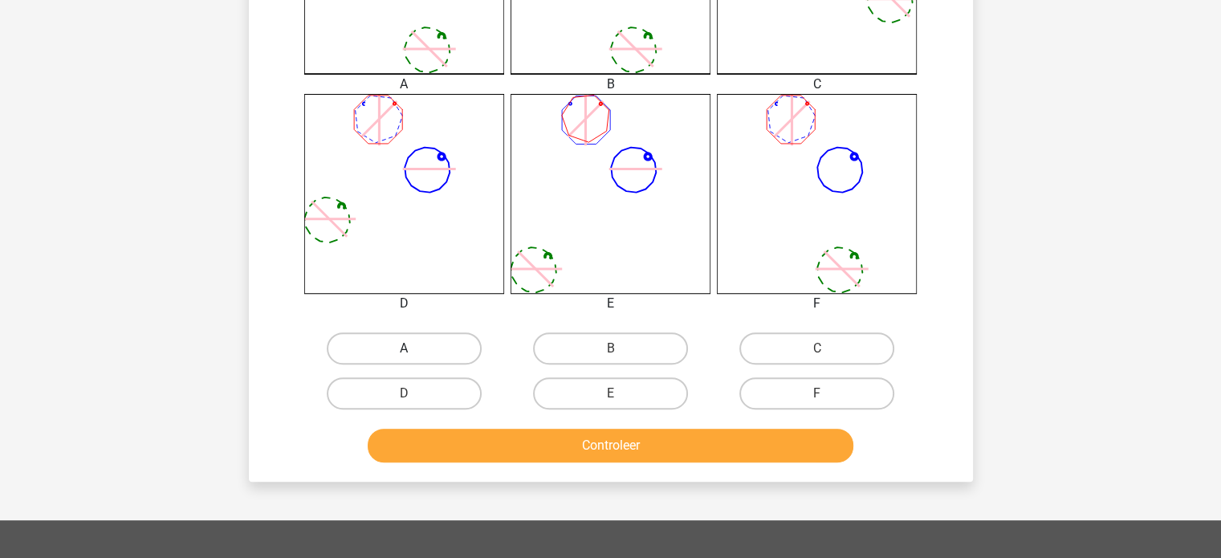
click at [385, 348] on label "A" at bounding box center [404, 348] width 155 height 32
click at [404, 348] on input "A" at bounding box center [409, 353] width 10 height 10
radio input "true"
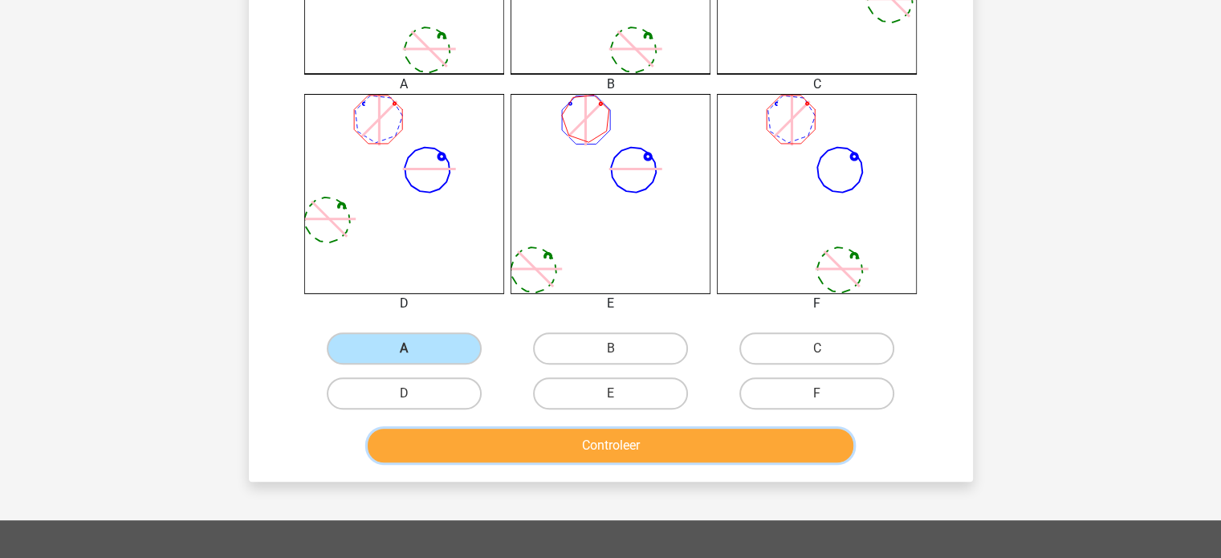
click at [458, 445] on button "Controleer" at bounding box center [611, 446] width 486 height 34
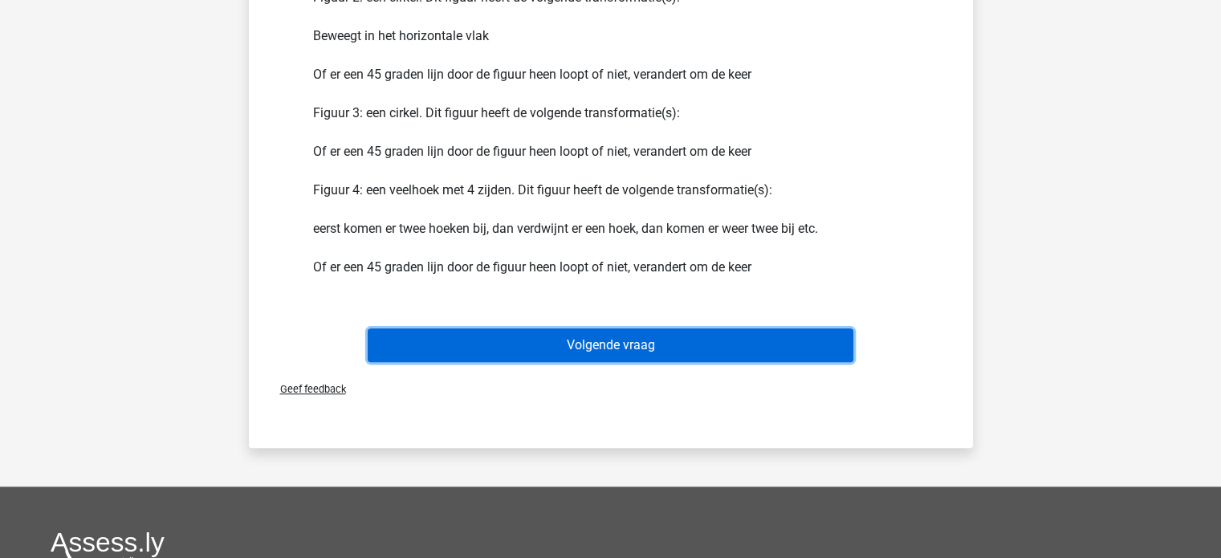
click at [618, 338] on button "Volgende vraag" at bounding box center [611, 345] width 486 height 34
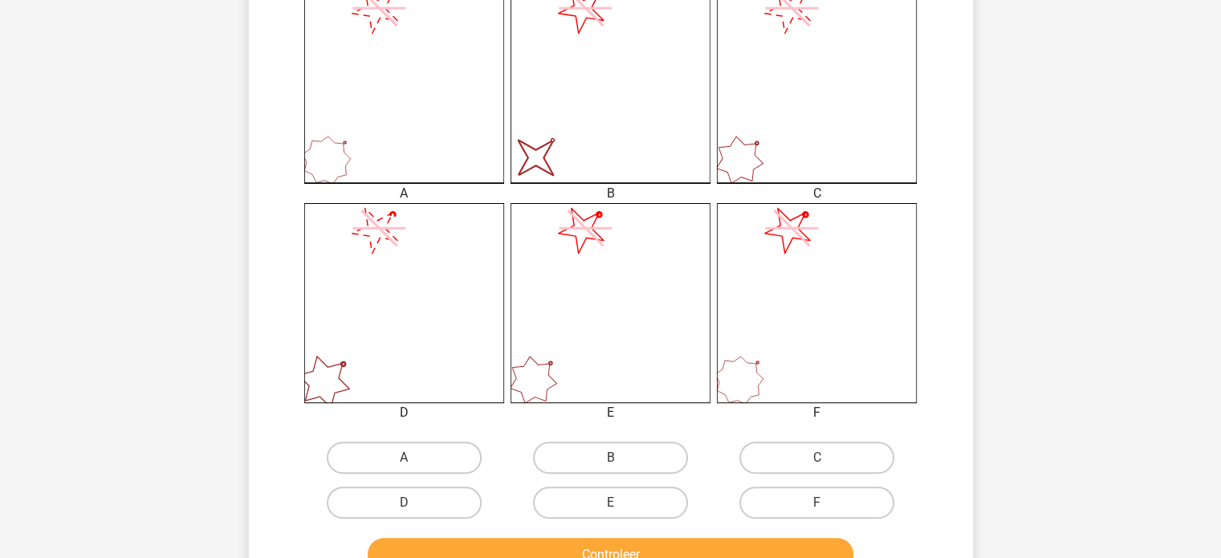
scroll to position [475, 0]
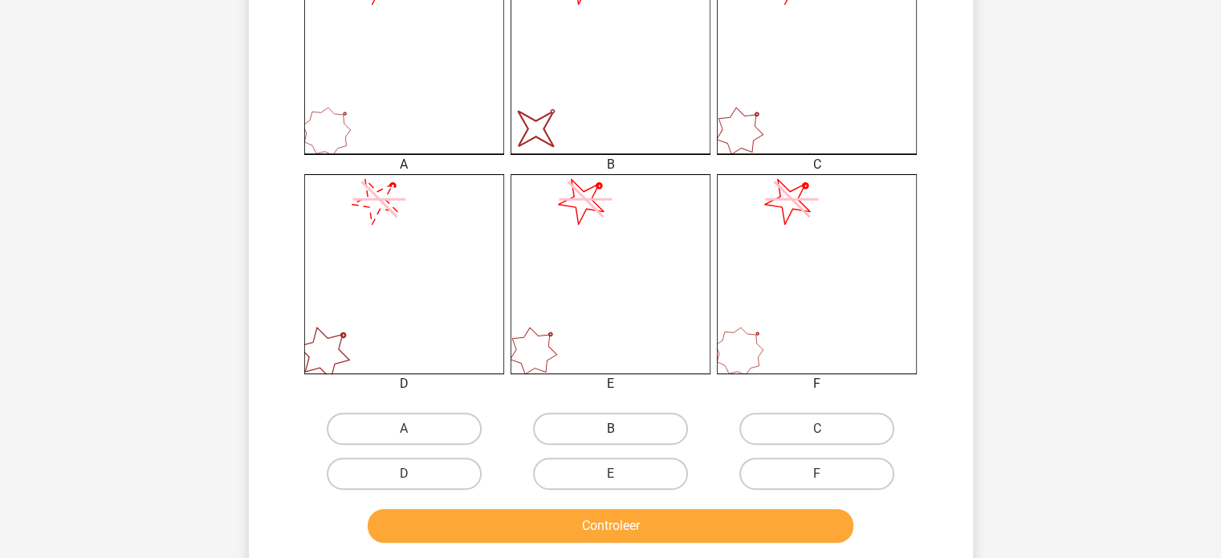
click at [628, 423] on label "B" at bounding box center [610, 429] width 155 height 32
click at [621, 429] on input "B" at bounding box center [615, 434] width 10 height 10
radio input "true"
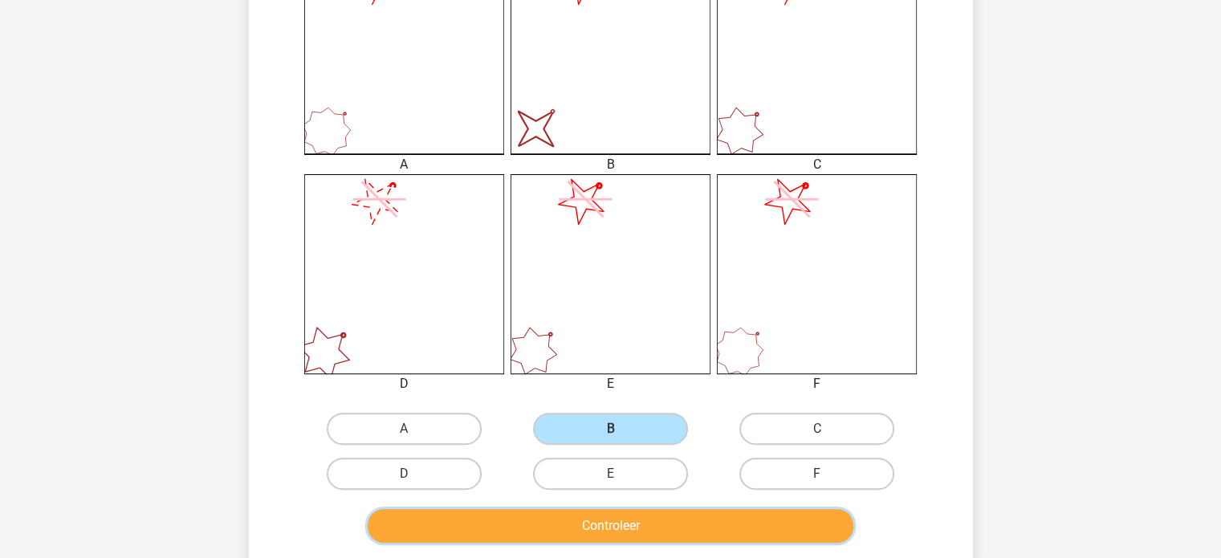
click at [624, 527] on button "Controleer" at bounding box center [611, 526] width 486 height 34
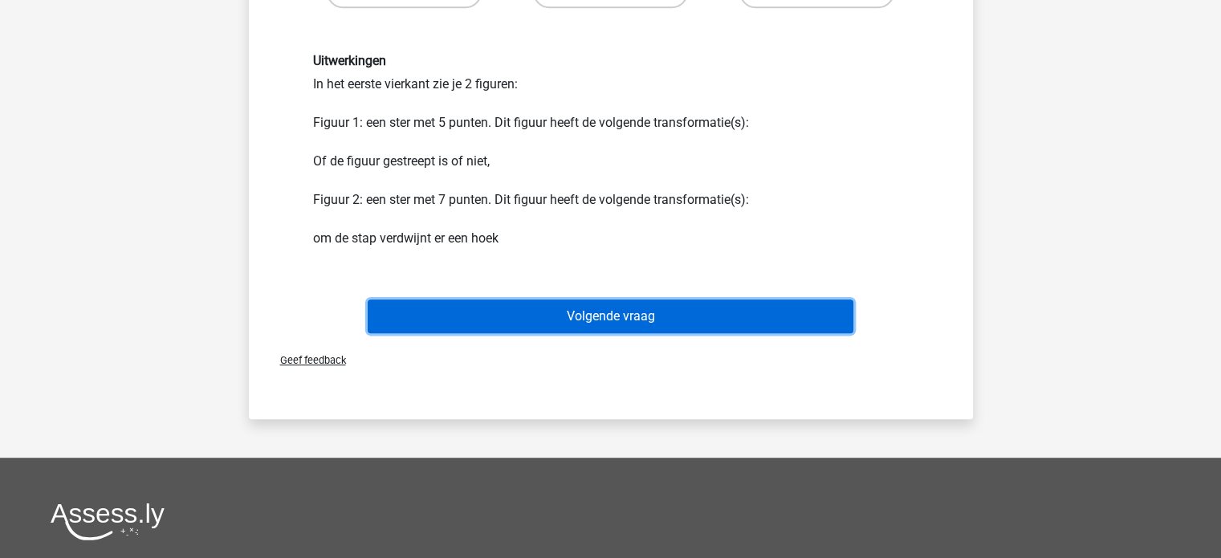
click at [556, 315] on button "Volgende vraag" at bounding box center [611, 316] width 486 height 34
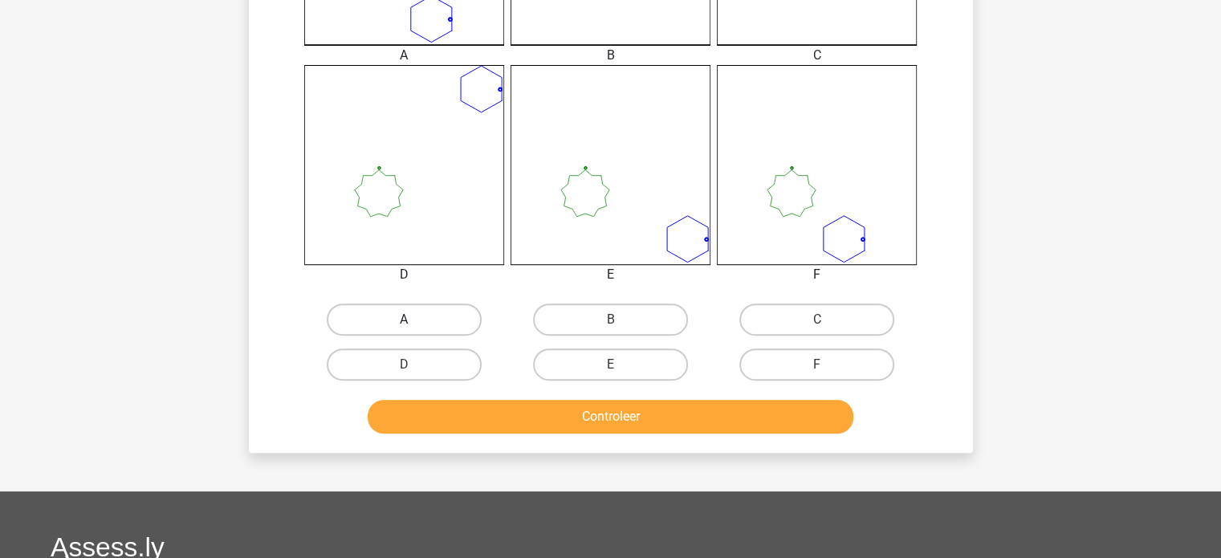
scroll to position [716, 0]
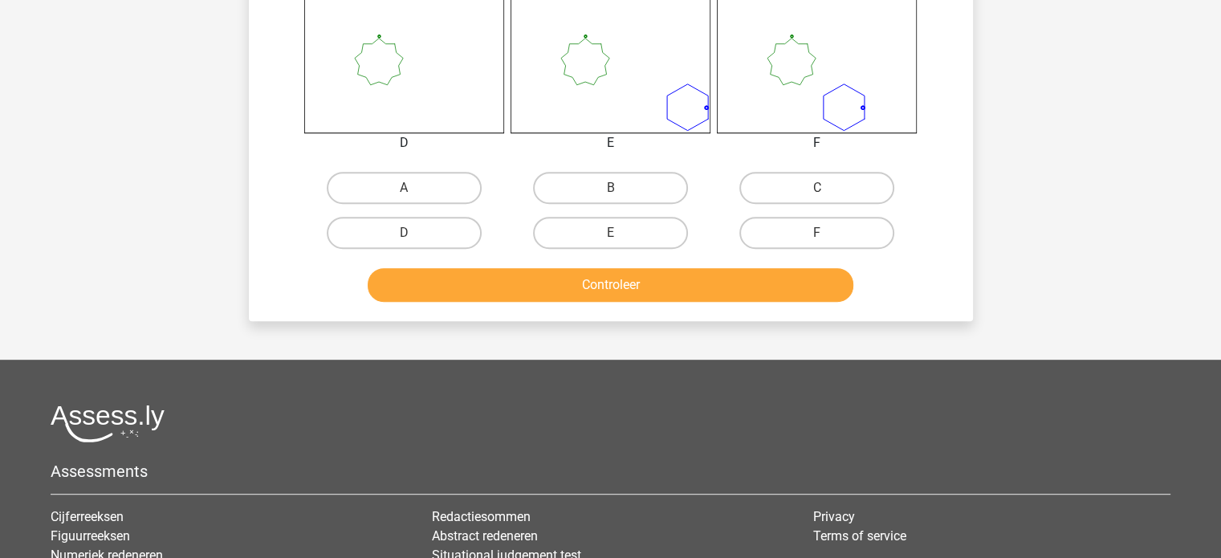
click at [404, 192] on input "A" at bounding box center [409, 193] width 10 height 10
radio input "true"
click at [468, 288] on button "Controleer" at bounding box center [611, 285] width 486 height 34
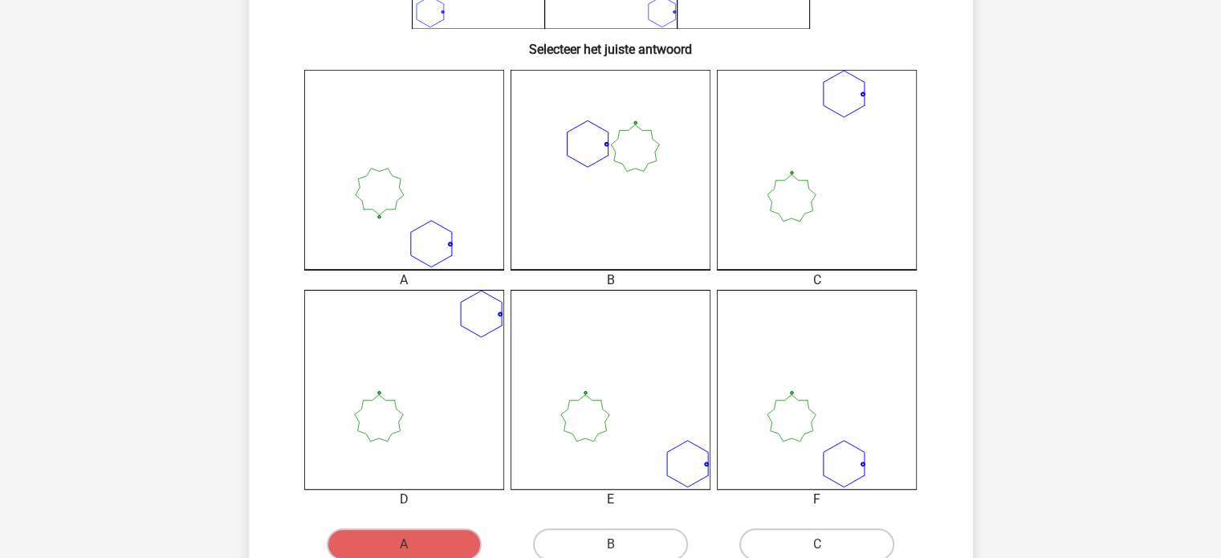
scroll to position [475, 0]
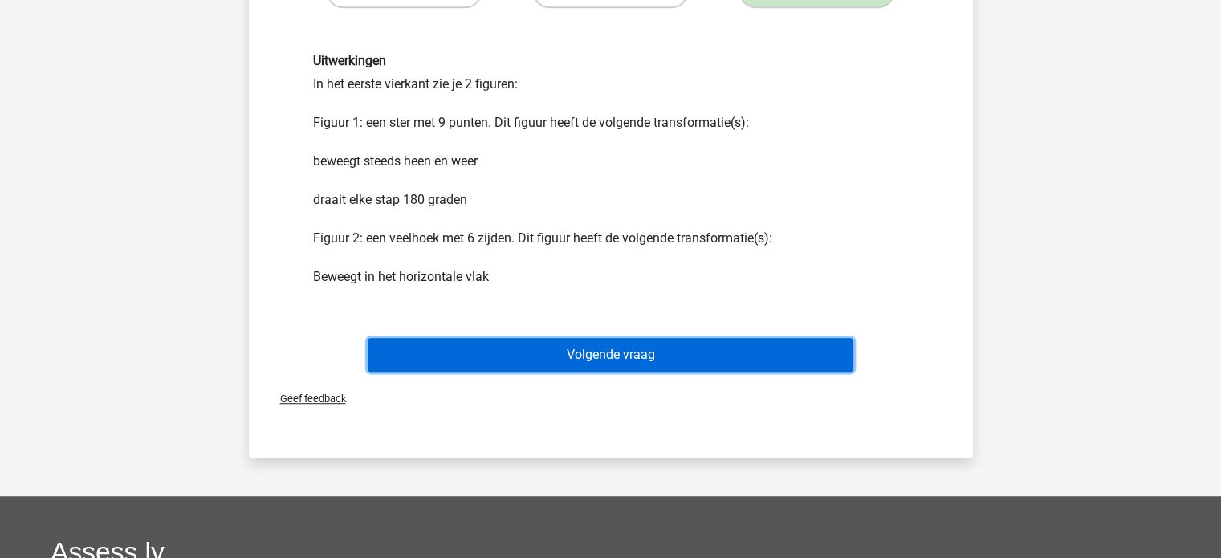
click at [584, 359] on button "Volgende vraag" at bounding box center [611, 355] width 486 height 34
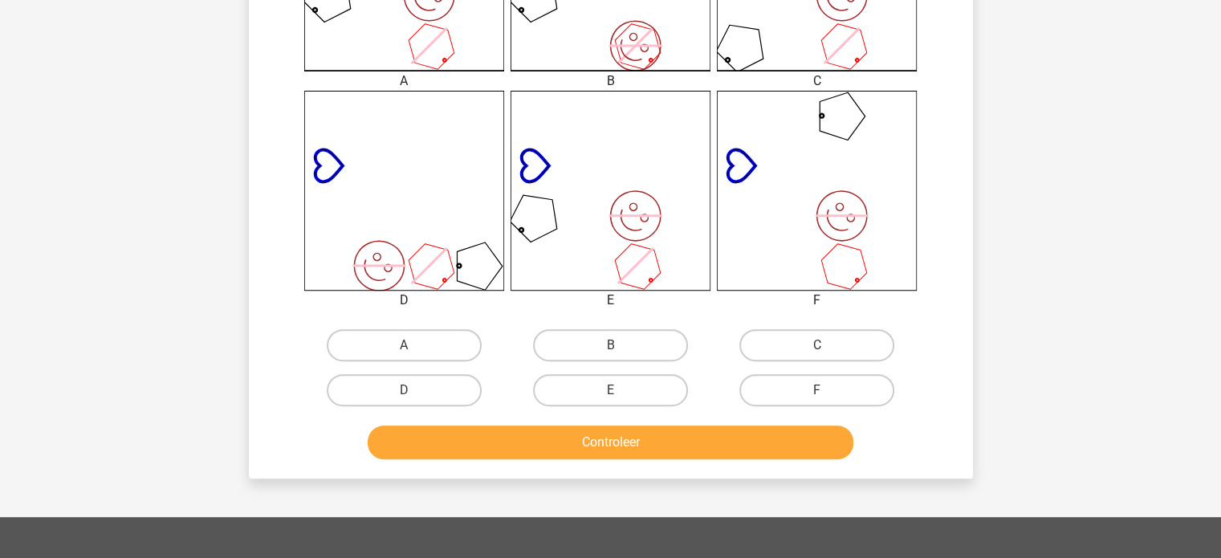
scroll to position [562, 0]
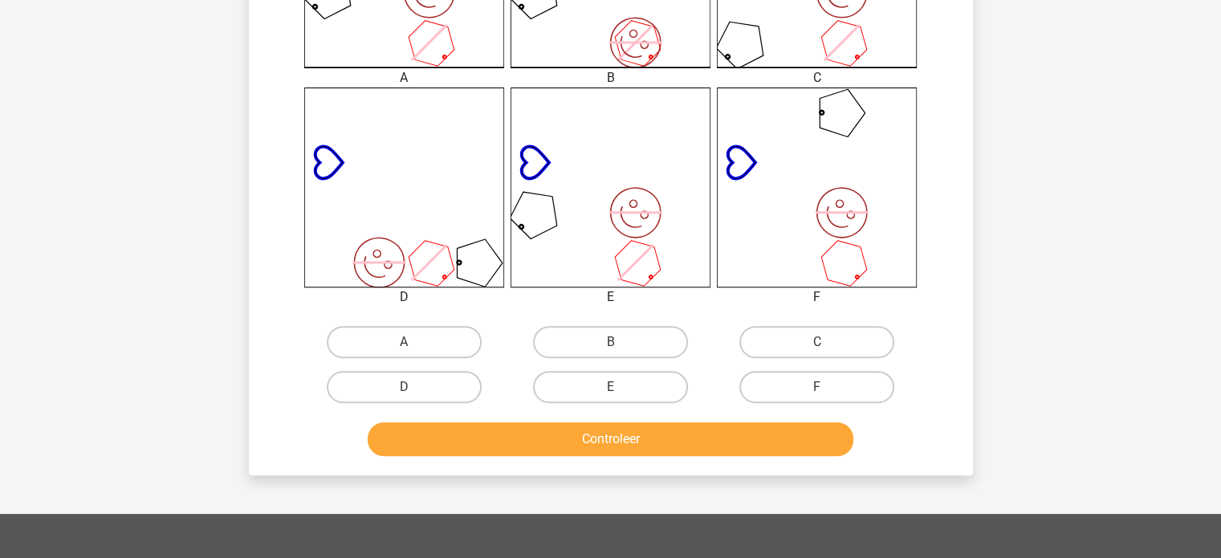
click at [819, 342] on input "C" at bounding box center [822, 347] width 10 height 10
radio input "true"
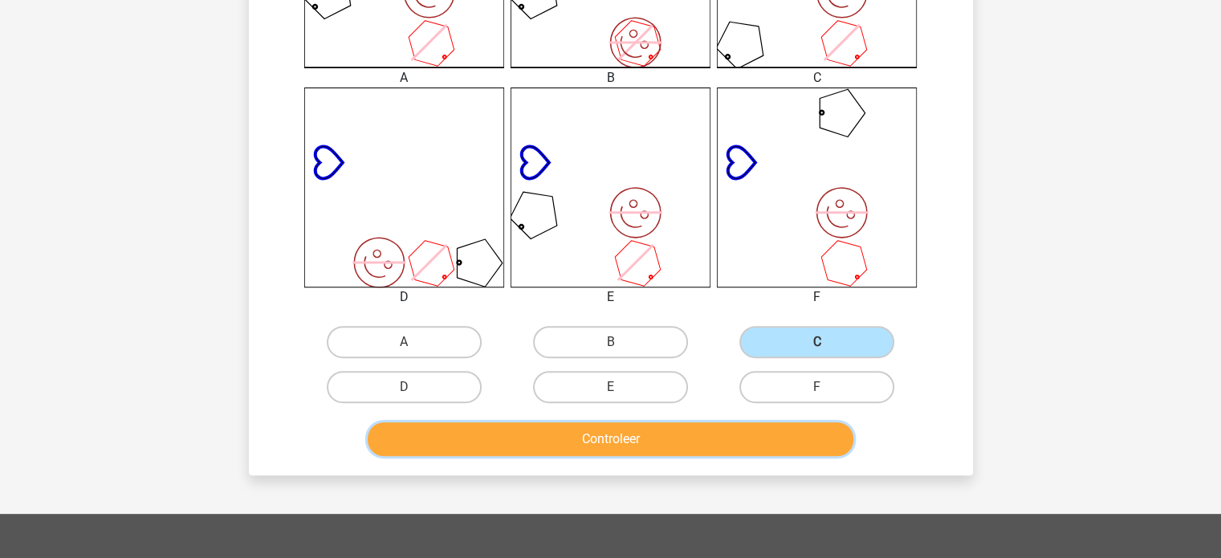
click at [743, 429] on button "Controleer" at bounding box center [611, 439] width 486 height 34
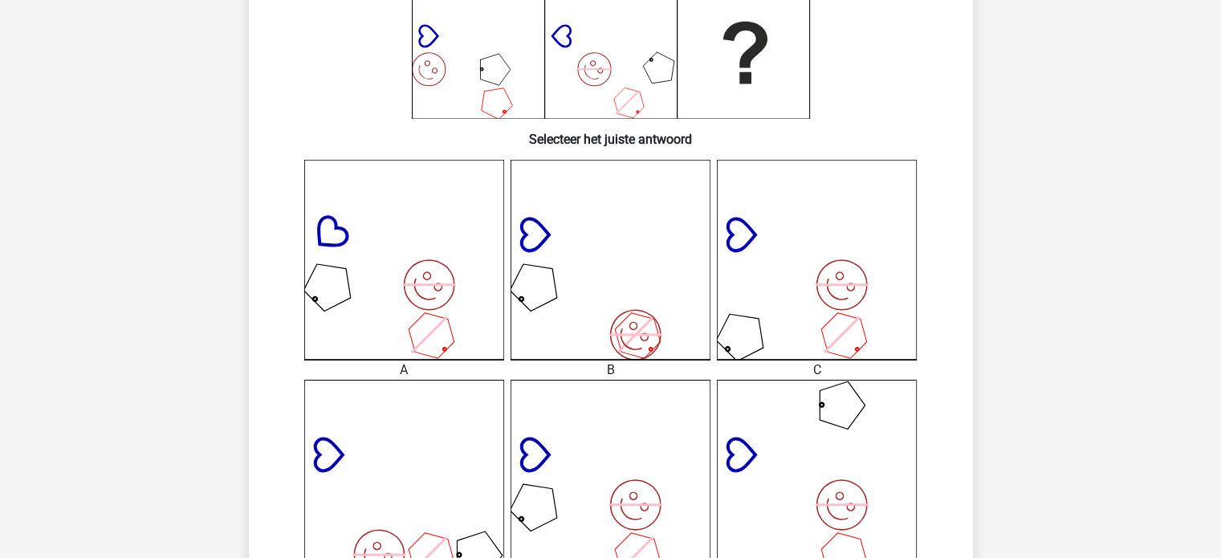
scroll to position [0, 0]
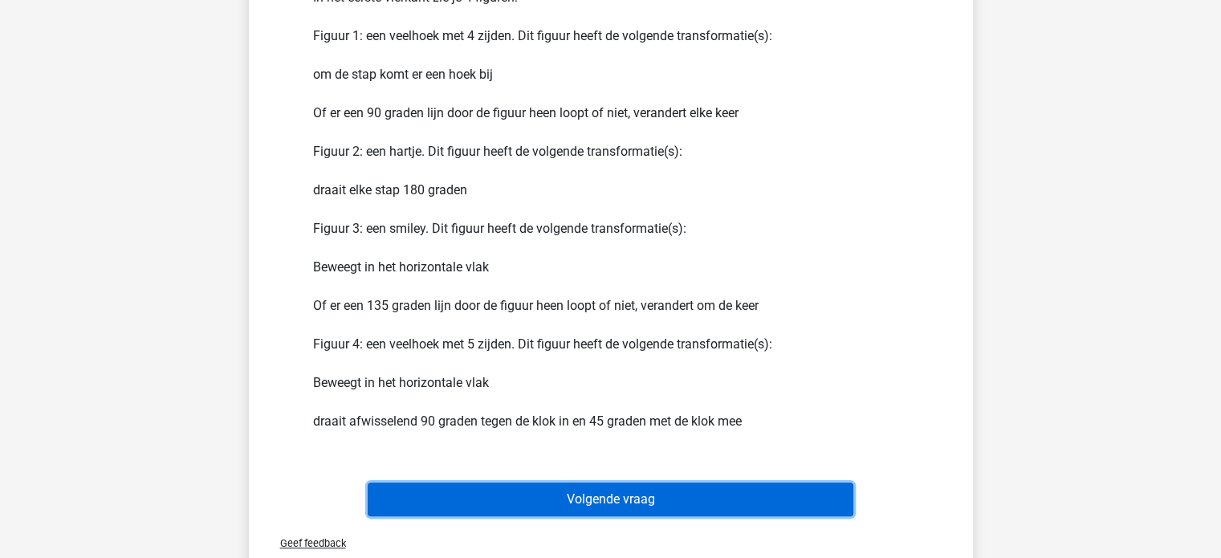
click at [659, 490] on button "Volgende vraag" at bounding box center [611, 500] width 486 height 34
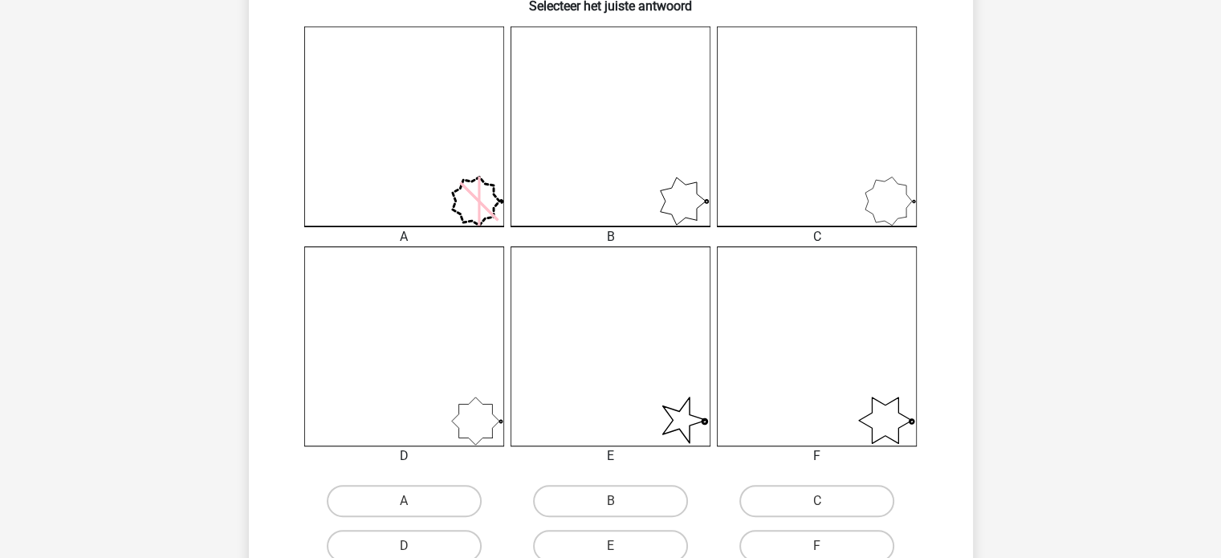
scroll to position [475, 0]
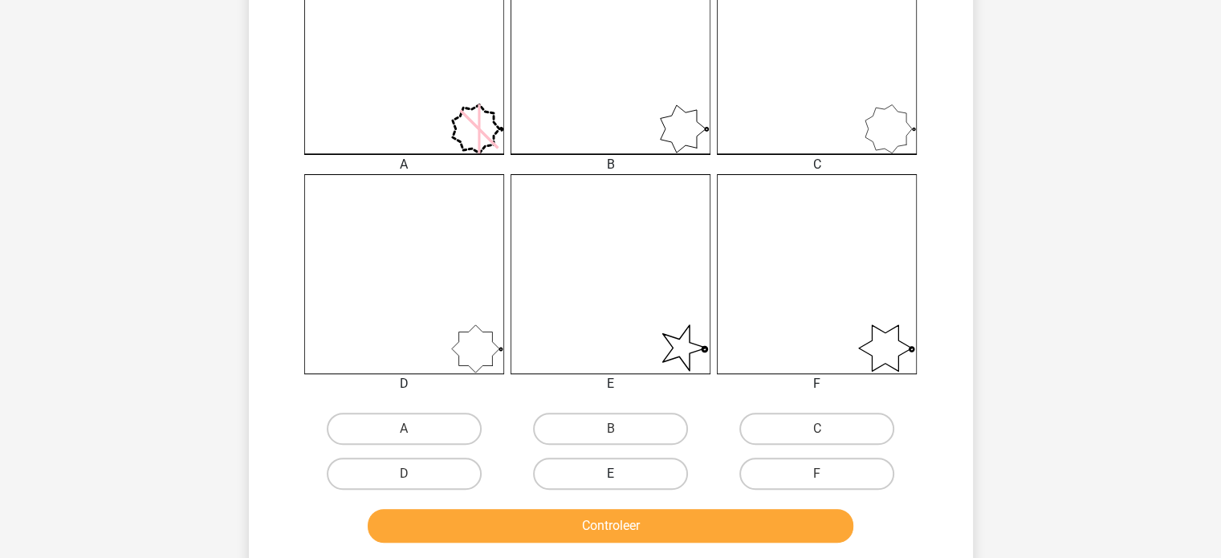
click at [619, 470] on label "E" at bounding box center [610, 474] width 155 height 32
click at [619, 474] on input "E" at bounding box center [615, 479] width 10 height 10
radio input "true"
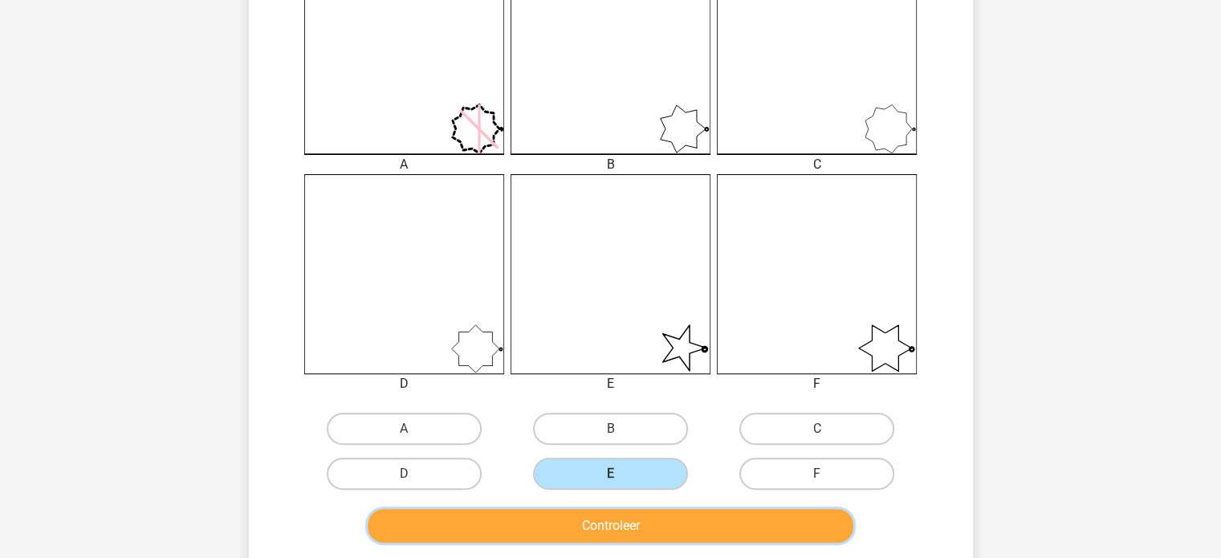
click at [616, 535] on button "Controleer" at bounding box center [611, 526] width 486 height 34
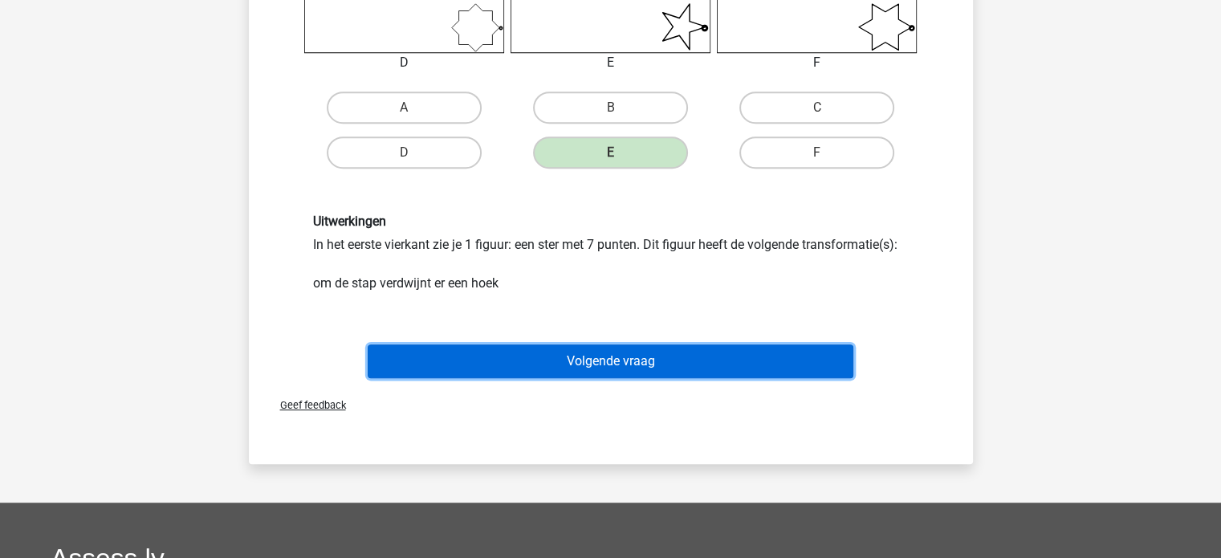
click at [627, 360] on button "Volgende vraag" at bounding box center [611, 361] width 486 height 34
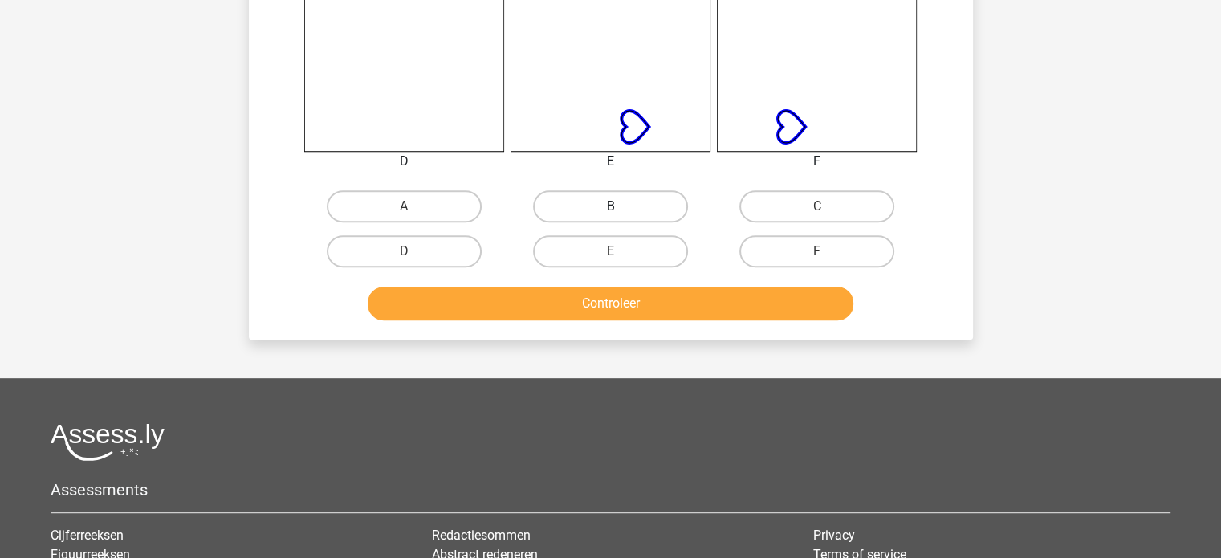
scroll to position [723, 0]
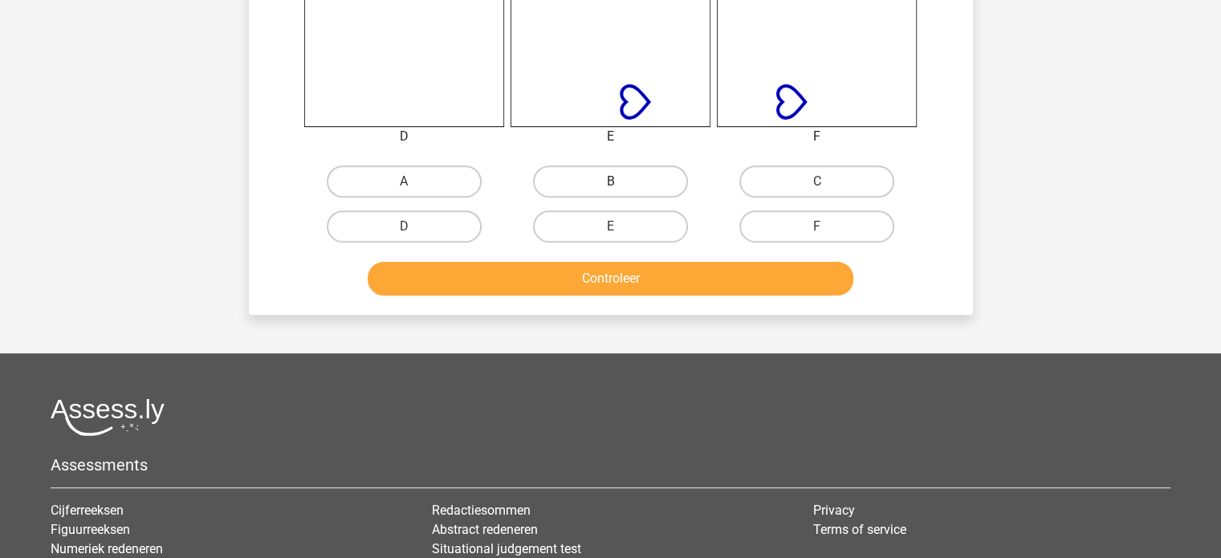
click at [613, 176] on label "B" at bounding box center [610, 181] width 155 height 32
click at [613, 181] on input "B" at bounding box center [615, 186] width 10 height 10
radio input "true"
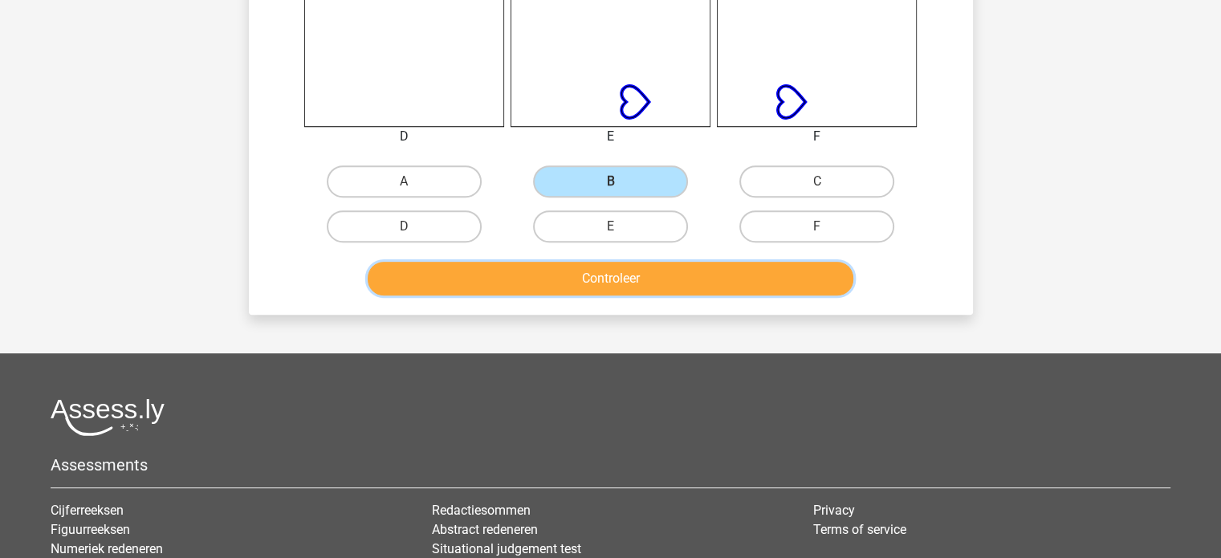
click at [601, 269] on button "Controleer" at bounding box center [611, 279] width 486 height 34
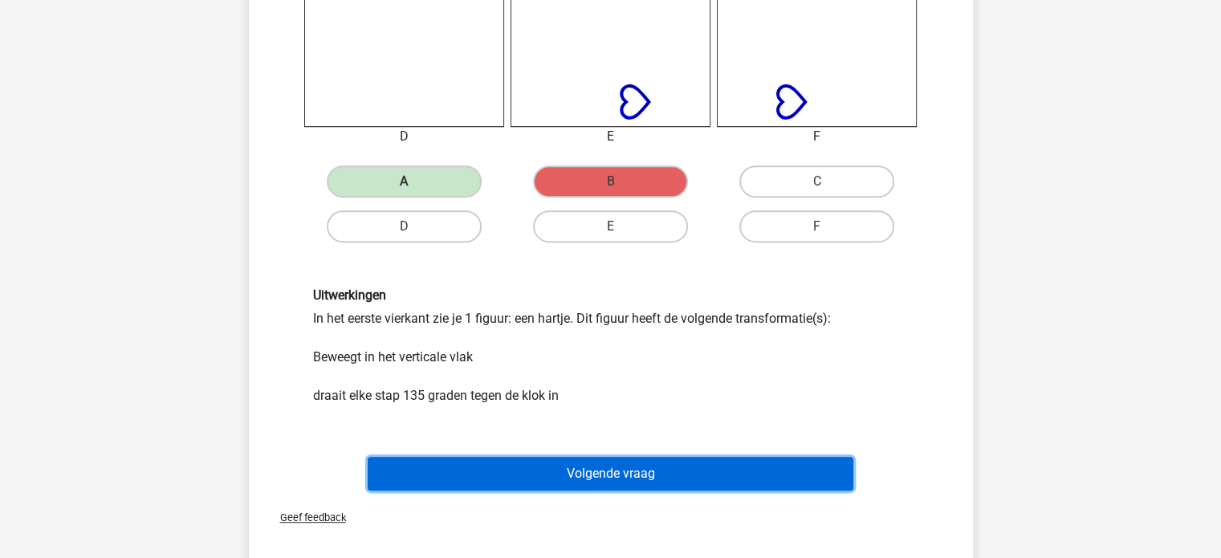
click at [602, 466] on button "Volgende vraag" at bounding box center [611, 474] width 486 height 34
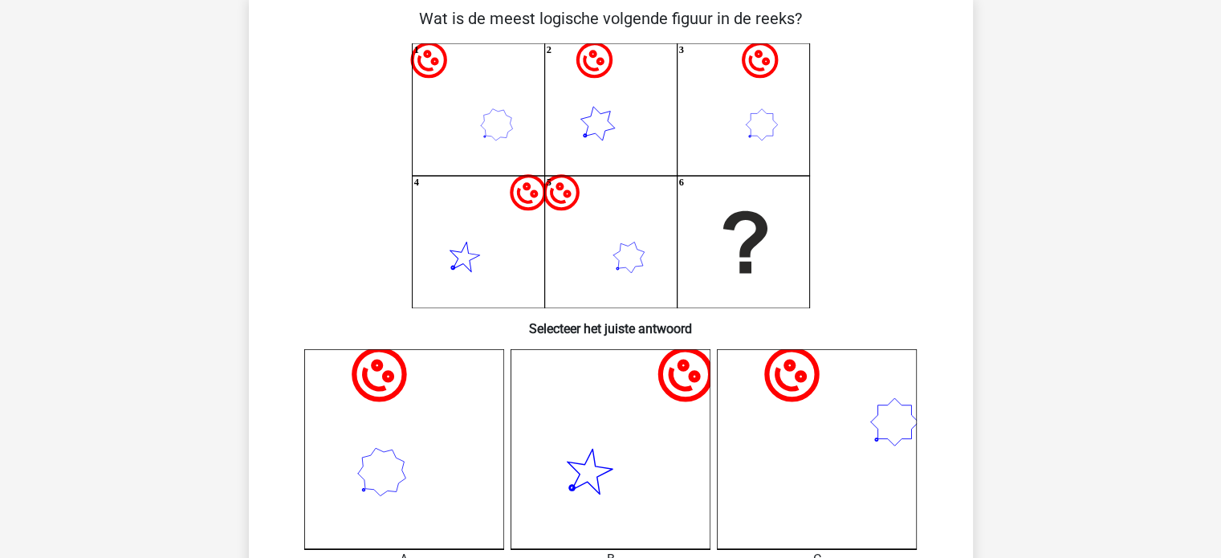
scroll to position [0, 0]
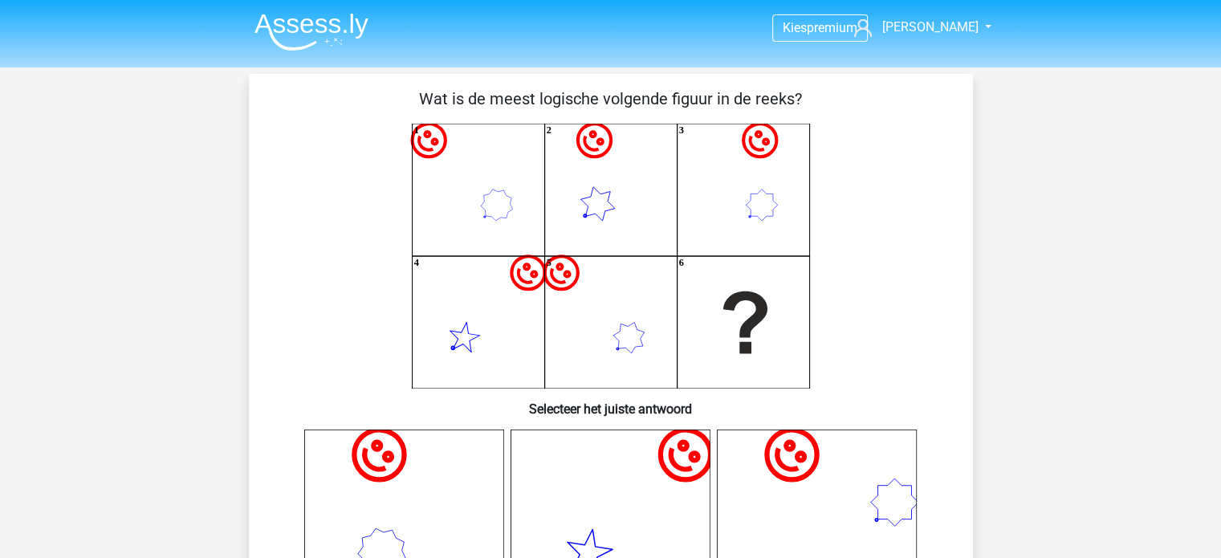
click at [764, 218] on icon at bounding box center [761, 205] width 44 height 44
click at [502, 206] on icon "image/svg+xml 1 image/svg+xml 2 image/svg+xml 3 image/svg+xml 4 image/svg+xml 5…" at bounding box center [610, 256] width 647 height 265
click at [735, 208] on icon "image/svg+xml 1 image/svg+xml 2 image/svg+xml 3 image/svg+xml 4 image/svg+xml 5…" at bounding box center [610, 256] width 647 height 265
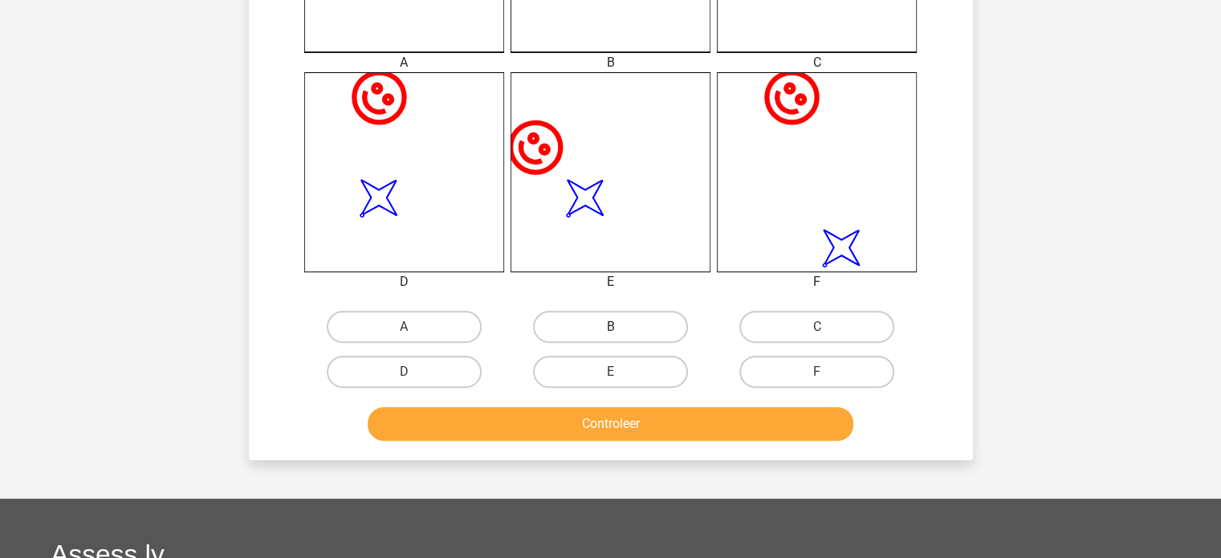
scroll to position [723, 0]
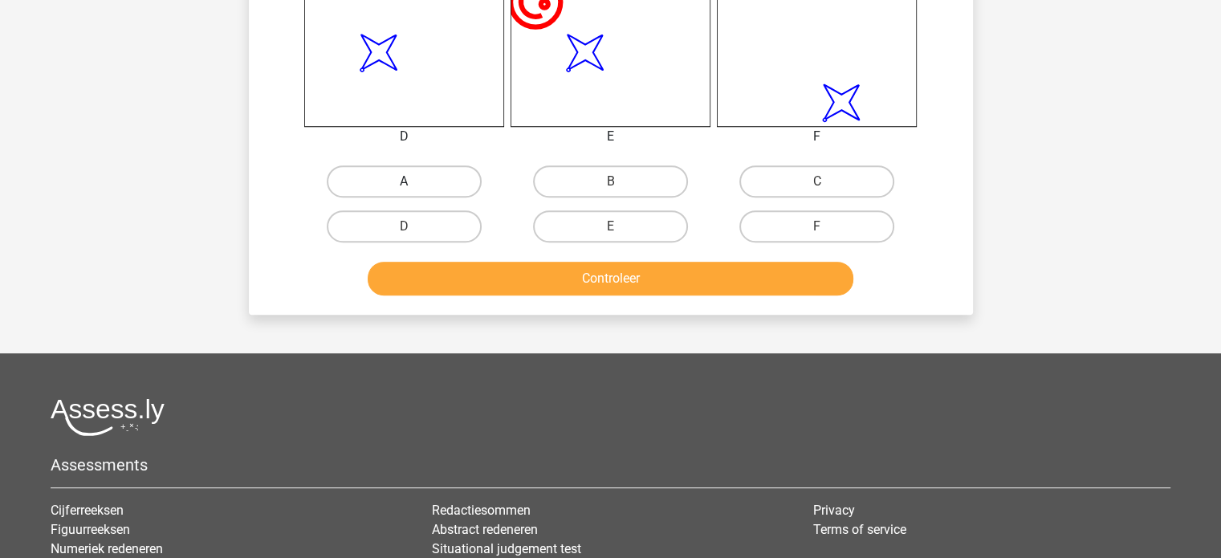
click at [397, 173] on label "A" at bounding box center [404, 181] width 155 height 32
click at [404, 181] on input "A" at bounding box center [409, 186] width 10 height 10
radio input "true"
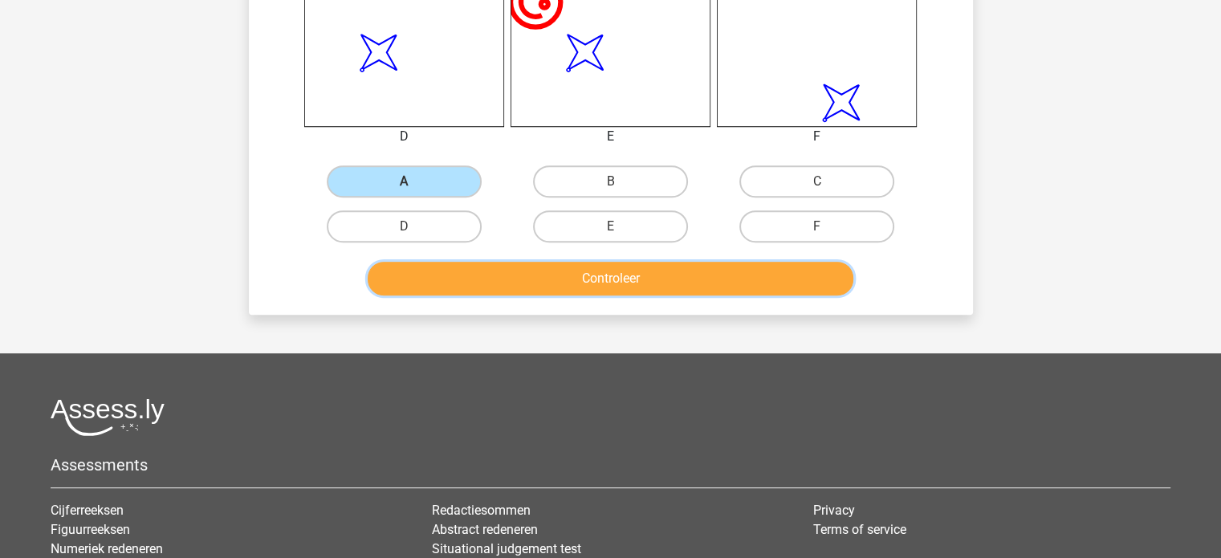
click at [502, 282] on button "Controleer" at bounding box center [611, 279] width 486 height 34
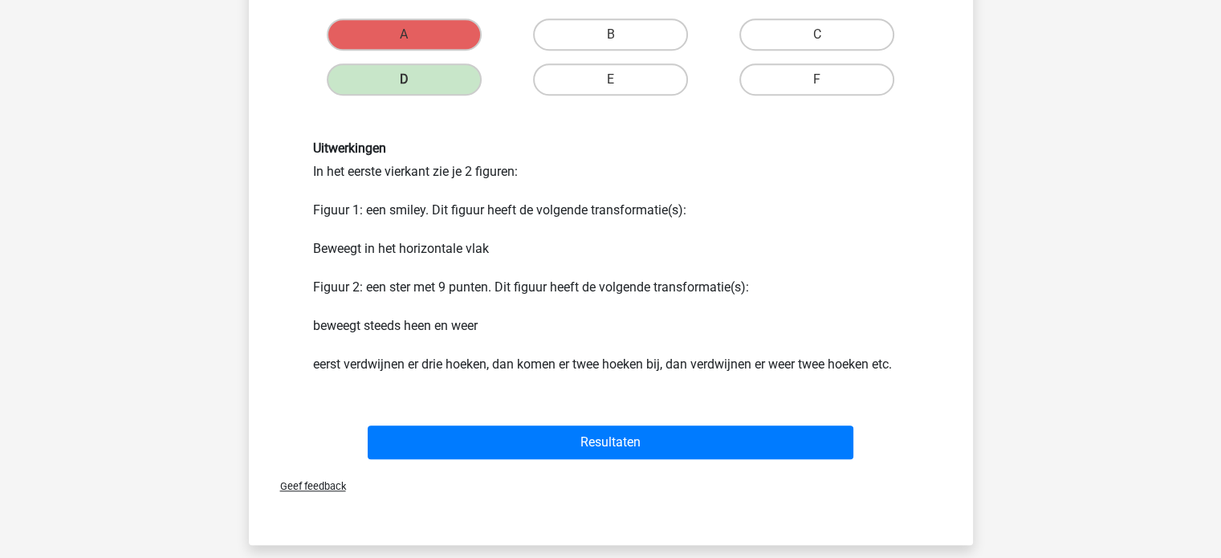
scroll to position [963, 0]
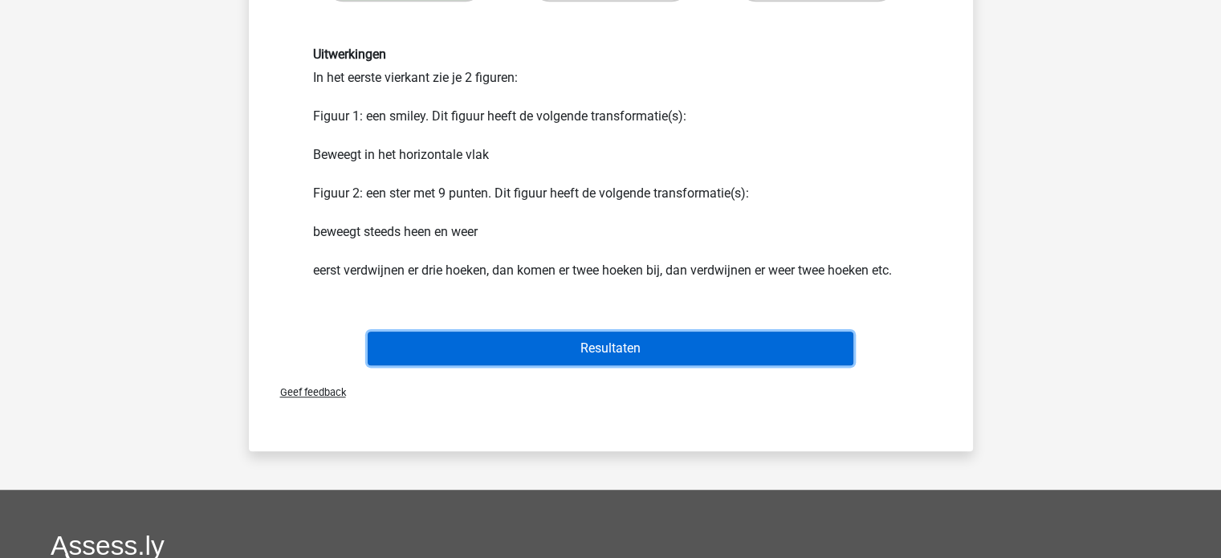
click at [456, 340] on button "Resultaten" at bounding box center [611, 349] width 486 height 34
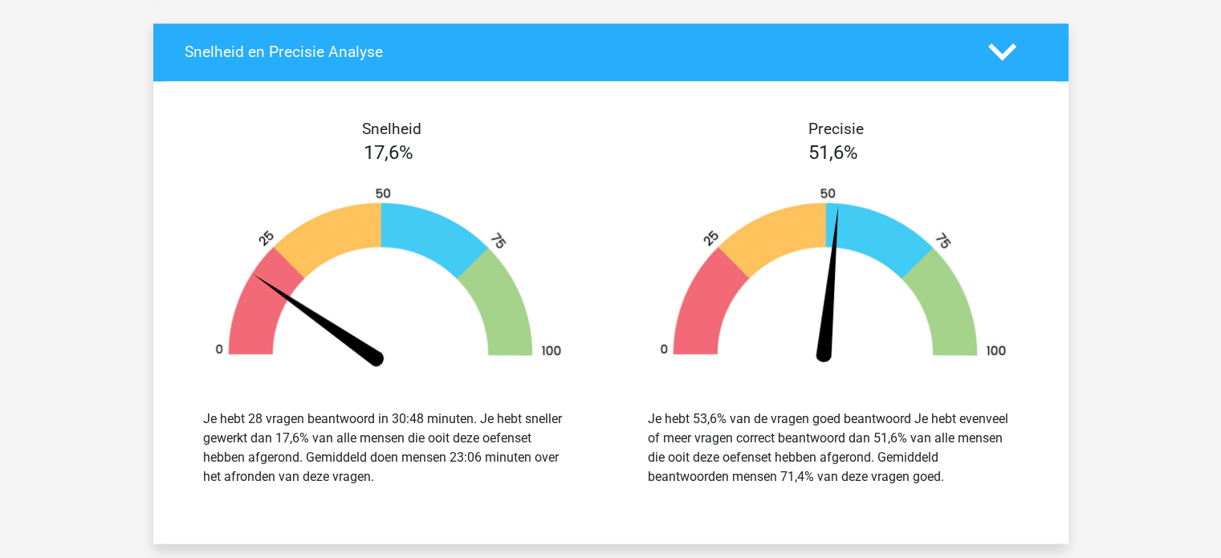
scroll to position [2007, 0]
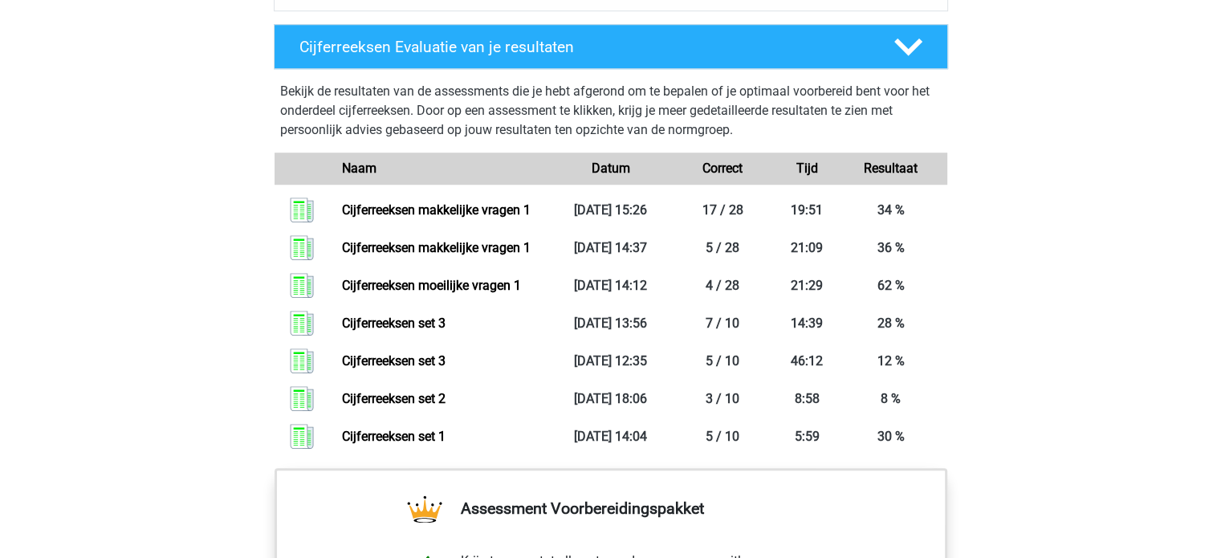
scroll to position [1365, 0]
